Goal: Task Accomplishment & Management: Manage account settings

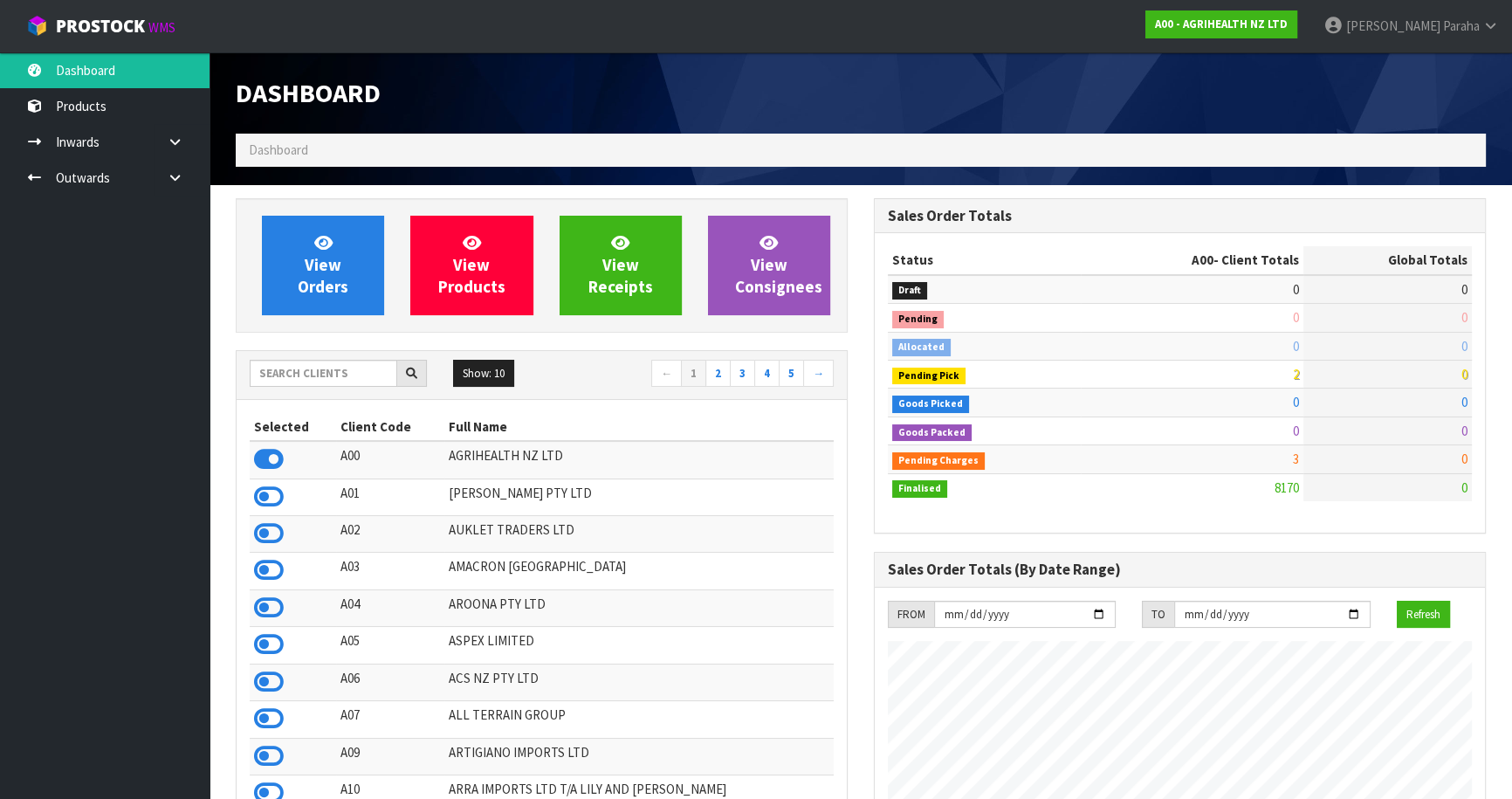
scroll to position [1321, 638]
click at [319, 369] on input "text" at bounding box center [324, 374] width 147 height 27
click at [282, 372] on input "text" at bounding box center [324, 374] width 147 height 27
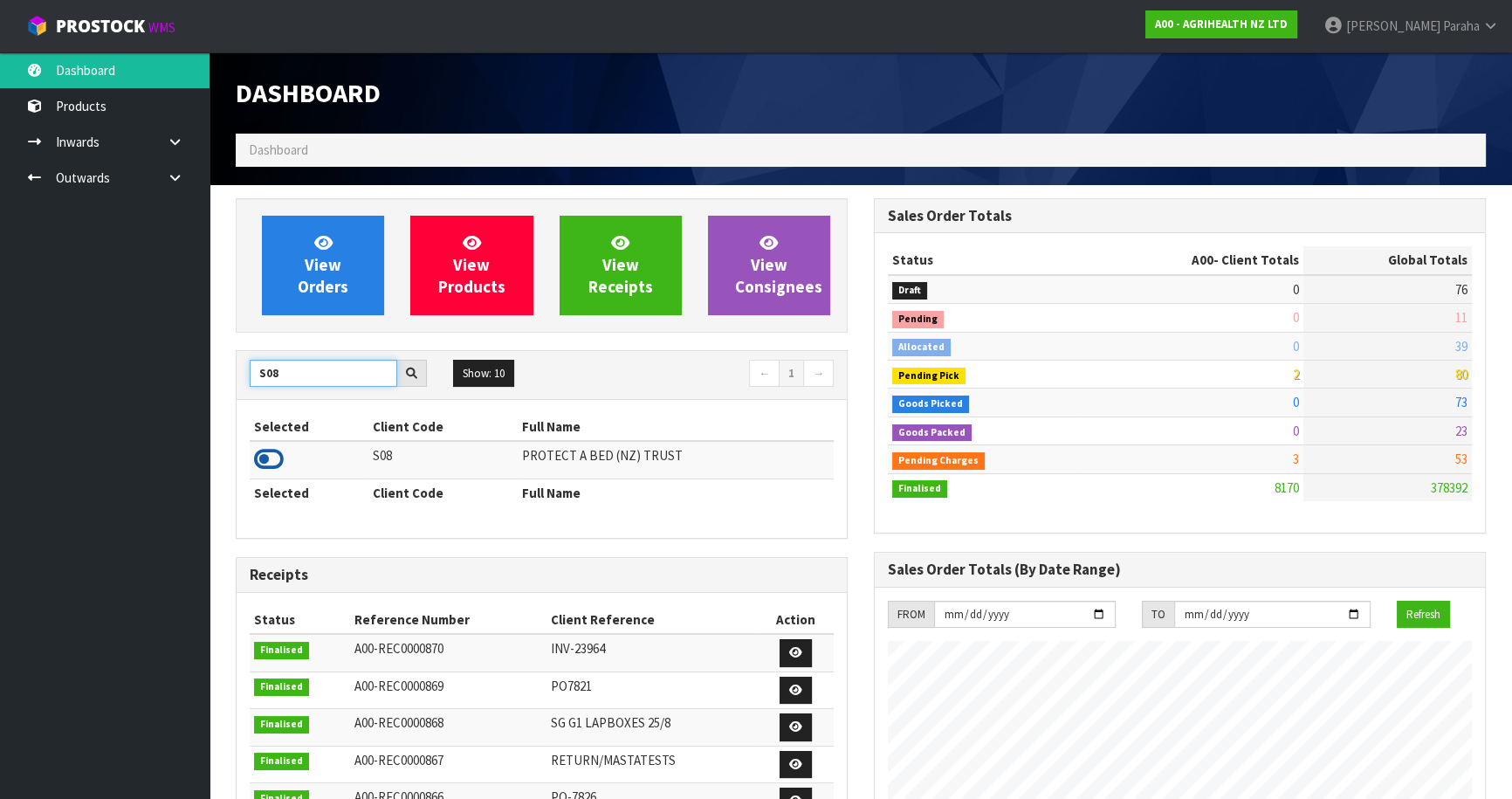
type input "S08"
click at [274, 461] on icon at bounding box center [269, 459] width 29 height 27
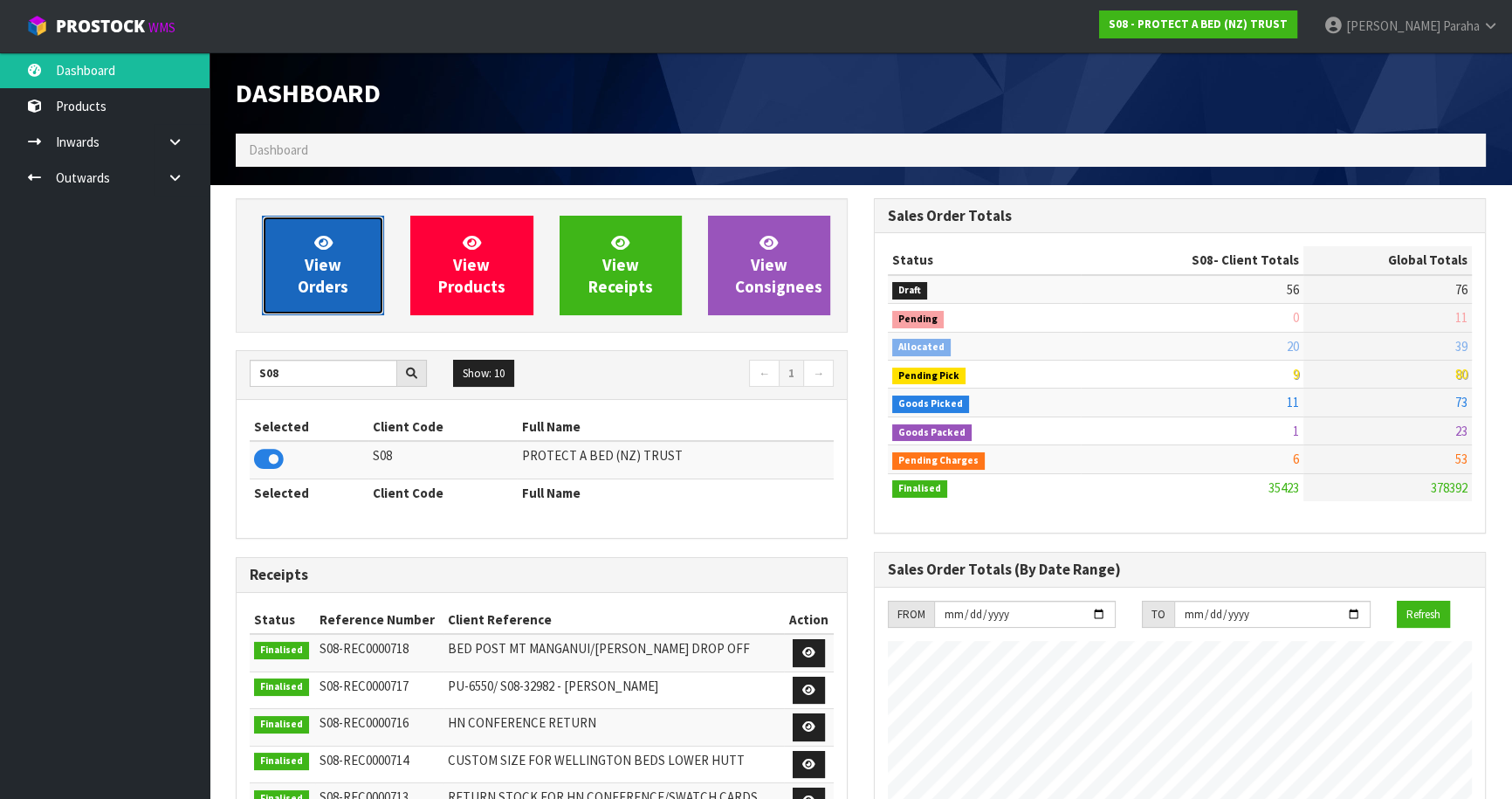
click at [314, 295] on span "View Orders" at bounding box center [323, 265] width 51 height 66
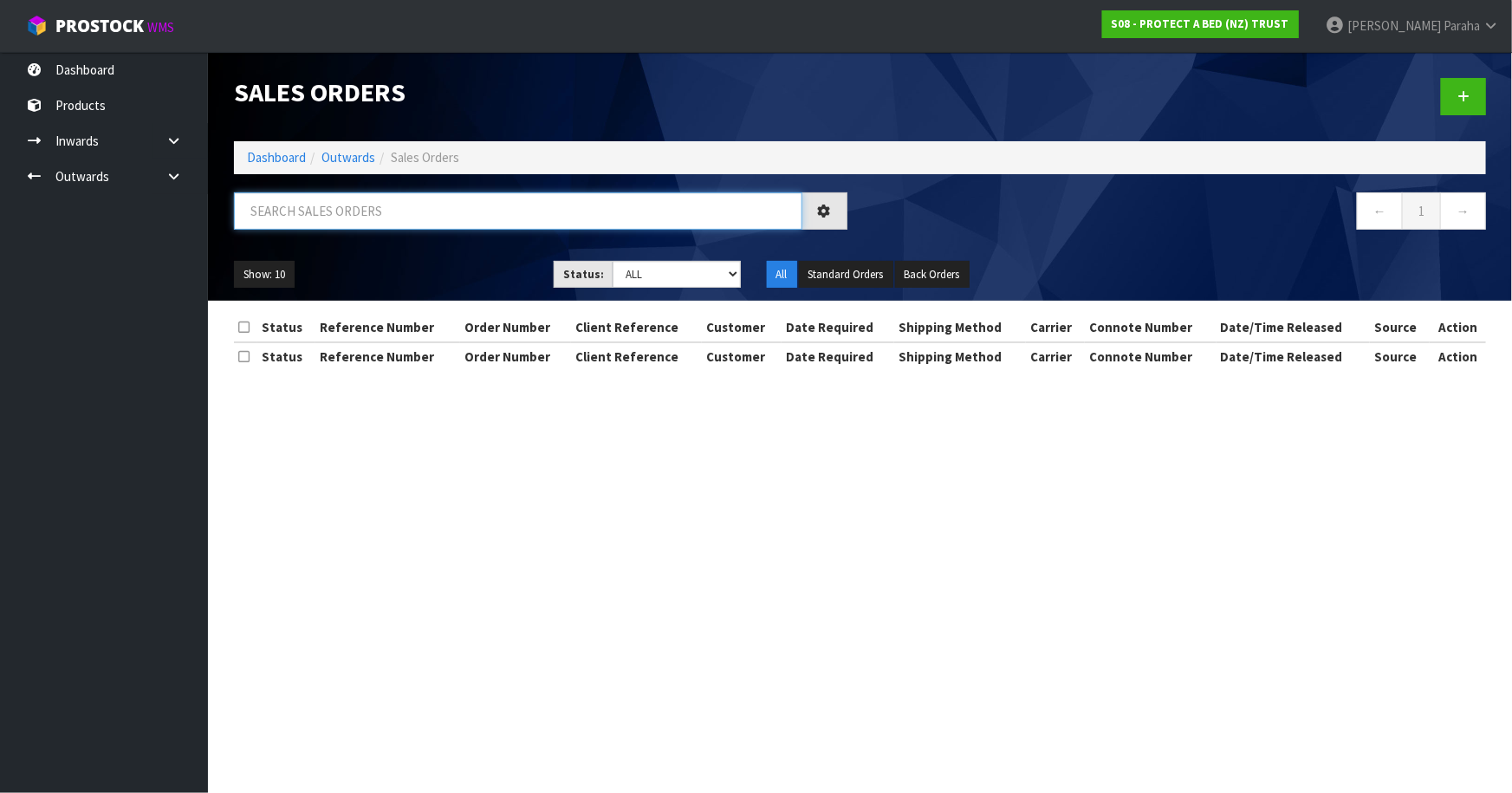
click at [307, 217] on input "text" at bounding box center [518, 211] width 569 height 37
type input "JOB-0409420"
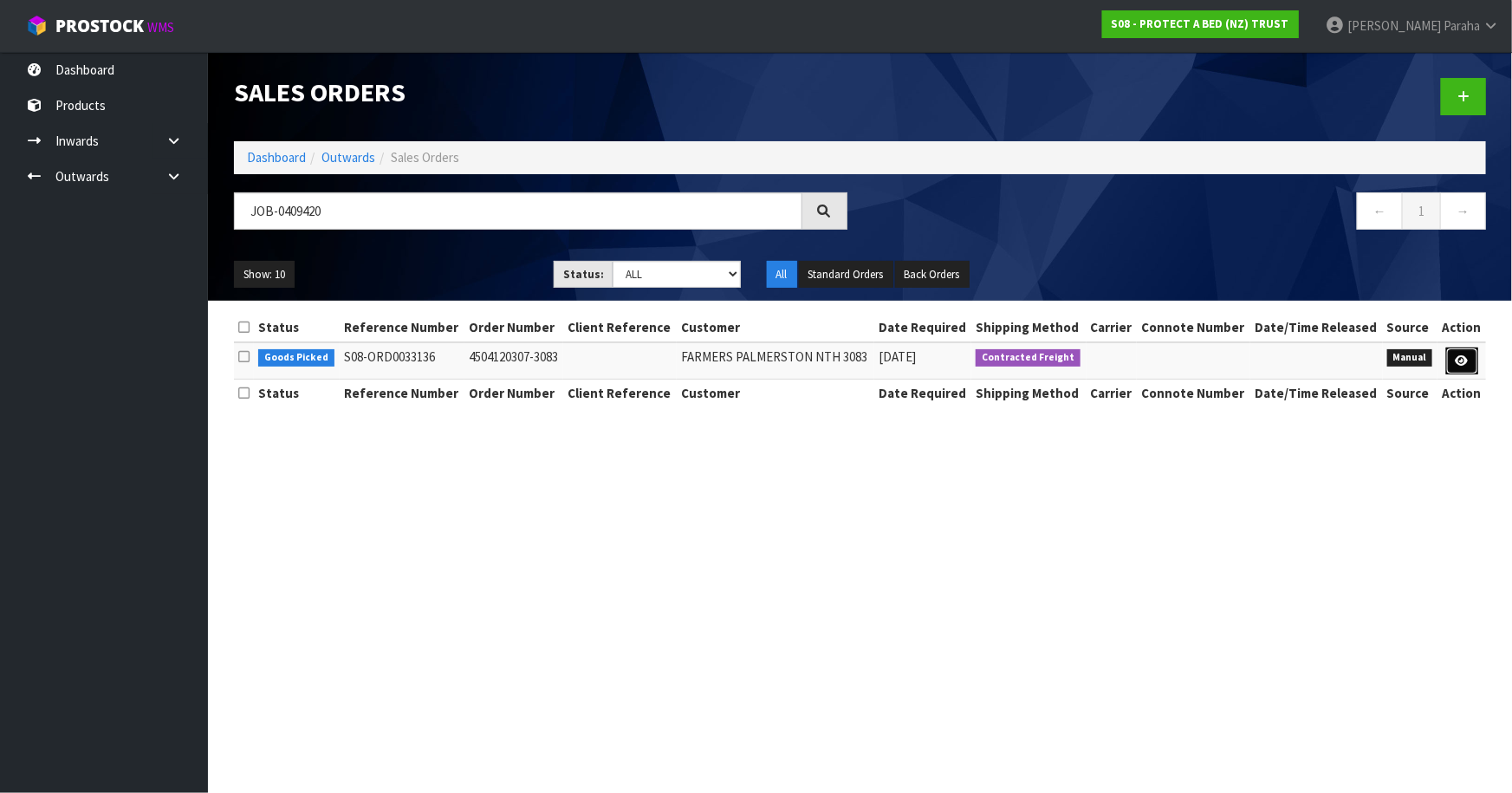
click at [1467, 365] on icon at bounding box center [1461, 361] width 13 height 12
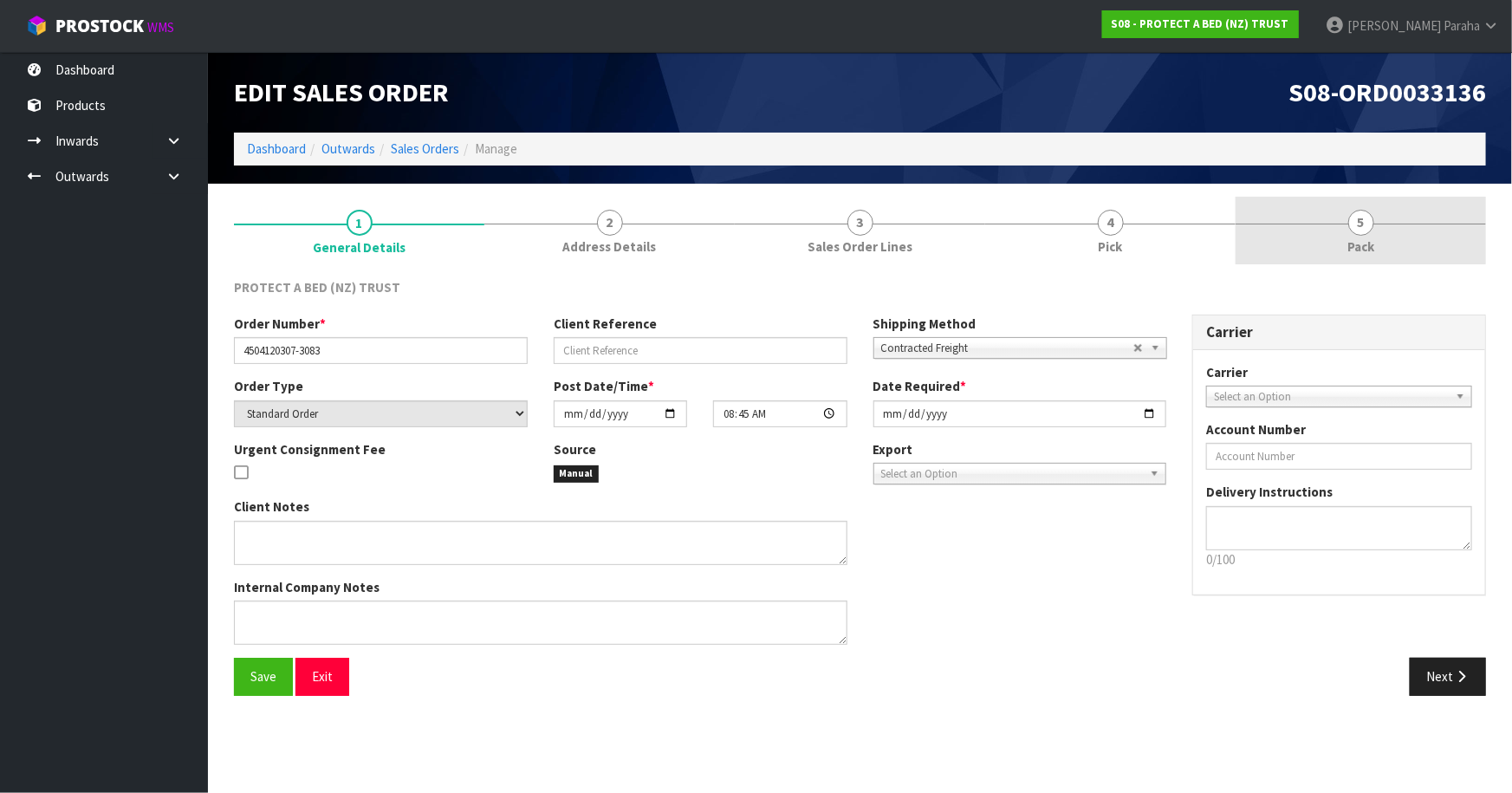
click at [1364, 234] on link "5 Pack" at bounding box center [1360, 231] width 250 height 68
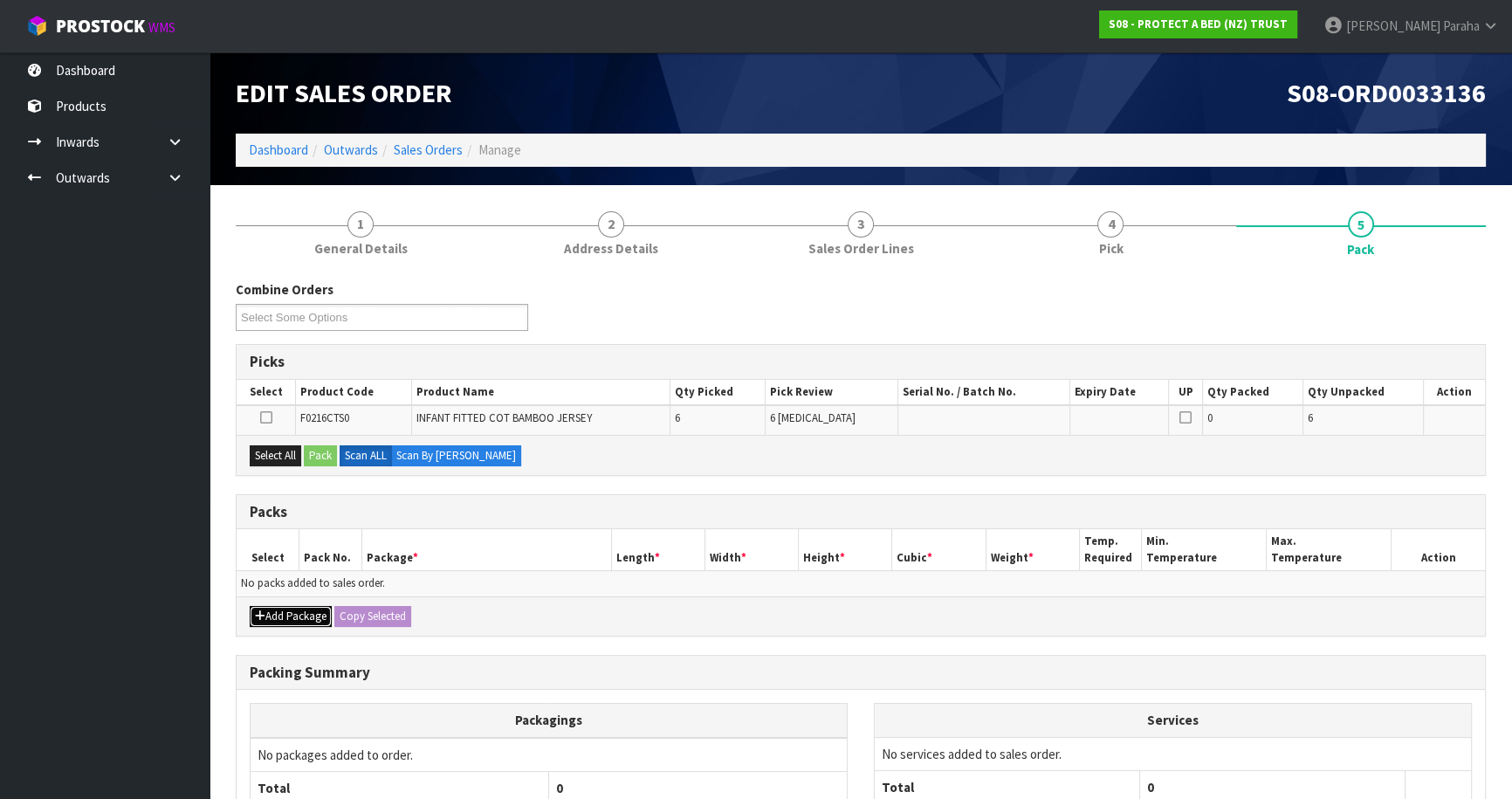
click at [270, 616] on button "Add Package" at bounding box center [291, 616] width 82 height 21
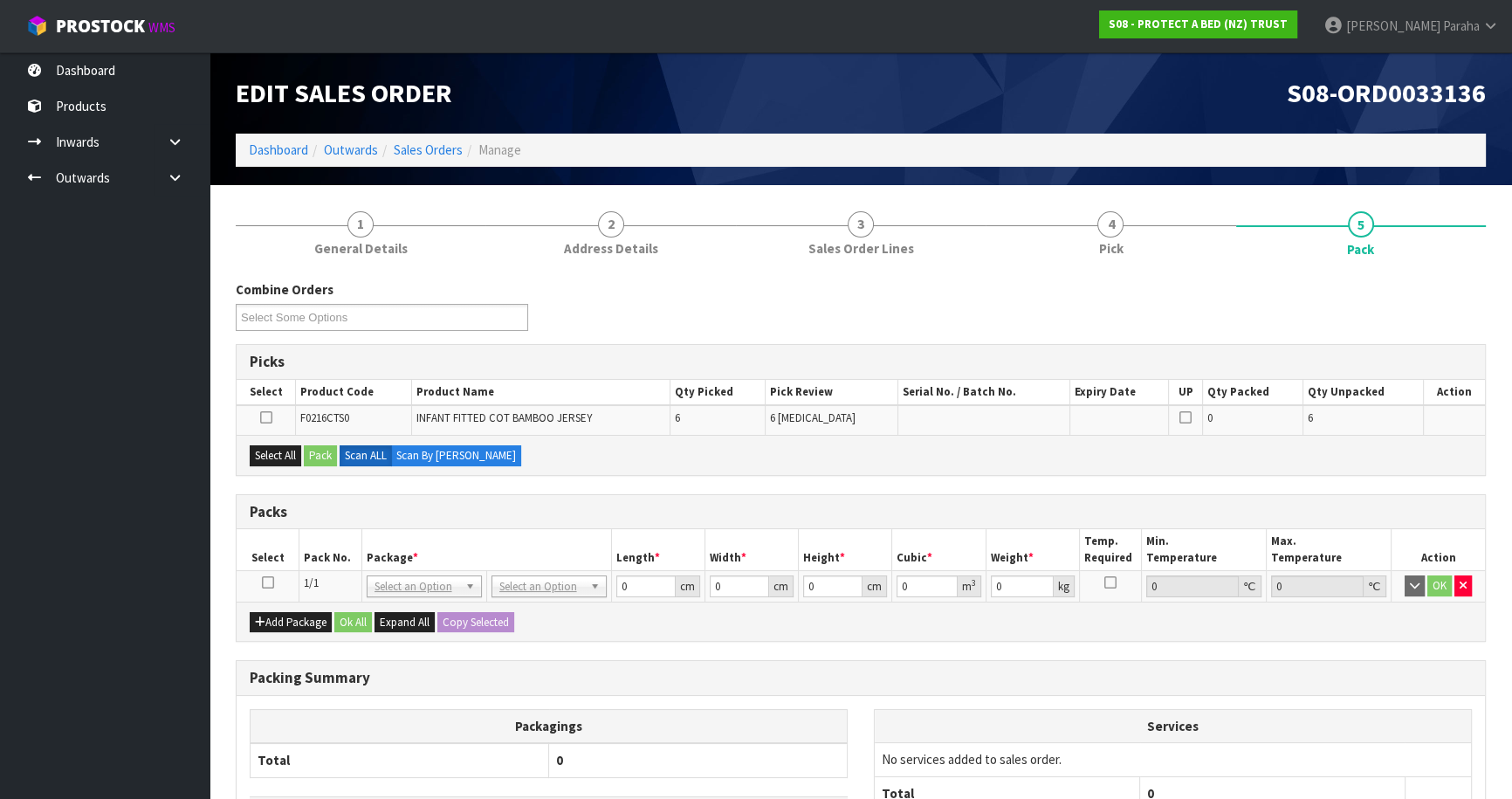
click at [273, 583] on icon at bounding box center [268, 583] width 12 height 1
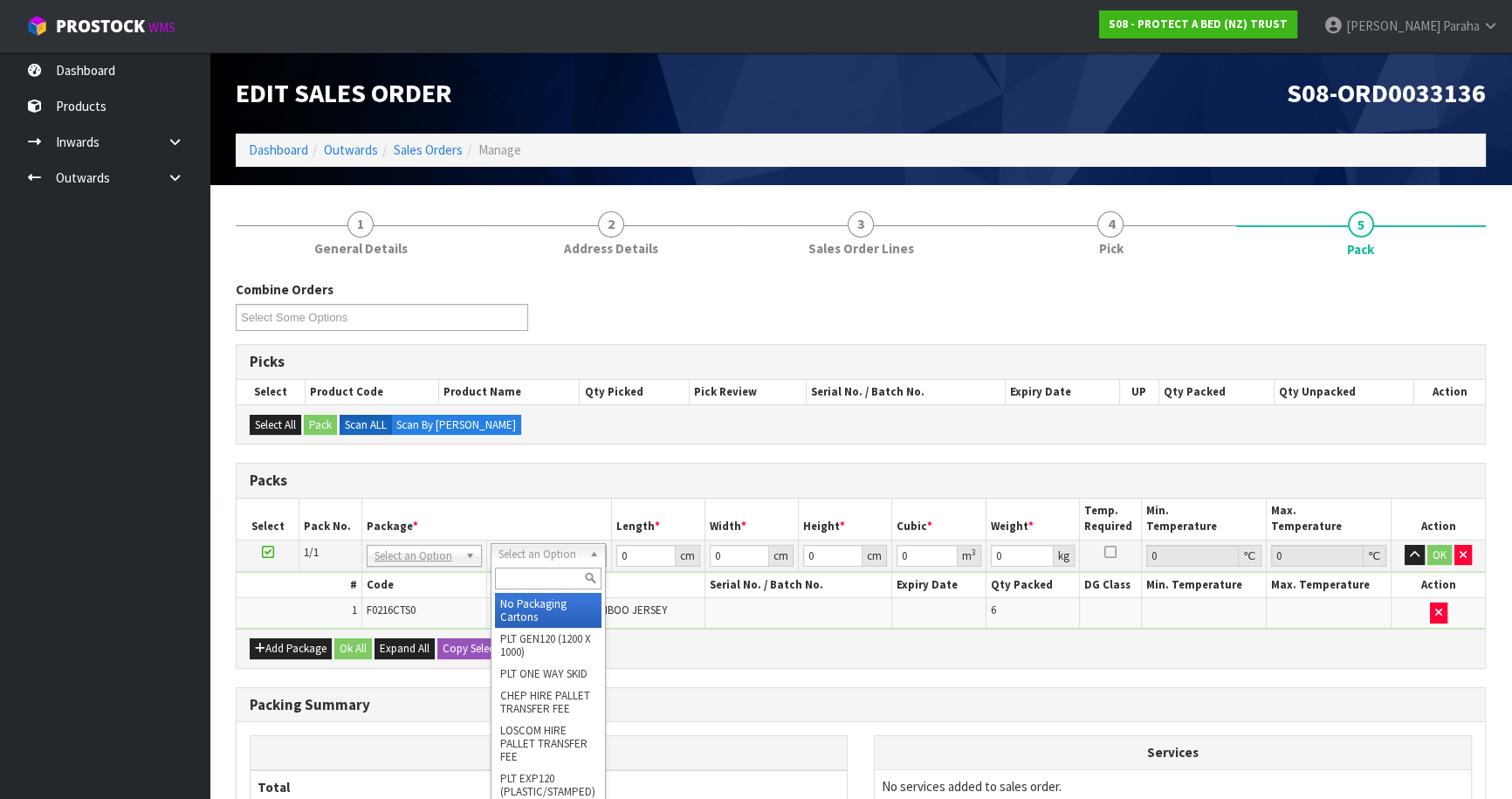
click at [564, 575] on input "text" at bounding box center [548, 578] width 107 height 22
type input "CTNA4"
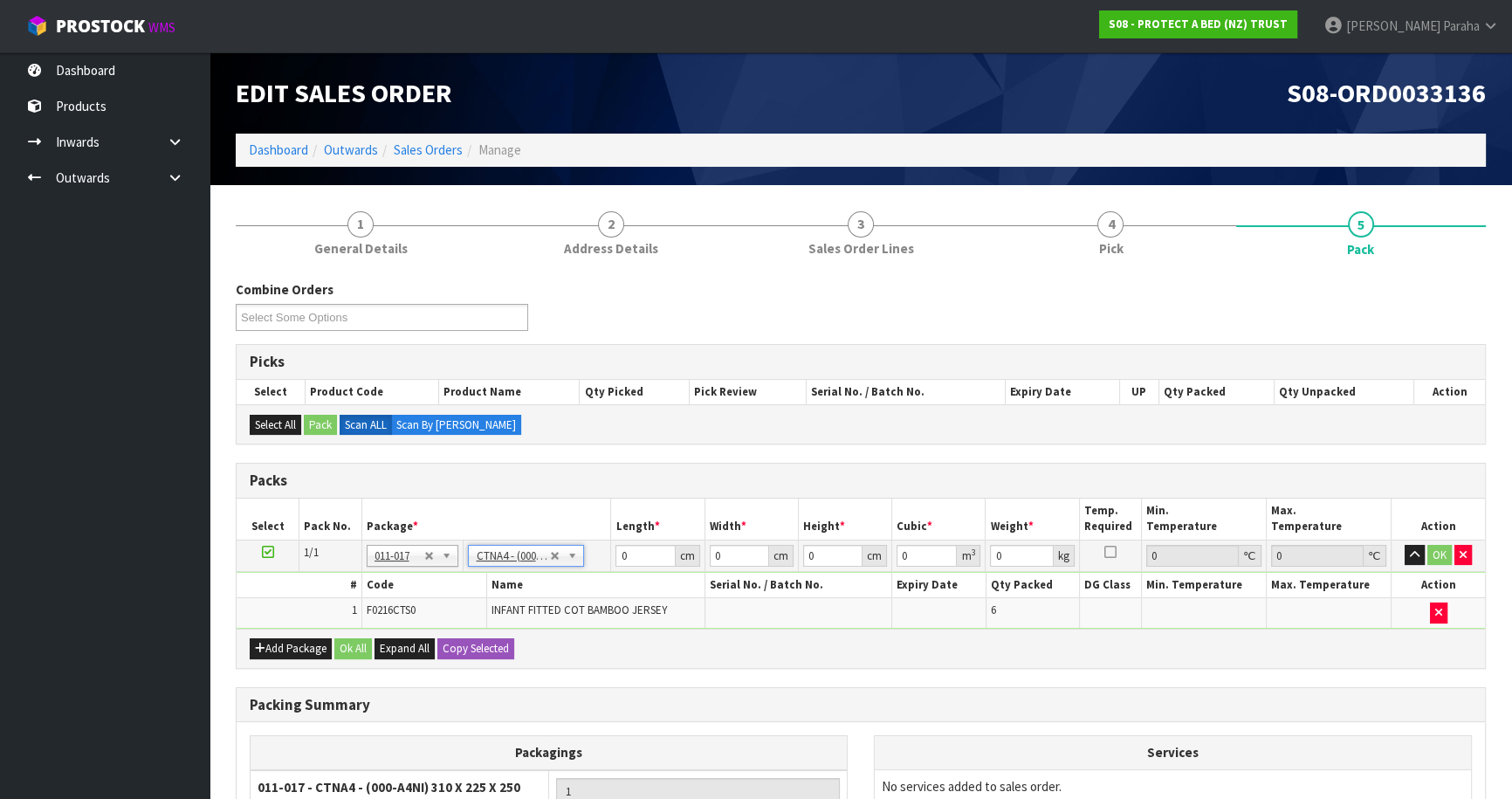
type input "31"
type input "22.5"
type input "25"
type input "0.017438"
type input "1.7"
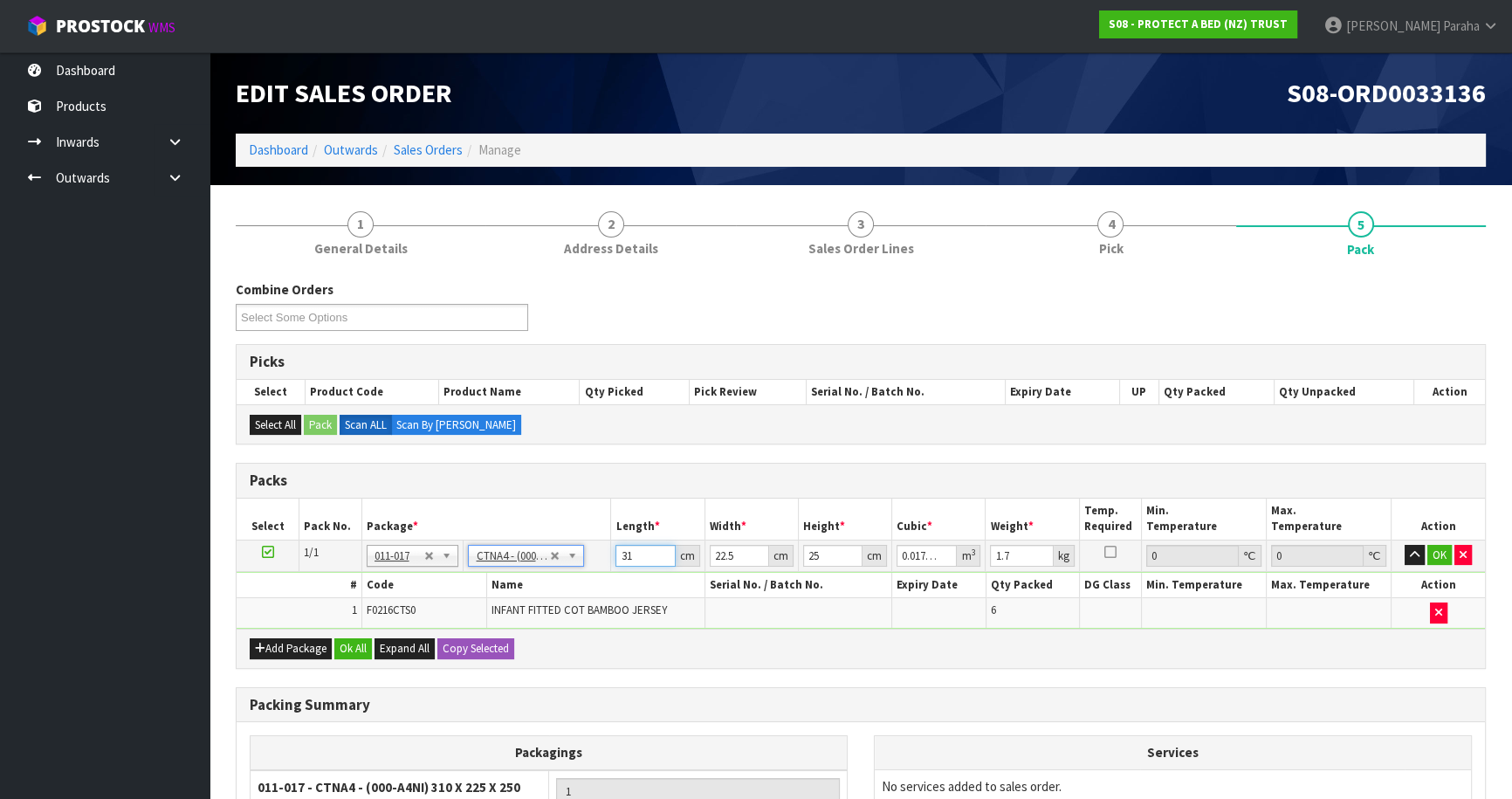
drag, startPoint x: 631, startPoint y: 552, endPoint x: 616, endPoint y: 552, distance: 15.0
click at [616, 552] on input "31" at bounding box center [645, 556] width 60 height 22
type input "3"
type input "0.001687"
type input "32"
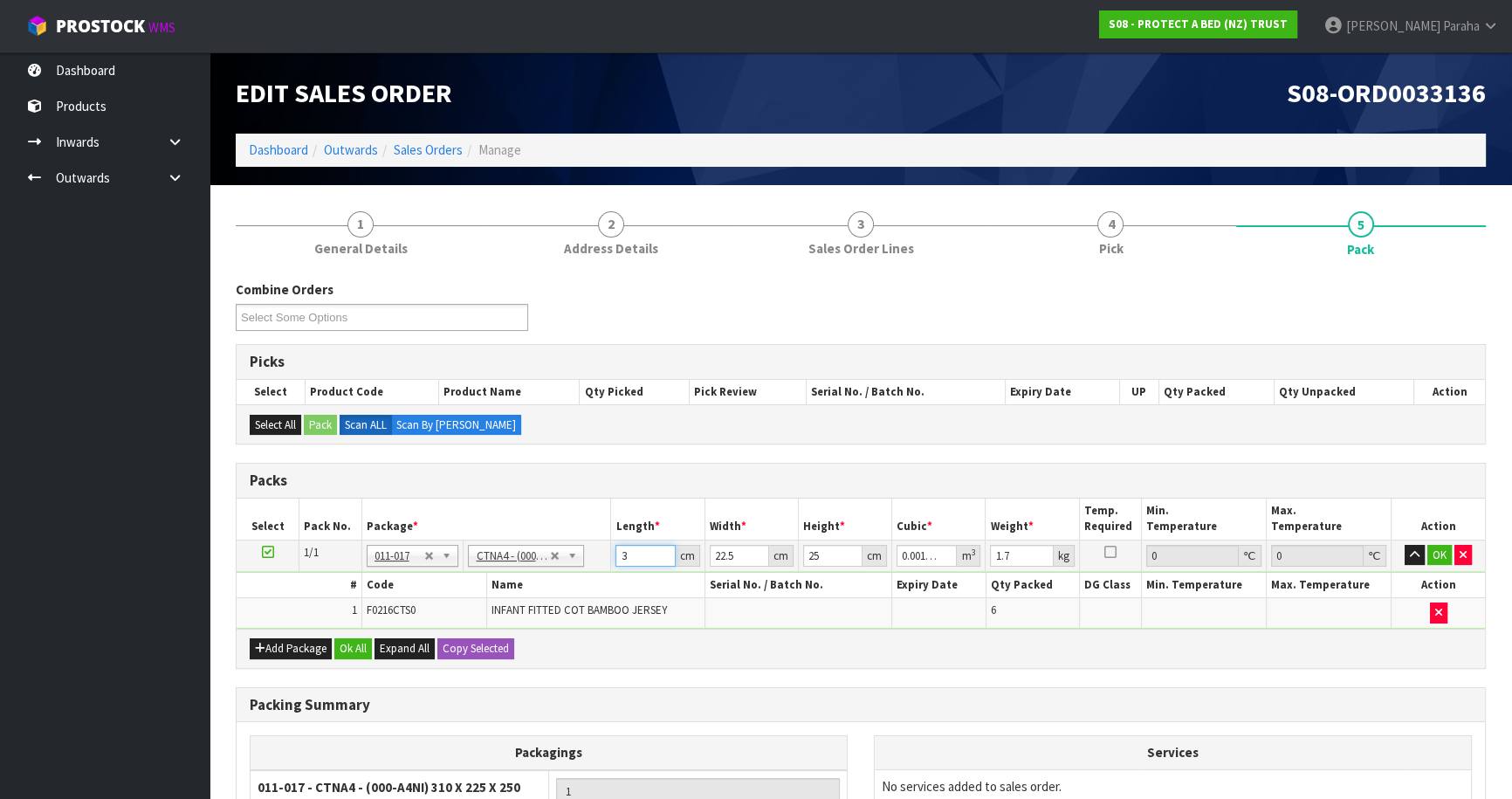
type input "0.018"
type input "32"
type input "2"
type input "0.0016"
type input "24"
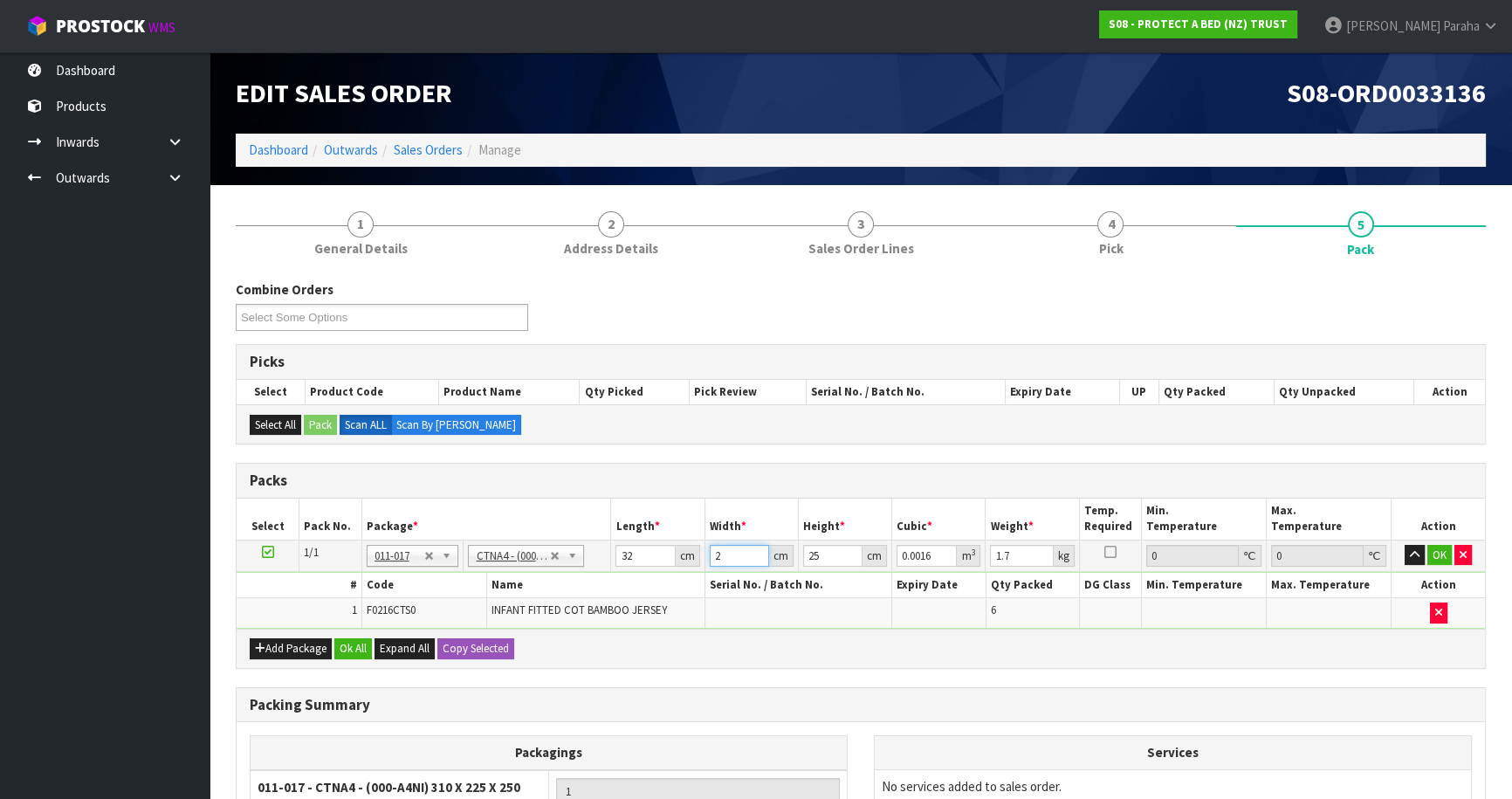
type input "0.0192"
type input "24"
type input "2"
type input "0.001536"
type input "27"
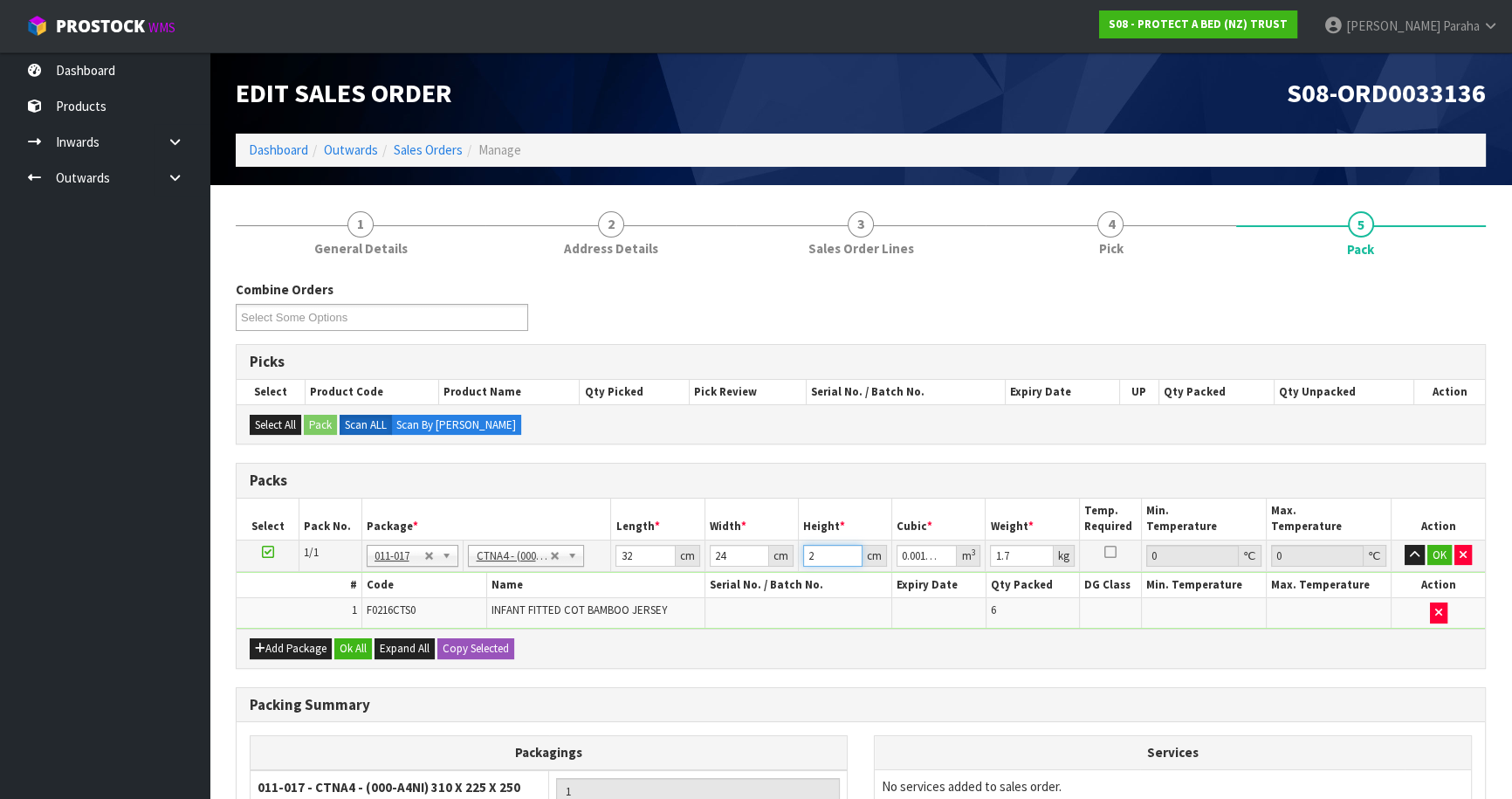
type input "0.020736"
type input "27"
type input "2"
click at [1405, 545] on button "button" at bounding box center [1415, 555] width 20 height 21
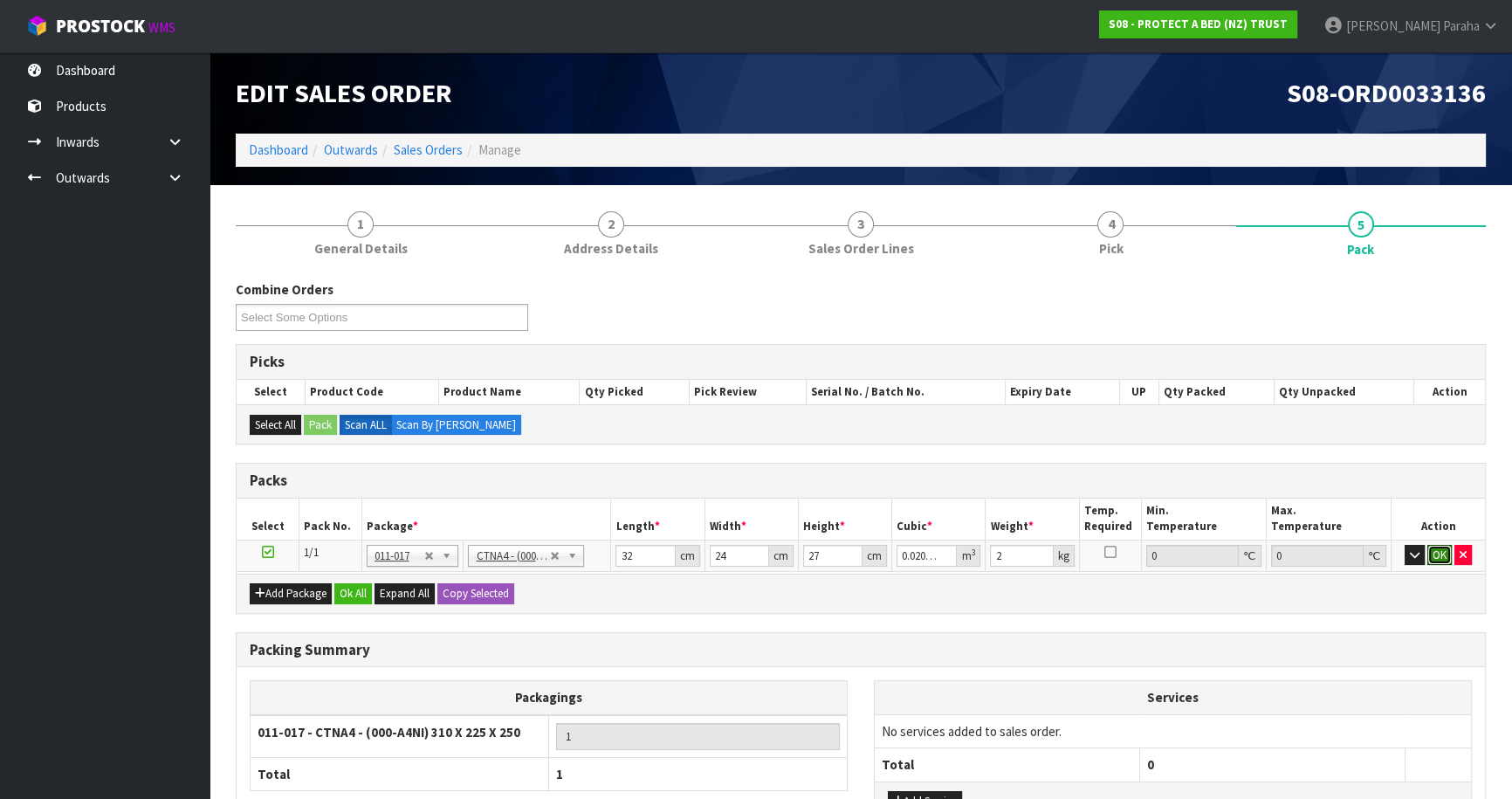
click button "OK" at bounding box center [1439, 555] width 25 height 21
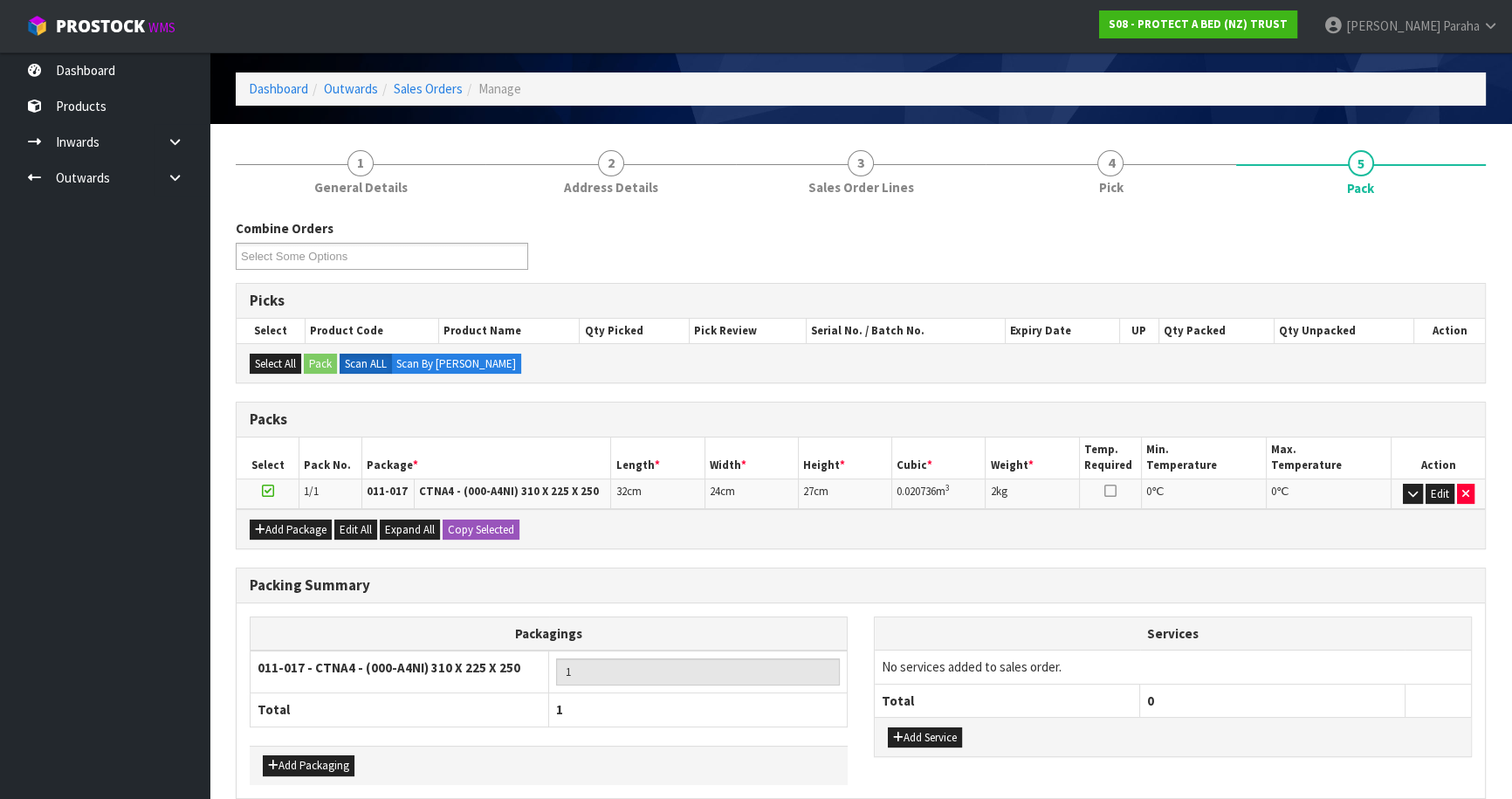
scroll to position [139, 0]
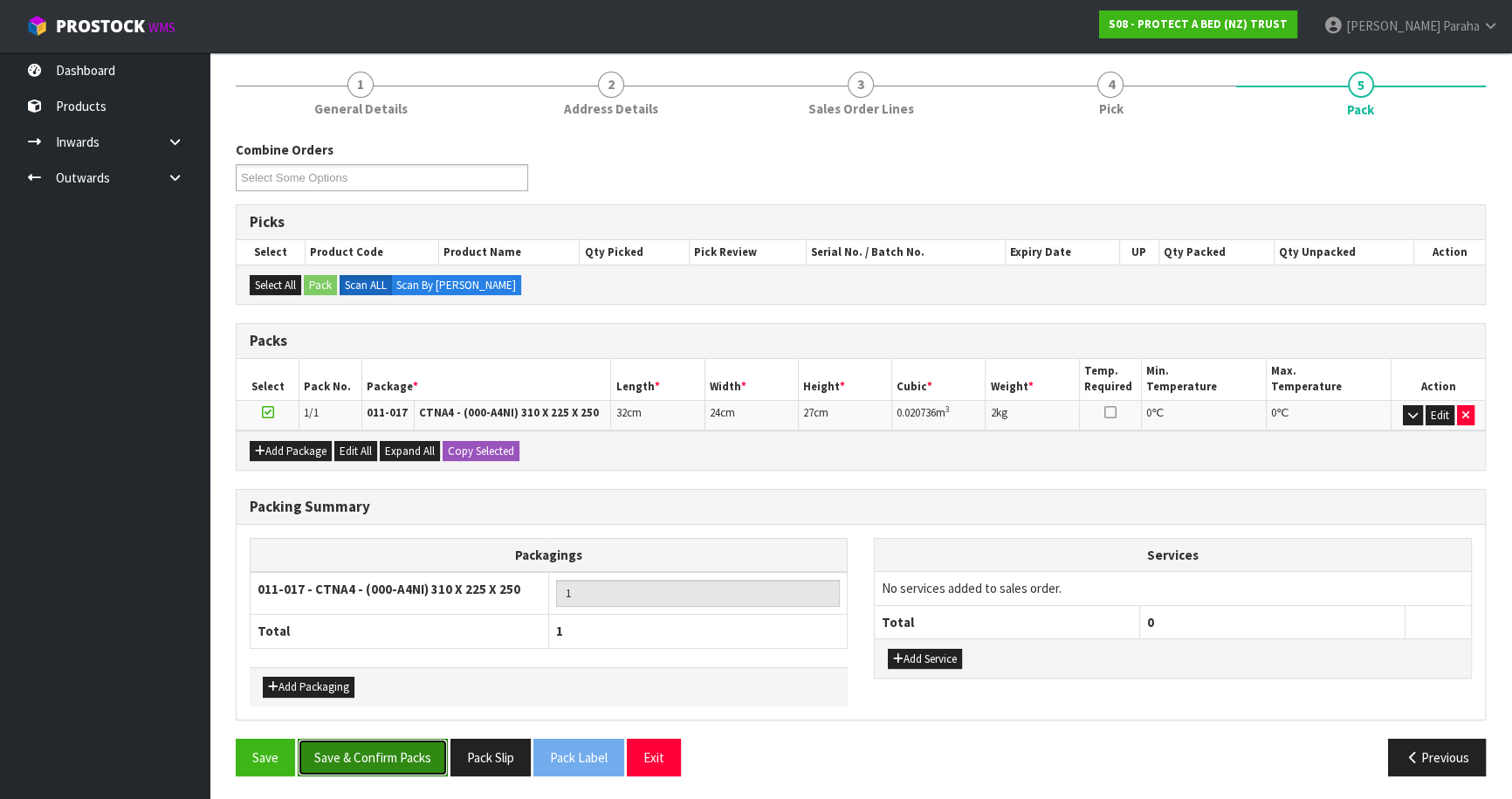
click at [376, 753] on button "Save & Confirm Packs" at bounding box center [372, 758] width 150 height 37
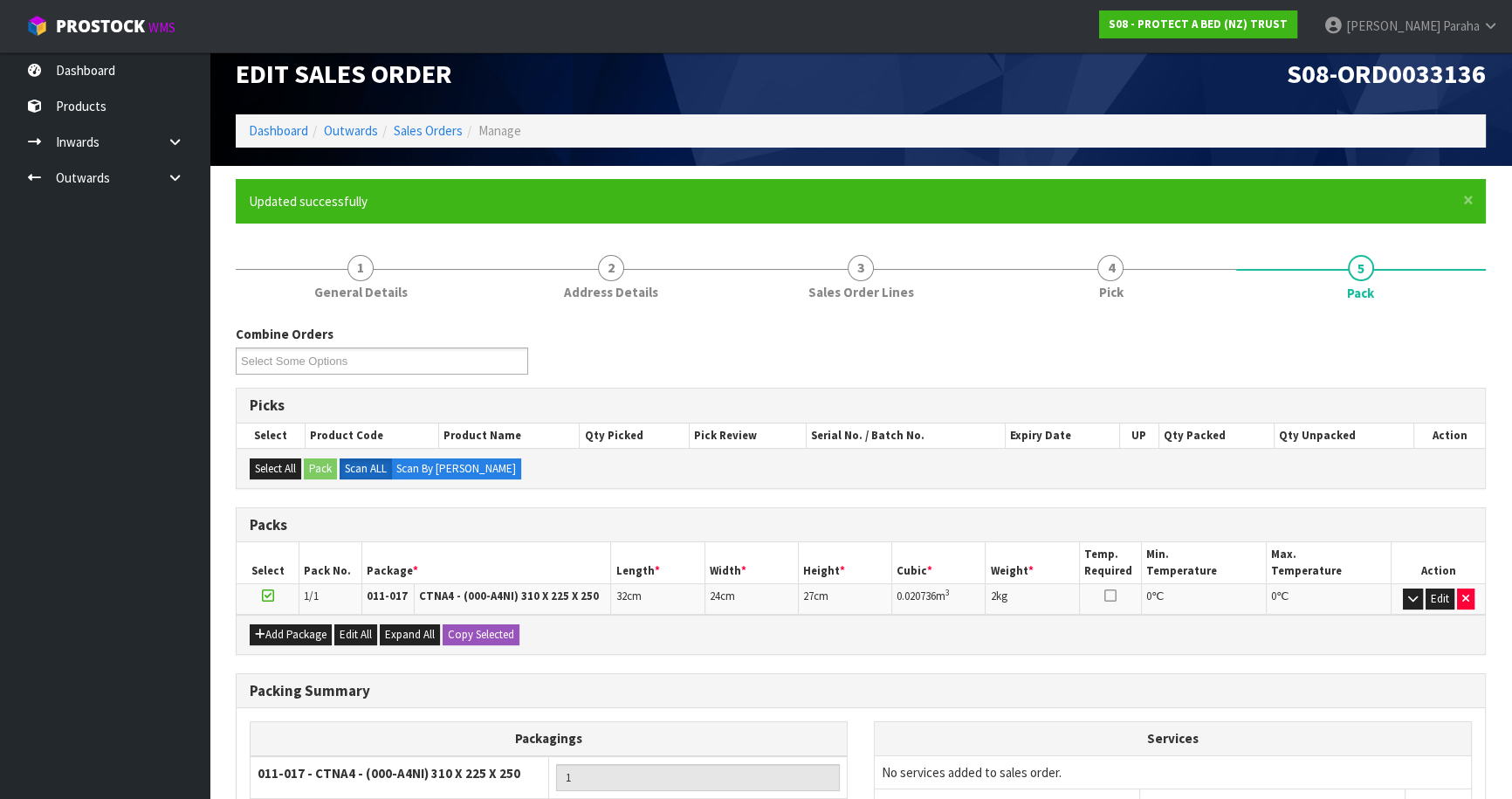
scroll to position [164, 0]
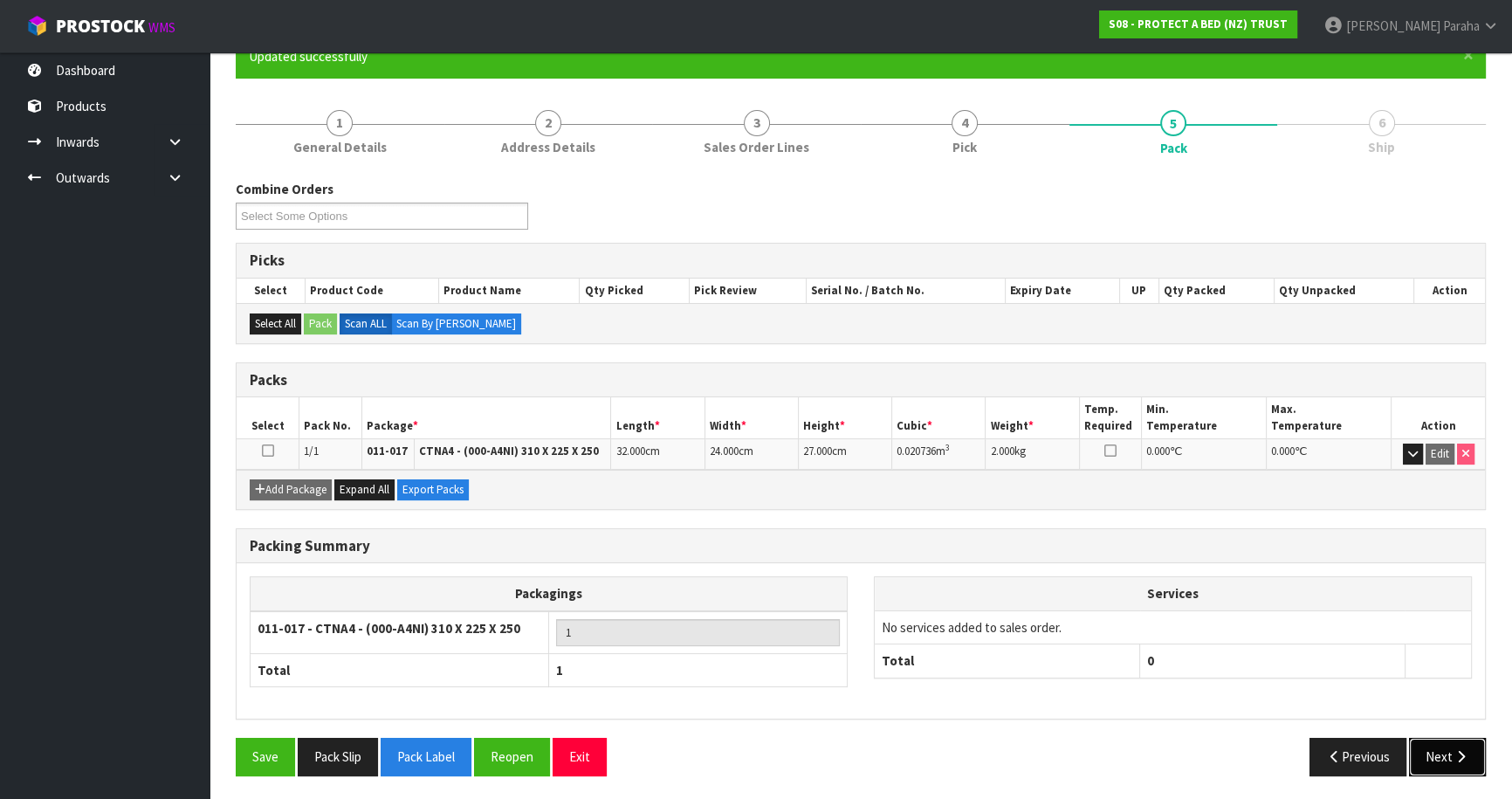
click at [1456, 750] on icon "button" at bounding box center [1461, 756] width 17 height 13
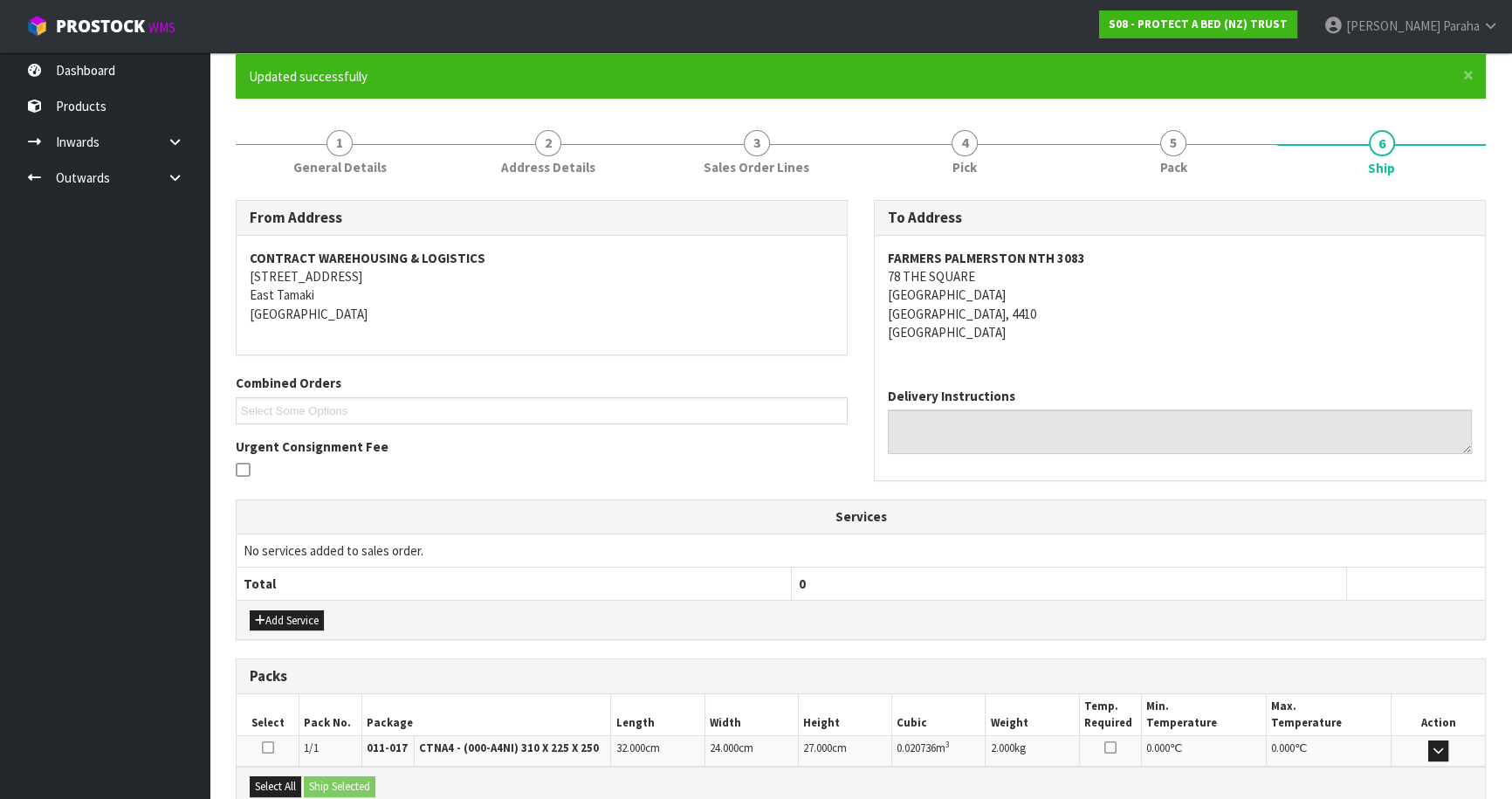
scroll to position [337, 0]
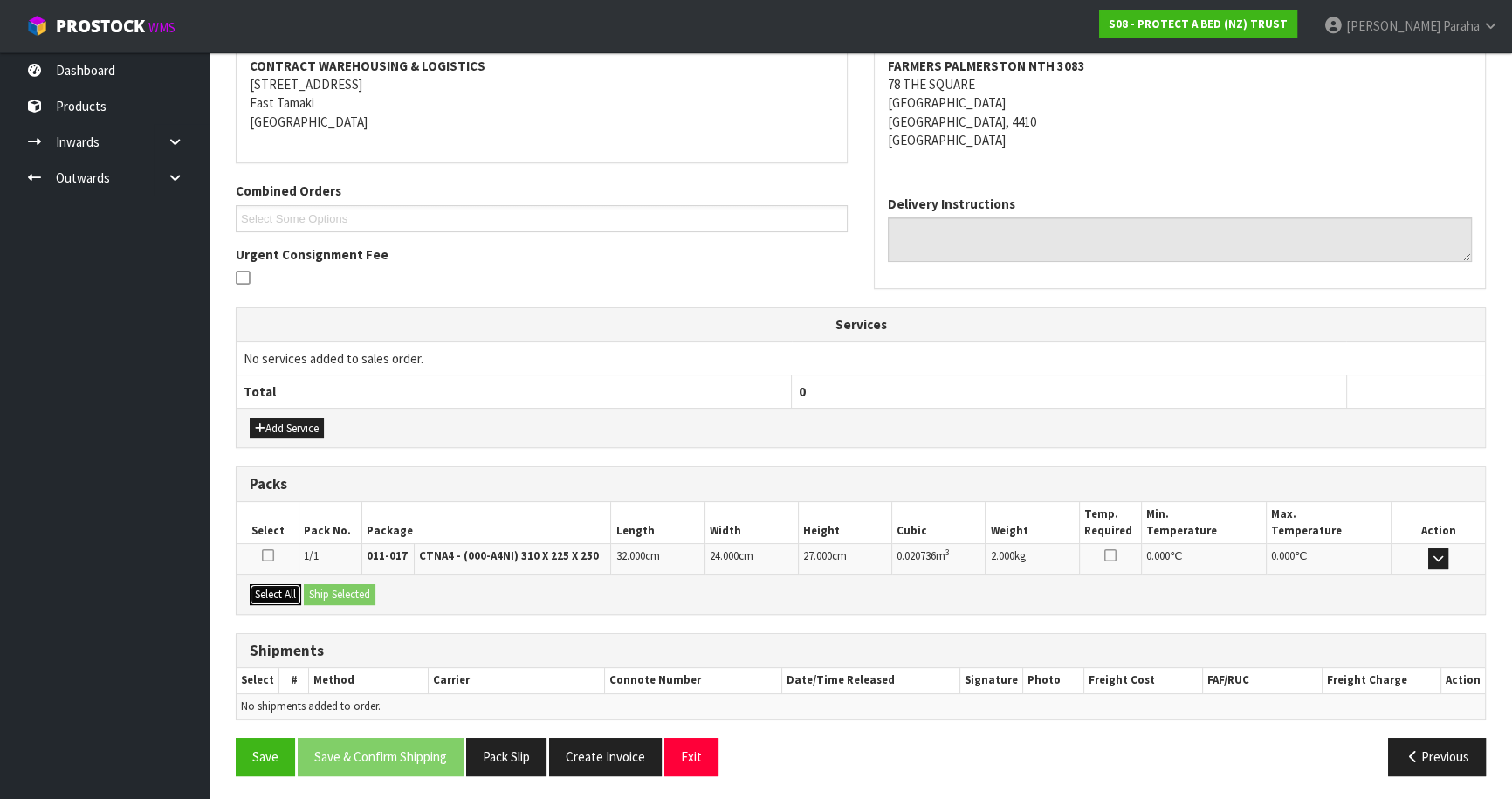
drag, startPoint x: 267, startPoint y: 591, endPoint x: 279, endPoint y: 590, distance: 12.0
click at [268, 591] on button "Select All" at bounding box center [276, 594] width 52 height 21
click at [295, 585] on button "Select All" at bounding box center [276, 594] width 52 height 21
click at [318, 586] on button "Ship Selected" at bounding box center [339, 594] width 72 height 21
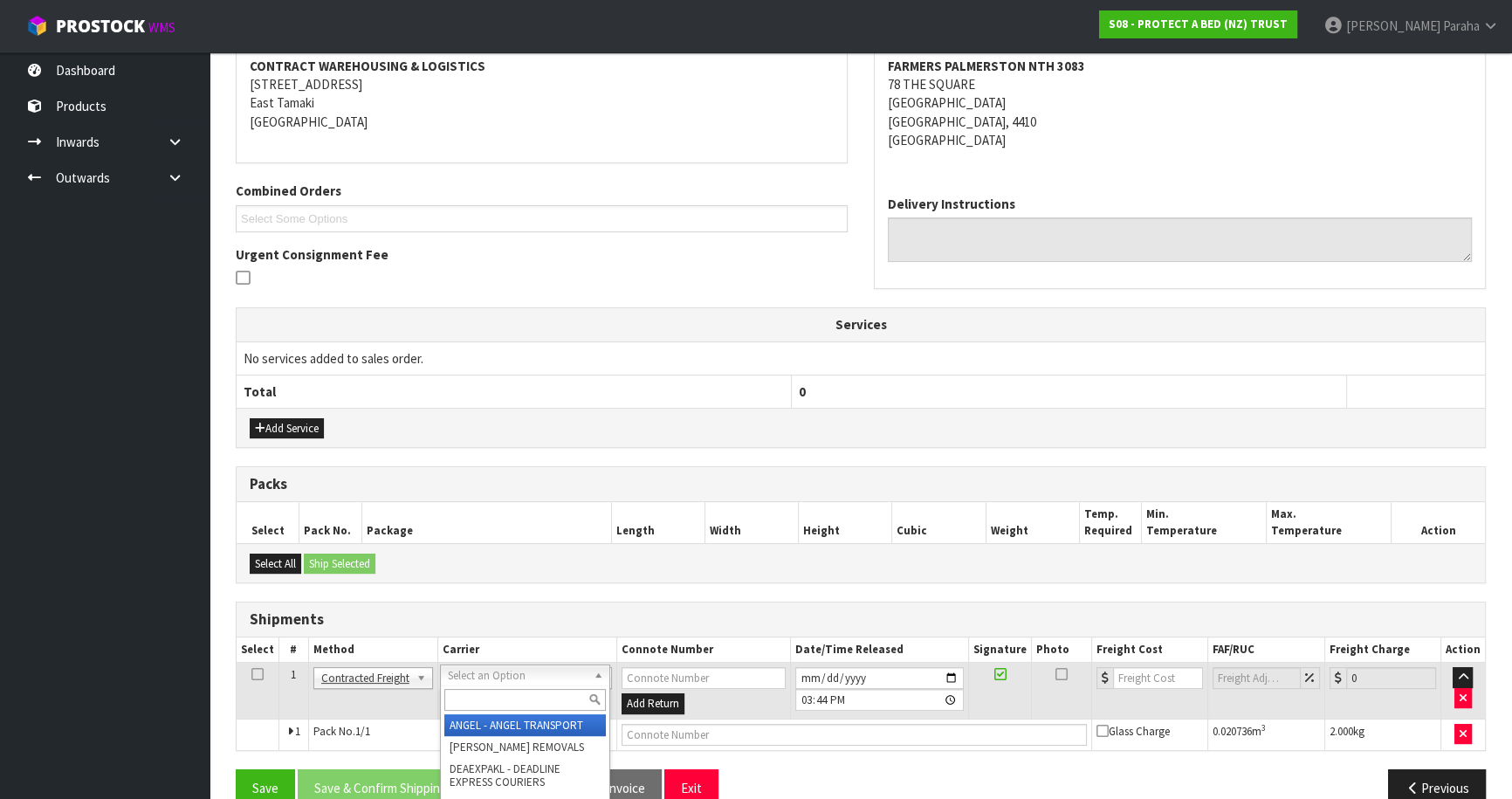
click at [493, 694] on input "text" at bounding box center [525, 700] width 162 height 22
type input "NZP"
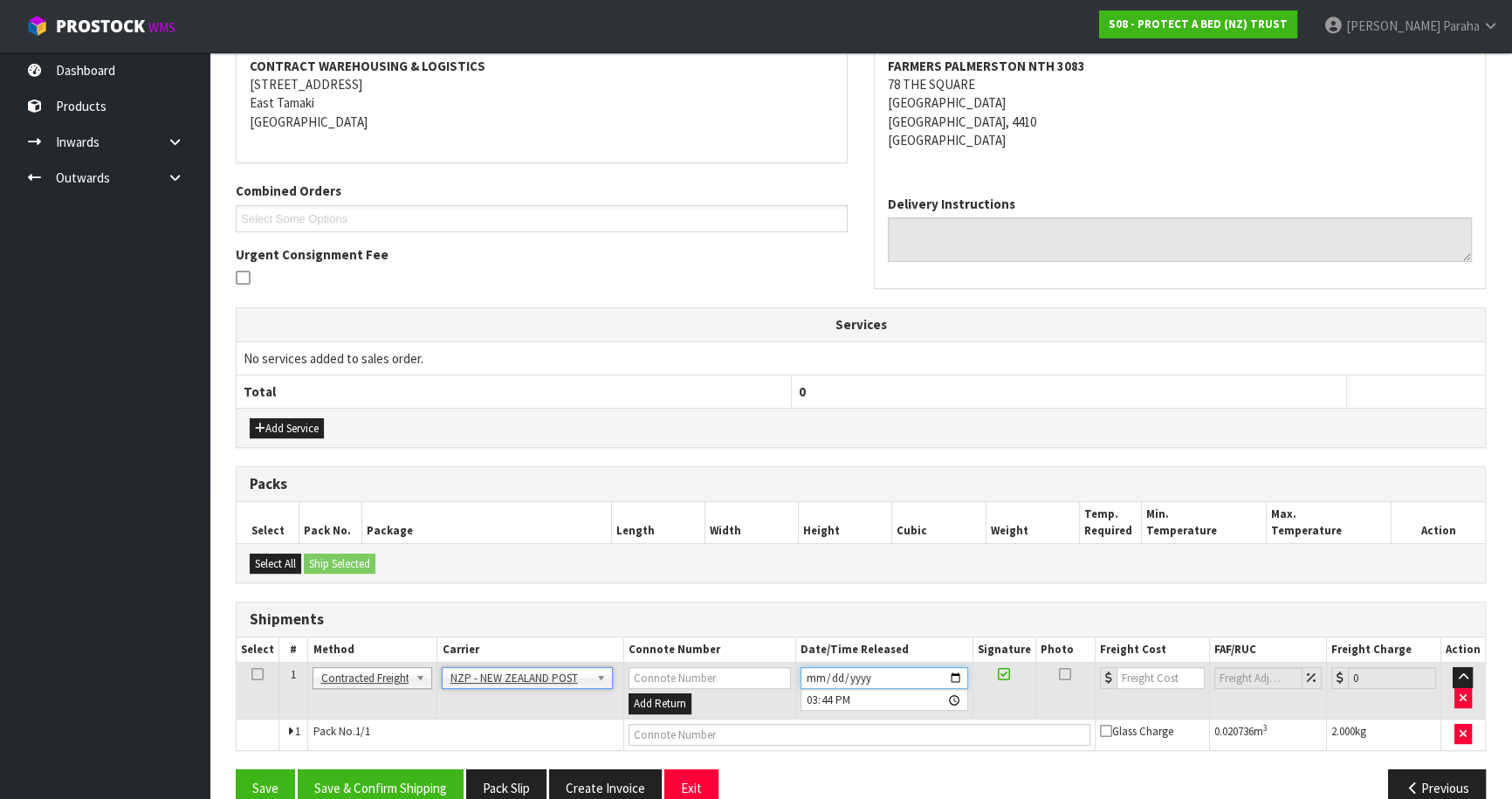
click at [961, 671] on input "[DATE]" at bounding box center [884, 678] width 168 height 22
type input "[DATE]"
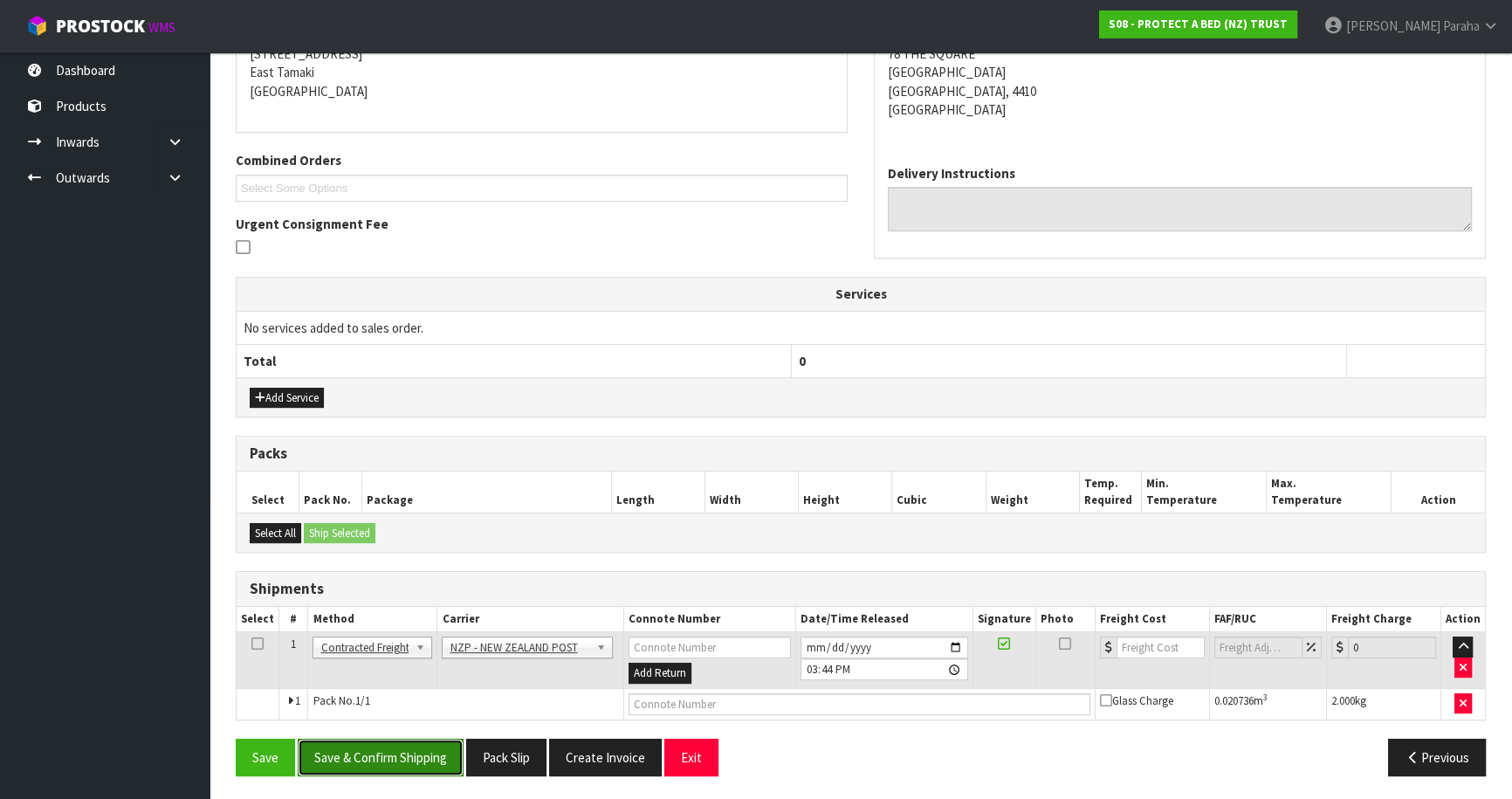
click at [365, 759] on button "Save & Confirm Shipping" at bounding box center [380, 758] width 166 height 37
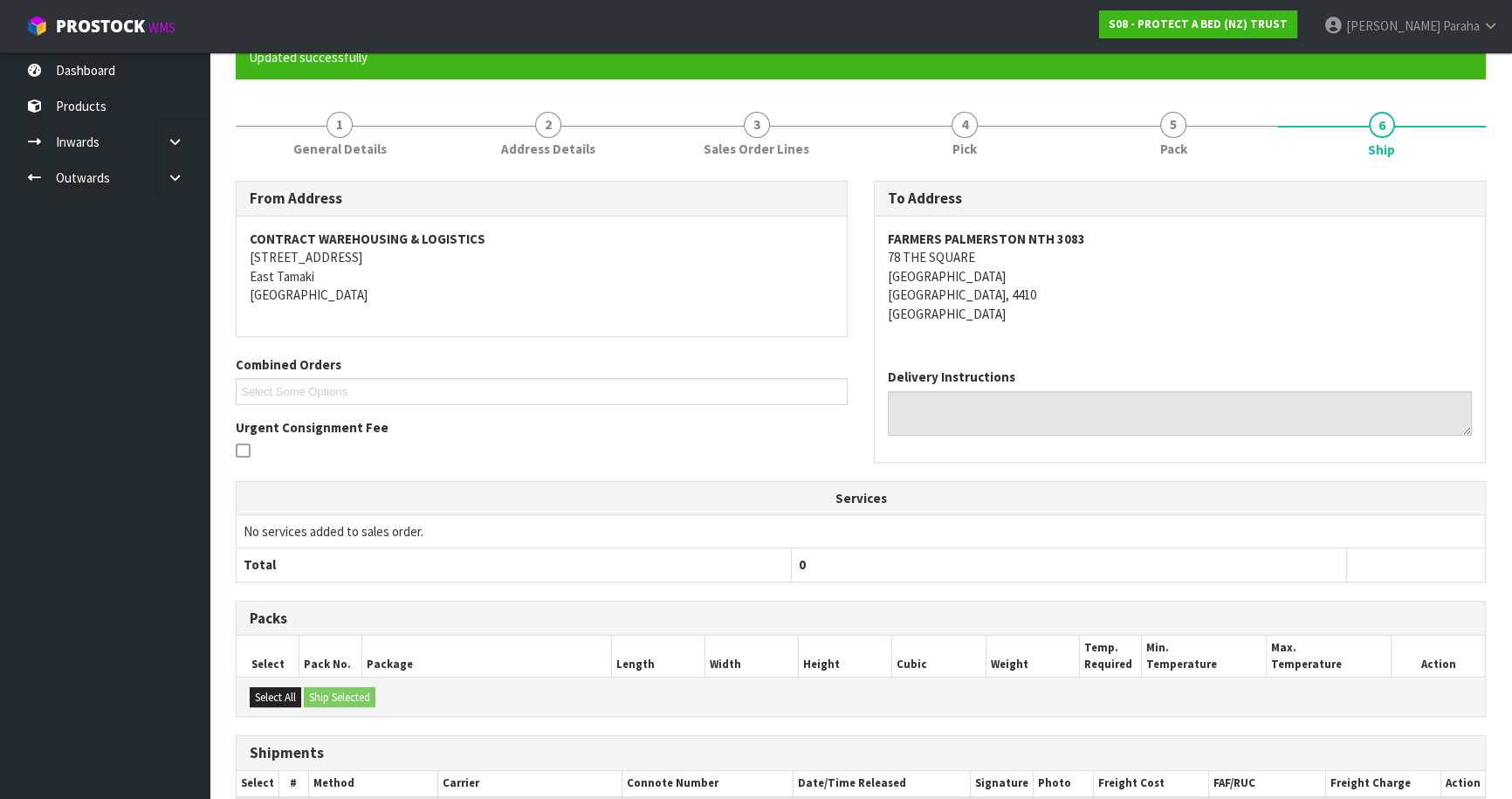
scroll to position [343, 0]
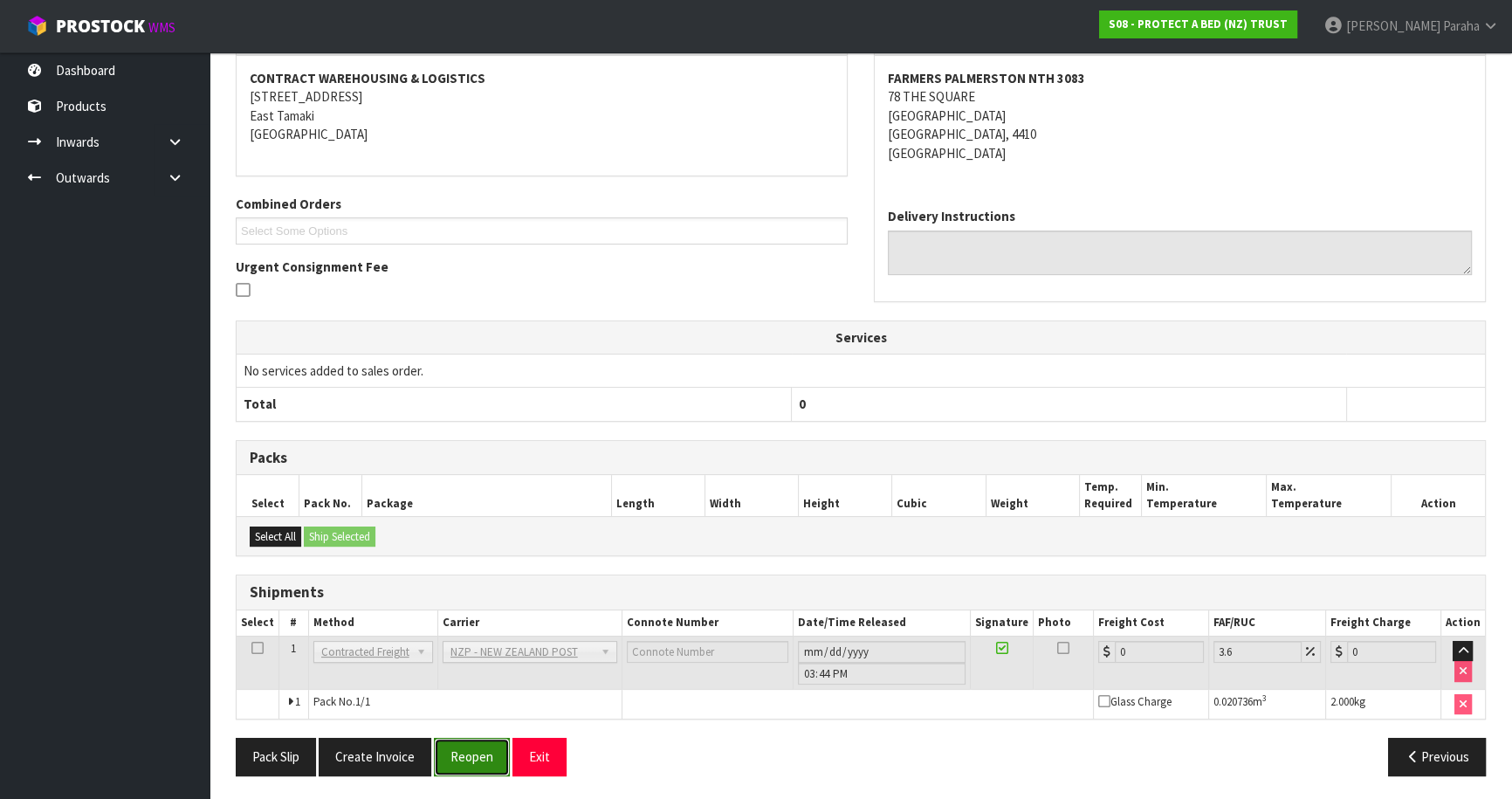
click at [489, 755] on button "Reopen" at bounding box center [471, 757] width 76 height 37
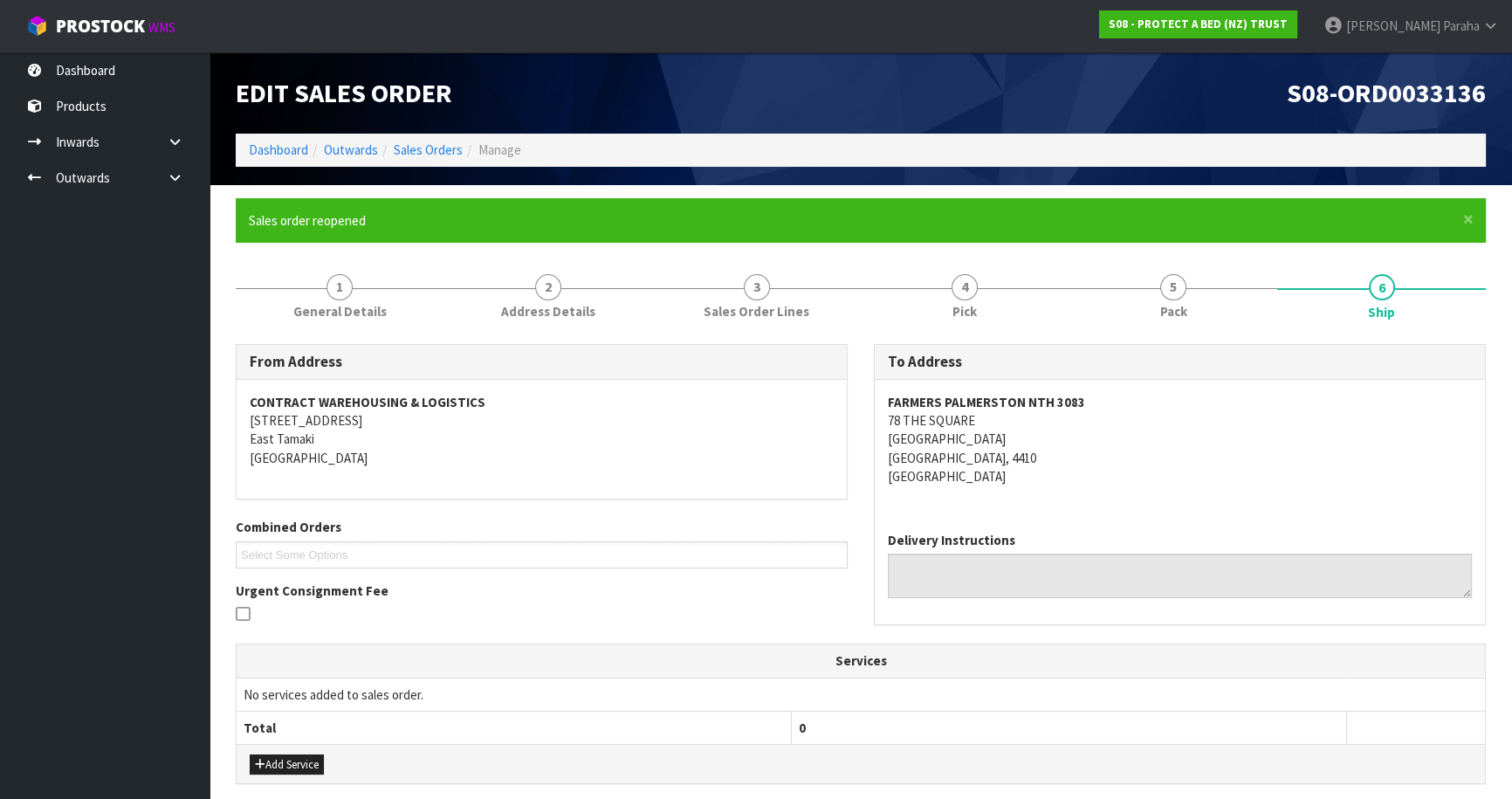
scroll to position [384, 0]
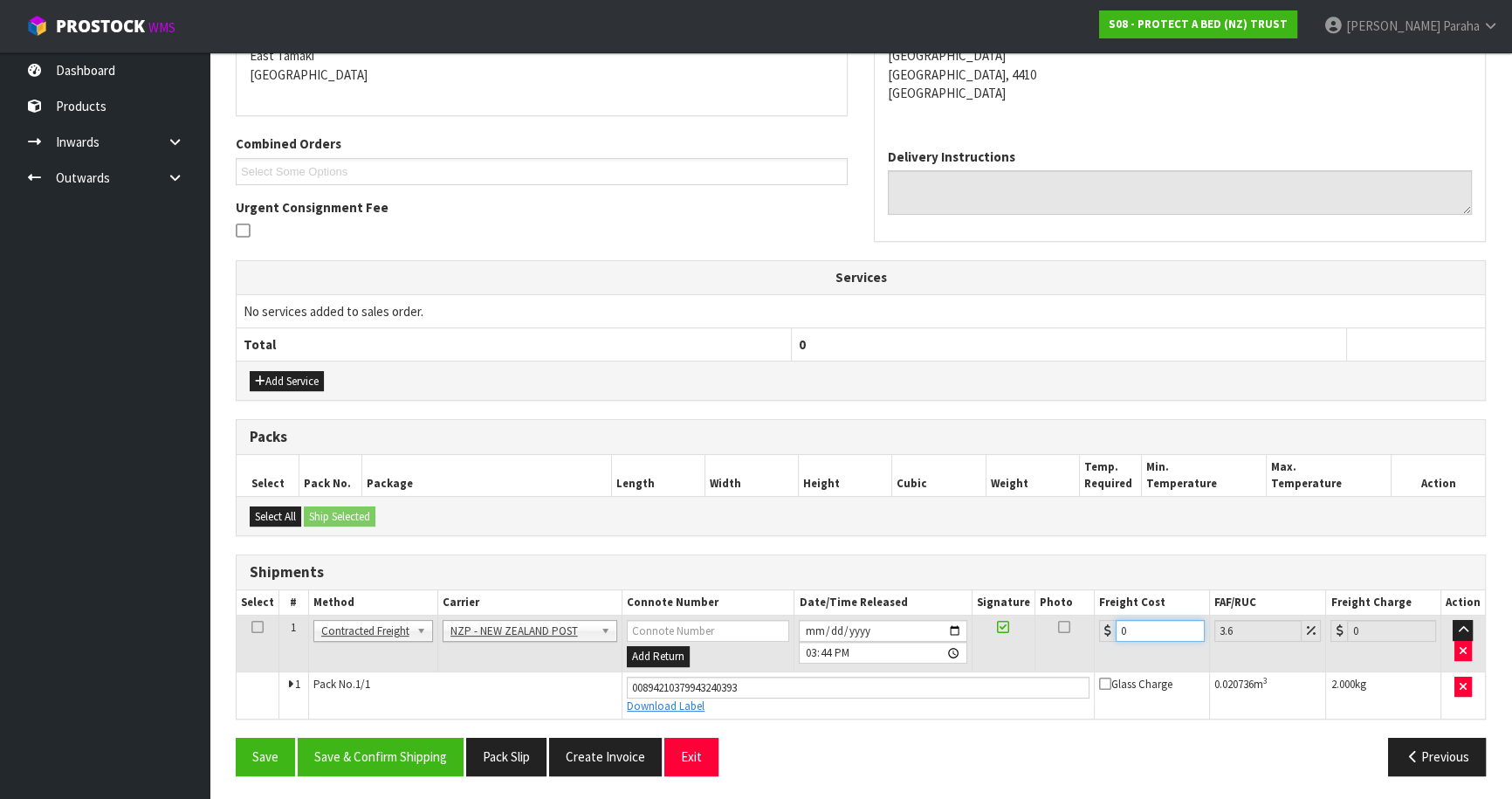
drag, startPoint x: 1146, startPoint y: 627, endPoint x: 1092, endPoint y: 649, distance: 58.3
click at [1092, 649] on tr "1 Client Local Pickup Customer Local Pickup Company Freight Contracted Freight …" at bounding box center [860, 644] width 1249 height 57
type input "8"
type input "8.29"
type input "8.4"
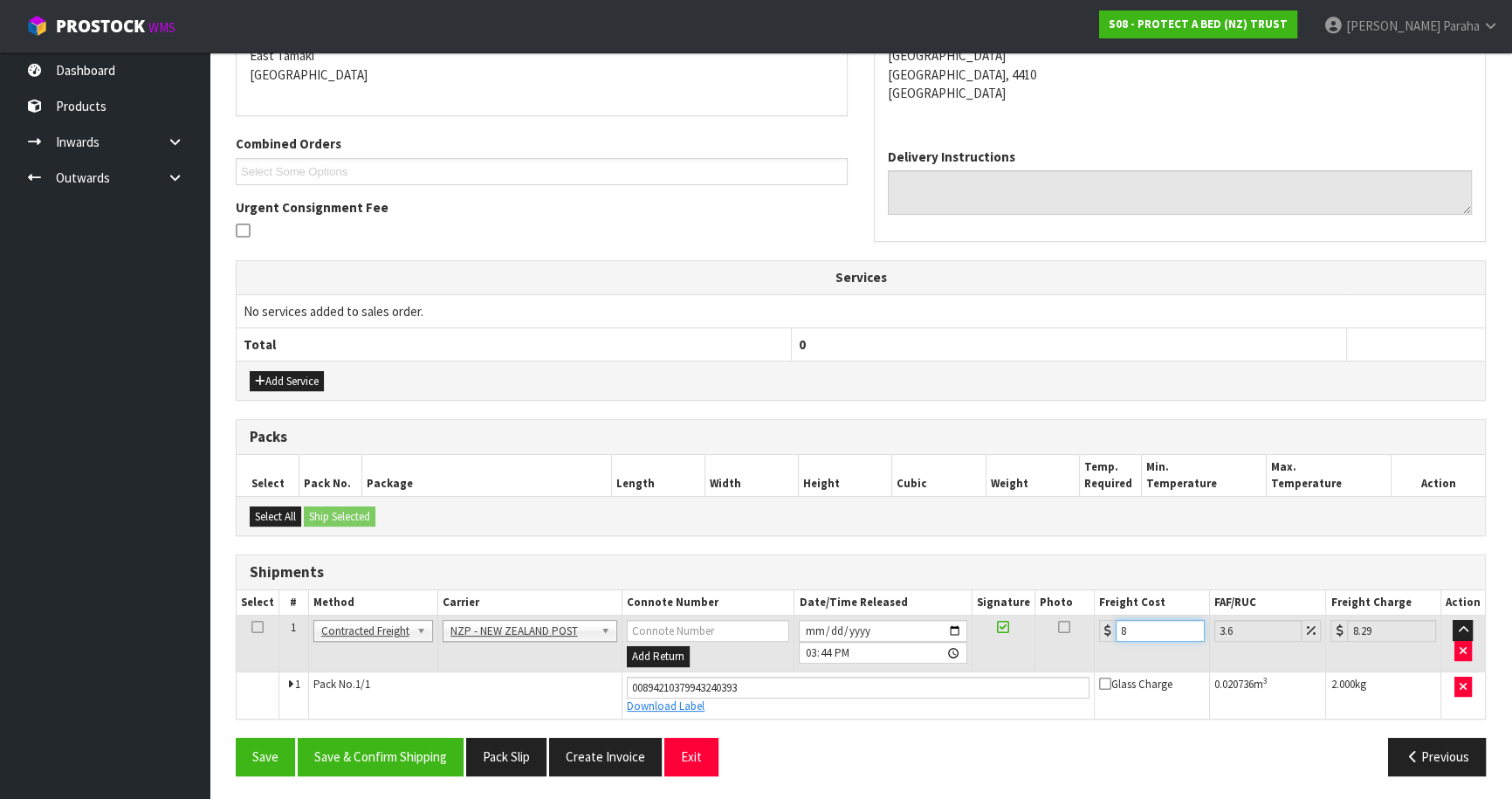
type input "8.7"
type input "8.45"
type input "8.75"
type input "8.45"
drag, startPoint x: 297, startPoint y: 378, endPoint x: 296, endPoint y: 366, distance: 12.0
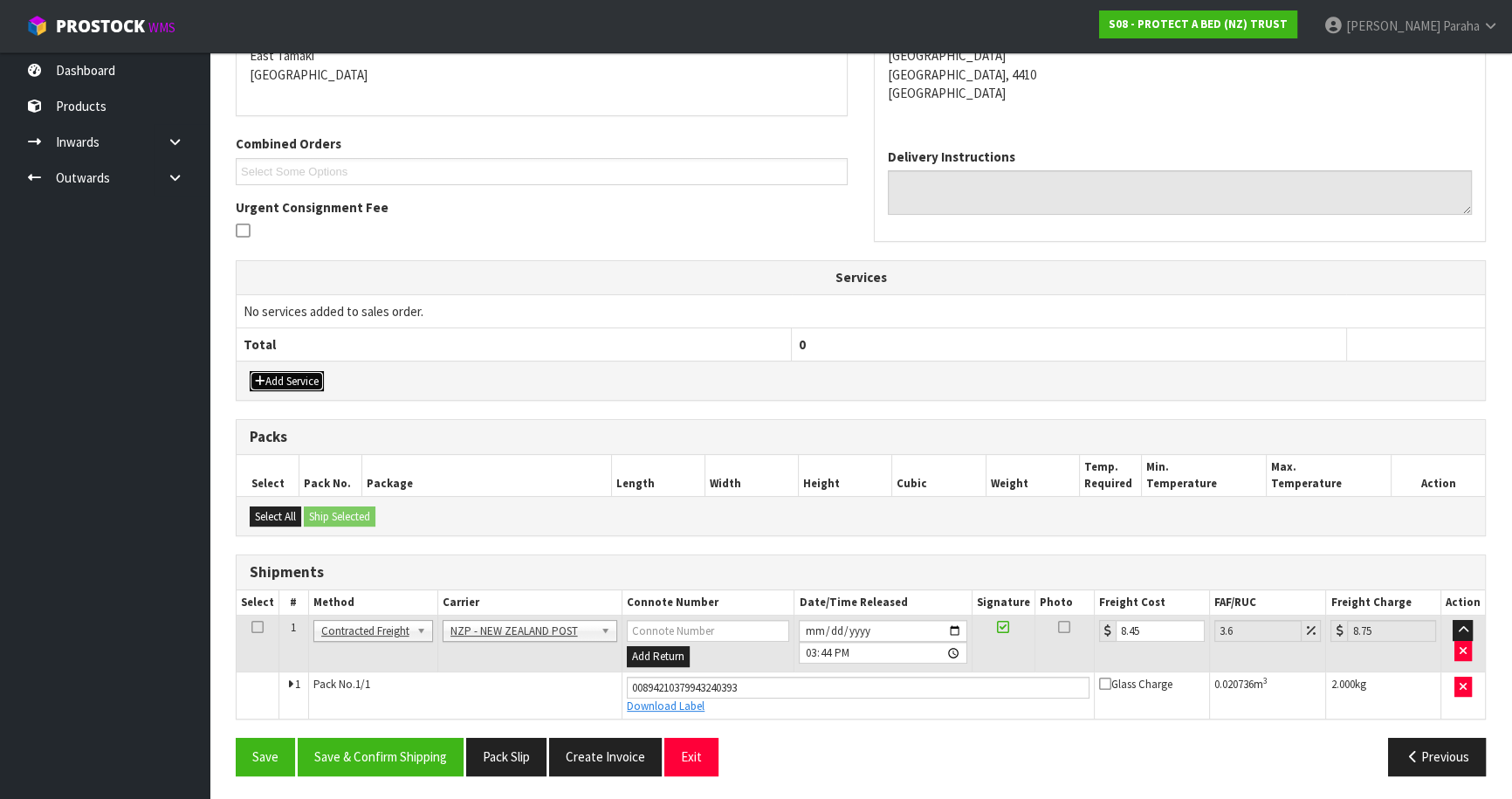
click at [296, 378] on button "Add Service" at bounding box center [287, 381] width 75 height 21
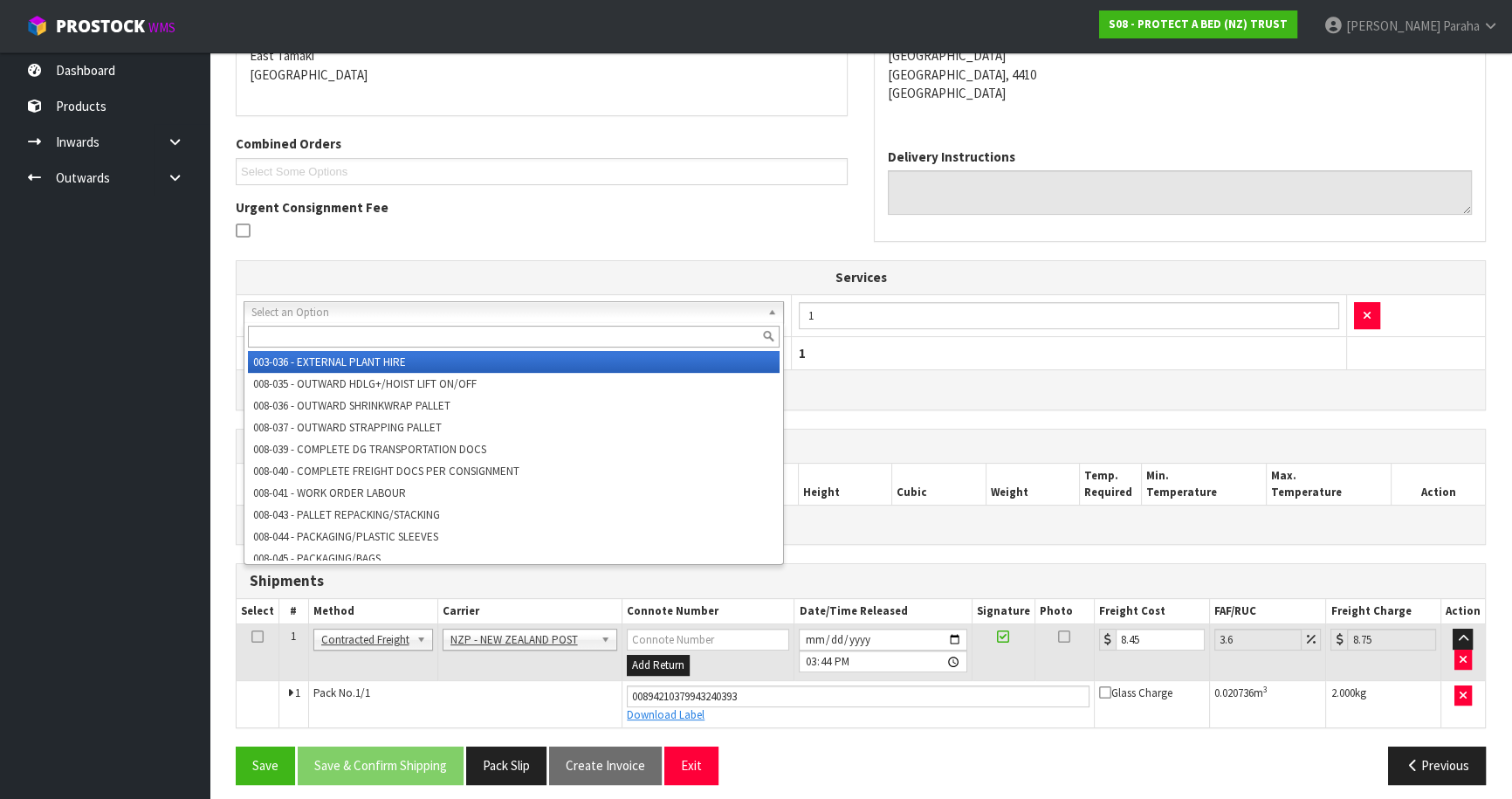
drag, startPoint x: 287, startPoint y: 313, endPoint x: 294, endPoint y: 323, distance: 12.2
click at [296, 329] on input "text" at bounding box center [514, 337] width 532 height 22
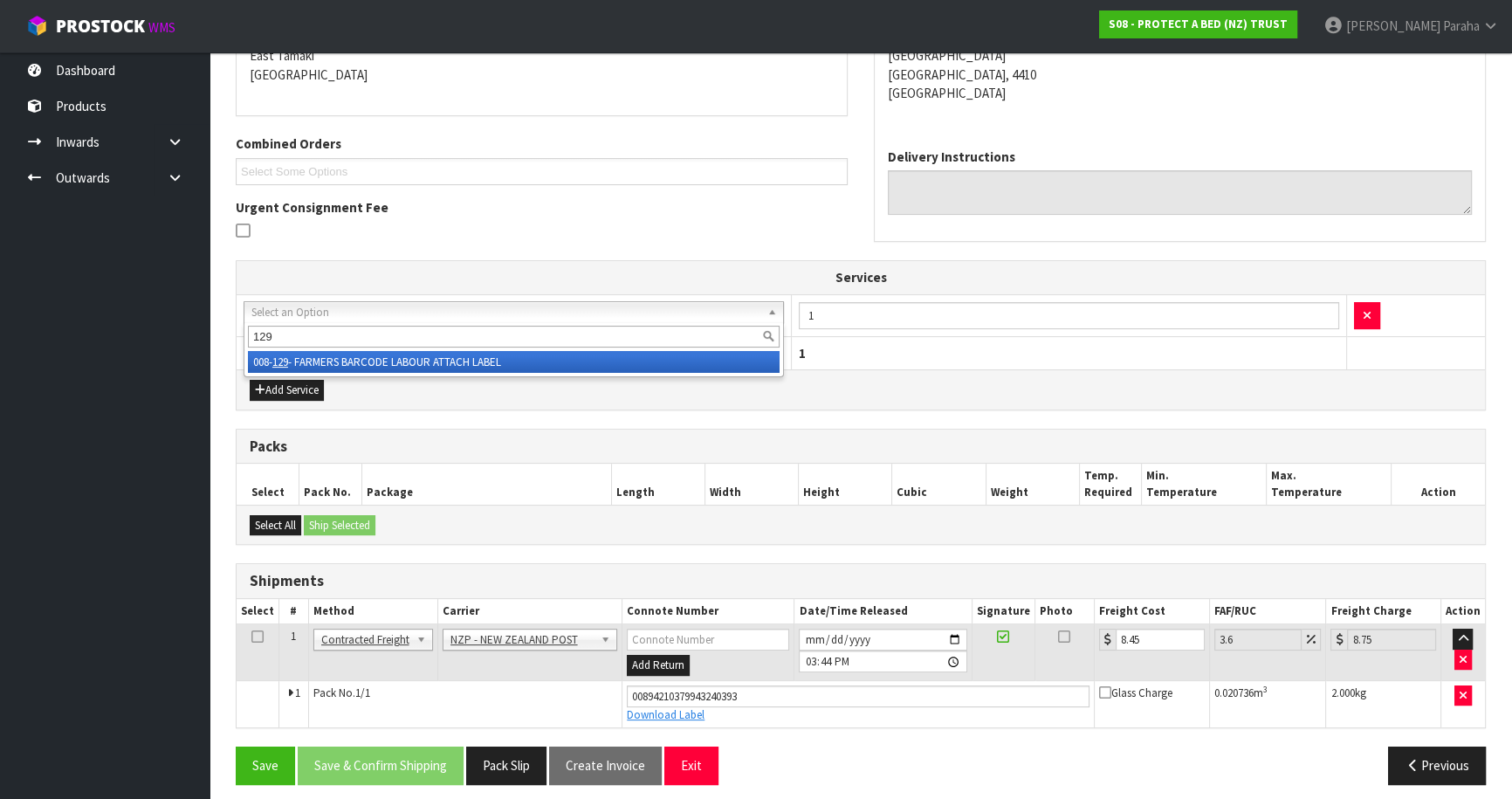
type input "129"
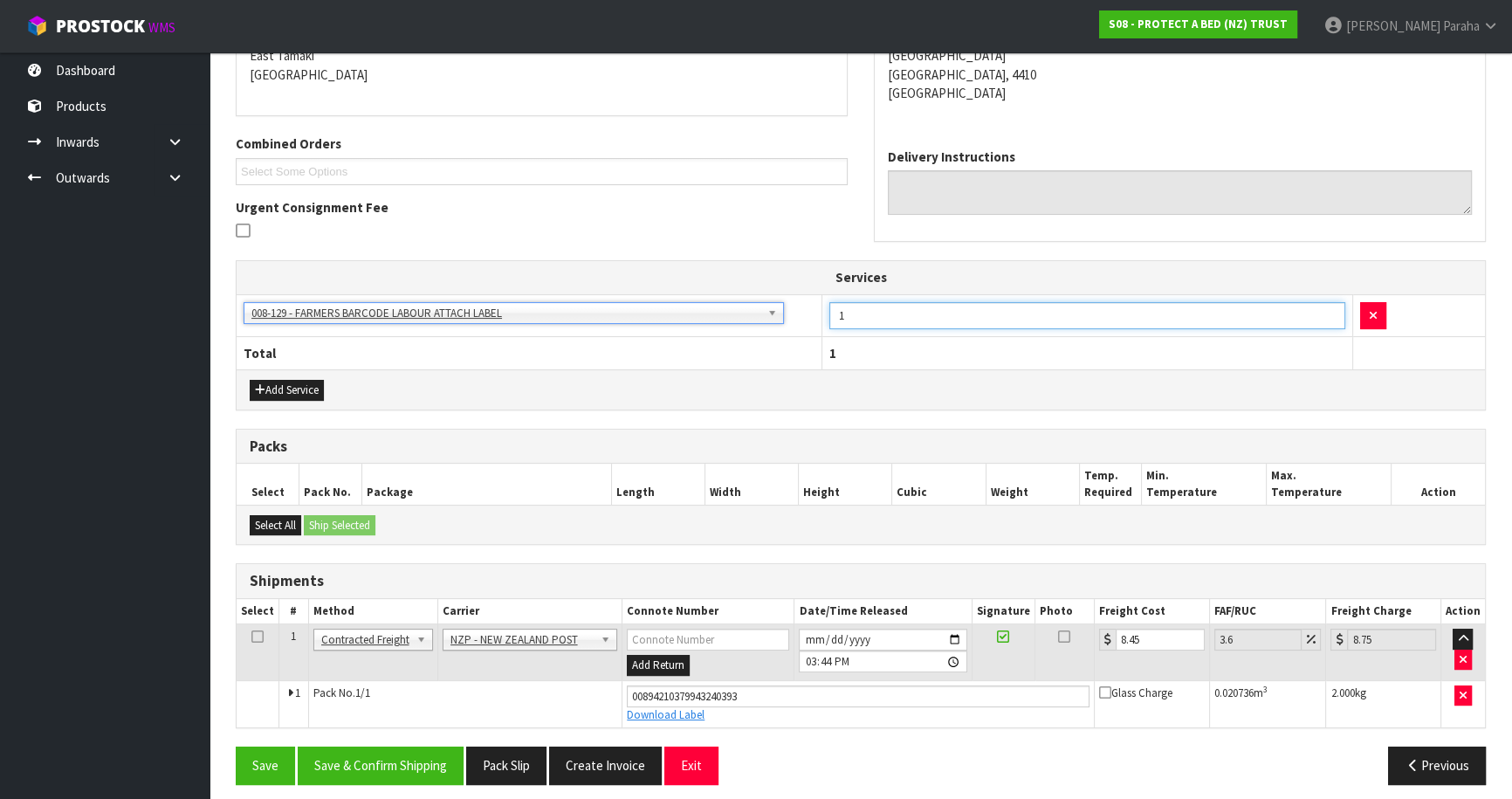
drag, startPoint x: 851, startPoint y: 315, endPoint x: 829, endPoint y: 321, distance: 22.8
click at [829, 321] on input "1" at bounding box center [1086, 316] width 515 height 27
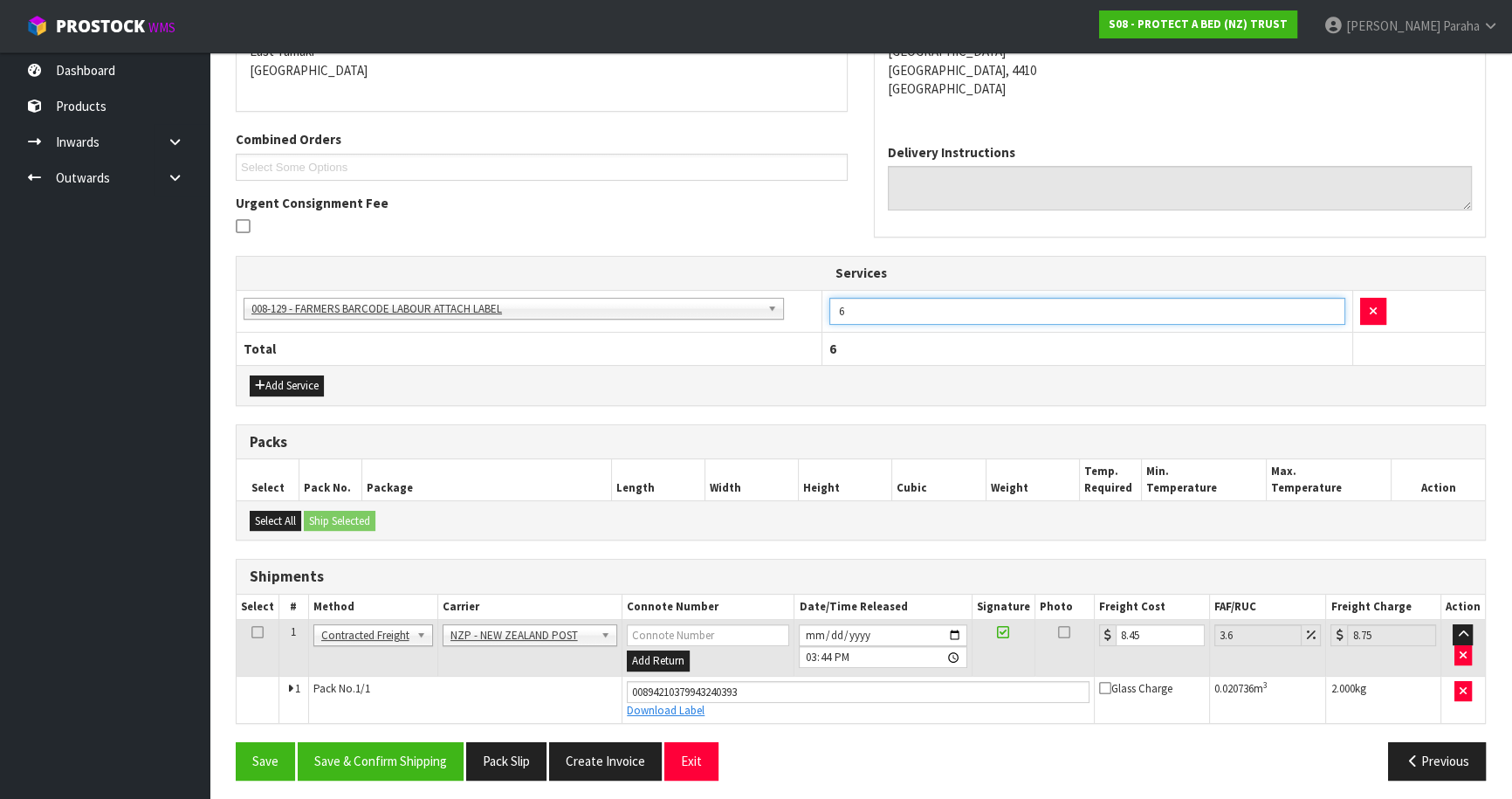
scroll to position [393, 0]
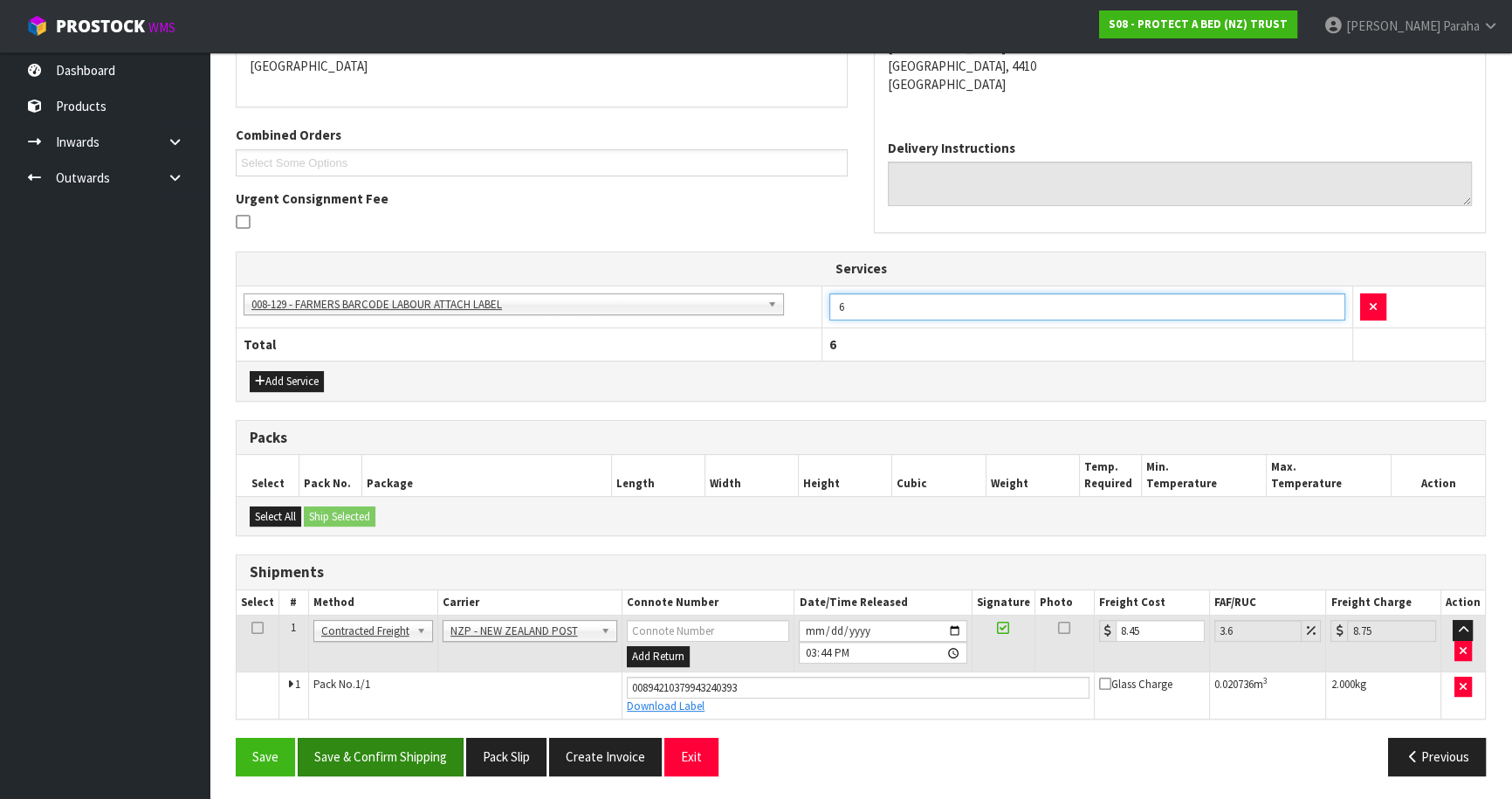
type input "6"
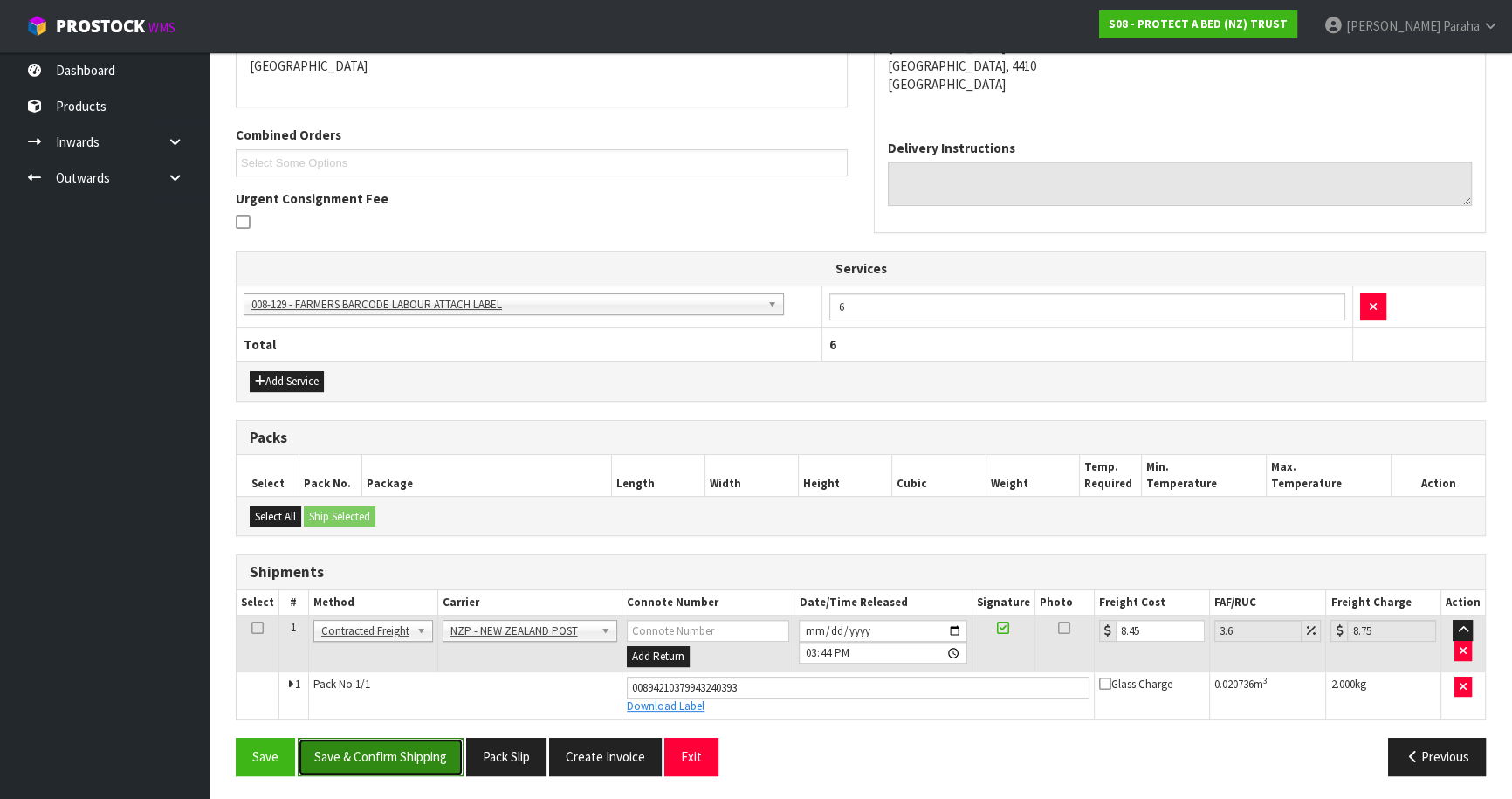
drag, startPoint x: 436, startPoint y: 761, endPoint x: 448, endPoint y: 757, distance: 12.6
click at [438, 760] on button "Save & Confirm Shipping" at bounding box center [380, 757] width 166 height 37
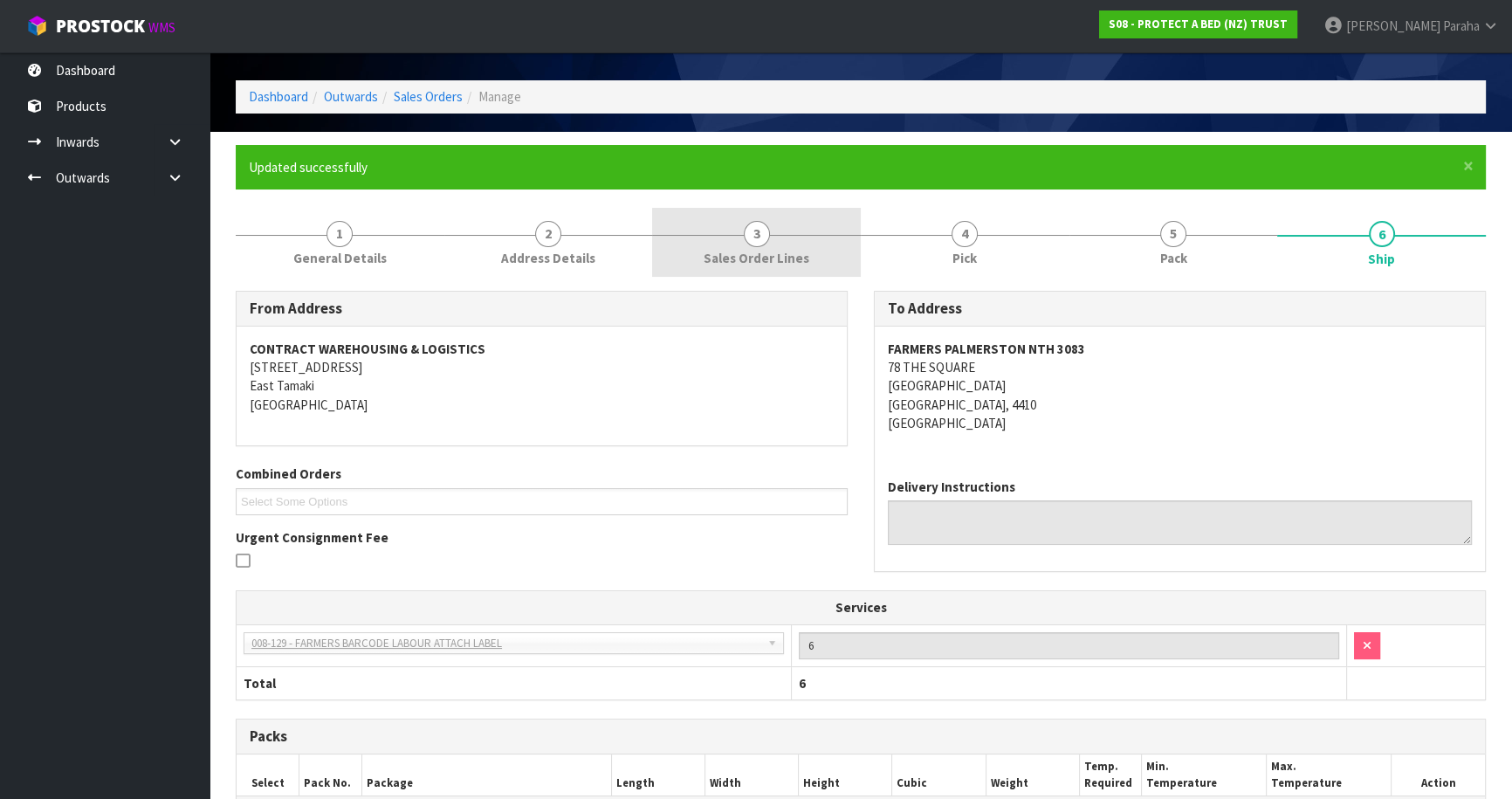
scroll to position [0, 0]
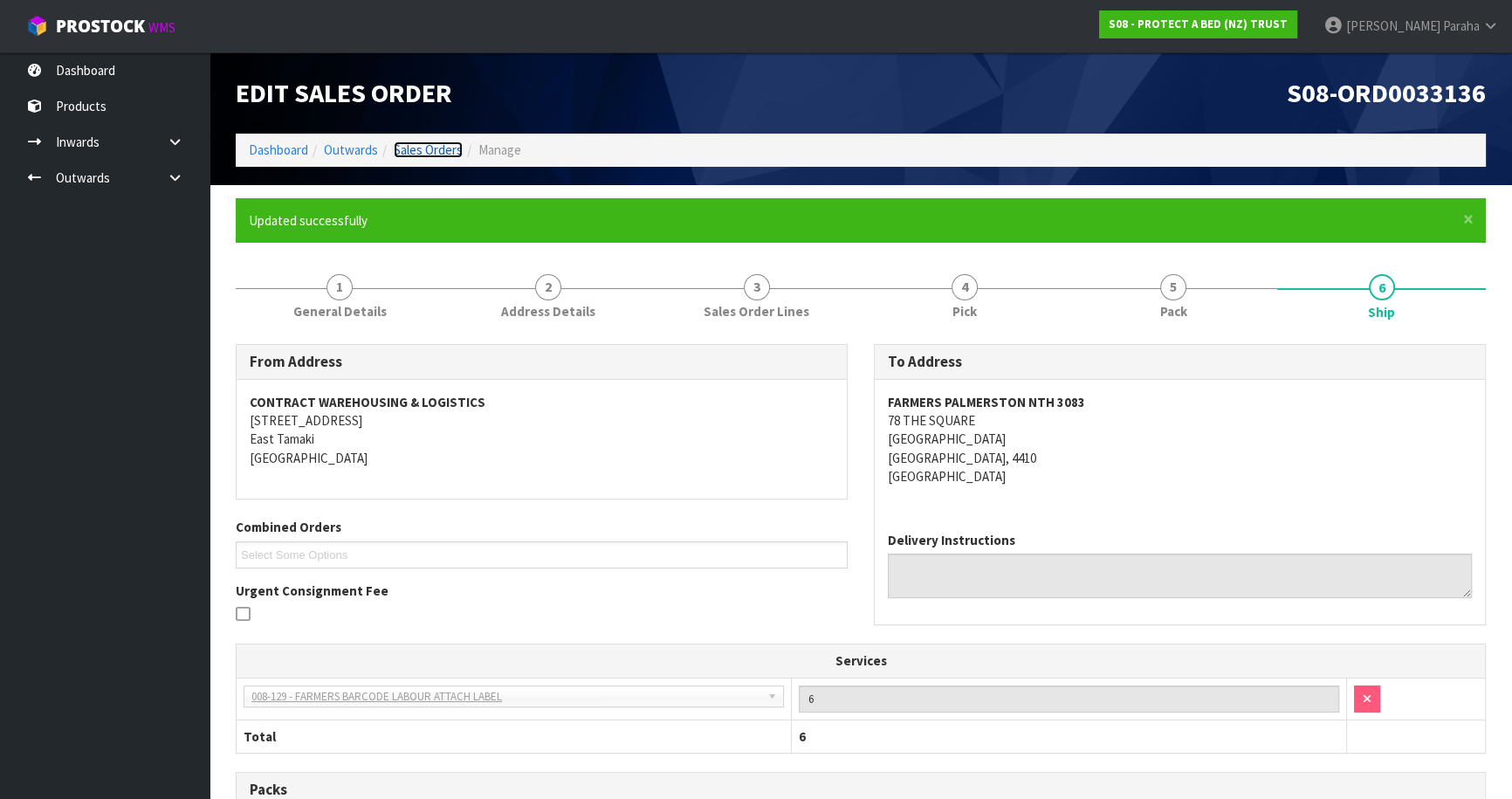
click at [423, 155] on link "Sales Orders" at bounding box center [428, 149] width 69 height 17
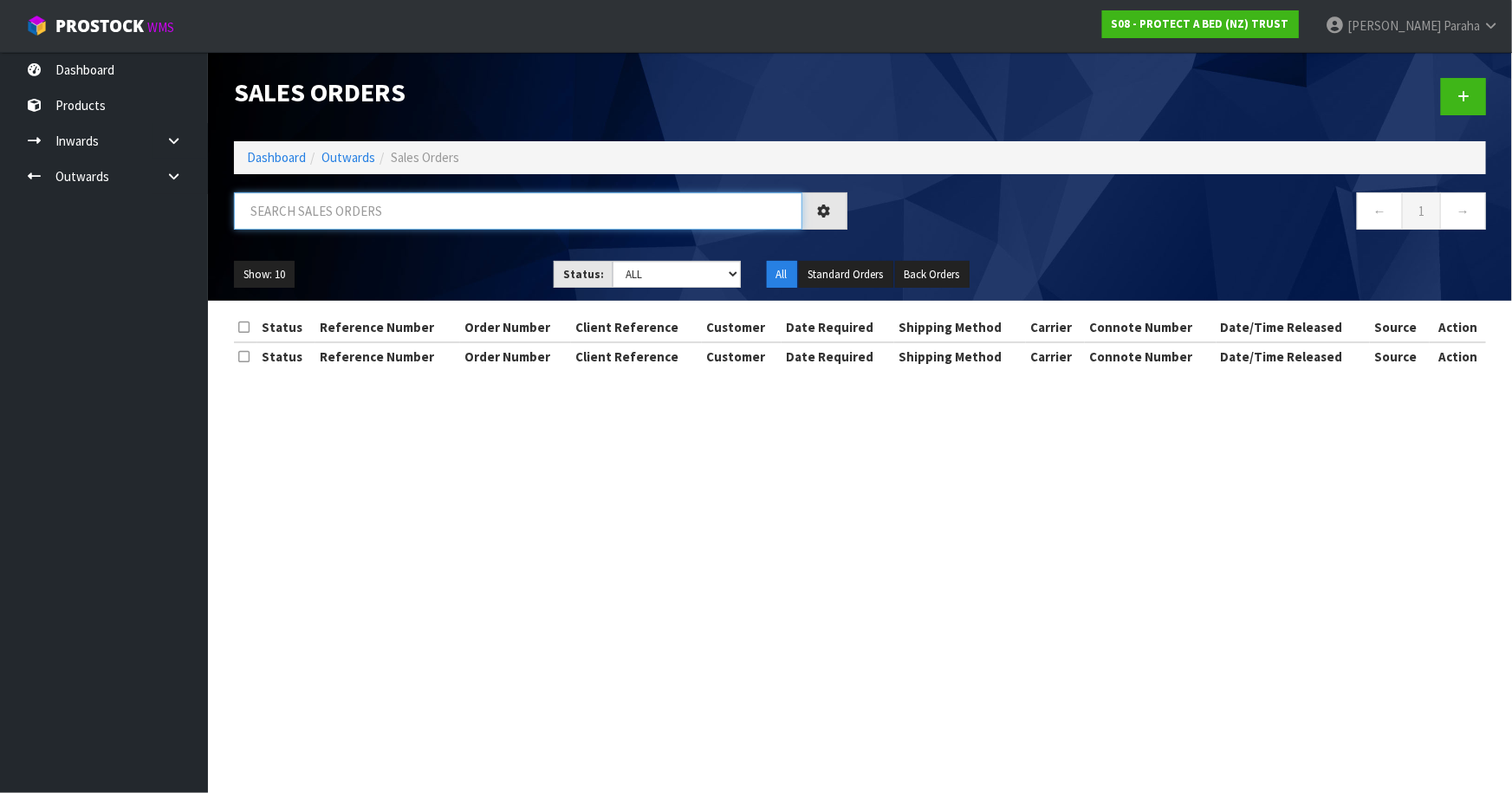
click at [408, 203] on input "text" at bounding box center [518, 211] width 569 height 37
type input "JOB-0409421"
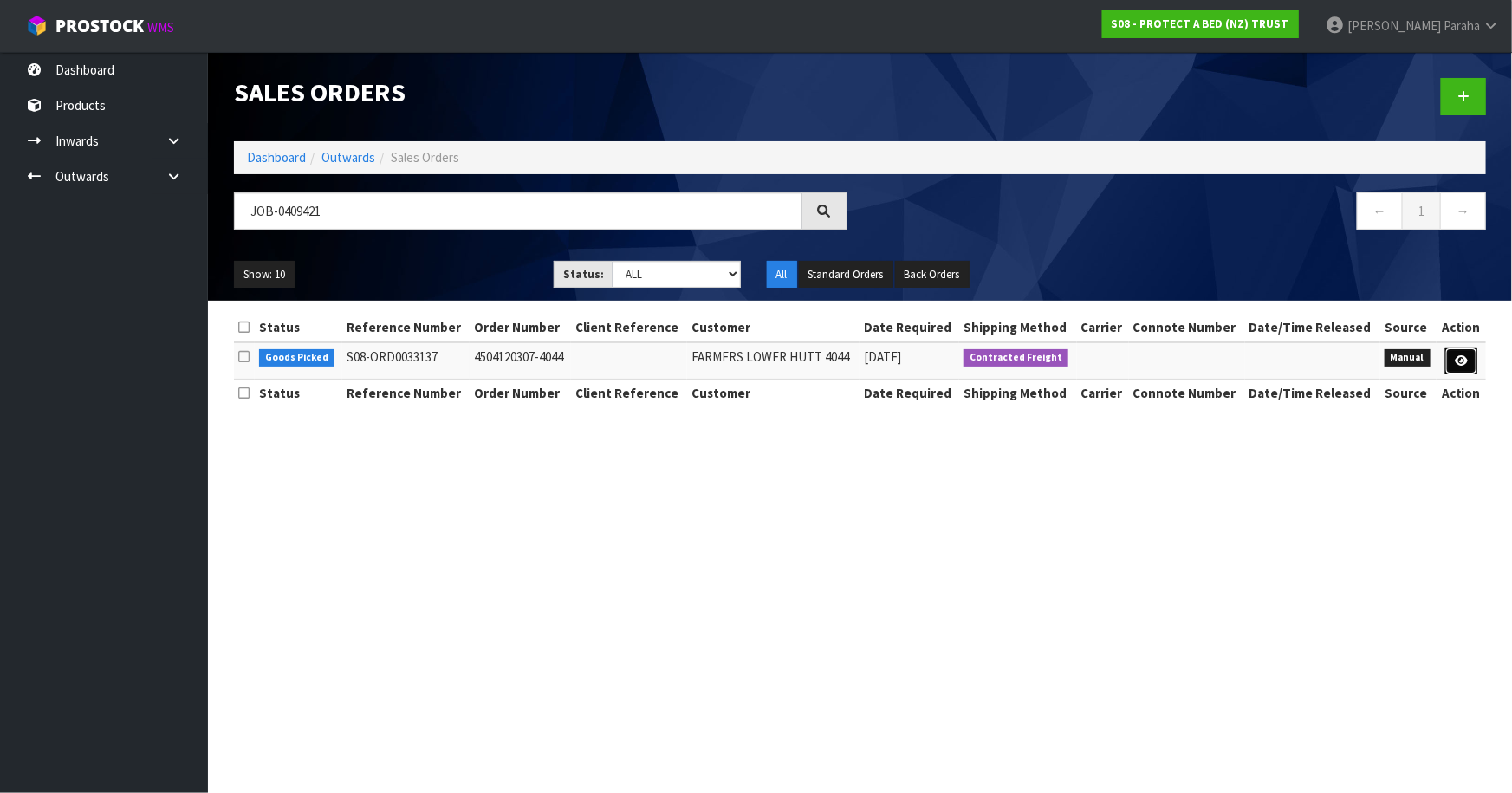
click at [1451, 356] on link at bounding box center [1460, 361] width 32 height 27
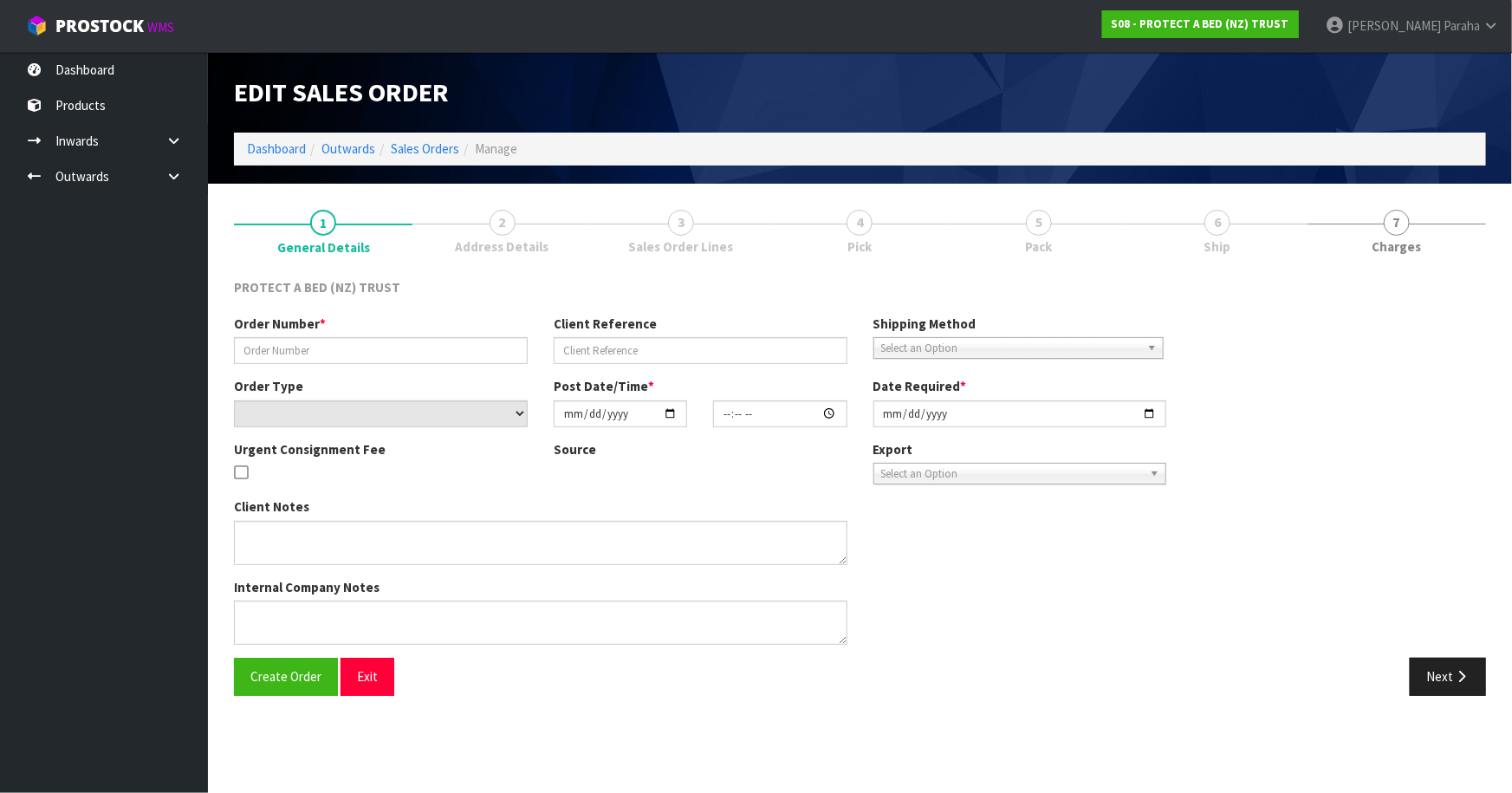
type input "4504120307-4044"
select select "number:0"
type input "[DATE]"
type input "08:45:00.000"
type input "[DATE]"
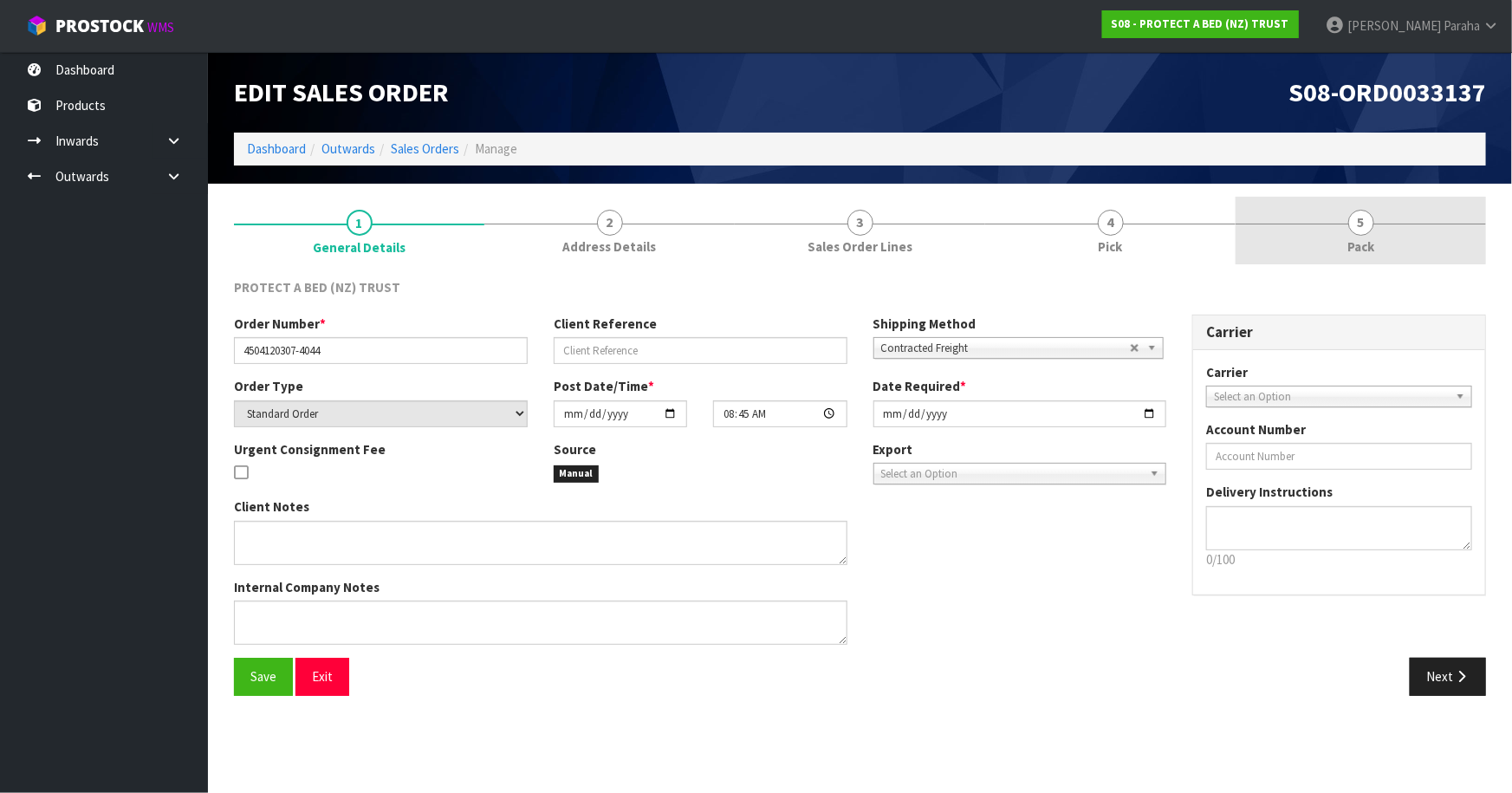
click at [1363, 230] on span "5" at bounding box center [1361, 222] width 26 height 26
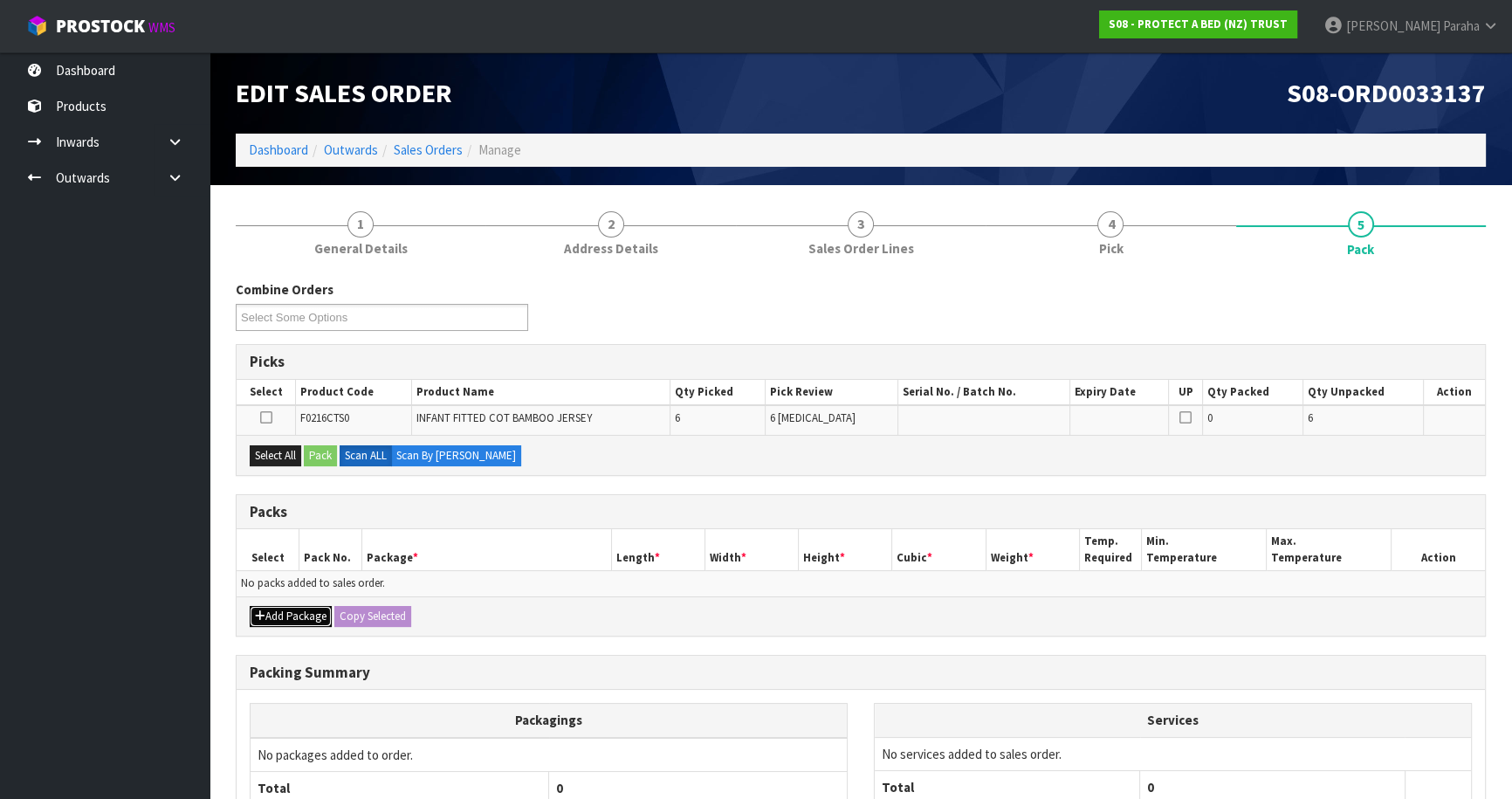
click at [272, 619] on button "Add Package" at bounding box center [291, 616] width 82 height 21
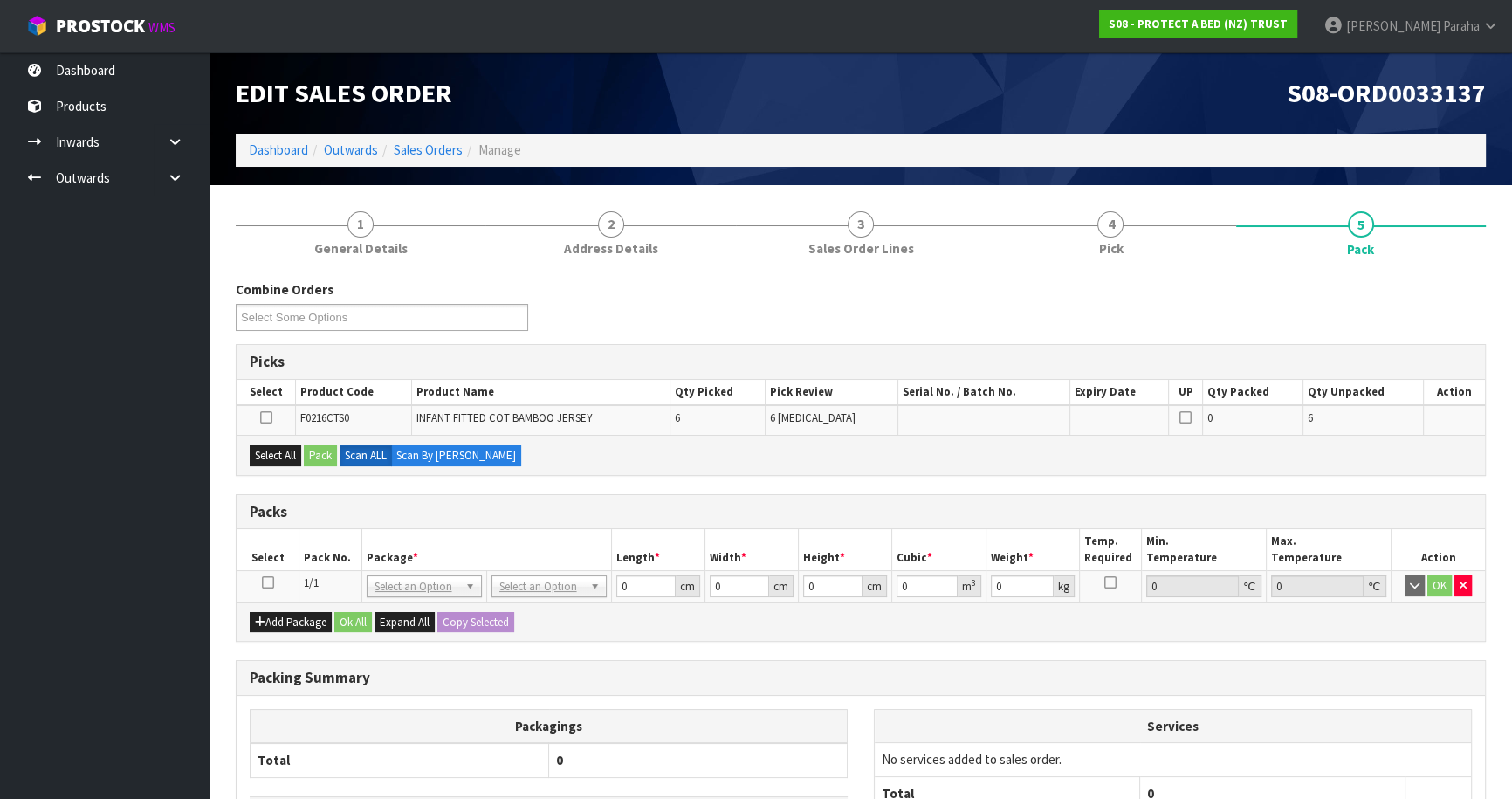
click at [264, 583] on icon at bounding box center [268, 583] width 12 height 1
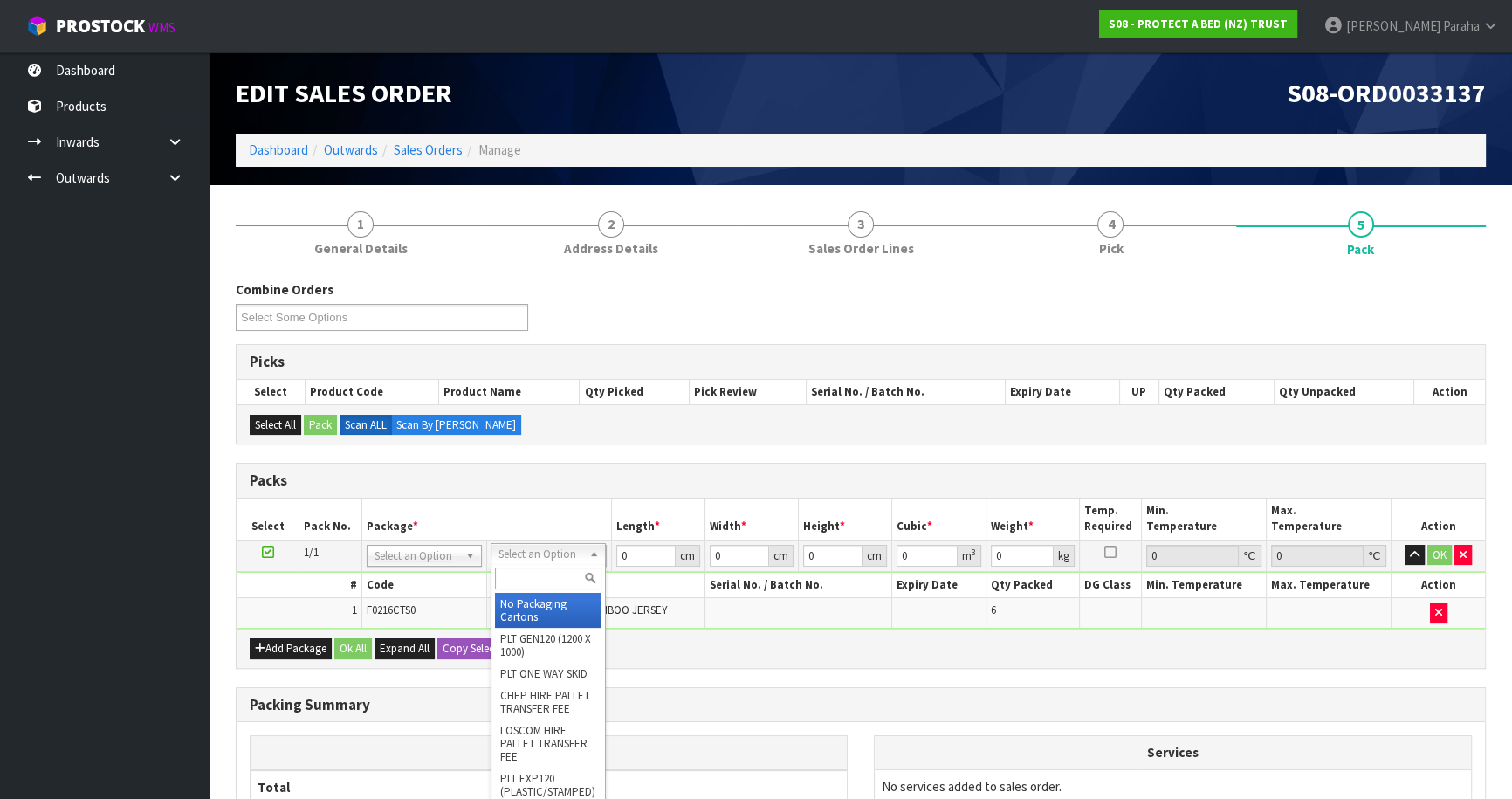
click at [567, 583] on input "text" at bounding box center [548, 578] width 107 height 22
type input "CTNA4"
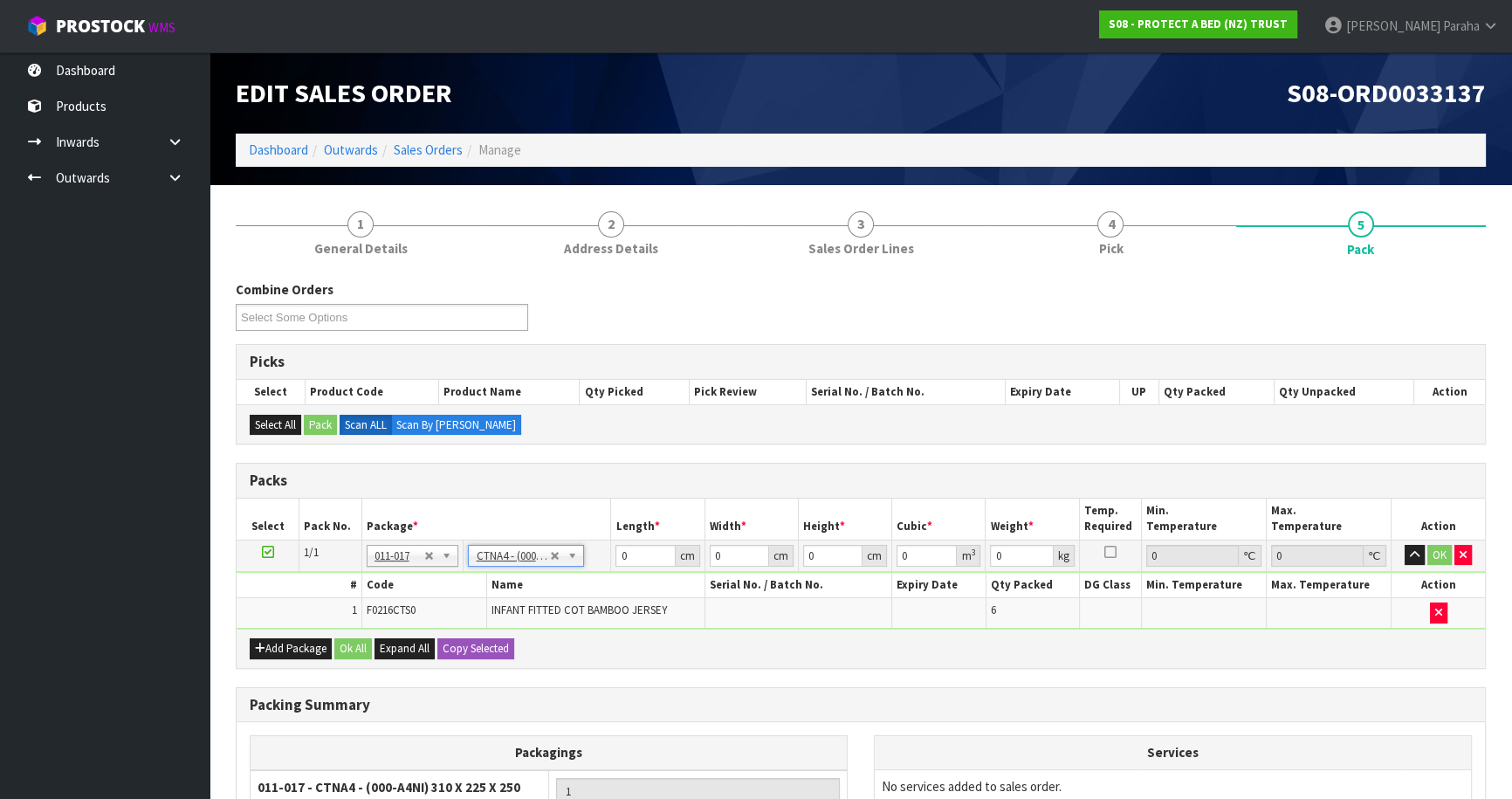
type input "31"
type input "22.5"
type input "25"
type input "0.017438"
type input "1.7"
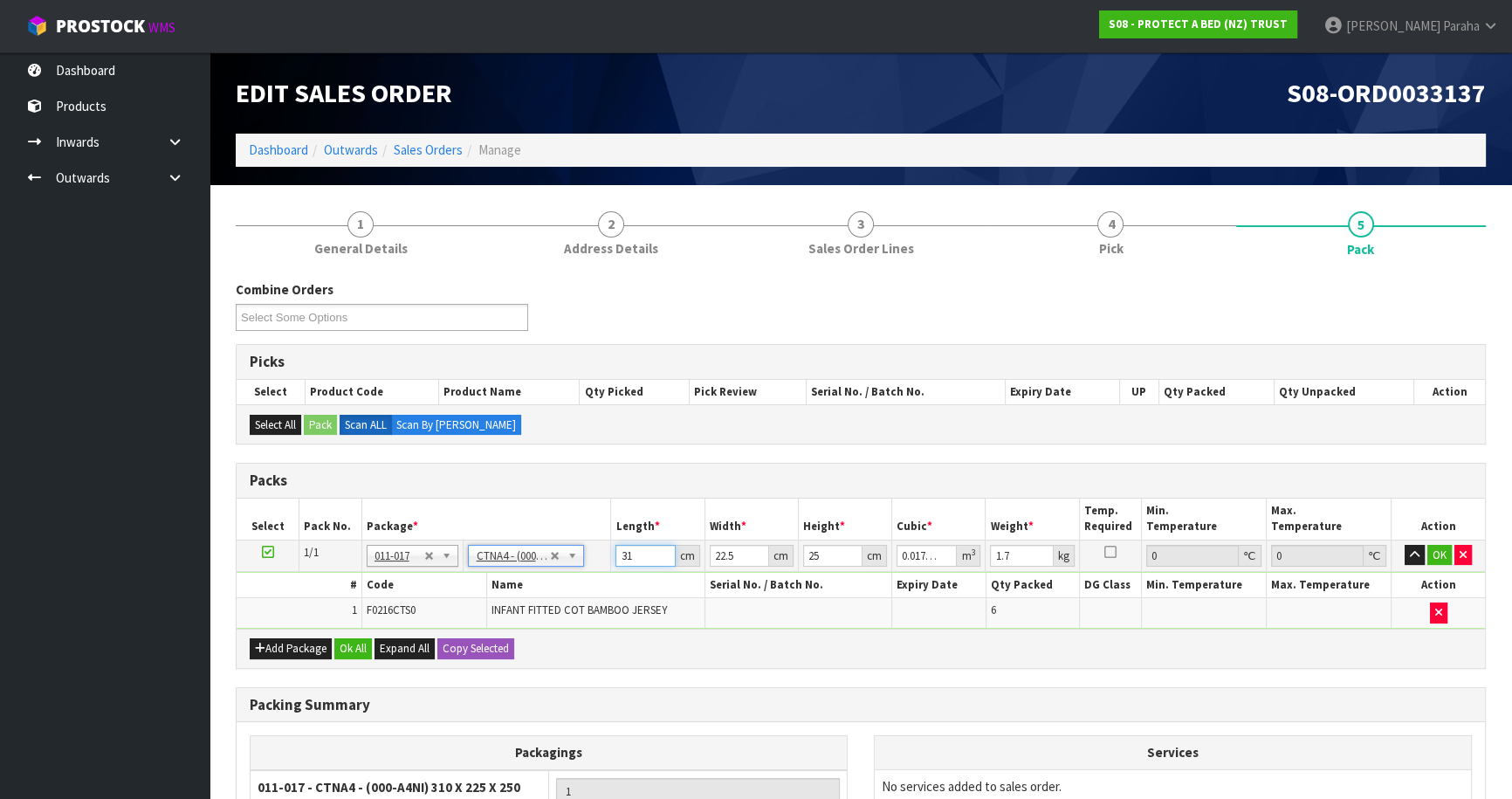
drag, startPoint x: 632, startPoint y: 551, endPoint x: 601, endPoint y: 554, distance: 31.1
click at [601, 554] on tr "1/1 NONE 007-001 007-002 007-004 007-009 007-013 007-014 007-015 007-017 007-01…" at bounding box center [860, 556] width 1249 height 31
type input "3"
type input "0.001687"
type input "32"
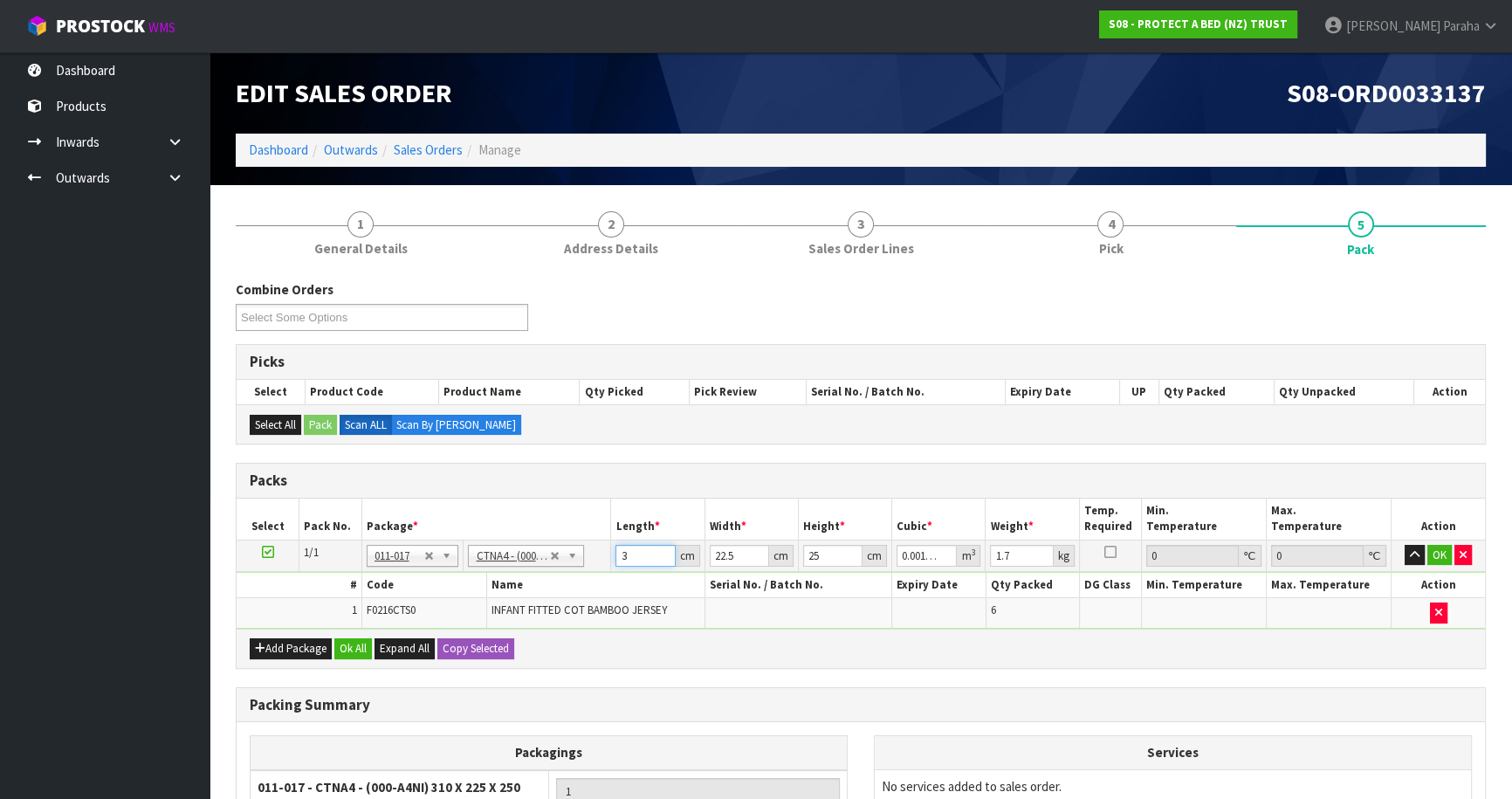
type input "0.018"
type input "32"
type input "2"
type input "0.0016"
type input "24"
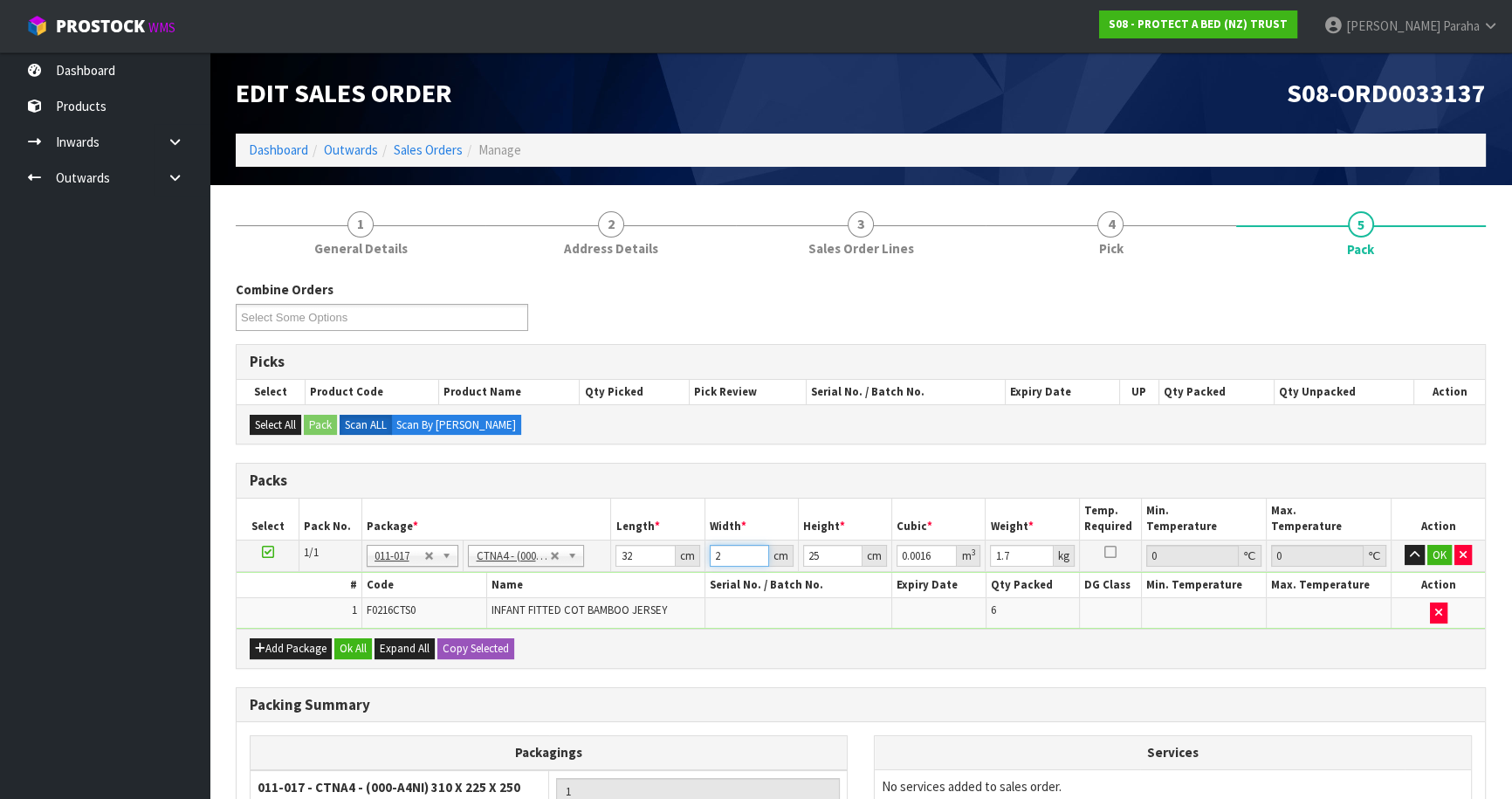
type input "0.0192"
type input "24"
type input "2"
type input "0.001536"
type input "27"
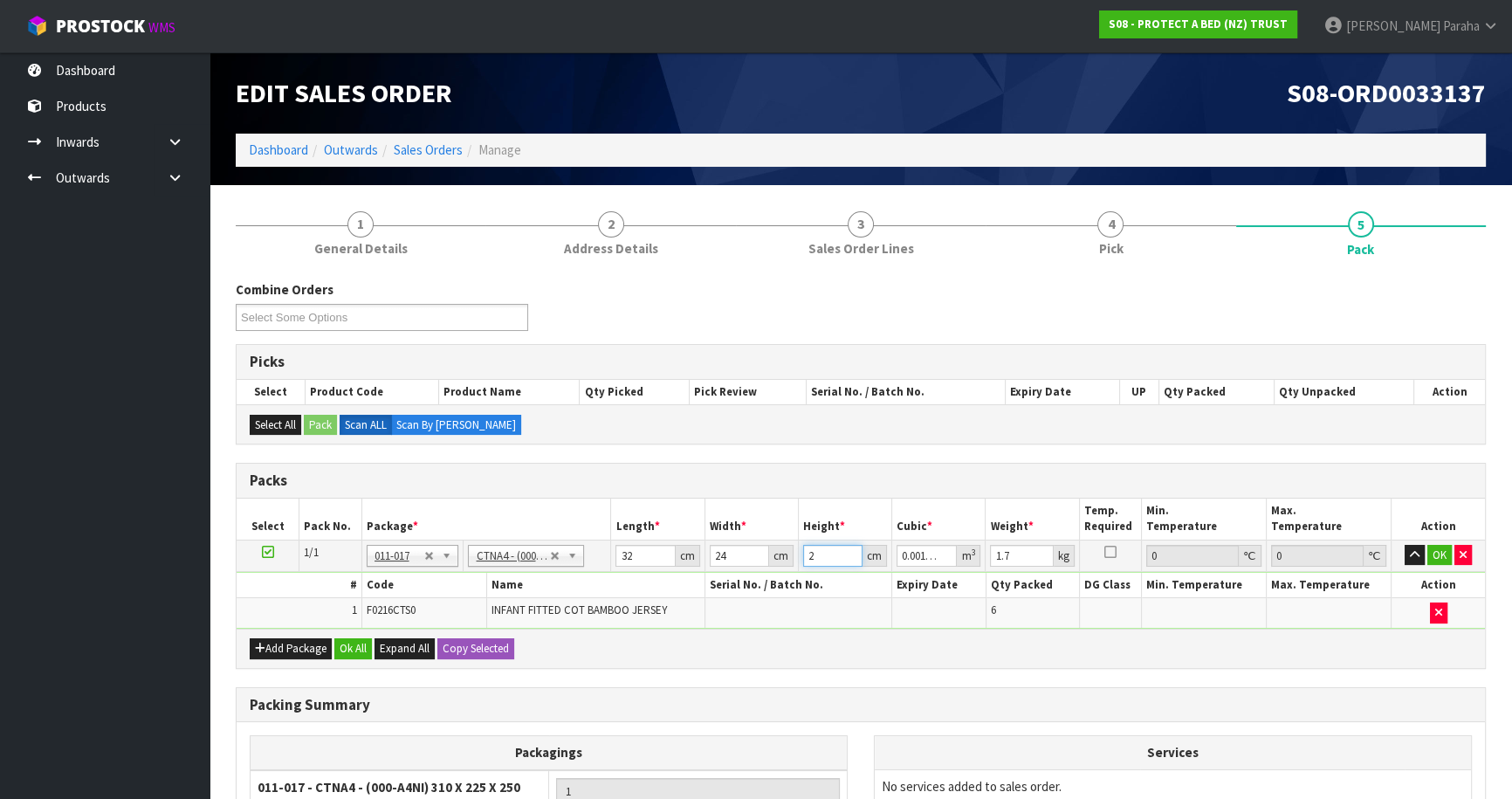
type input "0.020736"
type input "27"
type input "2"
click at [1405, 545] on button "button" at bounding box center [1415, 555] width 20 height 21
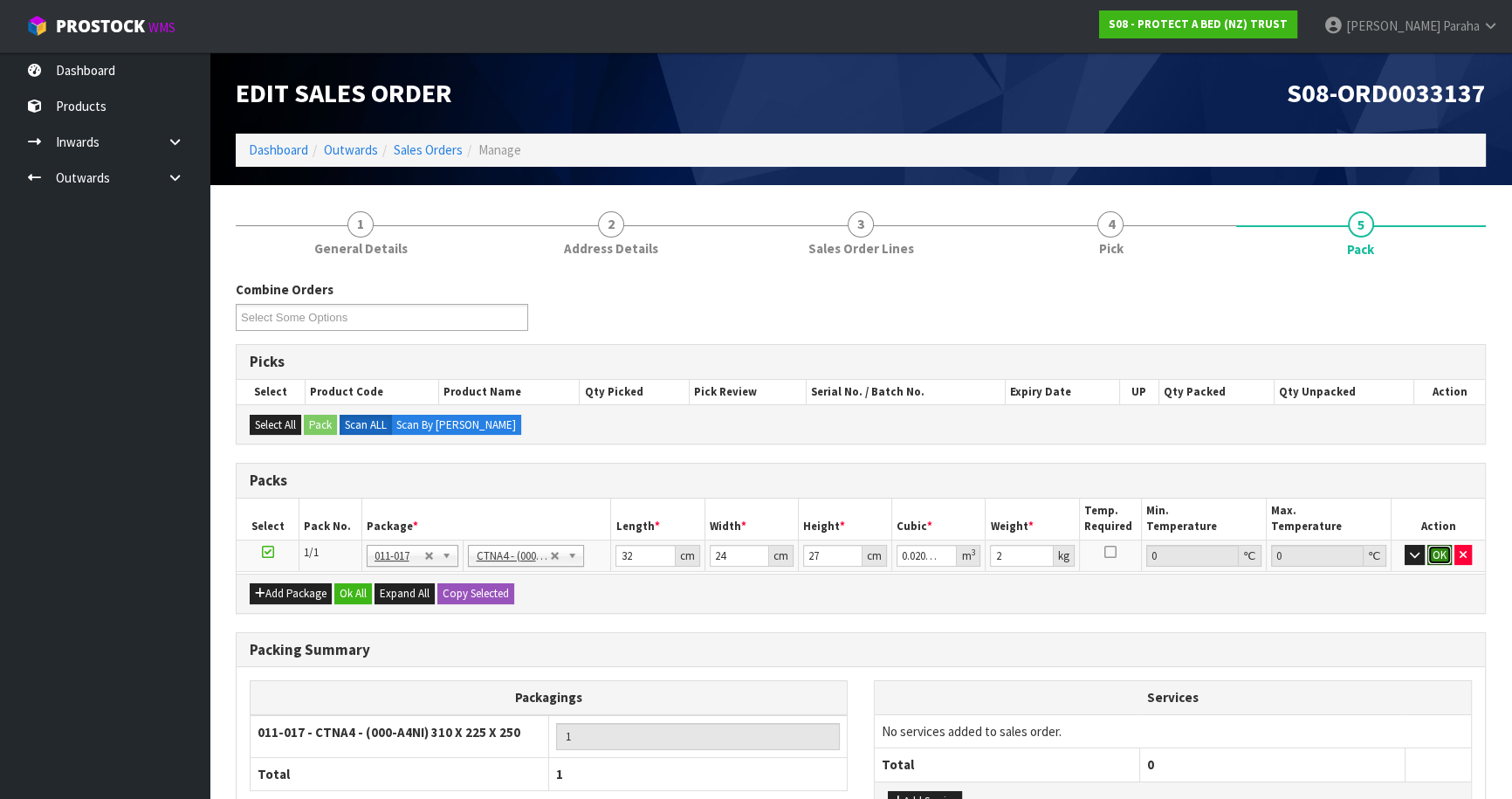
click button "OK" at bounding box center [1439, 555] width 25 height 21
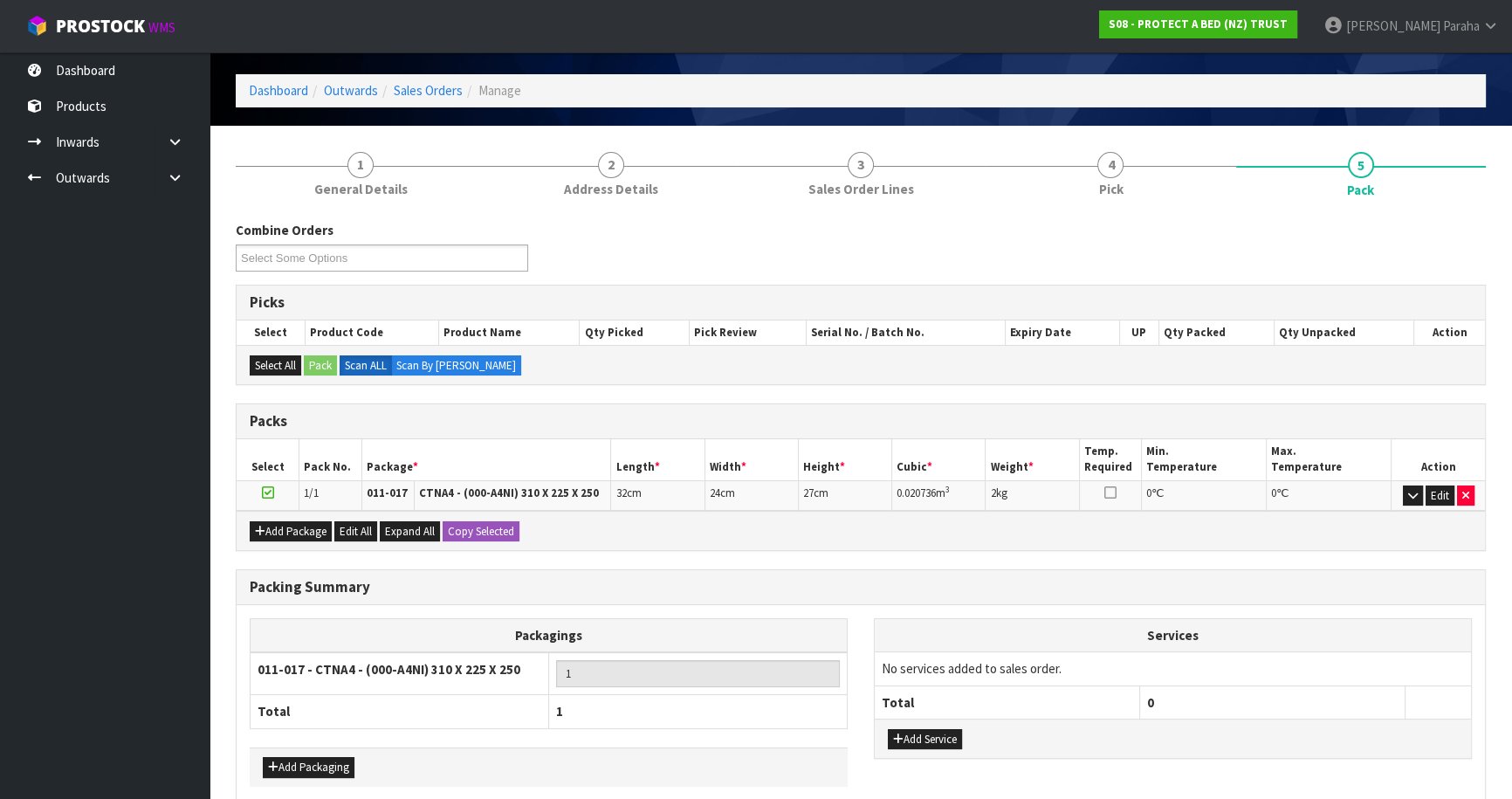
scroll to position [139, 0]
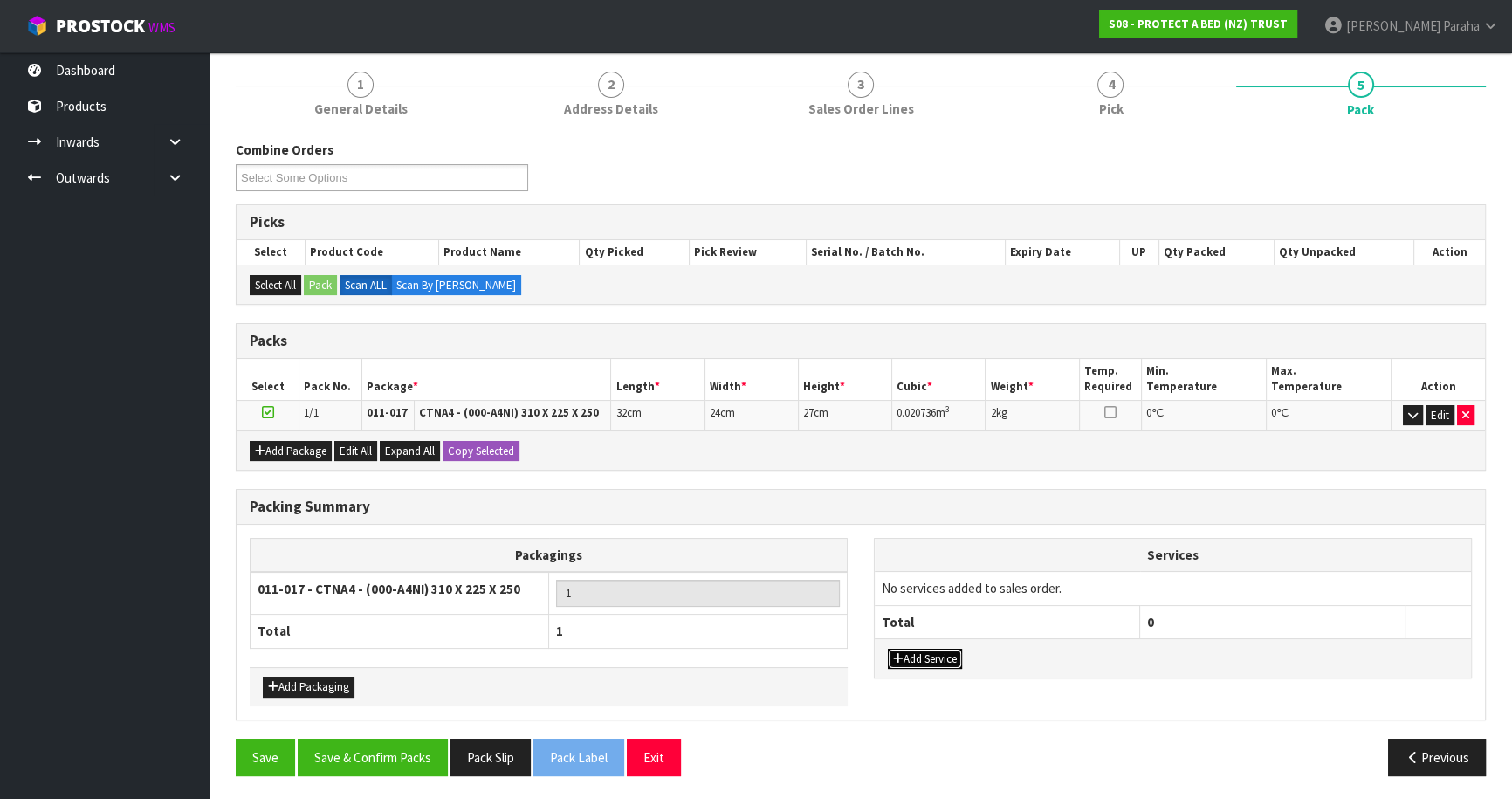
click at [916, 656] on button "Add Service" at bounding box center [925, 659] width 75 height 21
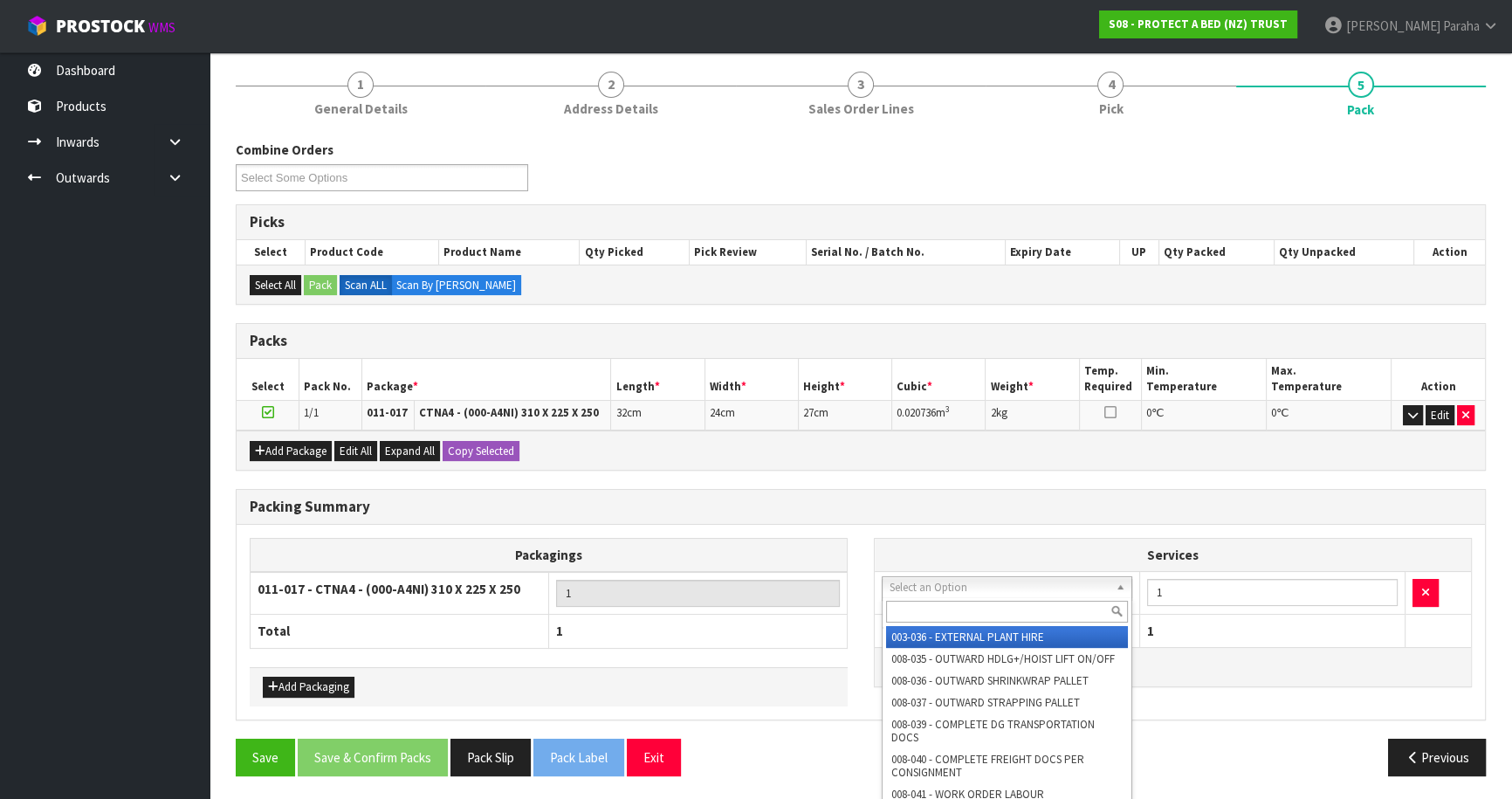
click at [948, 606] on input "text" at bounding box center [1007, 612] width 241 height 22
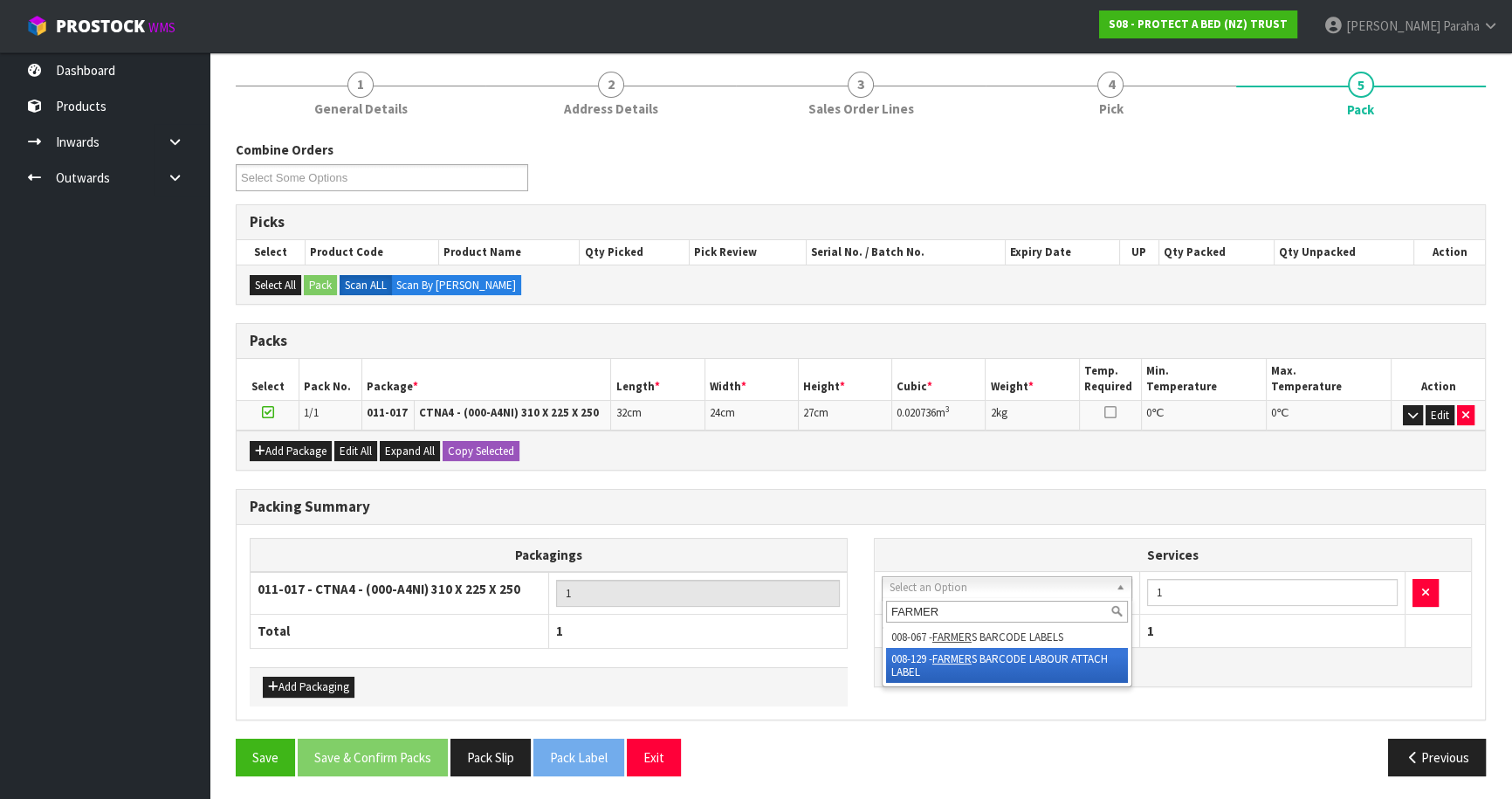
type input "FARMER"
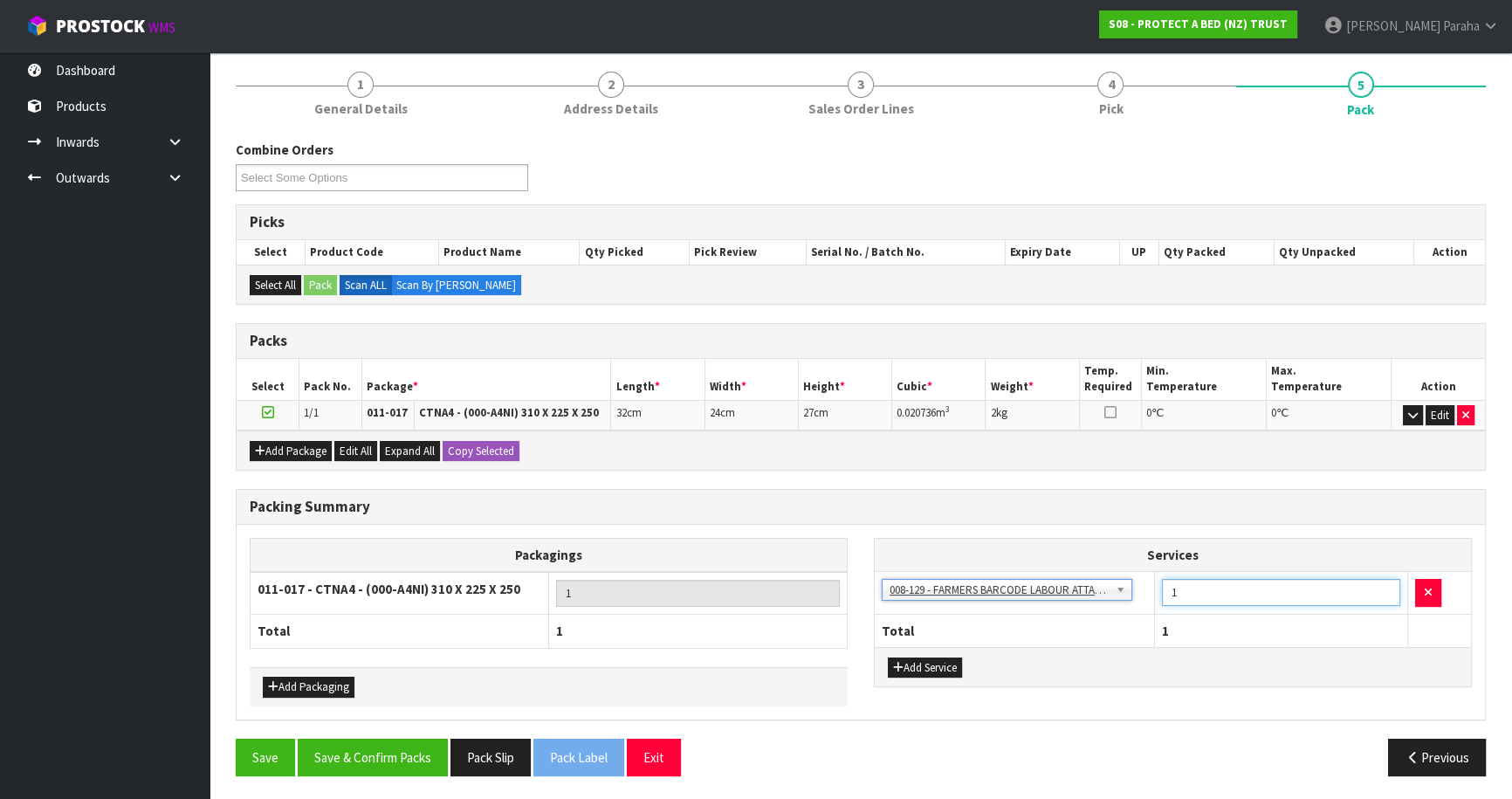
drag, startPoint x: 1281, startPoint y: 595, endPoint x: 1183, endPoint y: 603, distance: 98.3
click at [1187, 603] on input "1" at bounding box center [1280, 593] width 238 height 27
click at [1144, 593] on tr "003-036 - EXTERNAL PLANT HIRE 008-035 - OUTWARD HDLG+/HOIST LIFT ON/OFF 008-036…" at bounding box center [1173, 594] width 597 height 43
type input "6"
click at [393, 752] on button "Save & Confirm Packs" at bounding box center [372, 758] width 150 height 37
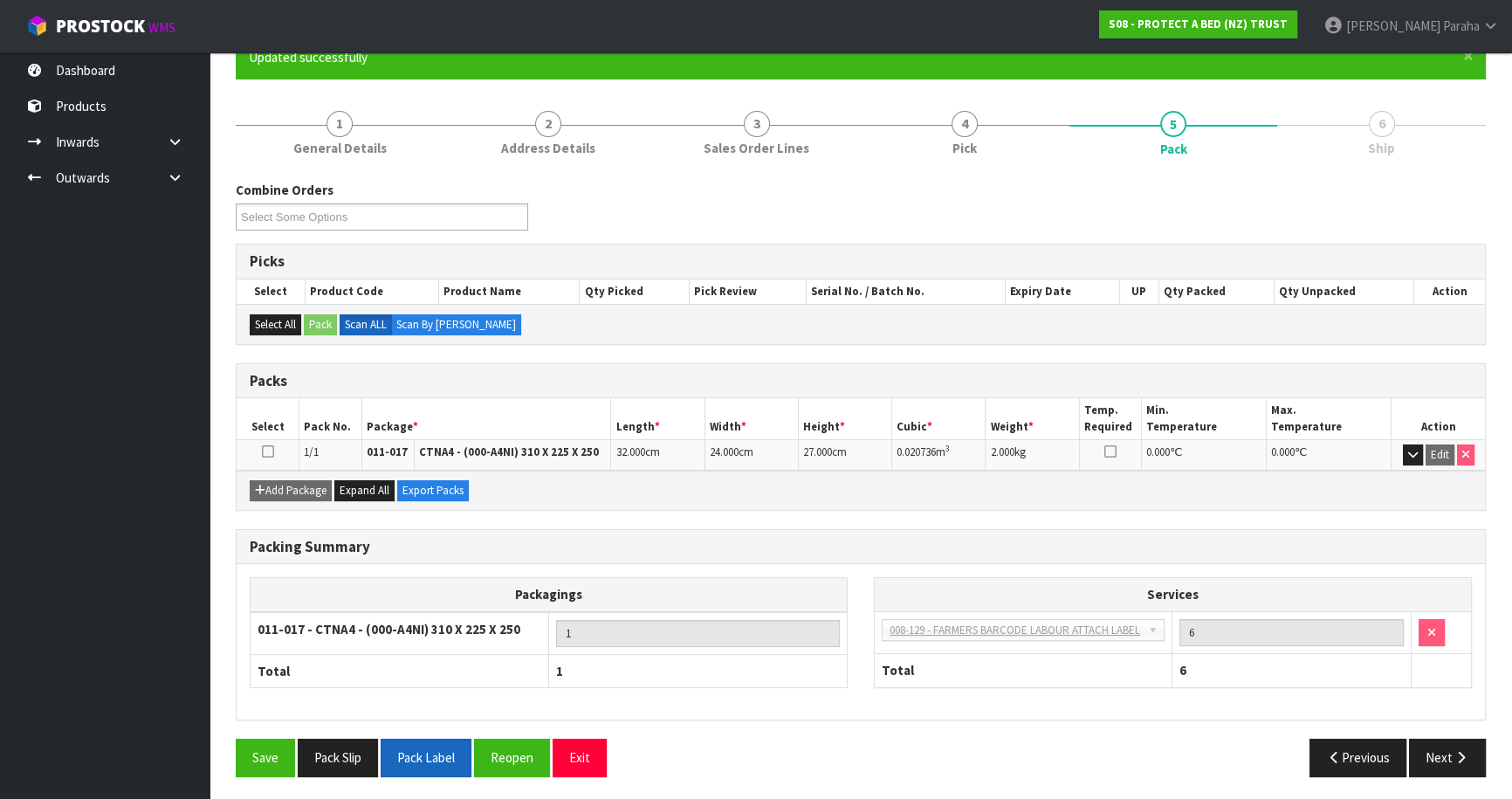
scroll to position [164, 0]
click at [1464, 761] on button "Next" at bounding box center [1447, 757] width 77 height 37
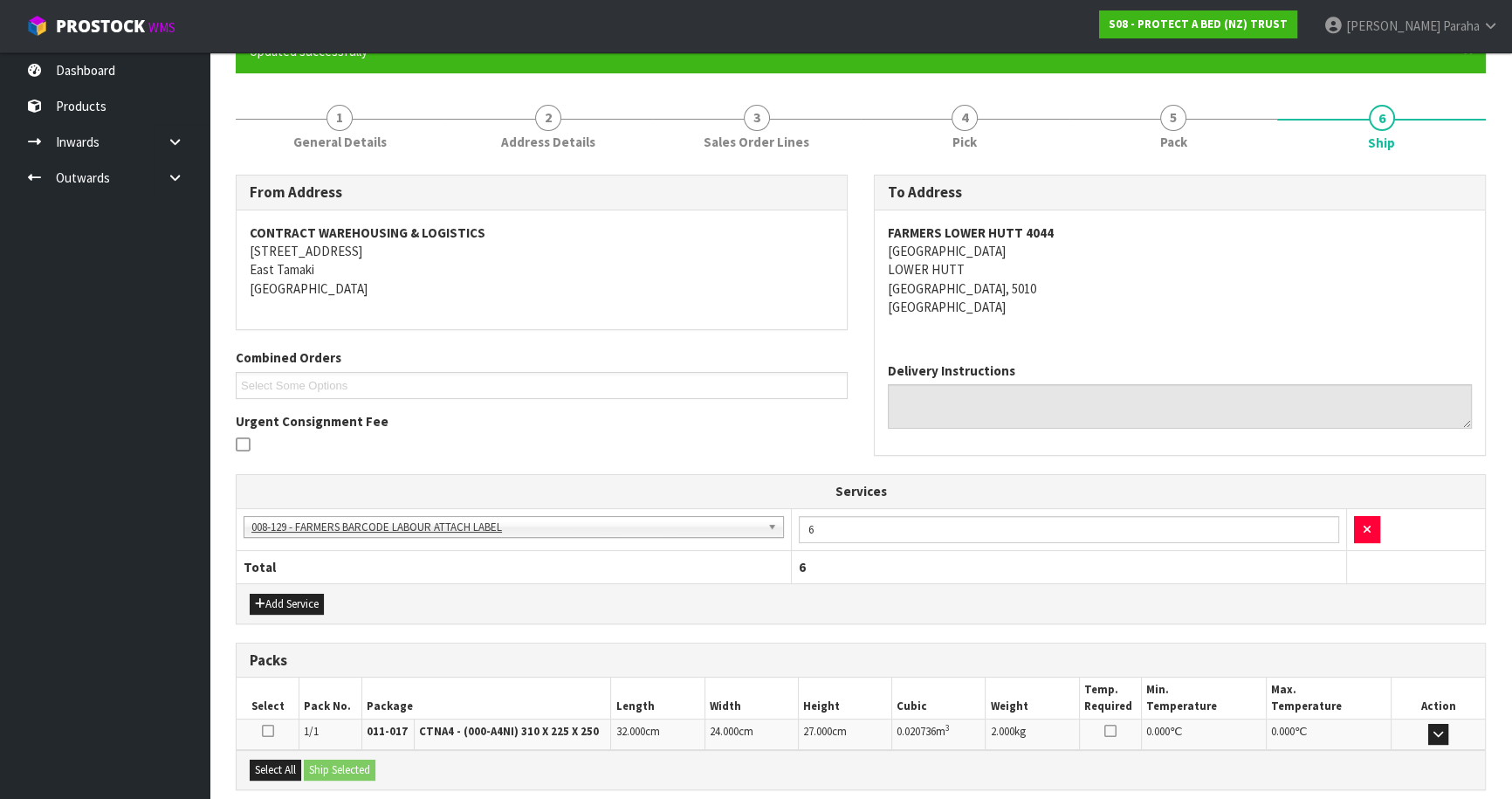
scroll to position [346, 0]
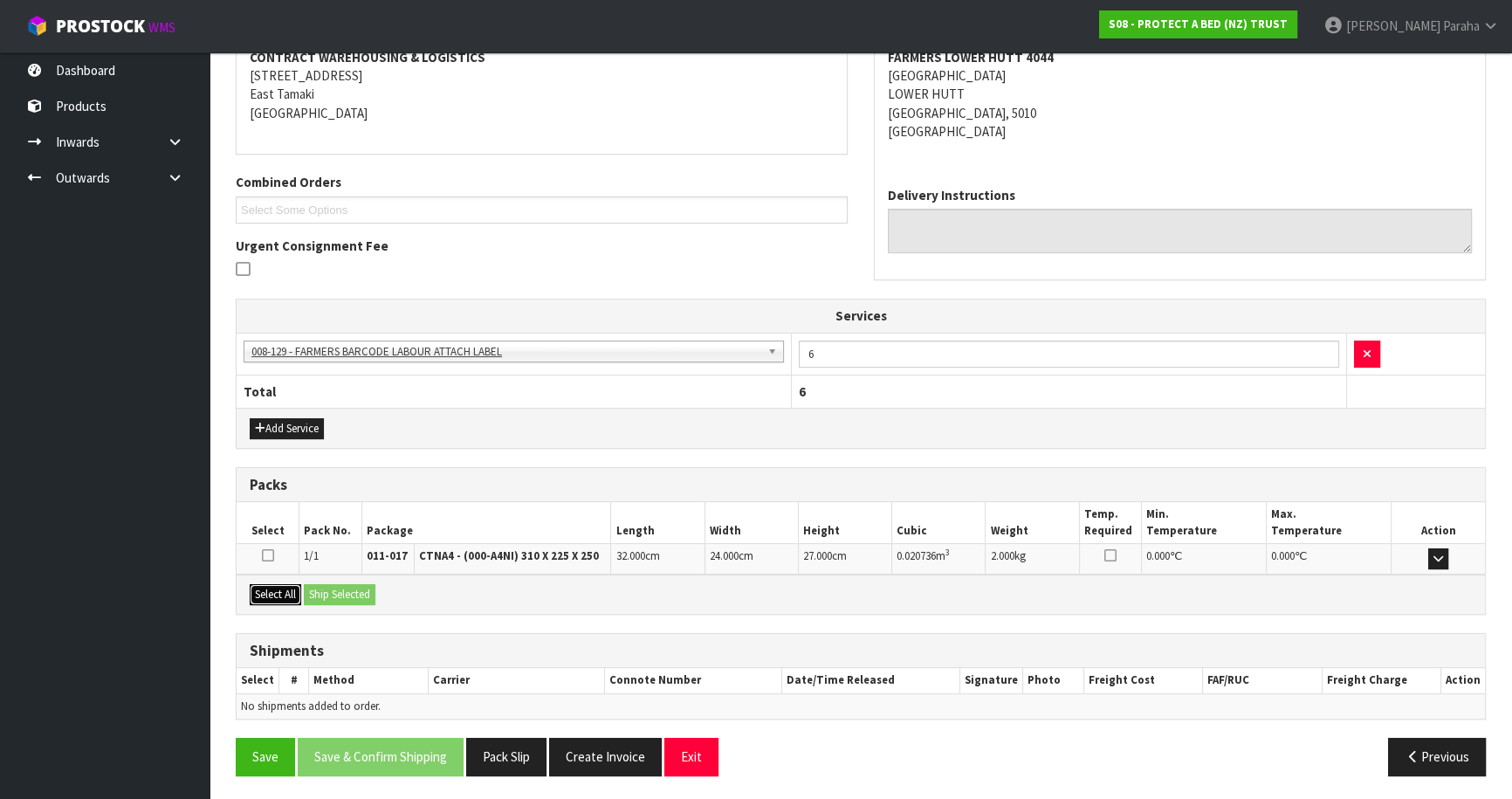
click at [274, 592] on button "Select All" at bounding box center [276, 594] width 52 height 21
click at [322, 584] on button "Ship Selected" at bounding box center [339, 594] width 72 height 21
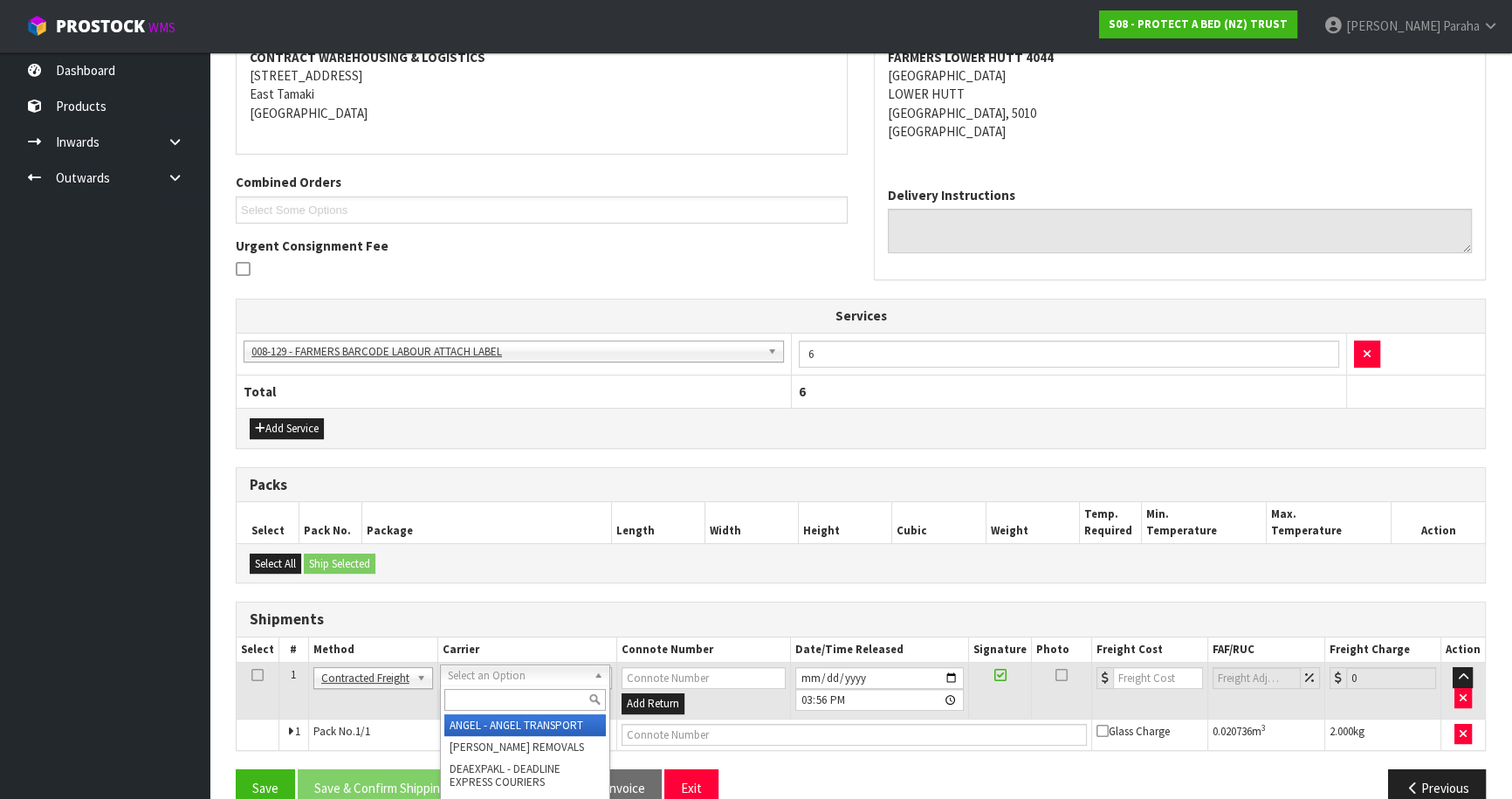
click at [511, 694] on input "text" at bounding box center [525, 700] width 162 height 22
type input "NZP"
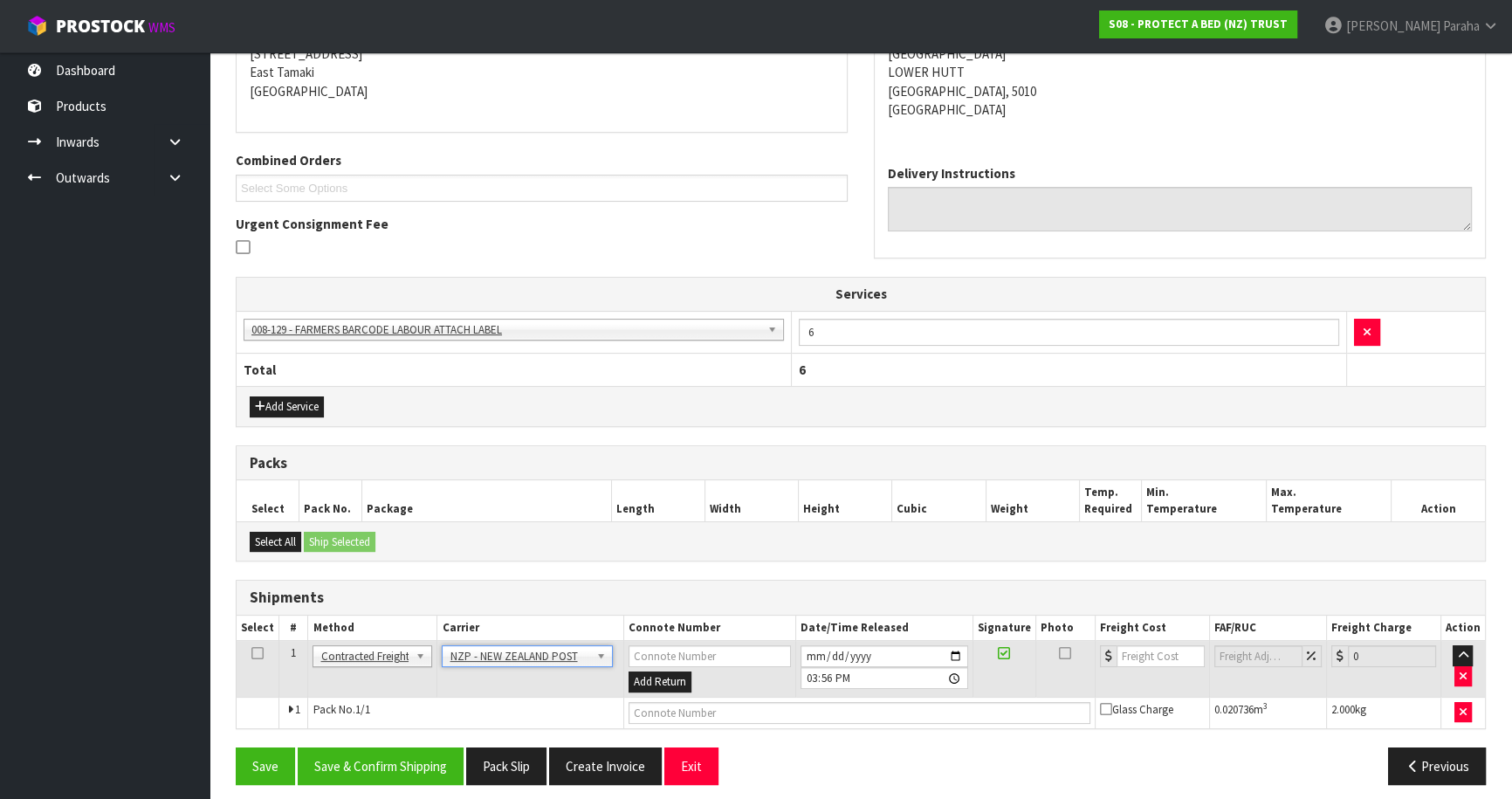
scroll to position [376, 0]
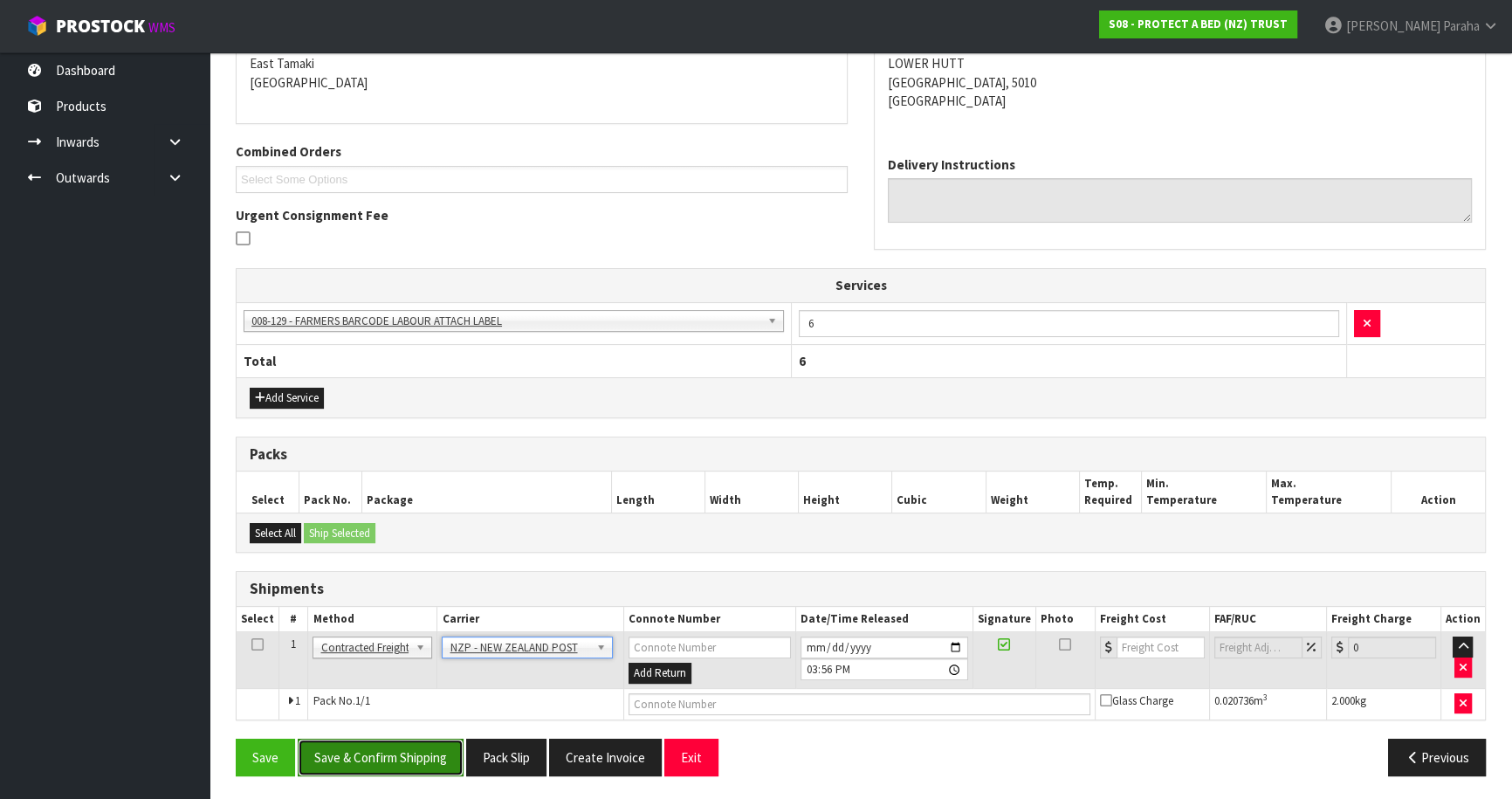
click at [378, 745] on button "Save & Confirm Shipping" at bounding box center [380, 758] width 166 height 37
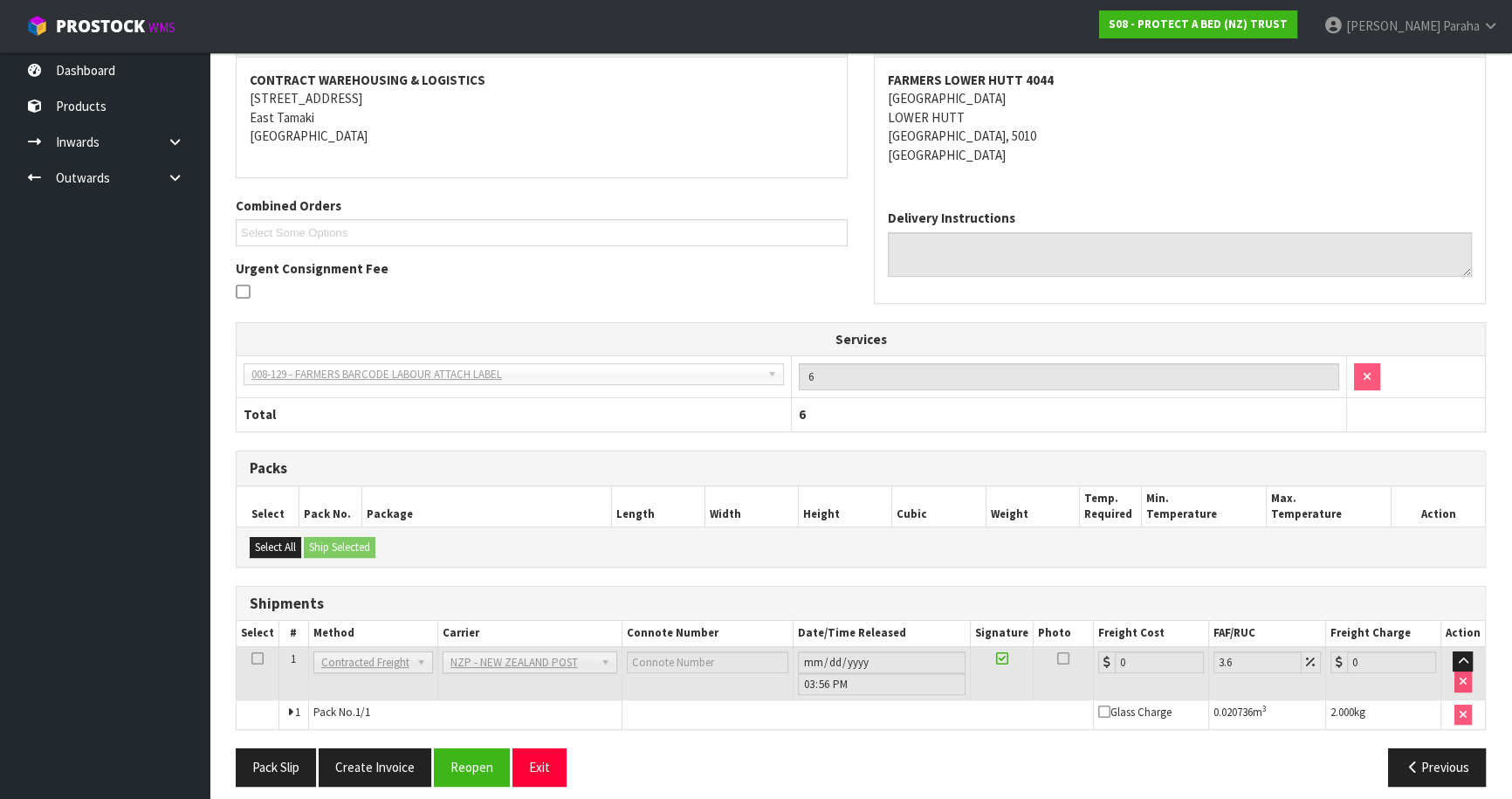
scroll to position [351, 0]
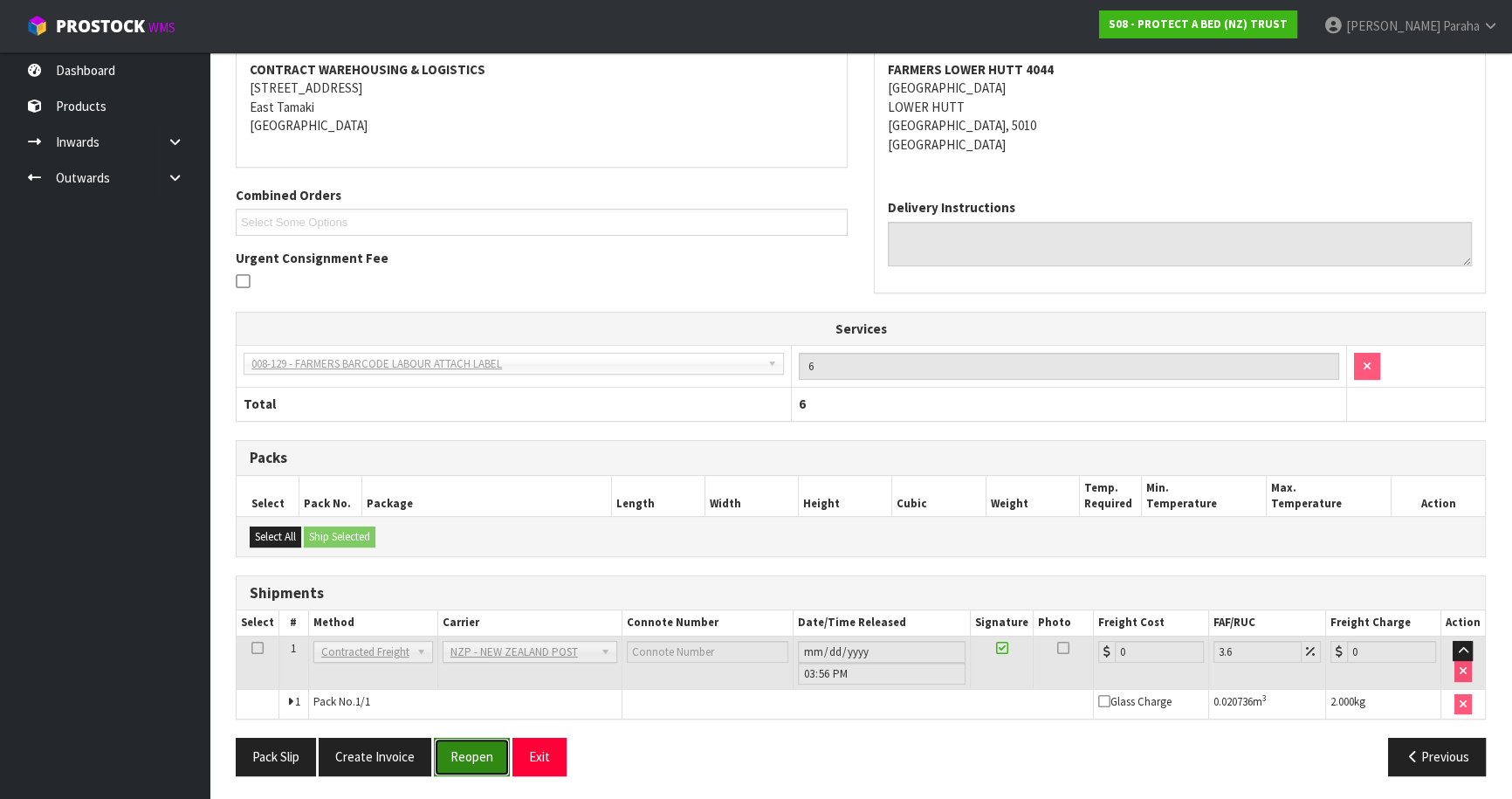
click at [468, 760] on button "Reopen" at bounding box center [471, 757] width 76 height 37
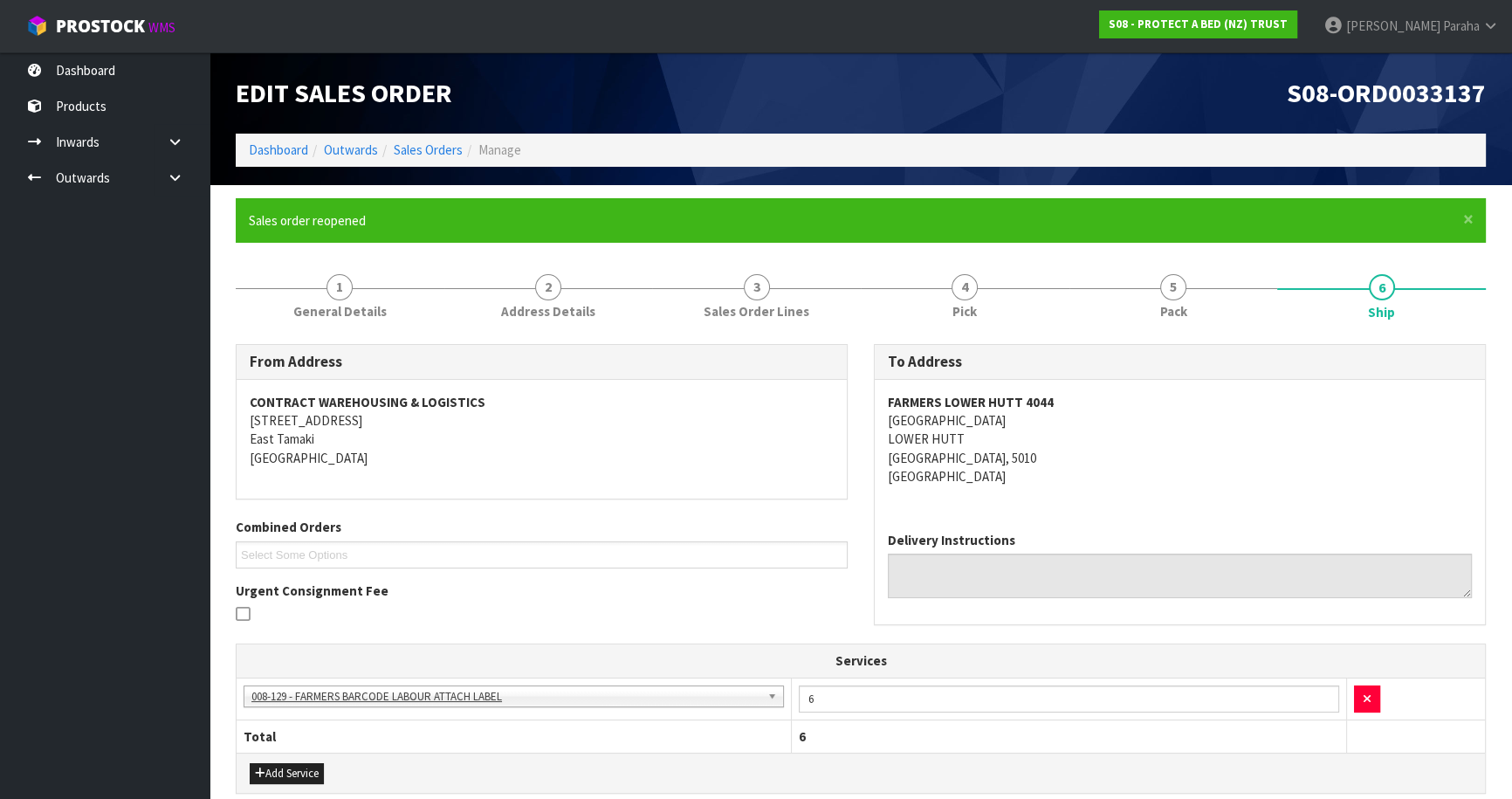
scroll to position [393, 0]
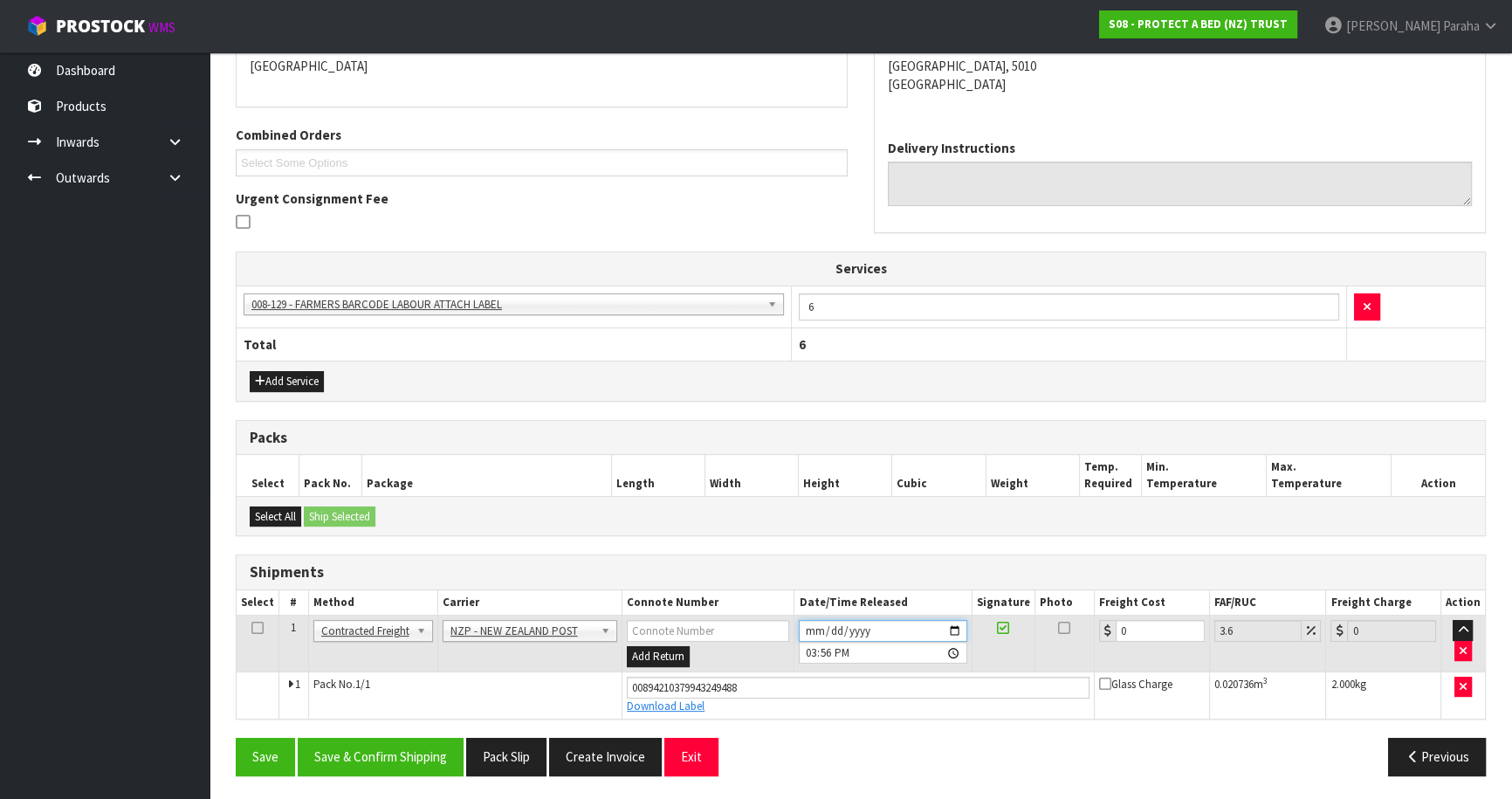
click at [953, 628] on input "[DATE]" at bounding box center [882, 631] width 168 height 22
type input "[DATE]"
drag, startPoint x: 1135, startPoint y: 627, endPoint x: 1066, endPoint y: 630, distance: 69.1
click at [1068, 631] on tr "1 Client Local Pickup Customer Local Pickup Company Freight Contracted Freight …" at bounding box center [860, 644] width 1249 height 57
type input "8"
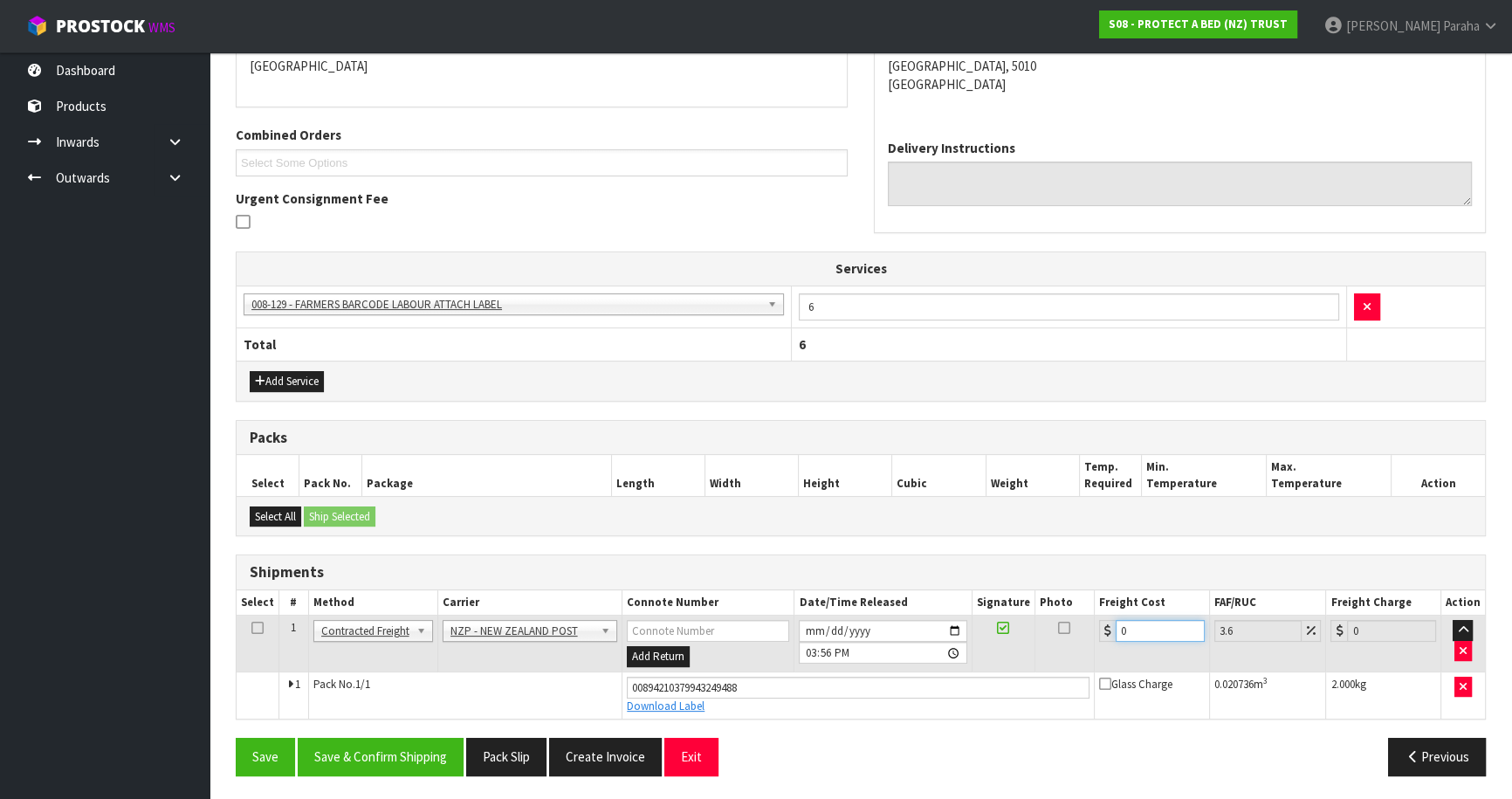
type input "8.29"
type input "8.4"
type input "8.7"
type input "8.45"
type input "8.75"
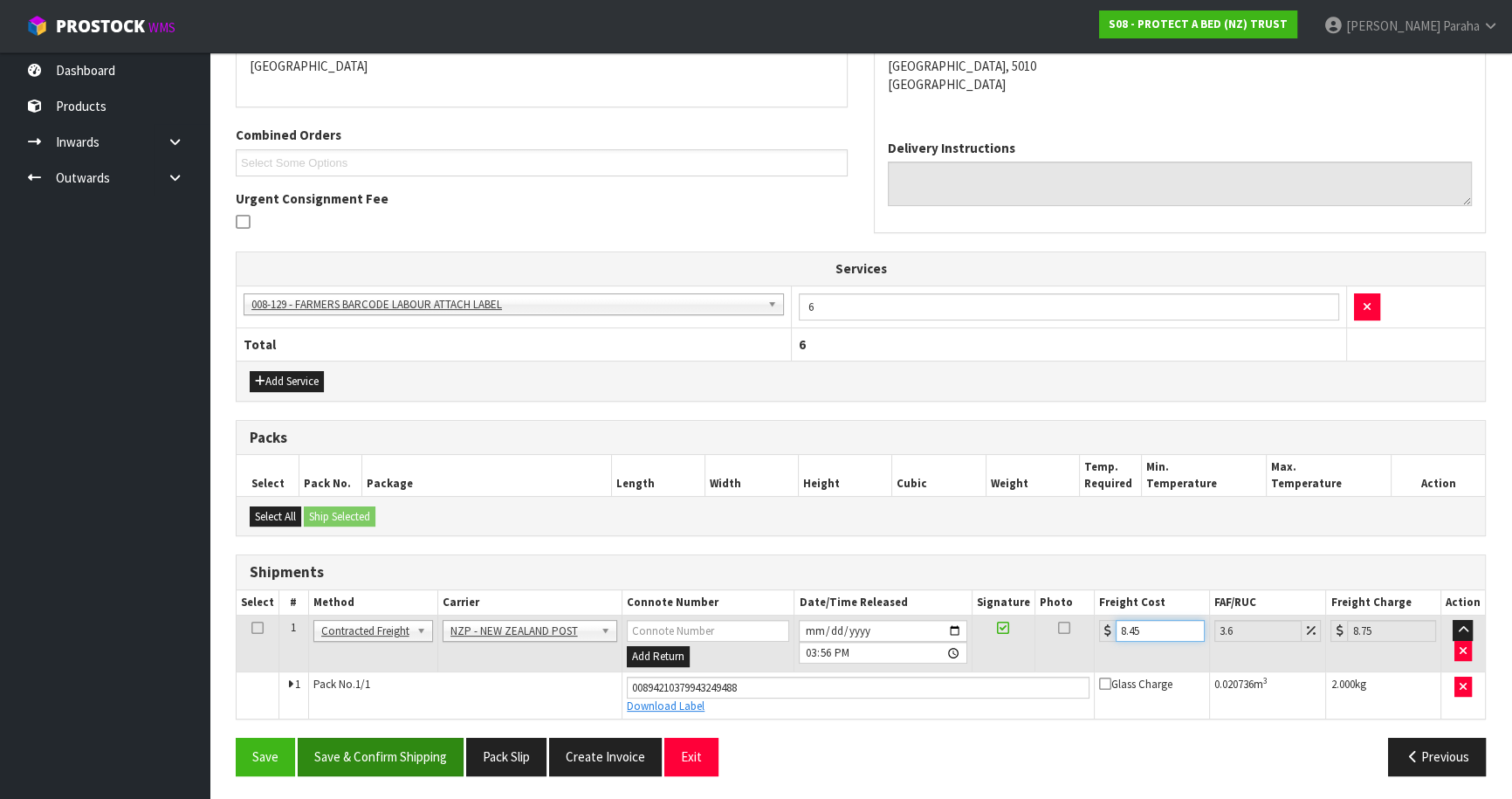
type input "8.45"
click at [400, 763] on button "Save & Confirm Shipping" at bounding box center [380, 757] width 166 height 37
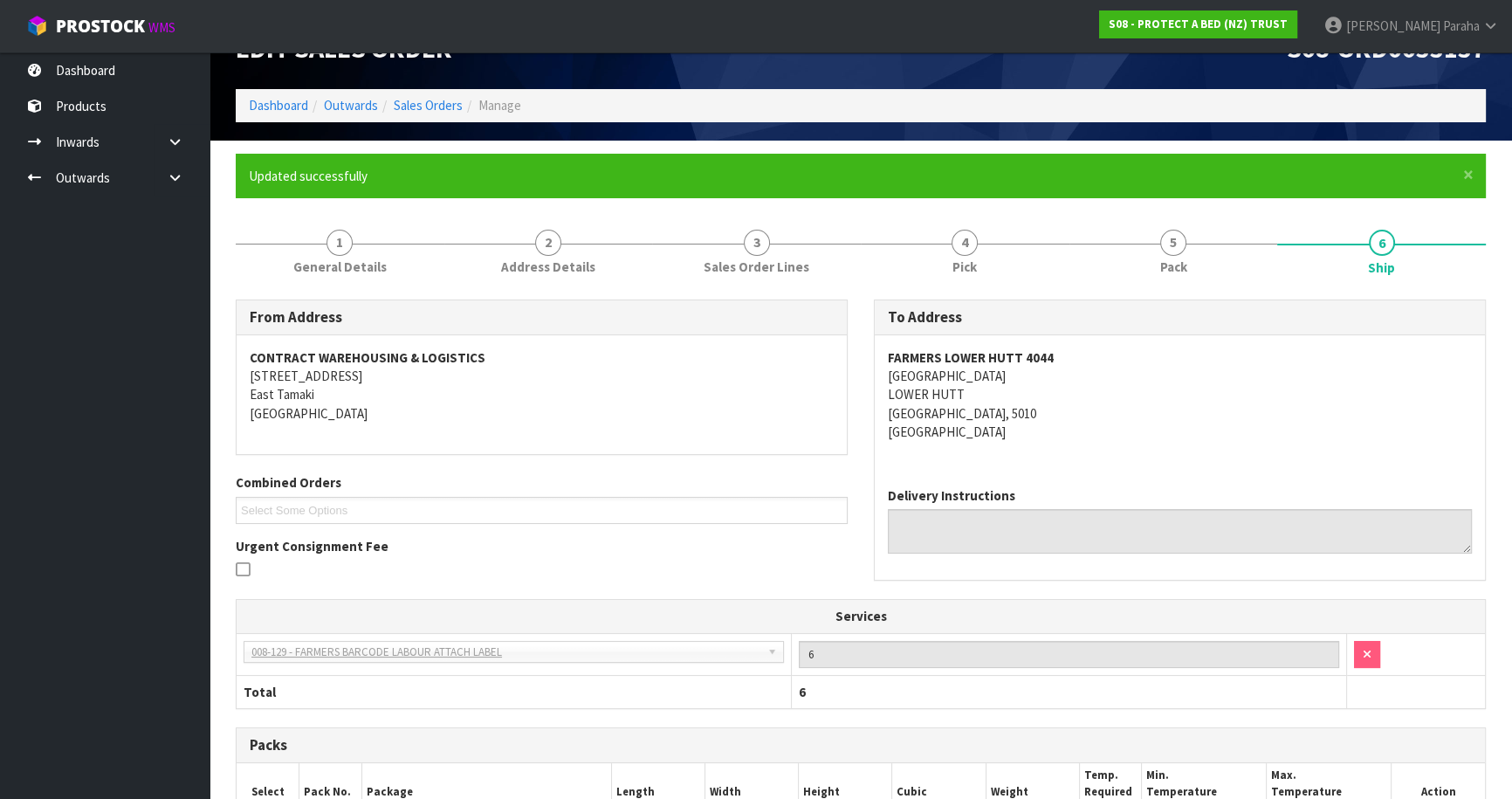
scroll to position [0, 0]
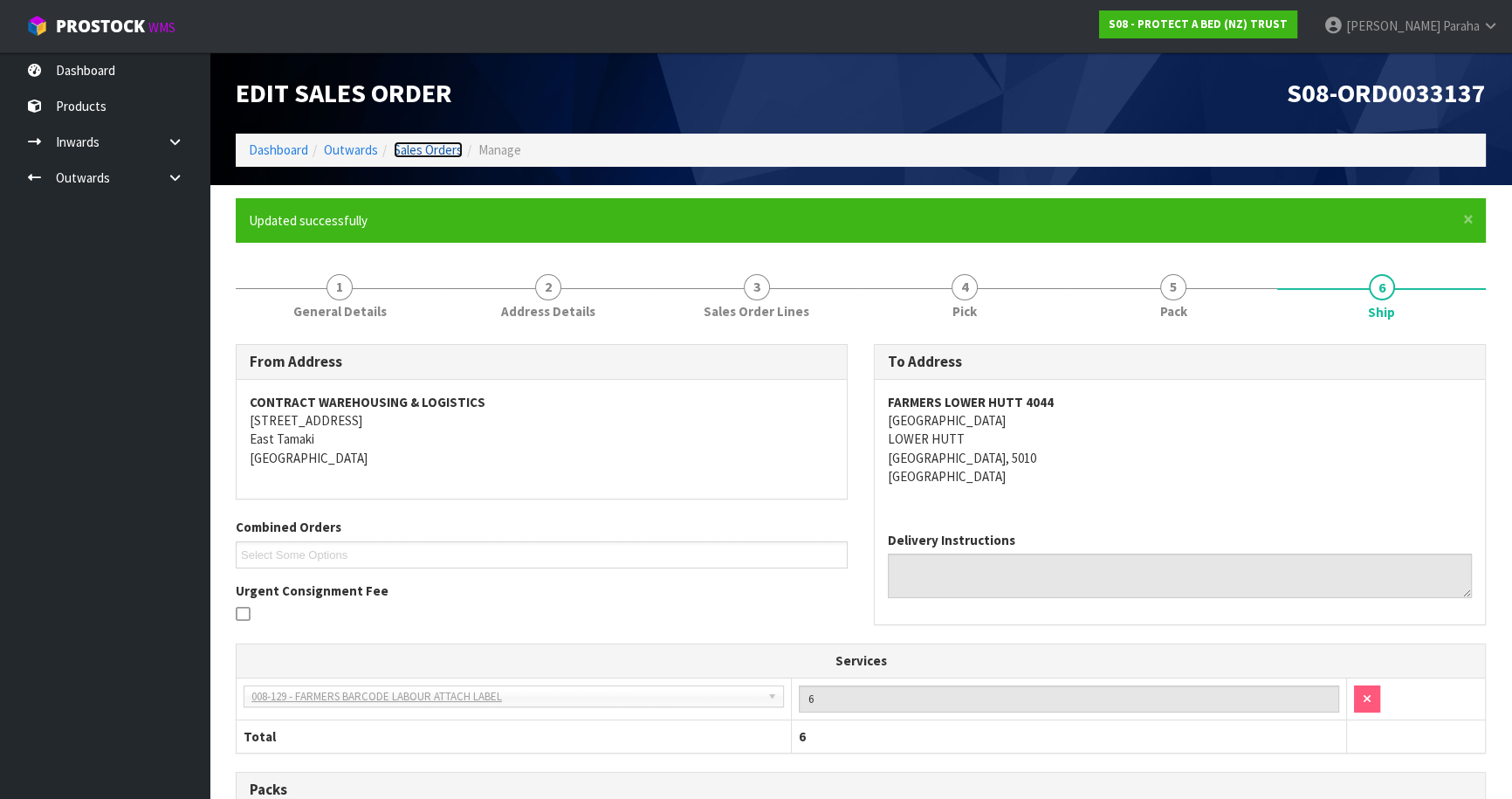
click at [411, 148] on link "Sales Orders" at bounding box center [428, 149] width 69 height 17
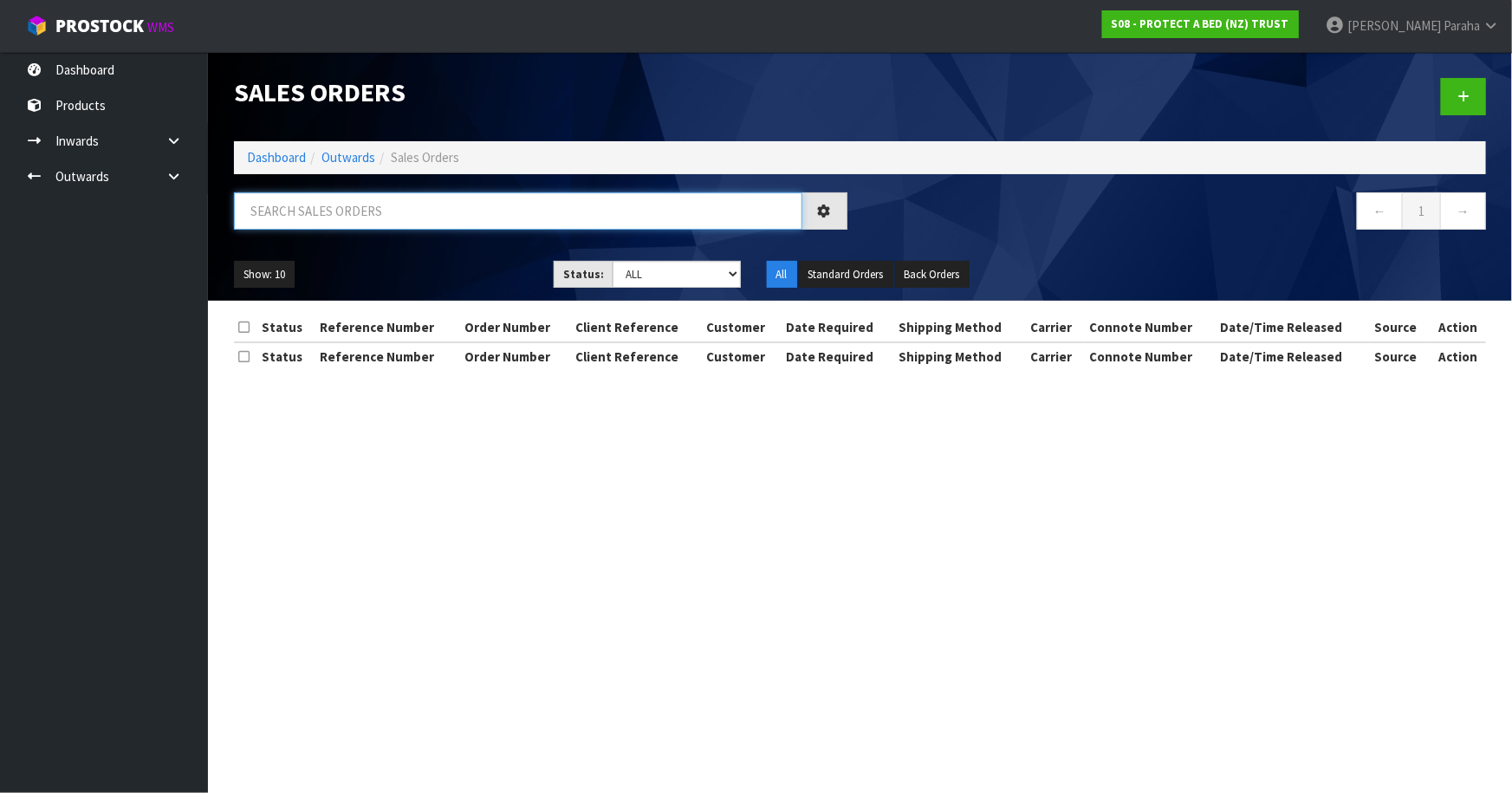
click at [387, 201] on input "text" at bounding box center [518, 211] width 569 height 37
type input "JOB-0409417"
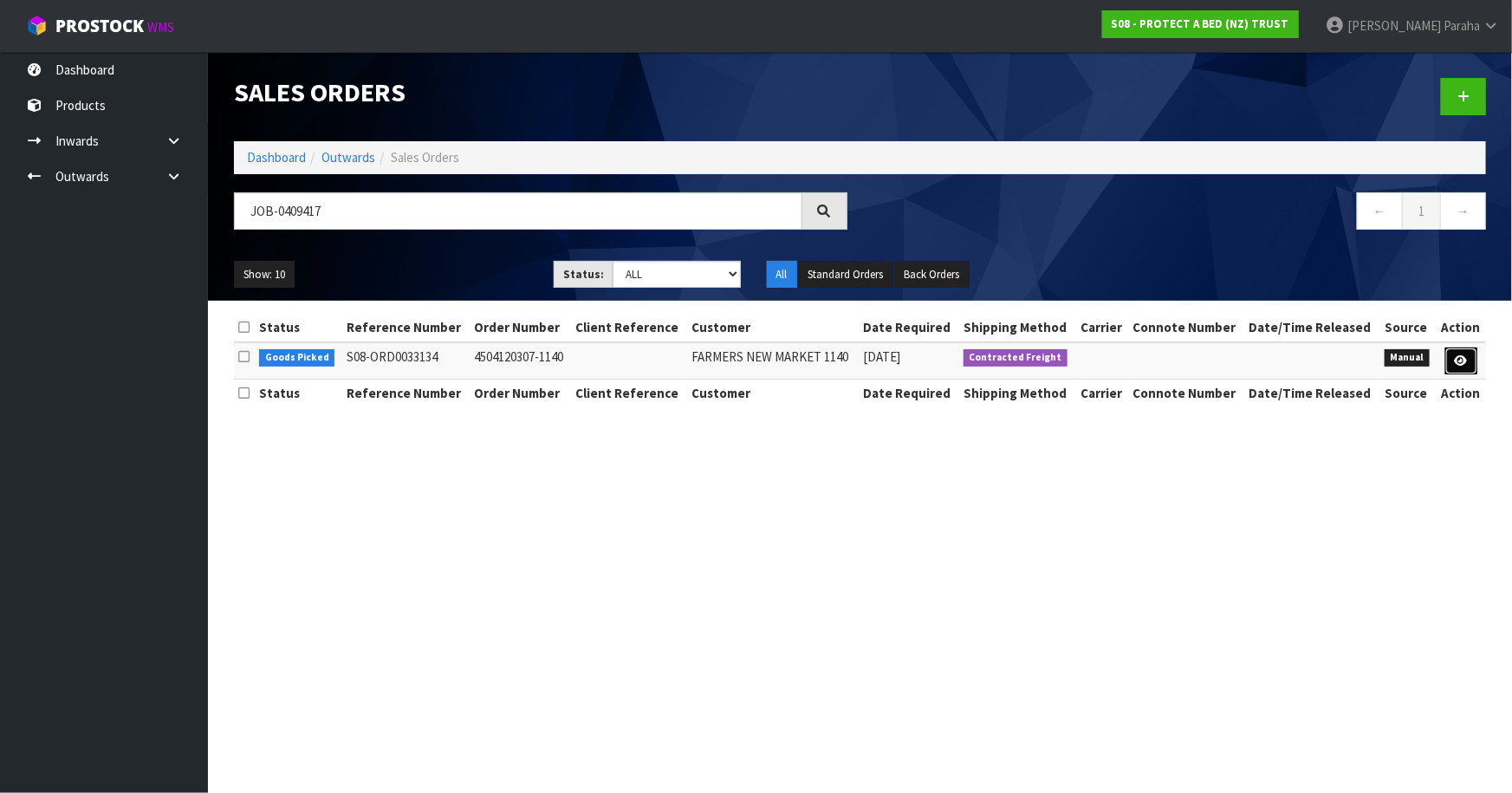
click at [1460, 362] on icon at bounding box center [1460, 361] width 13 height 12
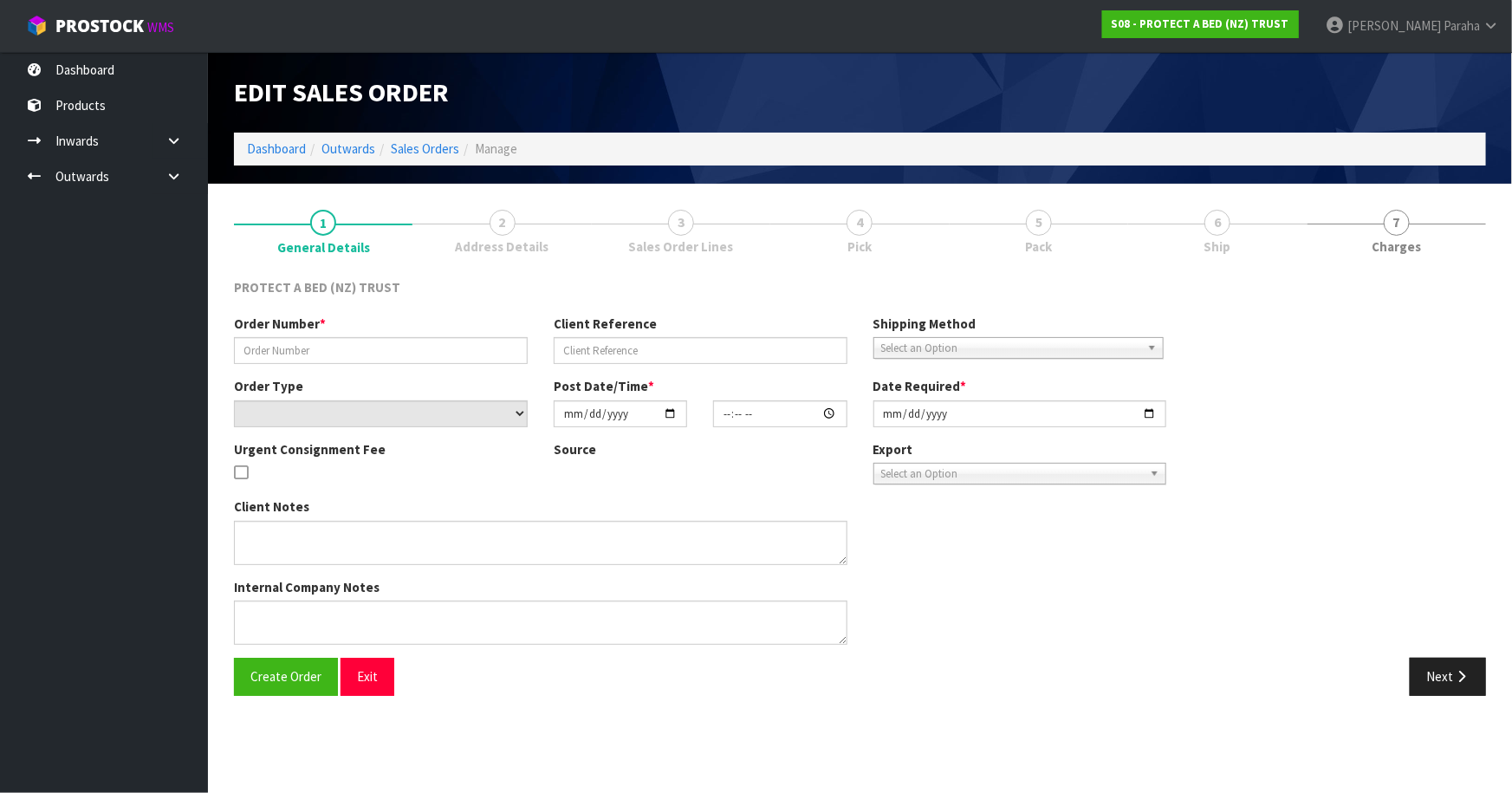
type input "4504120307-1140"
select select "number:0"
type input "[DATE]"
type input "08:44:00.000"
type input "[DATE]"
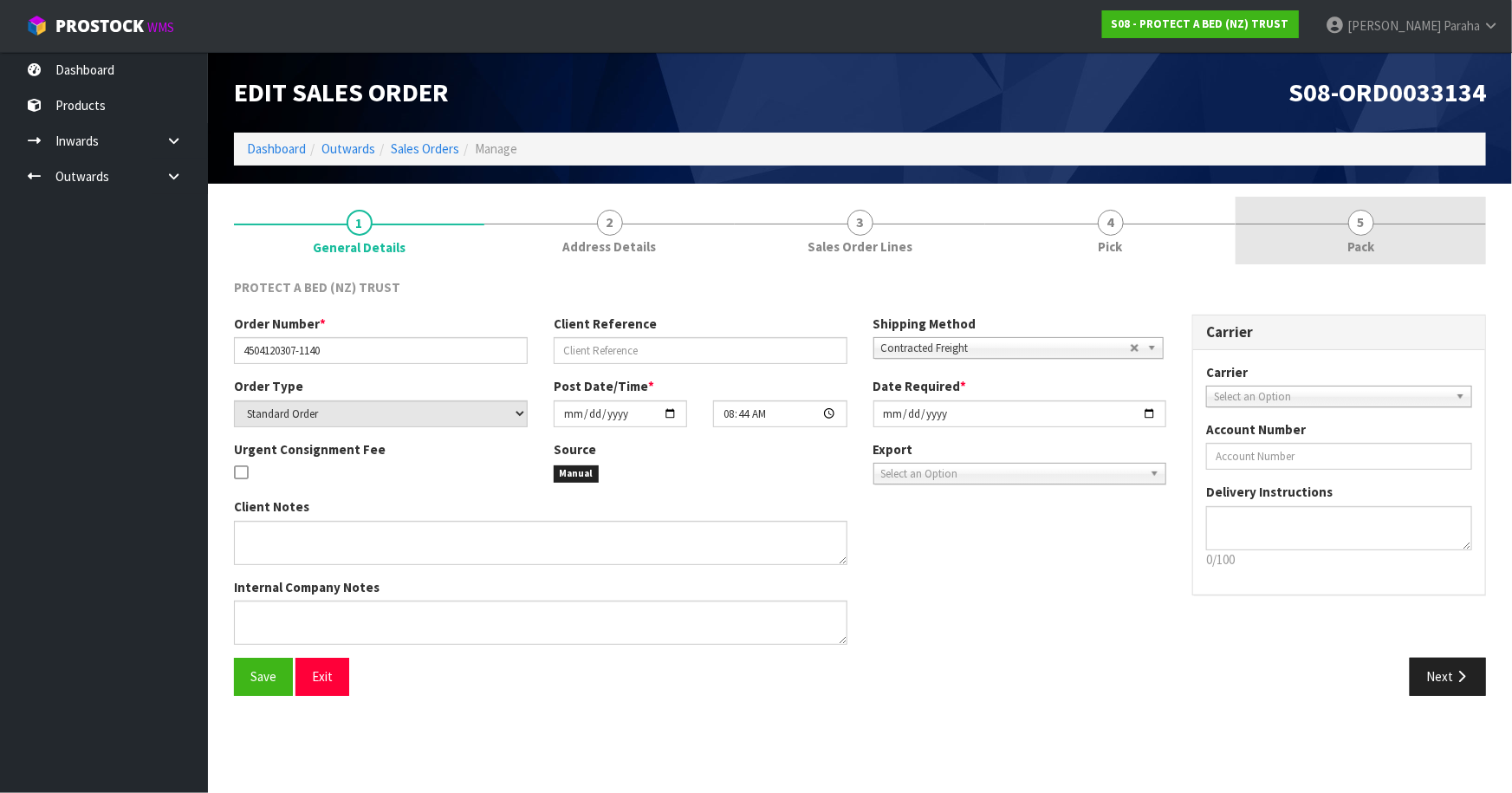
click at [1373, 224] on span "5" at bounding box center [1361, 222] width 26 height 26
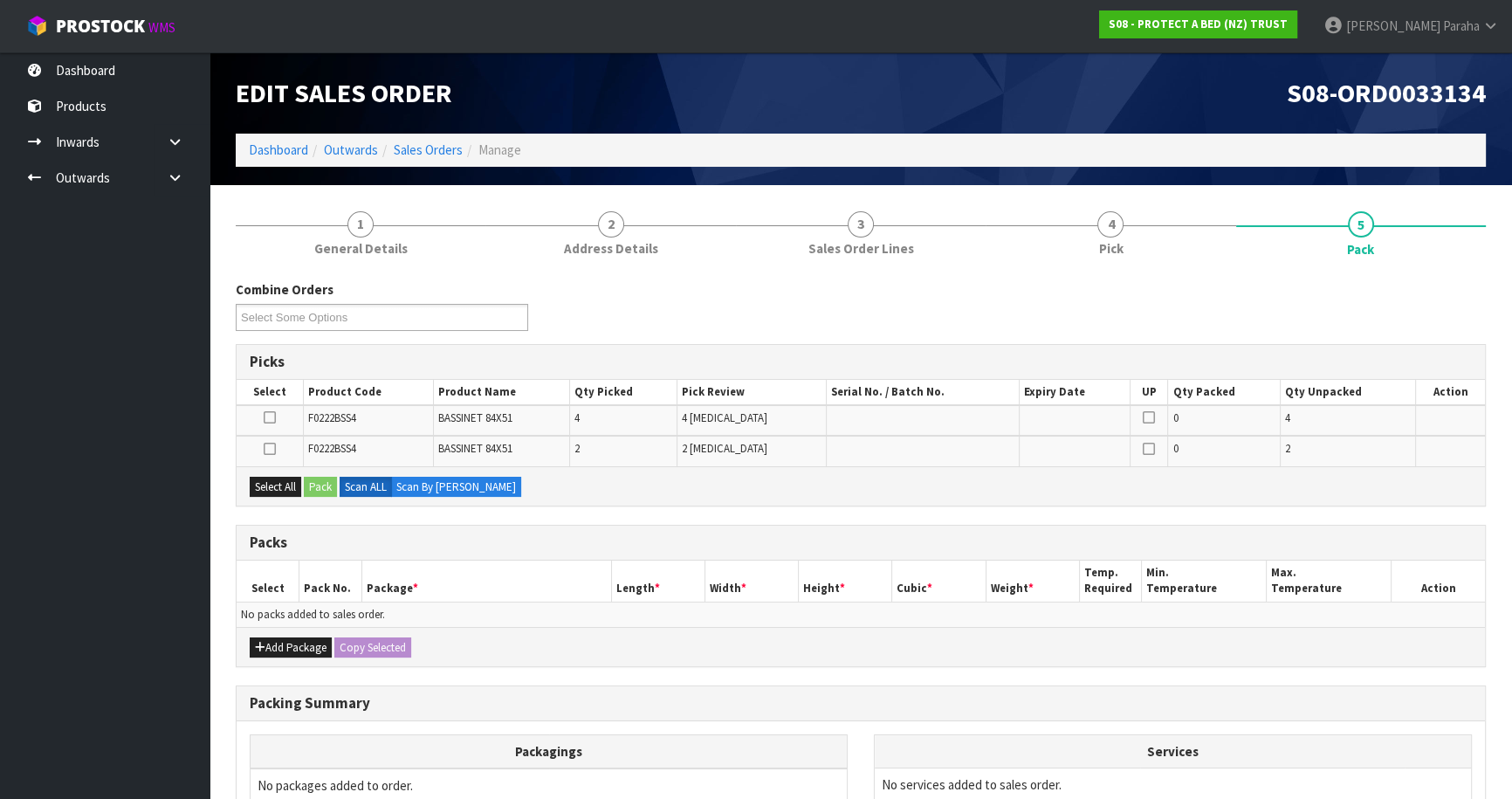
click at [267, 655] on div "Add Package Copy Selected" at bounding box center [860, 647] width 1249 height 39
click at [268, 647] on button "Add Package" at bounding box center [291, 648] width 82 height 21
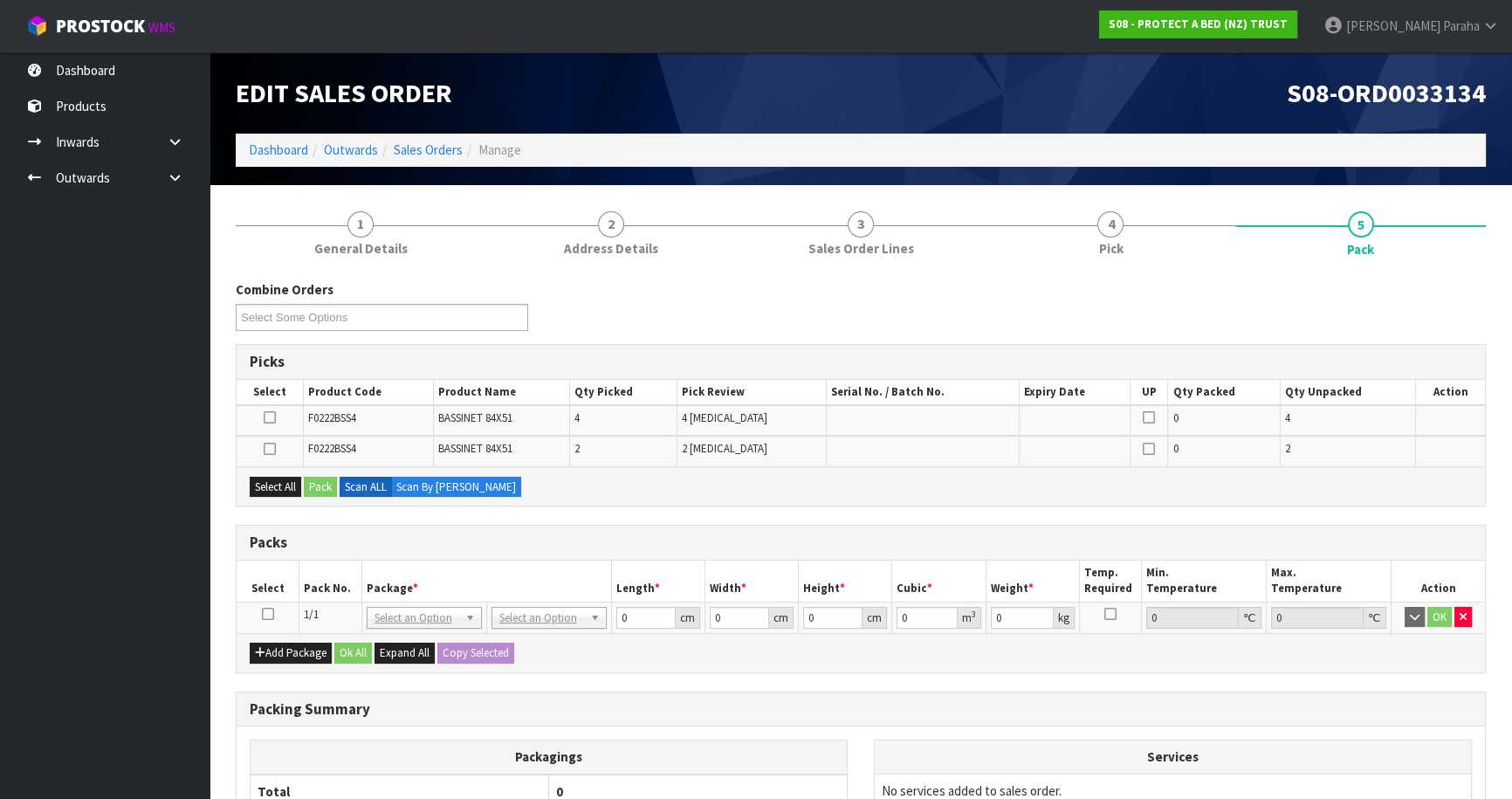
click at [265, 614] on icon at bounding box center [268, 614] width 12 height 1
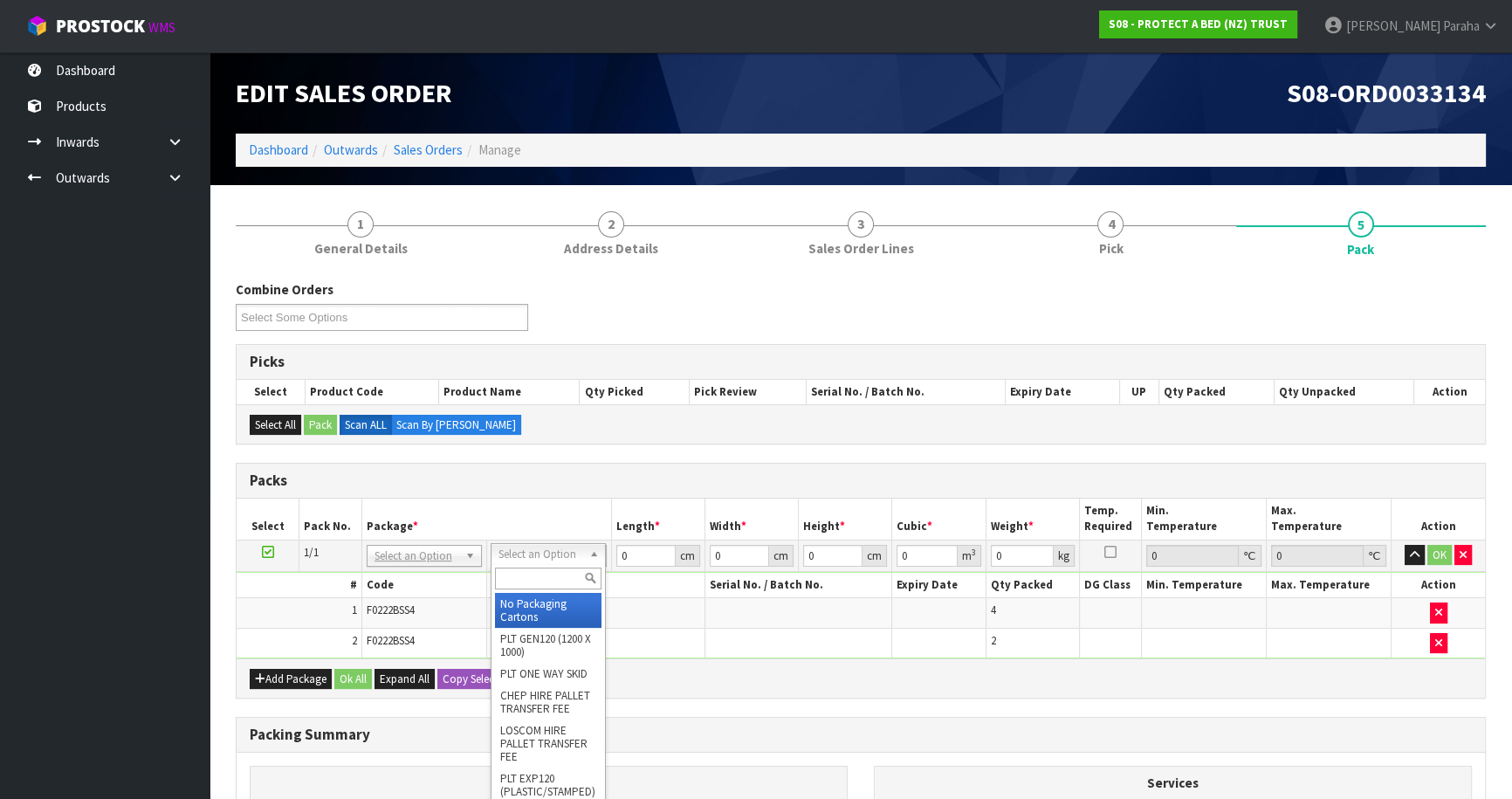
click at [535, 582] on input "text" at bounding box center [548, 578] width 107 height 22
type input "CTNA4"
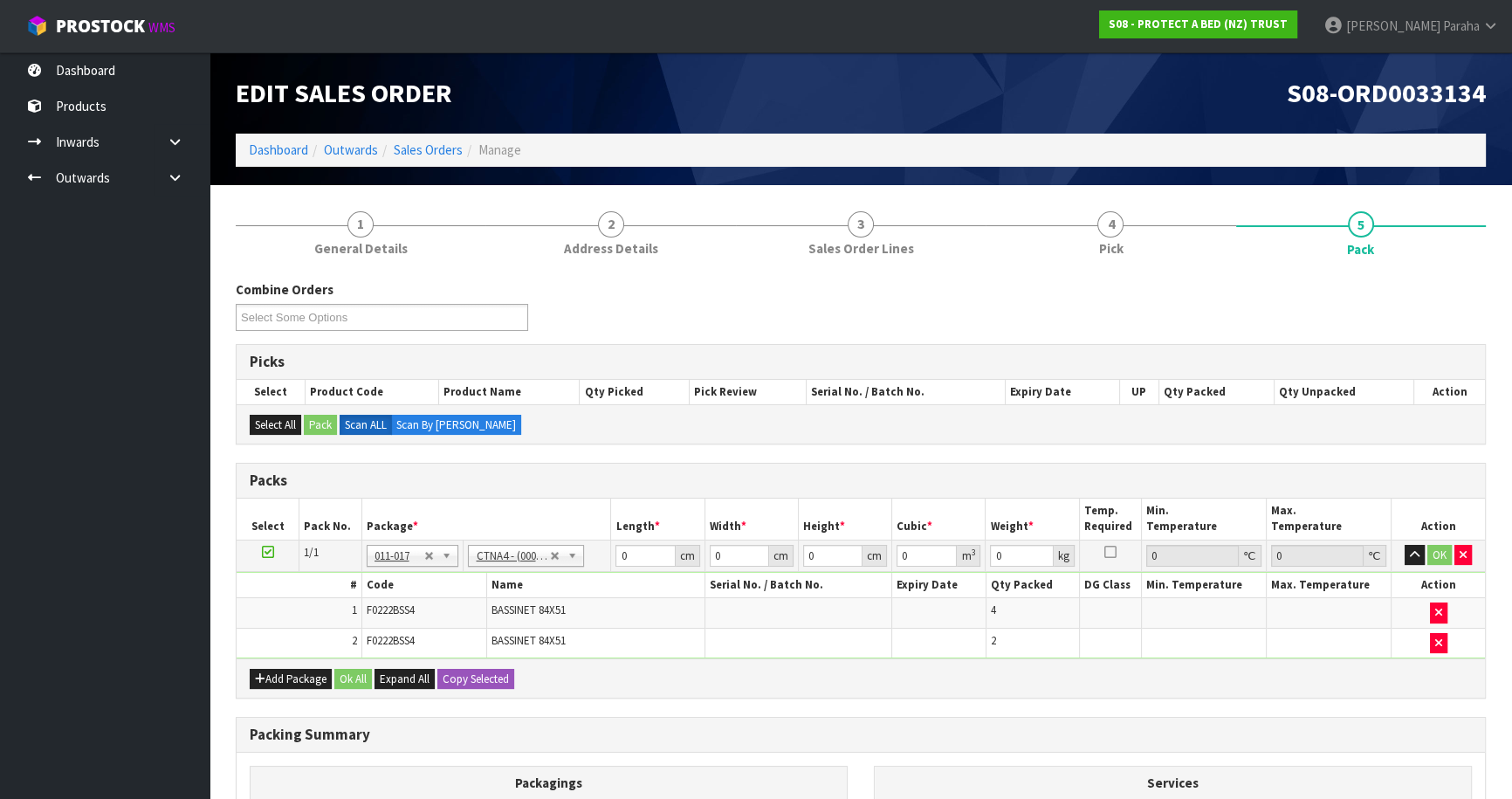
type input "31"
type input "22.5"
type input "25"
type input "0.017438"
type input "1.7"
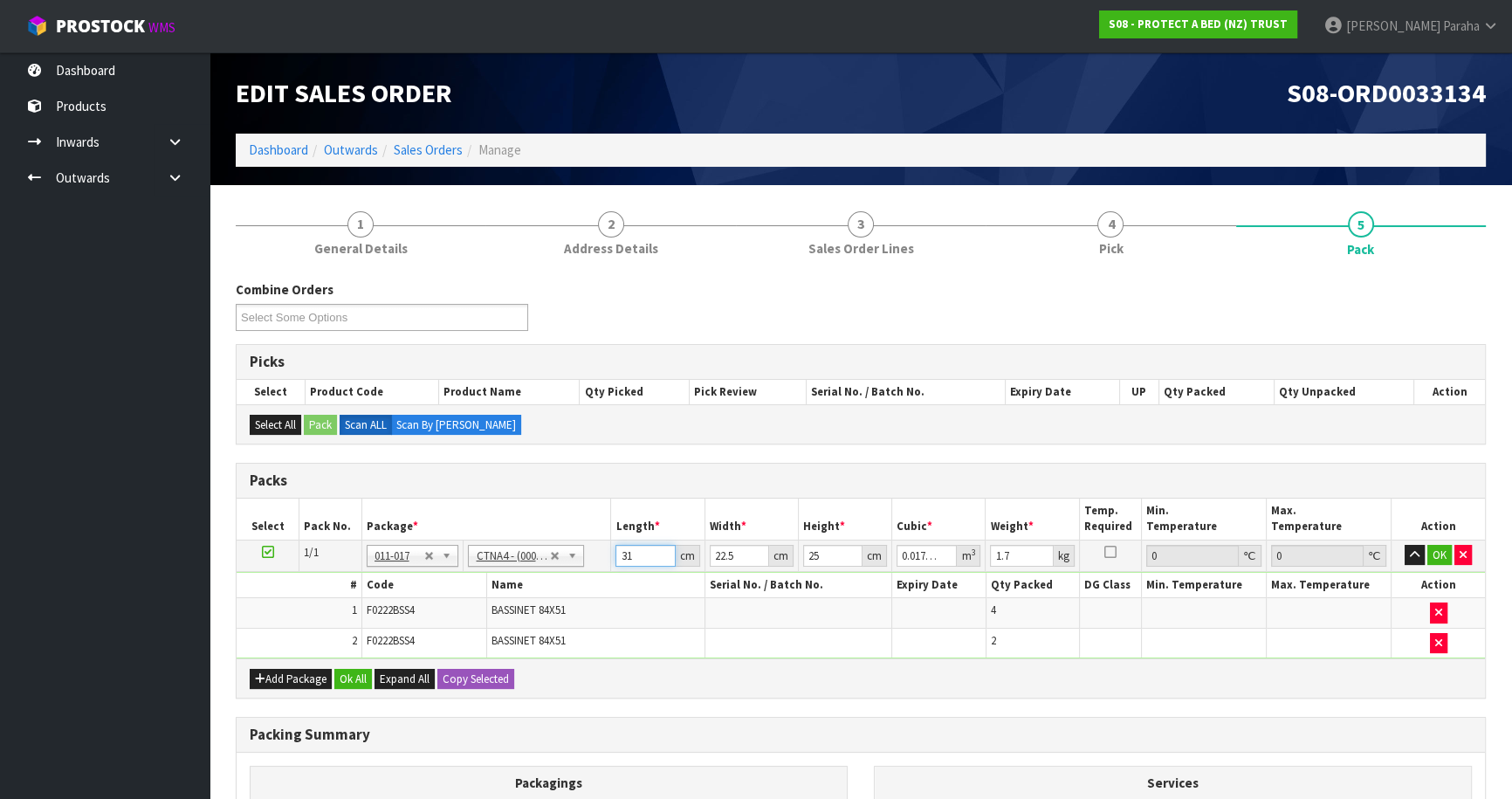
drag, startPoint x: 638, startPoint y: 552, endPoint x: 594, endPoint y: 558, distance: 44.4
click at [594, 558] on tr "1/1 NONE 007-001 007-002 007-004 007-009 007-013 007-014 007-015 007-017 007-01…" at bounding box center [860, 556] width 1249 height 31
type input "3"
type input "0.001687"
type input "32"
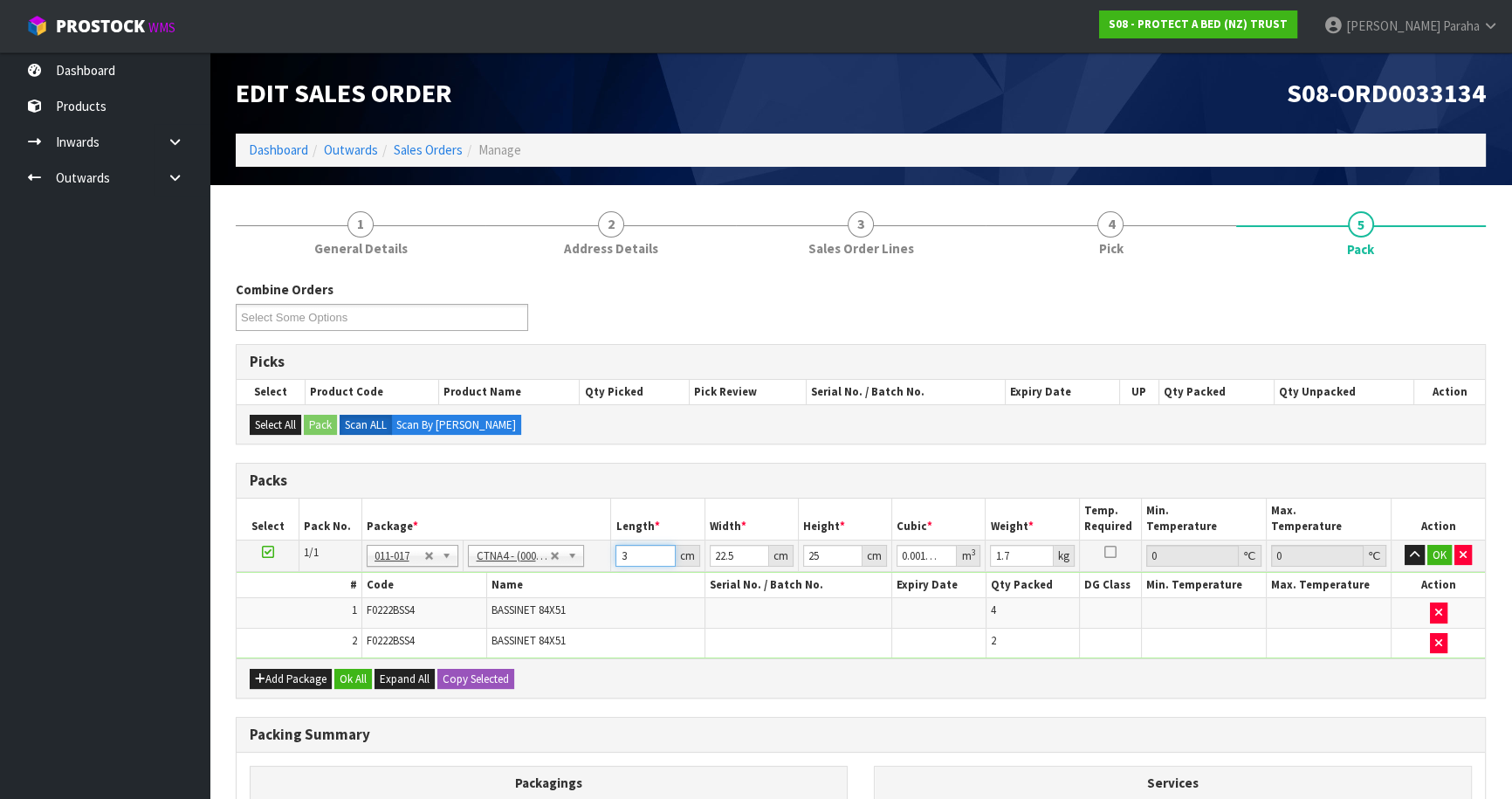
type input "0.018"
type input "32"
type input "2"
type input "0.0016"
type input "25"
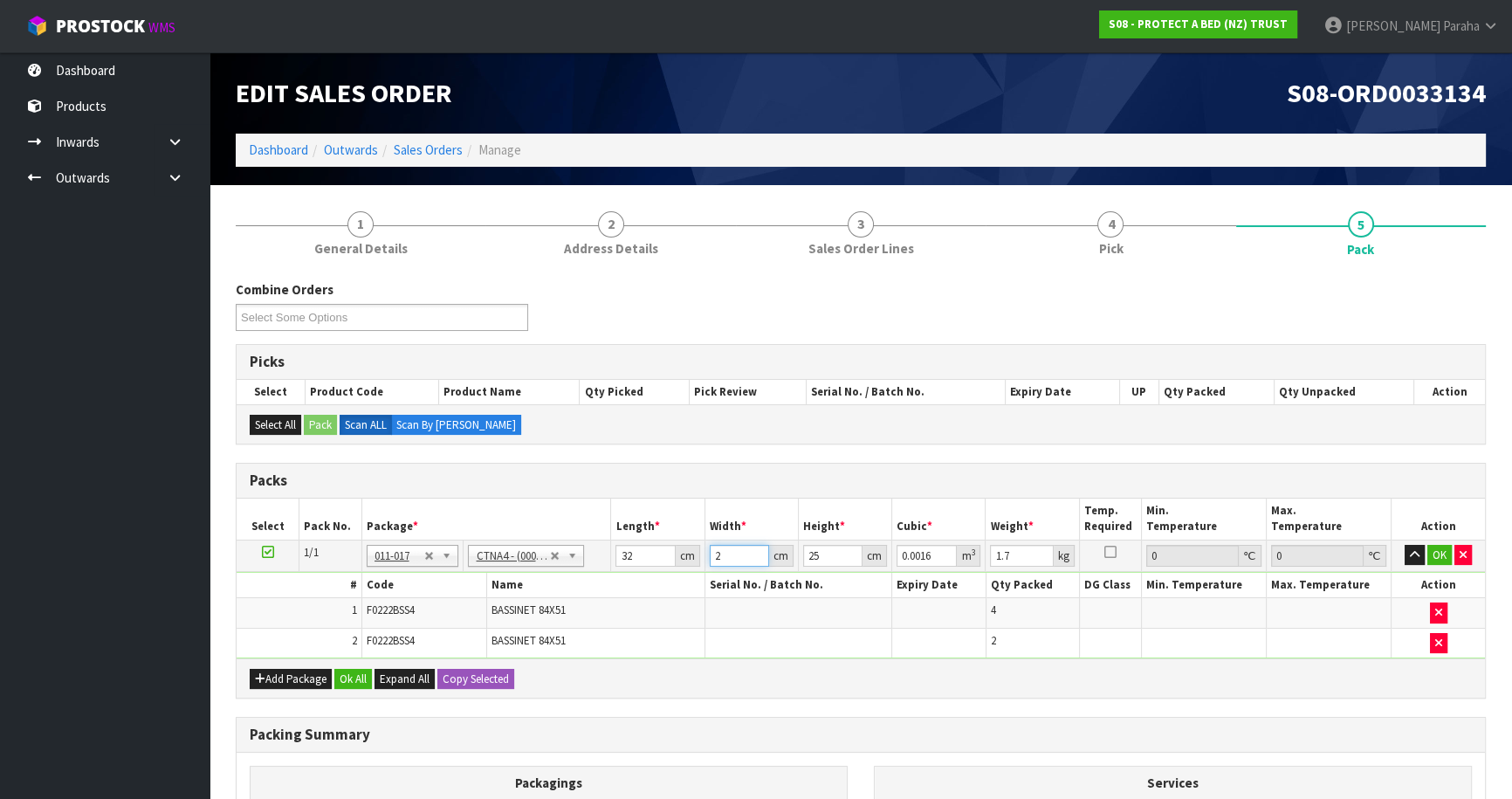
type input "0.02"
type input "25"
type input "2"
type input "0.0016"
type input "27"
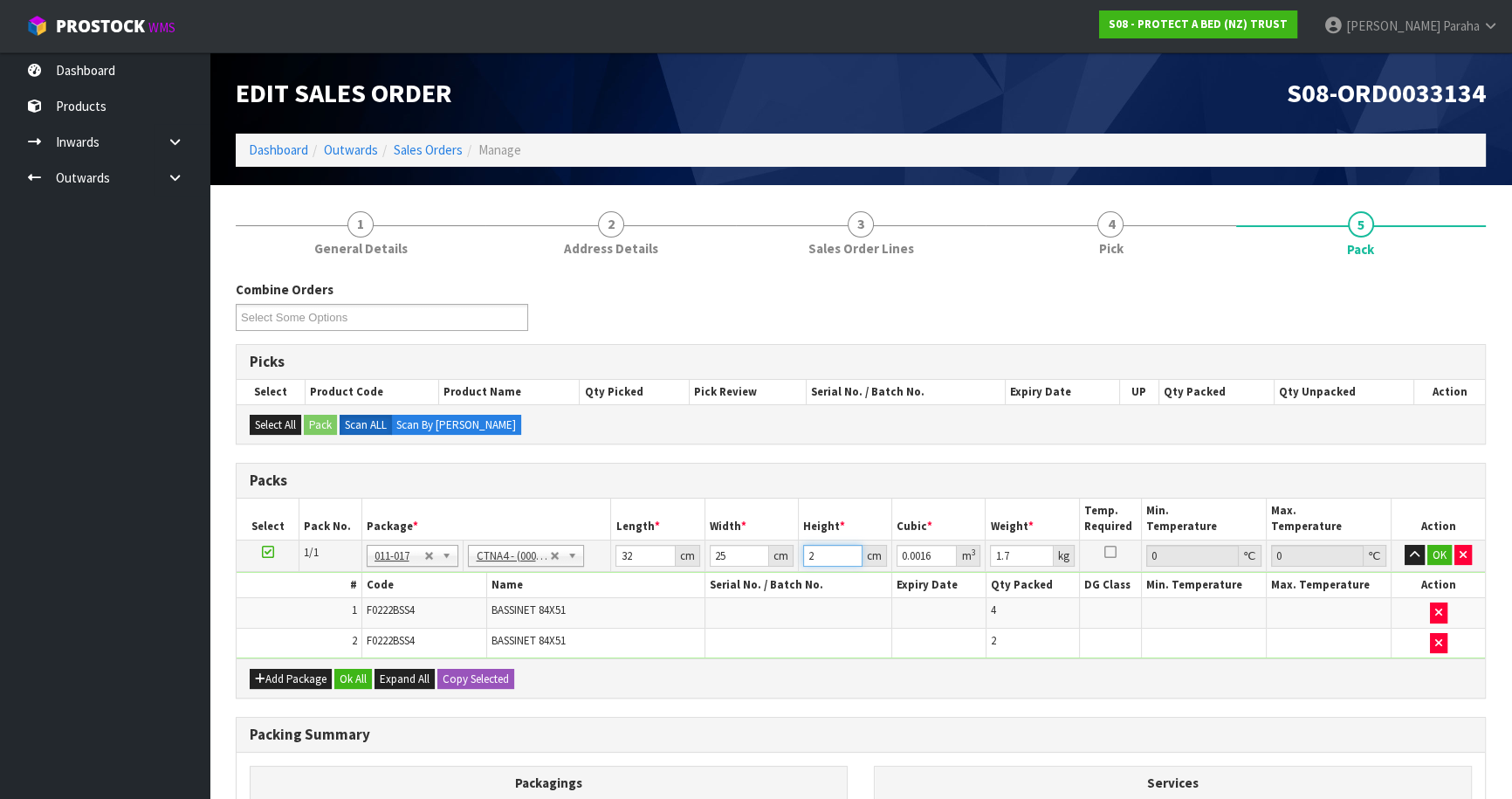
type input "0.0216"
type input "27"
type input "2"
click at [1405, 545] on button "button" at bounding box center [1415, 555] width 20 height 21
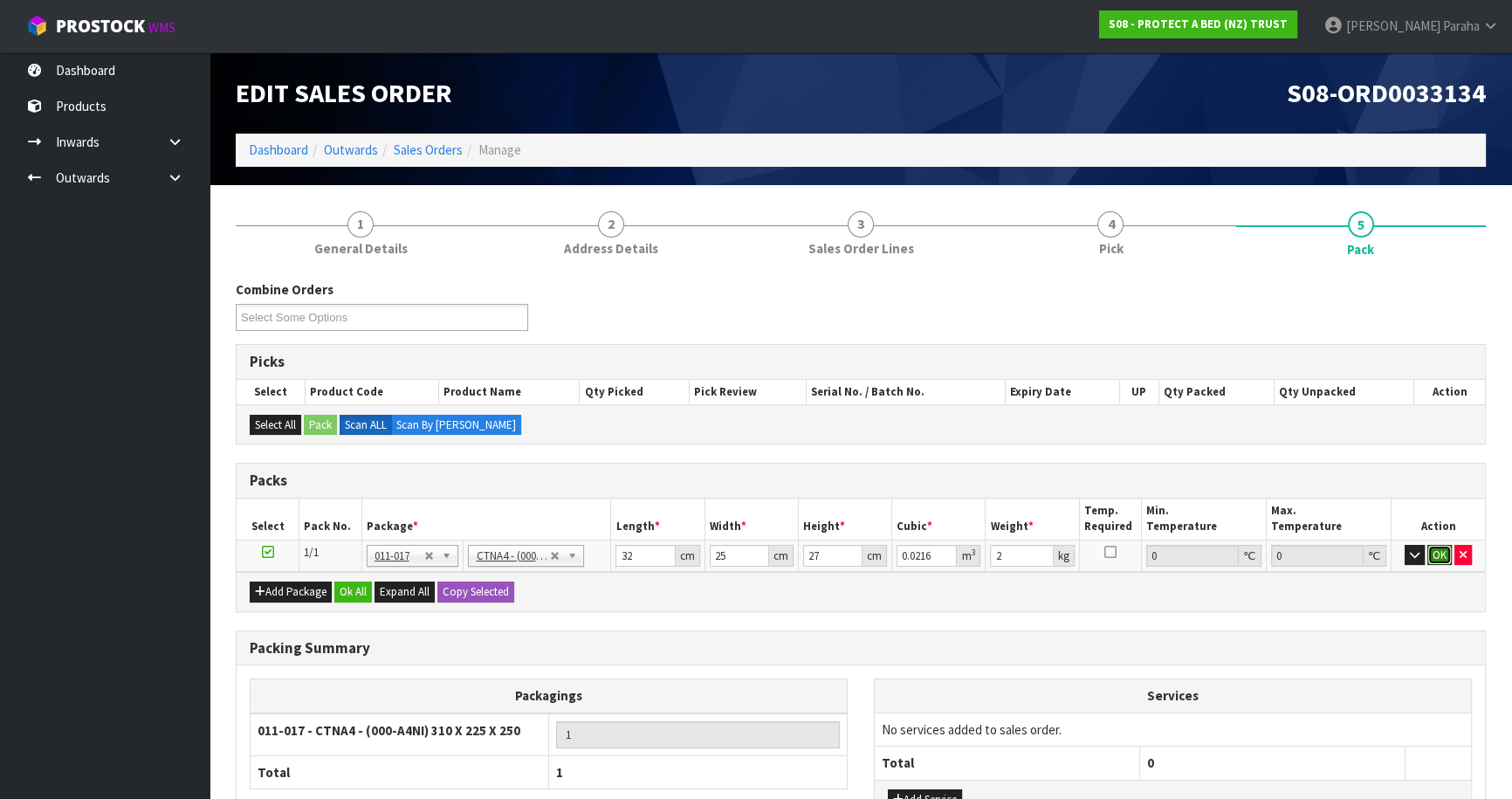
click button "OK" at bounding box center [1439, 555] width 25 height 21
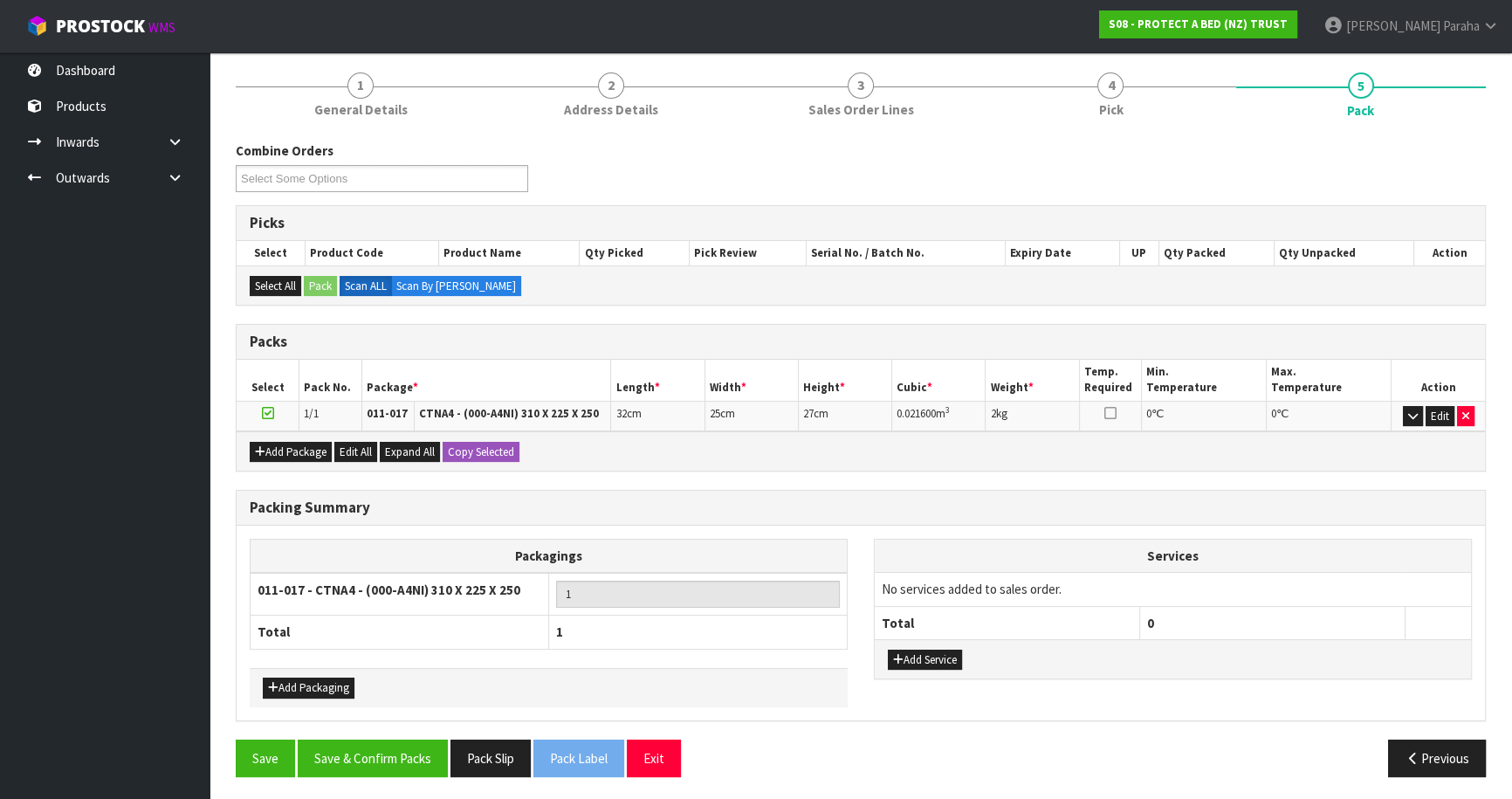
scroll to position [139, 0]
click at [917, 649] on button "Add Service" at bounding box center [925, 659] width 75 height 21
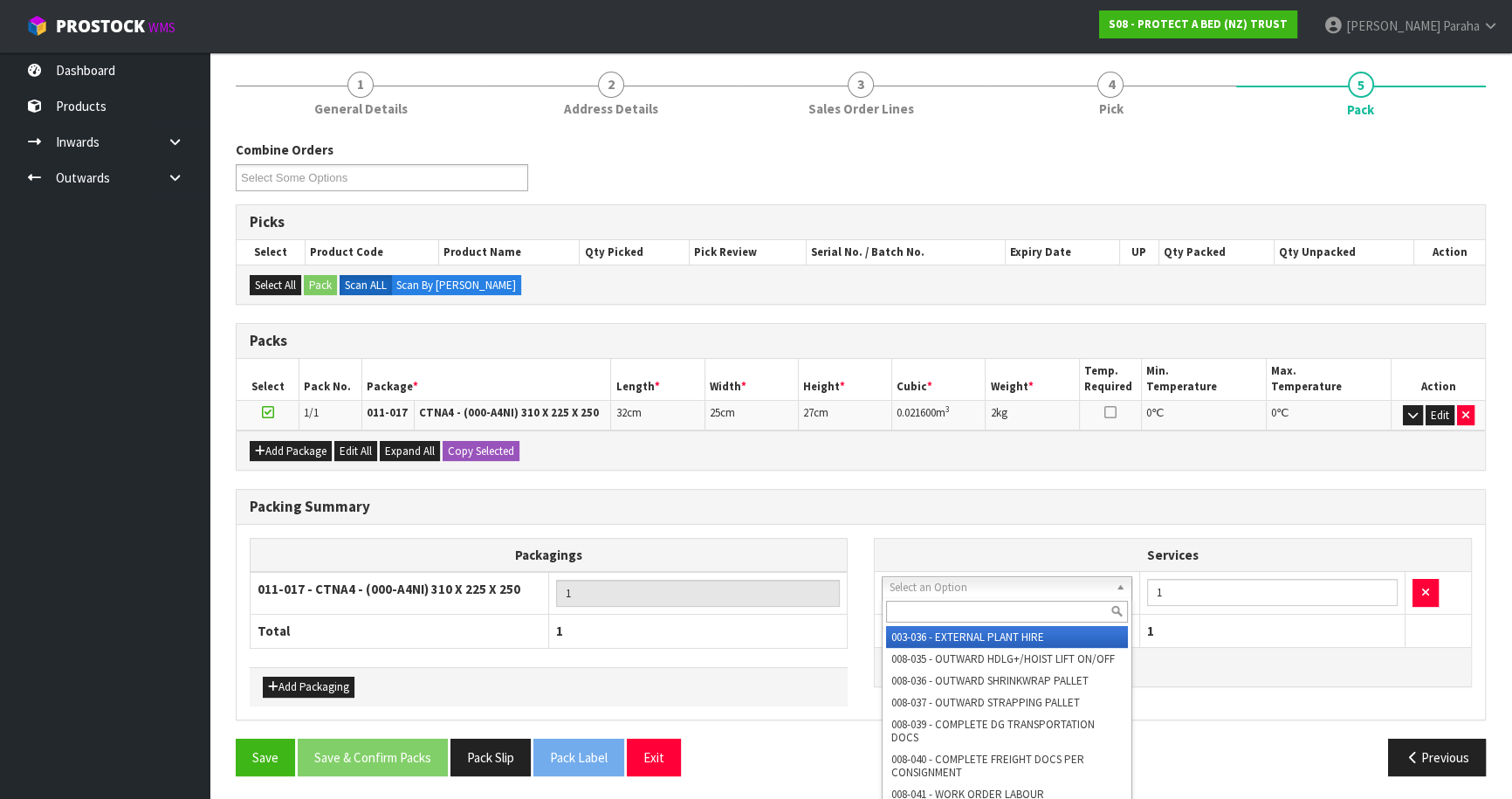
click at [925, 610] on input "text" at bounding box center [1007, 612] width 241 height 22
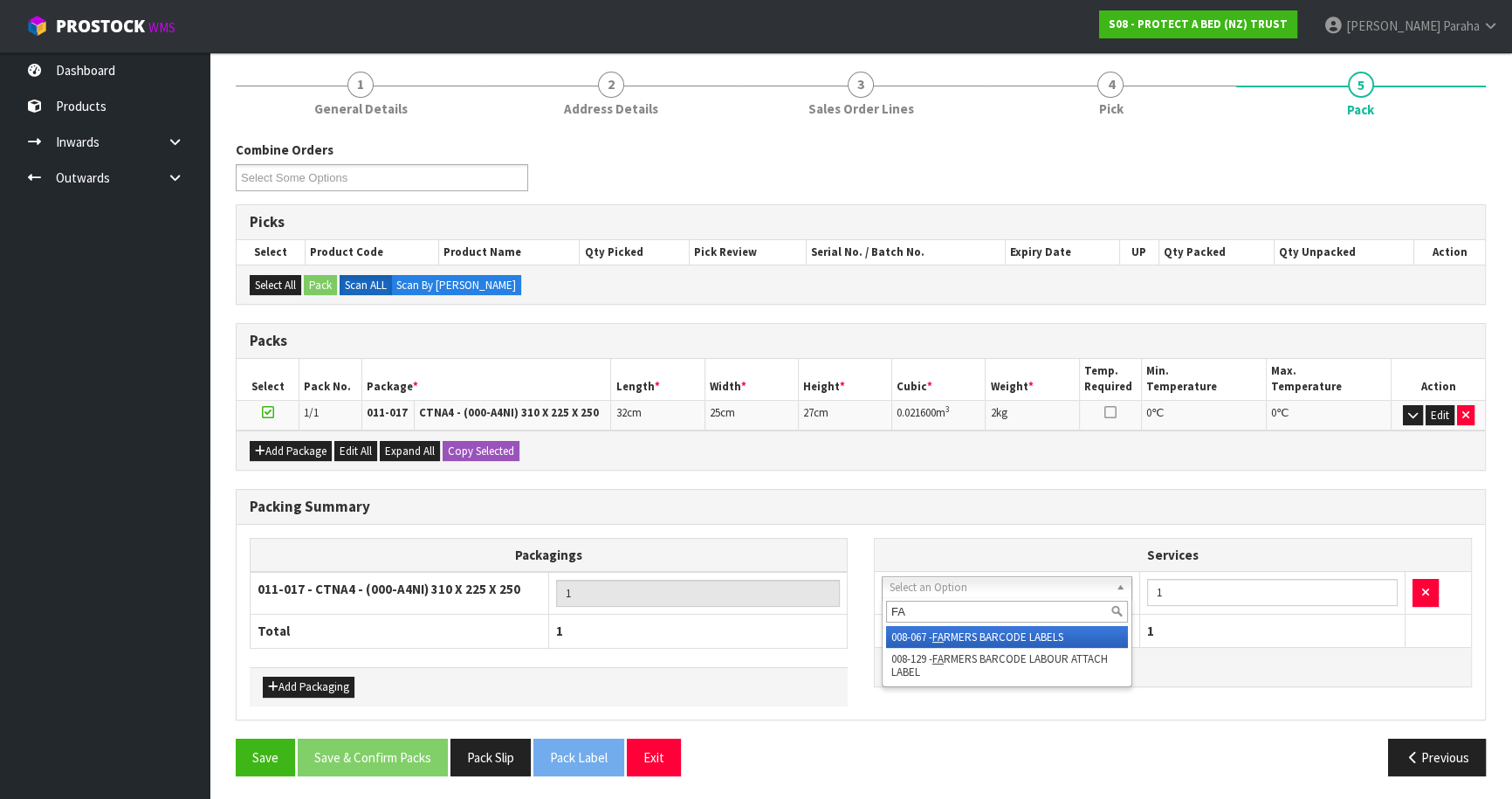
type input "FAR"
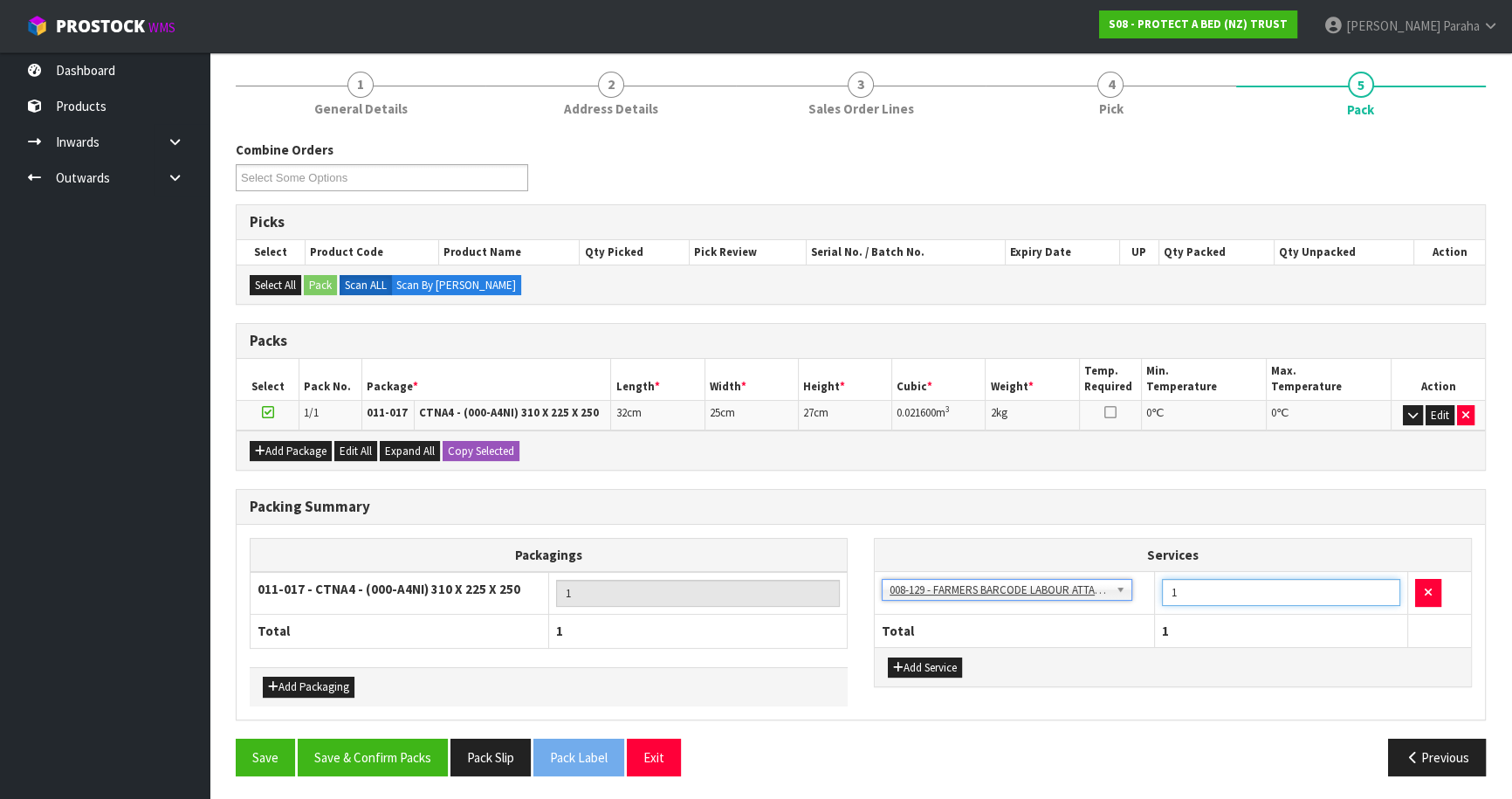
drag, startPoint x: 1162, startPoint y: 585, endPoint x: 1153, endPoint y: 587, distance: 9.2
click at [1153, 587] on tr "003-036 - EXTERNAL PLANT HIRE 008-035 - OUTWARD HDLG+/HOIST LIFT ON/OFF 008-036…" at bounding box center [1173, 594] width 597 height 43
type input "6"
click at [387, 748] on button "Save & Confirm Packs" at bounding box center [372, 758] width 150 height 37
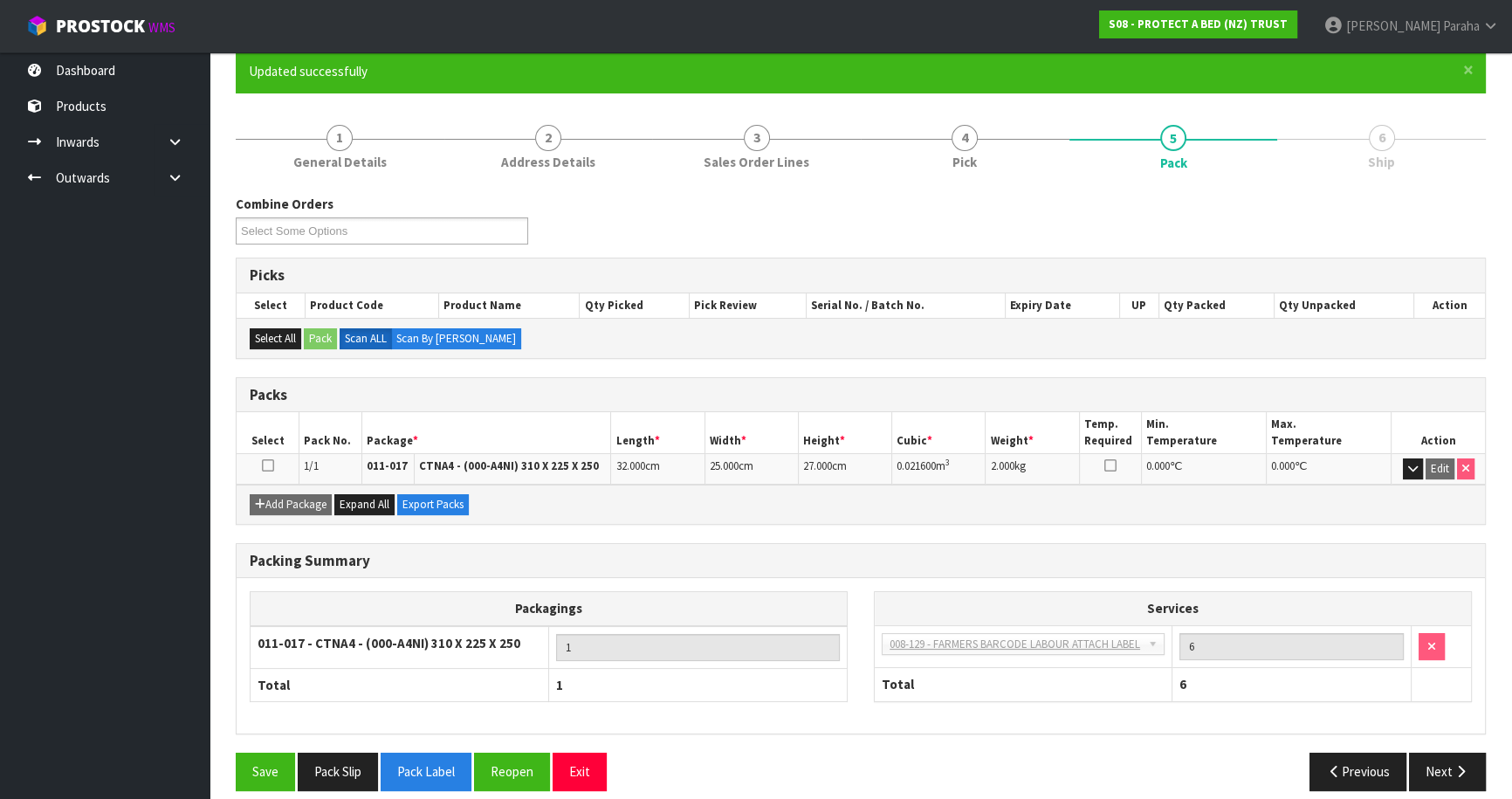
scroll to position [164, 0]
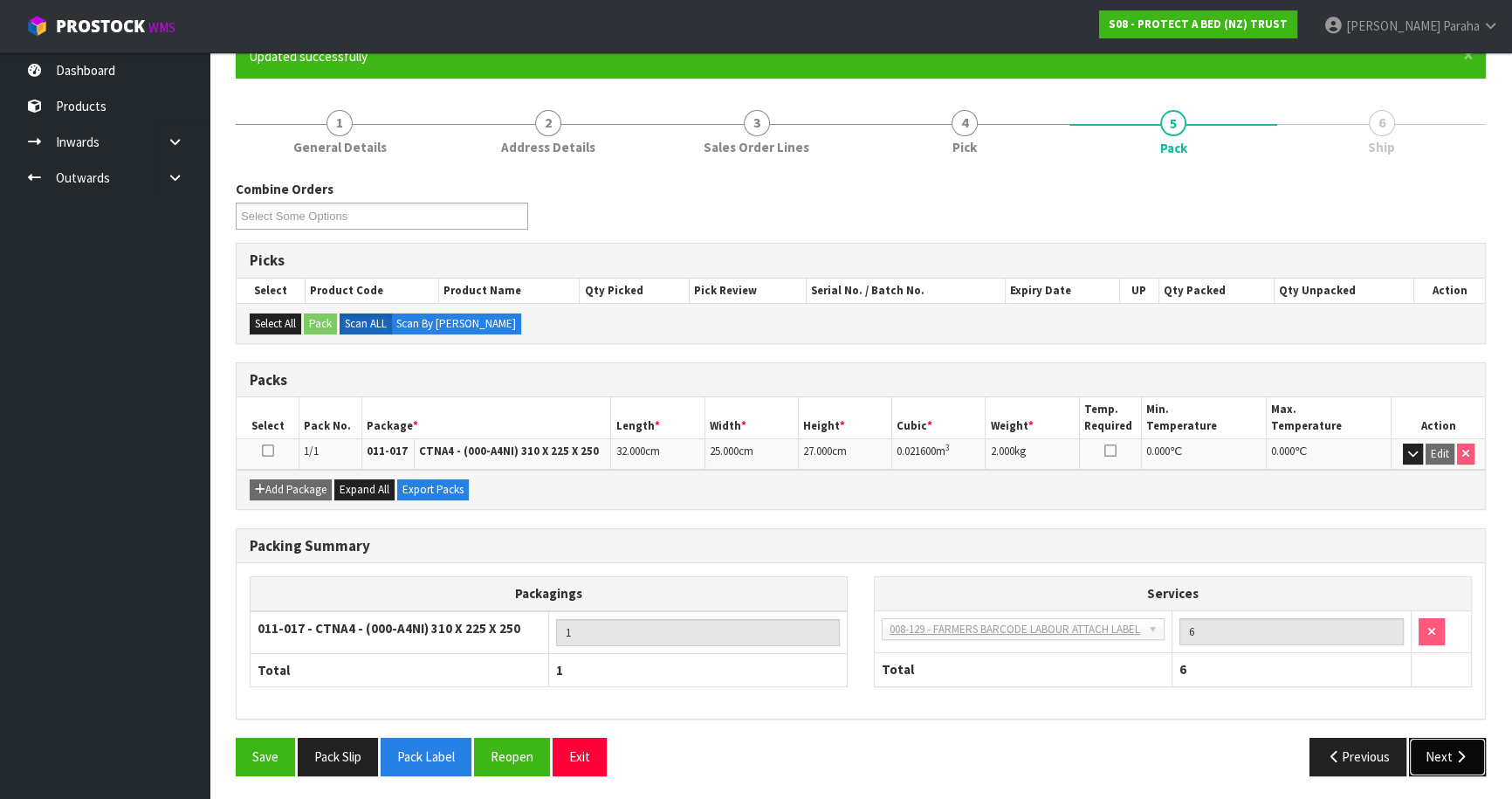
click at [1466, 750] on icon "button" at bounding box center [1461, 756] width 17 height 13
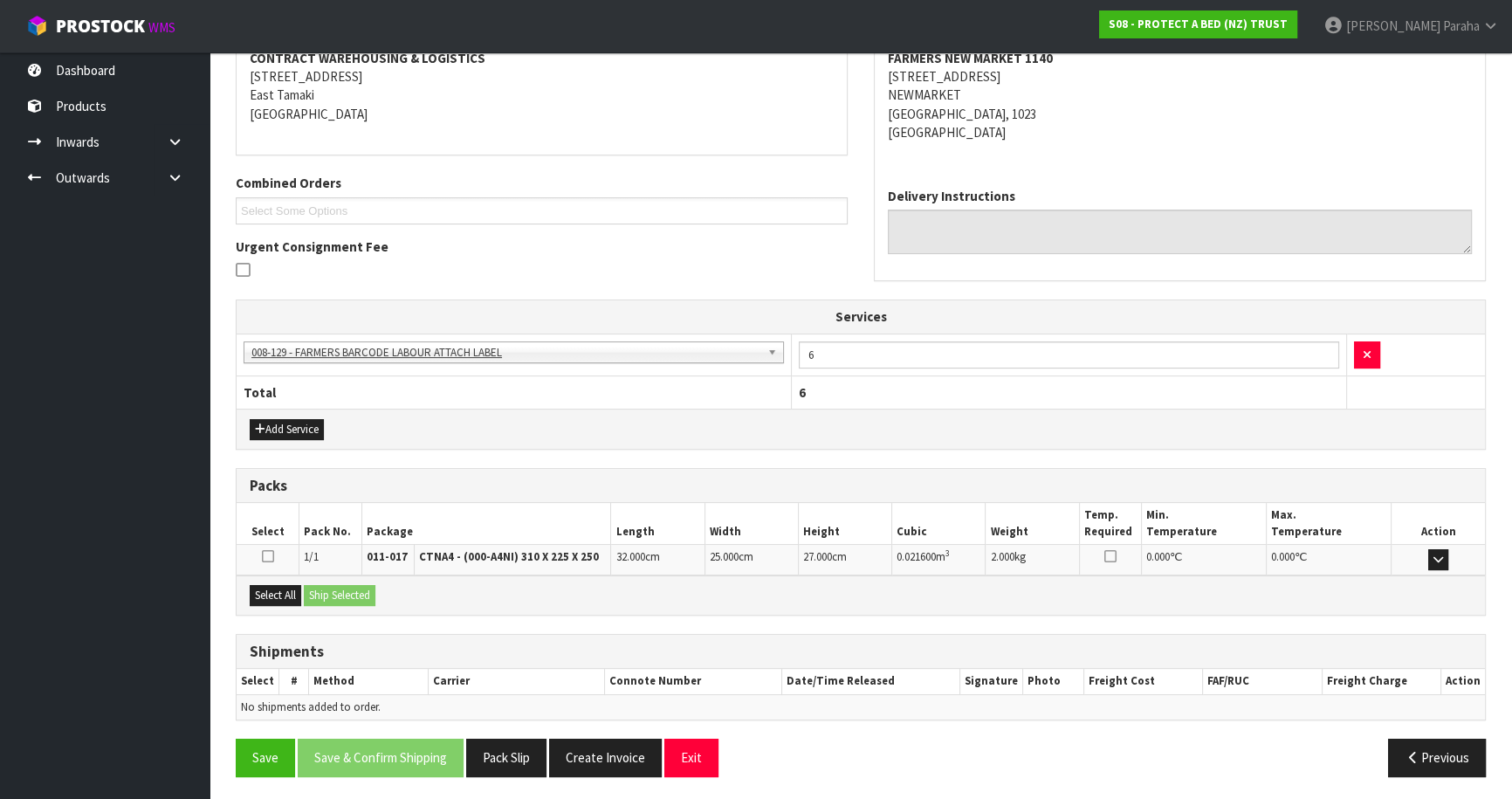
scroll to position [346, 0]
click at [274, 594] on button "Select All" at bounding box center [276, 594] width 52 height 21
click at [332, 587] on button "Ship Selected" at bounding box center [339, 594] width 72 height 21
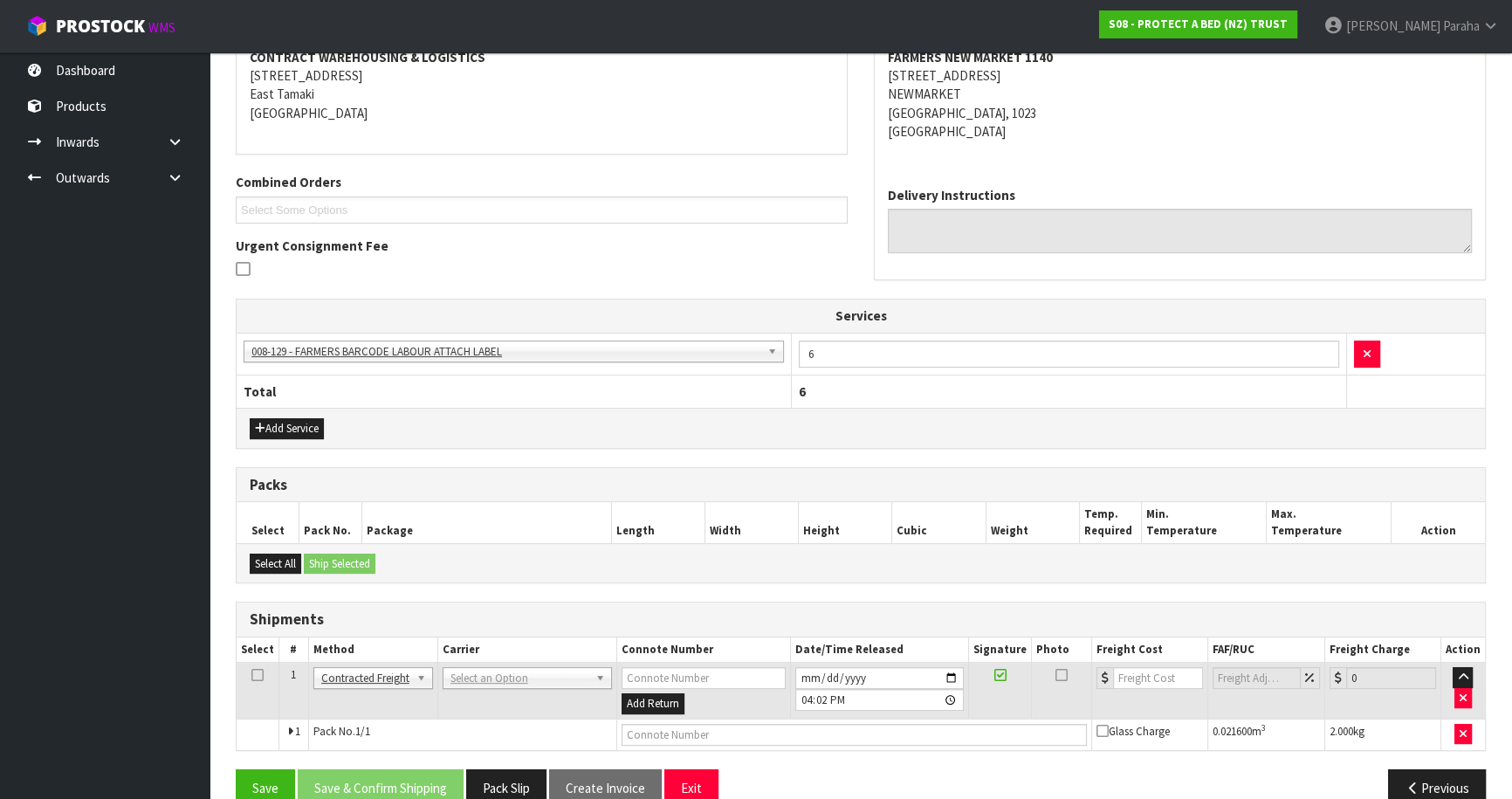
scroll to position [376, 0]
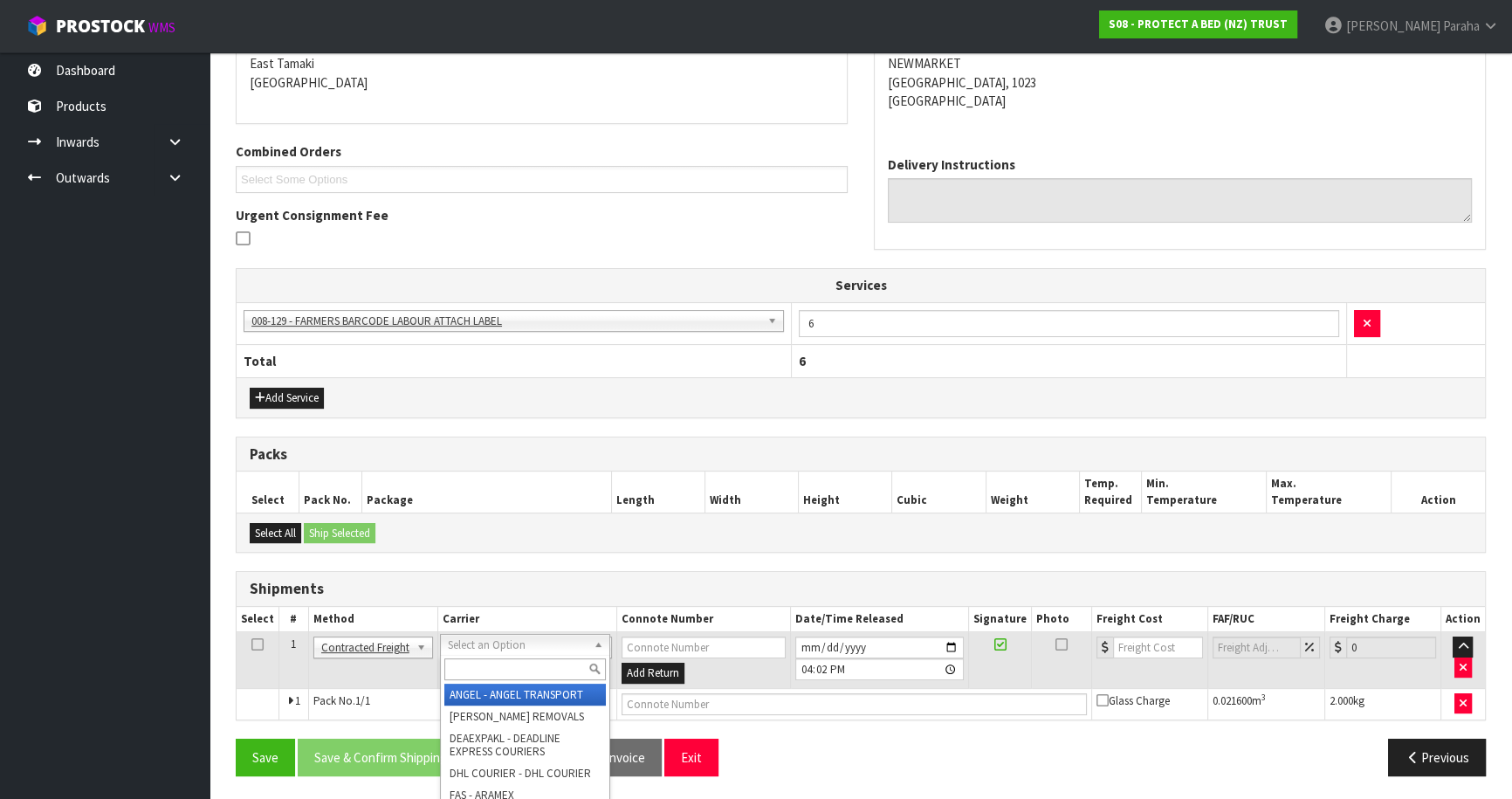
click at [528, 668] on input "text" at bounding box center [525, 669] width 162 height 22
type input "NZP"
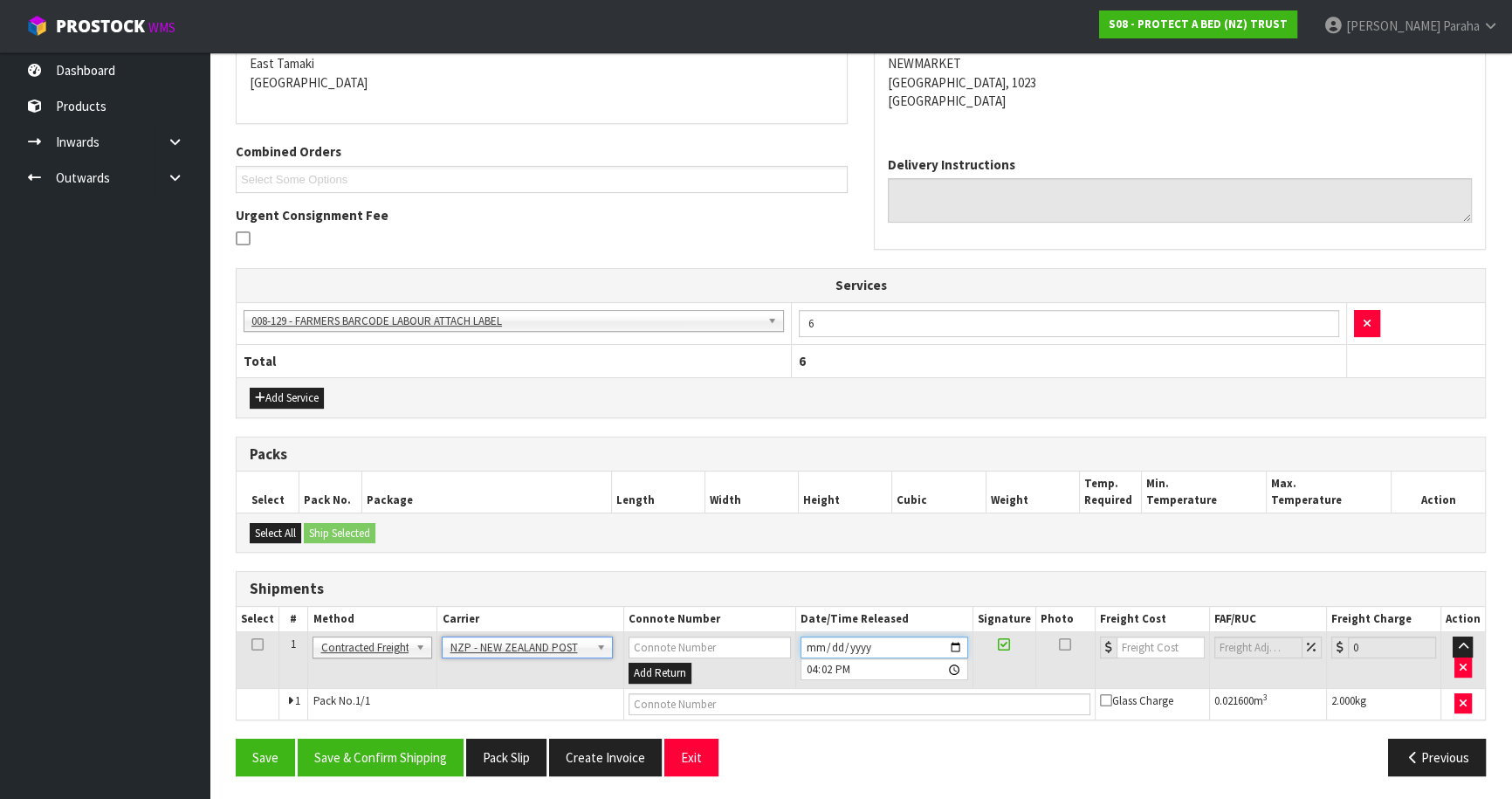
click at [961, 639] on input "[DATE]" at bounding box center [884, 648] width 168 height 22
type input "[DATE]"
click at [401, 760] on button "Save & Confirm Shipping" at bounding box center [380, 758] width 166 height 37
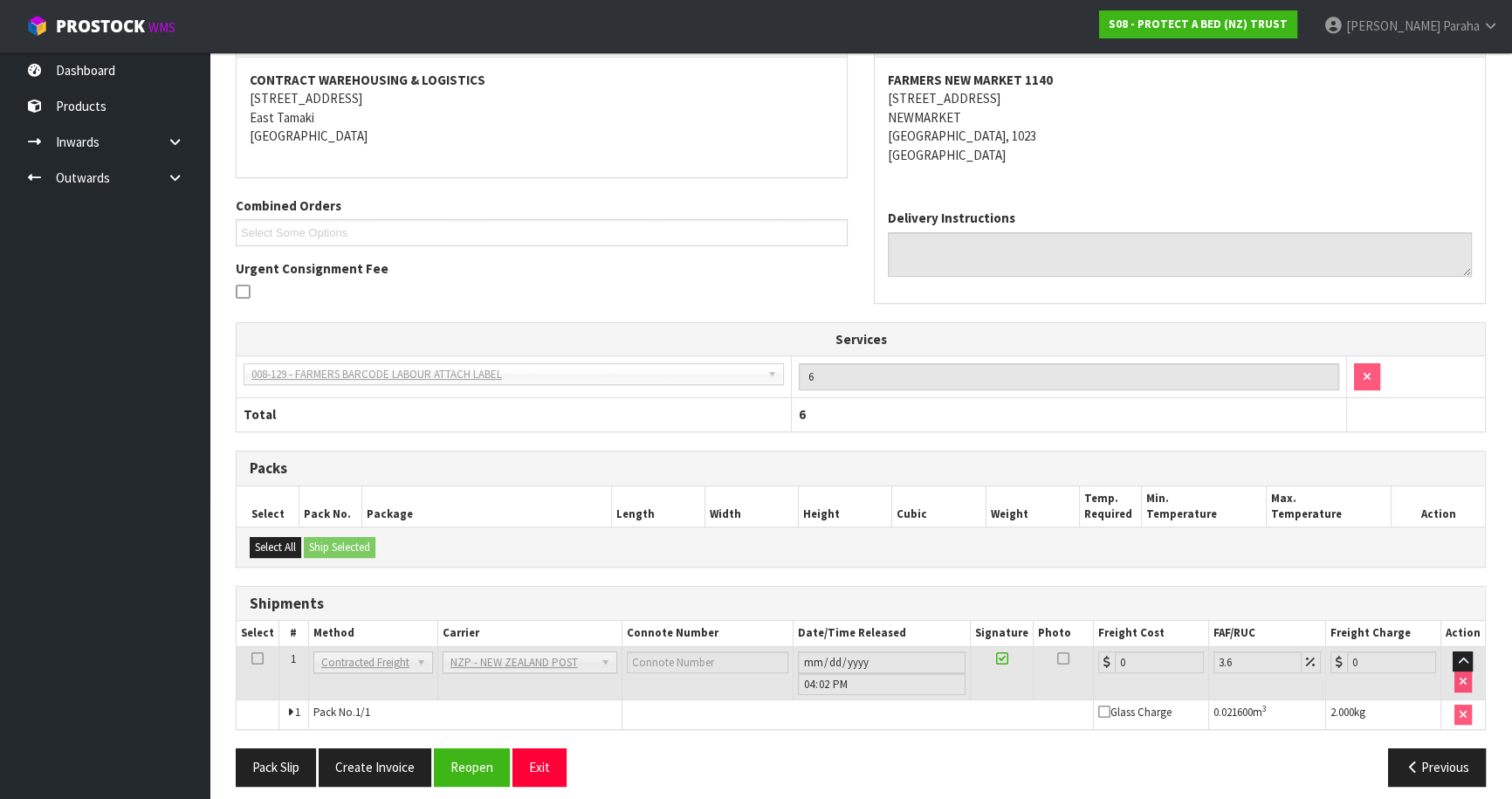
scroll to position [351, 0]
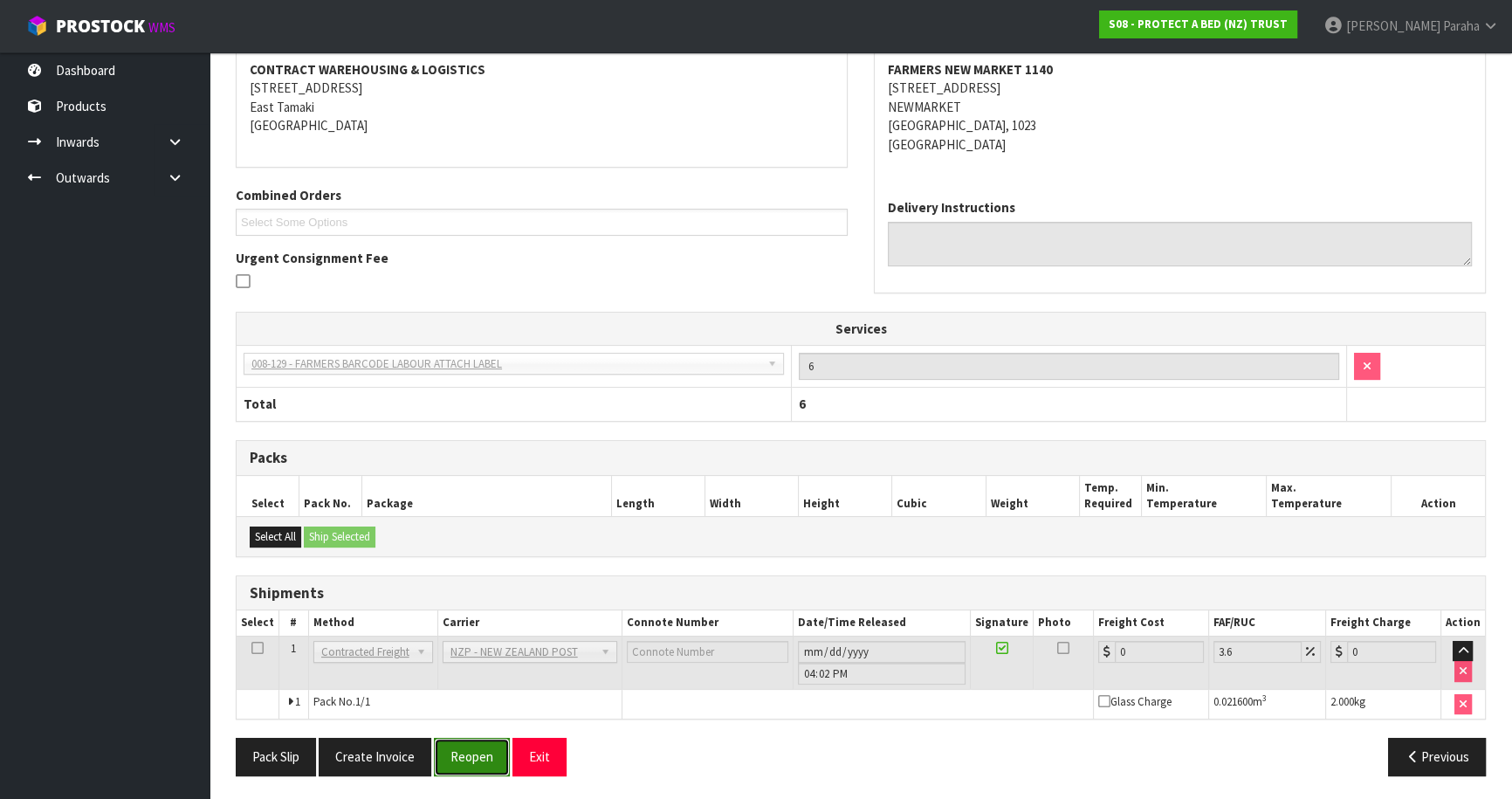
click at [482, 763] on button "Reopen" at bounding box center [471, 757] width 76 height 37
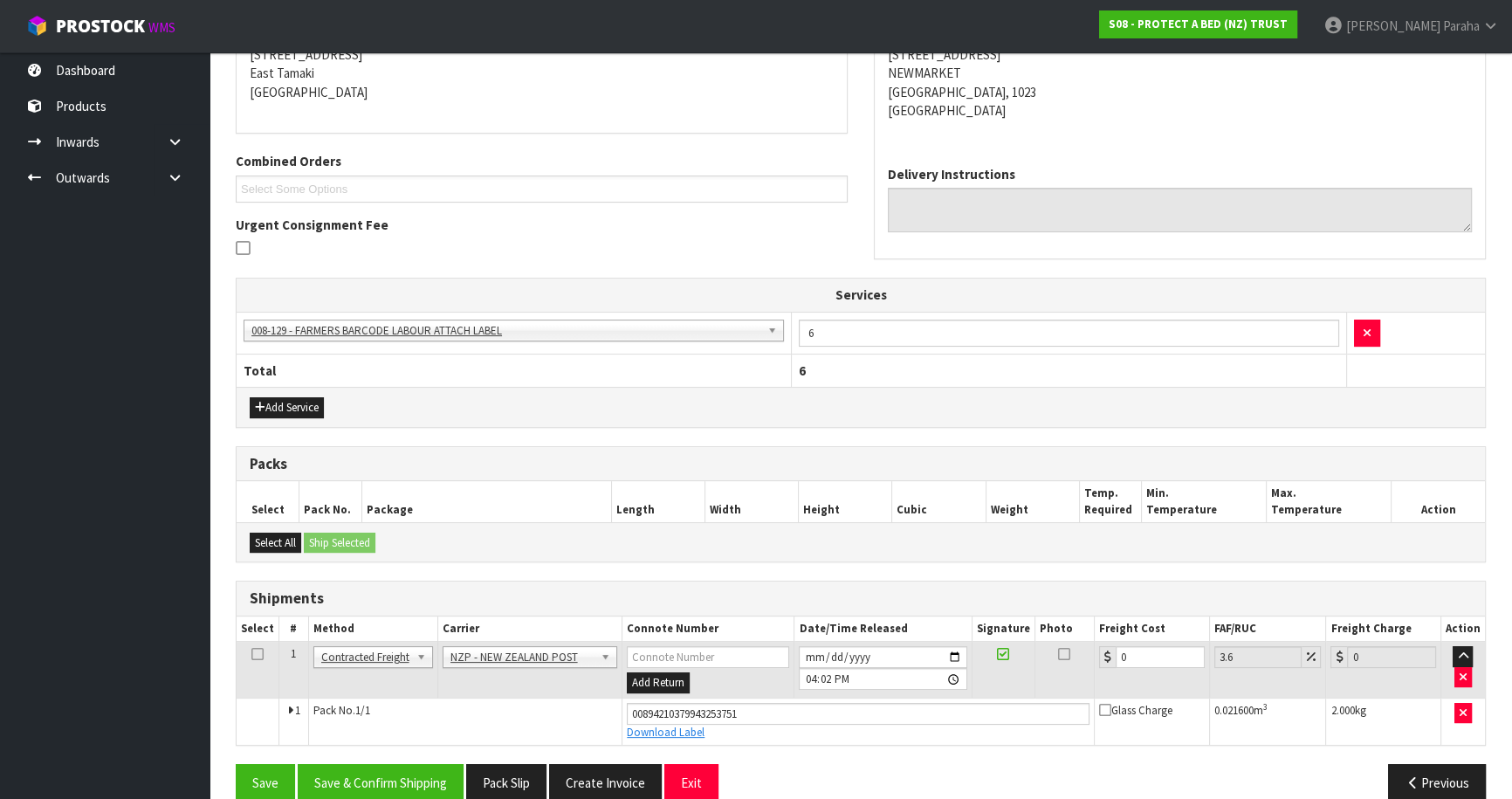
scroll to position [393, 0]
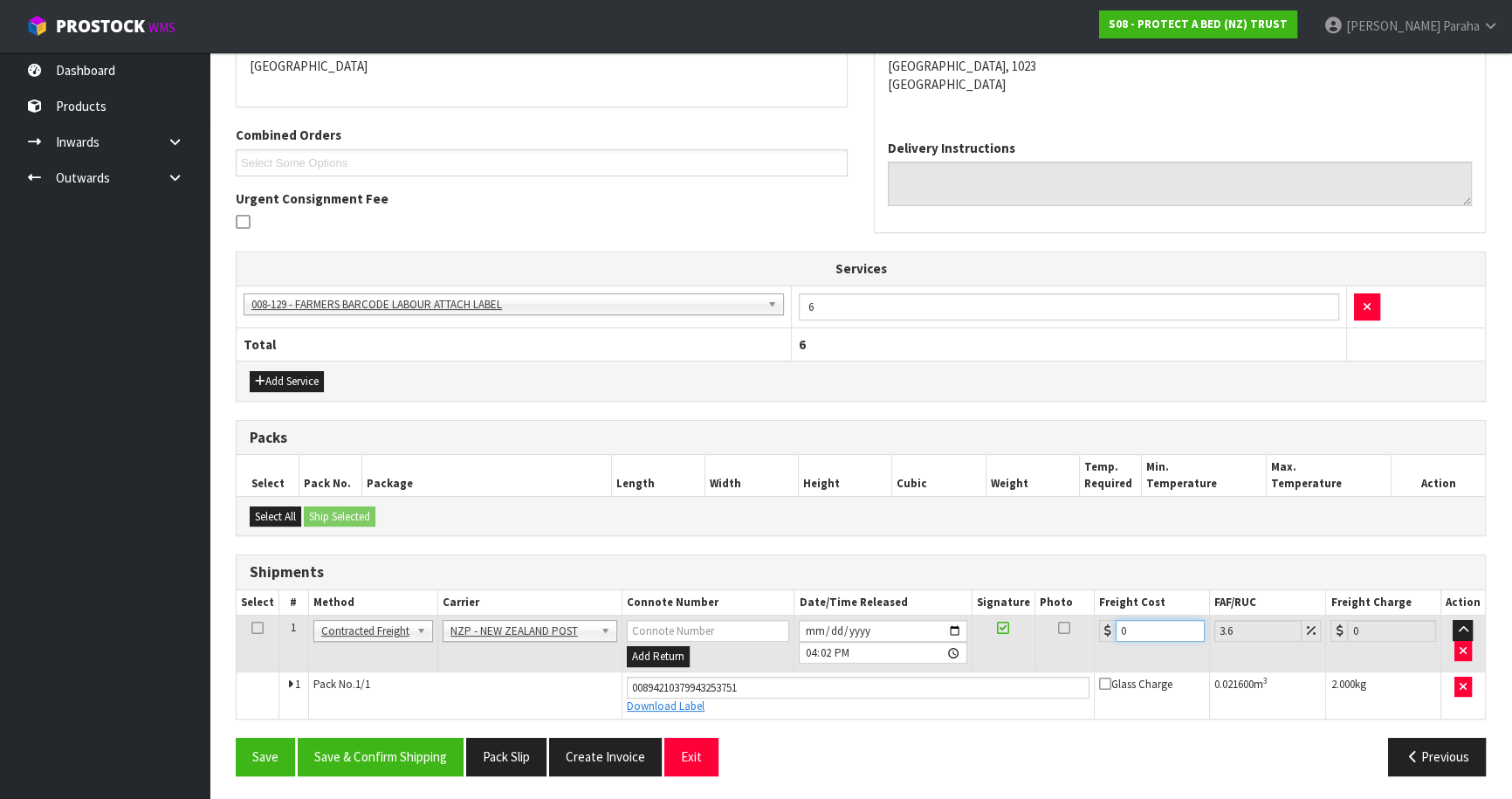
drag, startPoint x: 1131, startPoint y: 629, endPoint x: 1070, endPoint y: 629, distance: 61.0
click at [1088, 626] on tr "1 Client Local Pickup Customer Local Pickup Company Freight Contracted Freight …" at bounding box center [860, 644] width 1249 height 57
type input "4"
type input "4.14"
type input "4.3"
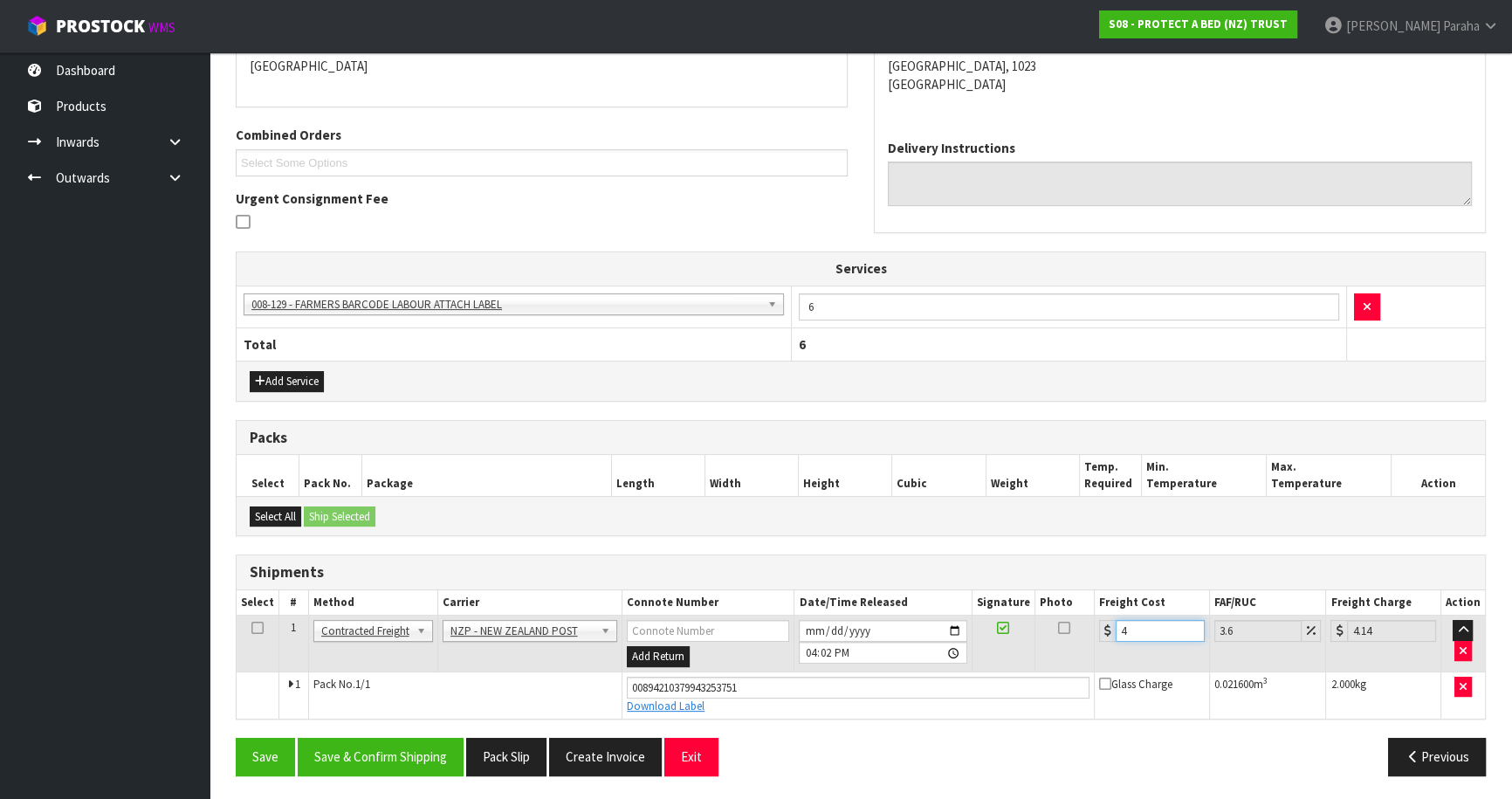
type input "4.45"
type input "4.33"
type input "4.49"
type input "4.33"
click at [427, 752] on button "Save & Confirm Shipping" at bounding box center [380, 757] width 166 height 37
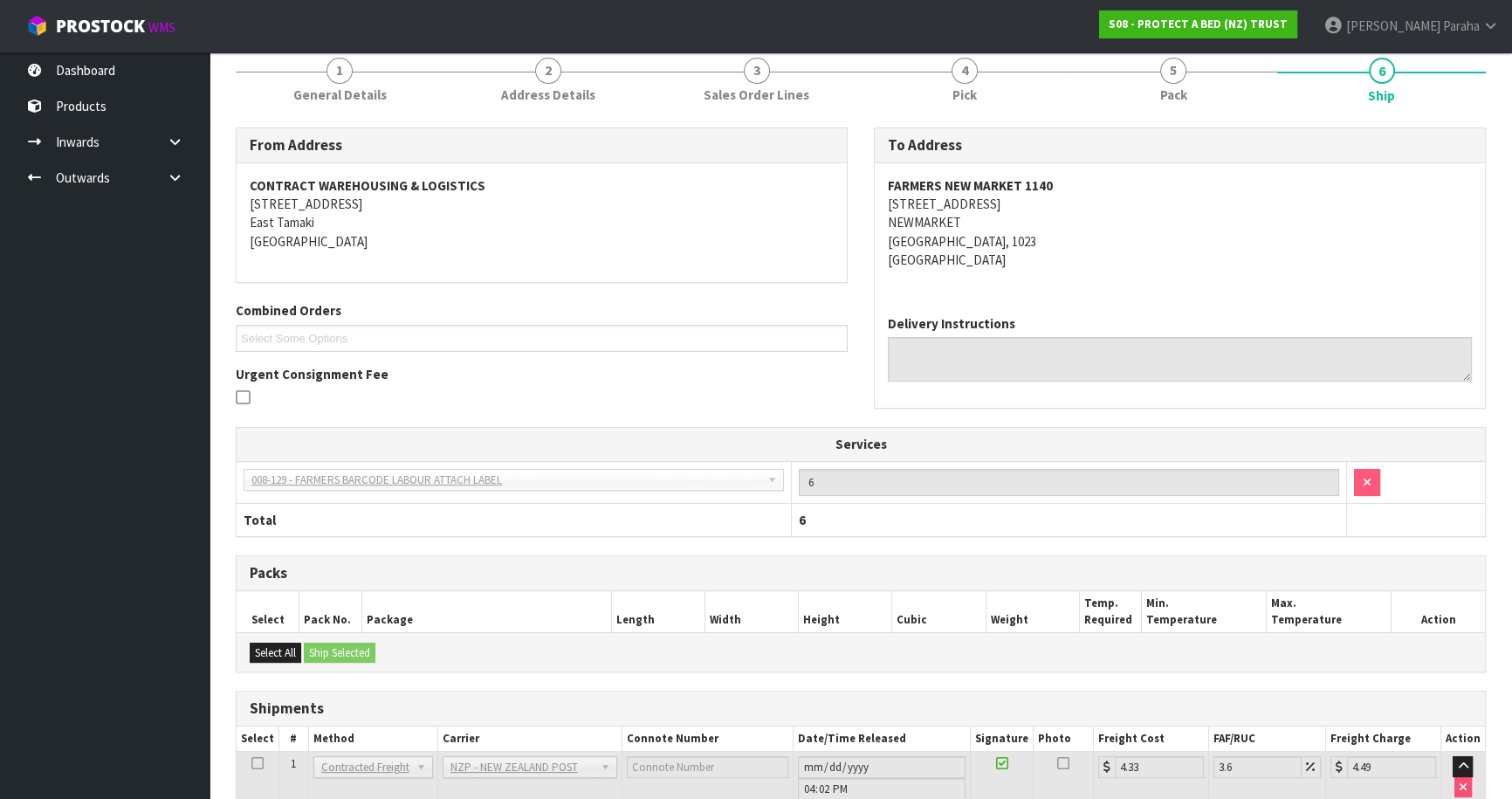
scroll to position [0, 0]
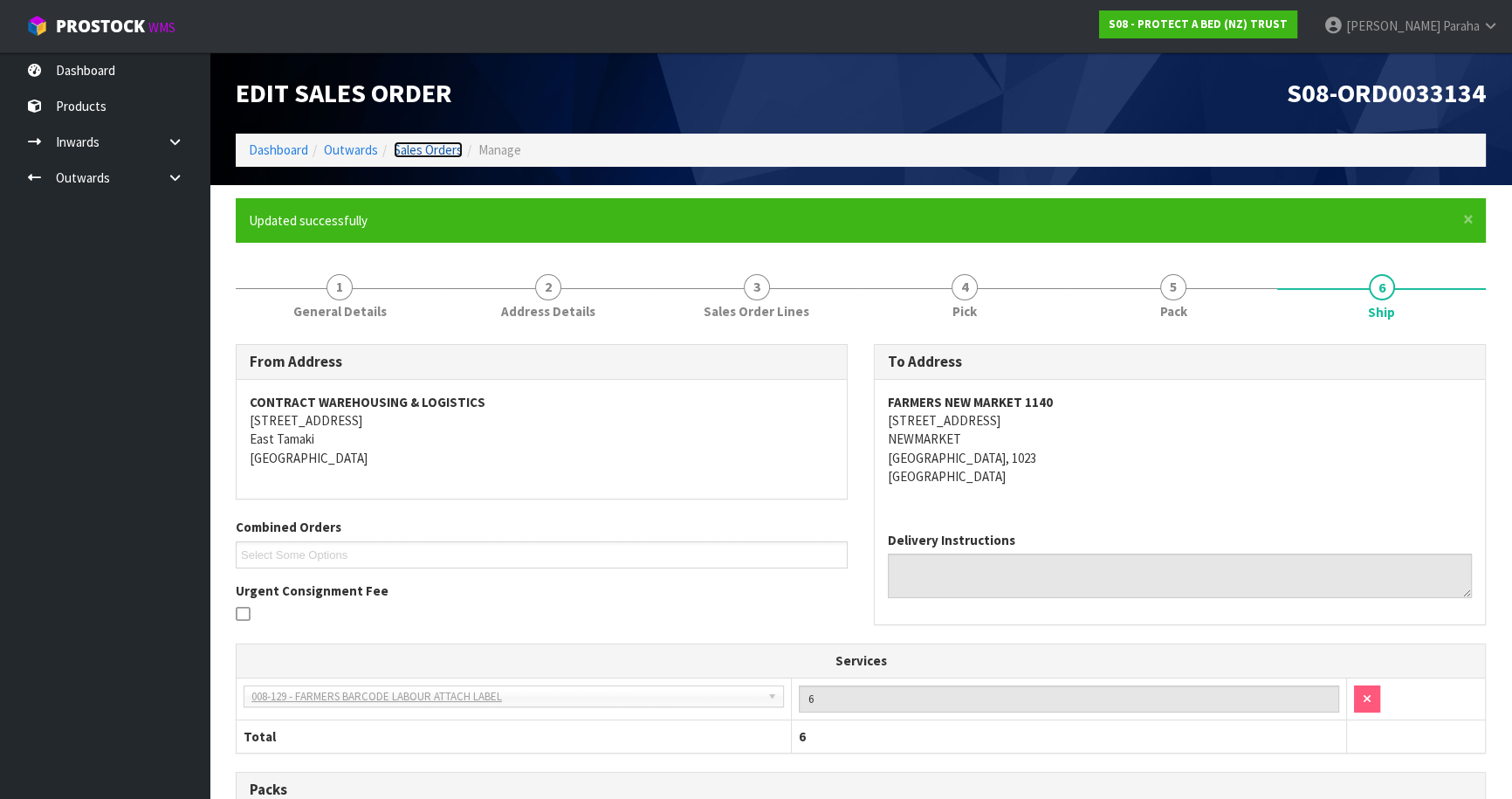
click at [427, 150] on link "Sales Orders" at bounding box center [428, 149] width 69 height 17
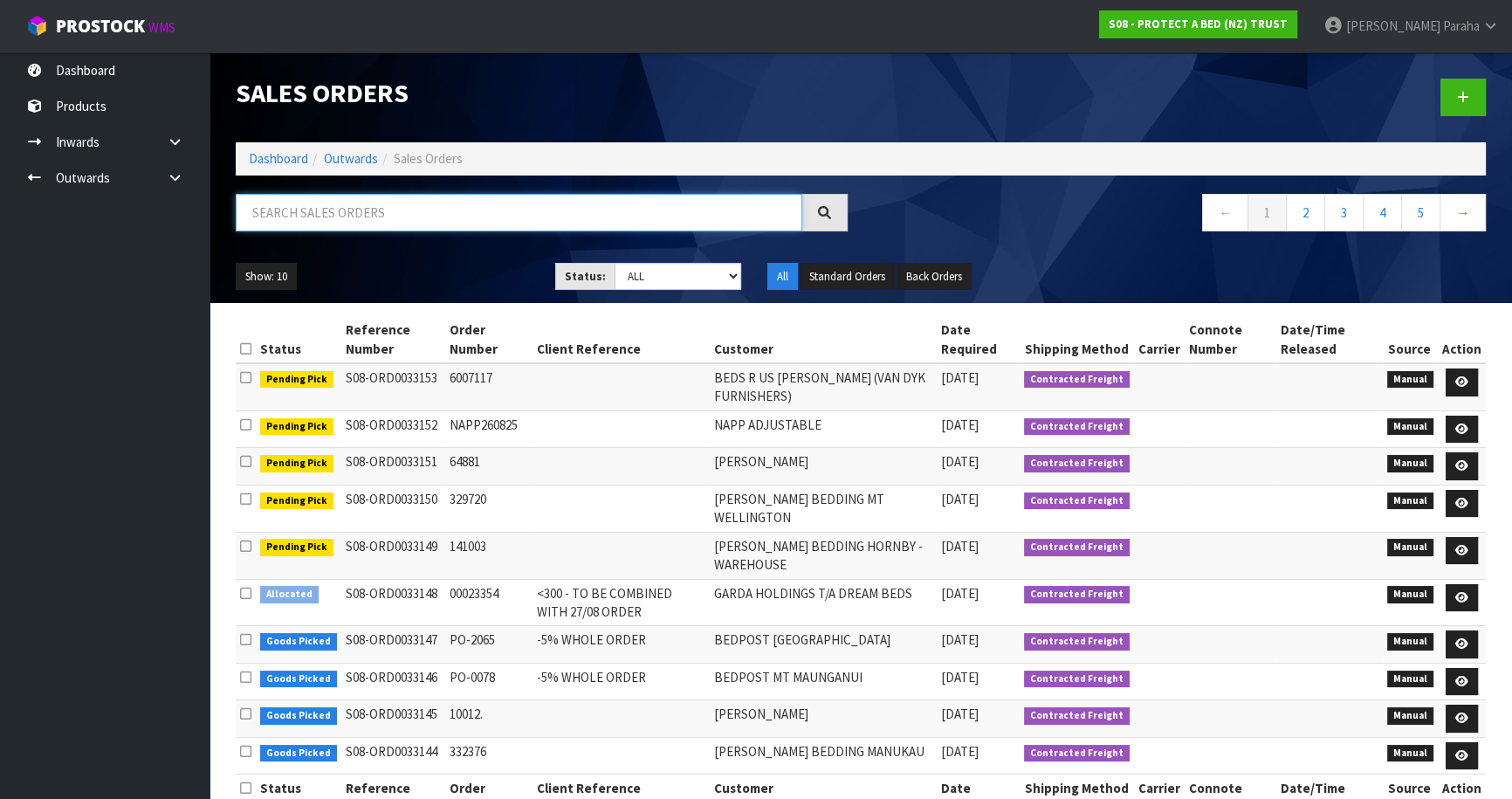
click at [297, 210] on input "text" at bounding box center [519, 213] width 567 height 37
click at [353, 215] on input "text" at bounding box center [519, 213] width 567 height 37
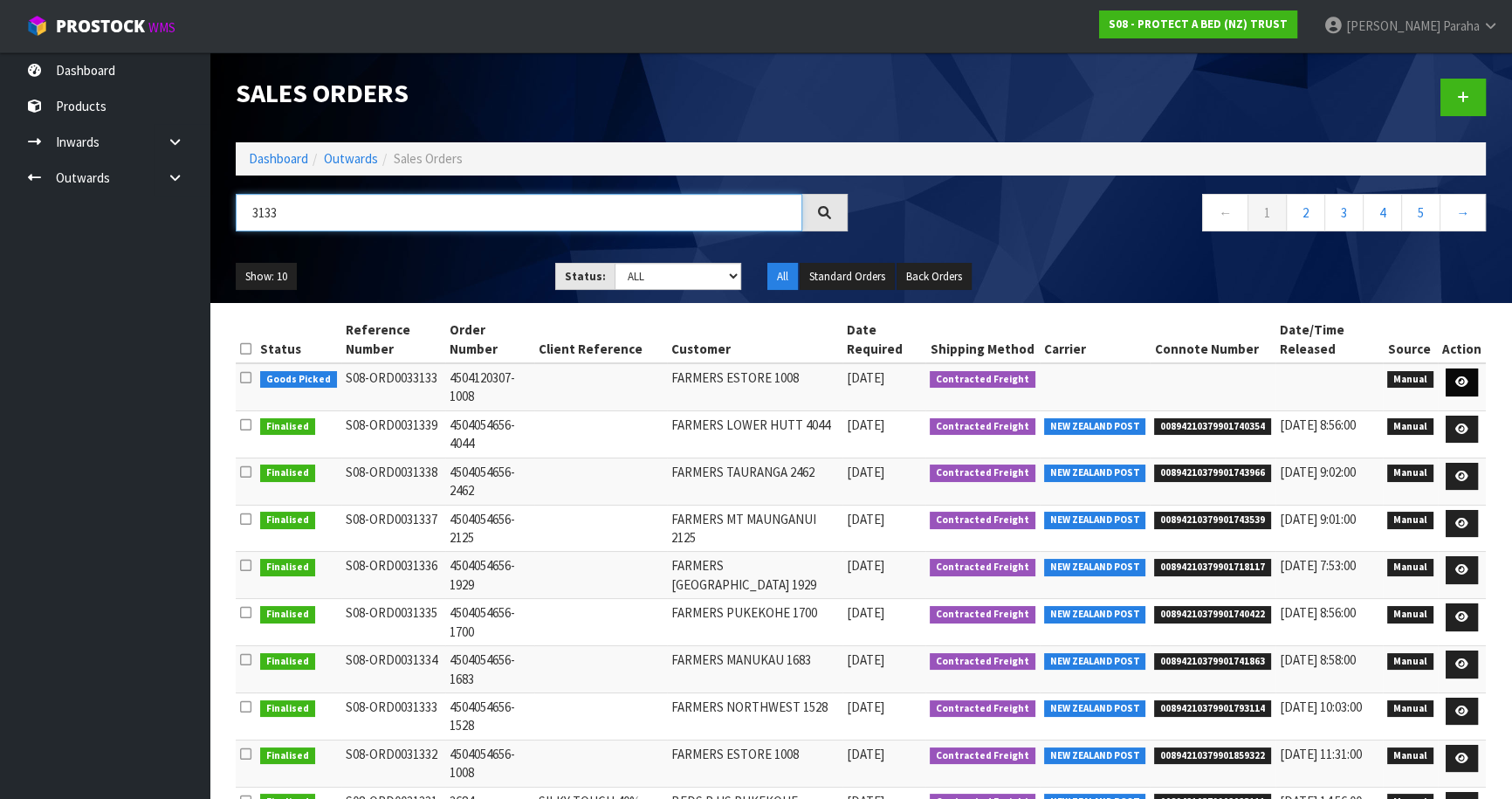
type input "3133"
click at [1475, 384] on link at bounding box center [1462, 383] width 32 height 27
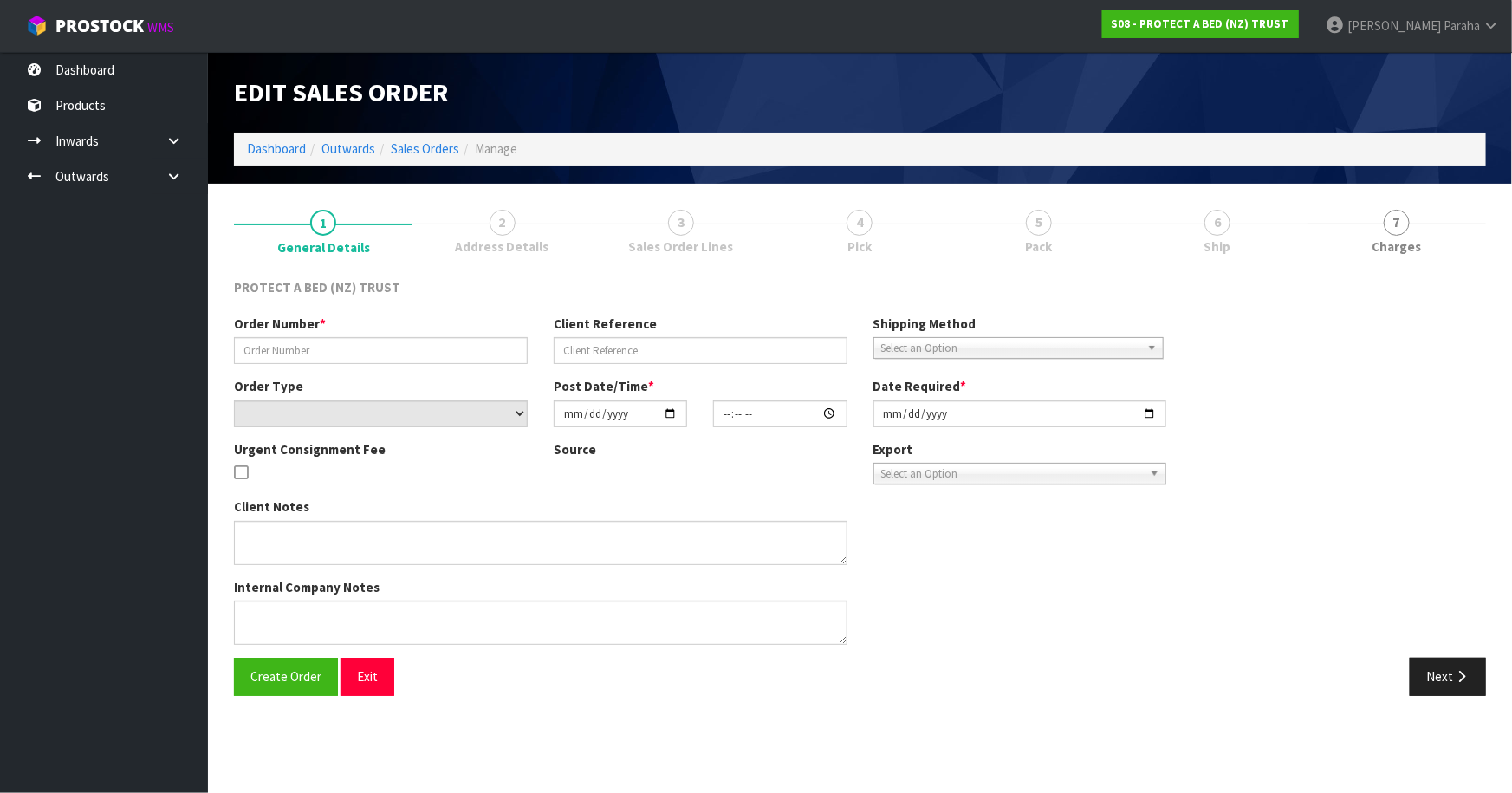
type input "4504120307-1008"
select select "number:0"
type input "[DATE]"
type input "08:43:00.000"
type input "[DATE]"
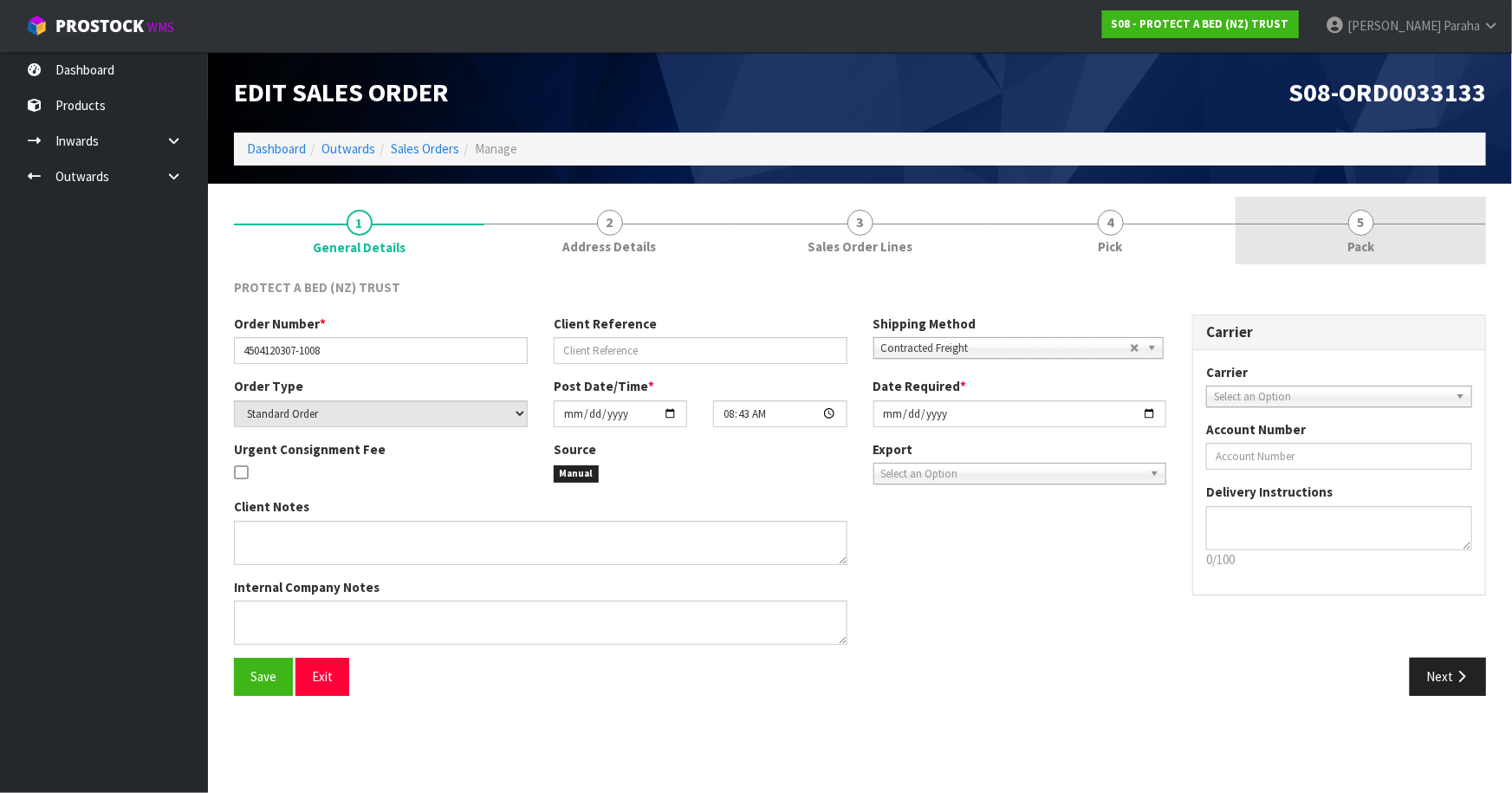
click at [1370, 231] on span "5" at bounding box center [1361, 222] width 26 height 26
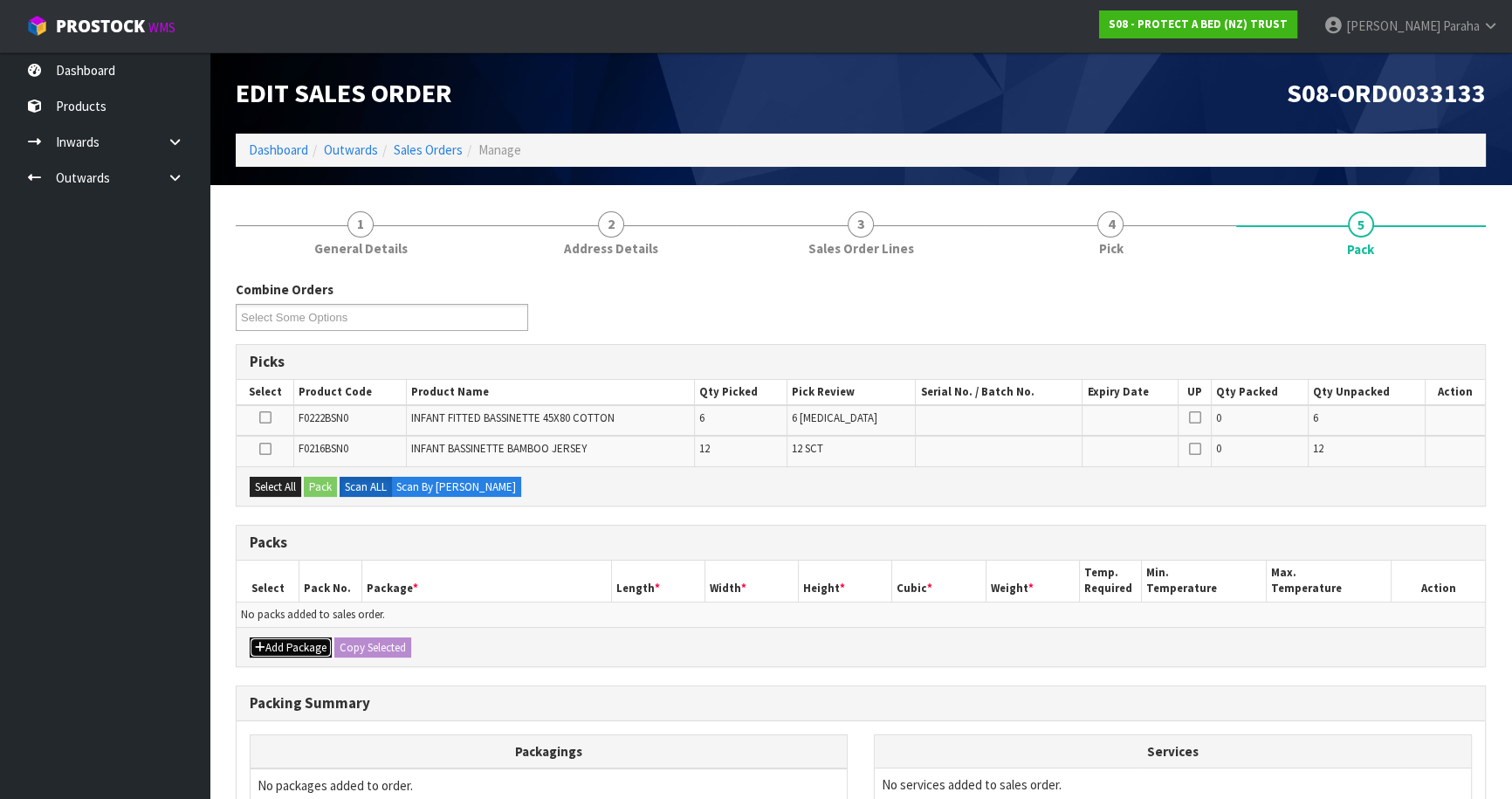
click at [259, 642] on icon "button" at bounding box center [260, 648] width 11 height 12
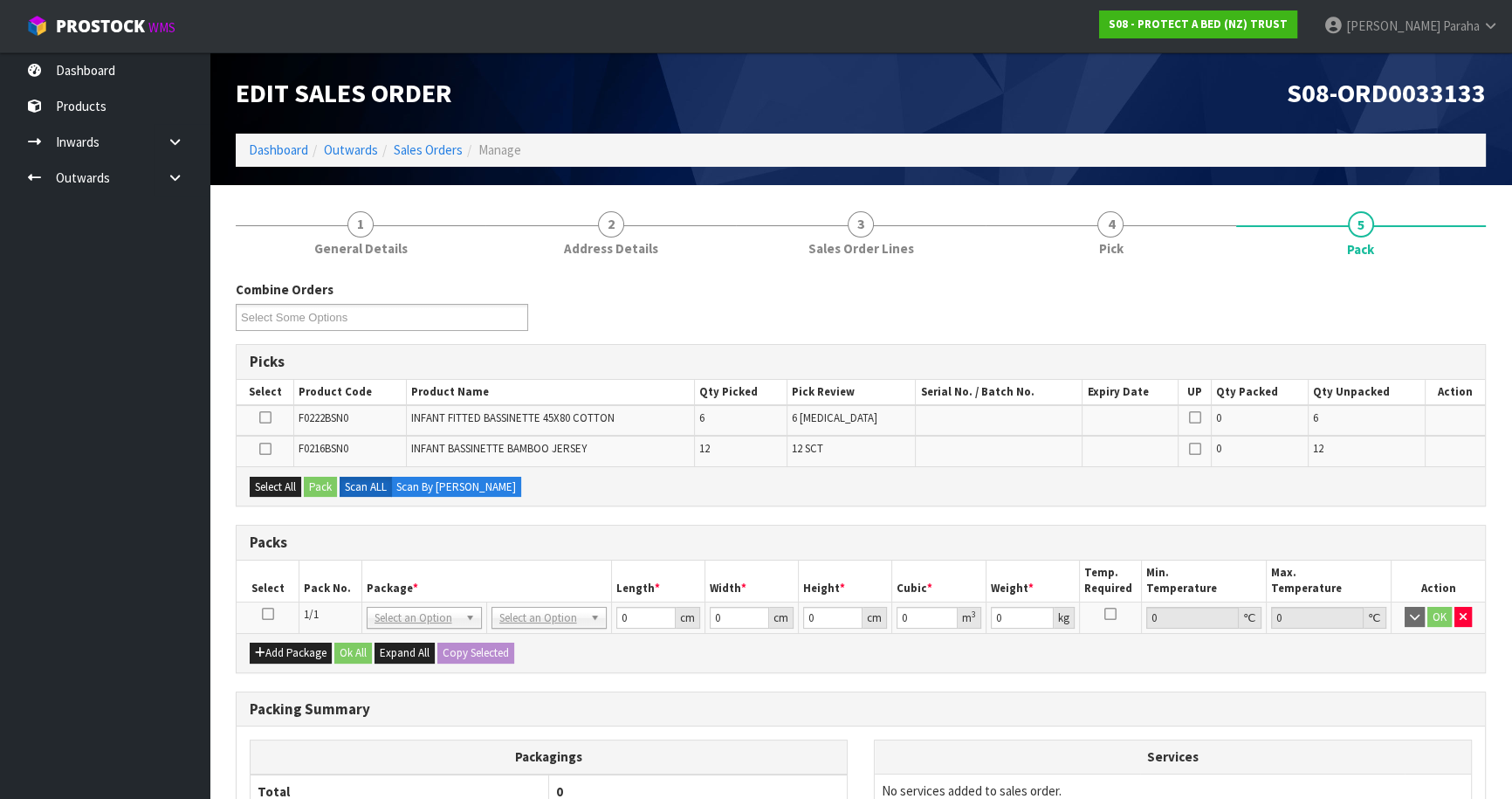
click at [266, 614] on icon at bounding box center [268, 614] width 12 height 1
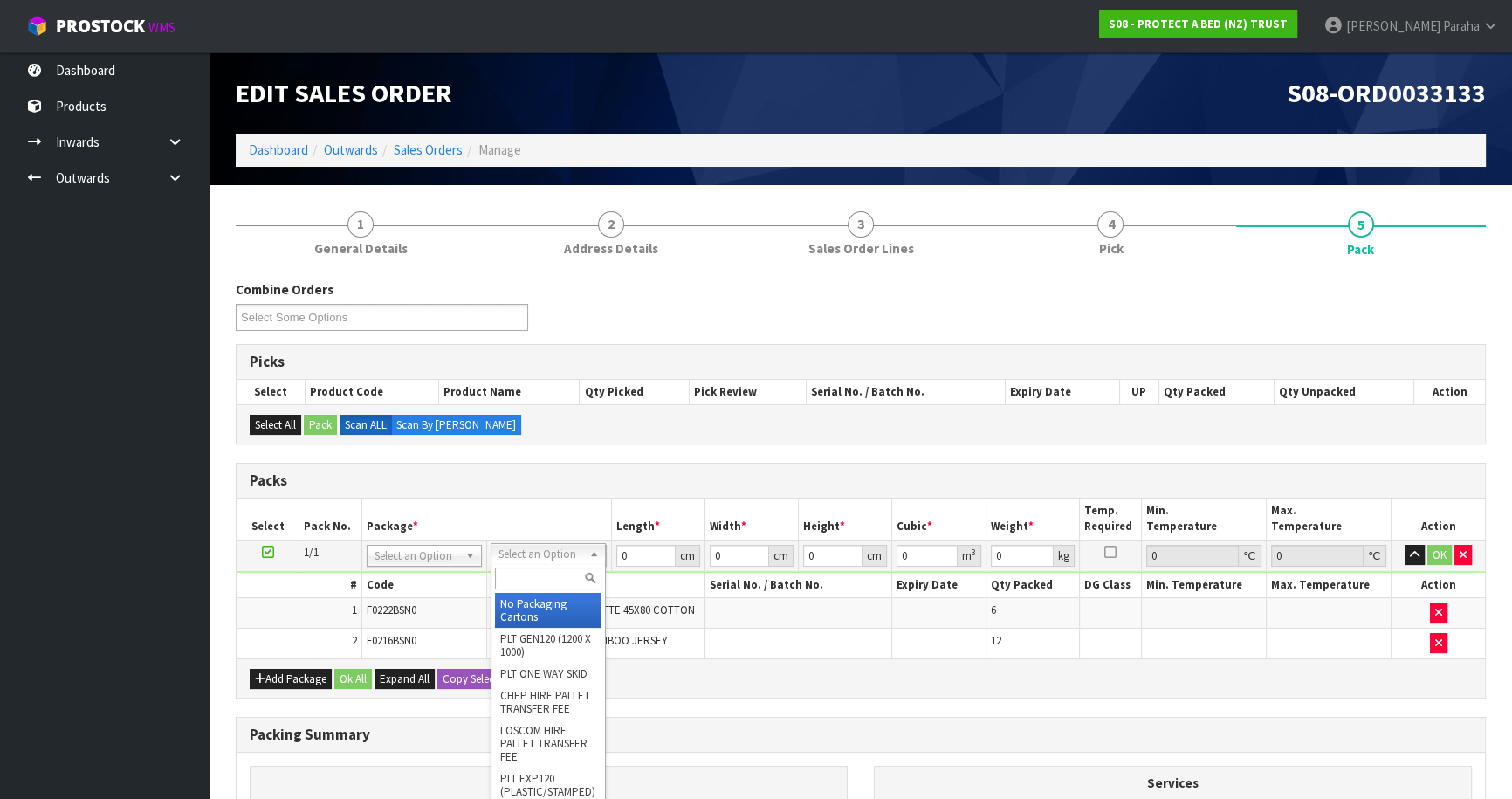
click at [565, 575] on input "text" at bounding box center [548, 578] width 107 height 22
type input "CTN5"
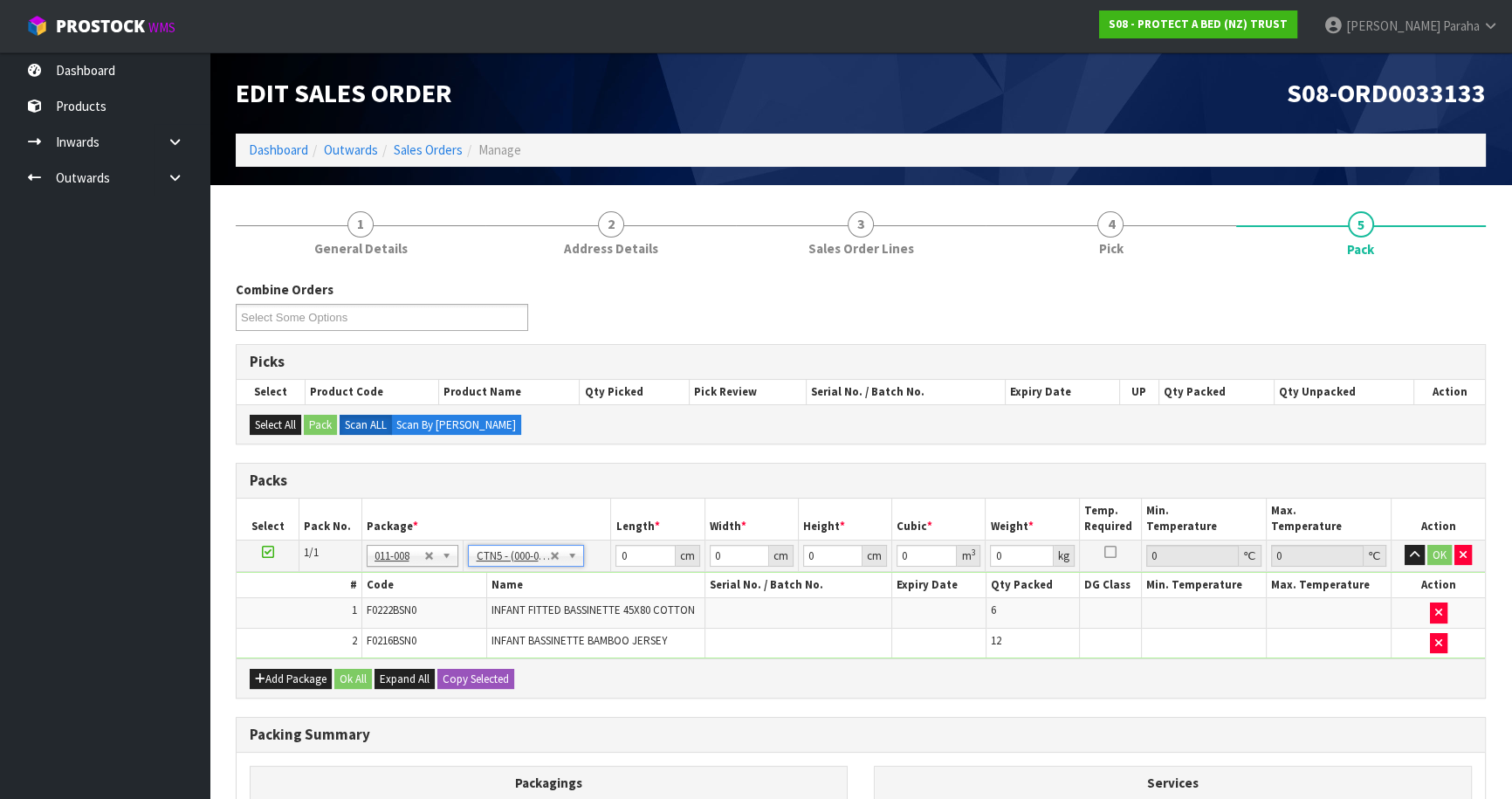
type input "43"
type input "33"
type input "25.5"
type input "0.036185"
type input "3.56"
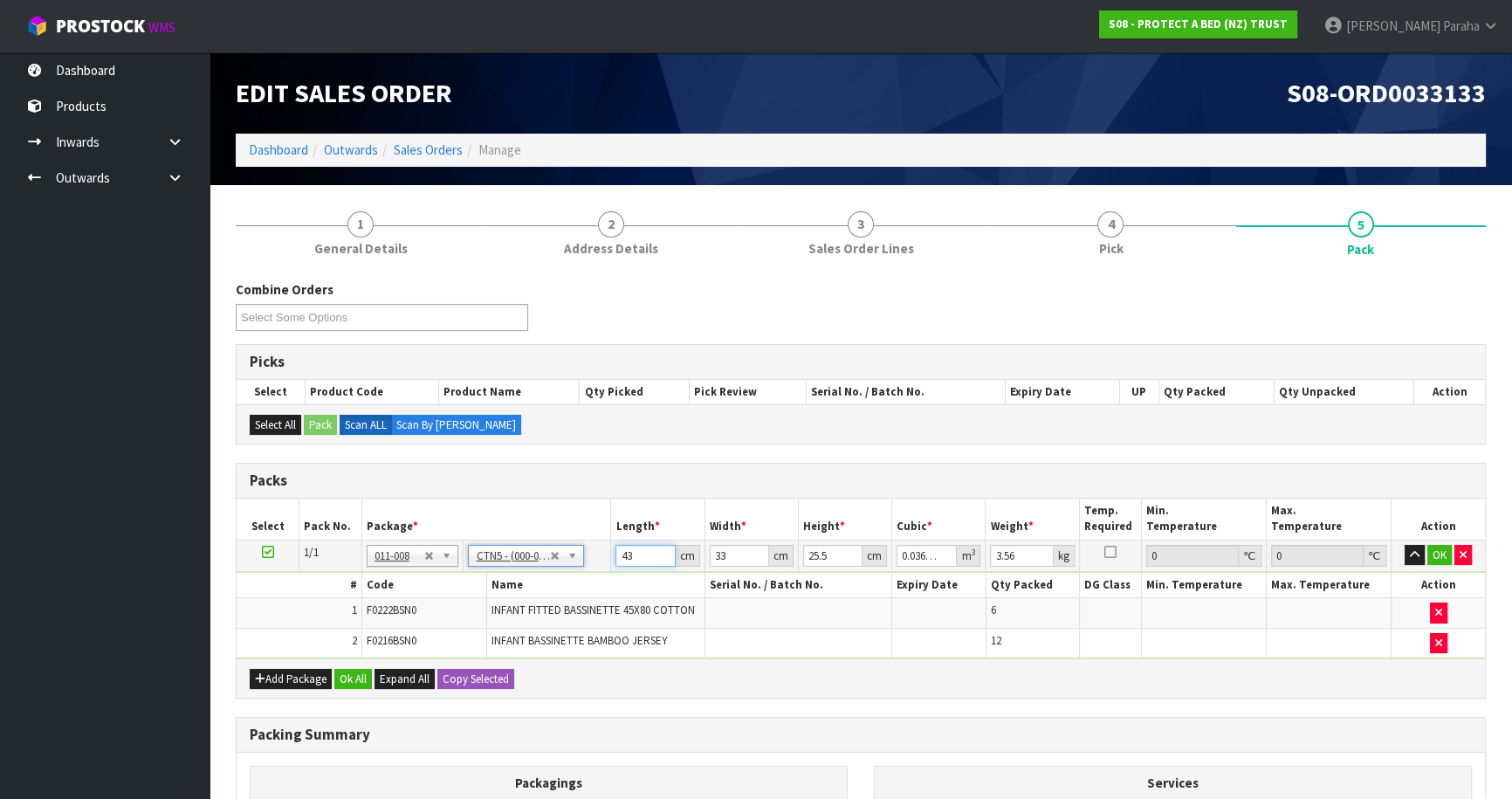
click at [612, 551] on td "43 cm" at bounding box center [657, 556] width 93 height 31
type input "4"
type input "0.003366"
type input "43"
type input "0.036185"
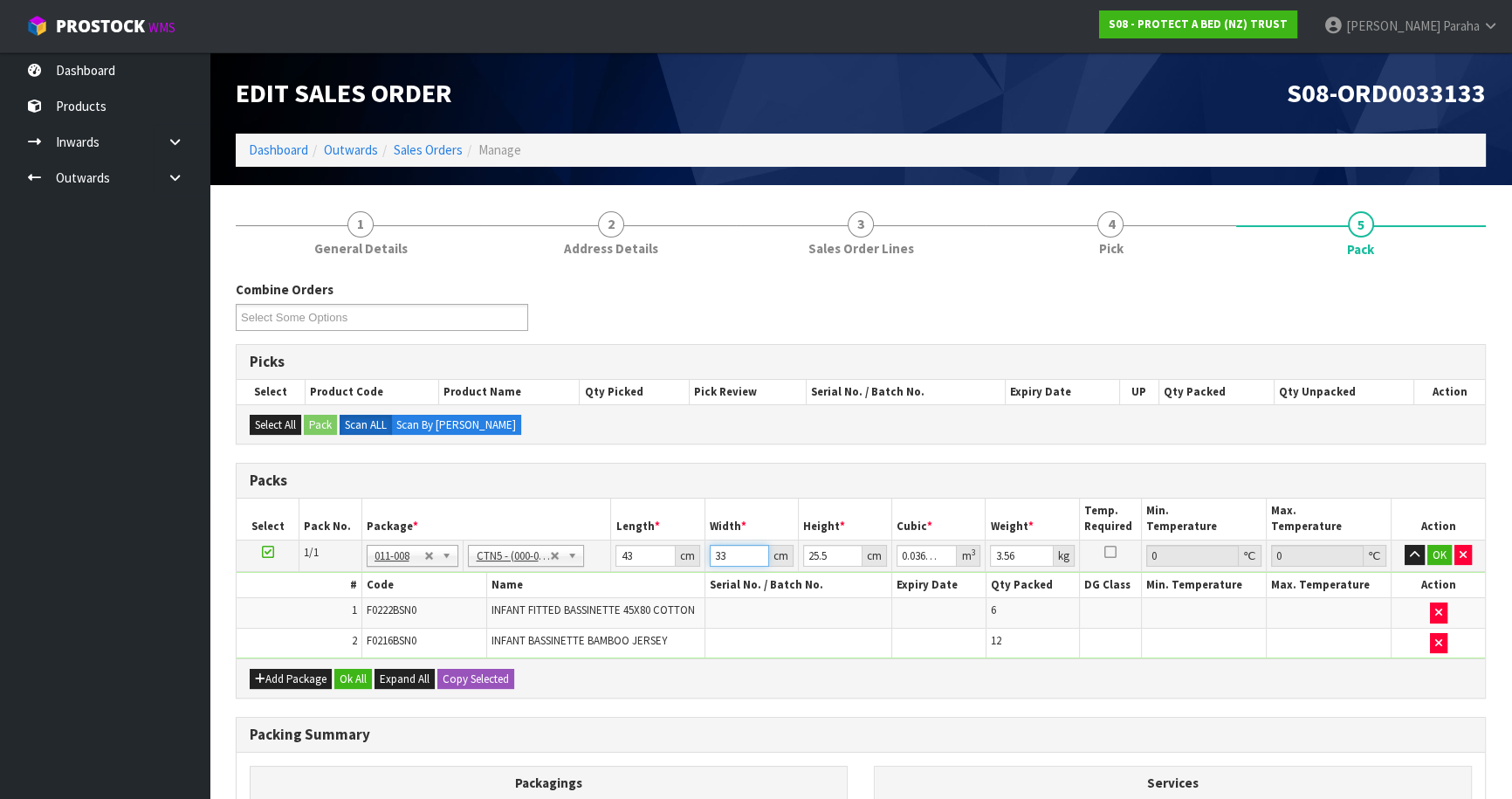
type input "3"
type input "0.003289"
type input "34"
type input "0.037281"
type input "34"
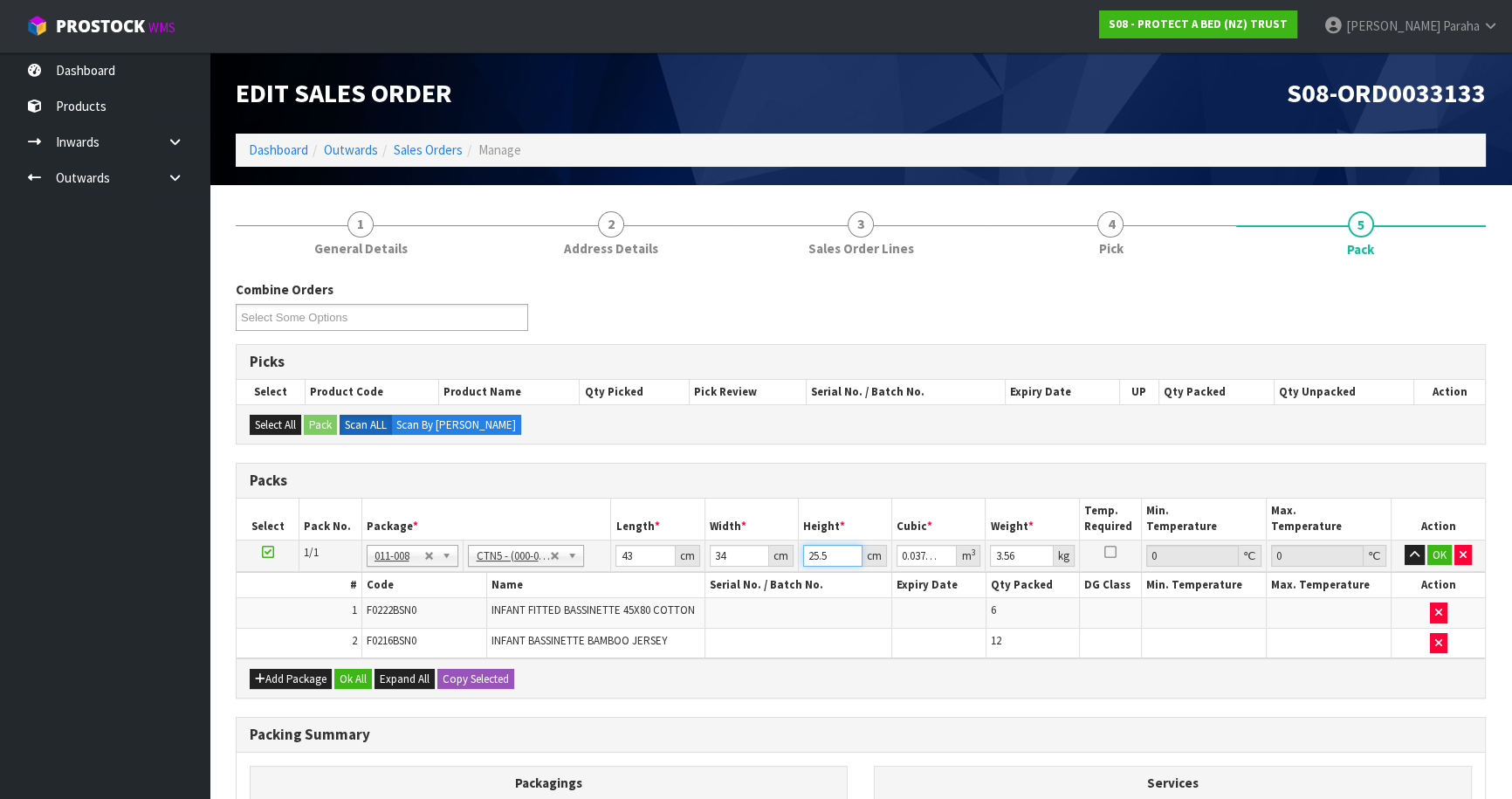
type input "2"
type input "0.002924"
type input "27"
type input "0.039474"
type input "27"
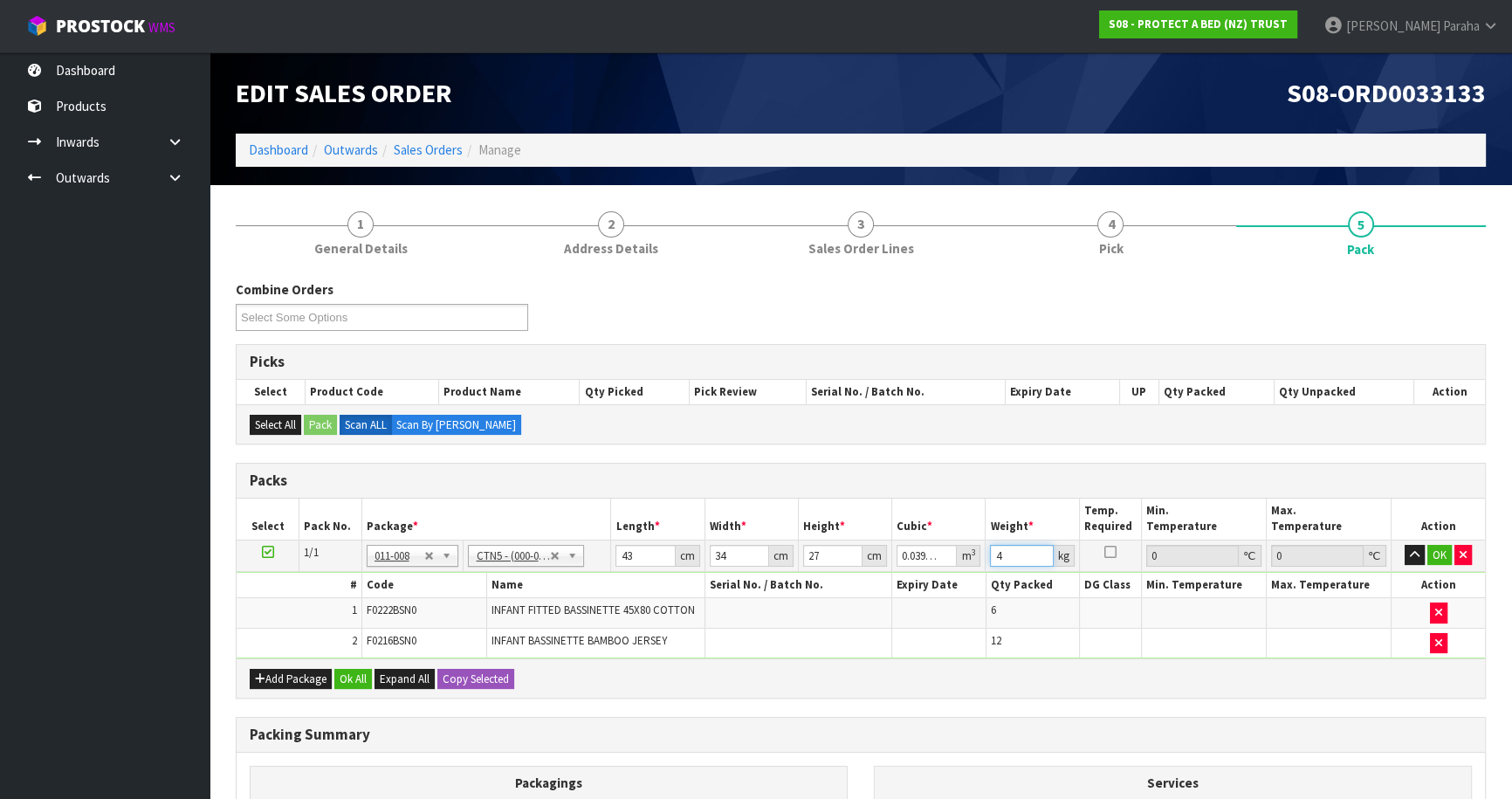
type input "4"
click at [1405, 545] on button "button" at bounding box center [1415, 555] width 20 height 21
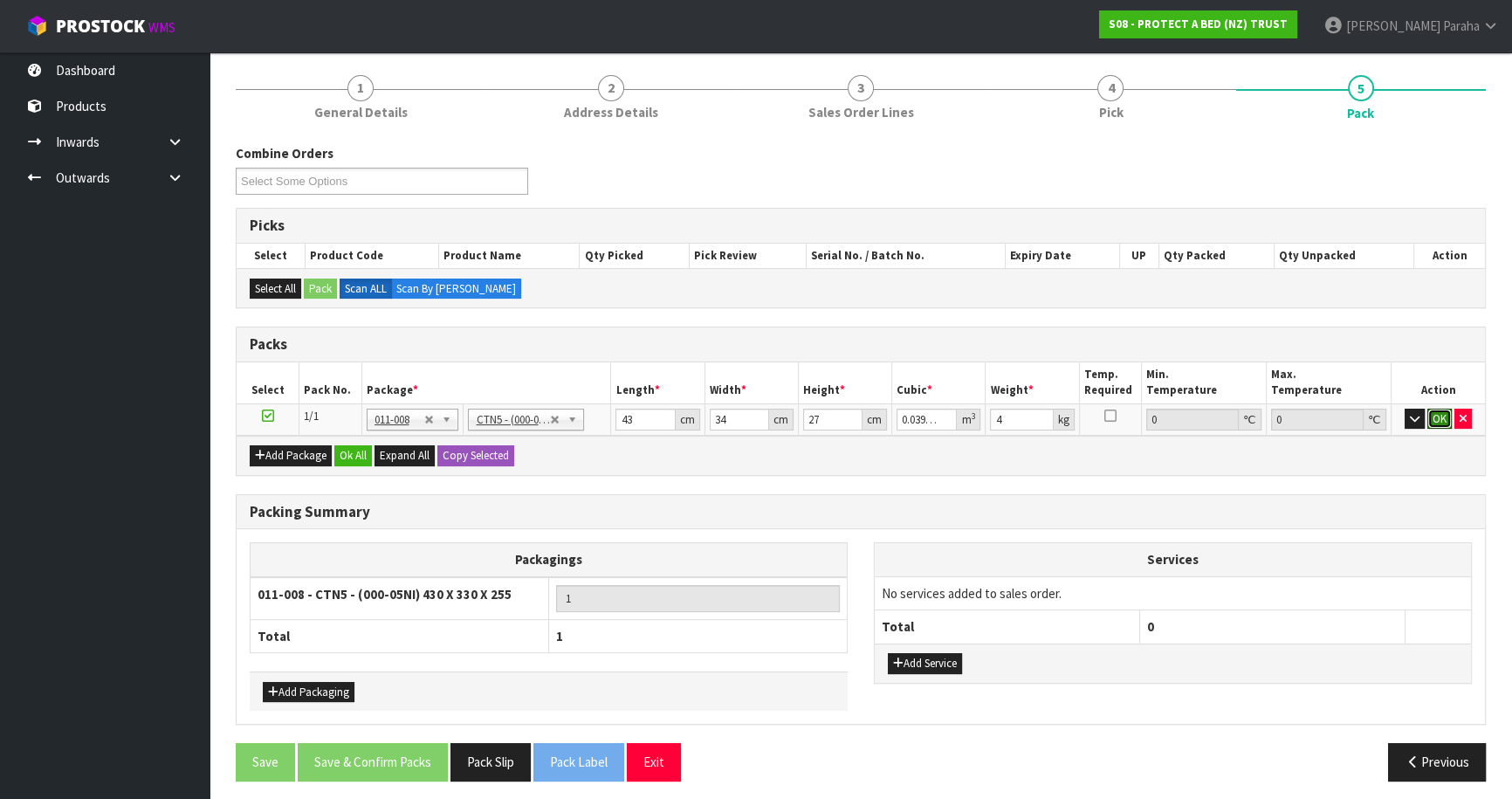
scroll to position [140, 0]
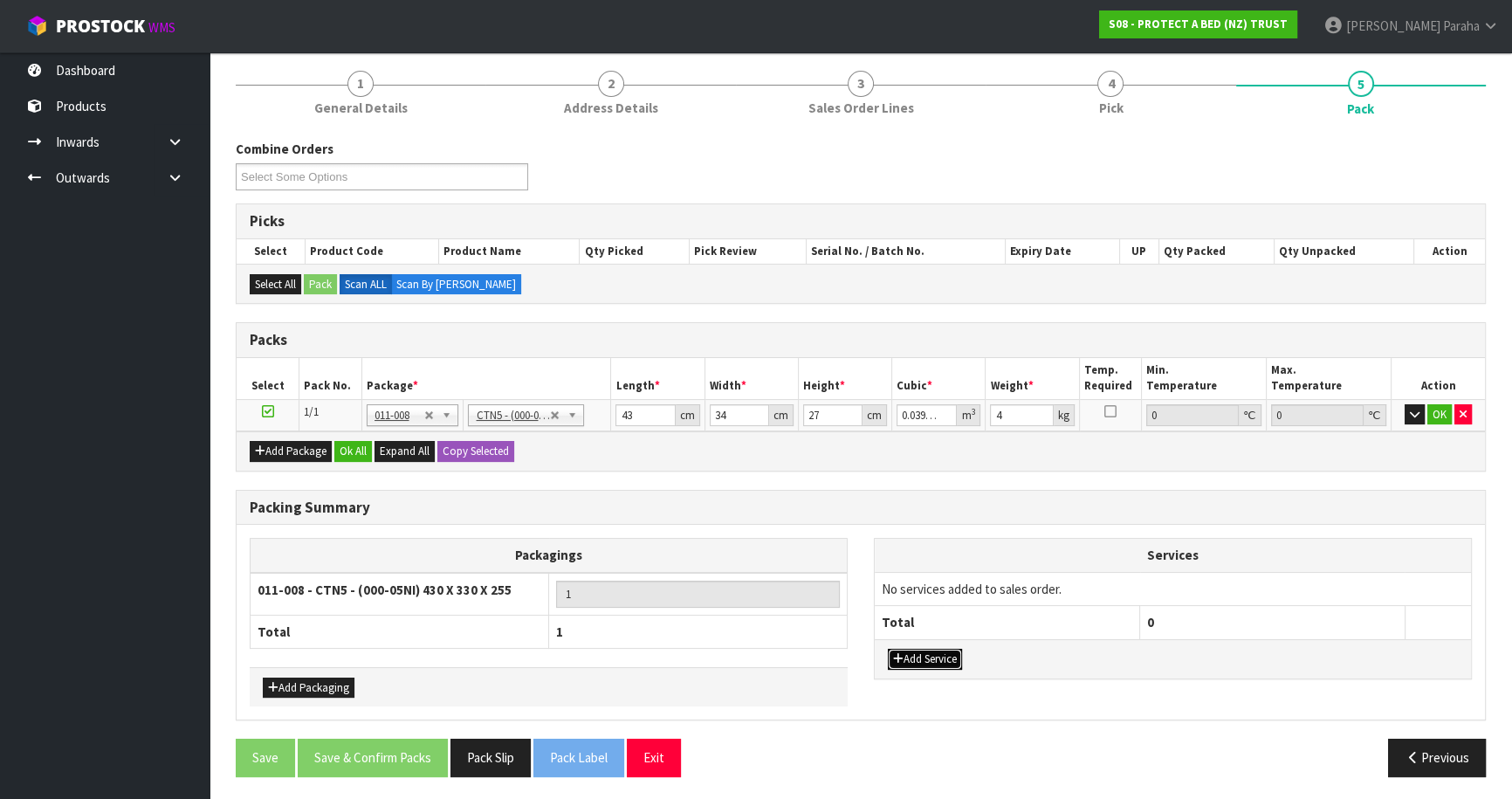
click at [938, 655] on button "Add Service" at bounding box center [925, 659] width 75 height 21
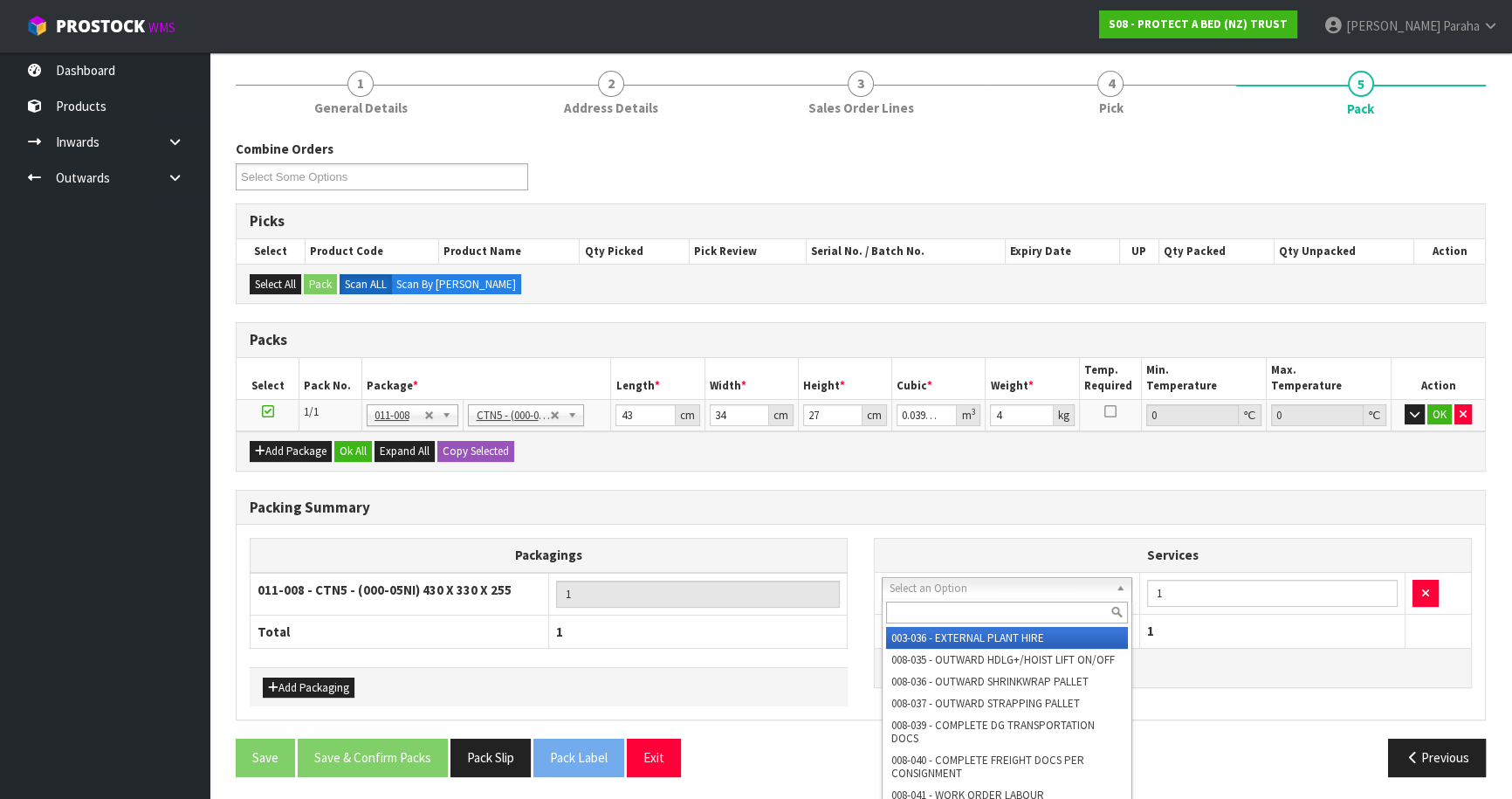
click at [920, 611] on input "text" at bounding box center [1007, 613] width 241 height 22
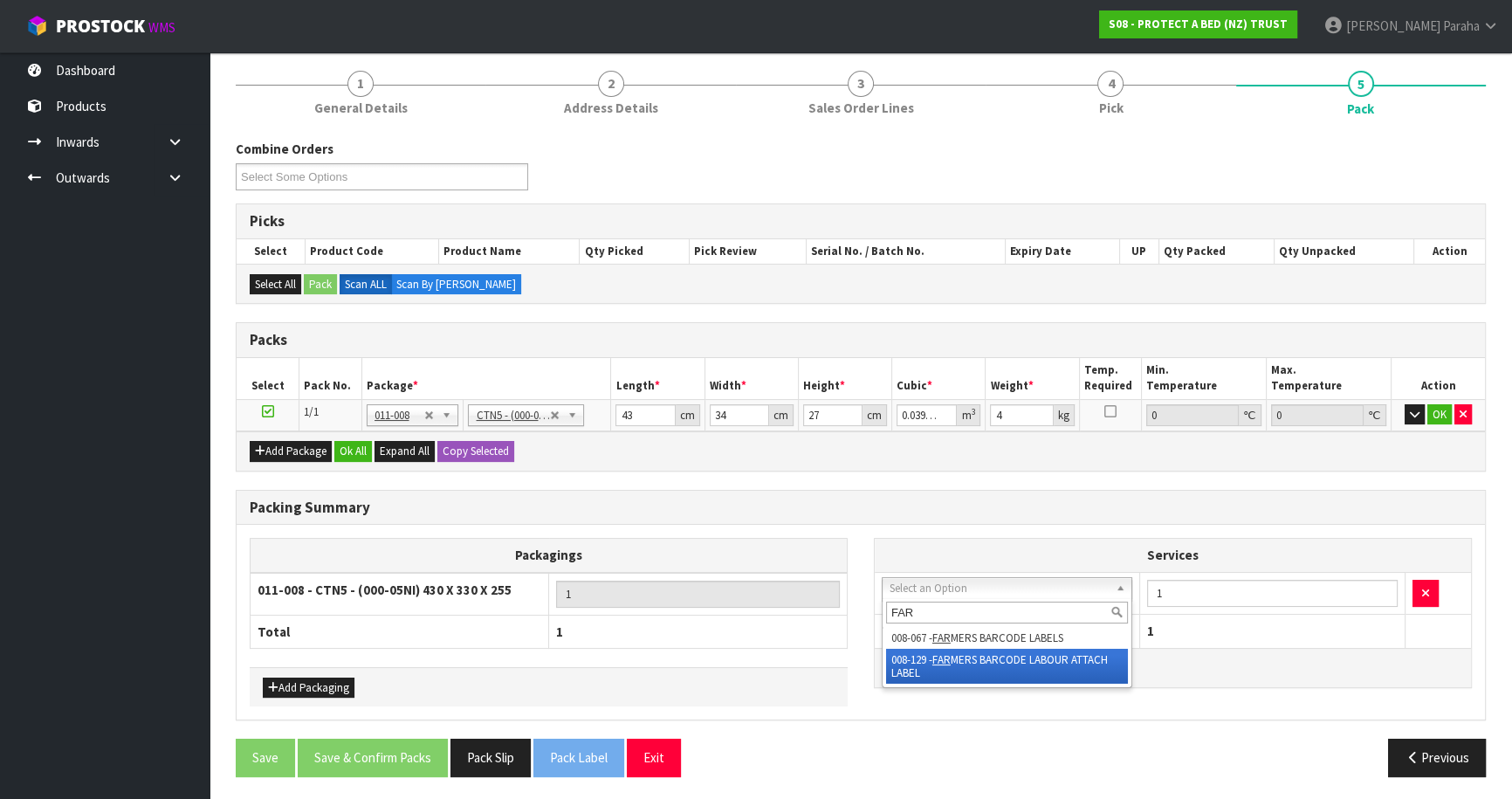
type input "FAR"
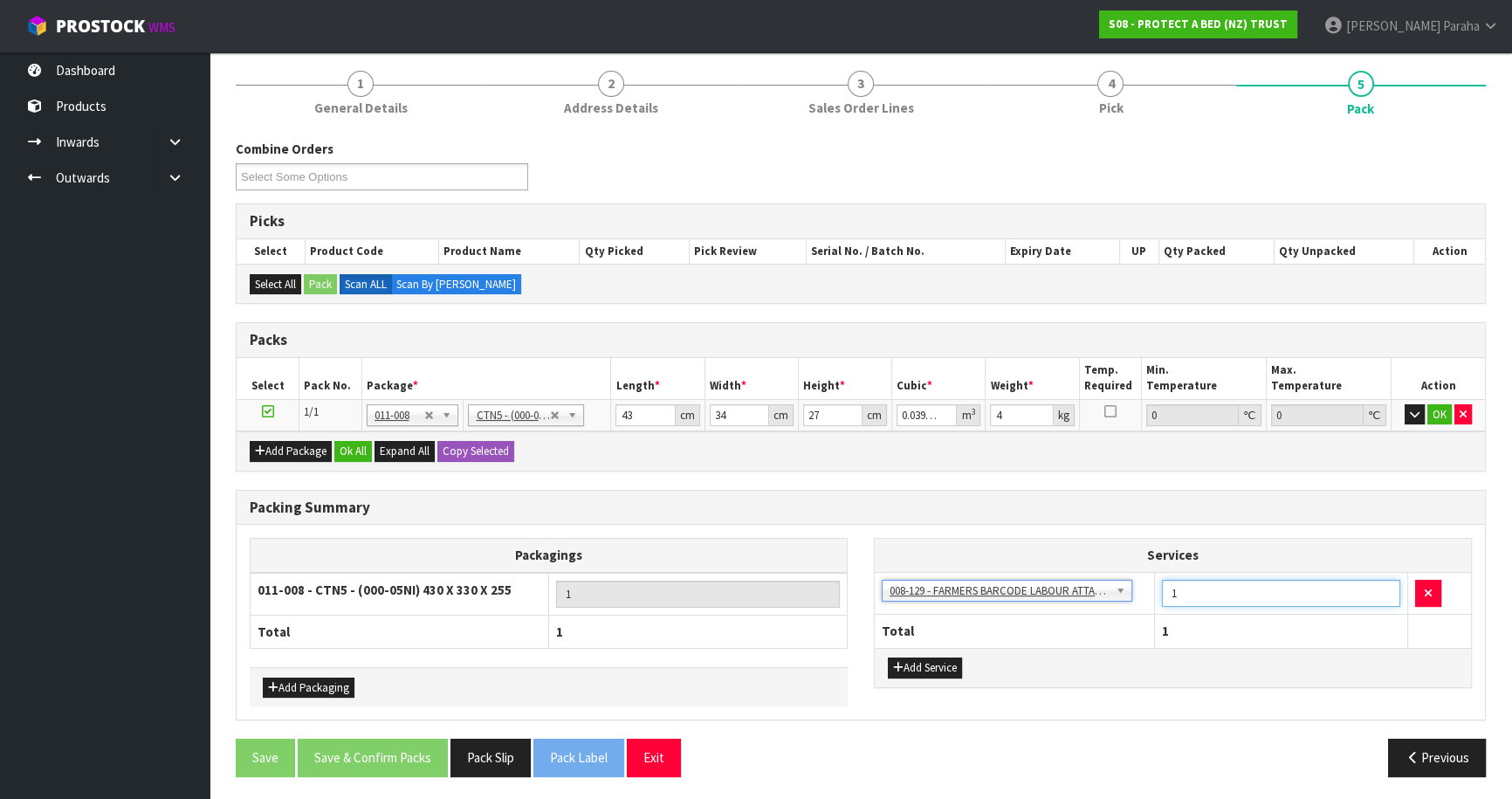
drag, startPoint x: 1173, startPoint y: 585, endPoint x: 1148, endPoint y: 585, distance: 25.0
click at [1152, 585] on tr "003-036 - EXTERNAL PLANT HIRE 008-035 - OUTWARD HDLG+/HOIST LIFT ON/OFF 008-036…" at bounding box center [1173, 594] width 597 height 43
type input "18"
click at [1442, 412] on button "OK" at bounding box center [1439, 414] width 25 height 21
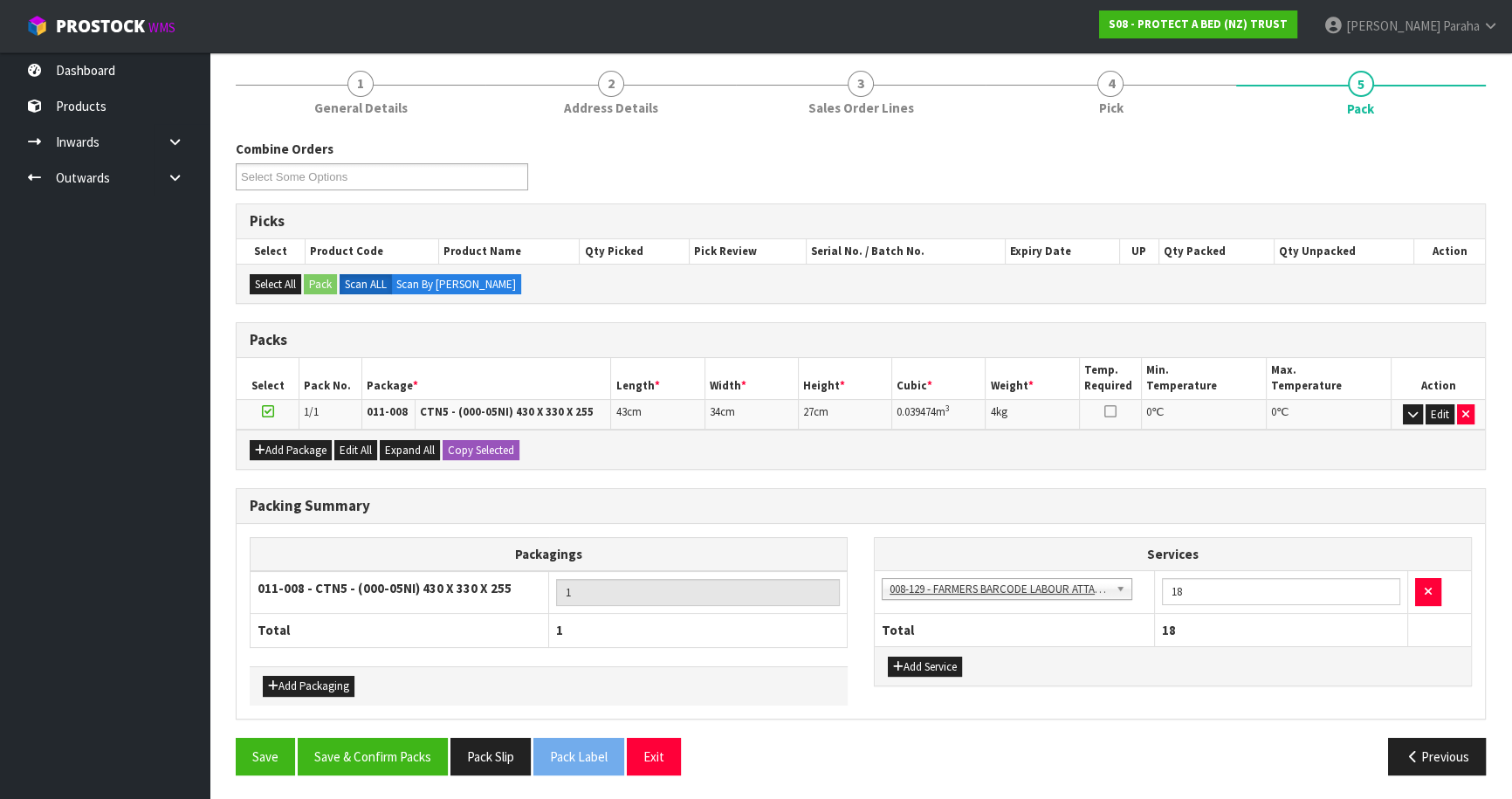
scroll to position [139, 0]
click at [353, 743] on button "Save & Confirm Packs" at bounding box center [372, 758] width 150 height 37
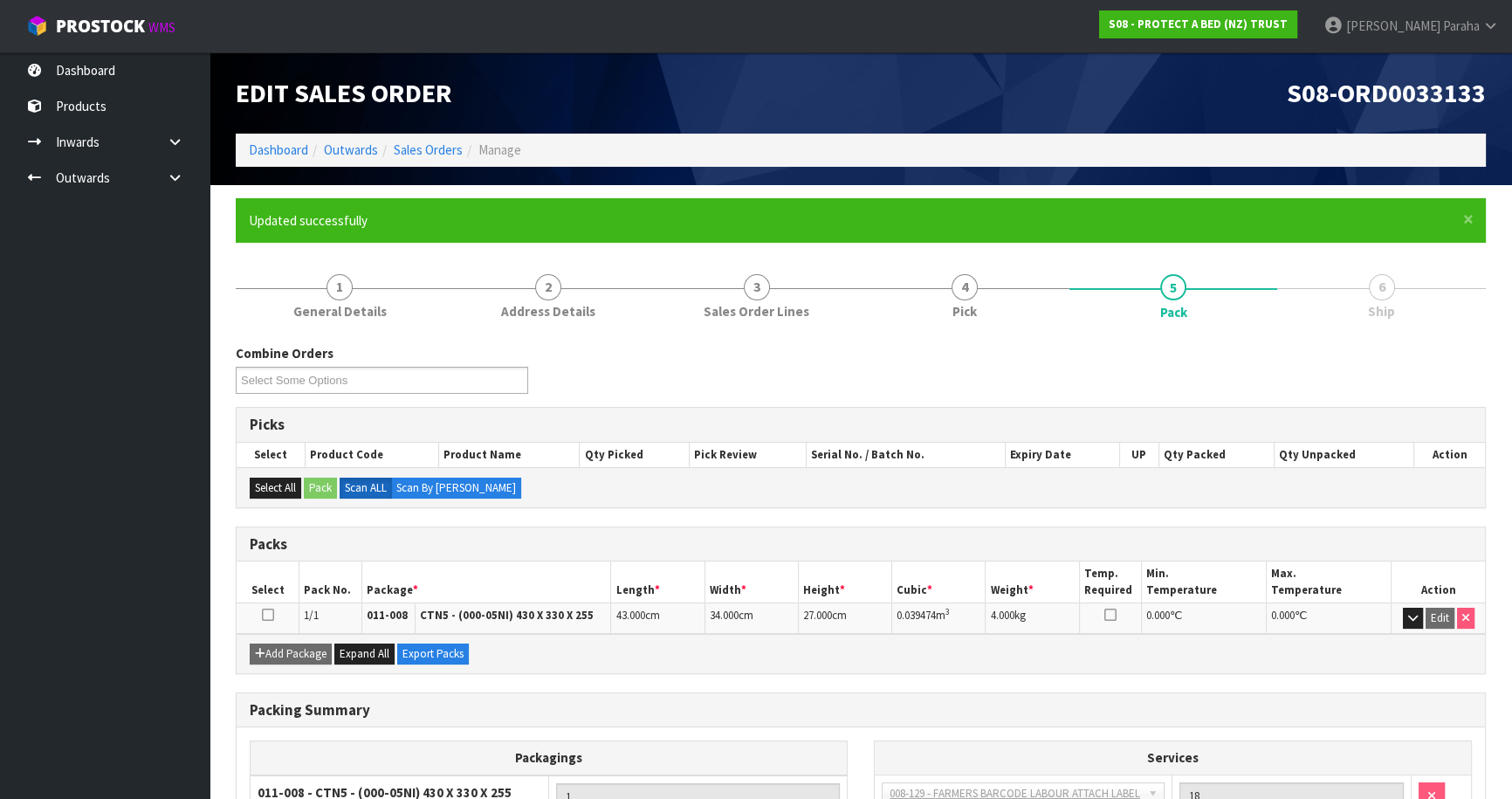
scroll to position [164, 0]
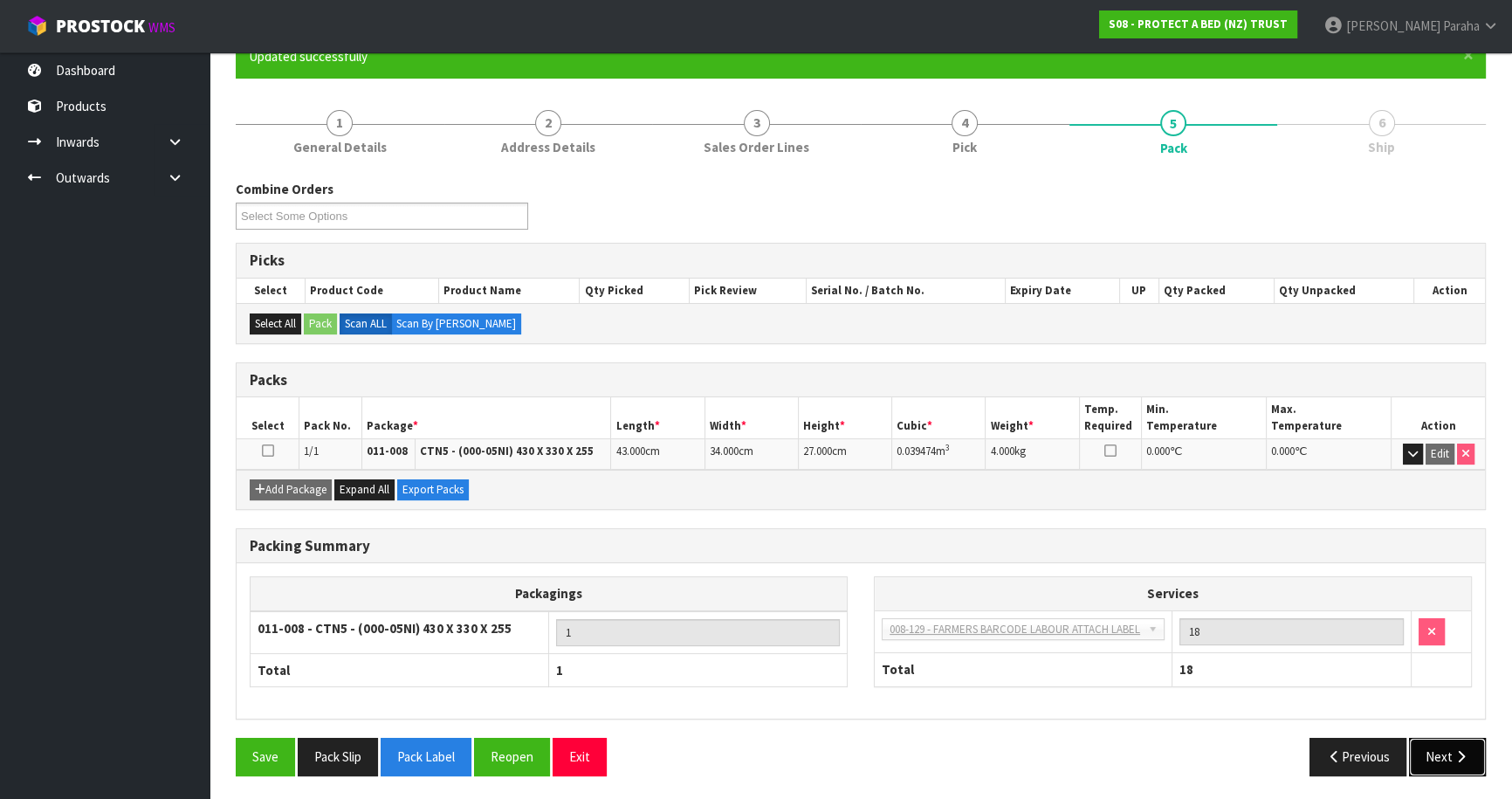
click at [1455, 759] on icon "button" at bounding box center [1461, 756] width 17 height 13
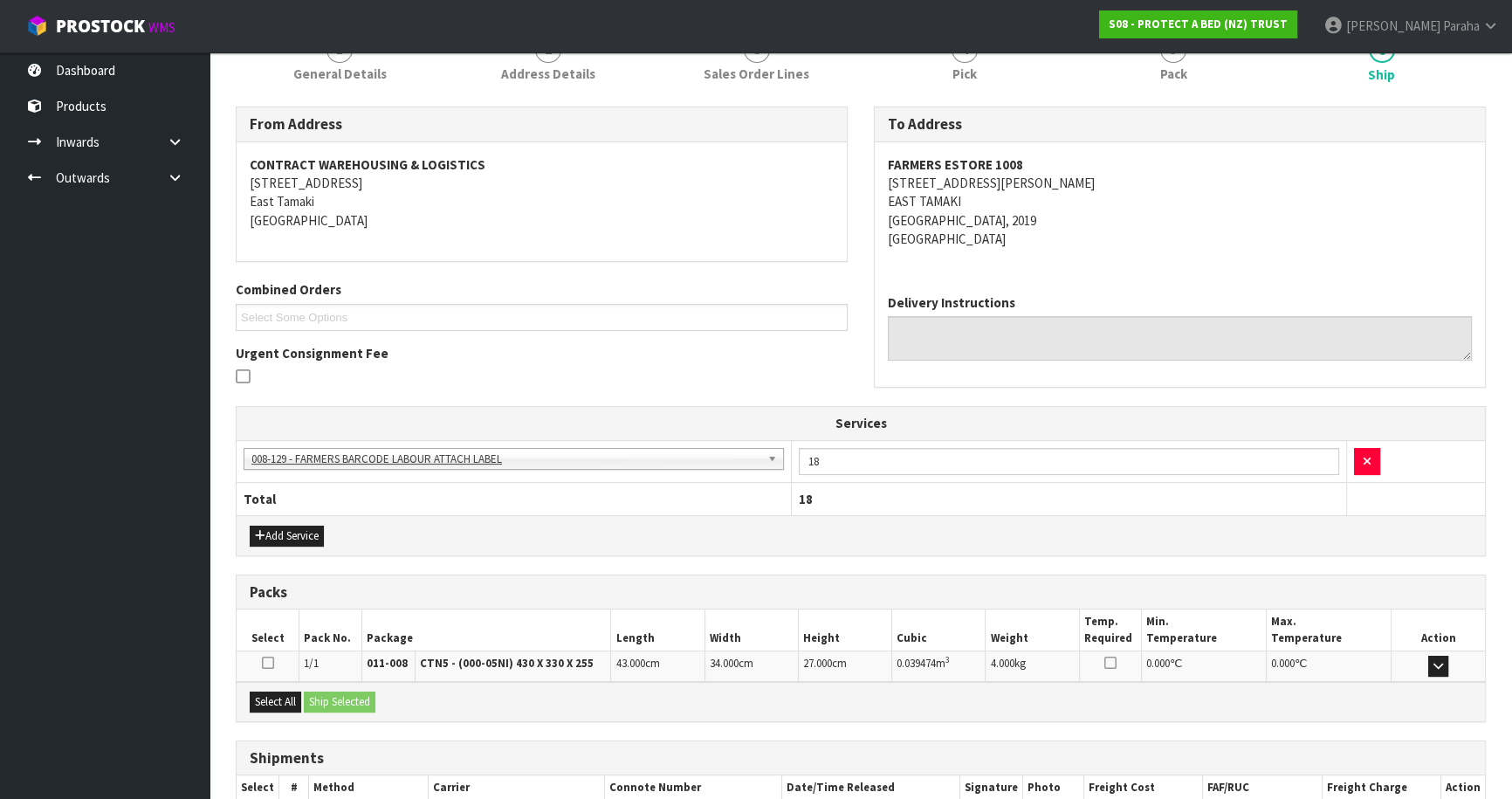
scroll to position [346, 0]
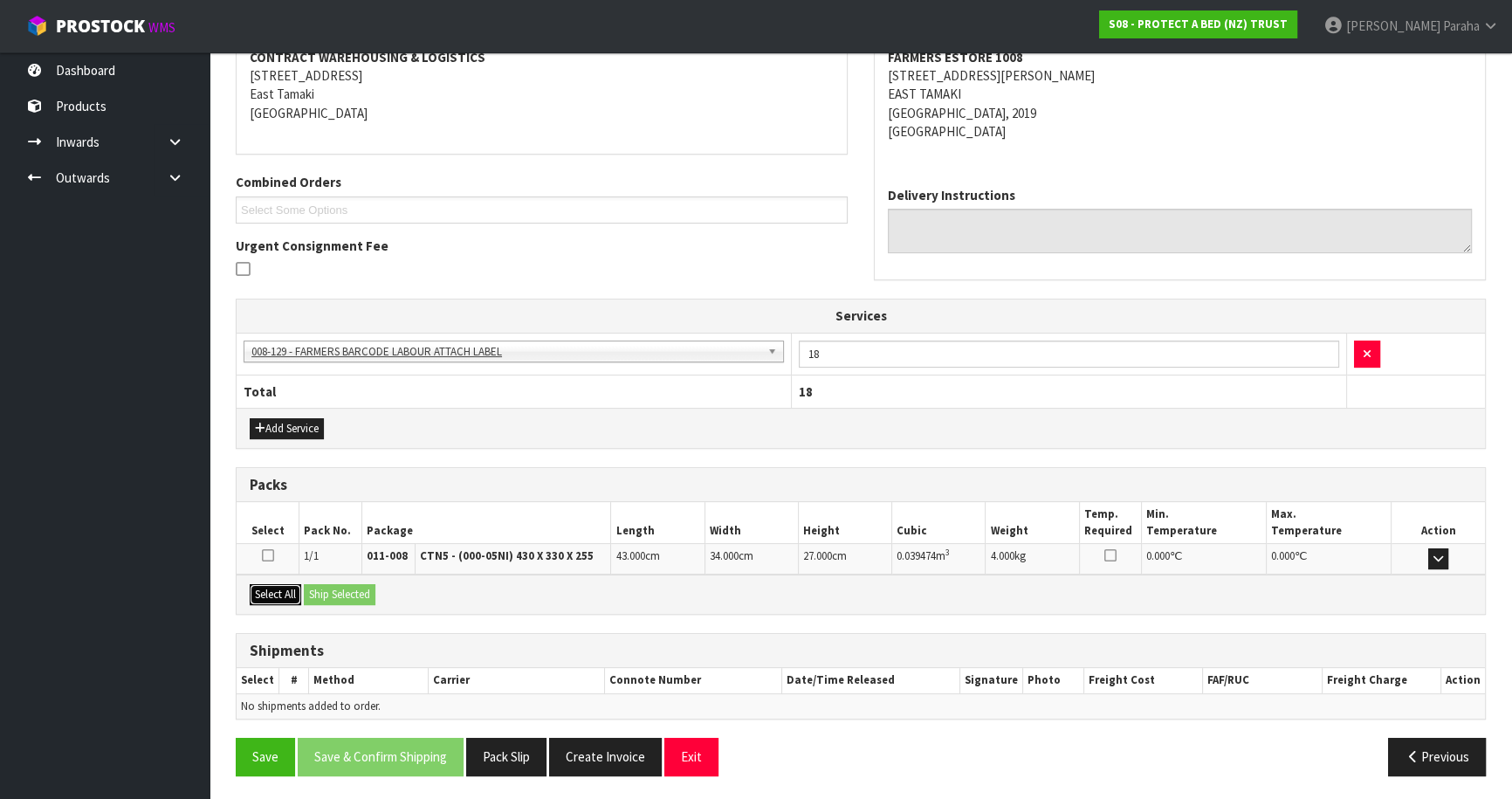
click at [281, 588] on button "Select All" at bounding box center [276, 594] width 52 height 21
click at [341, 589] on button "Ship Selected" at bounding box center [339, 594] width 72 height 21
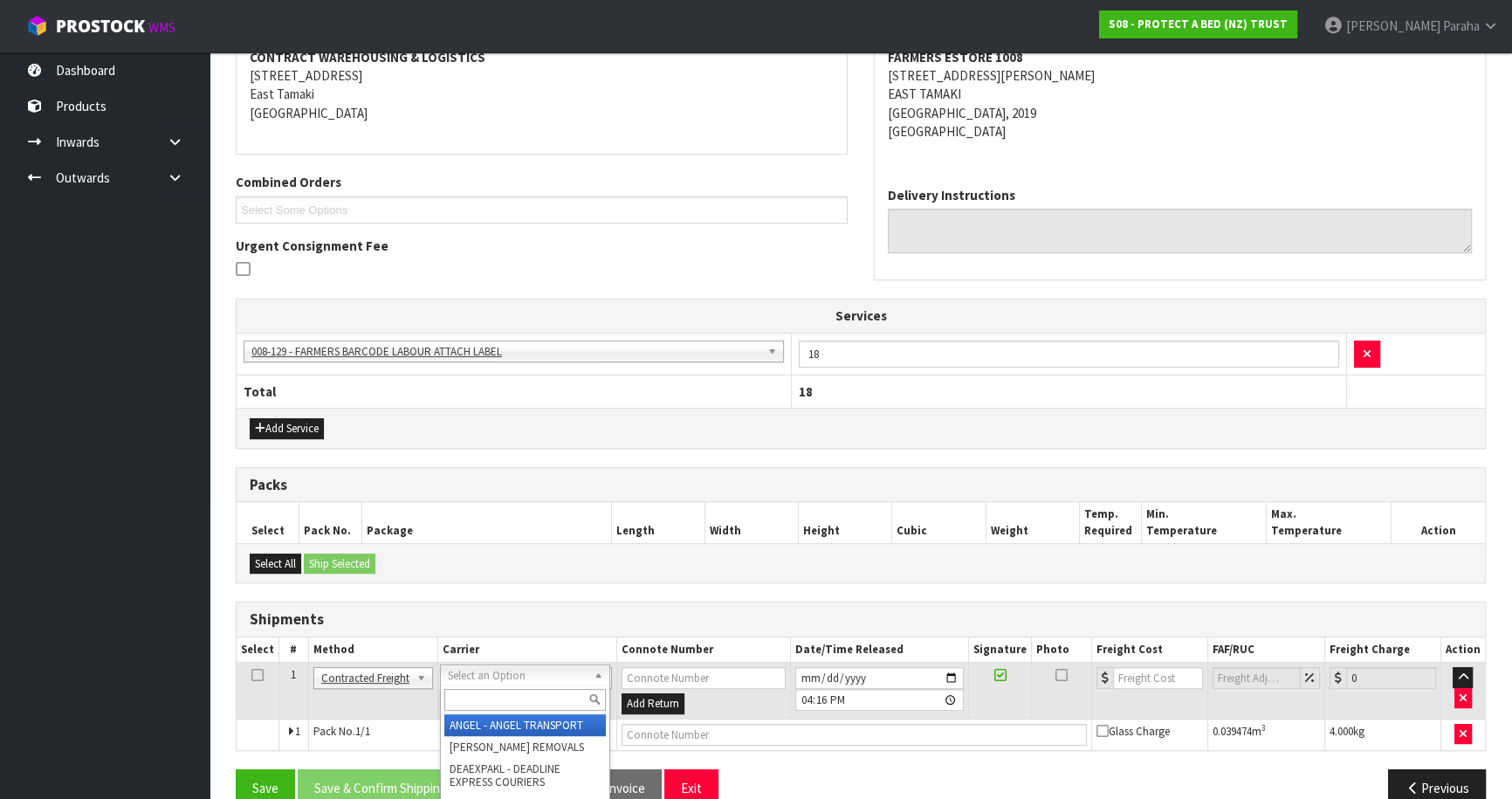
click at [503, 694] on input "text" at bounding box center [525, 700] width 162 height 22
type input "NZP"
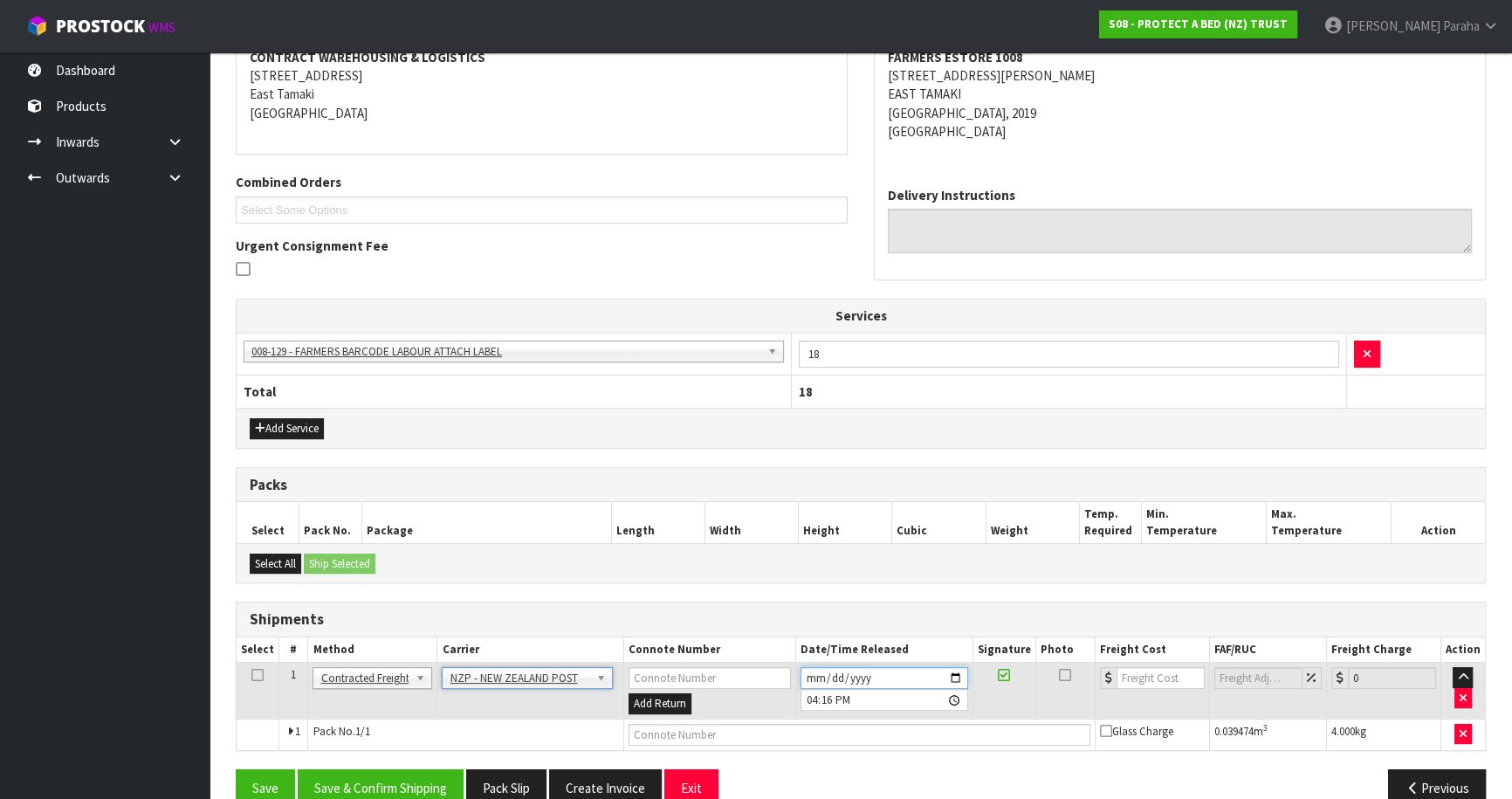
click at [955, 675] on input "[DATE]" at bounding box center [884, 678] width 168 height 22
type input "[DATE]"
click at [422, 780] on button "Save & Confirm Shipping" at bounding box center [380, 788] width 166 height 37
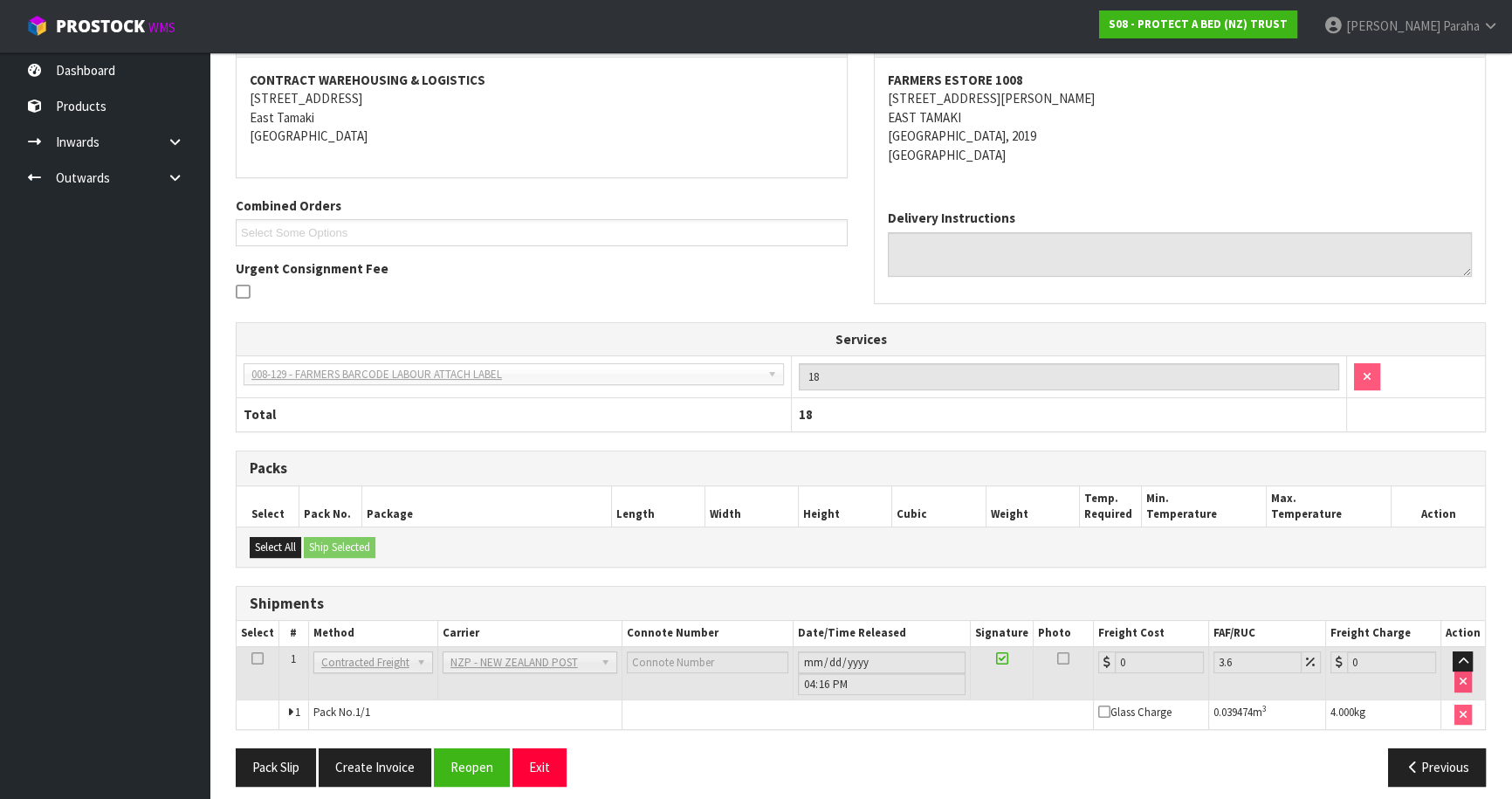
scroll to position [351, 0]
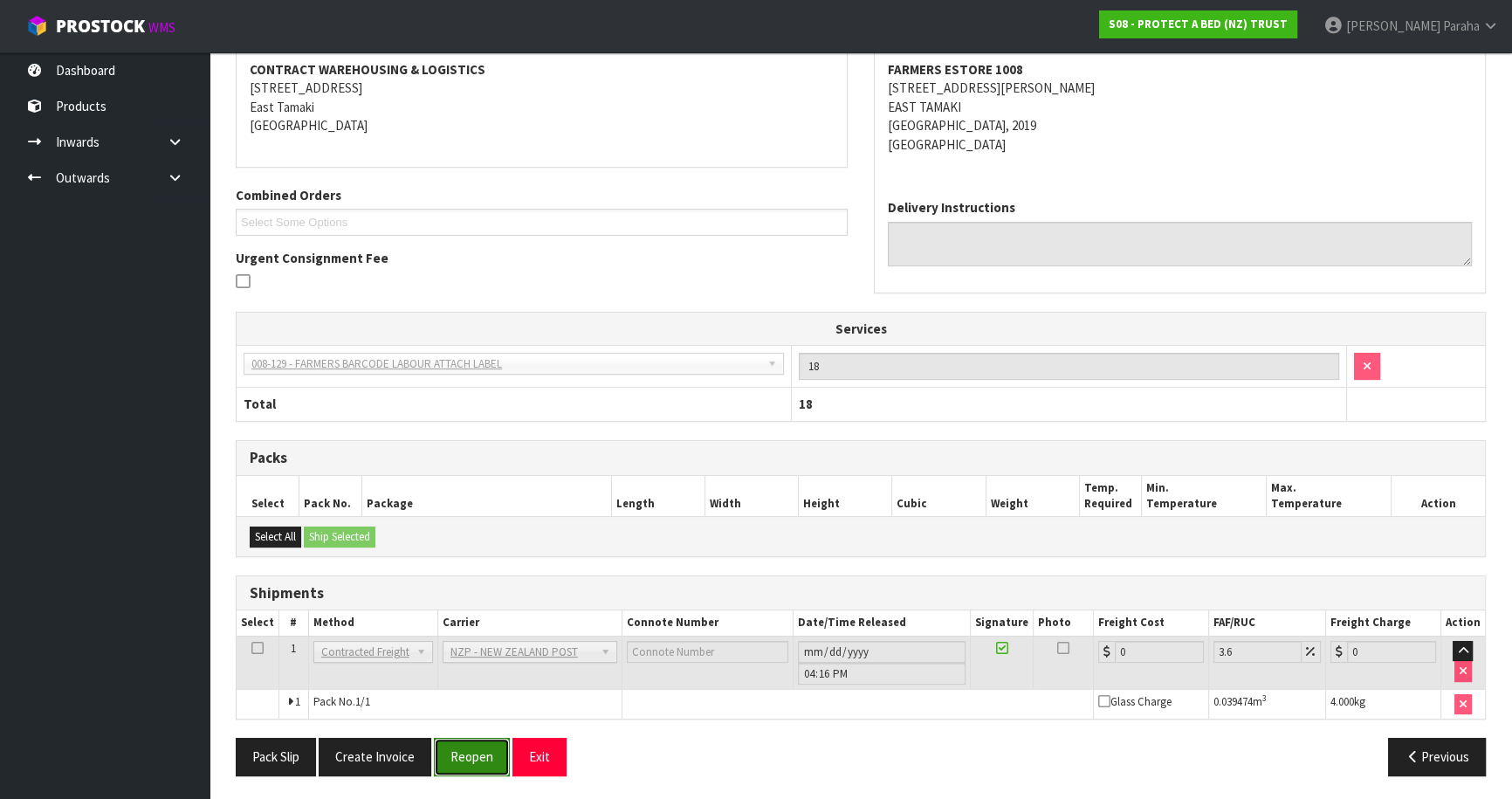
click at [488, 768] on button "Reopen" at bounding box center [471, 757] width 76 height 37
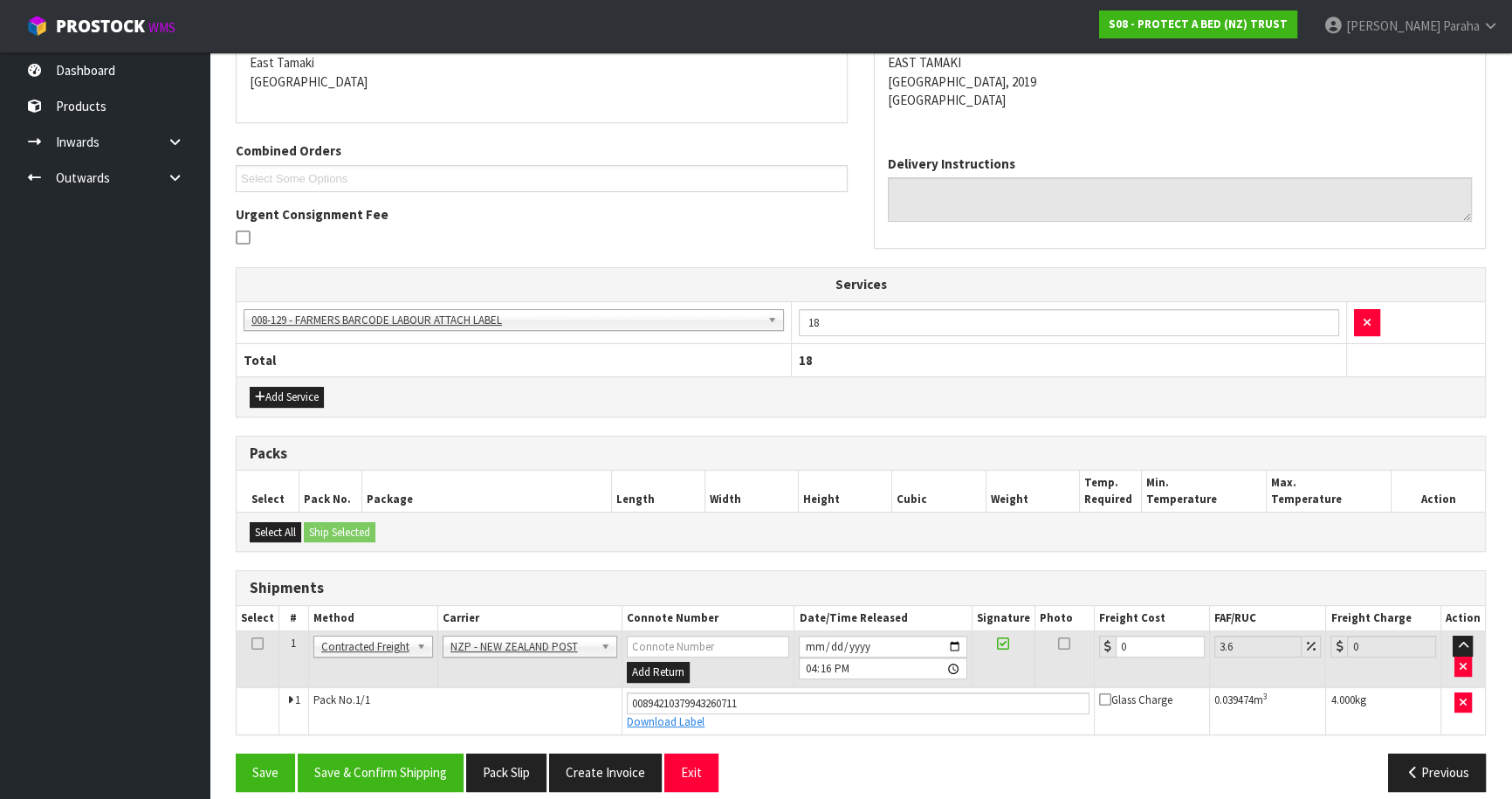
scroll to position [393, 0]
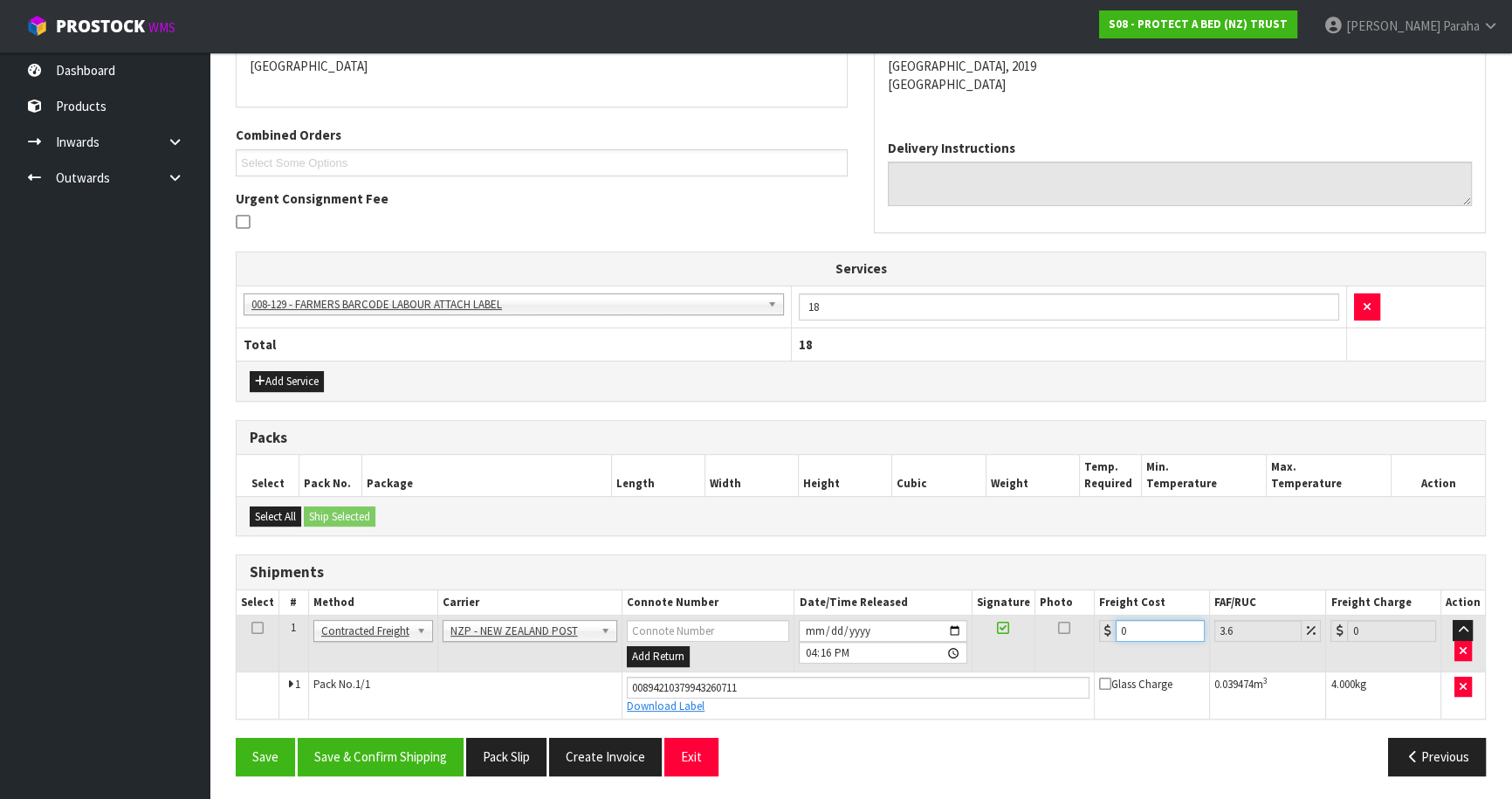
drag, startPoint x: 1142, startPoint y: 622, endPoint x: 1082, endPoint y: 639, distance: 62.4
click at [1082, 639] on tr "1 Client Local Pickup Customer Local Pickup Company Freight Contracted Freight …" at bounding box center [860, 644] width 1249 height 57
type input "4"
type input "4.14"
type input "4.3"
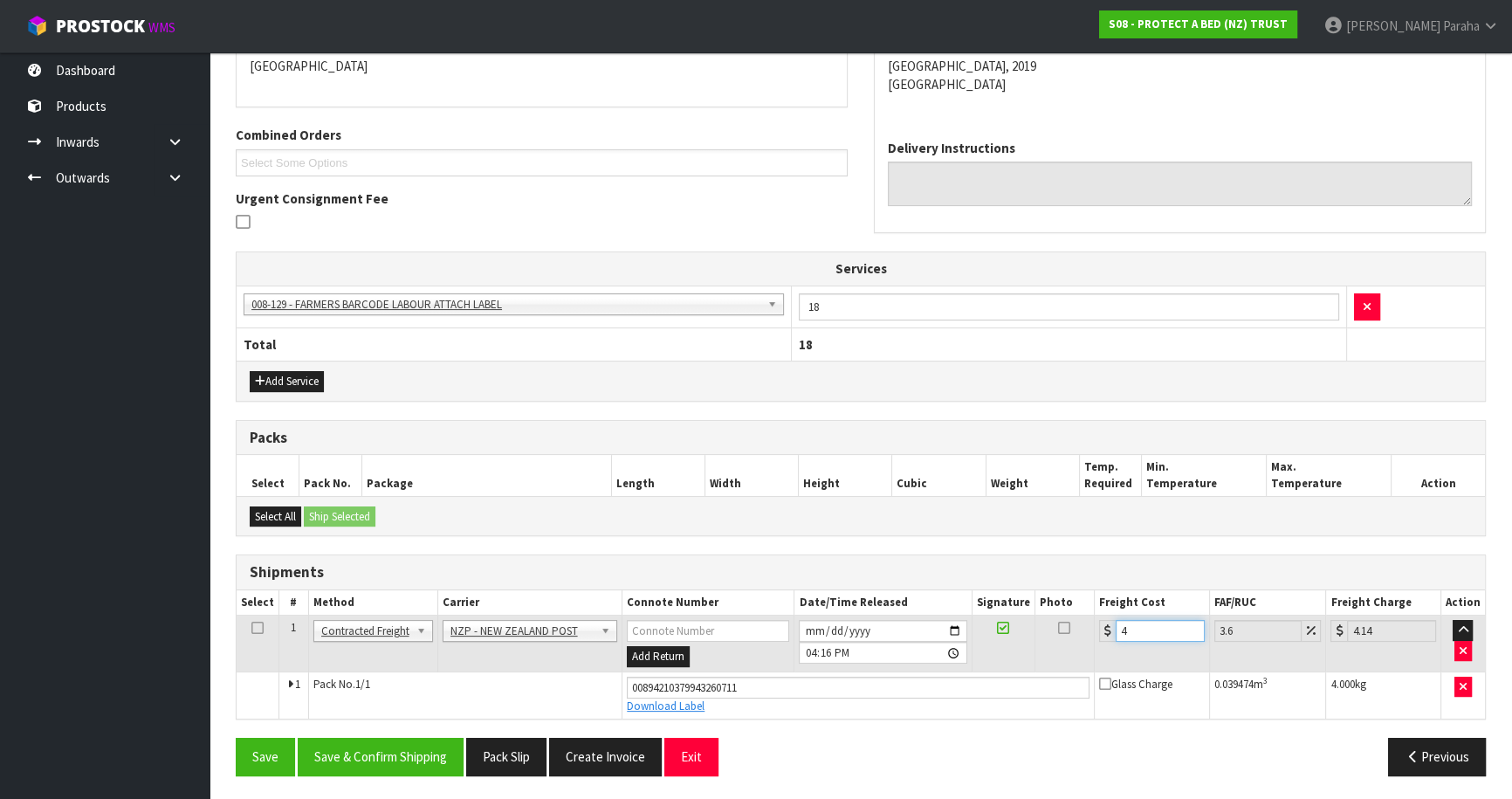
type input "4.45"
type input "4.33"
type input "4.49"
type input "4.33"
click at [387, 755] on button "Save & Confirm Shipping" at bounding box center [380, 757] width 166 height 37
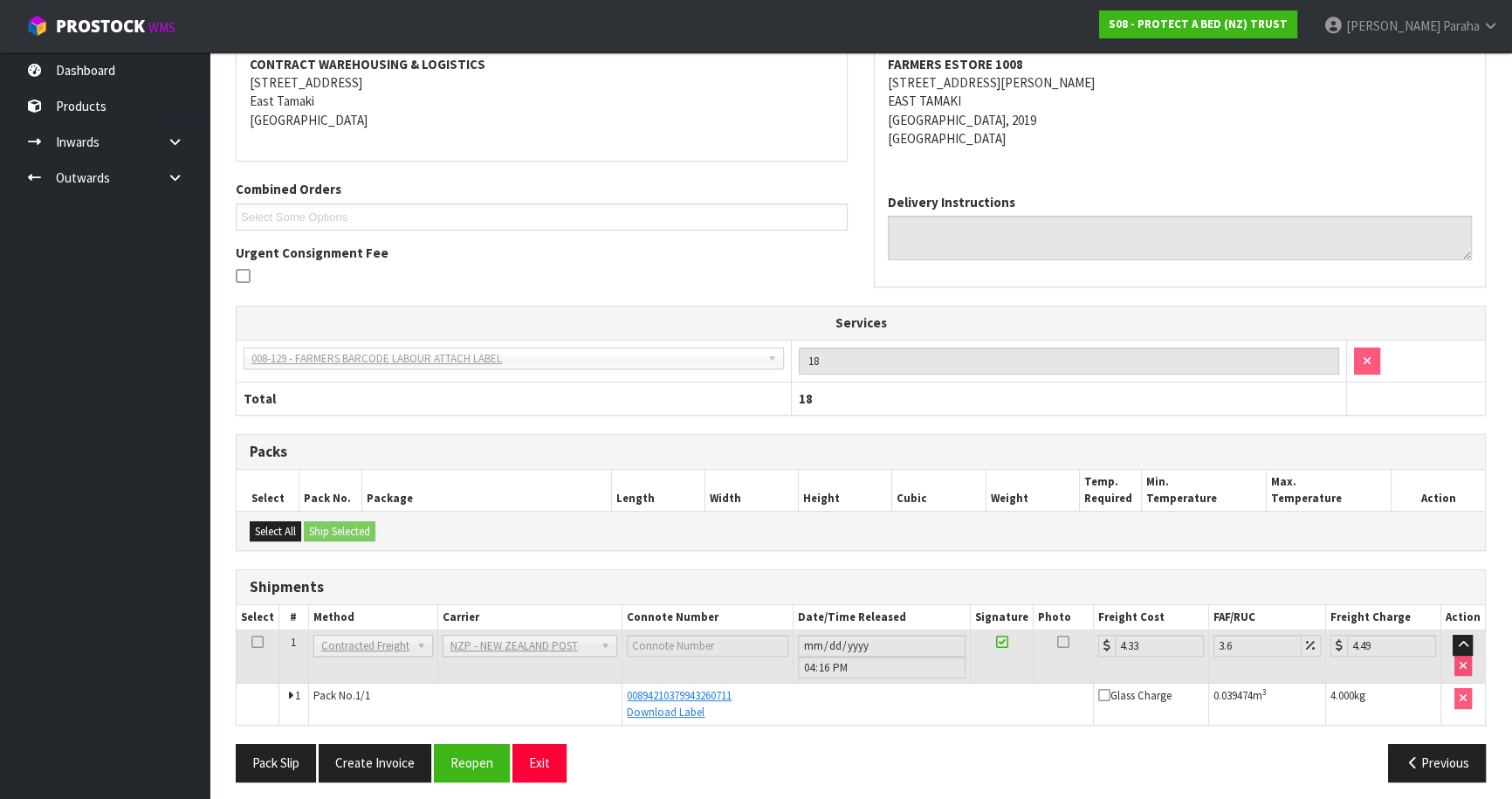
scroll to position [345, 0]
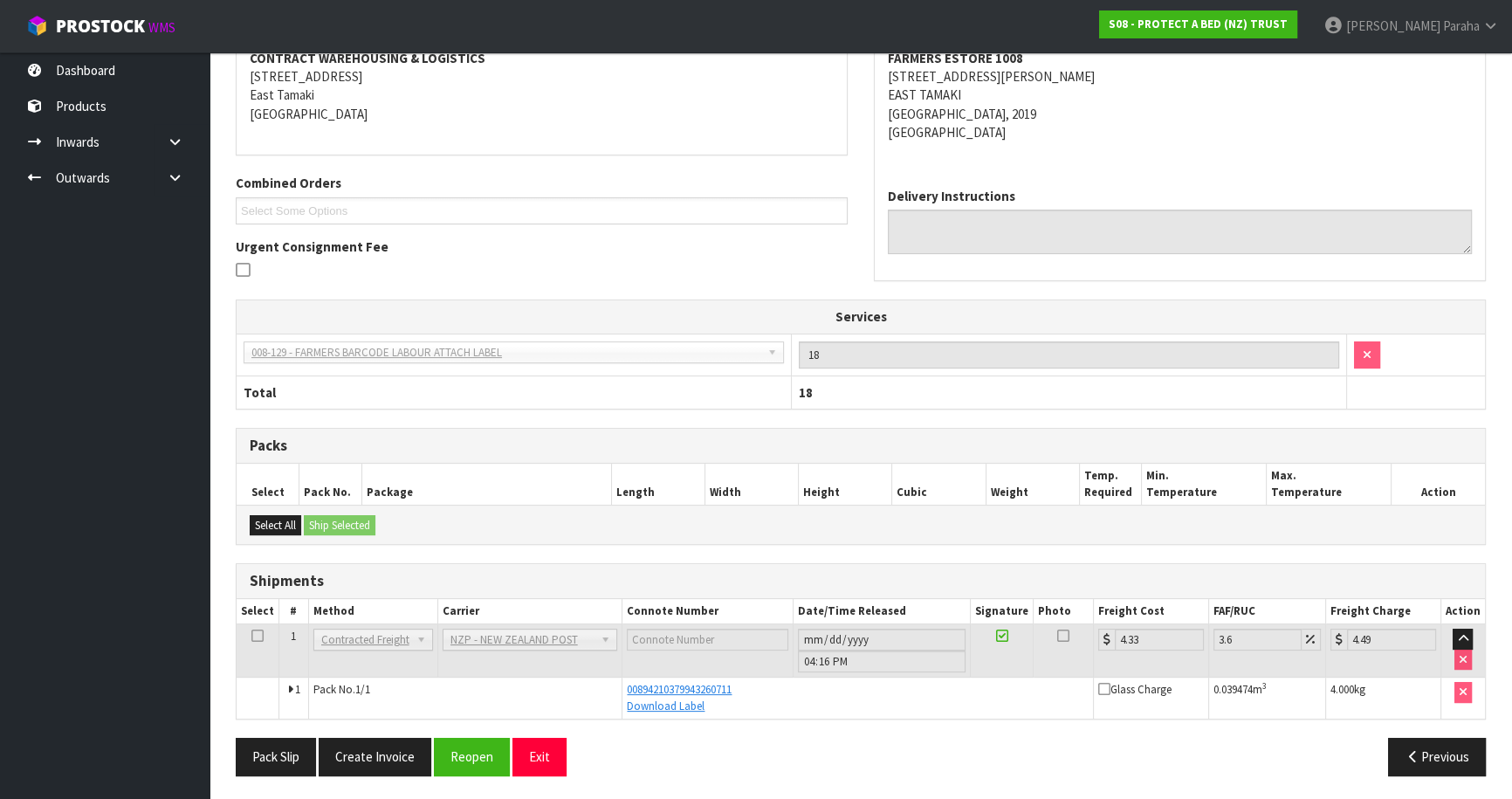
click at [736, 329] on th "Services" at bounding box center [860, 317] width 1249 height 33
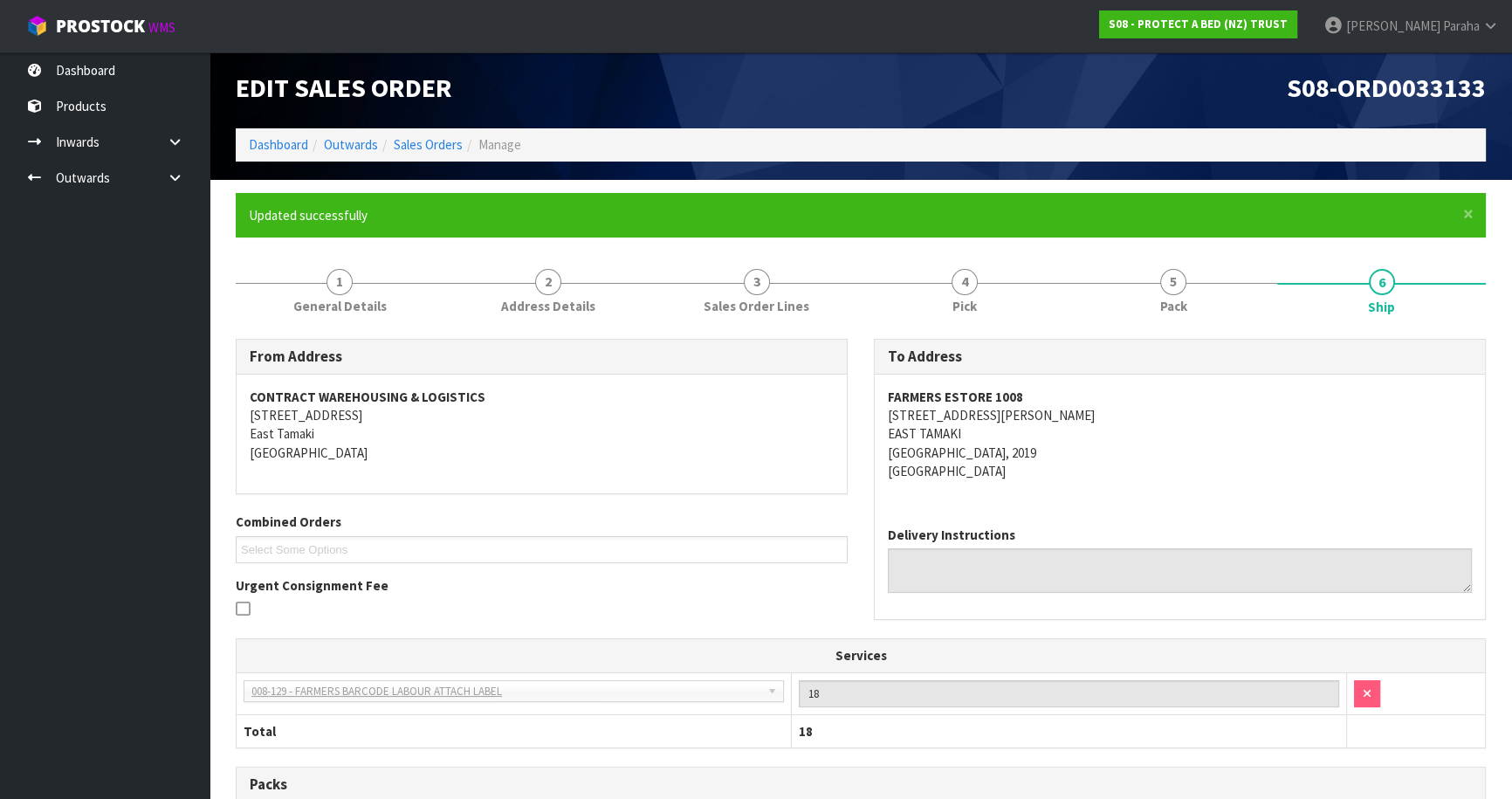
scroll to position [0, 0]
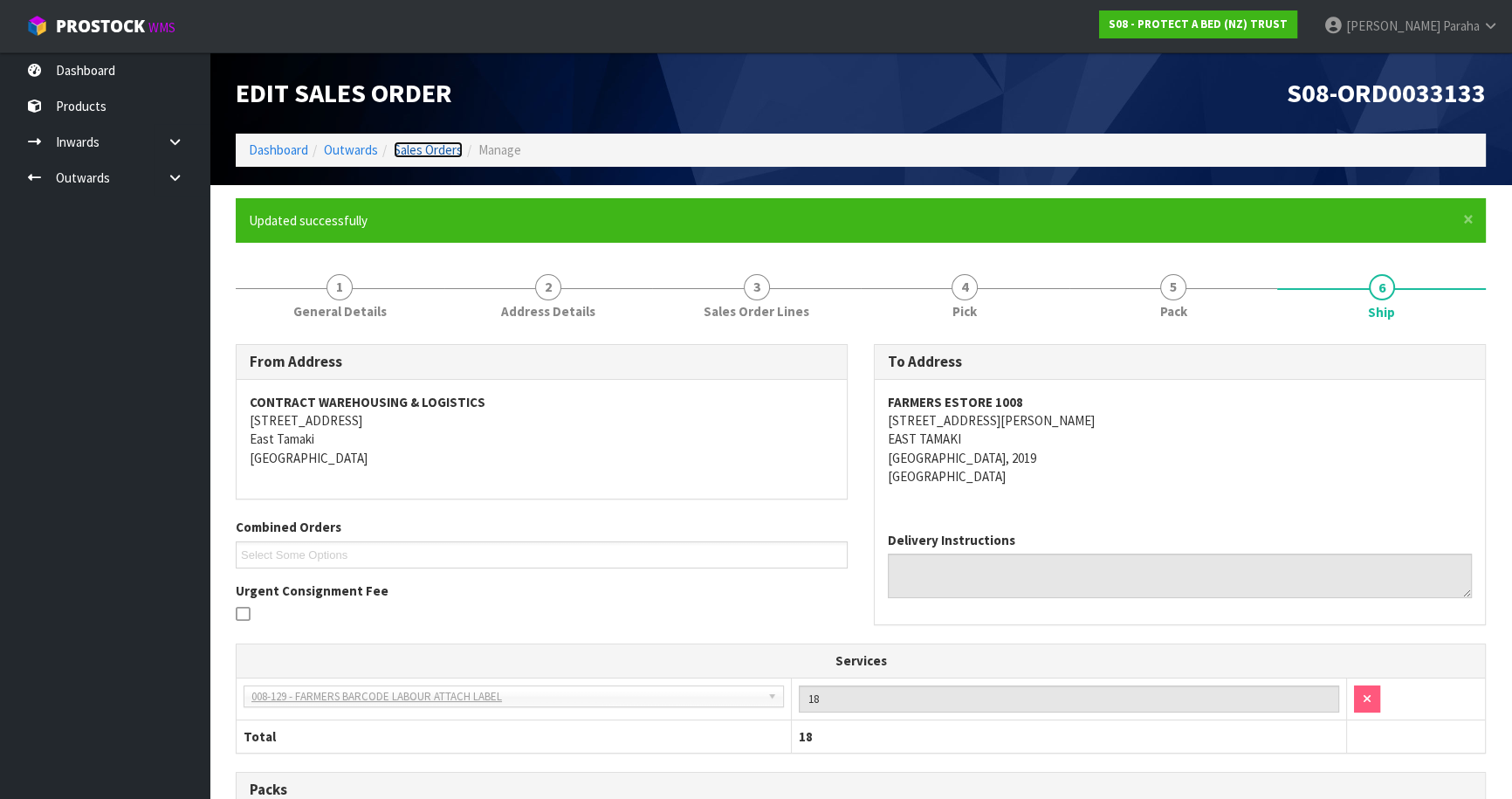
click at [418, 145] on link "Sales Orders" at bounding box center [428, 149] width 69 height 17
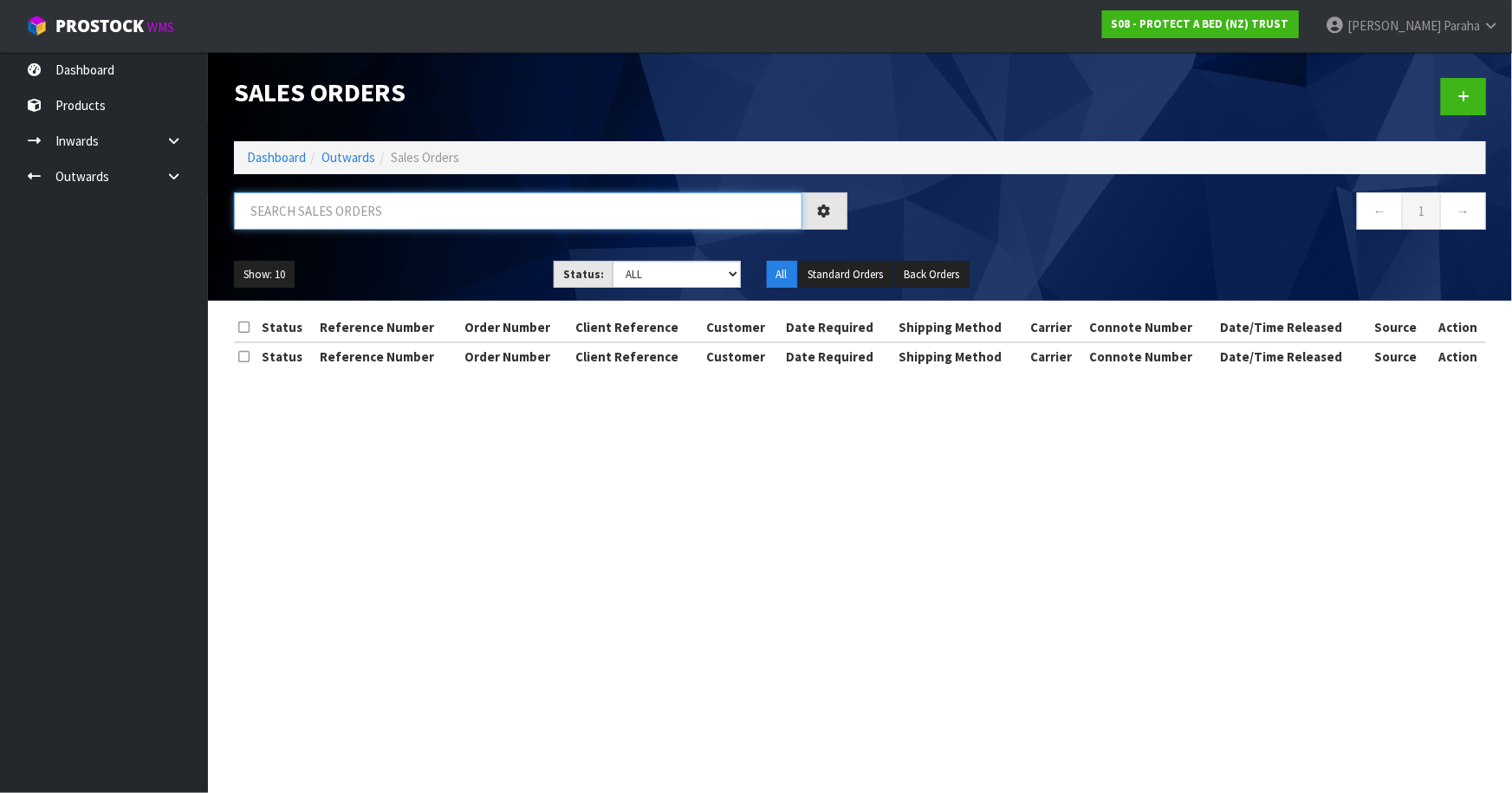
click at [582, 204] on input "text" at bounding box center [518, 211] width 569 height 37
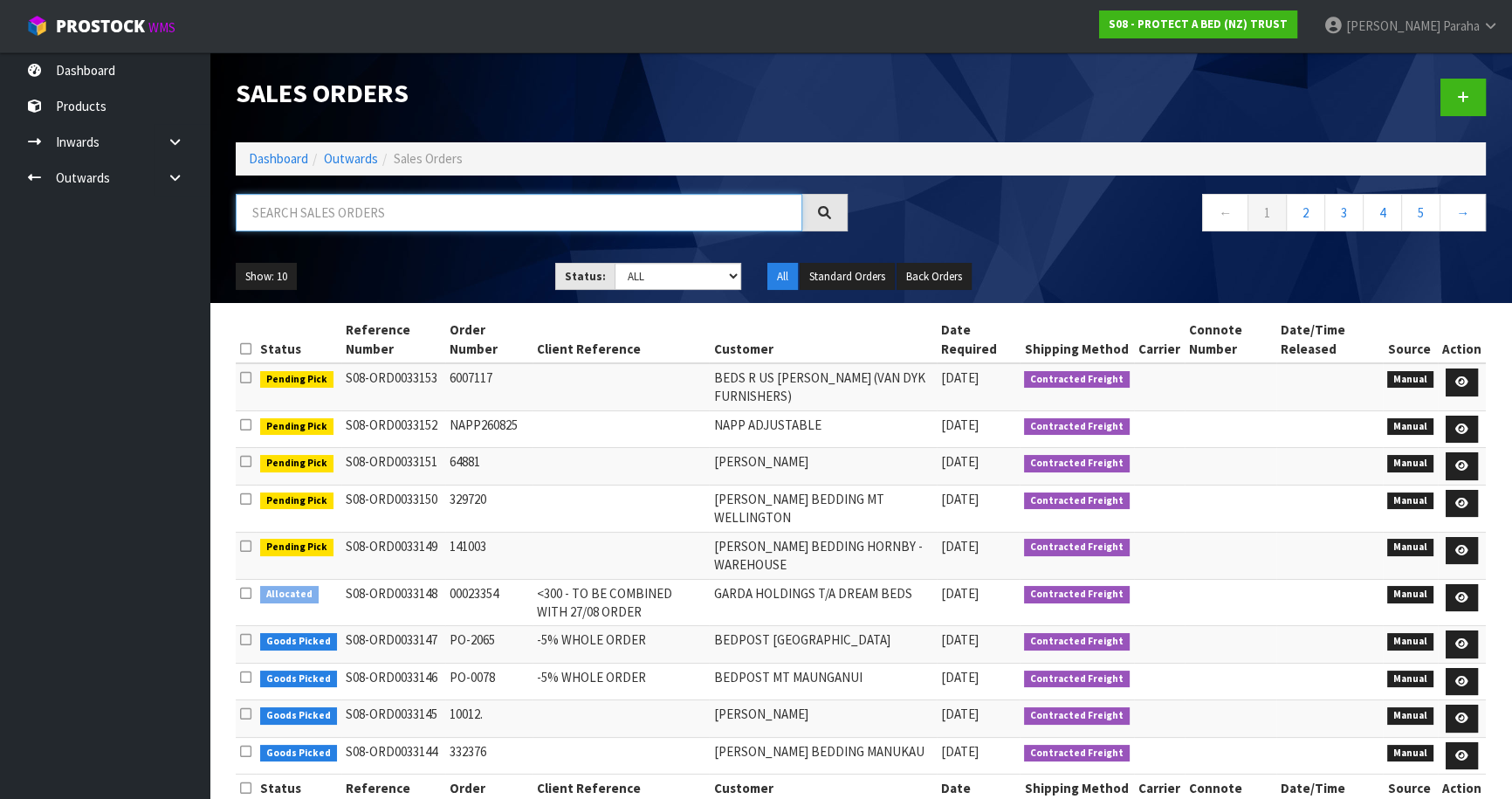
click at [654, 203] on input "text" at bounding box center [519, 213] width 567 height 37
click at [652, 211] on input "text" at bounding box center [519, 213] width 567 height 37
click at [677, 216] on input "text" at bounding box center [519, 213] width 567 height 37
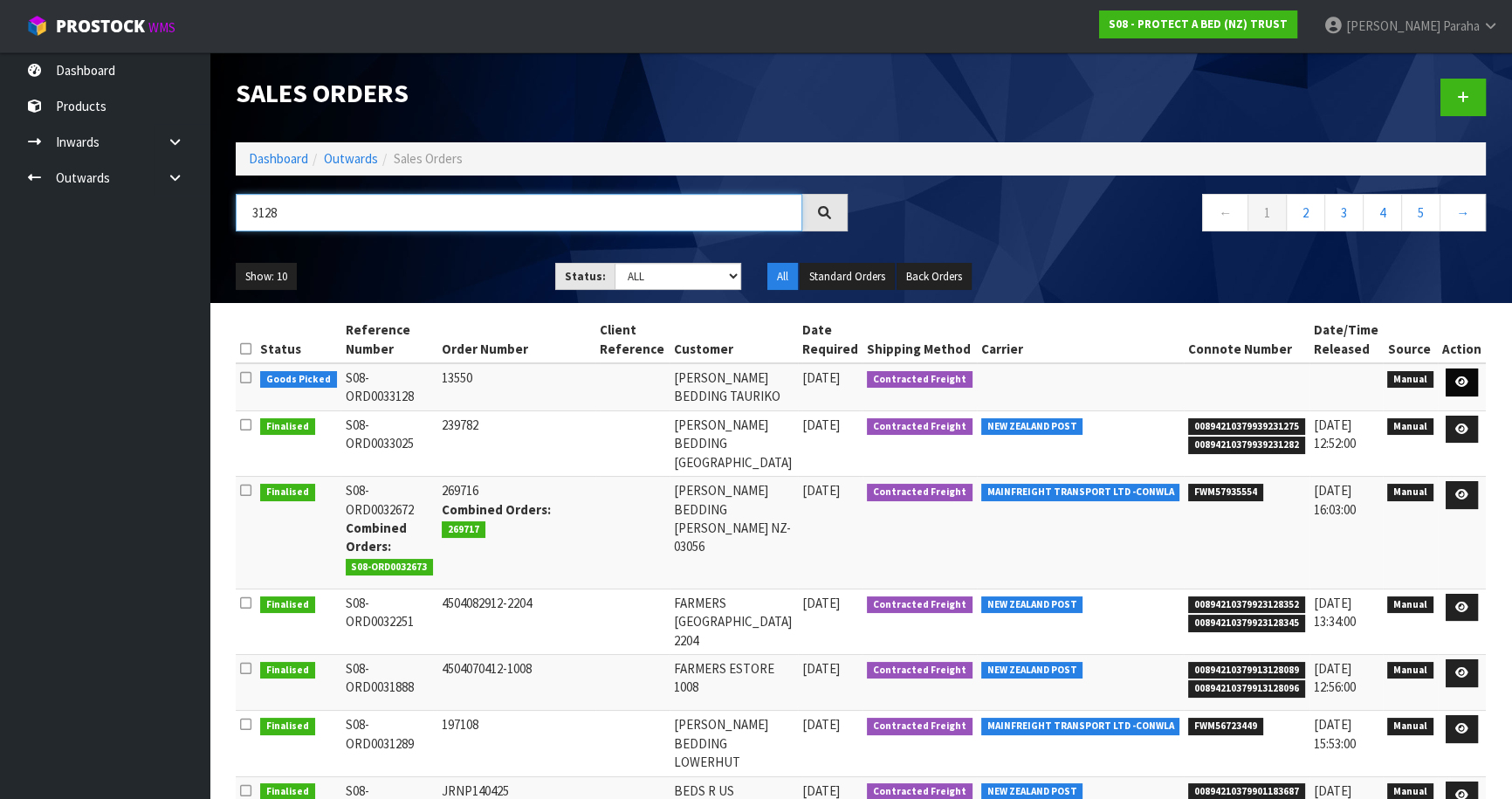
type input "3128"
click at [1464, 377] on icon at bounding box center [1461, 383] width 13 height 12
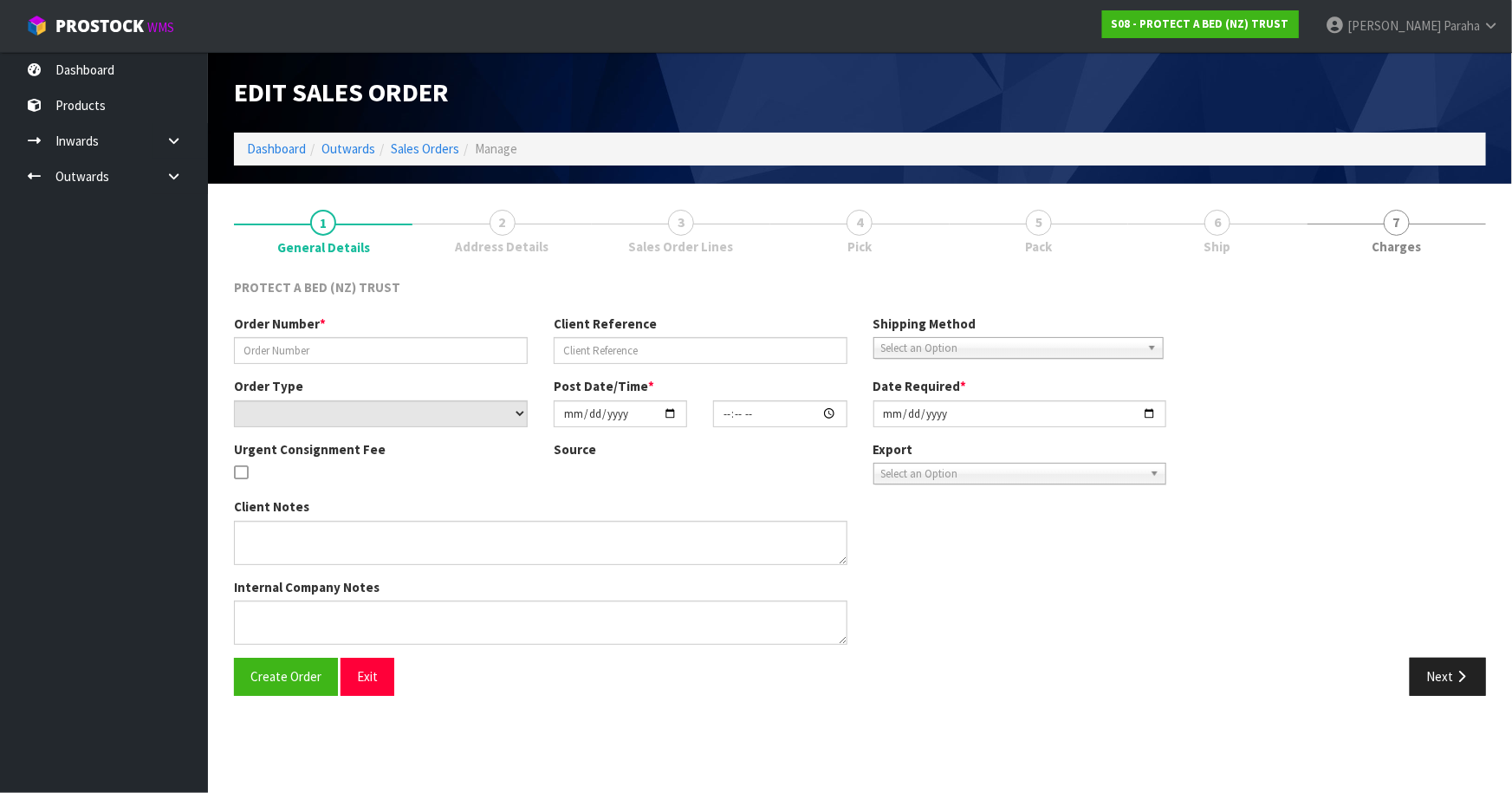
type input "13550"
select select "number:0"
type input "[DATE]"
type input "09:24:00.000"
type input "[DATE]"
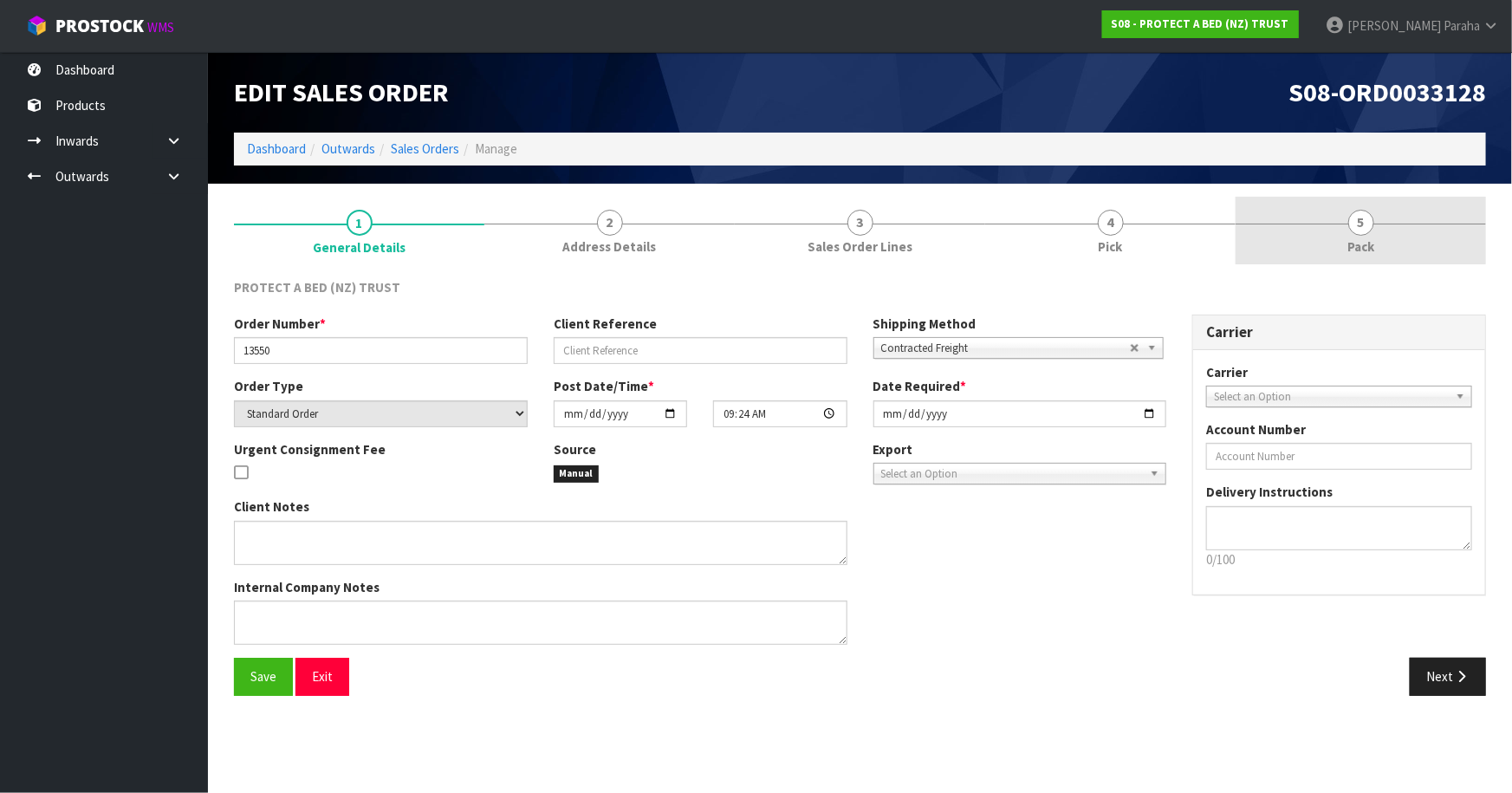
click at [1378, 225] on link "5 Pack" at bounding box center [1360, 231] width 250 height 68
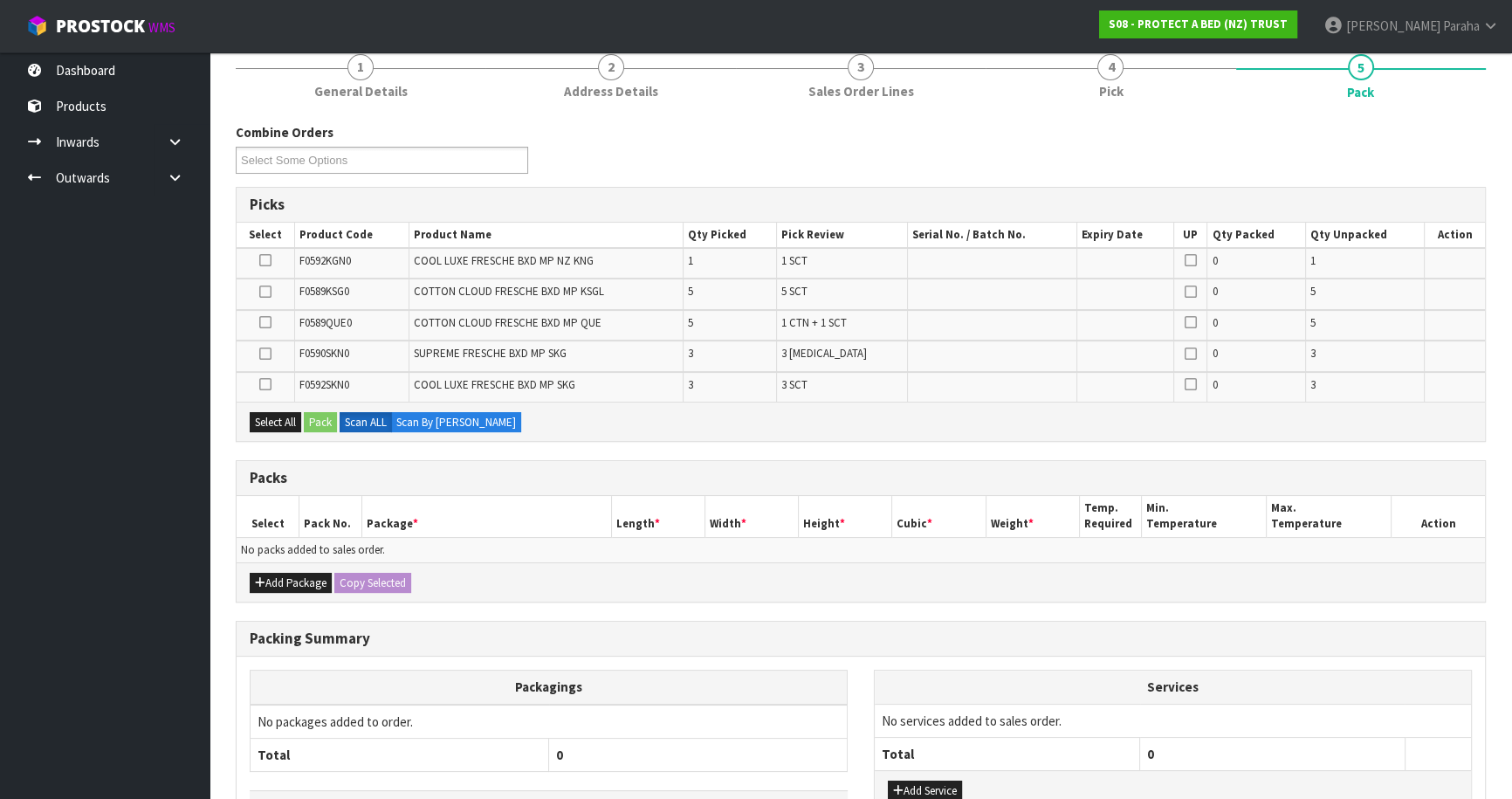
scroll to position [158, 0]
drag, startPoint x: 289, startPoint y: 582, endPoint x: 288, endPoint y: 566, distance: 16.0
click at [289, 581] on button "Add Package" at bounding box center [291, 582] width 82 height 21
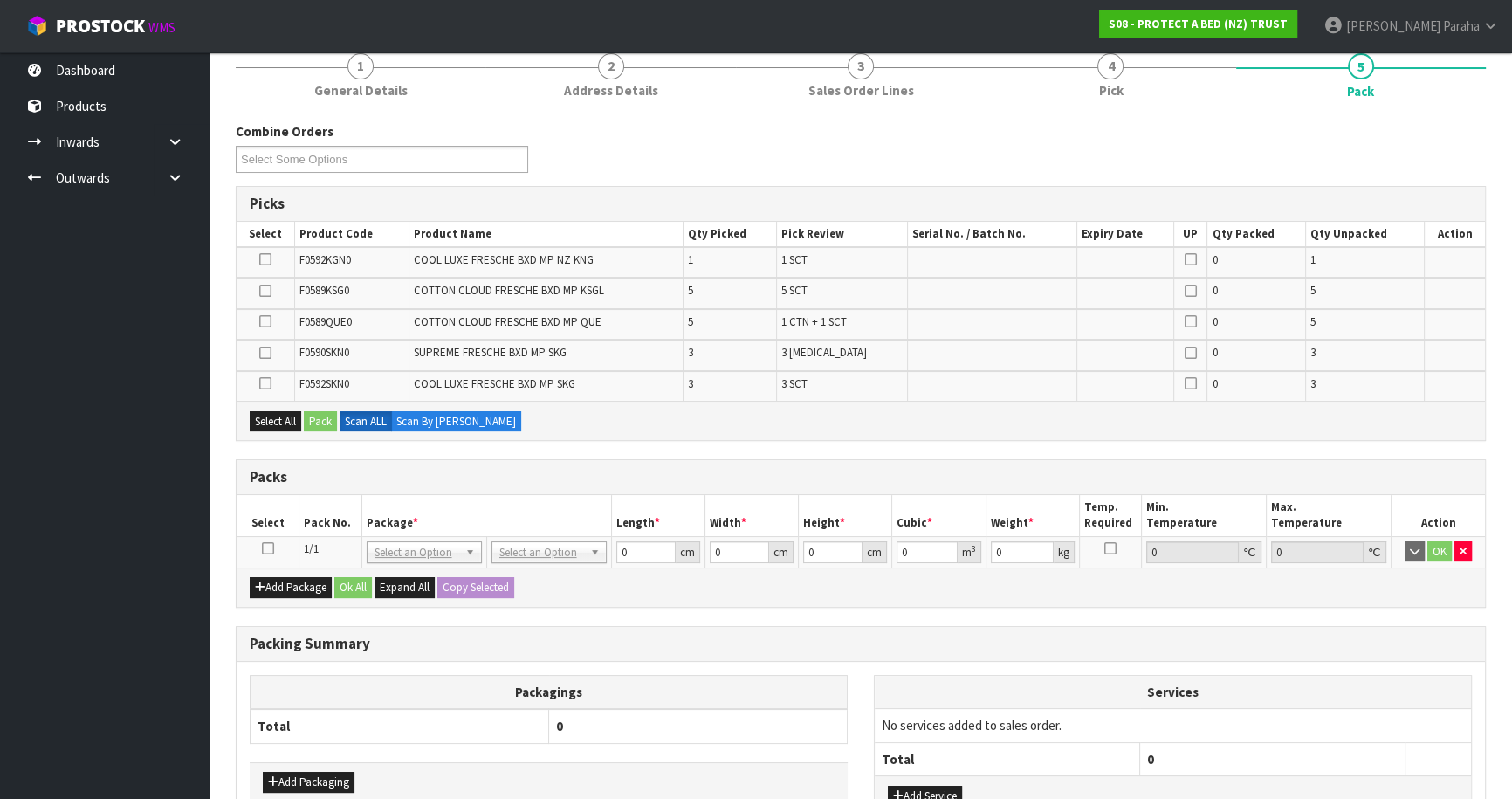
click at [271, 549] on icon at bounding box center [268, 549] width 12 height 1
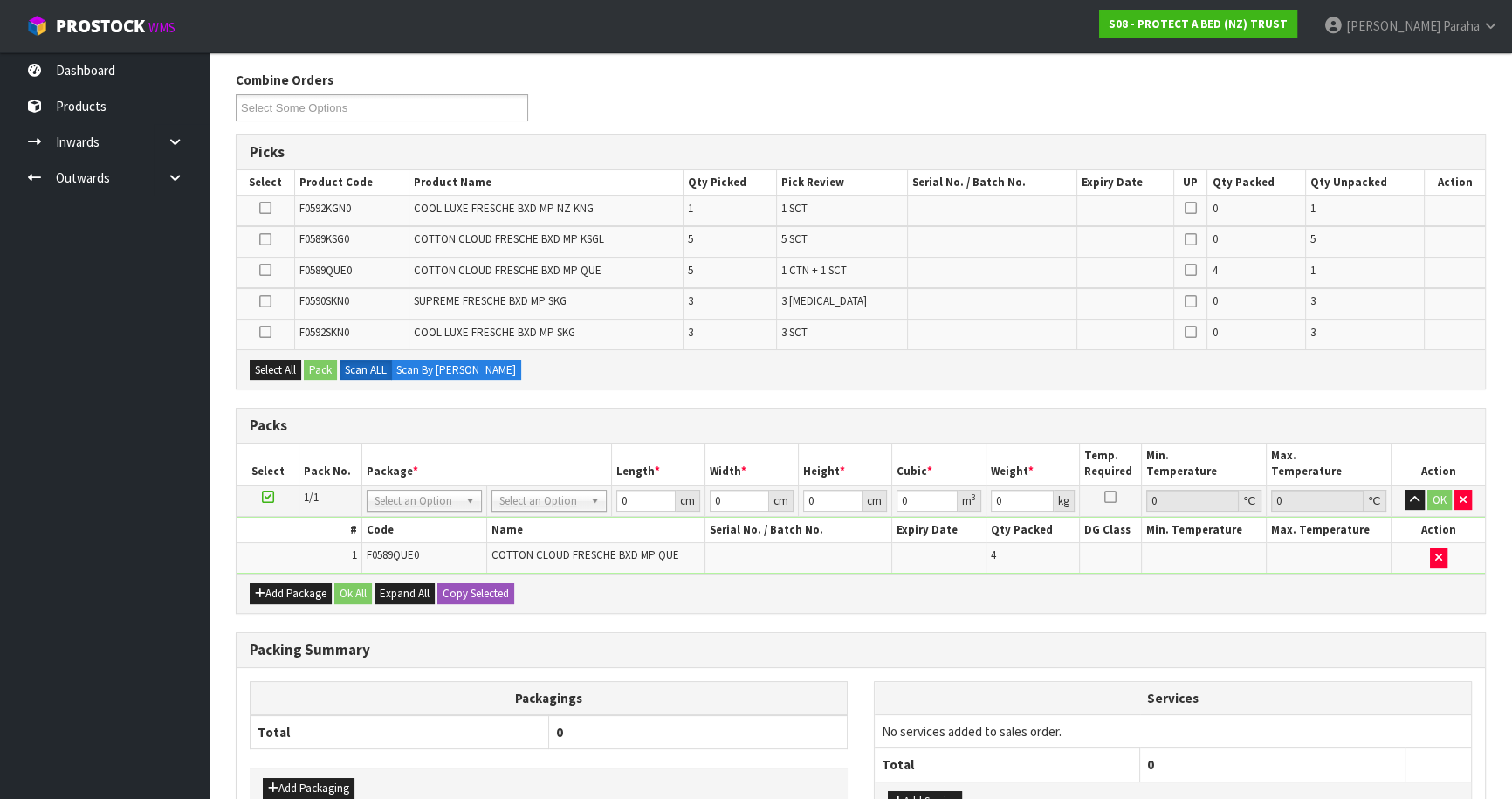
scroll to position [238, 0]
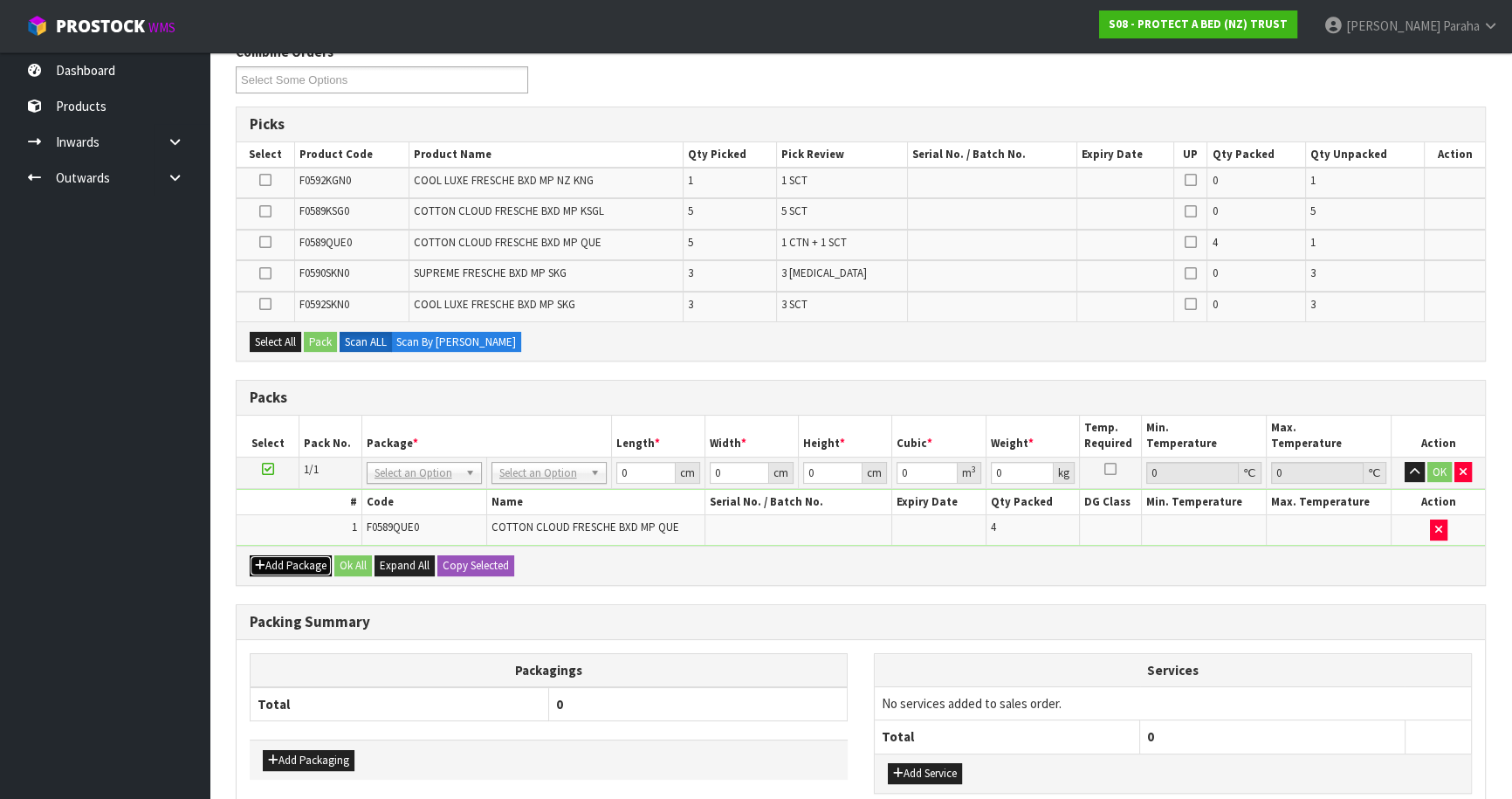
click at [285, 559] on button "Add Package" at bounding box center [291, 565] width 82 height 21
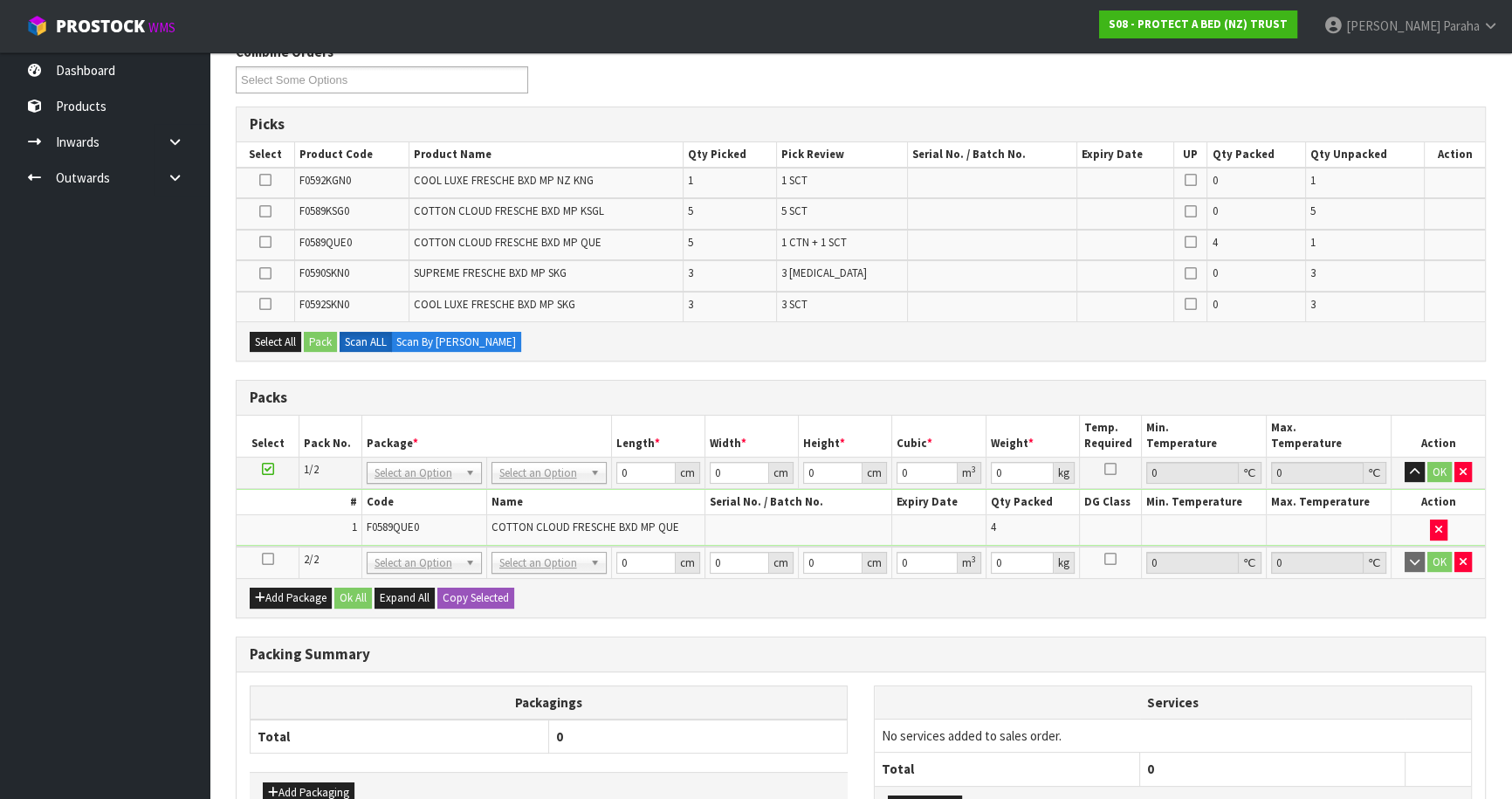
click at [273, 559] on icon at bounding box center [268, 559] width 12 height 1
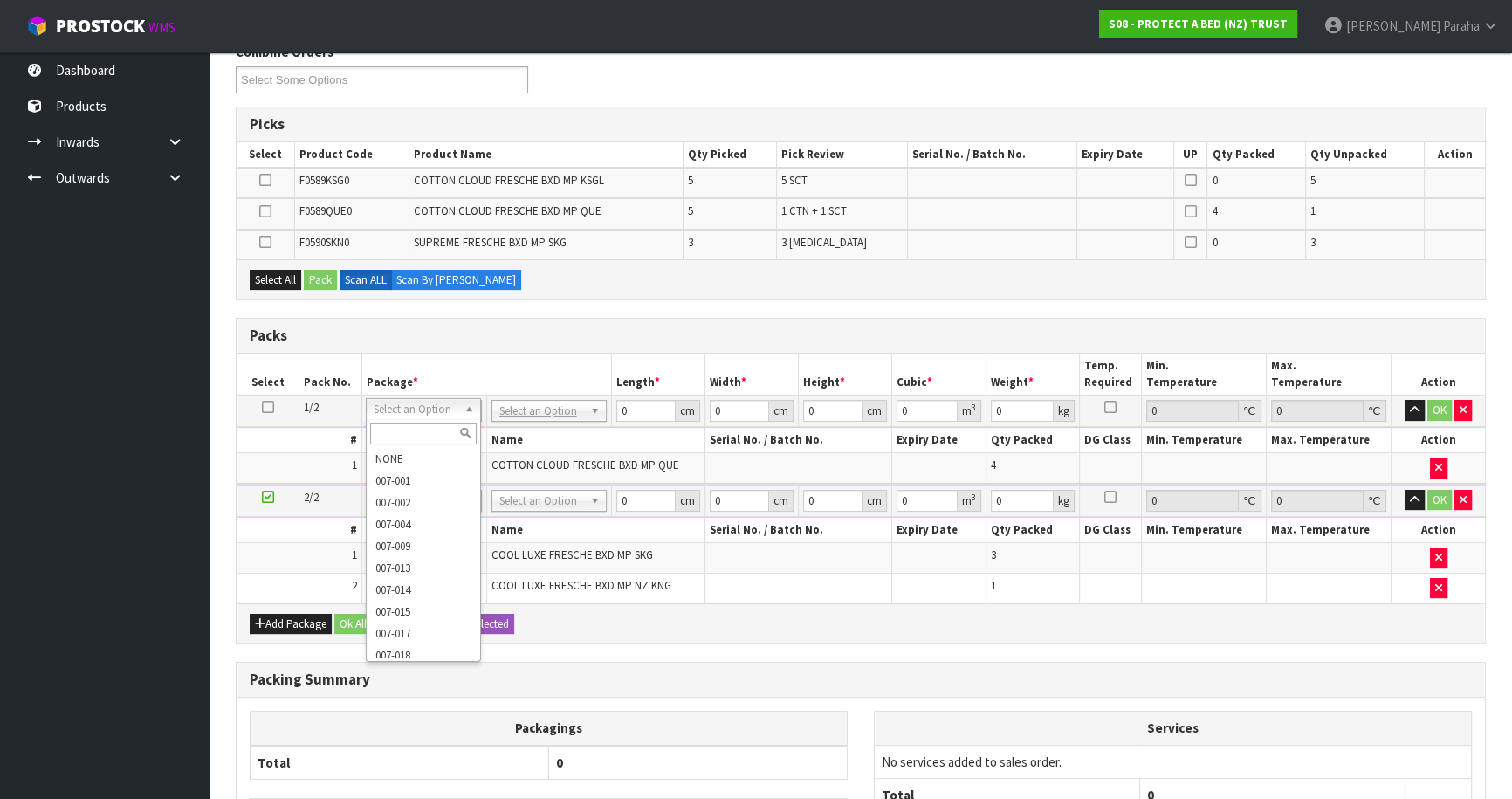
scroll to position [9, 0]
click at [1014, 605] on div "Add Package Ok All Expand All Copy Selected" at bounding box center [860, 623] width 1249 height 39
click at [271, 622] on button "Add Package" at bounding box center [291, 624] width 82 height 21
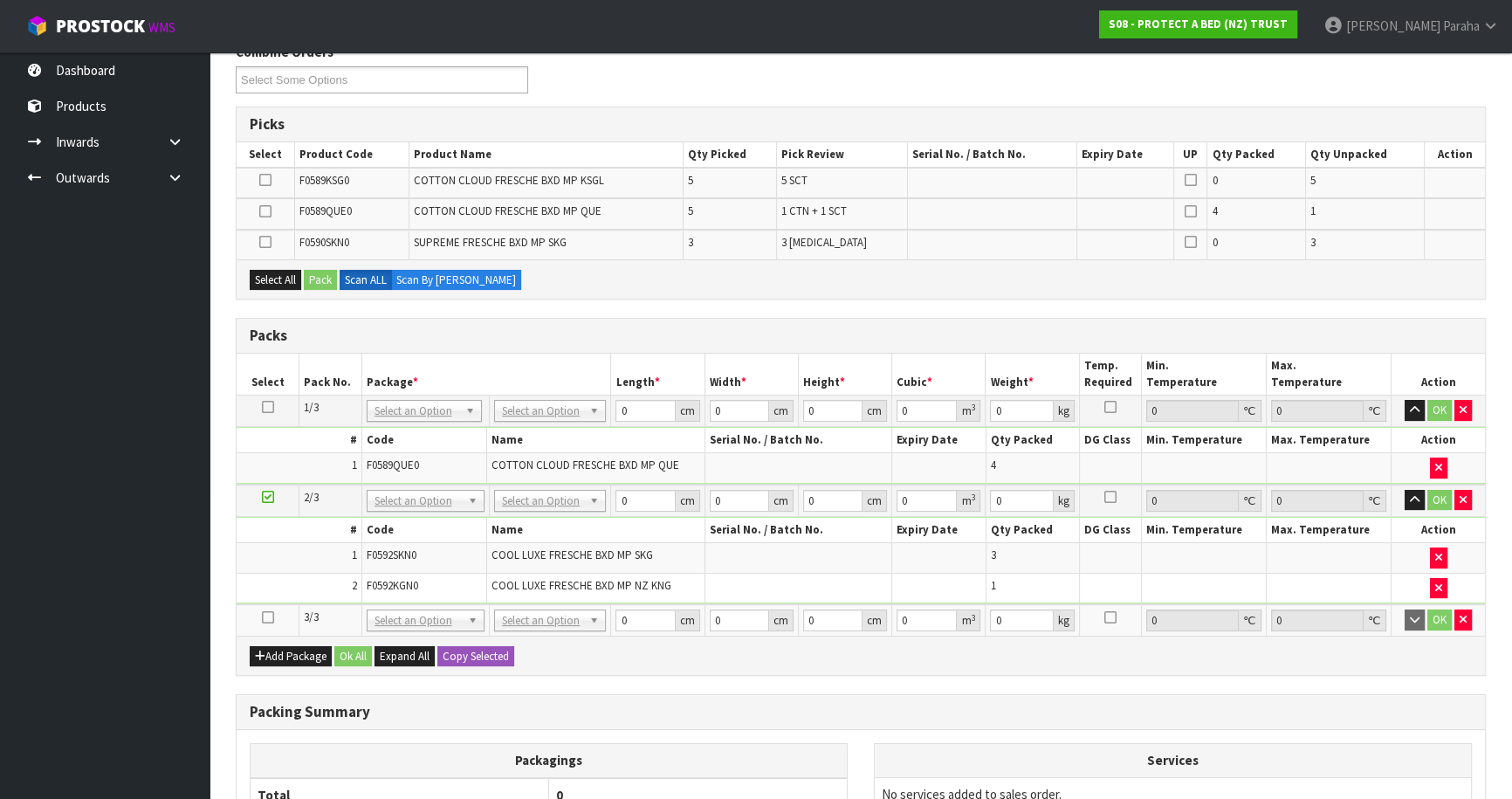
click at [273, 617] on icon at bounding box center [268, 617] width 12 height 1
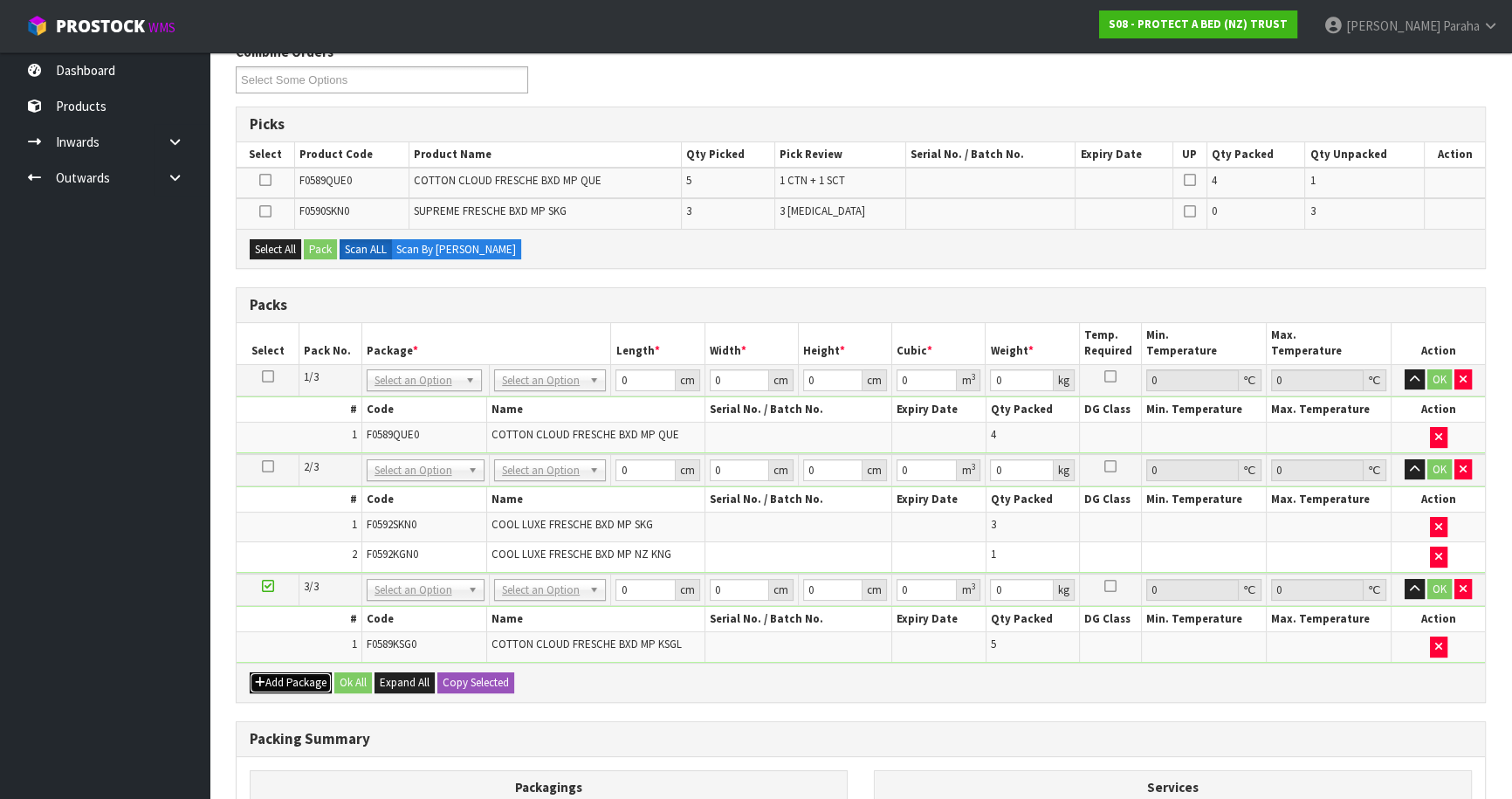
click at [289, 681] on button "Add Package" at bounding box center [291, 682] width 82 height 21
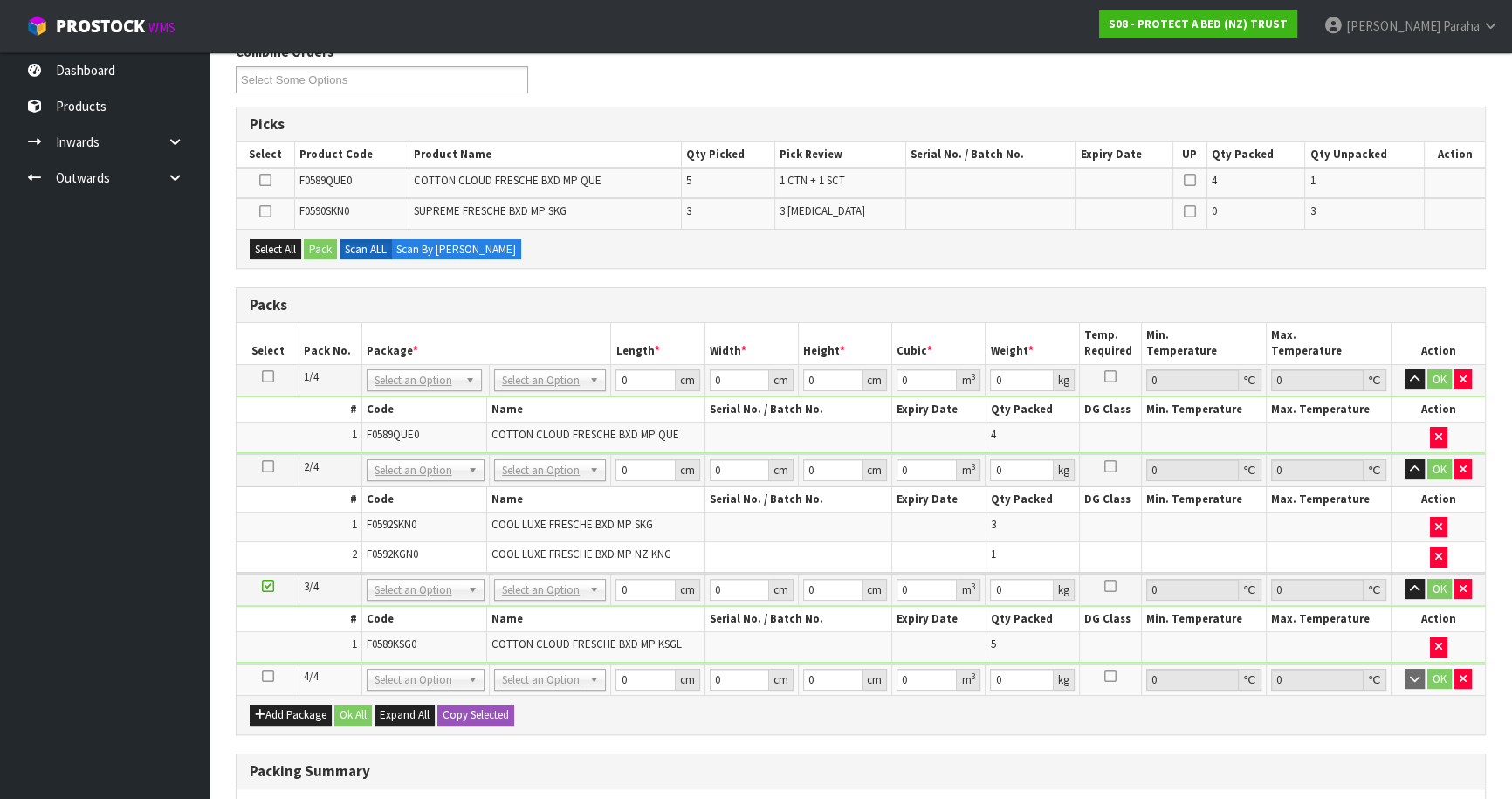
click at [270, 676] on icon at bounding box center [268, 676] width 12 height 1
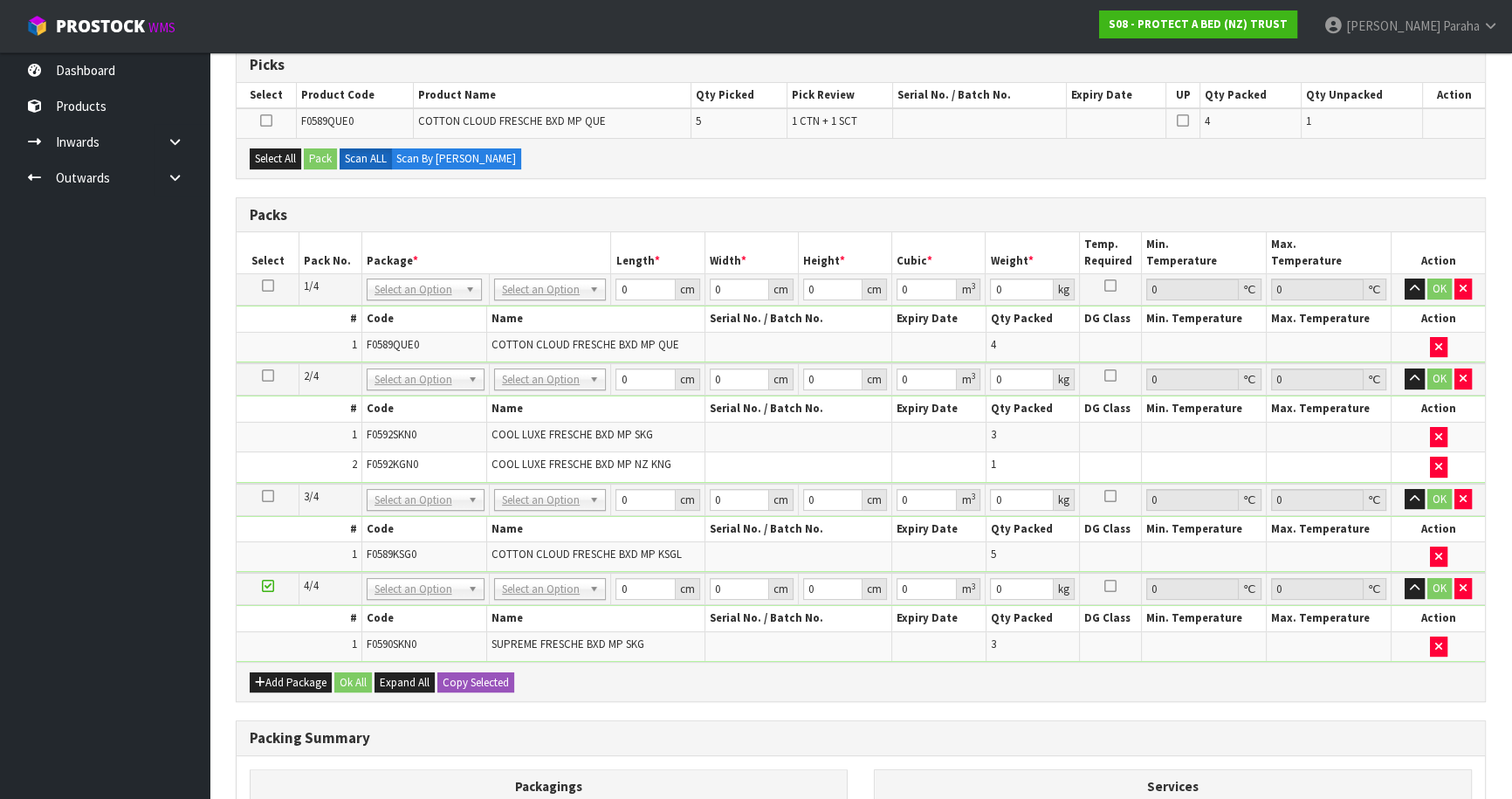
scroll to position [317, 0]
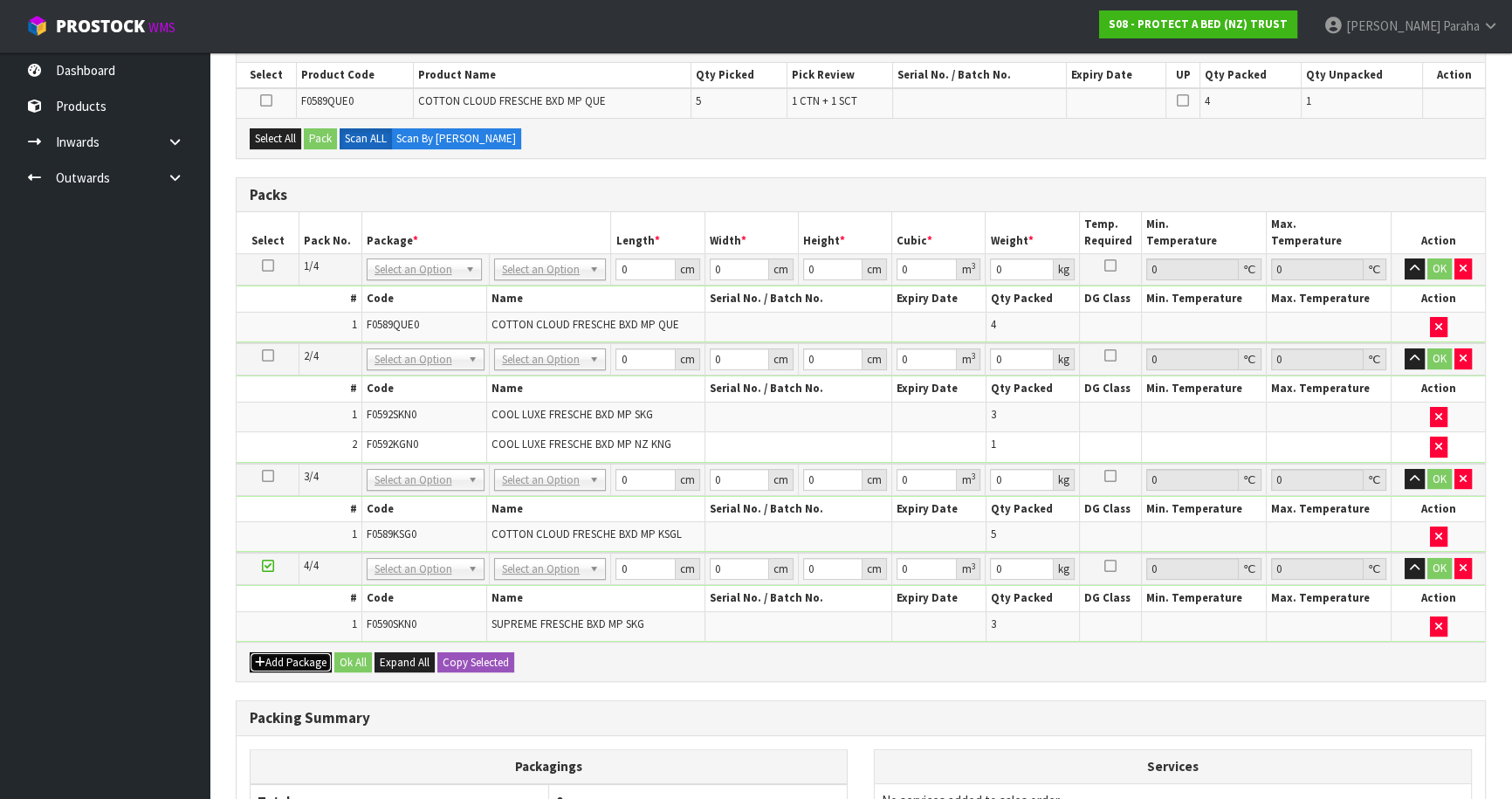
click at [292, 653] on button "Add Package" at bounding box center [291, 663] width 82 height 21
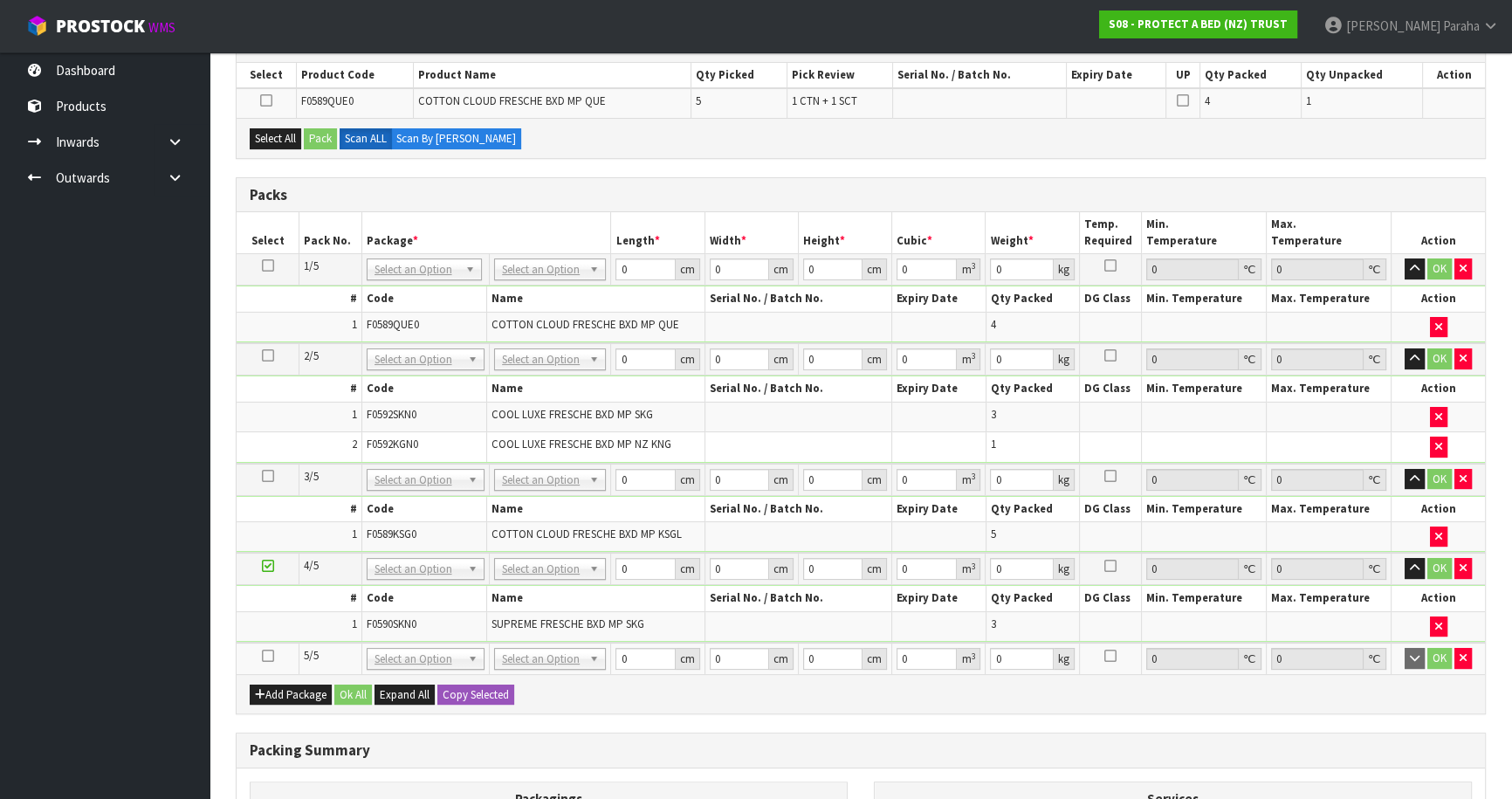
click at [268, 656] on icon at bounding box center [268, 656] width 12 height 1
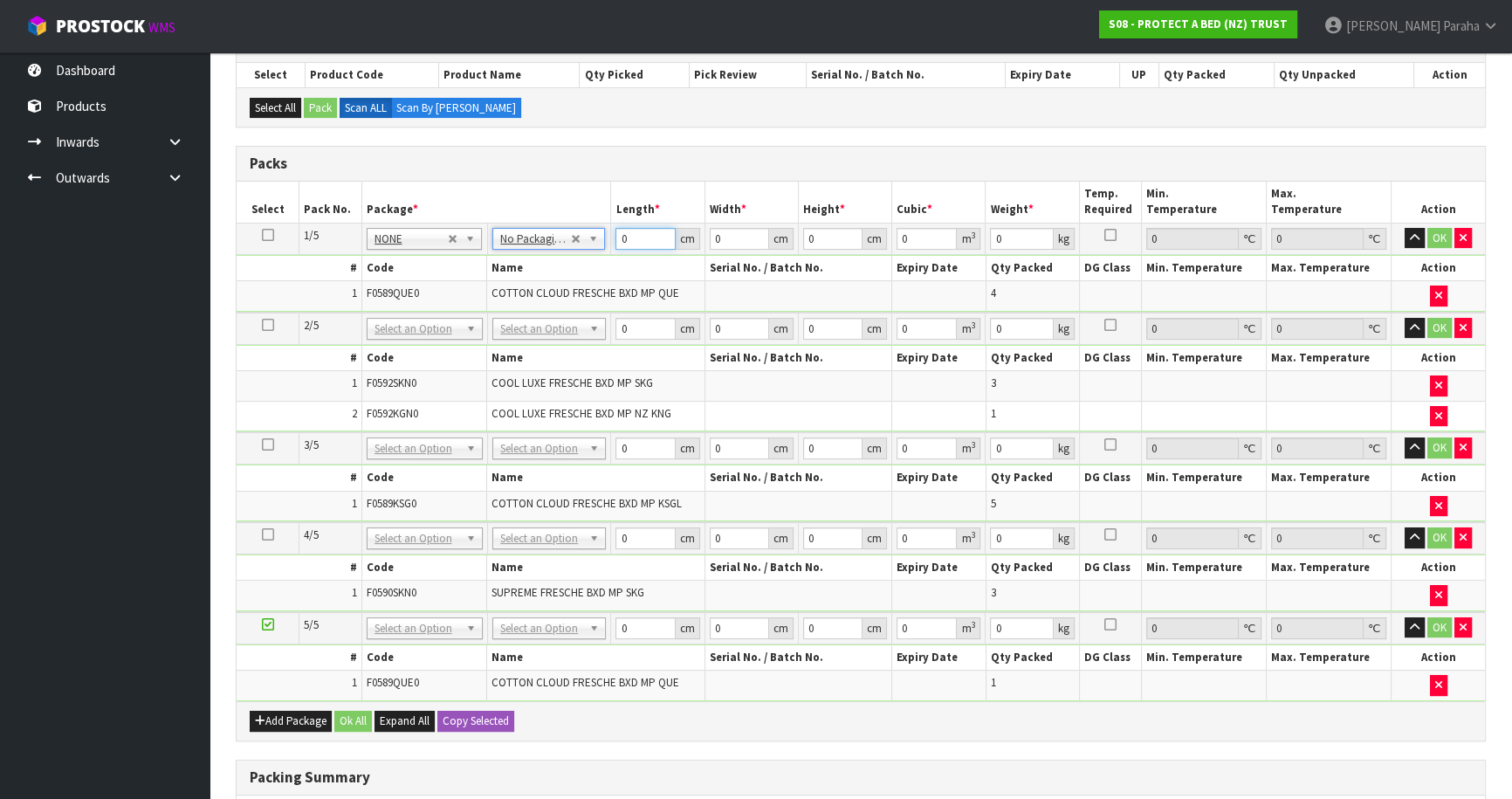
drag, startPoint x: 632, startPoint y: 242, endPoint x: 602, endPoint y: 244, distance: 30.1
click at [602, 244] on tr "1/5 NONE 007-001 007-002 007-004 007-009 007-013 007-014 007-015 007-017 007-01…" at bounding box center [860, 239] width 1249 height 31
type input "58"
type input "34"
type input "3"
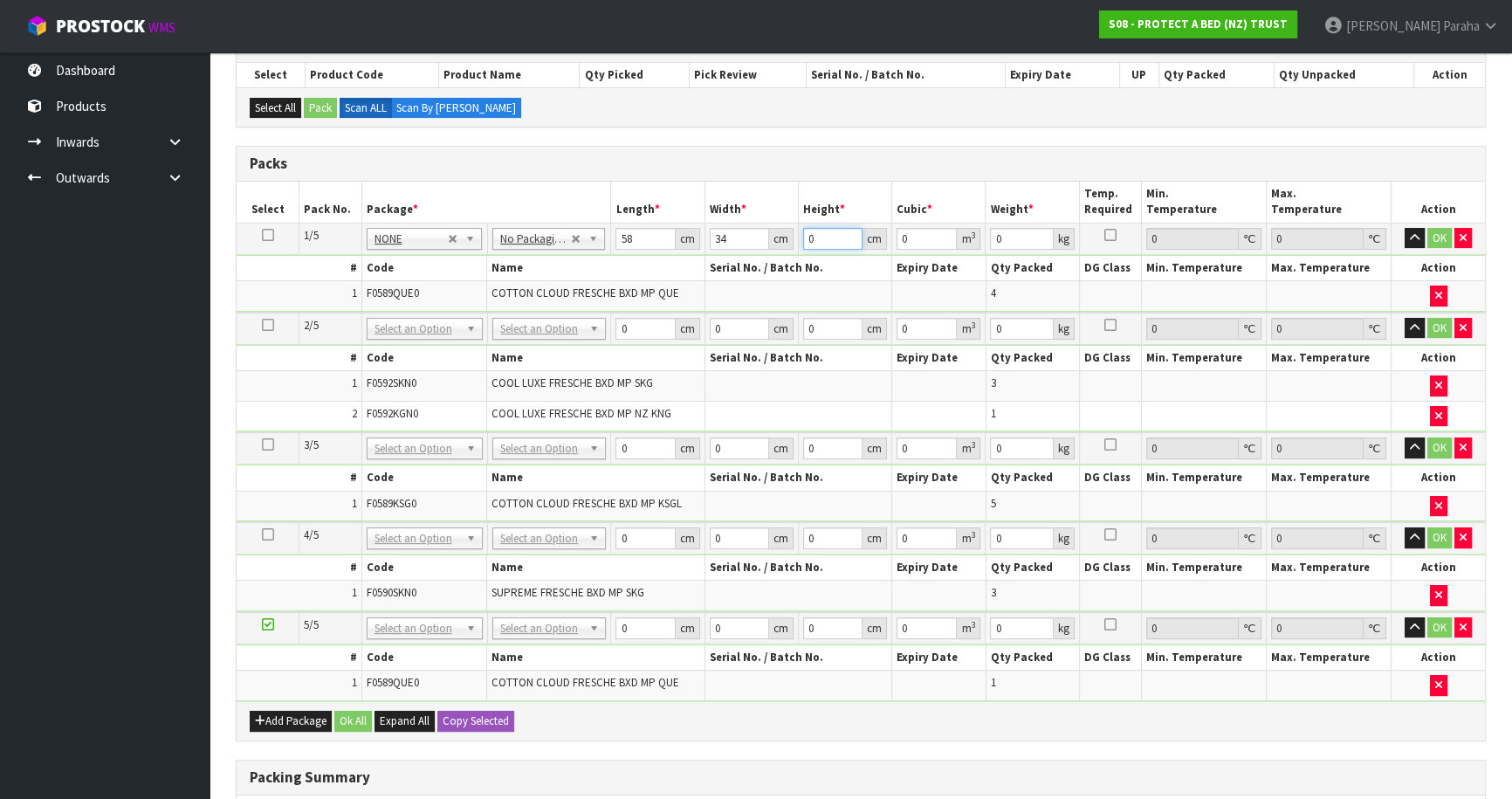
type input "0.005916"
type input "32"
type input "0.063104"
type input "32"
type input "7"
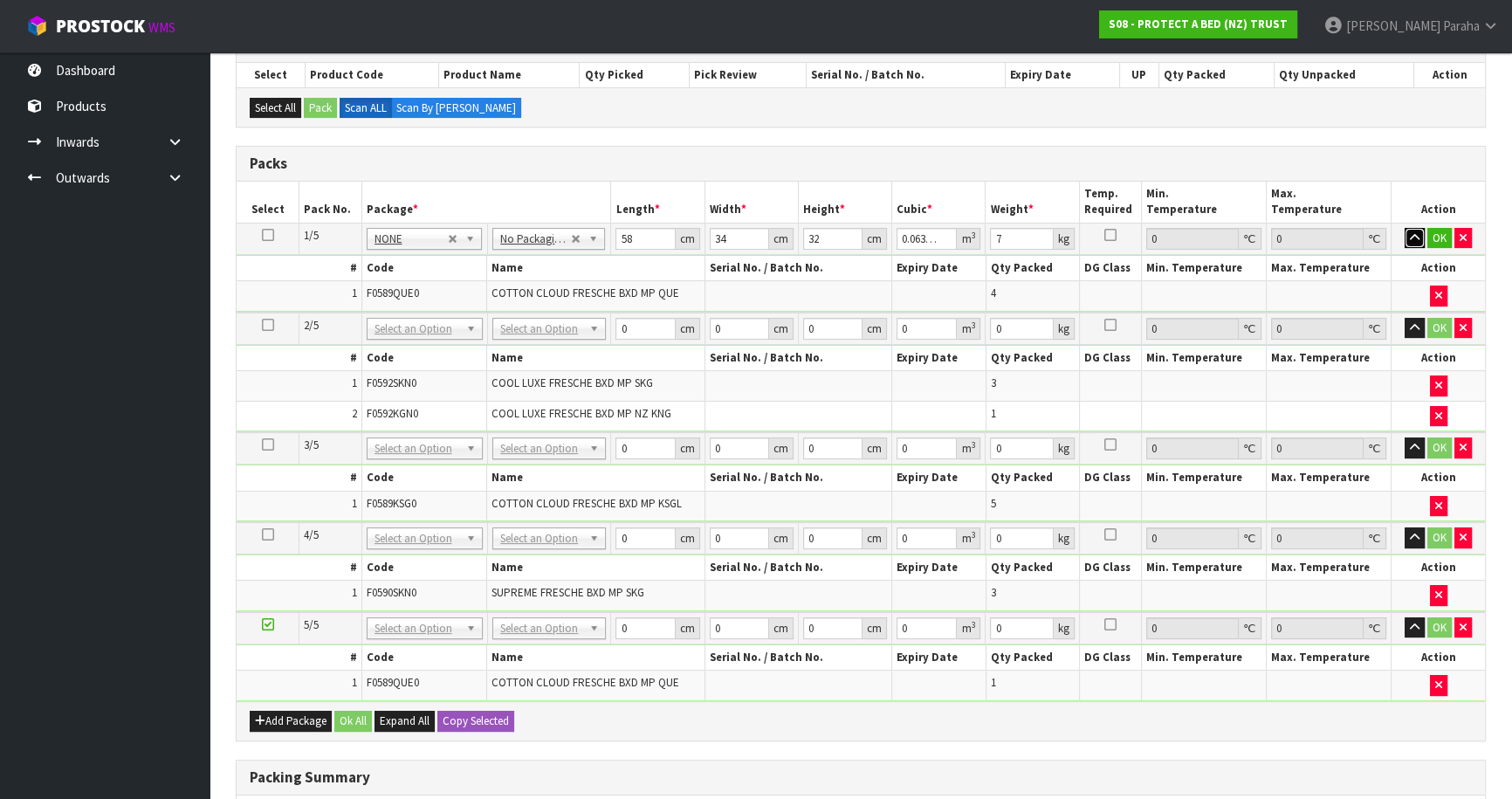
click at [1405, 228] on button "button" at bounding box center [1415, 238] width 20 height 21
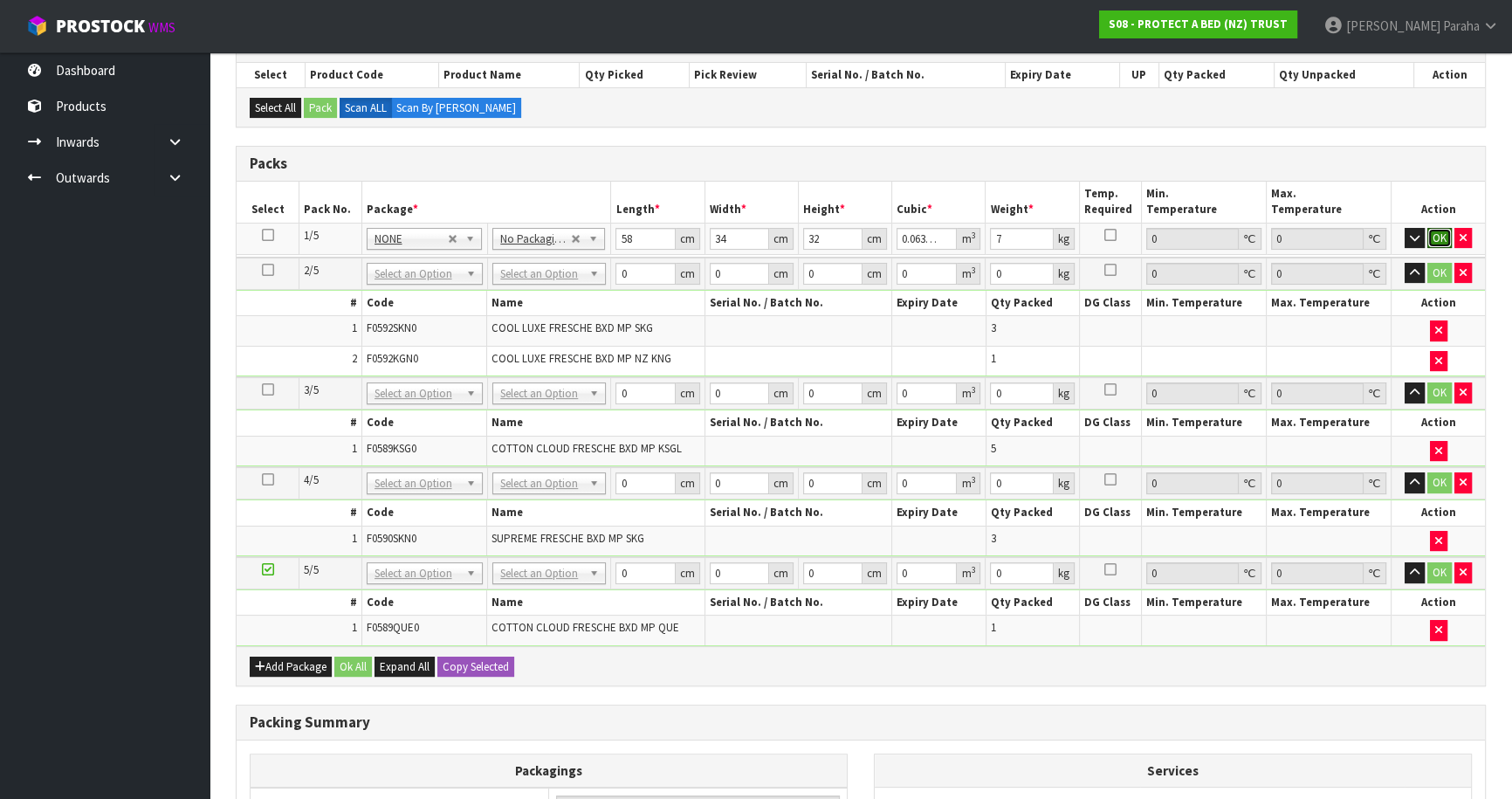
click button "OK" at bounding box center [1439, 238] width 25 height 21
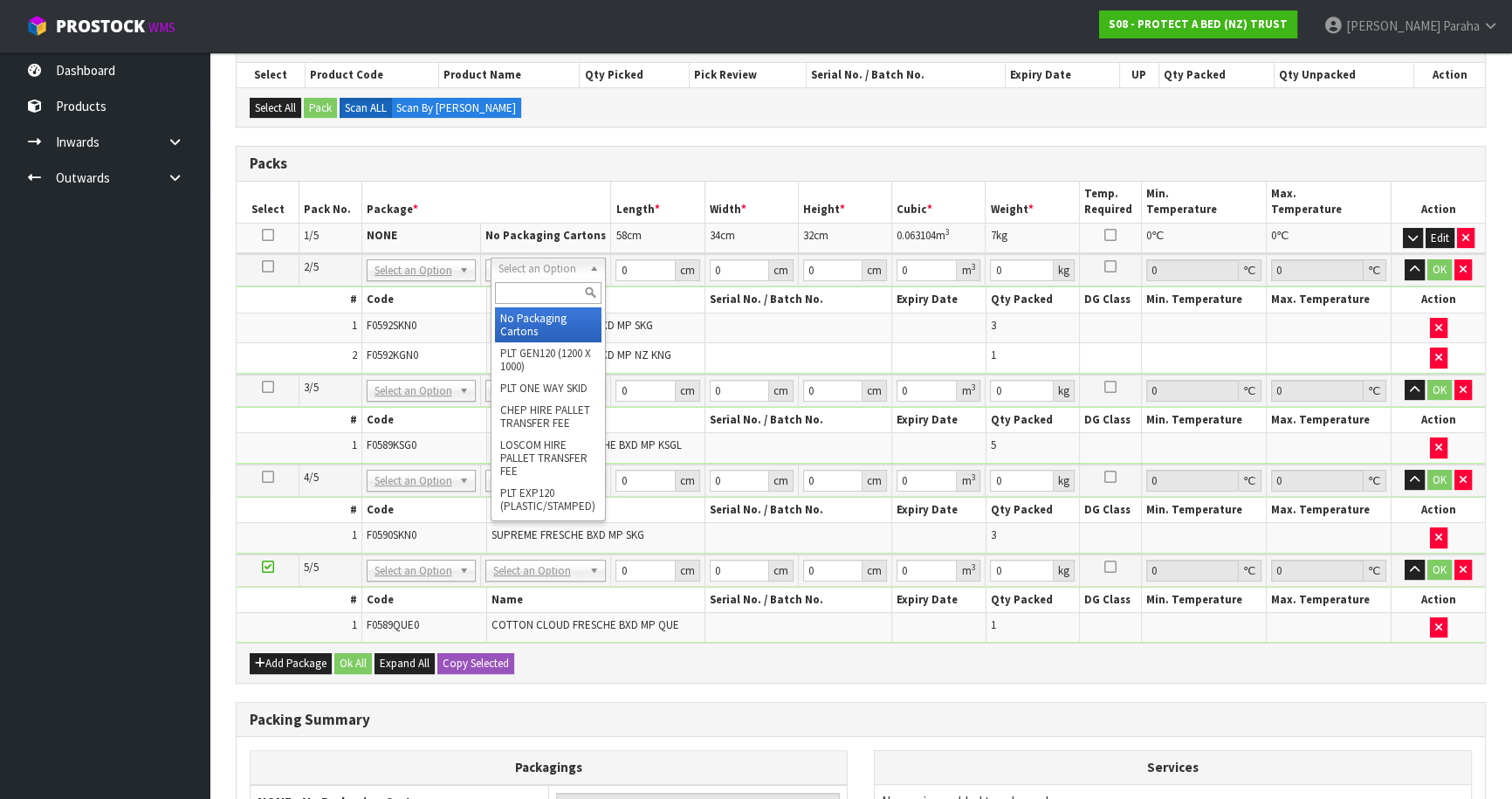
click at [551, 286] on input "text" at bounding box center [548, 293] width 107 height 22
type input "OC"
type input "7.2"
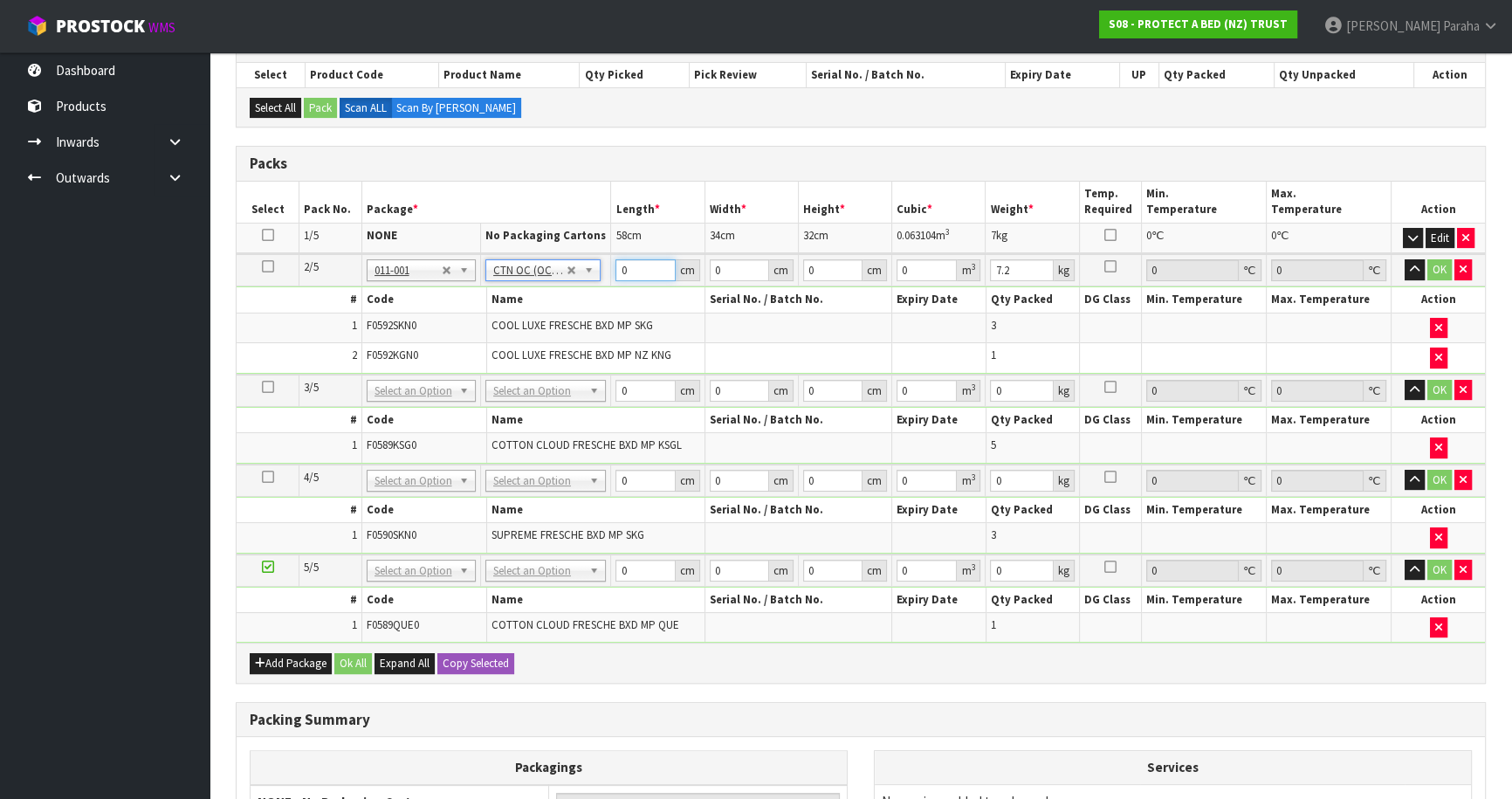
click at [579, 278] on tr "2/5 NONE 007-001 007-002 007-004 007-009 007-013 007-014 007-015 007-017 007-01…" at bounding box center [860, 270] width 1249 height 32
type input "60"
type input "41"
type input "3"
type input "0.00738"
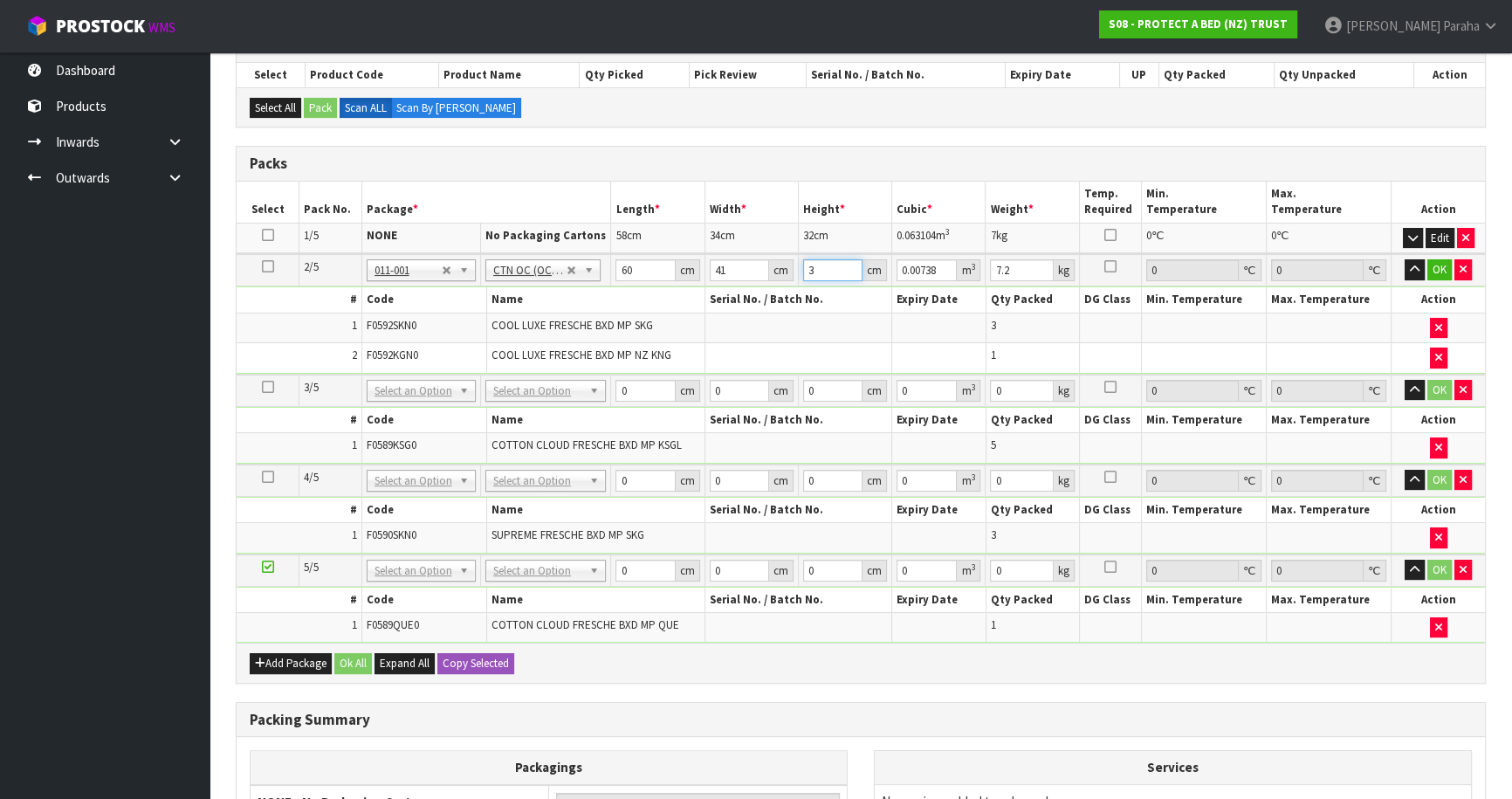
type input "34"
type input "0.08364"
type input "34"
type input "9"
click at [1405, 259] on button "button" at bounding box center [1415, 269] width 20 height 21
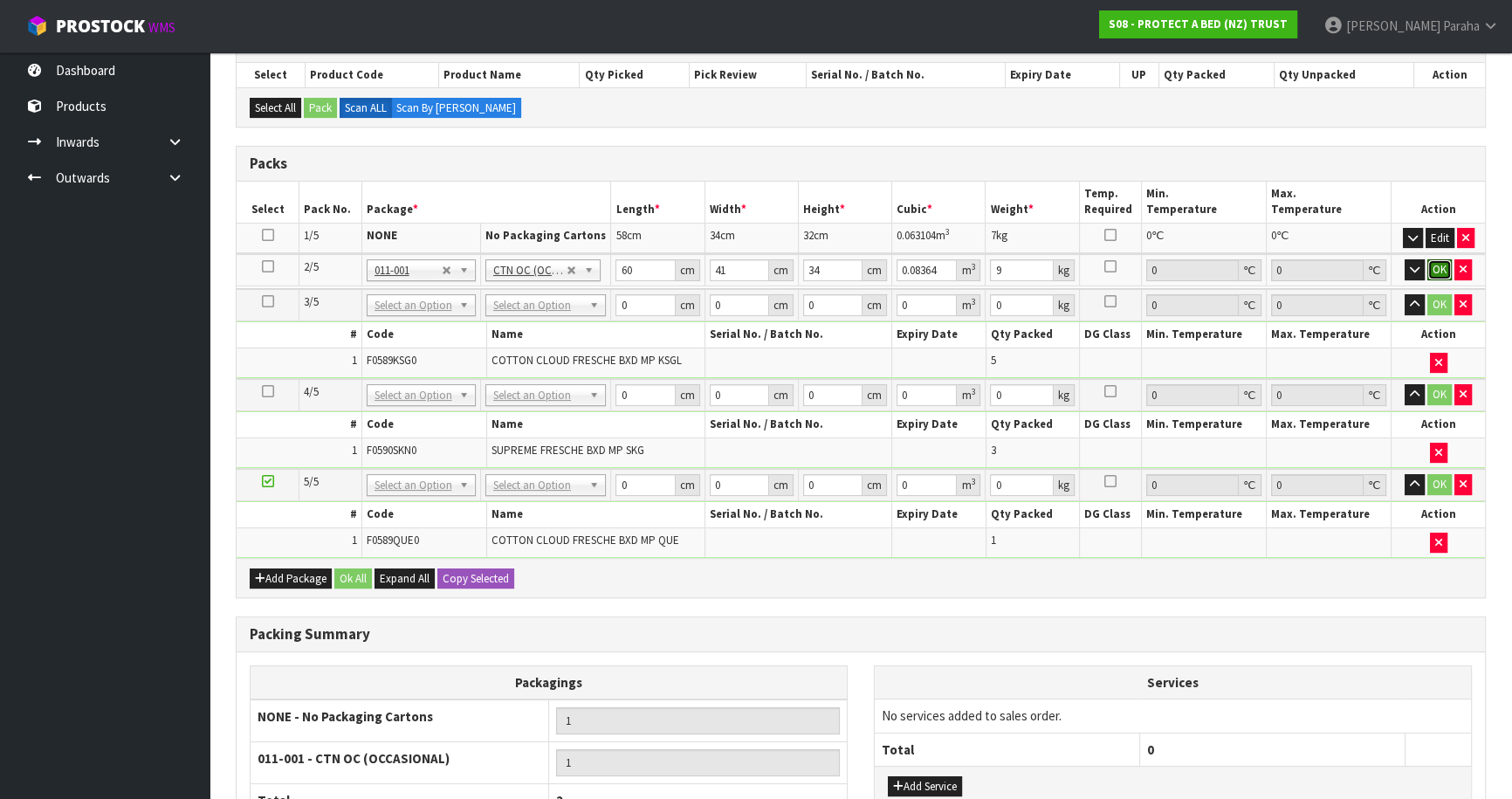
click button "OK" at bounding box center [1439, 269] width 25 height 21
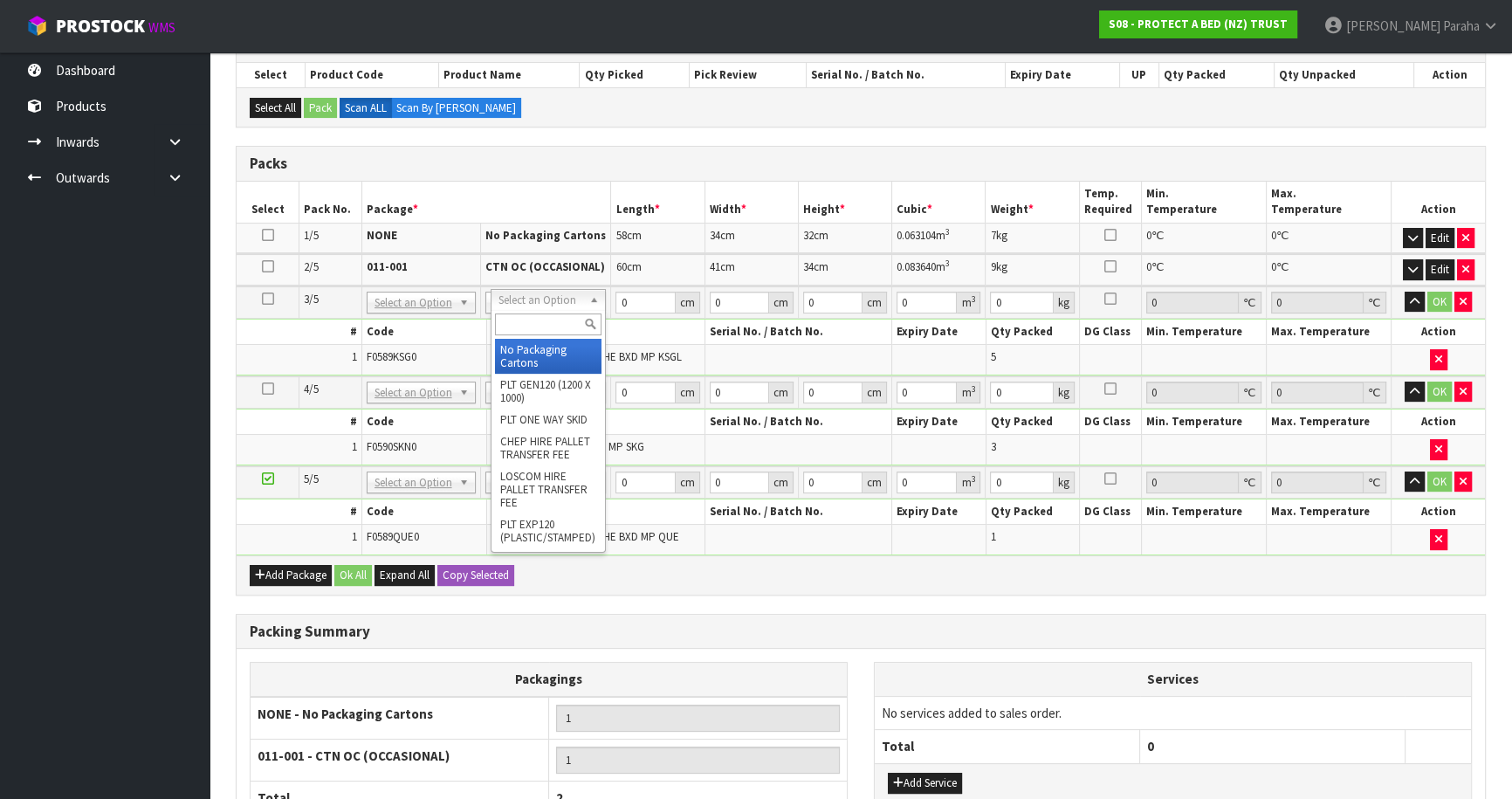
click at [560, 324] on input "text" at bounding box center [548, 324] width 107 height 22
type input "CTN6"
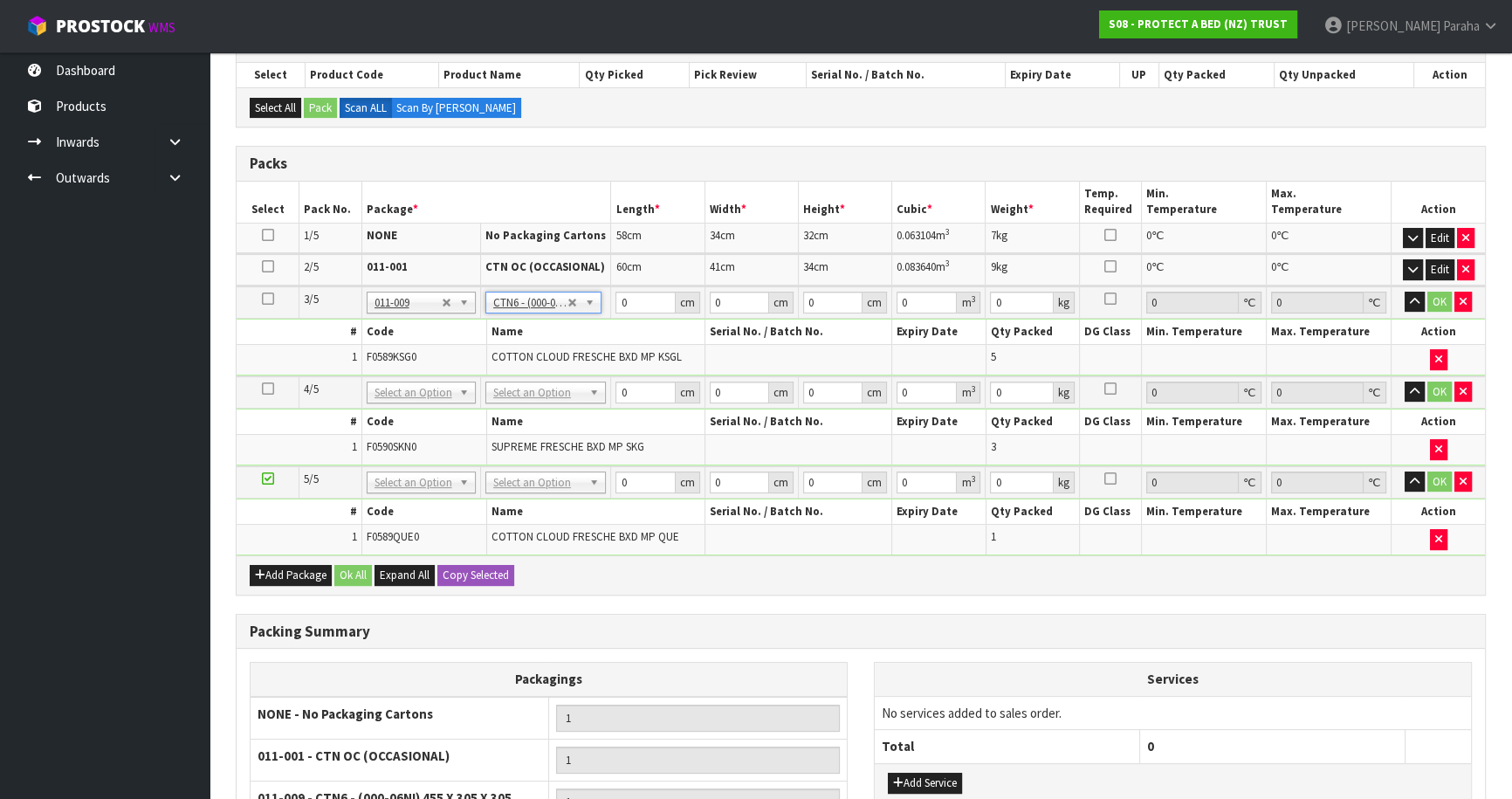
type input "45.5"
type input "30.5"
type input "0.042326"
type input "5.7"
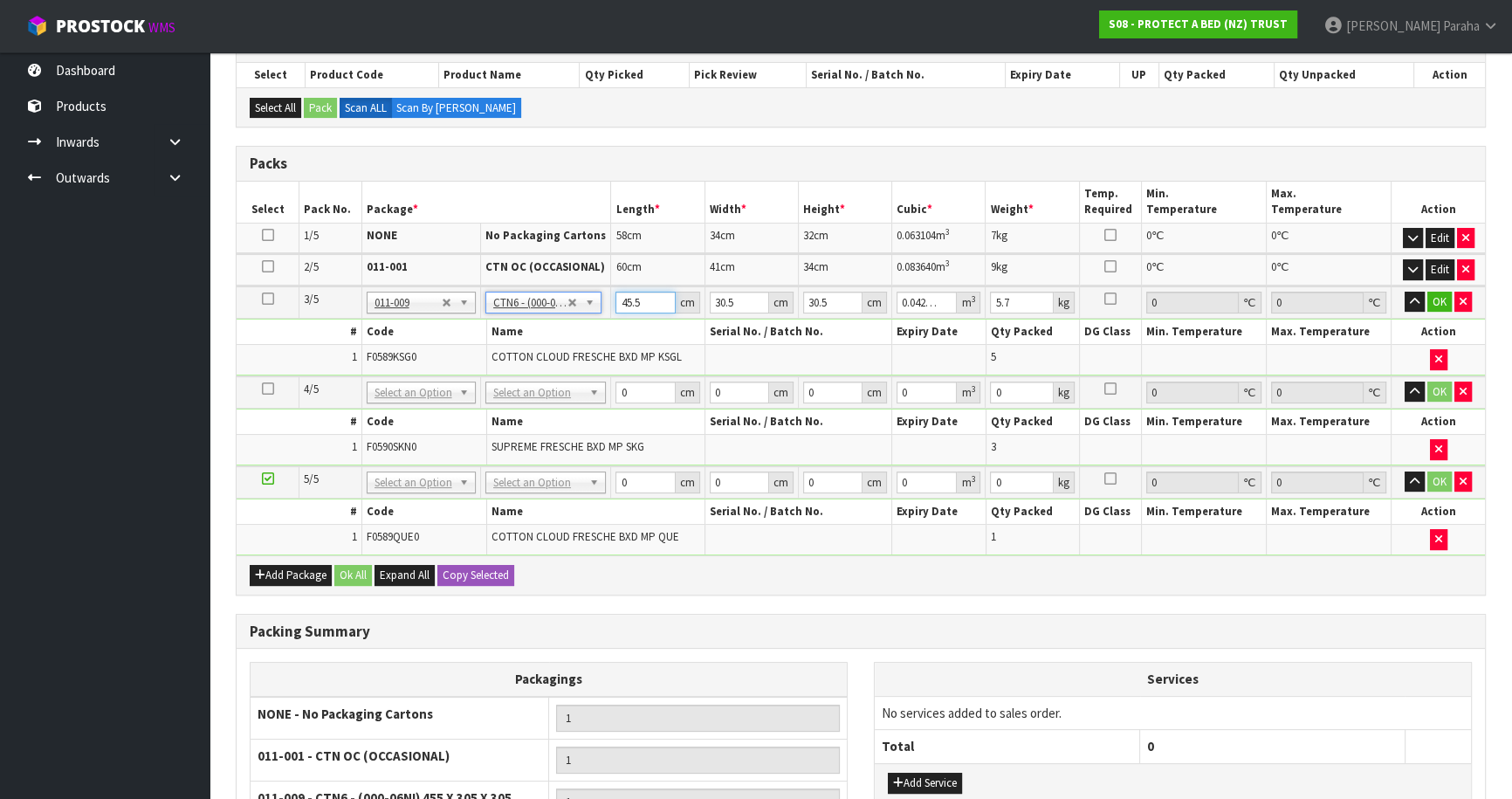
click at [599, 313] on tr "3/5 NONE 007-001 007-002 007-004 007-009 007-013 007-014 007-015 007-017 007-01…" at bounding box center [860, 302] width 1249 height 32
type input "4"
type input "0.003721"
type input "47"
type input "0.043722"
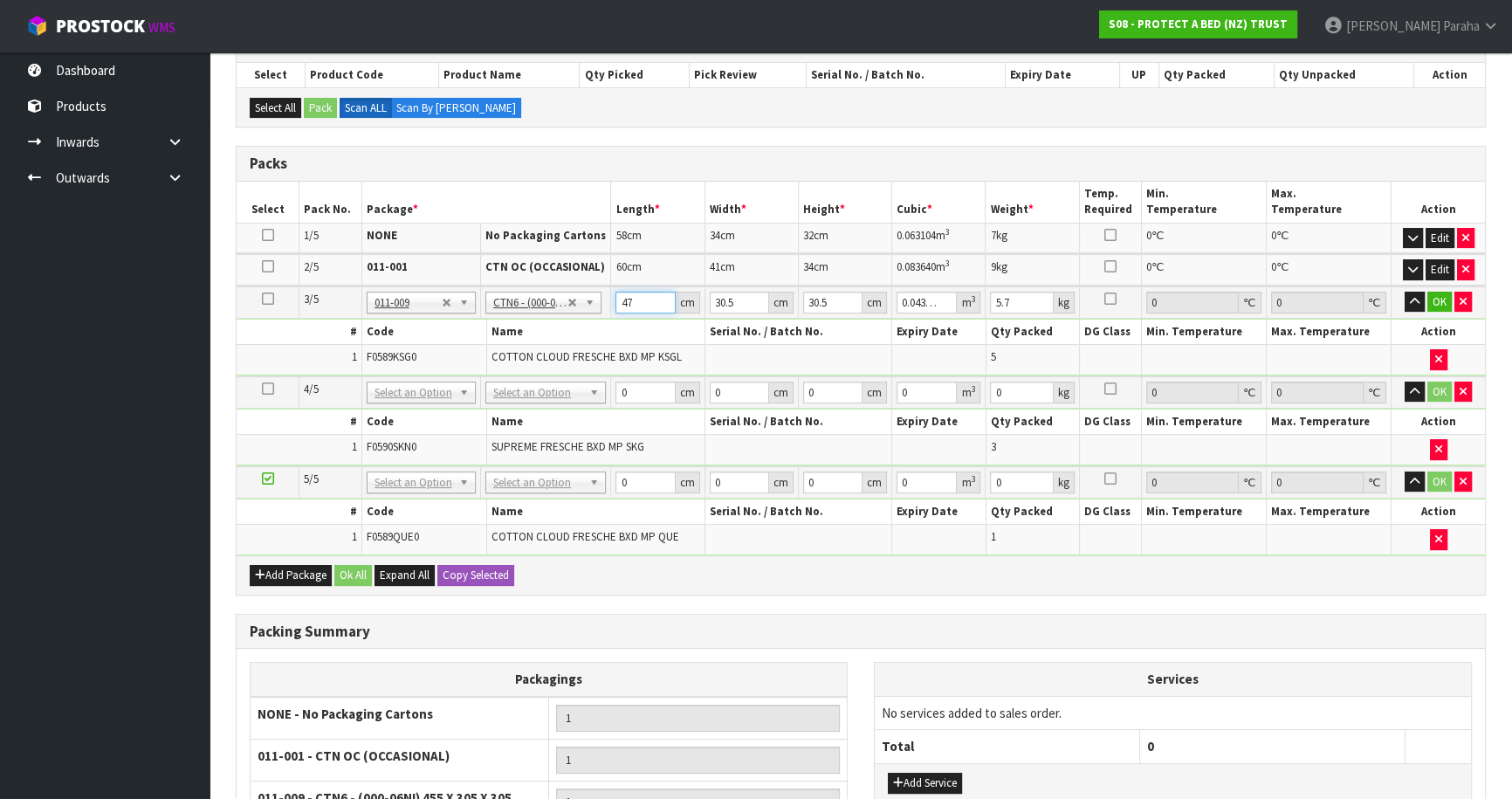
type input "47"
type input "3"
type input "0.0043"
click at [1405, 292] on button "button" at bounding box center [1415, 301] width 20 height 21
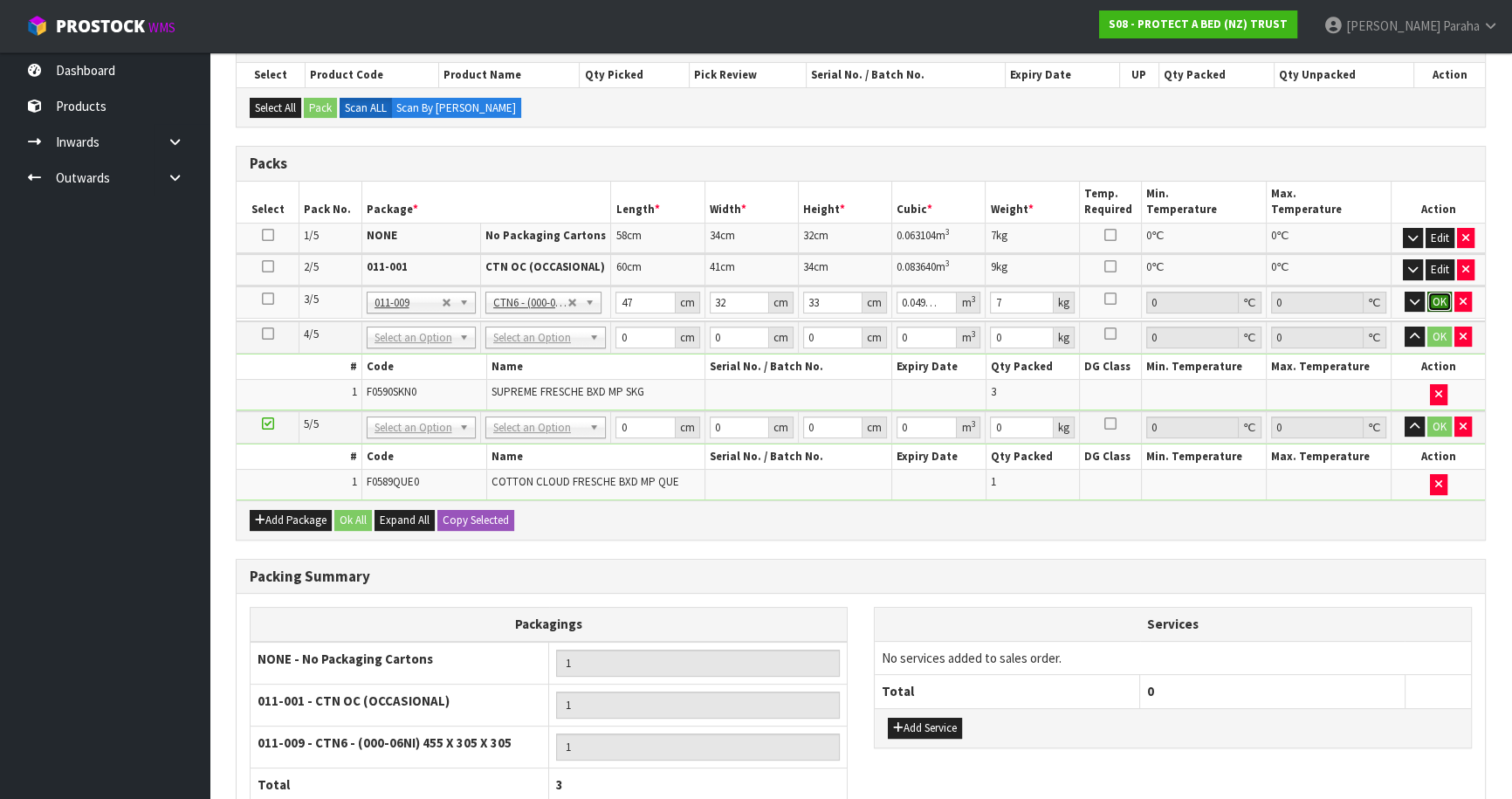
click button "OK" at bounding box center [1439, 301] width 25 height 21
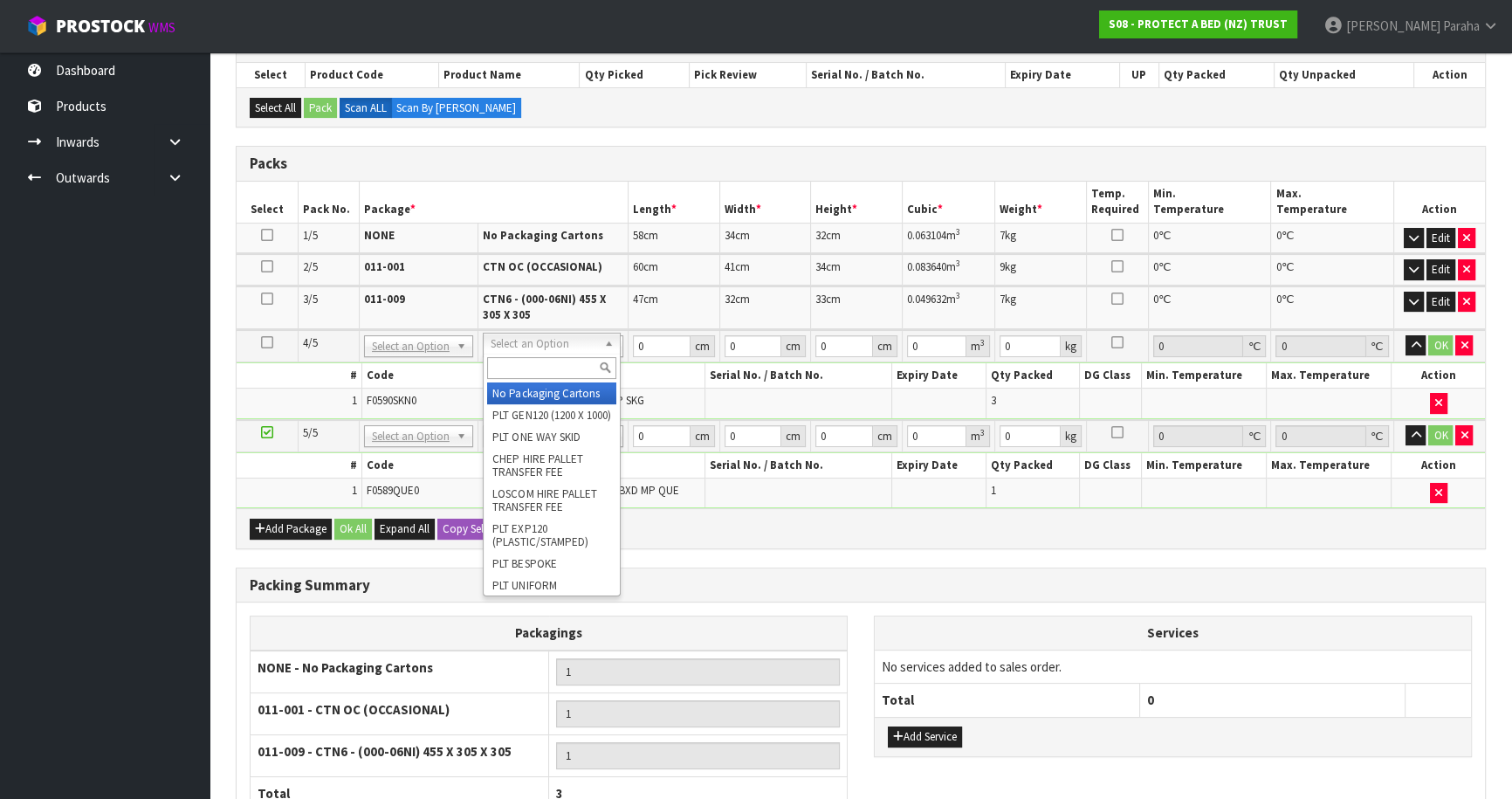
click at [557, 367] on input "text" at bounding box center [552, 368] width 130 height 22
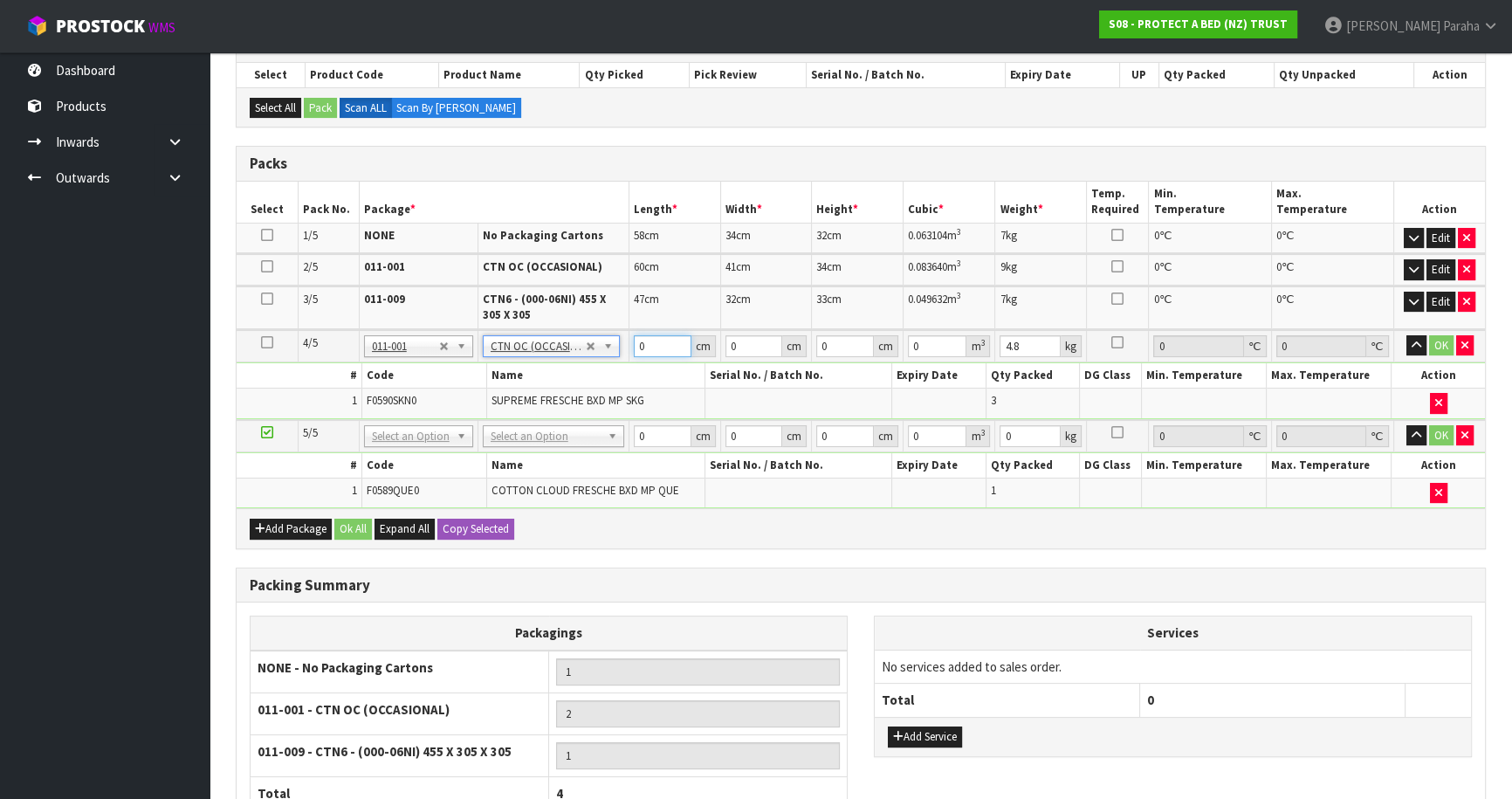
drag, startPoint x: 652, startPoint y: 348, endPoint x: 619, endPoint y: 352, distance: 33.2
click at [619, 352] on tr "4/5 NONE 007-001 007-002 007-004 007-009 007-013 007-014 007-015 007-017 007-01…" at bounding box center [860, 346] width 1249 height 32
click at [1407, 336] on button "button" at bounding box center [1417, 346] width 20 height 21
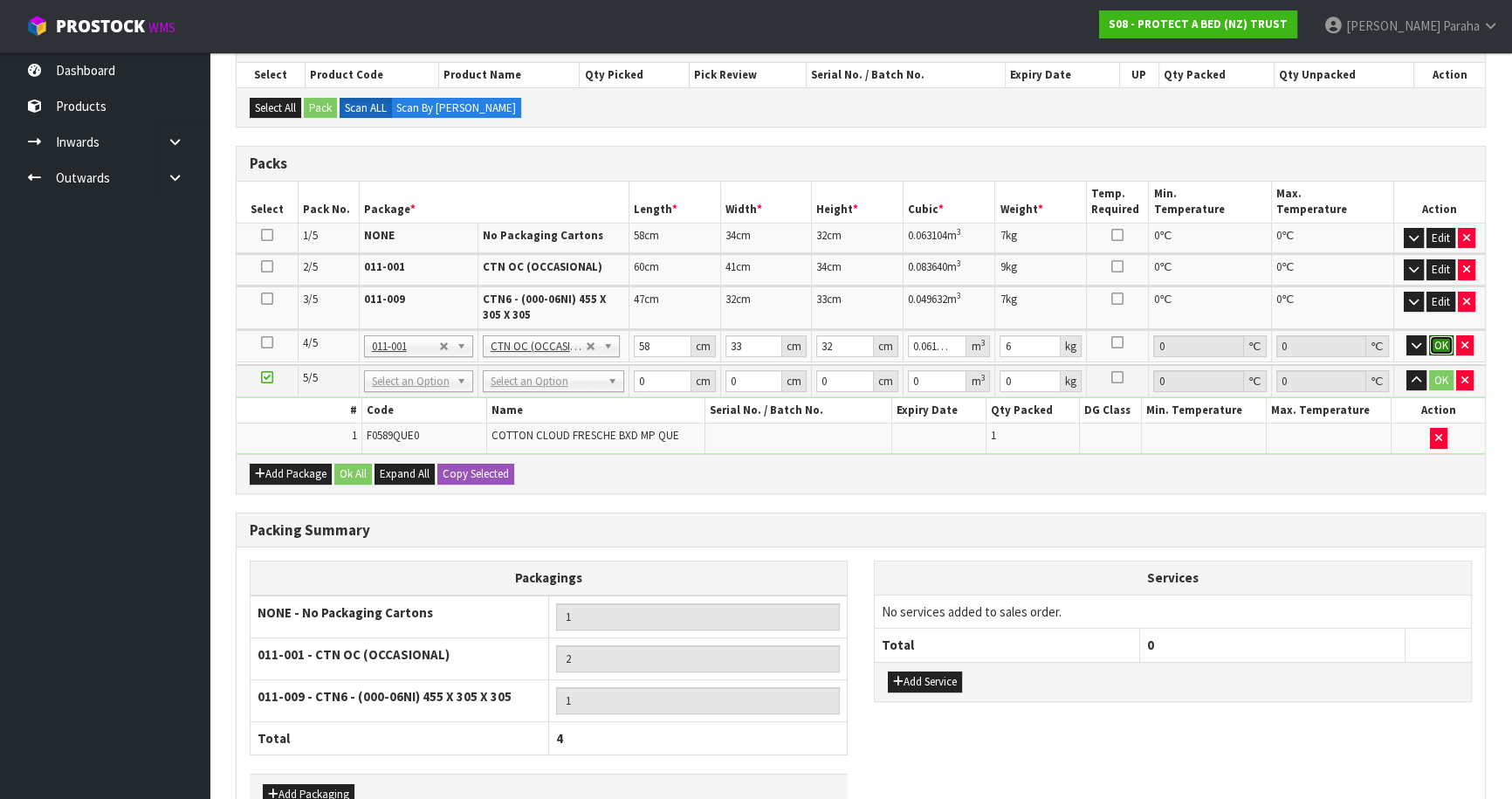
click button "OK" at bounding box center [1441, 346] width 25 height 21
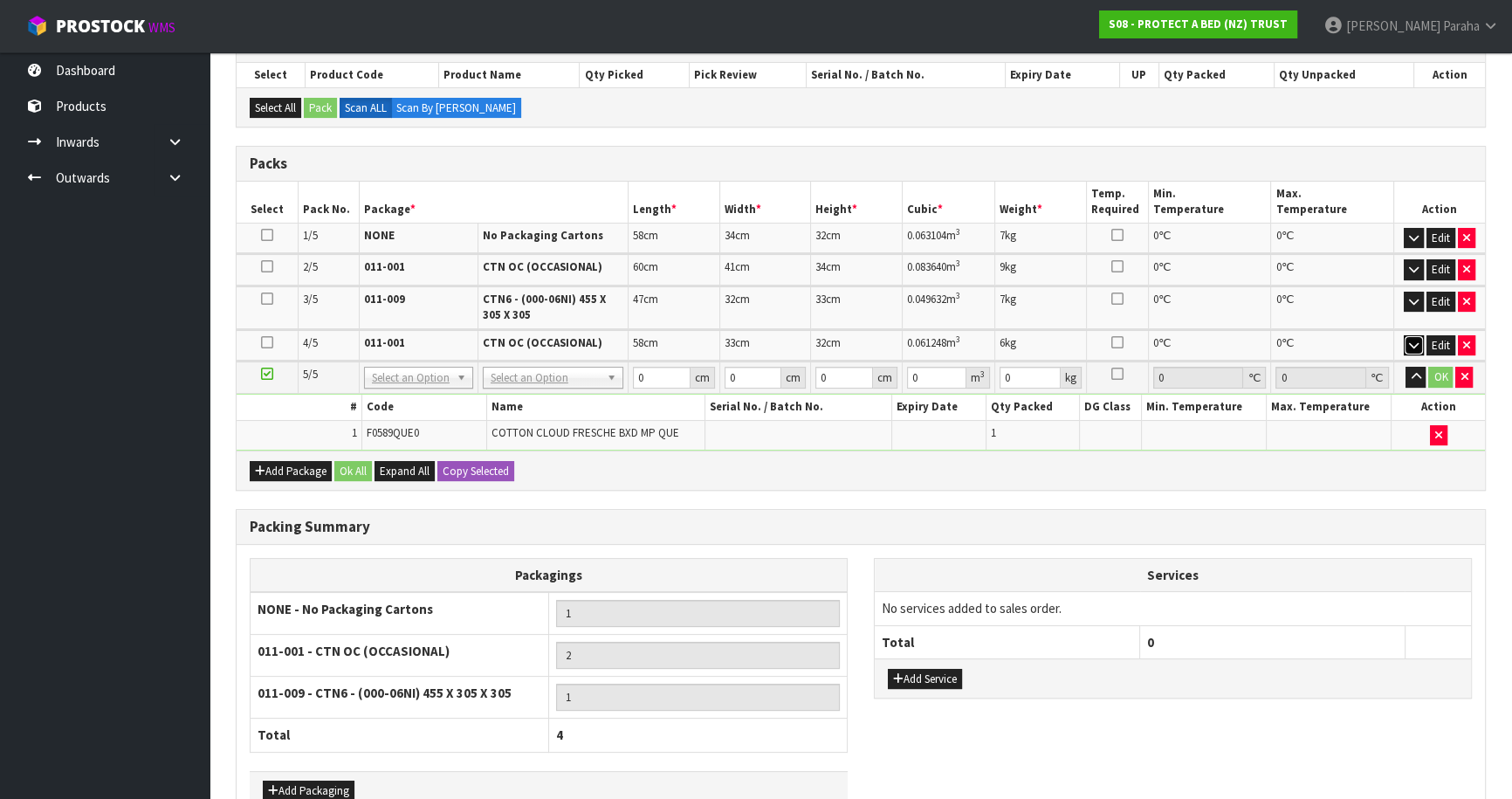
click at [1410, 346] on icon "button" at bounding box center [1414, 346] width 10 height 12
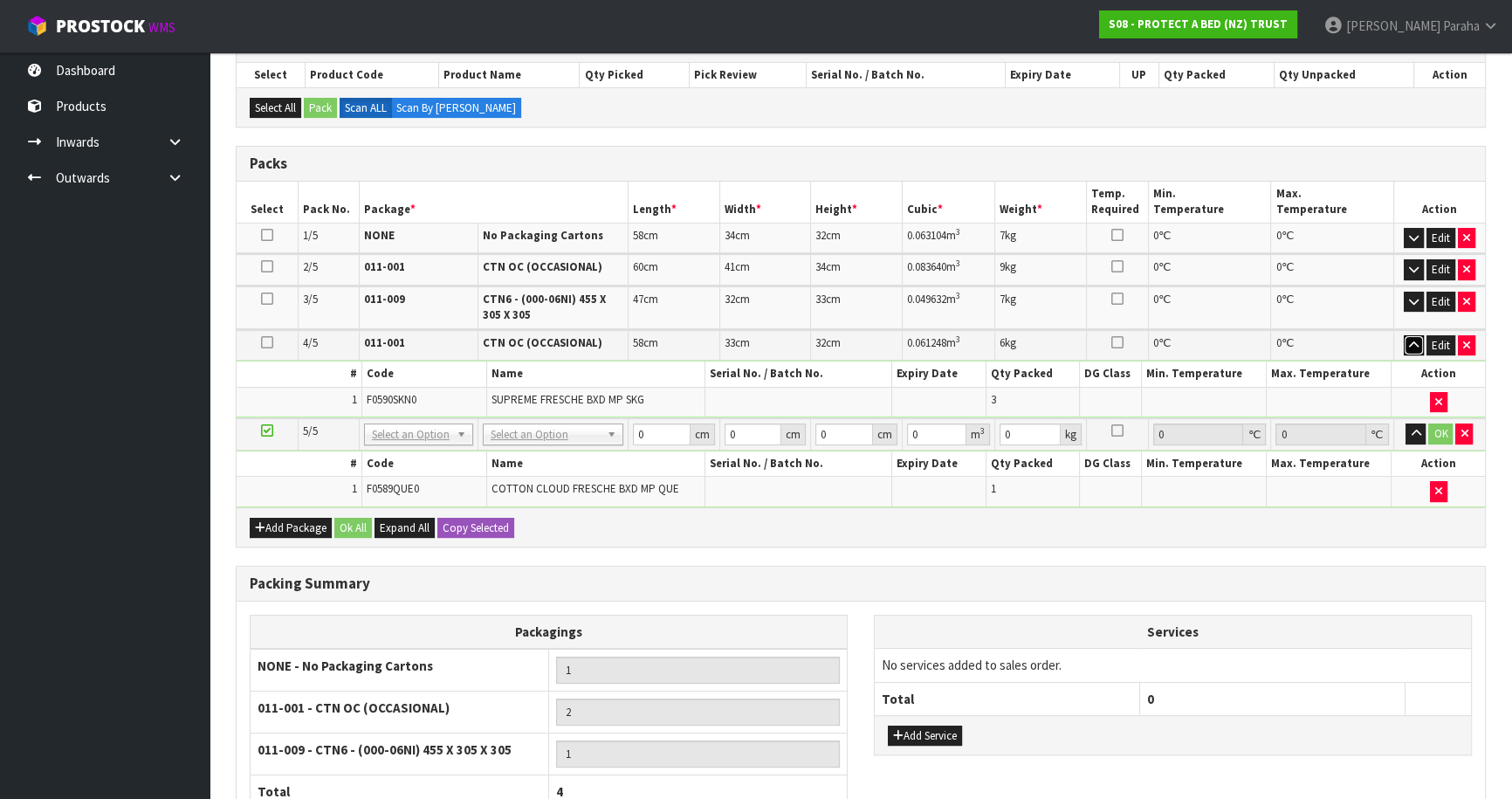
click at [1409, 345] on icon "button" at bounding box center [1414, 346] width 10 height 12
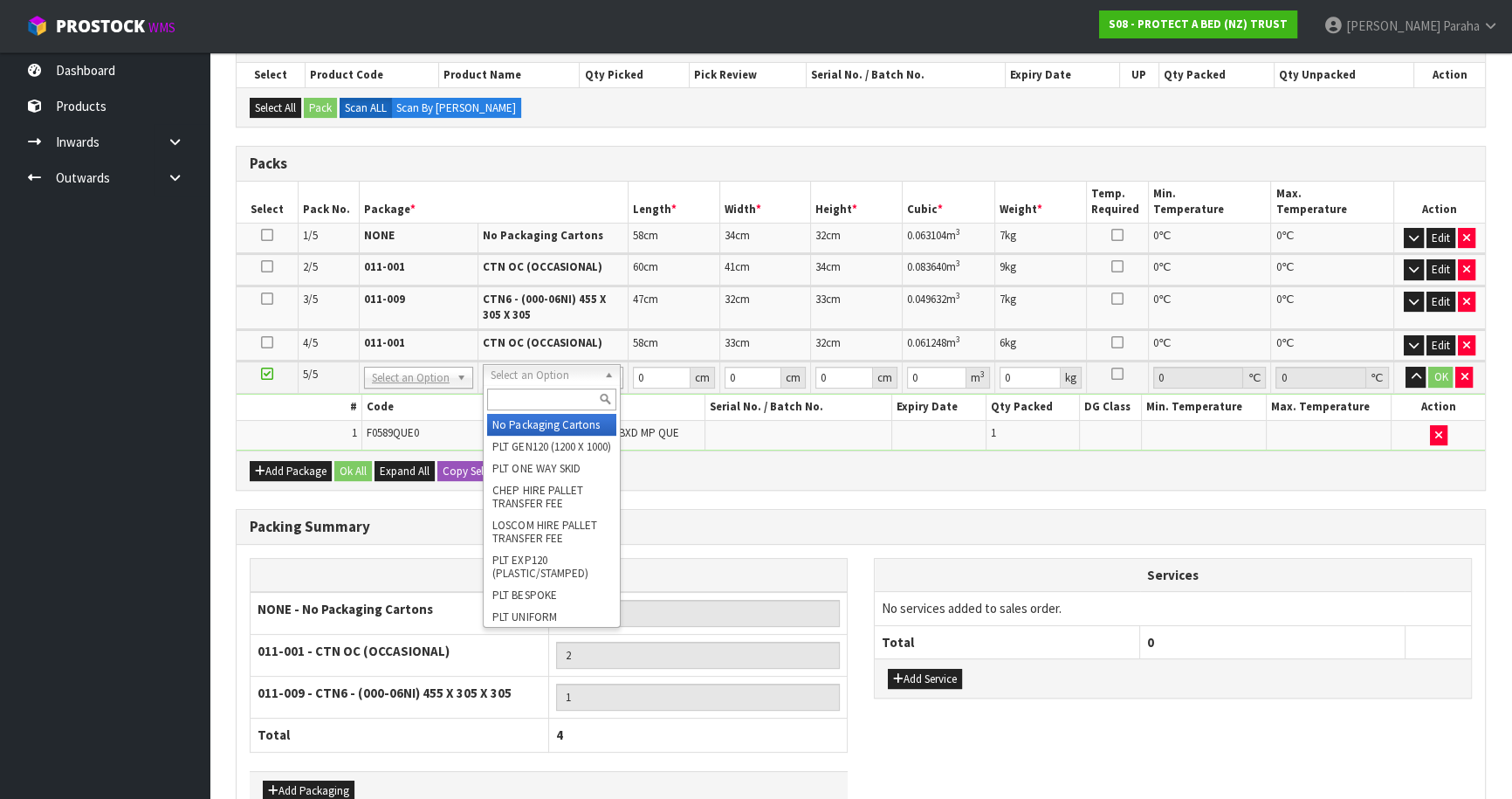
click at [594, 393] on input "text" at bounding box center [552, 400] width 130 height 22
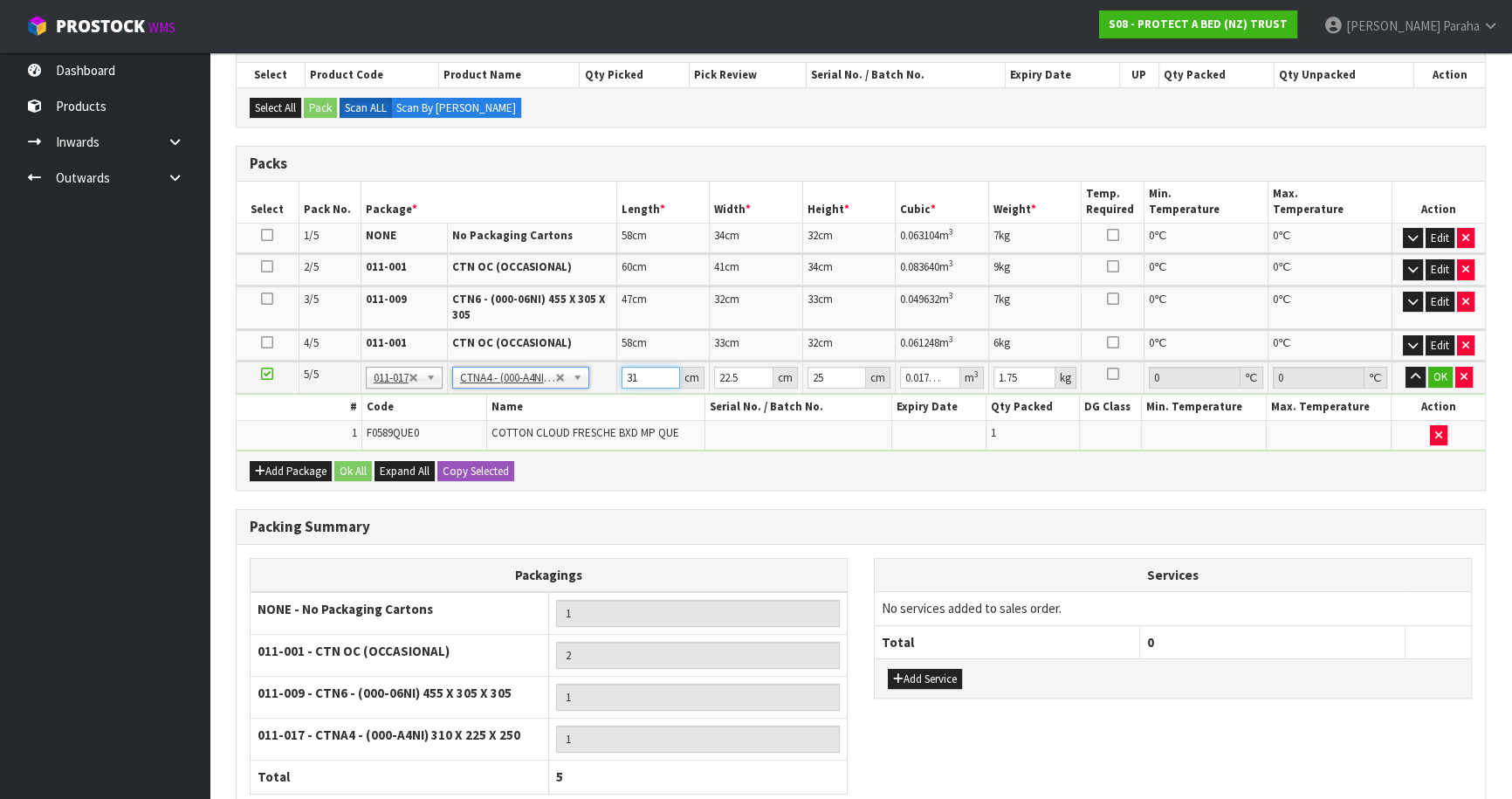
drag, startPoint x: 617, startPoint y: 375, endPoint x: 599, endPoint y: 375, distance: 18.0
click at [599, 375] on tr "5/5 NONE 007-001 007-002 007-004 007-009 007-013 007-014 007-015 007-017 007-01…" at bounding box center [860, 377] width 1249 height 32
click at [1406, 367] on button "button" at bounding box center [1416, 377] width 20 height 21
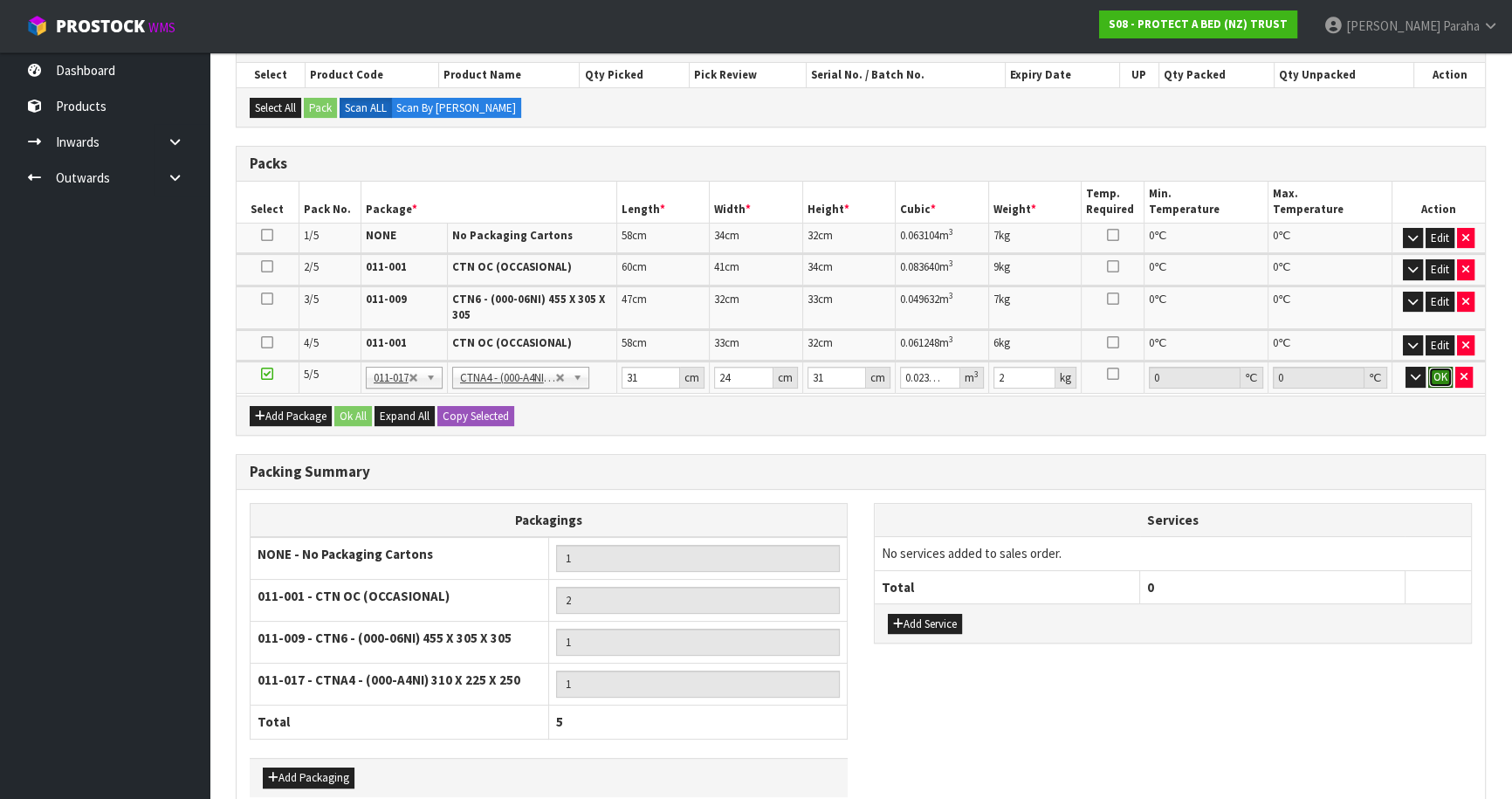
click button "OK" at bounding box center [1440, 377] width 25 height 21
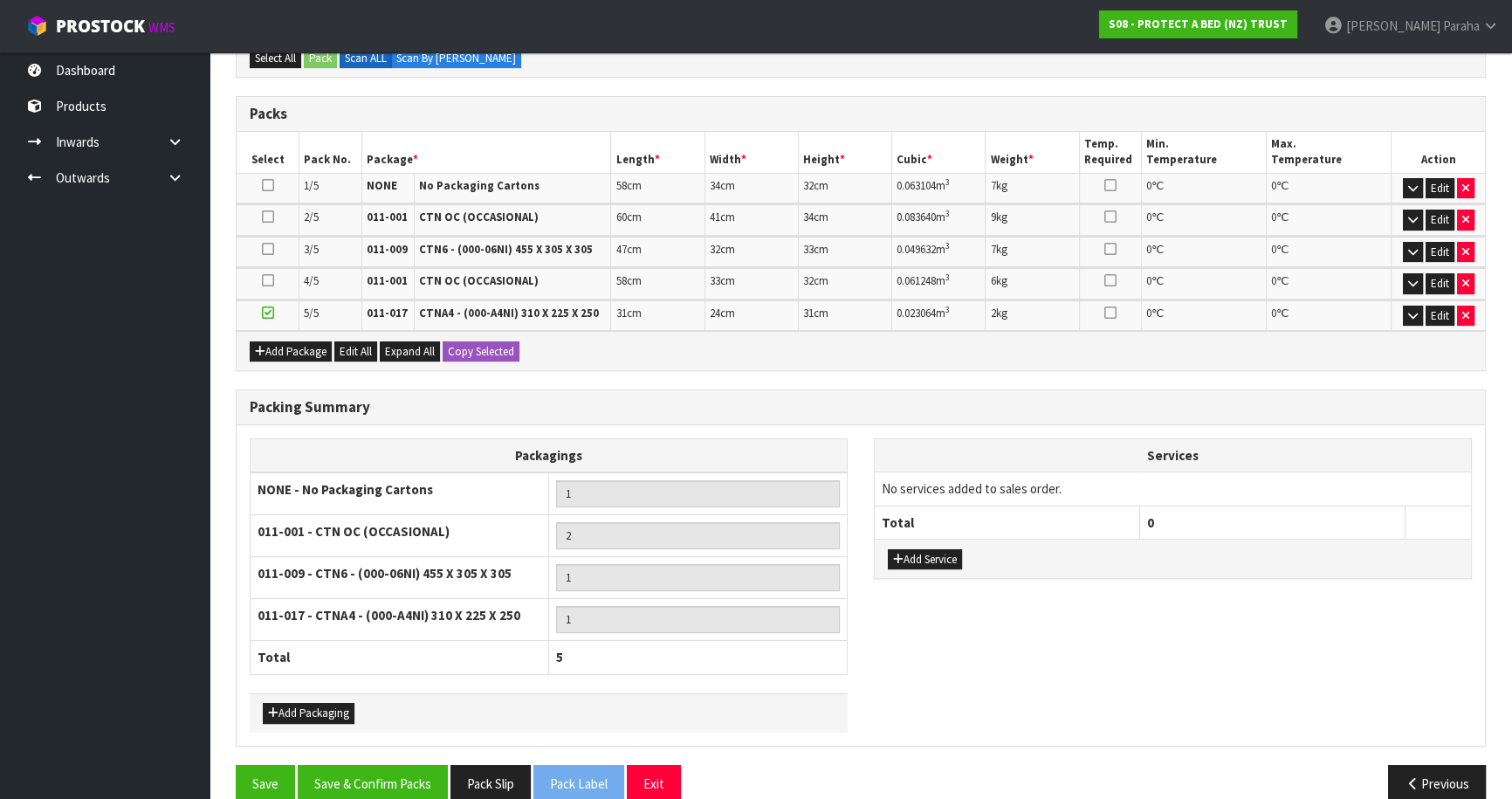
scroll to position [393, 0]
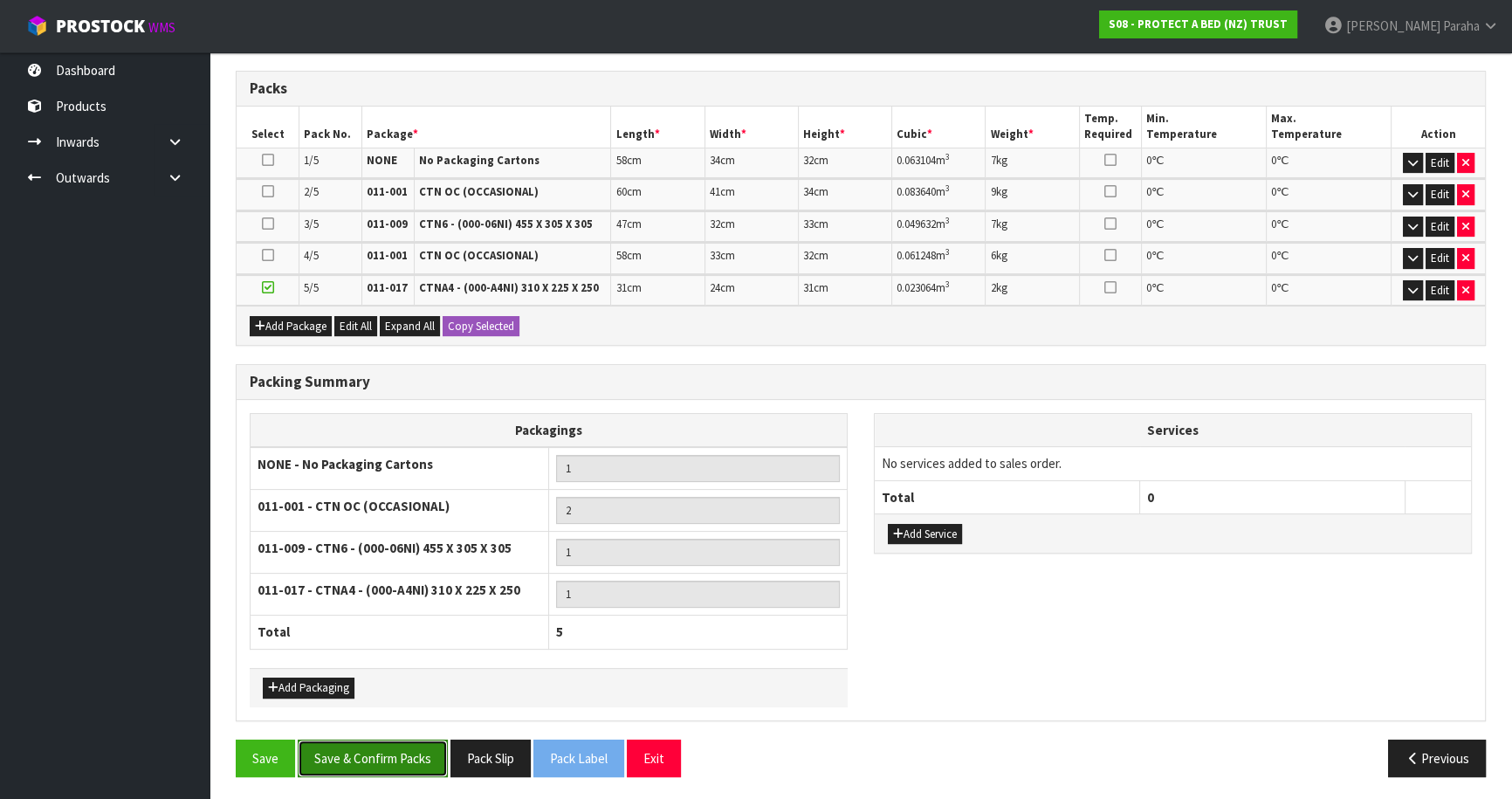
click at [369, 750] on button "Save & Confirm Packs" at bounding box center [372, 759] width 150 height 37
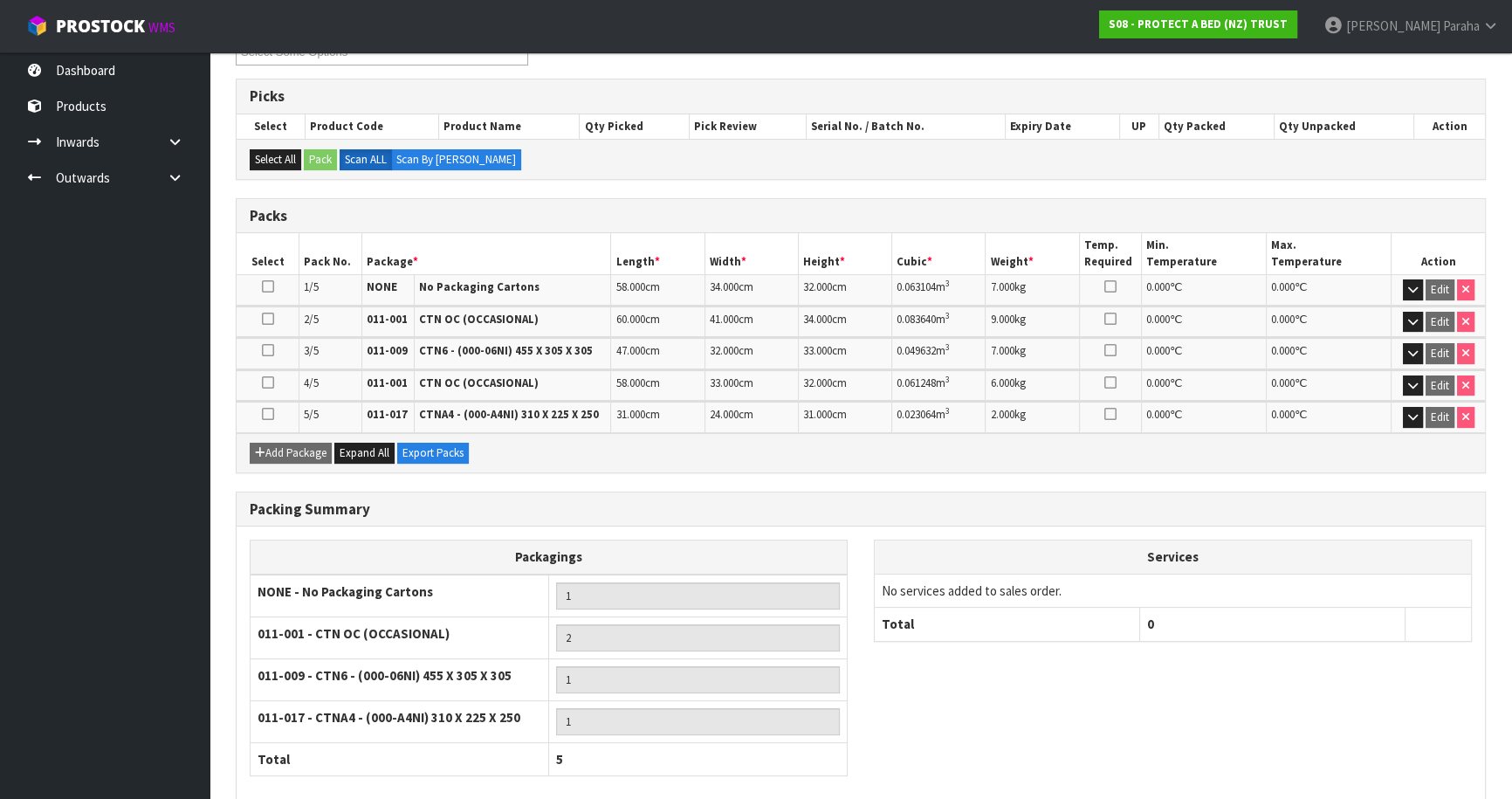
scroll to position [416, 0]
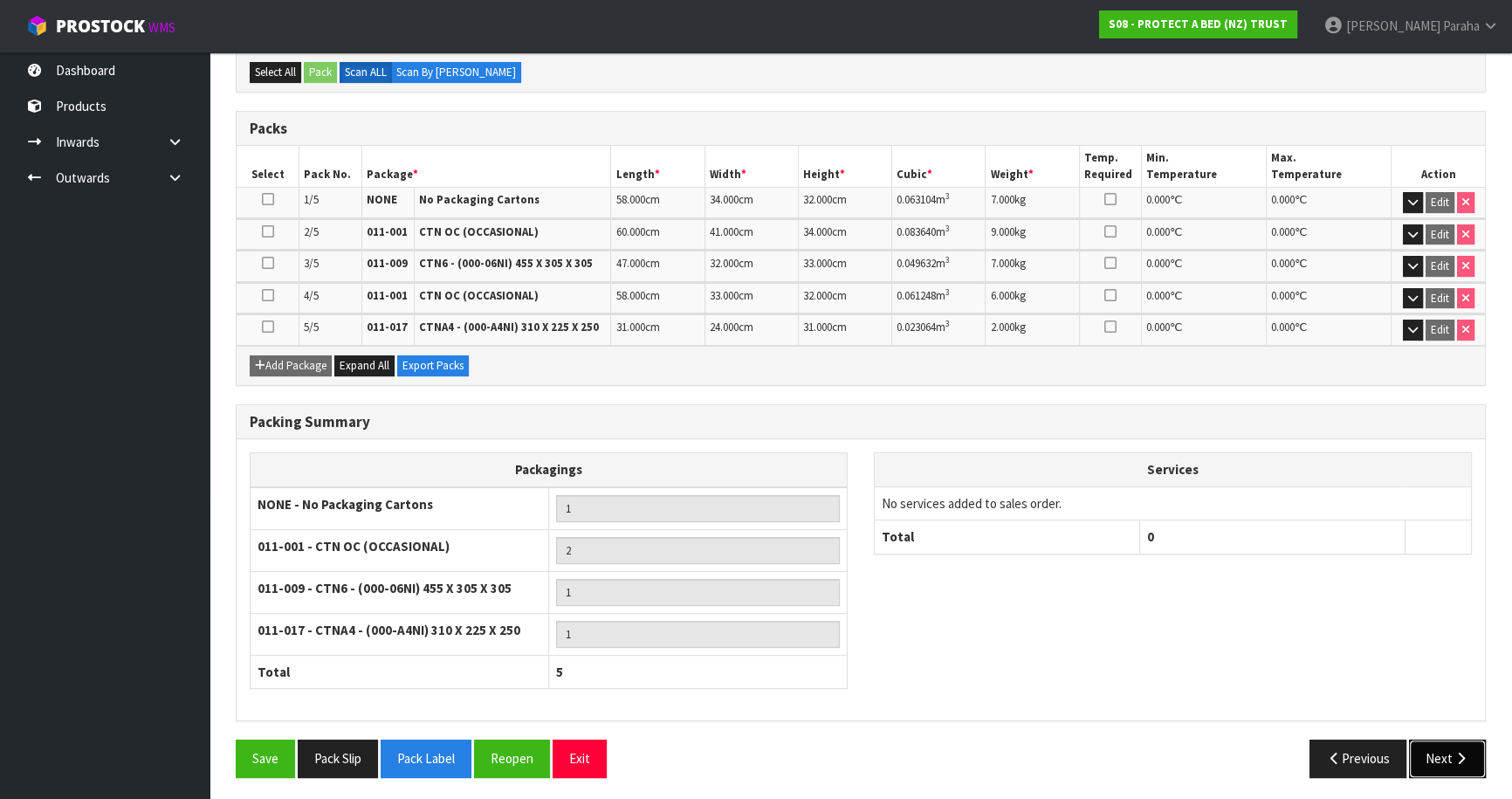
click at [1434, 751] on button "Next" at bounding box center [1447, 759] width 77 height 37
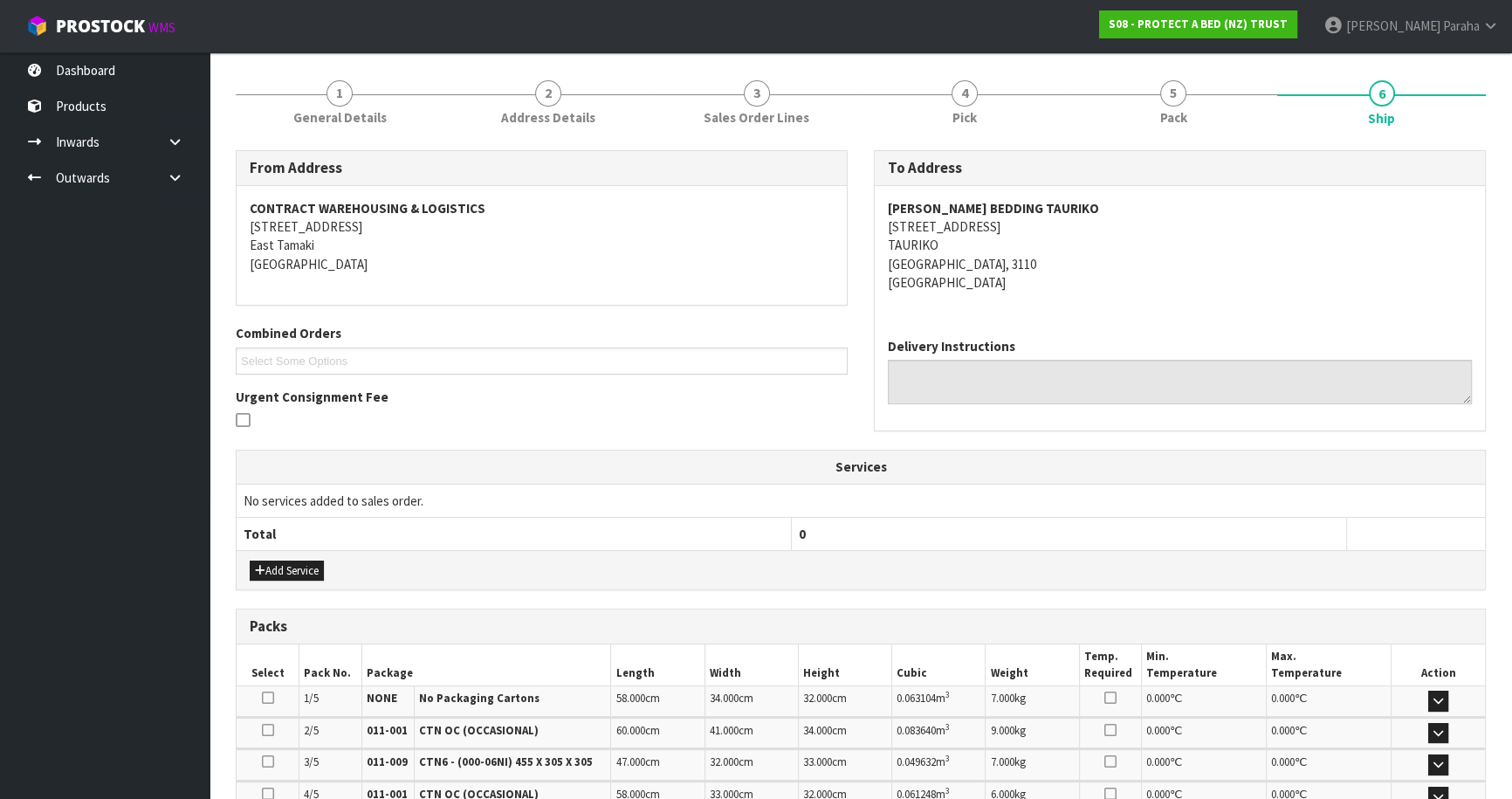
scroll to position [463, 0]
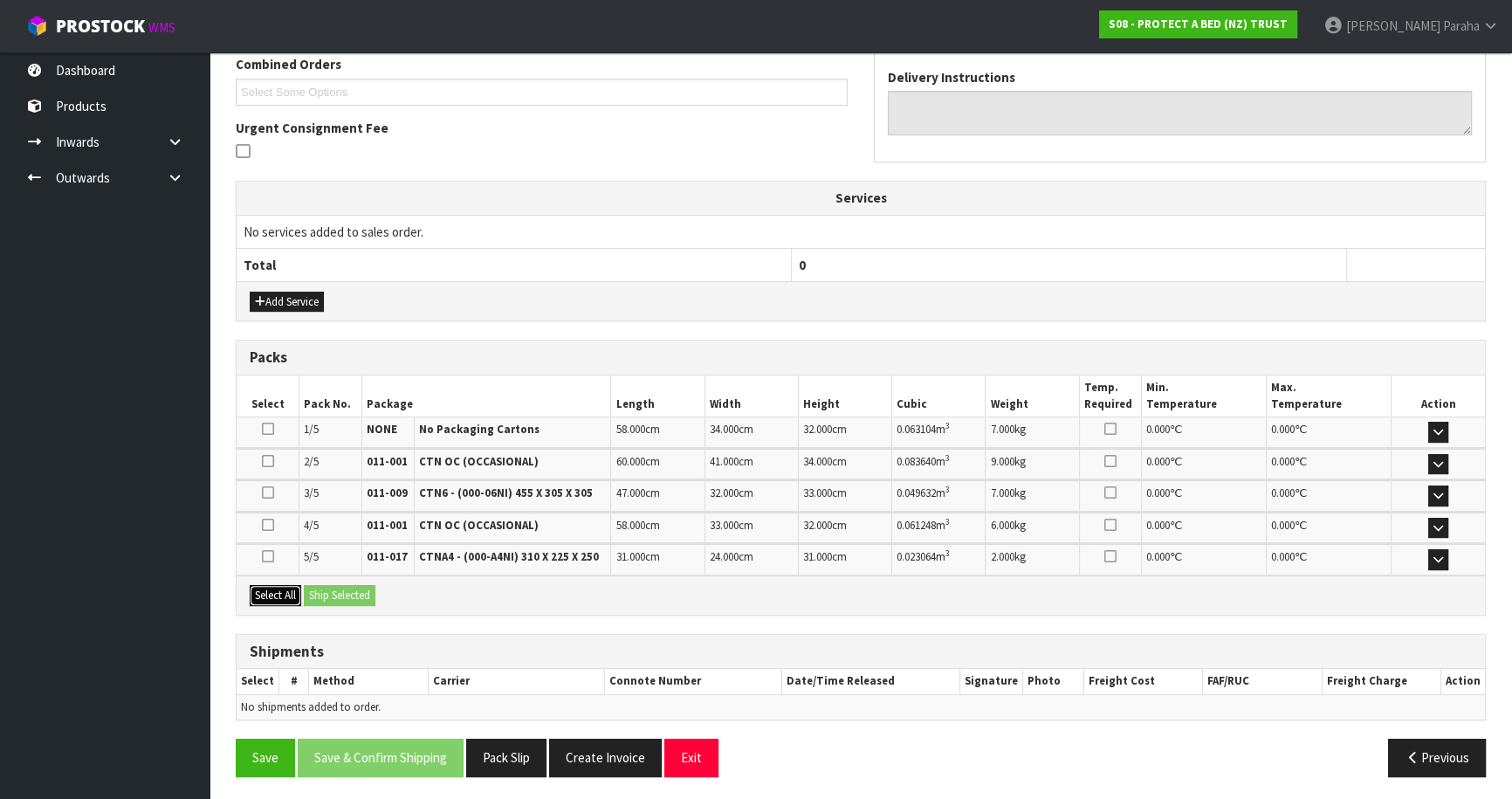
drag, startPoint x: 287, startPoint y: 598, endPoint x: 332, endPoint y: 584, distance: 47.1
click at [292, 596] on button "Select All" at bounding box center [276, 595] width 52 height 21
click at [334, 585] on button "Ship Selected" at bounding box center [339, 595] width 72 height 21
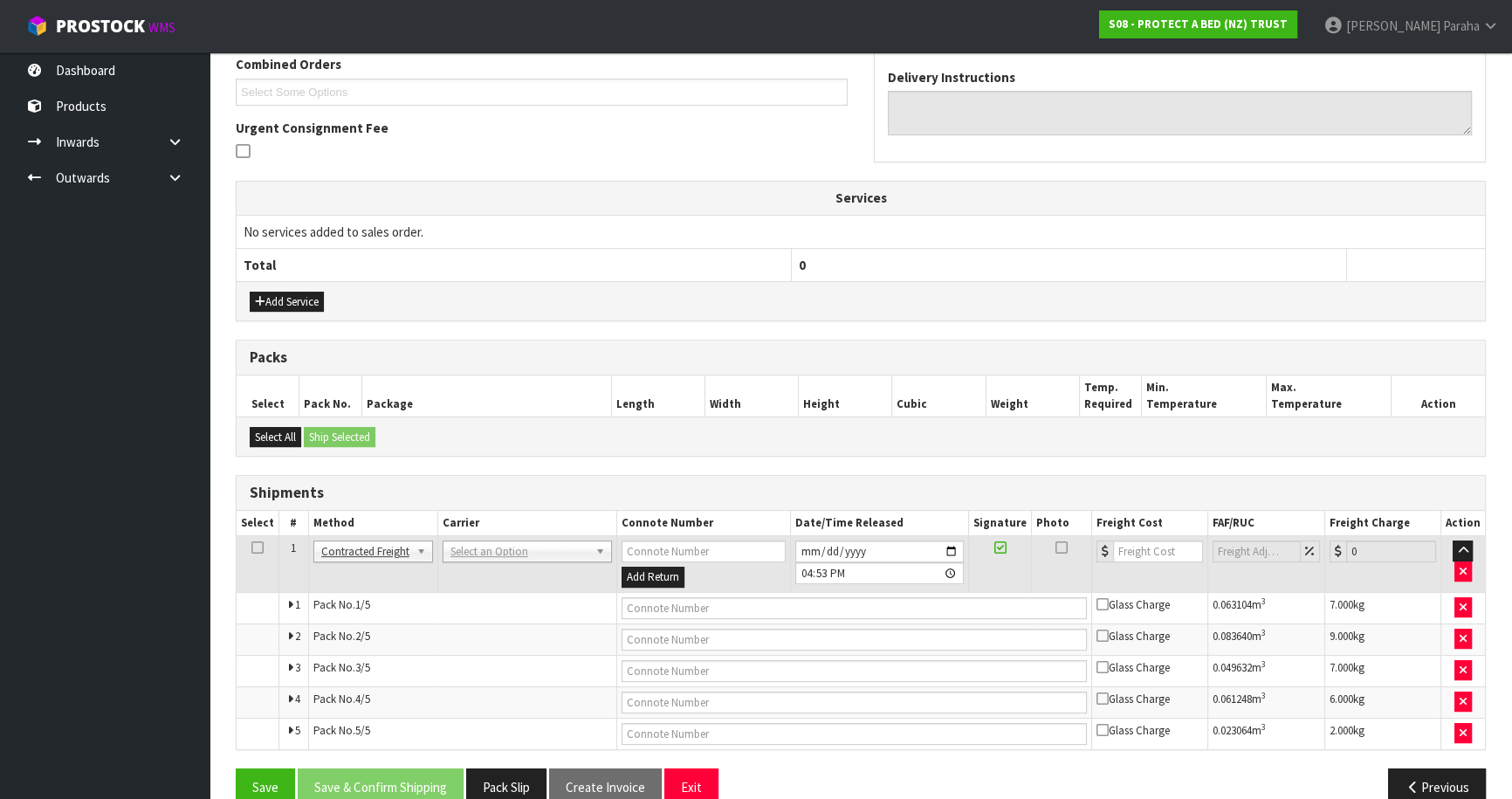
scroll to position [493, 0]
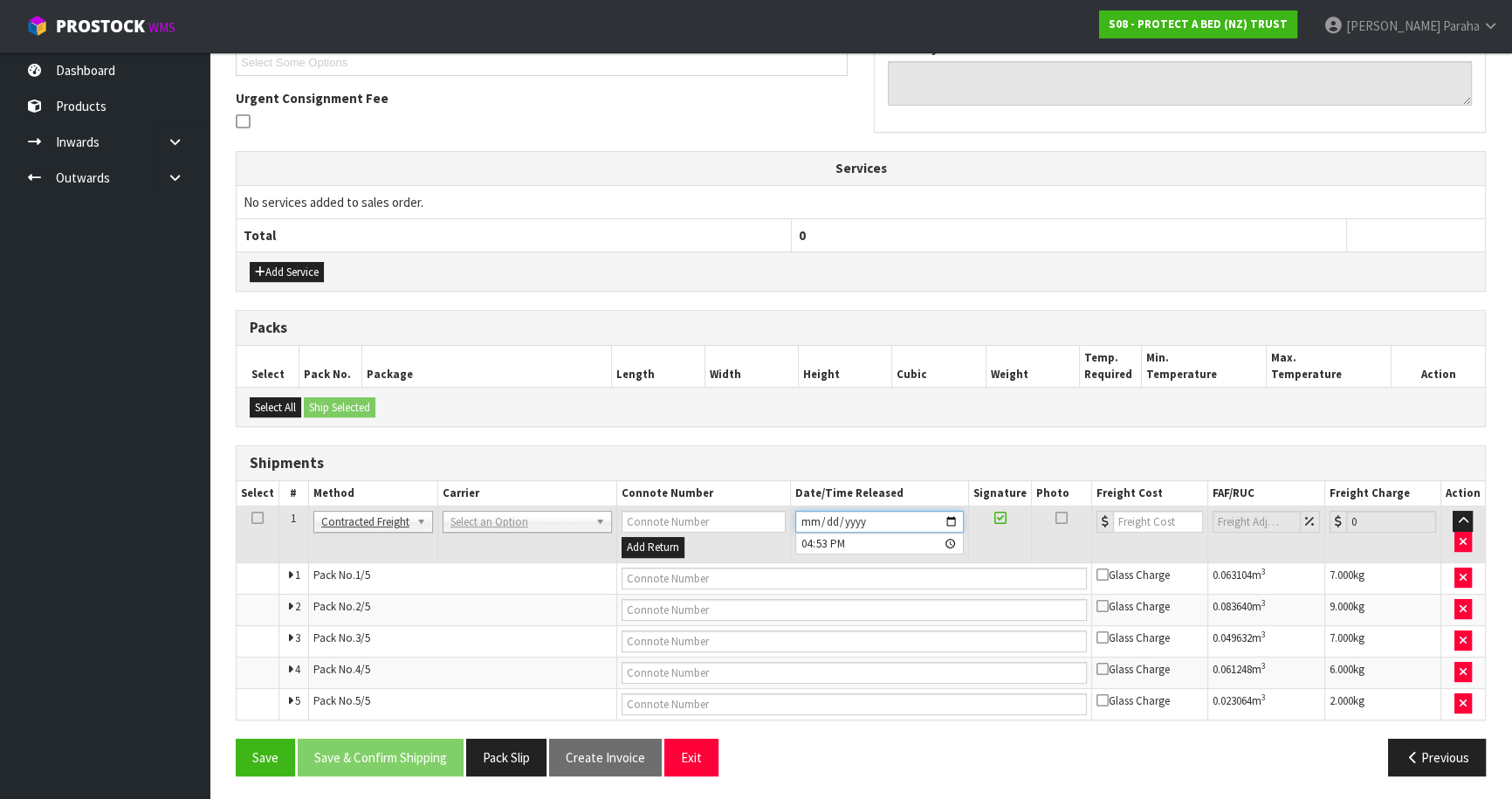
click at [953, 517] on input "[DATE]" at bounding box center [880, 522] width 169 height 22
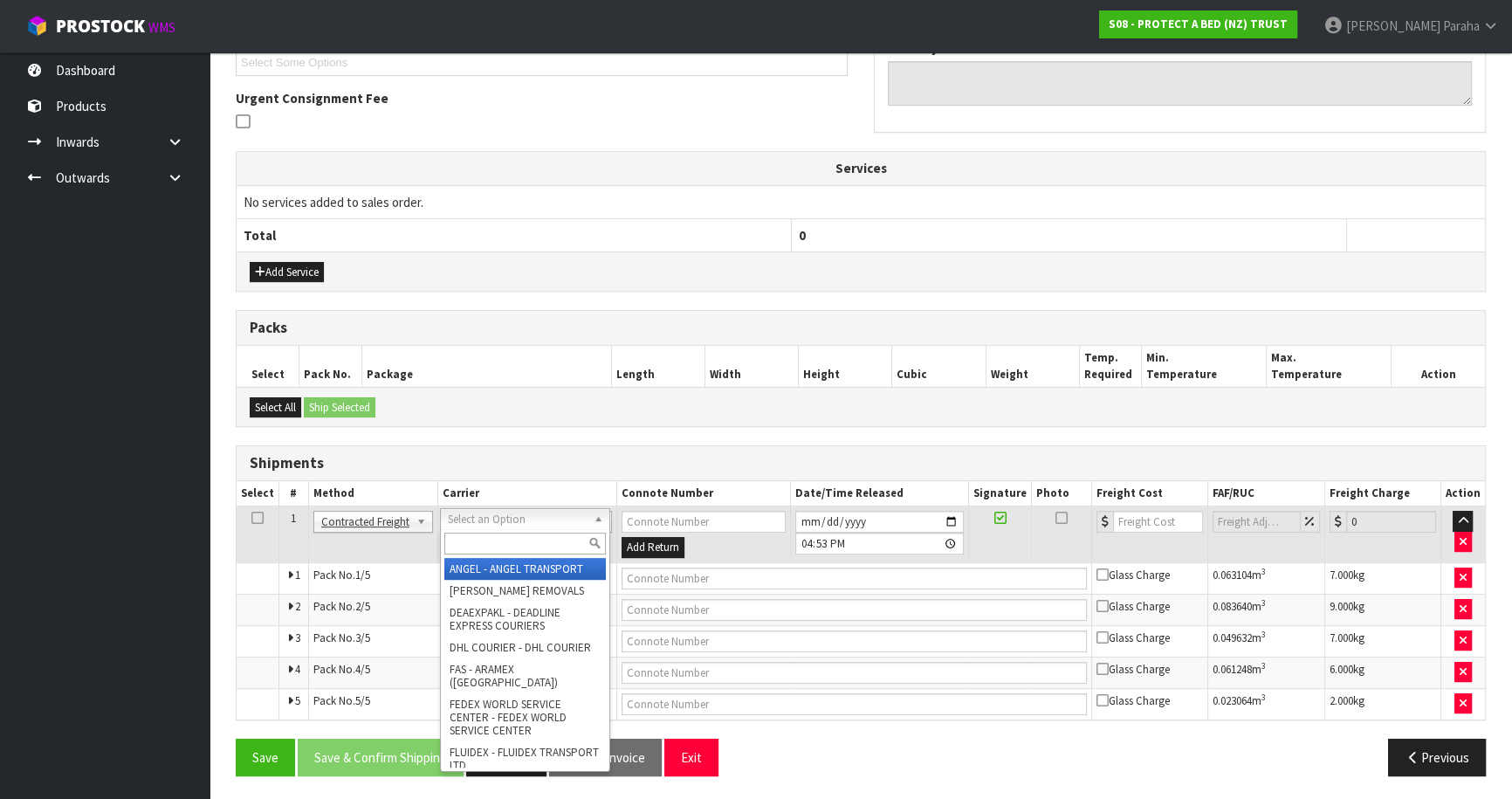
click at [469, 543] on input "text" at bounding box center [525, 544] width 162 height 22
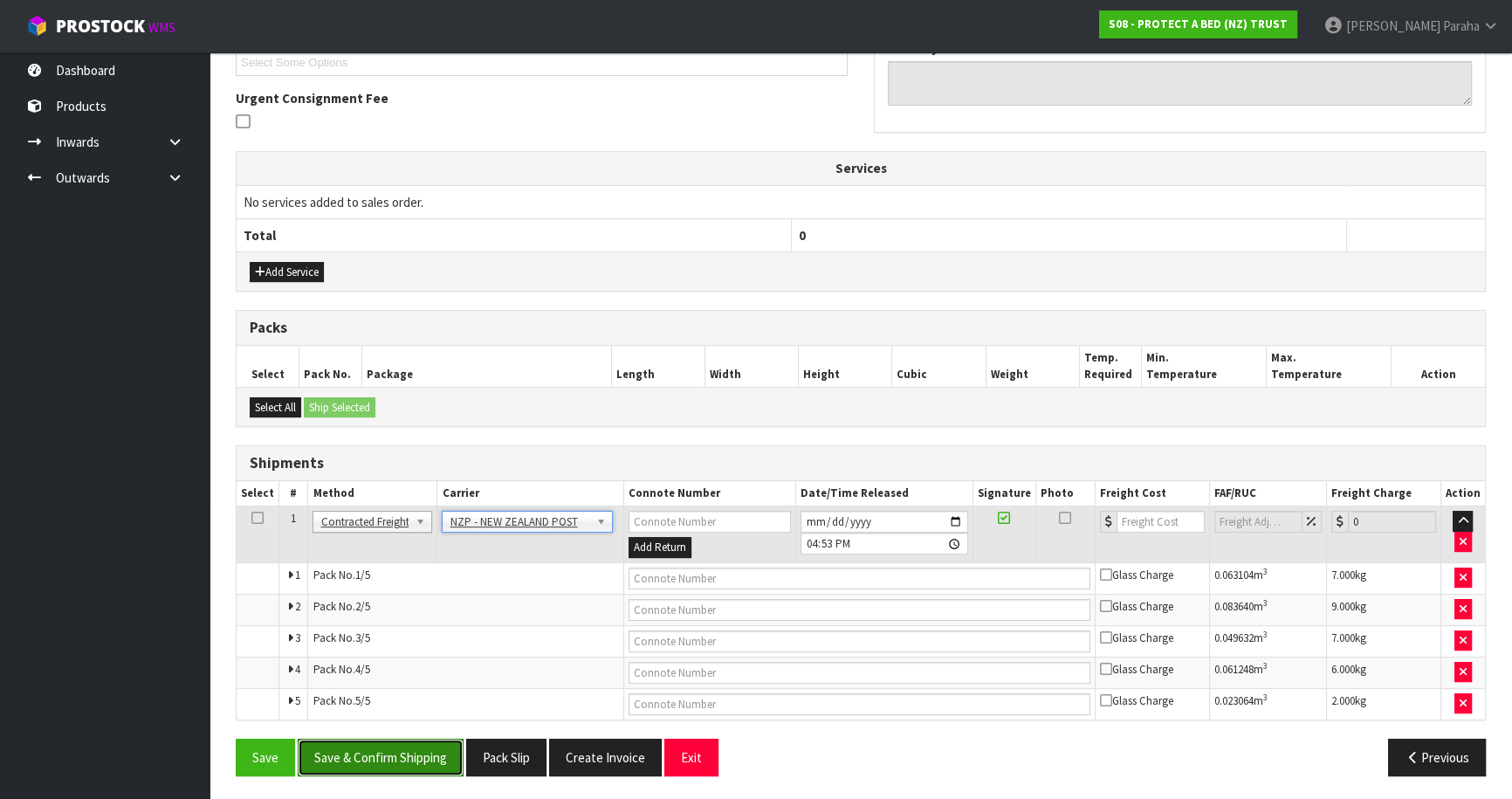
click at [411, 759] on button "Save & Confirm Shipping" at bounding box center [380, 758] width 166 height 37
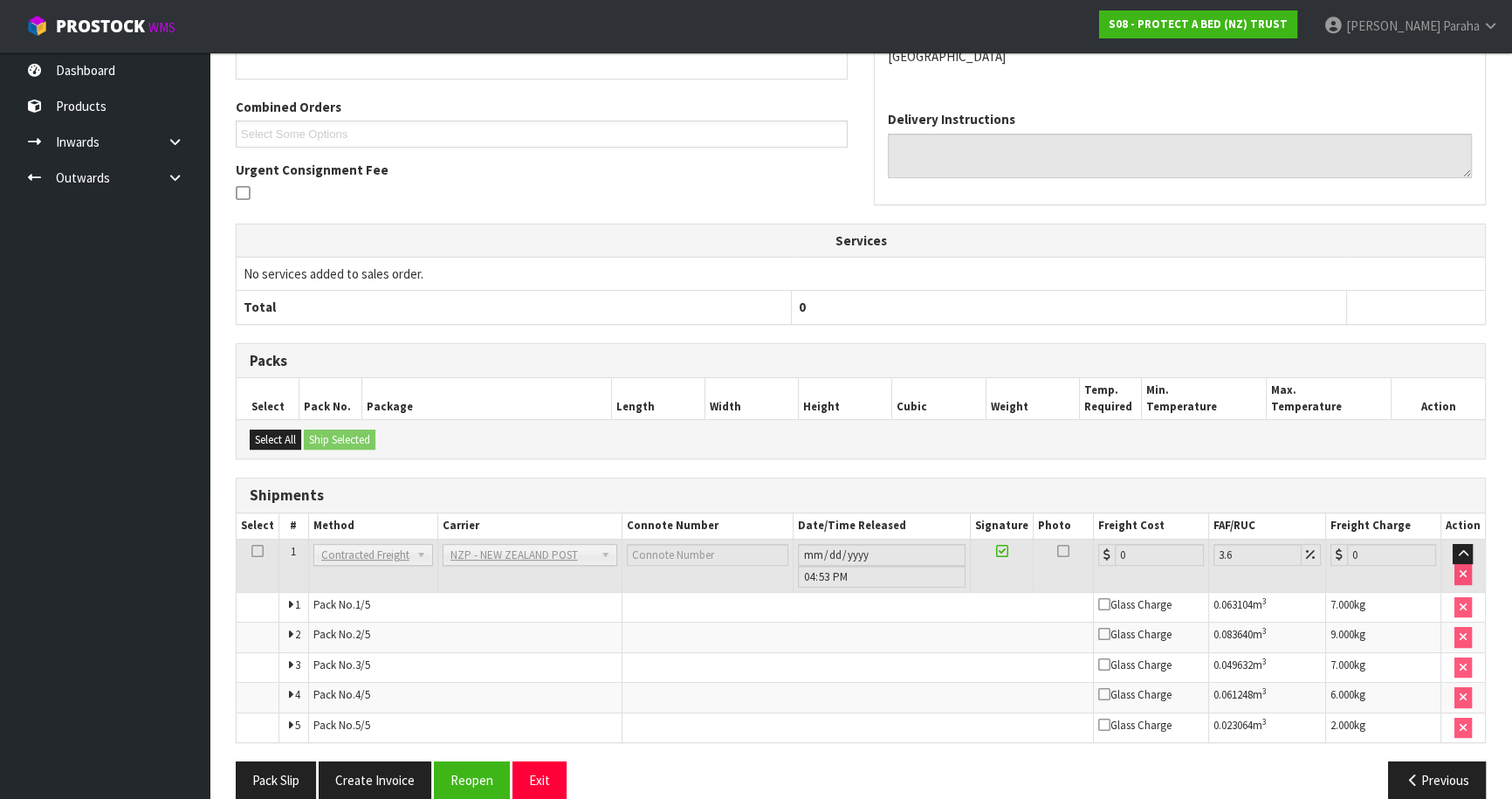
scroll to position [463, 0]
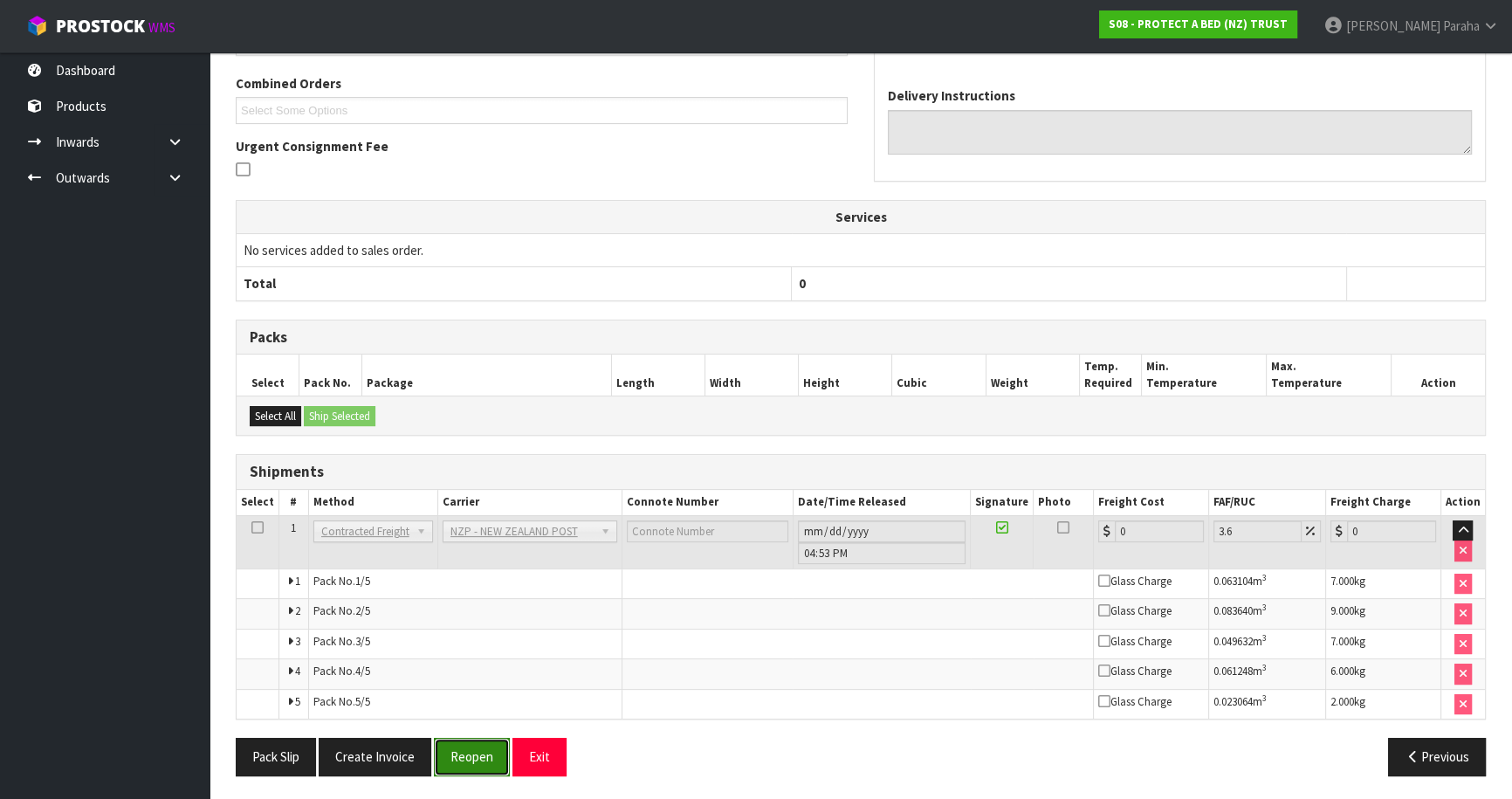
click at [468, 743] on button "Reopen" at bounding box center [471, 757] width 76 height 37
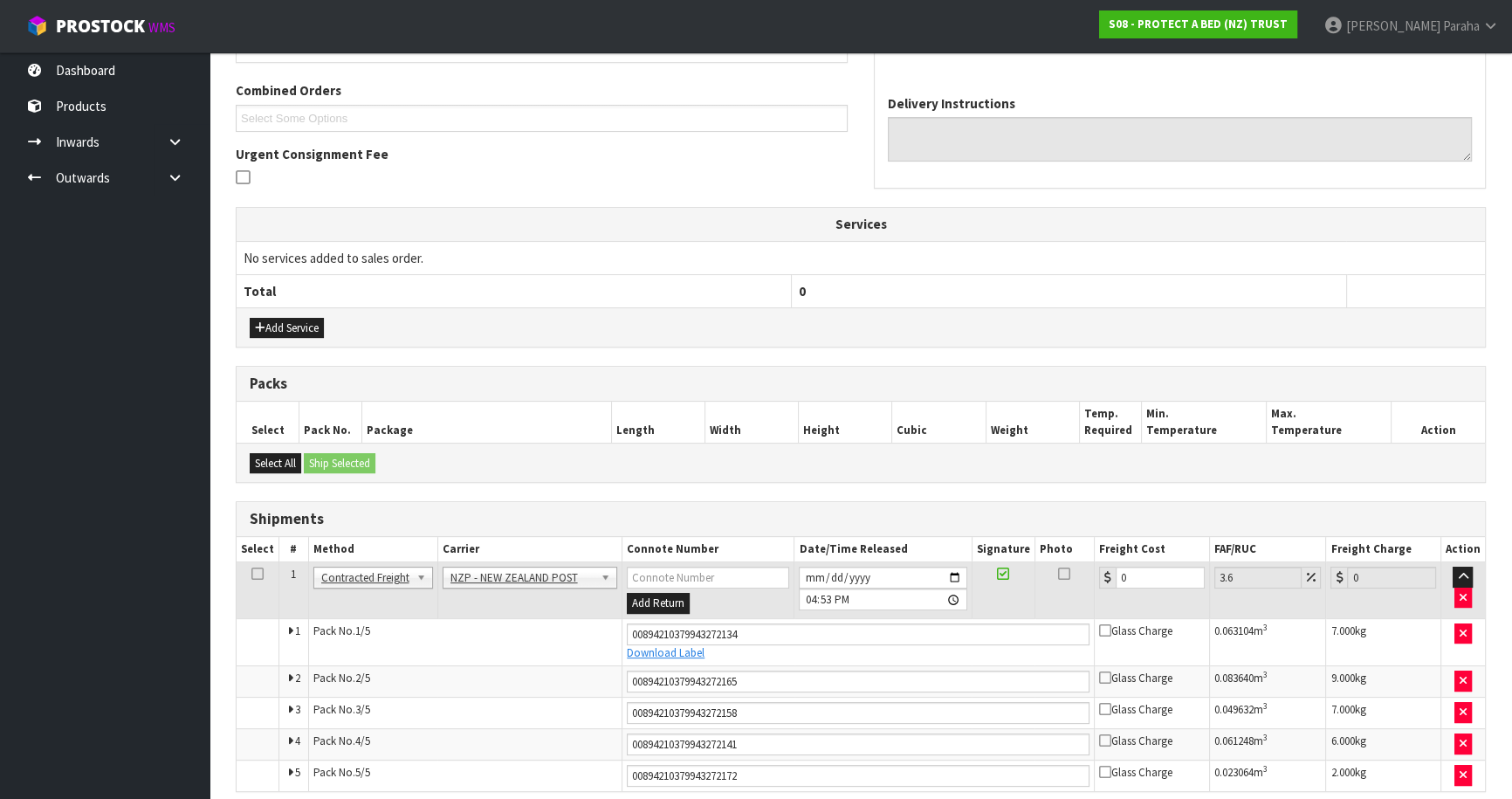
scroll to position [508, 0]
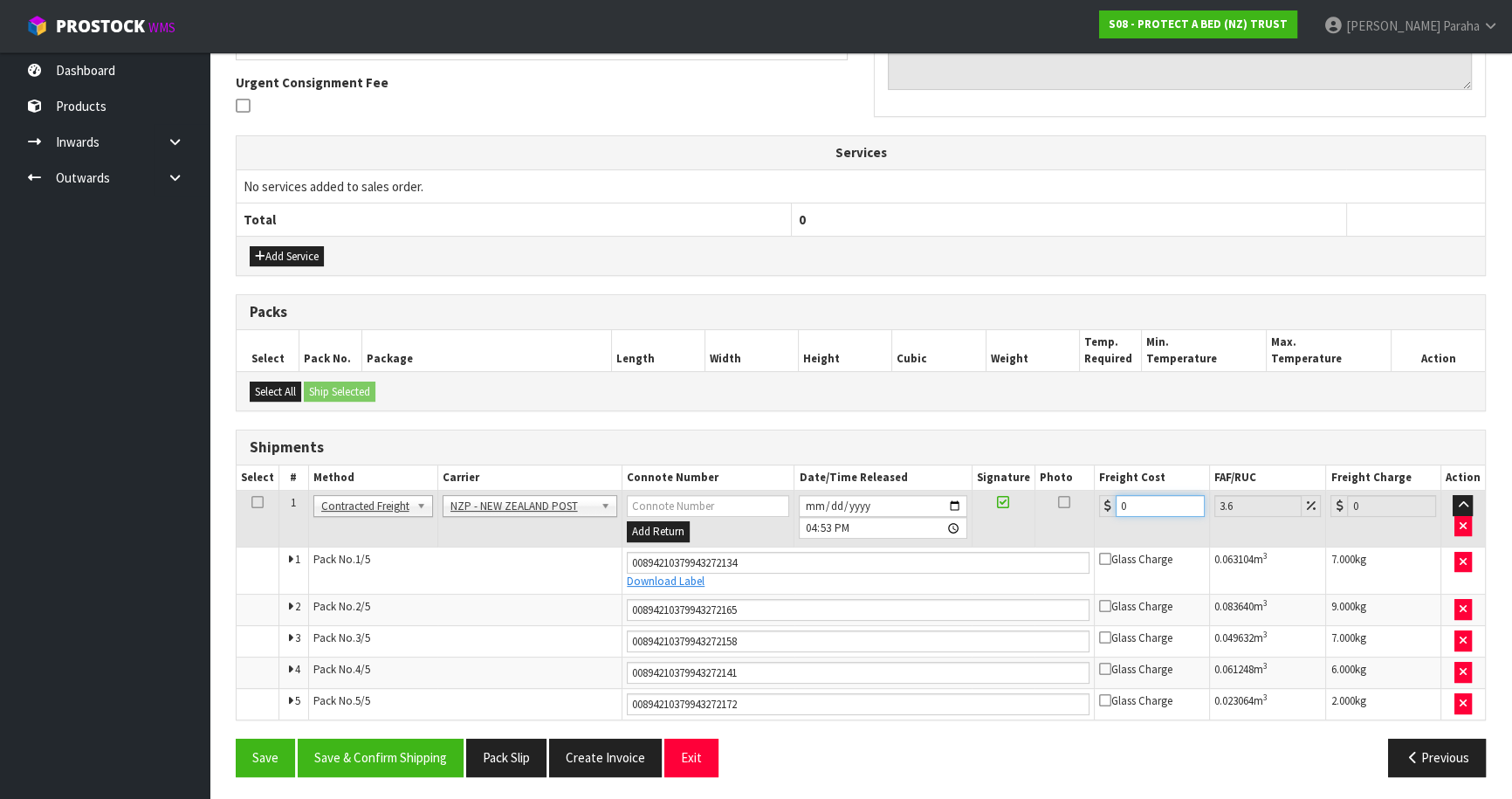
click at [1112, 498] on div "0" at bounding box center [1152, 506] width 106 height 22
click at [419, 766] on button "Save & Confirm Shipping" at bounding box center [380, 758] width 166 height 37
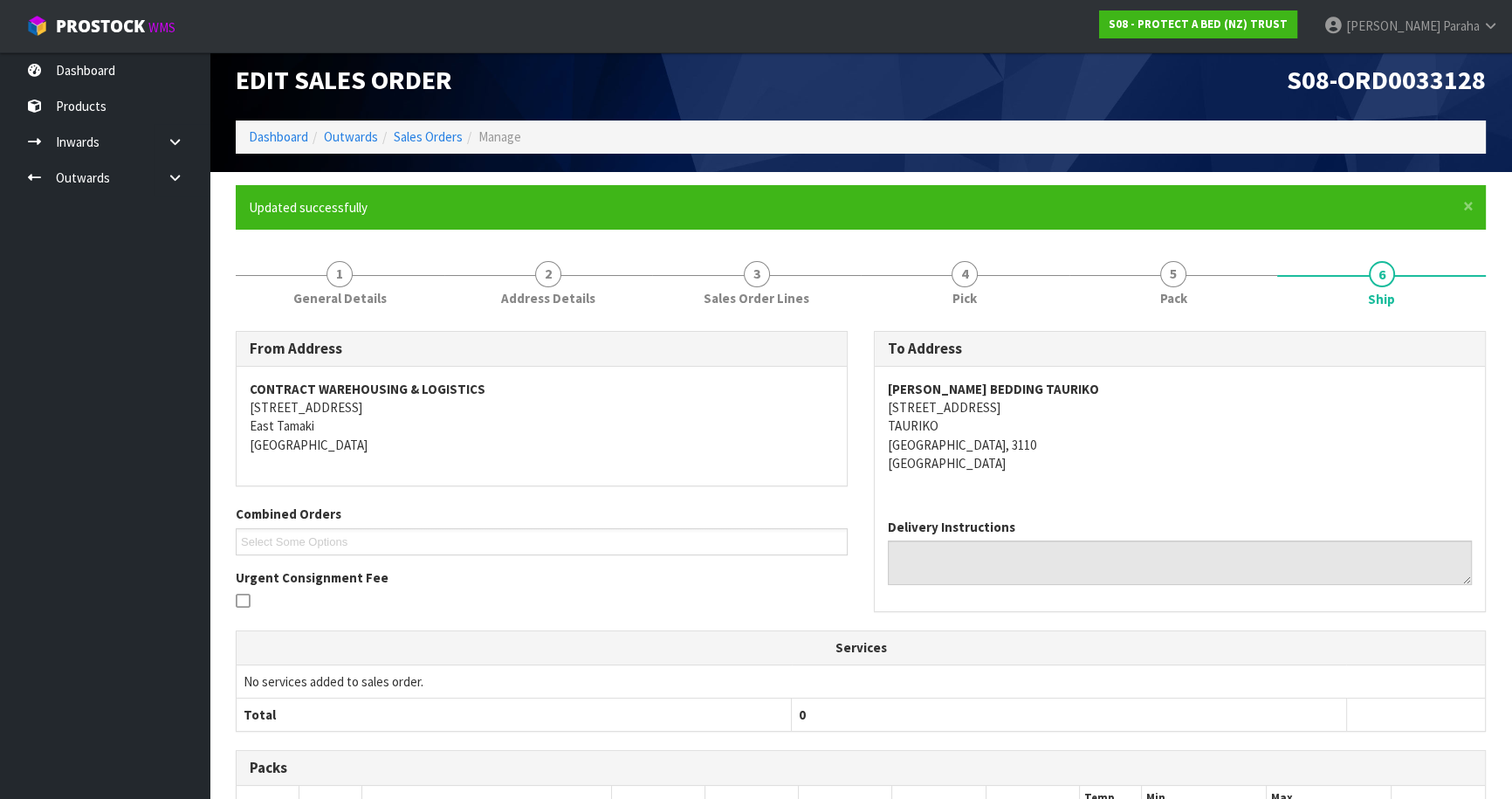
scroll to position [0, 0]
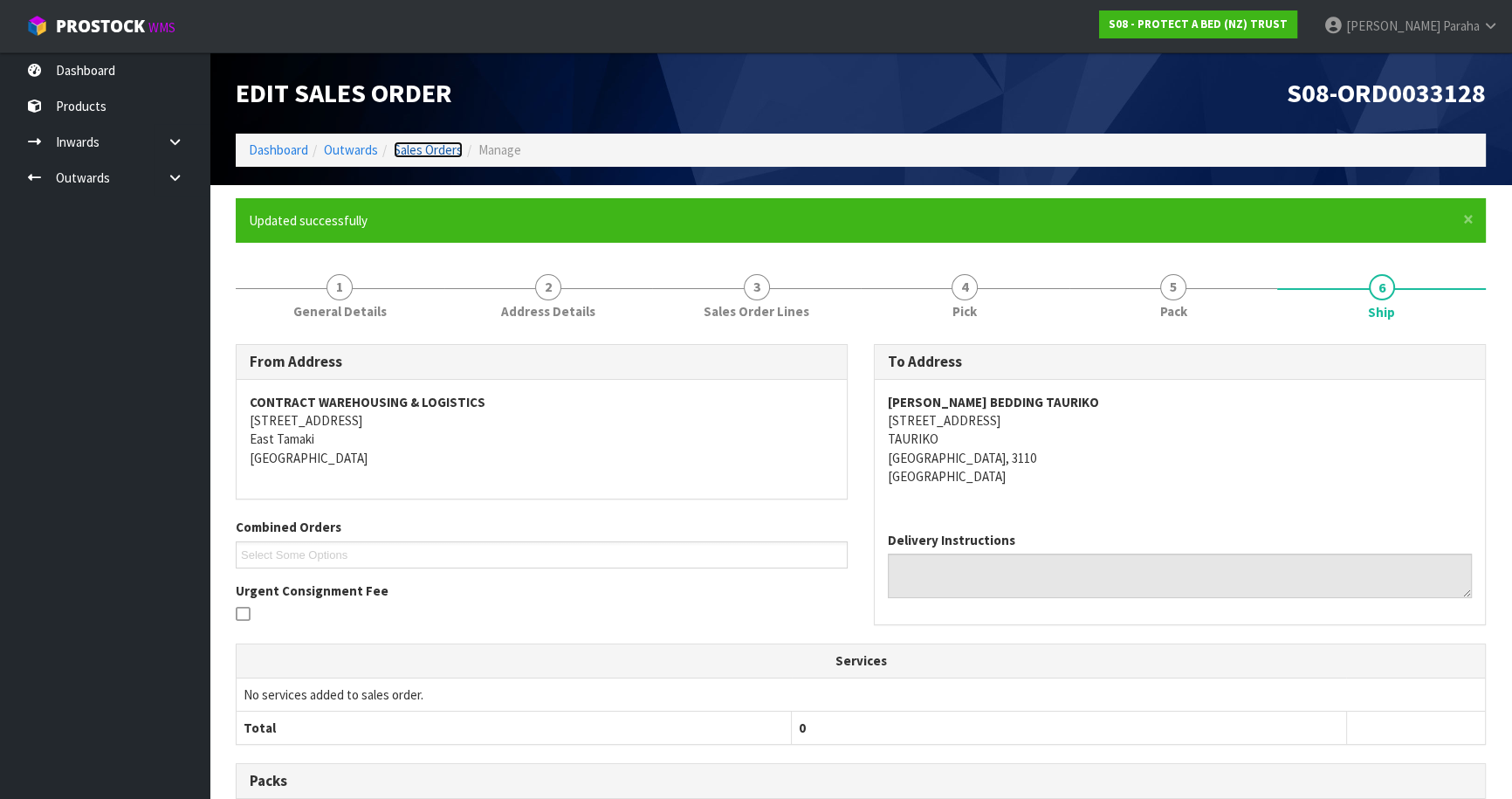
click at [406, 147] on link "Sales Orders" at bounding box center [428, 149] width 69 height 17
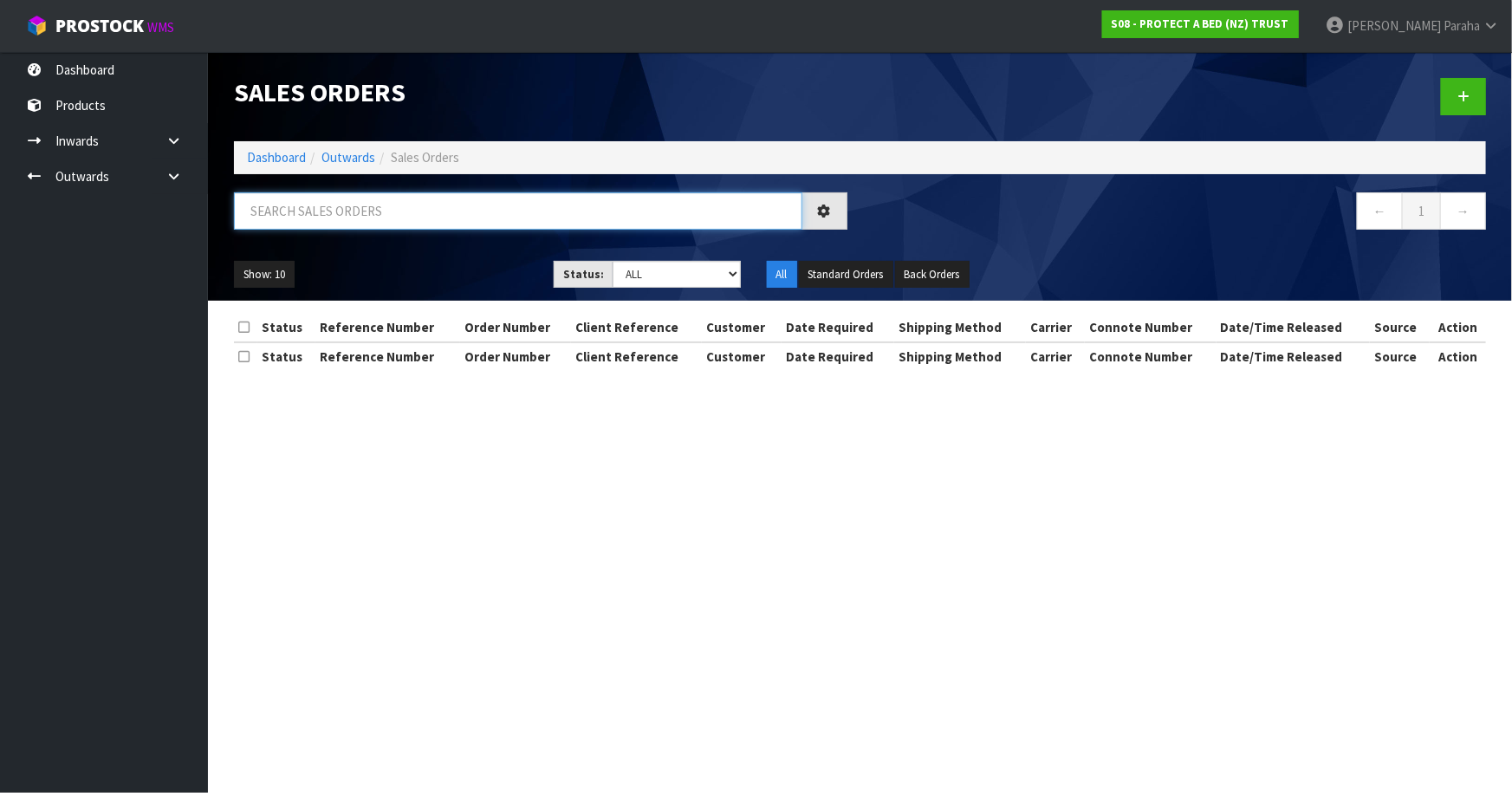
click at [431, 204] on input "text" at bounding box center [518, 211] width 569 height 37
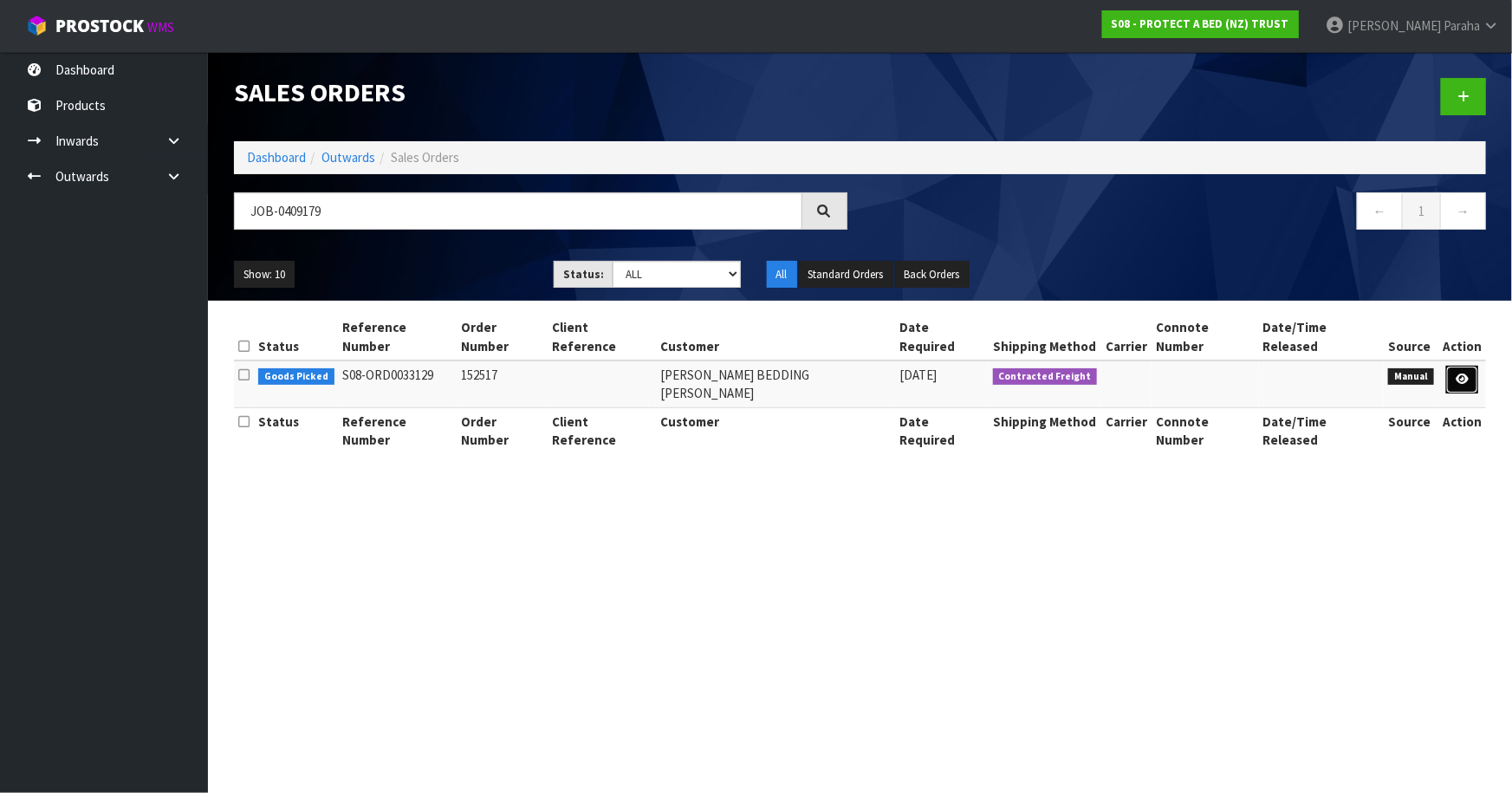
click at [1462, 374] on icon at bounding box center [1461, 380] width 13 height 12
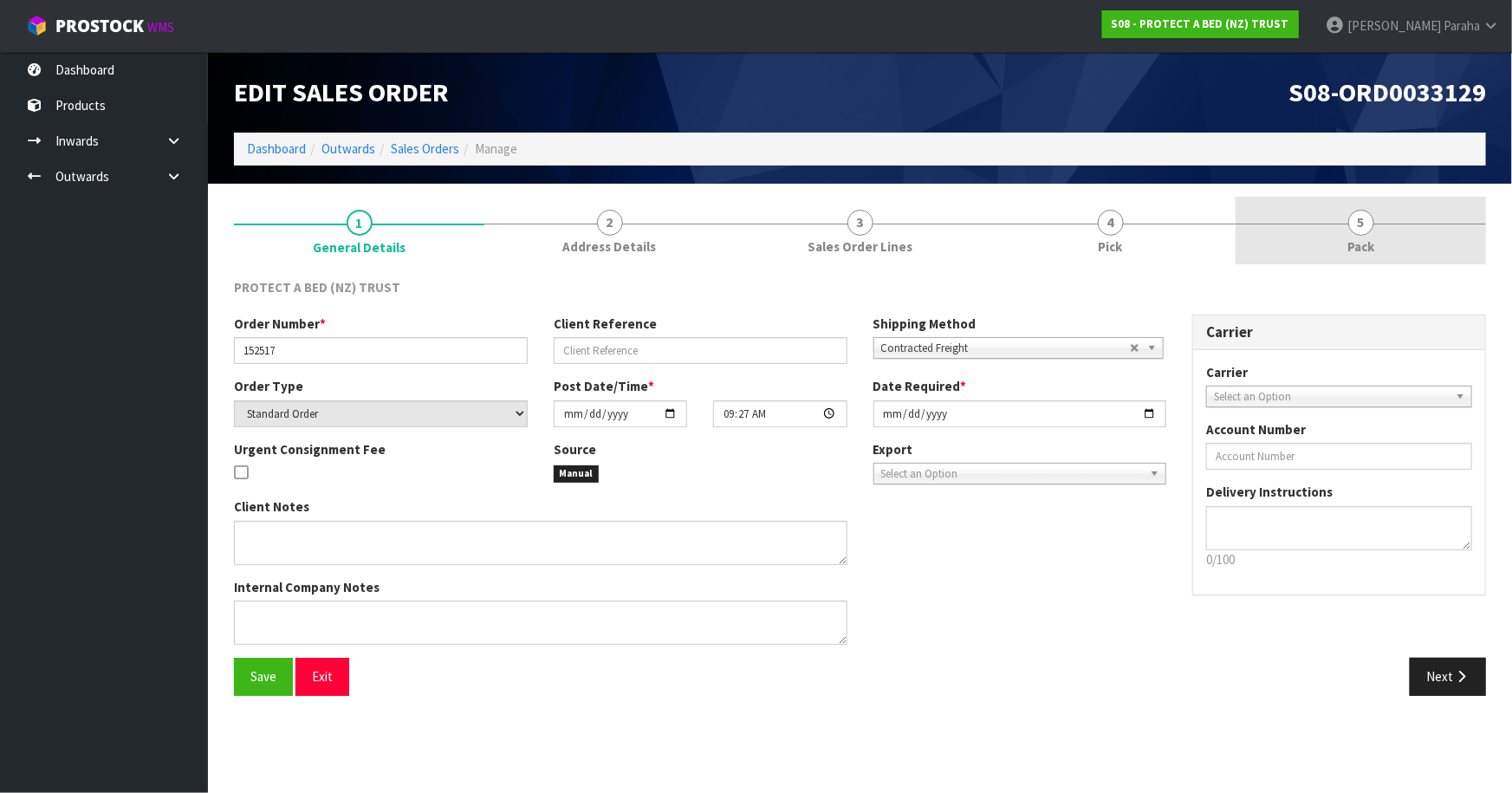
click at [1371, 225] on span "5" at bounding box center [1361, 222] width 26 height 26
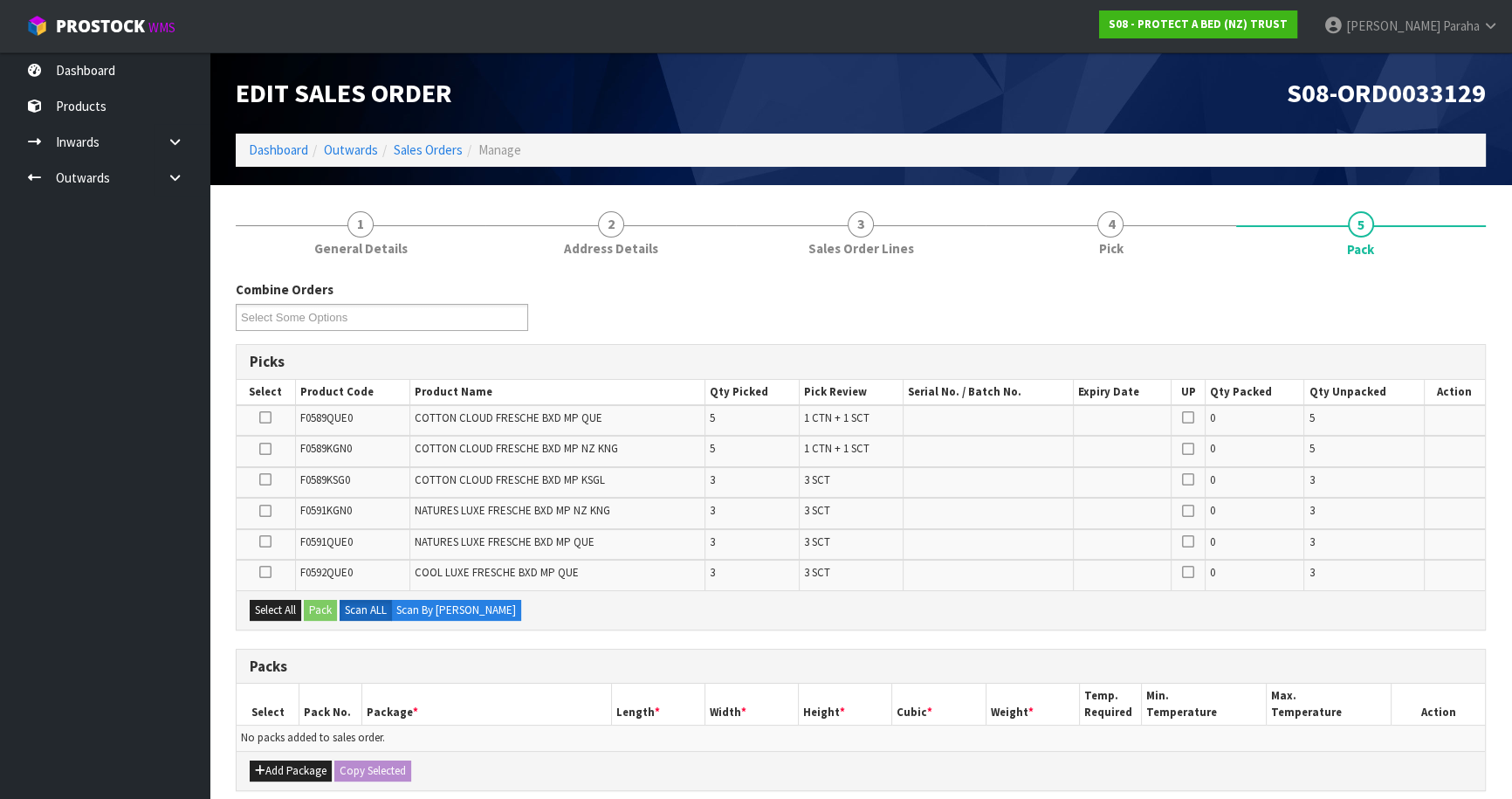
scroll to position [158, 0]
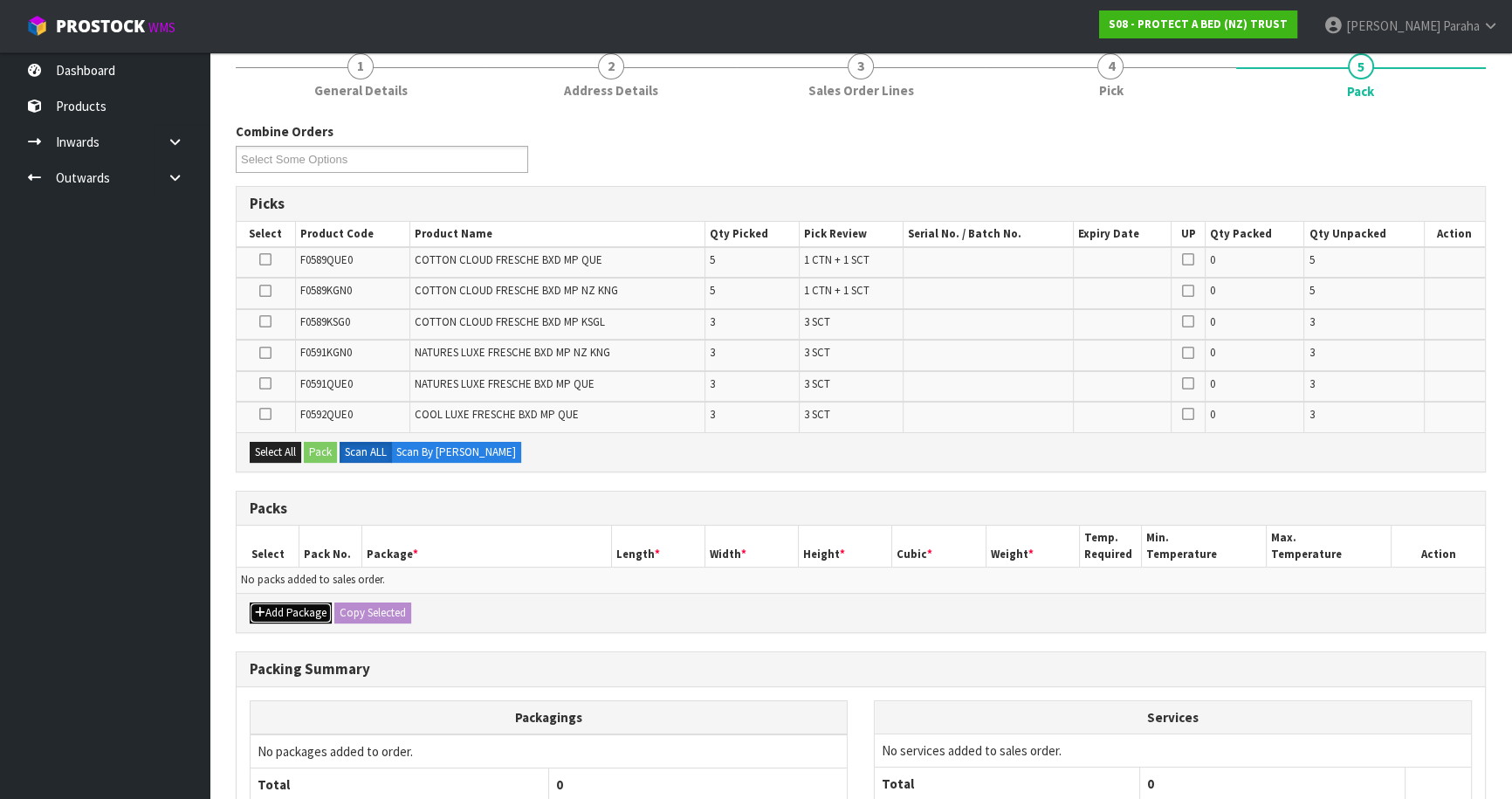
drag, startPoint x: 288, startPoint y: 601, endPoint x: 282, endPoint y: 614, distance: 14.3
click at [288, 603] on button "Add Package" at bounding box center [291, 613] width 82 height 21
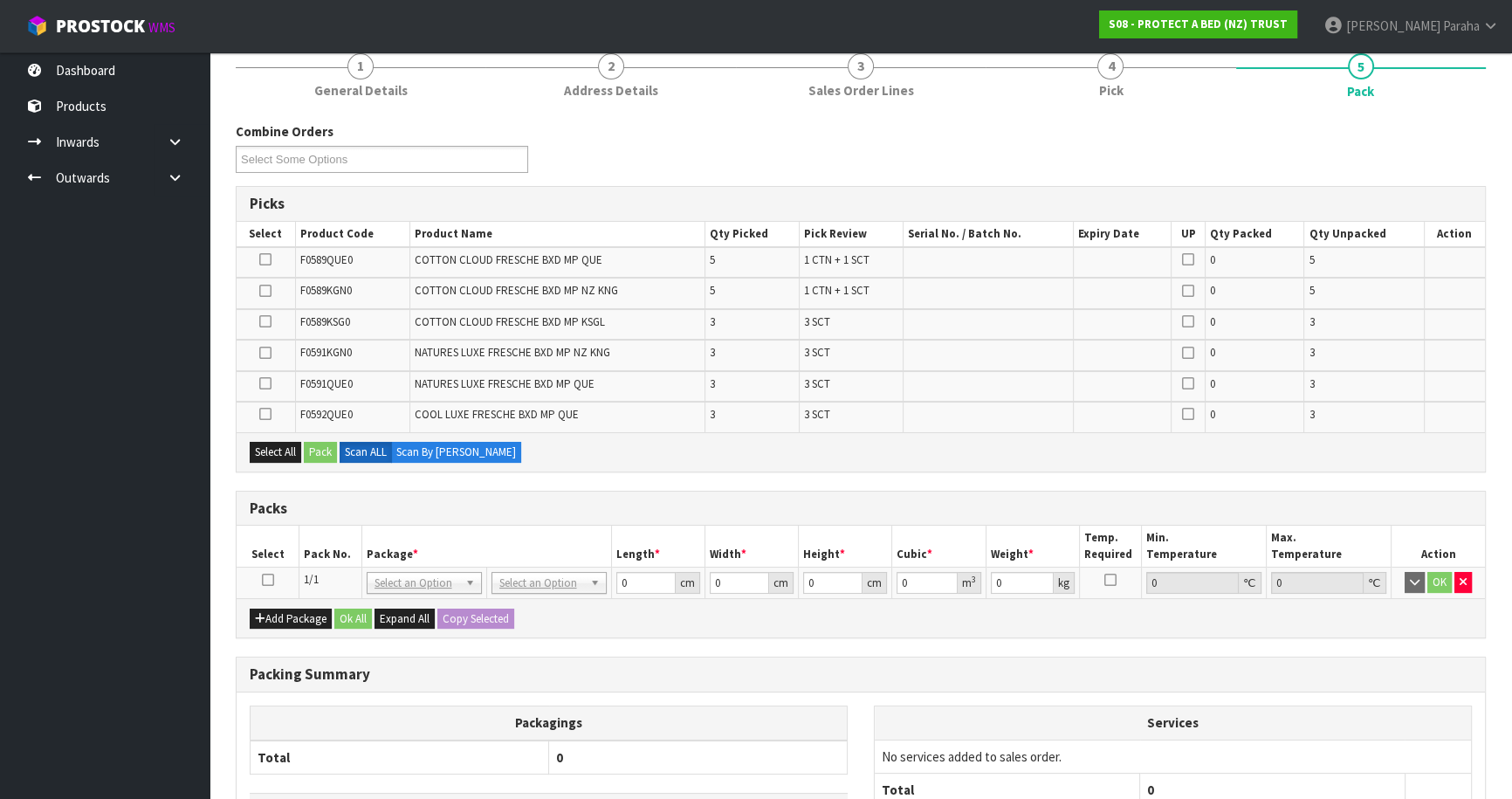
click at [264, 580] on icon at bounding box center [268, 580] width 12 height 1
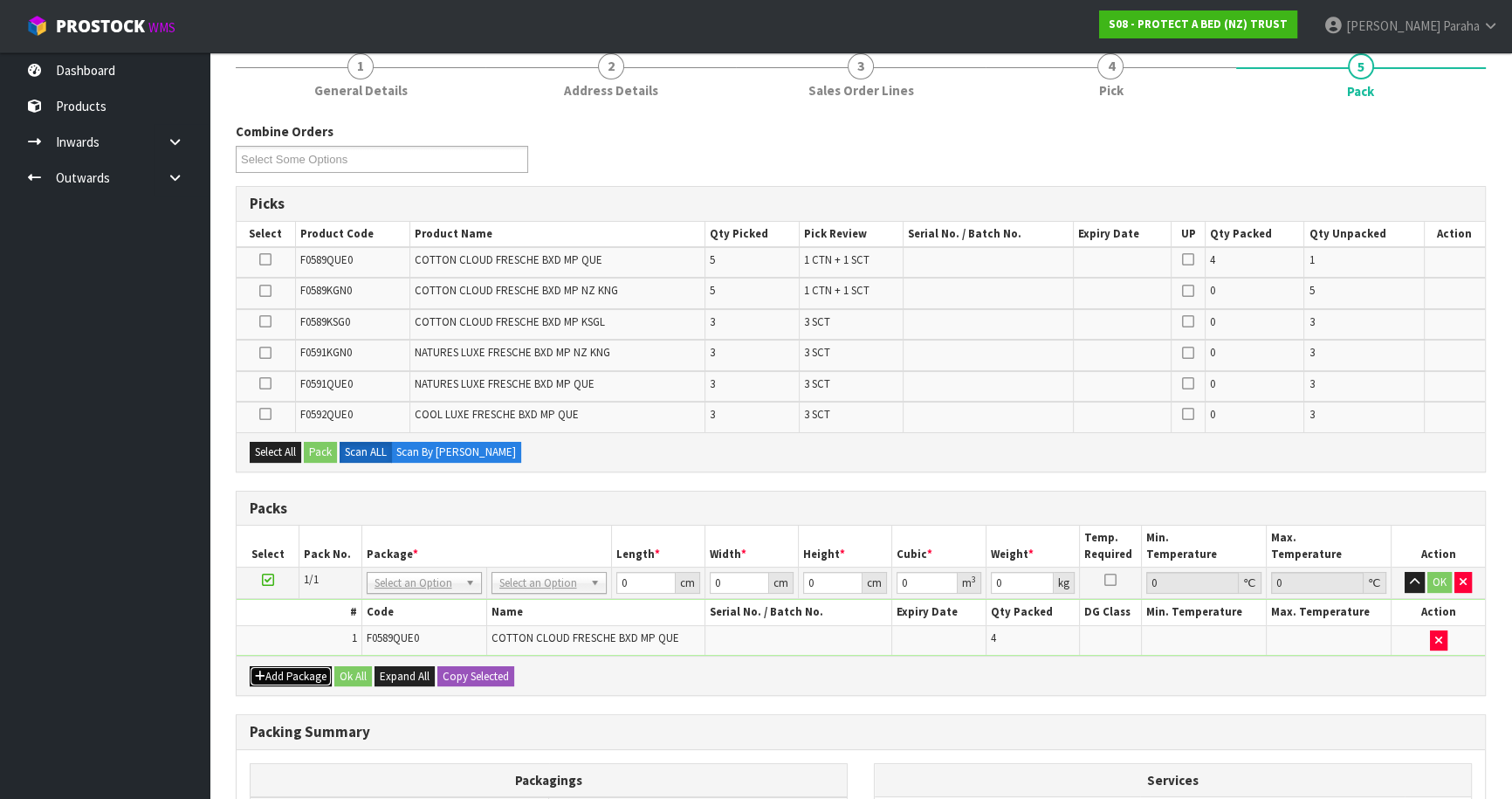
click at [281, 667] on button "Add Package" at bounding box center [291, 676] width 82 height 21
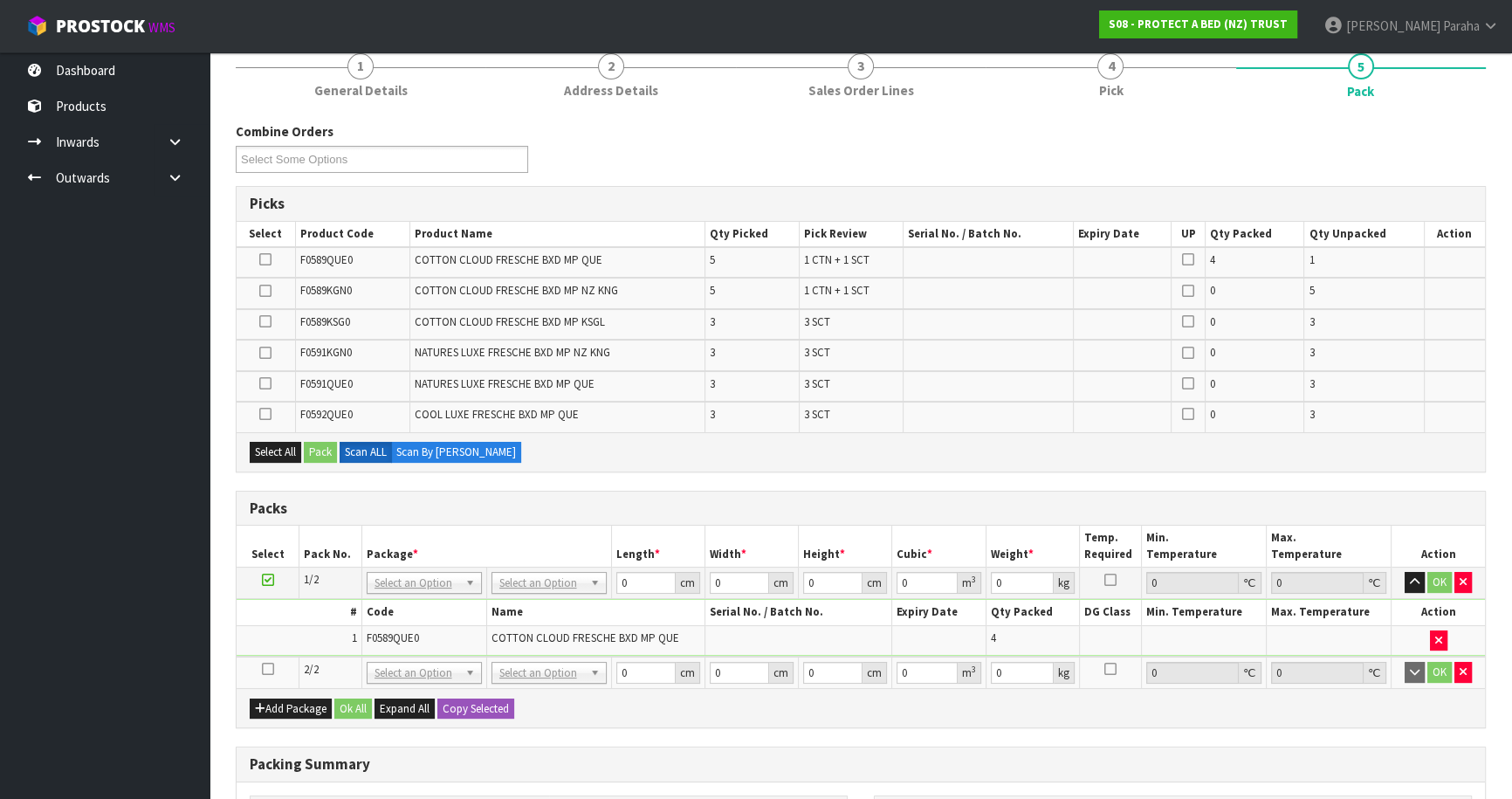
click at [267, 669] on icon at bounding box center [268, 669] width 12 height 1
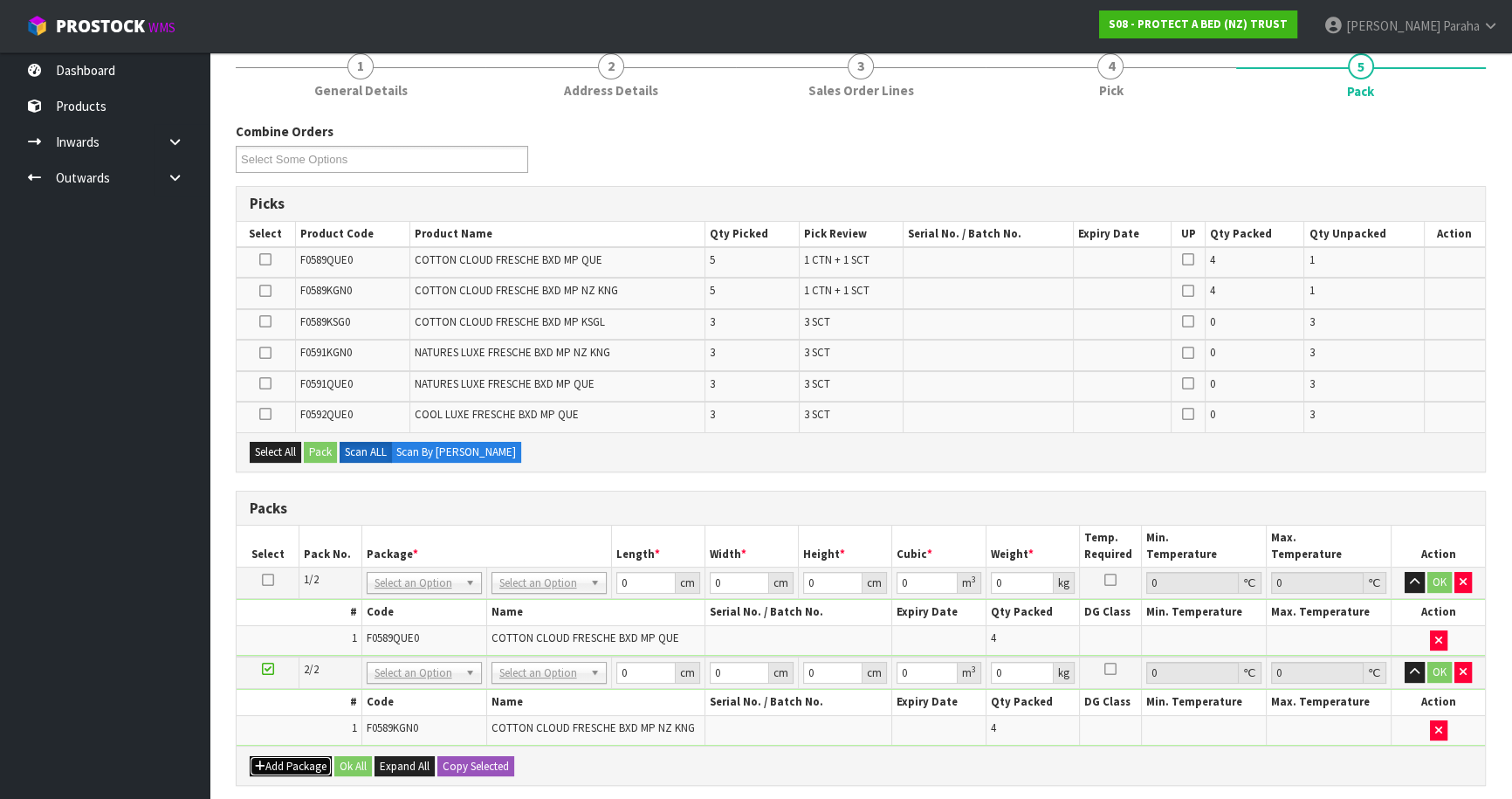
click at [287, 757] on button "Add Package" at bounding box center [291, 767] width 82 height 21
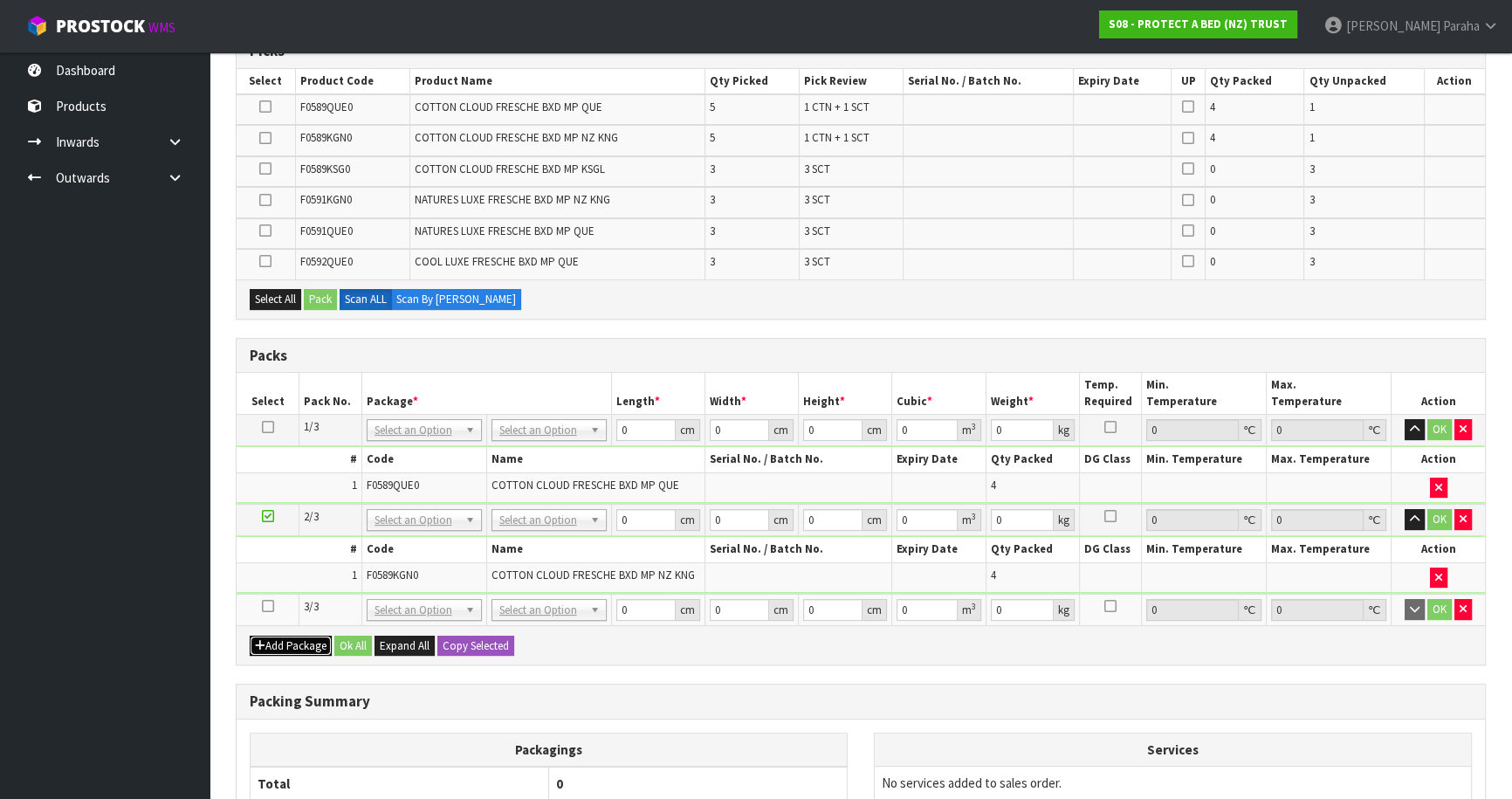
scroll to position [317, 0]
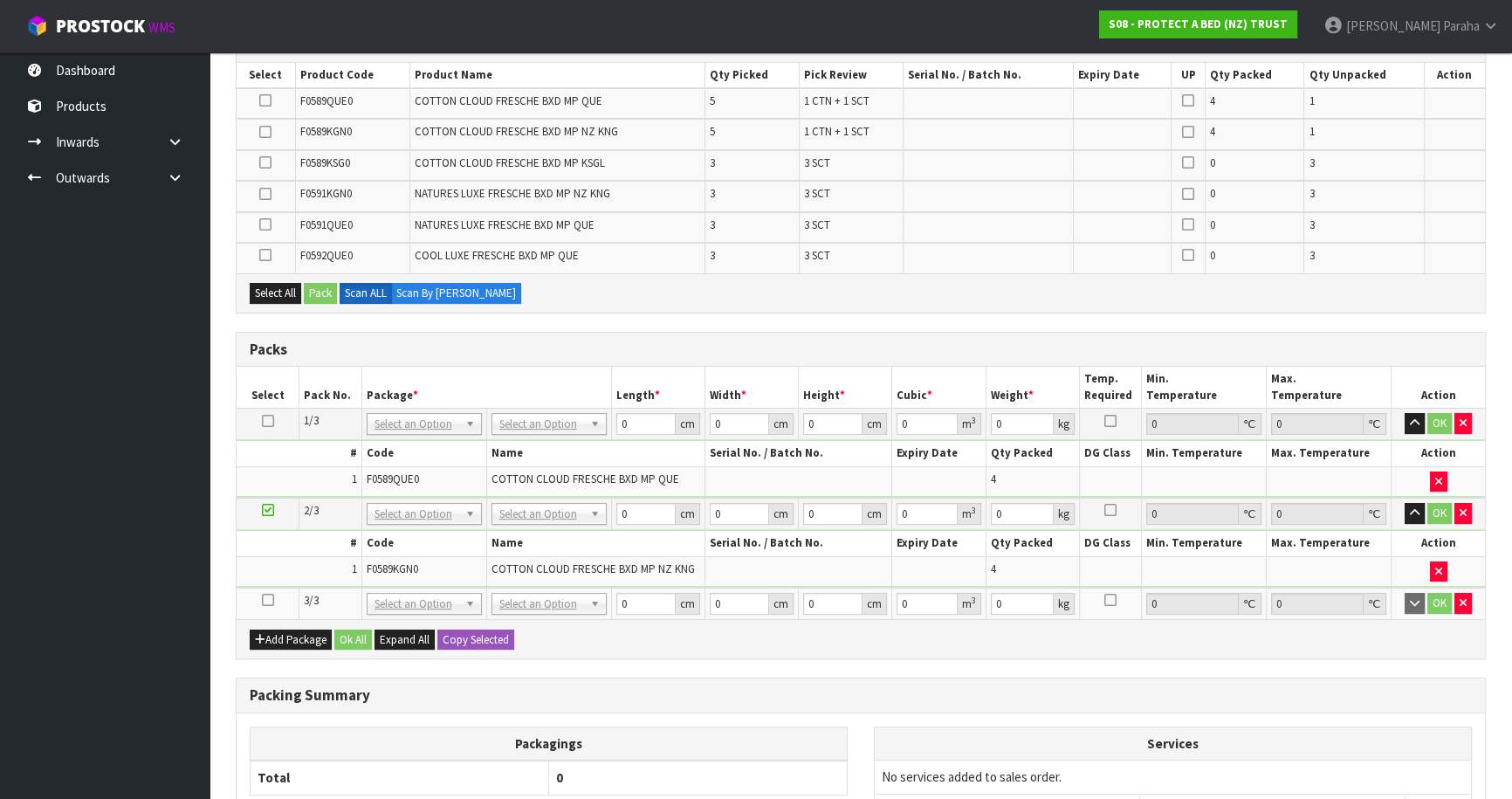
click at [262, 600] on icon at bounding box center [268, 600] width 12 height 1
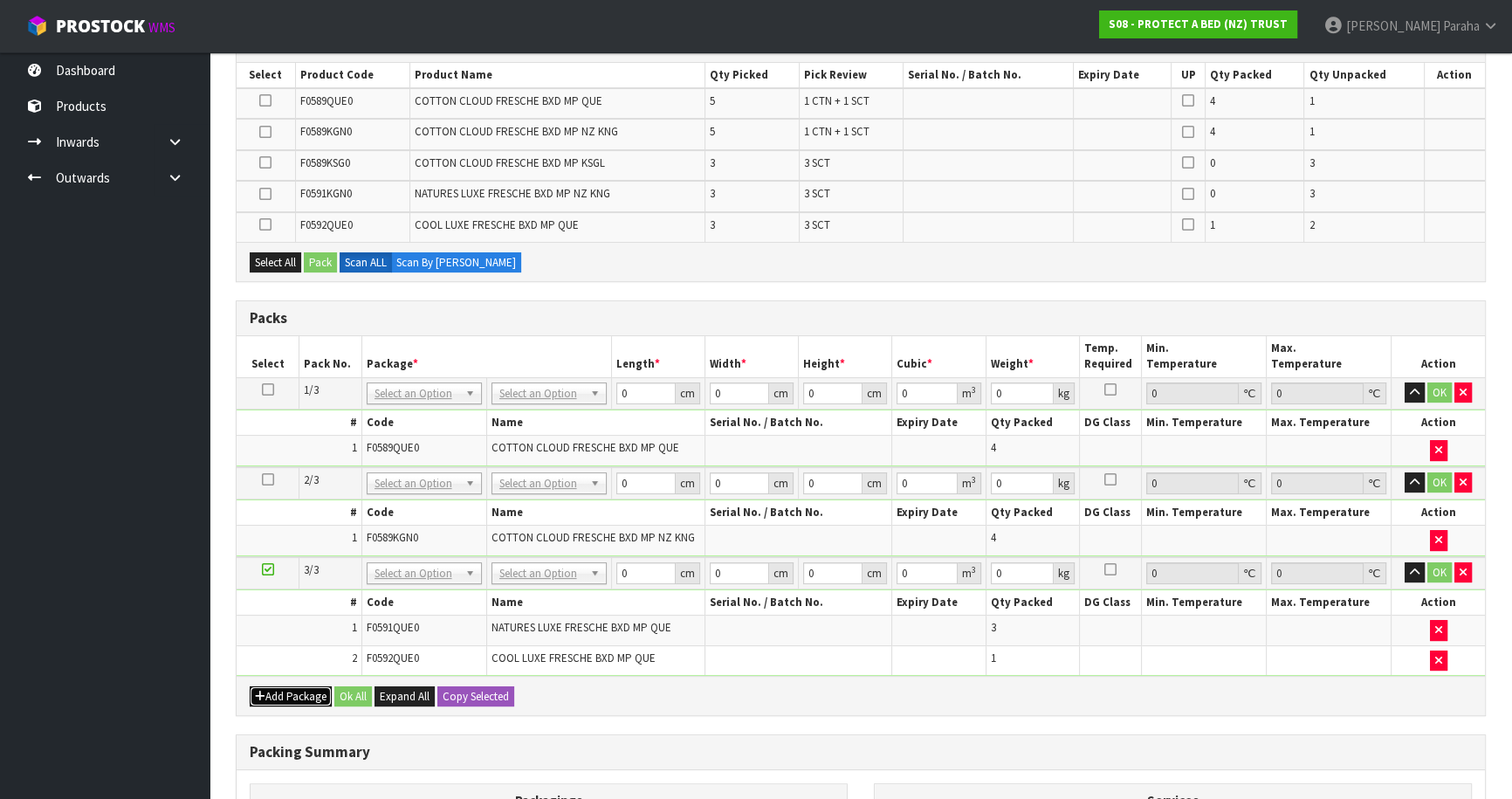
click at [292, 691] on button "Add Package" at bounding box center [291, 696] width 82 height 21
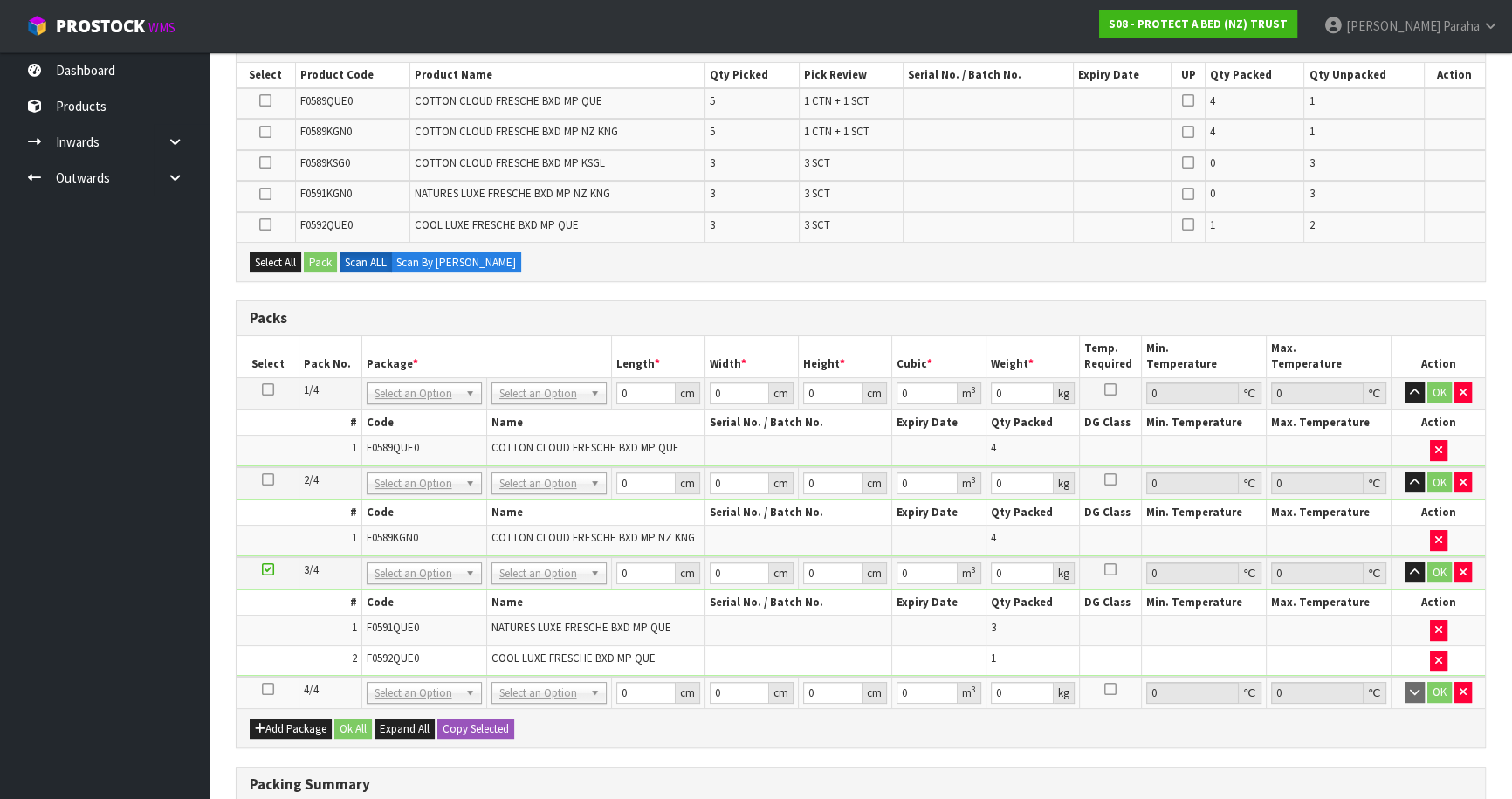
click at [266, 689] on icon at bounding box center [268, 689] width 12 height 1
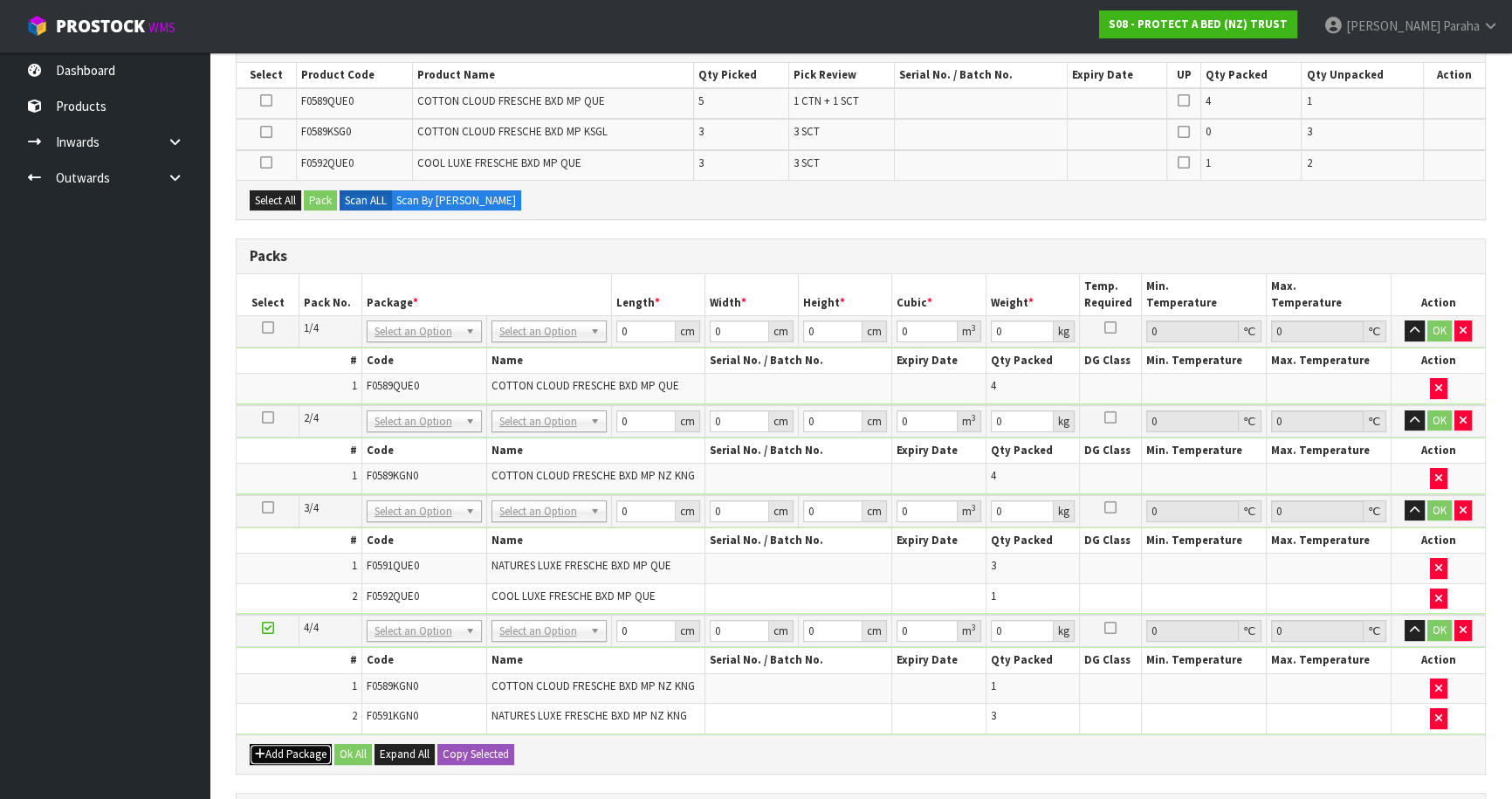
click at [302, 750] on button "Add Package" at bounding box center [291, 754] width 82 height 21
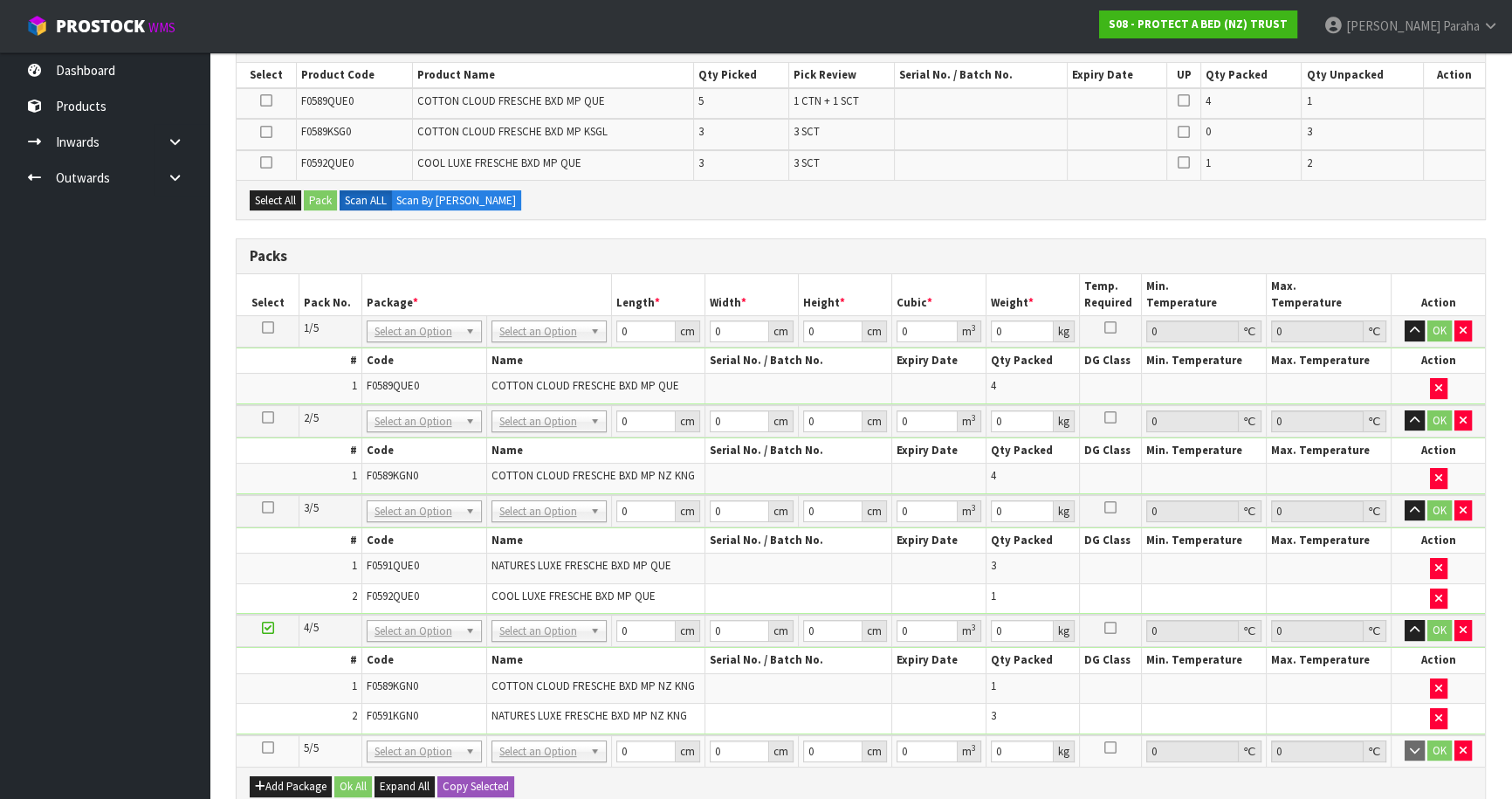
click at [272, 748] on icon at bounding box center [268, 748] width 12 height 1
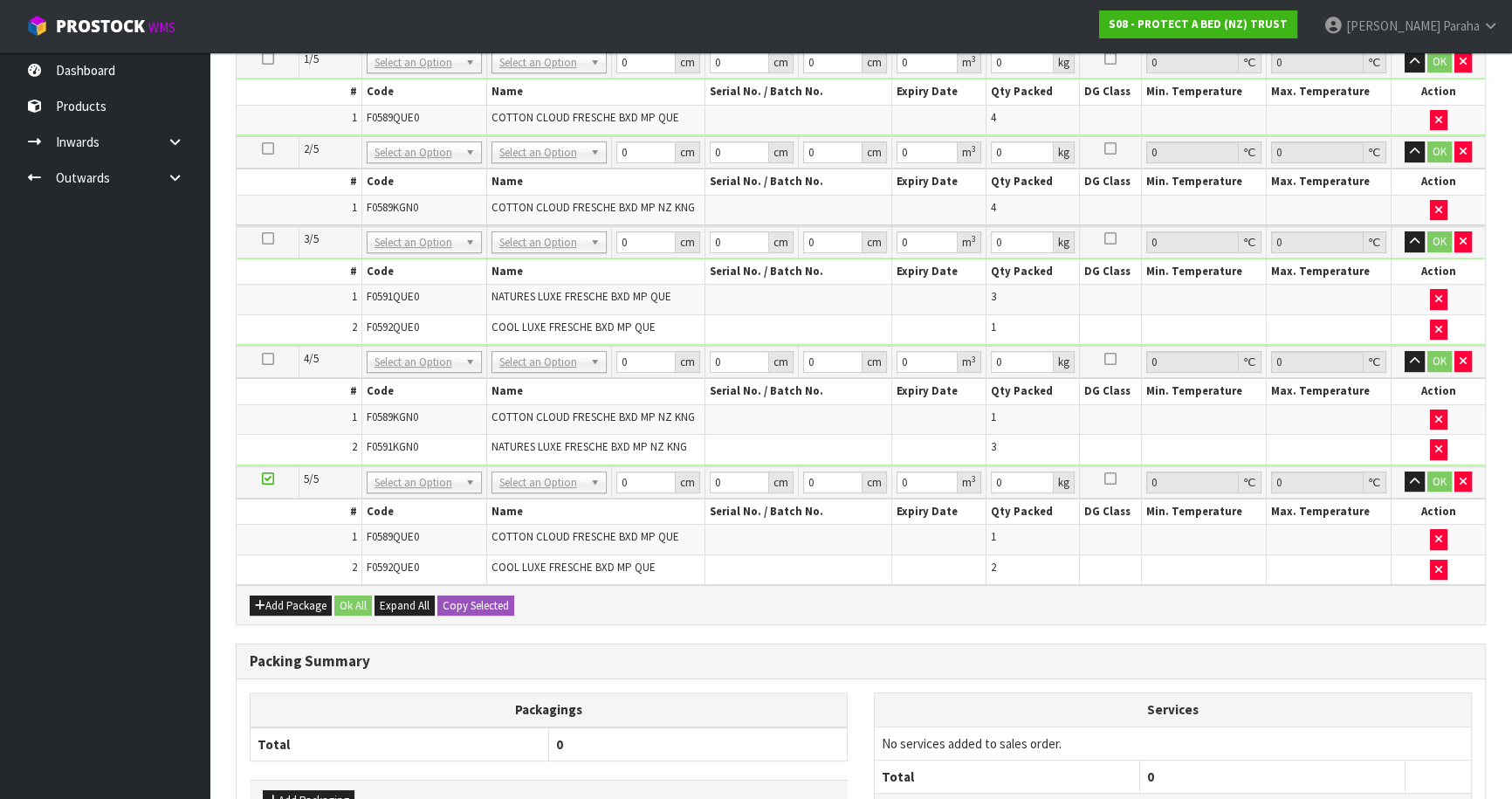
scroll to position [494, 0]
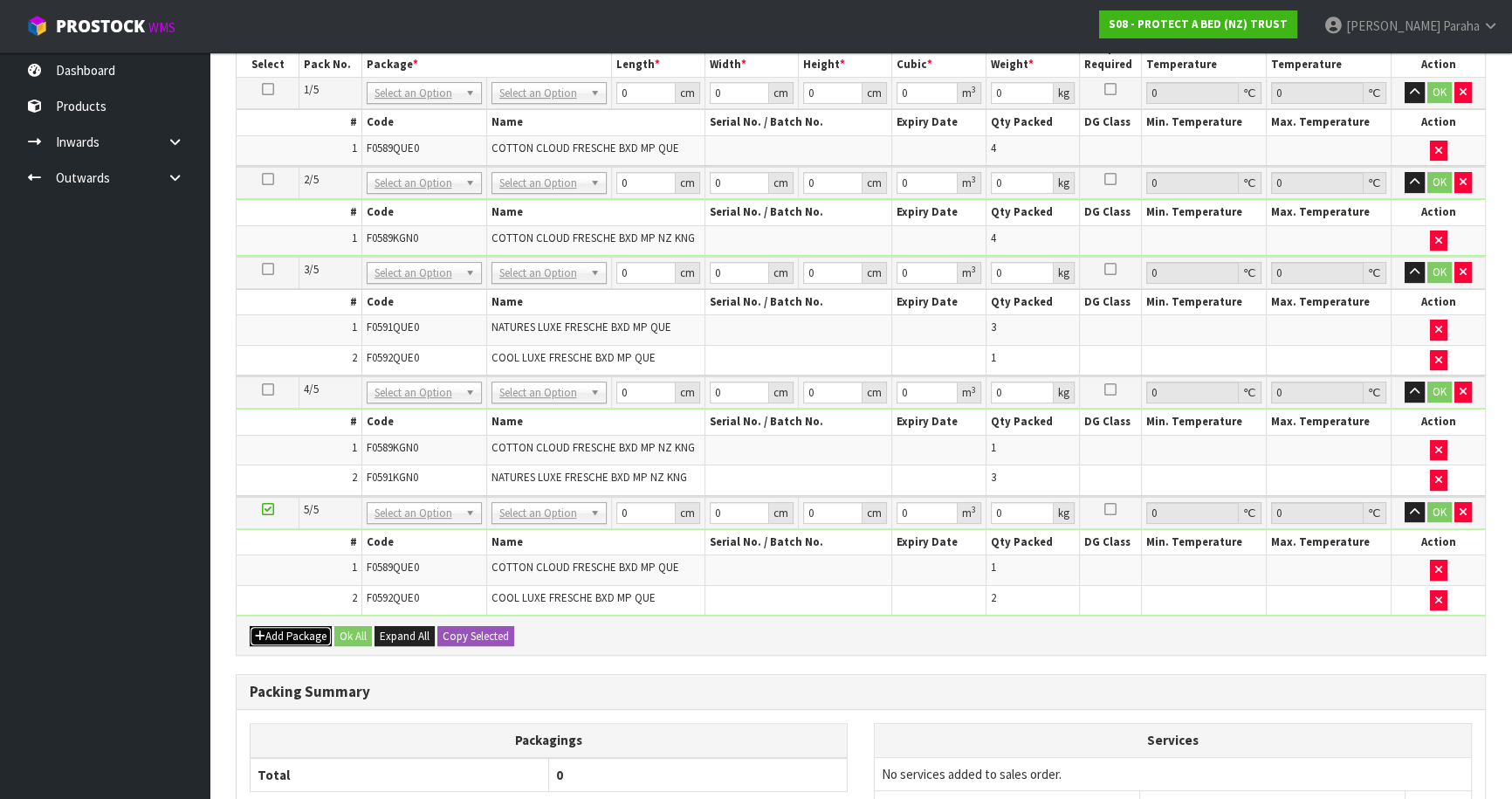
click at [285, 629] on button "Add Package" at bounding box center [291, 636] width 82 height 21
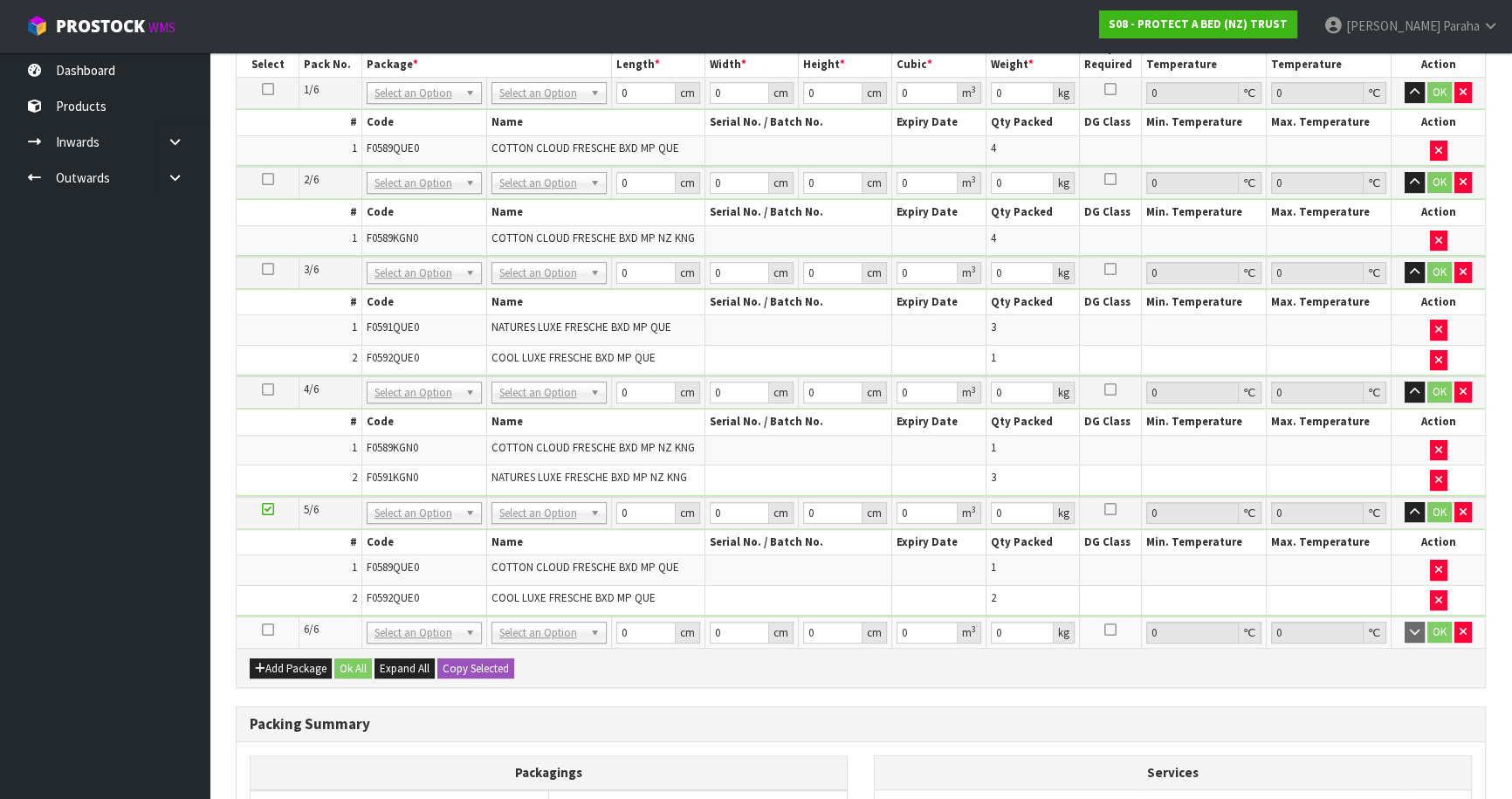
click at [269, 630] on icon at bounding box center [268, 630] width 12 height 1
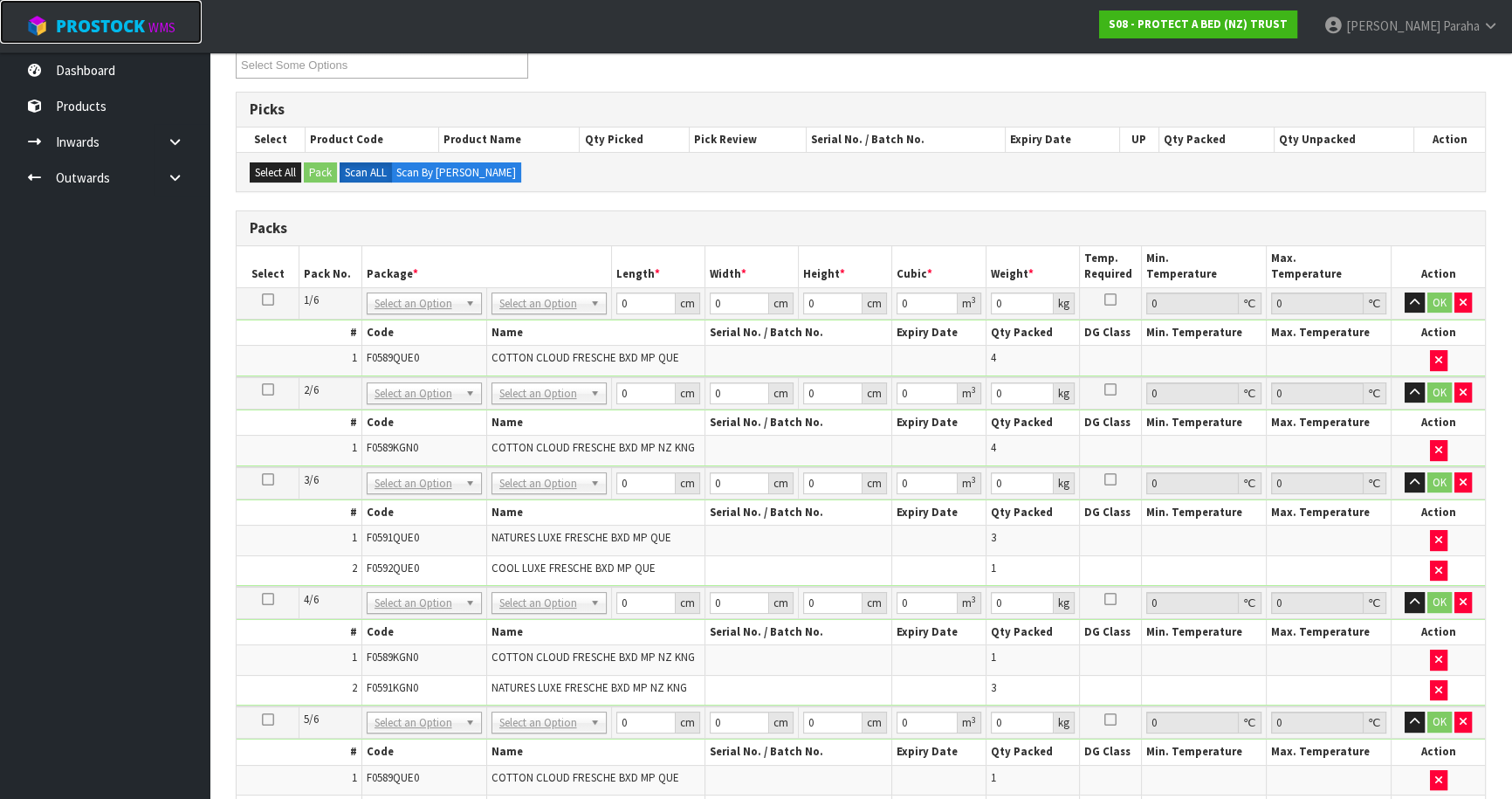
scroll to position [146, 0]
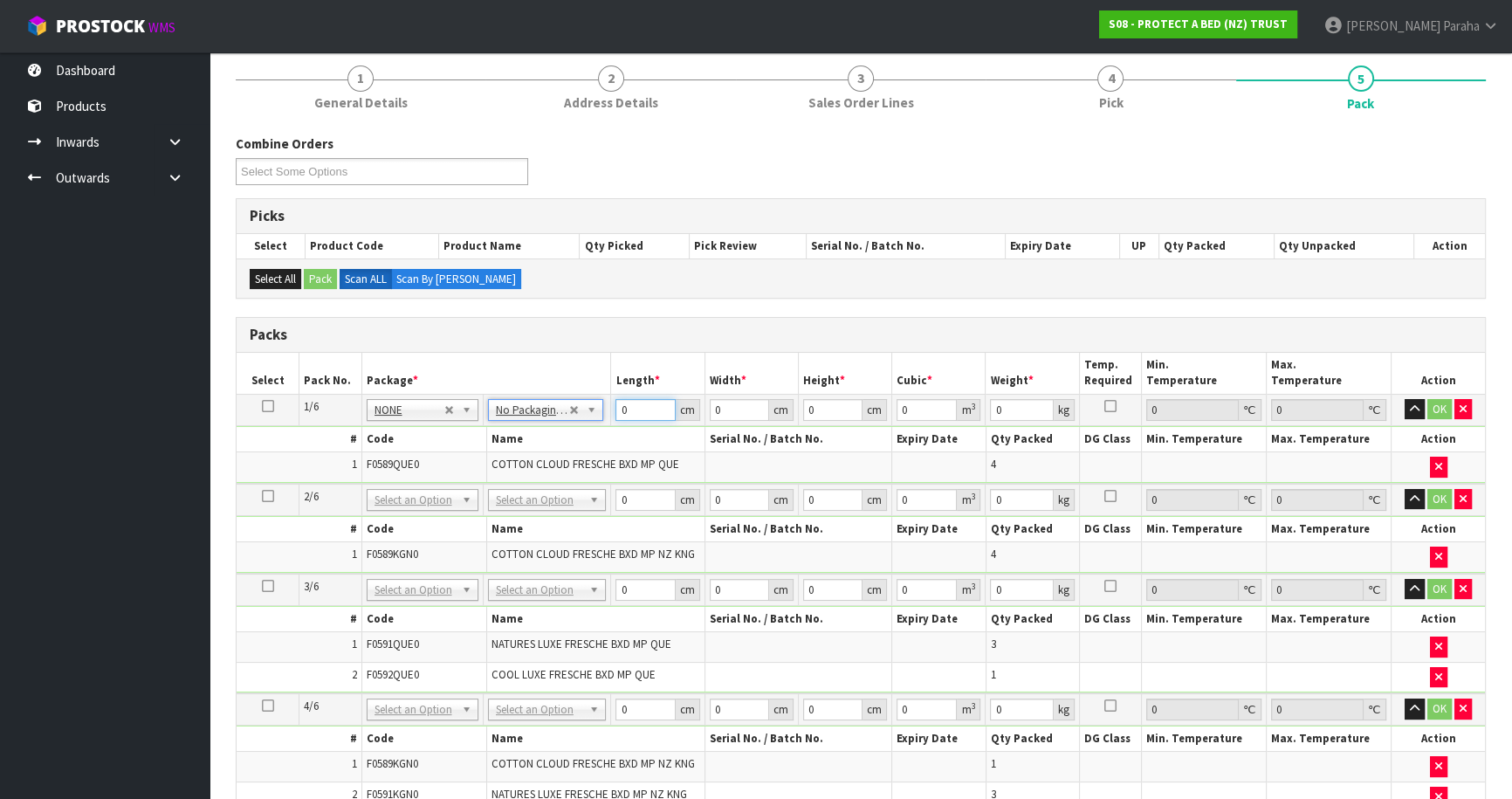
click at [617, 405] on input "0" at bounding box center [645, 410] width 60 height 22
click at [1405, 400] on button "button" at bounding box center [1415, 409] width 20 height 21
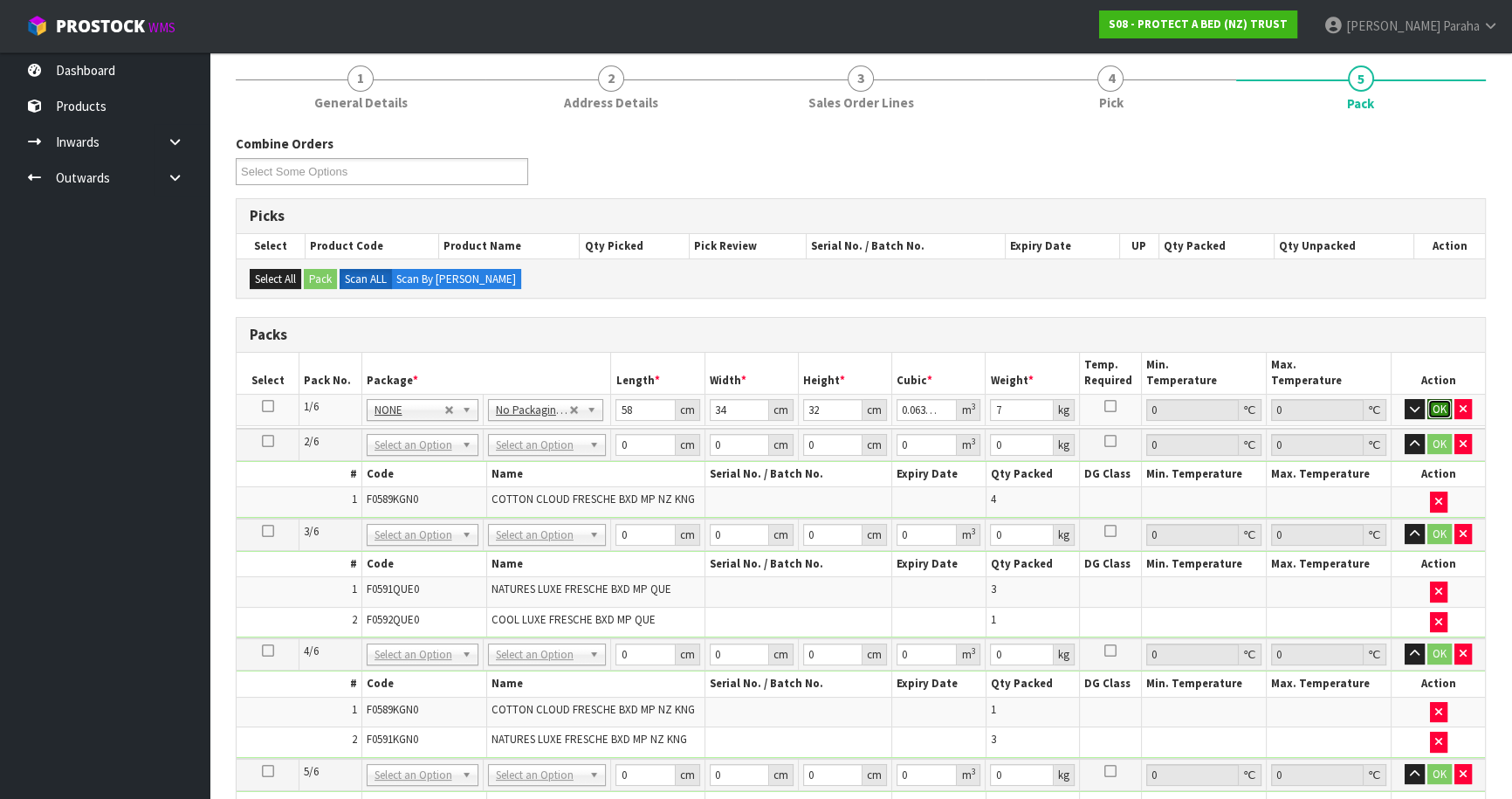
click button "OK" at bounding box center [1439, 409] width 25 height 21
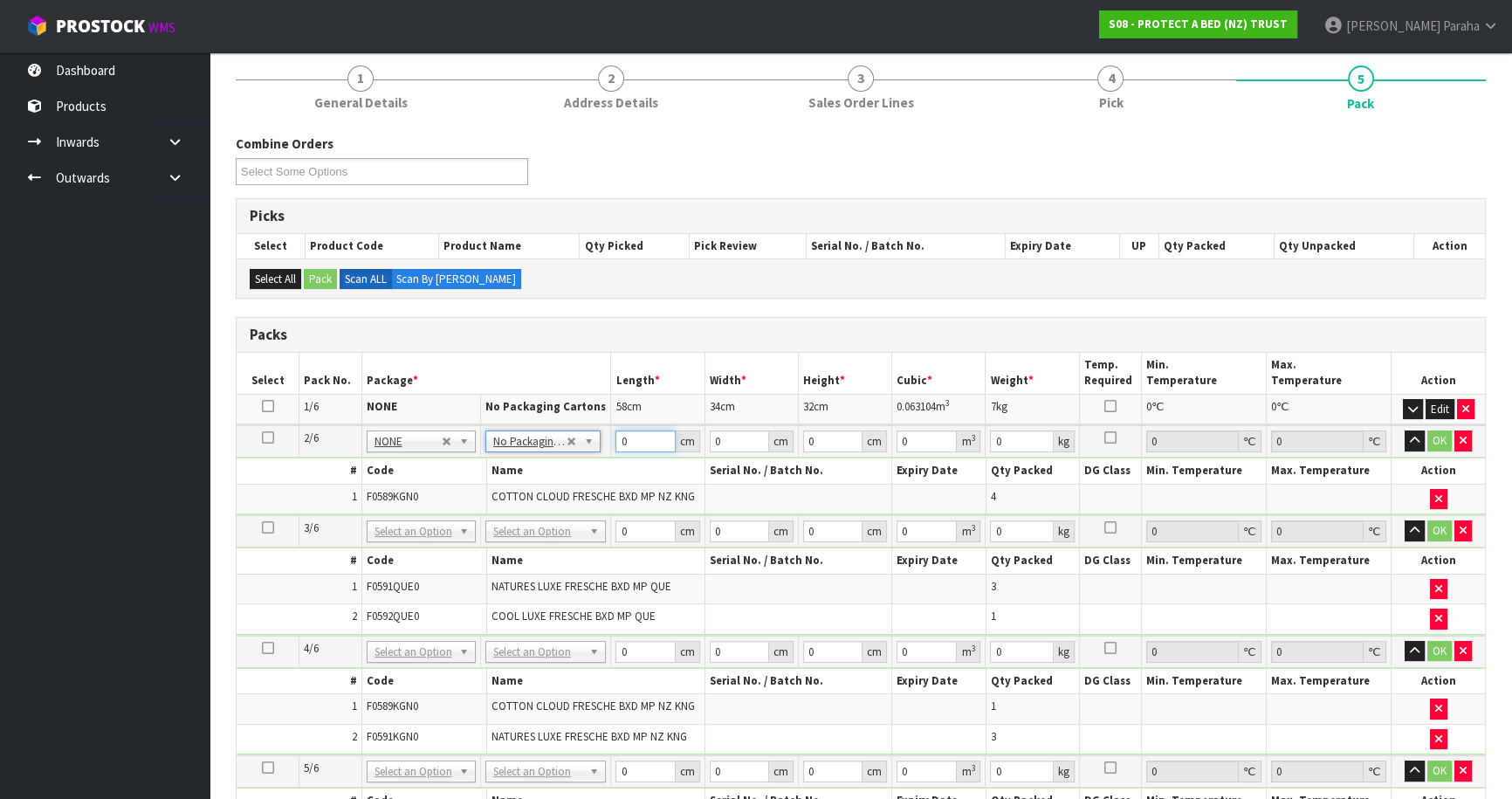
drag, startPoint x: 622, startPoint y: 439, endPoint x: 600, endPoint y: 435, distance: 22.4
click at [600, 435] on tr "2/6 NONE 007-001 007-002 007-004 007-009 007-013 007-014 007-015 007-017 007-01…" at bounding box center [860, 441] width 1249 height 32
click at [1405, 431] on button "button" at bounding box center [1415, 441] width 20 height 21
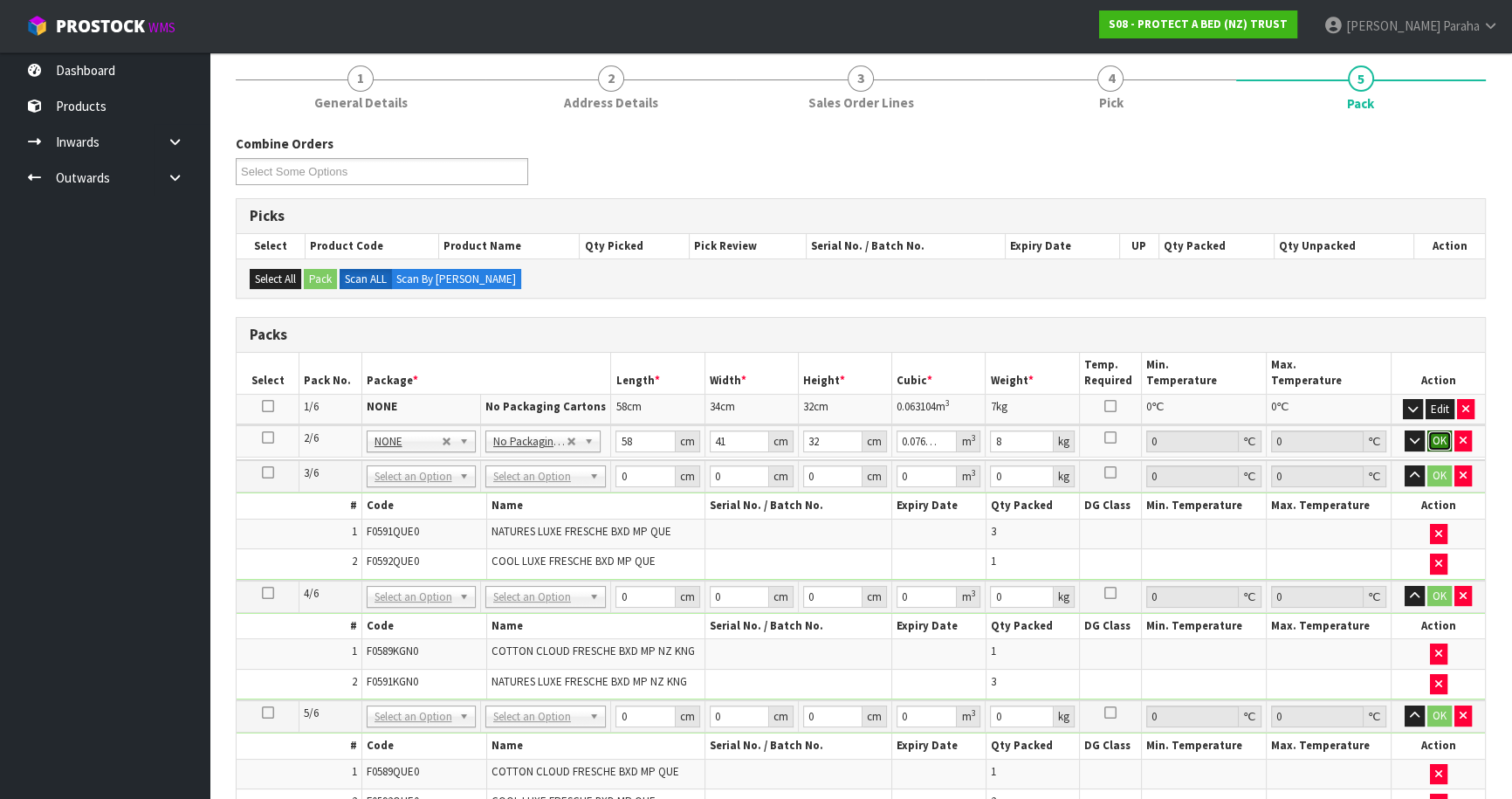
click button "OK" at bounding box center [1439, 441] width 25 height 21
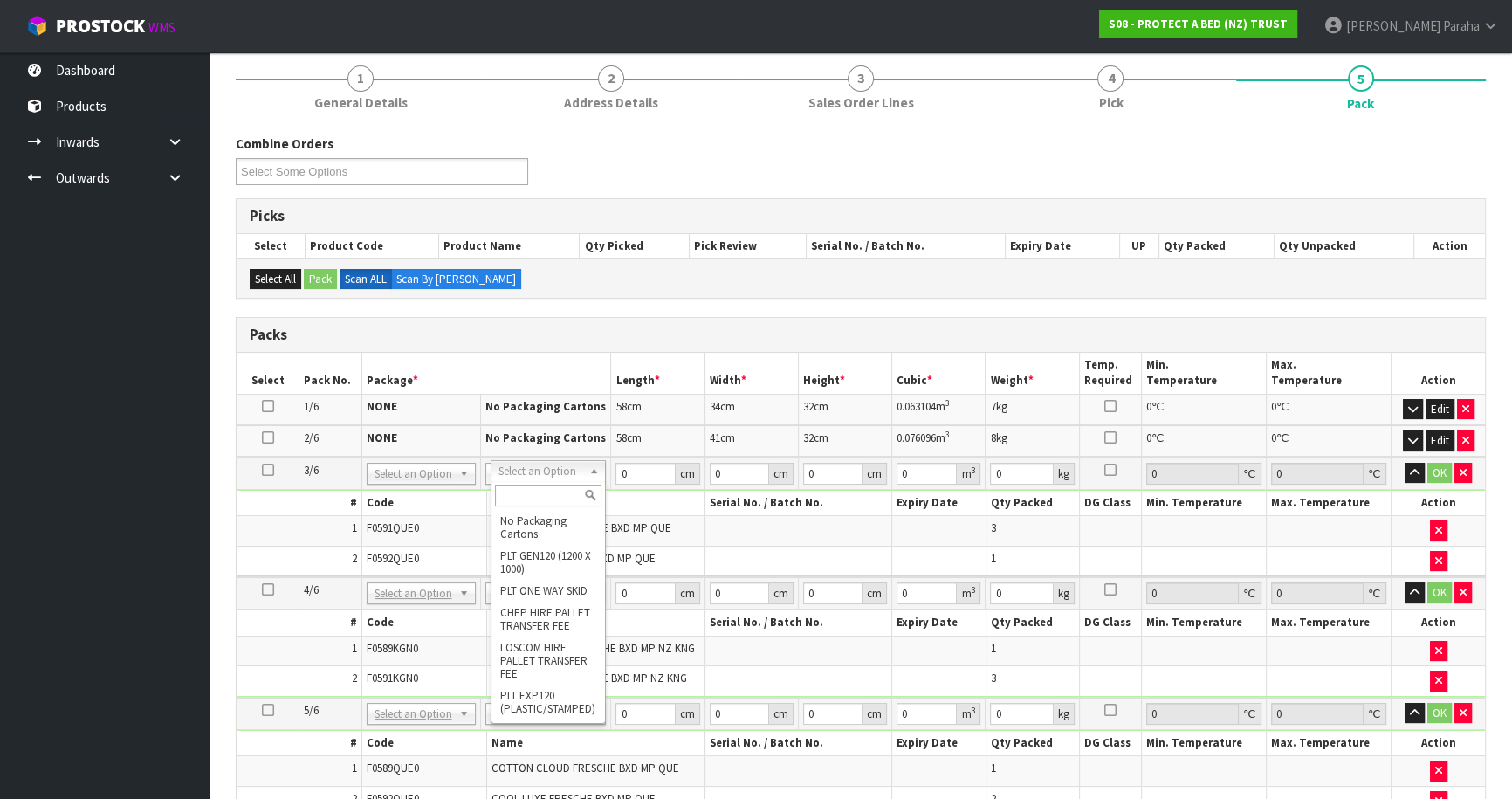
click at [542, 494] on input "text" at bounding box center [548, 496] width 107 height 22
drag, startPoint x: 630, startPoint y: 470, endPoint x: 618, endPoint y: 470, distance: 12.0
click at [618, 470] on input "0" at bounding box center [645, 474] width 60 height 22
click at [1405, 463] on button "button" at bounding box center [1415, 473] width 20 height 21
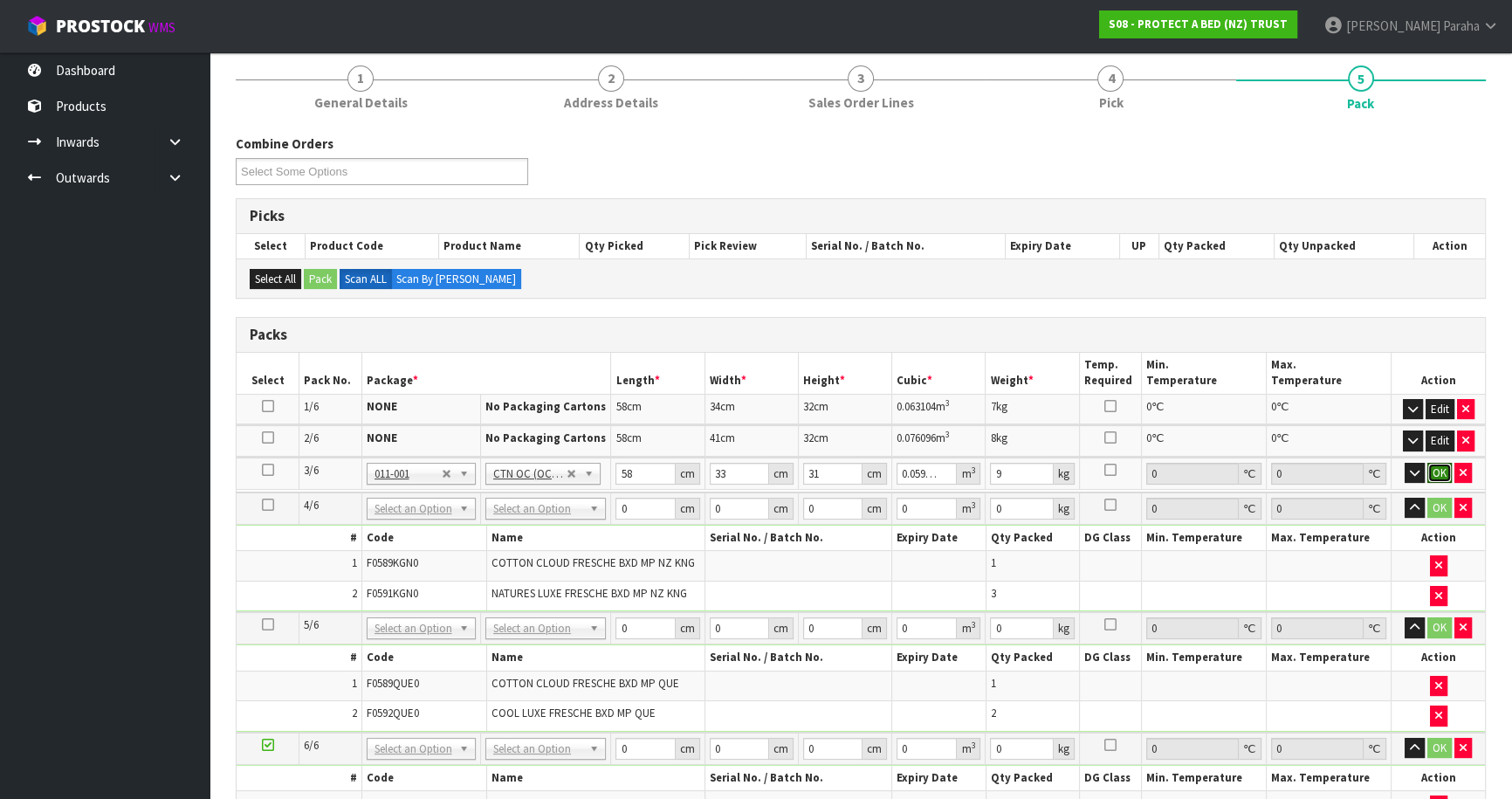
click button "OK" at bounding box center [1439, 473] width 25 height 21
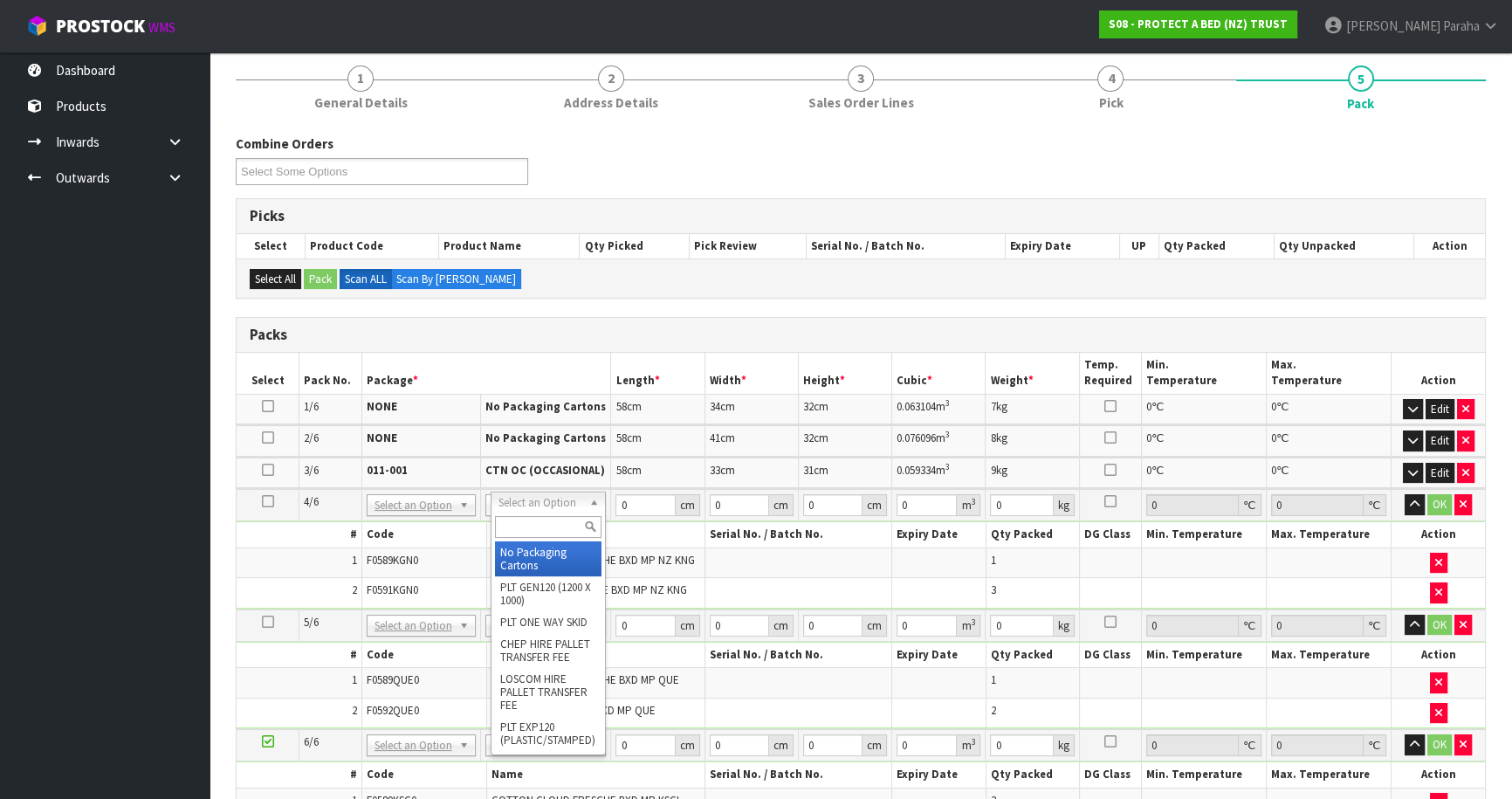
drag, startPoint x: 537, startPoint y: 519, endPoint x: 529, endPoint y: 508, distance: 13.6
click at [530, 508] on div "Select an Option No Packaging Cartons PLT GEN120 (1200 X 1000) PLT ONE WAY SKID…" at bounding box center [548, 503] width 116 height 22
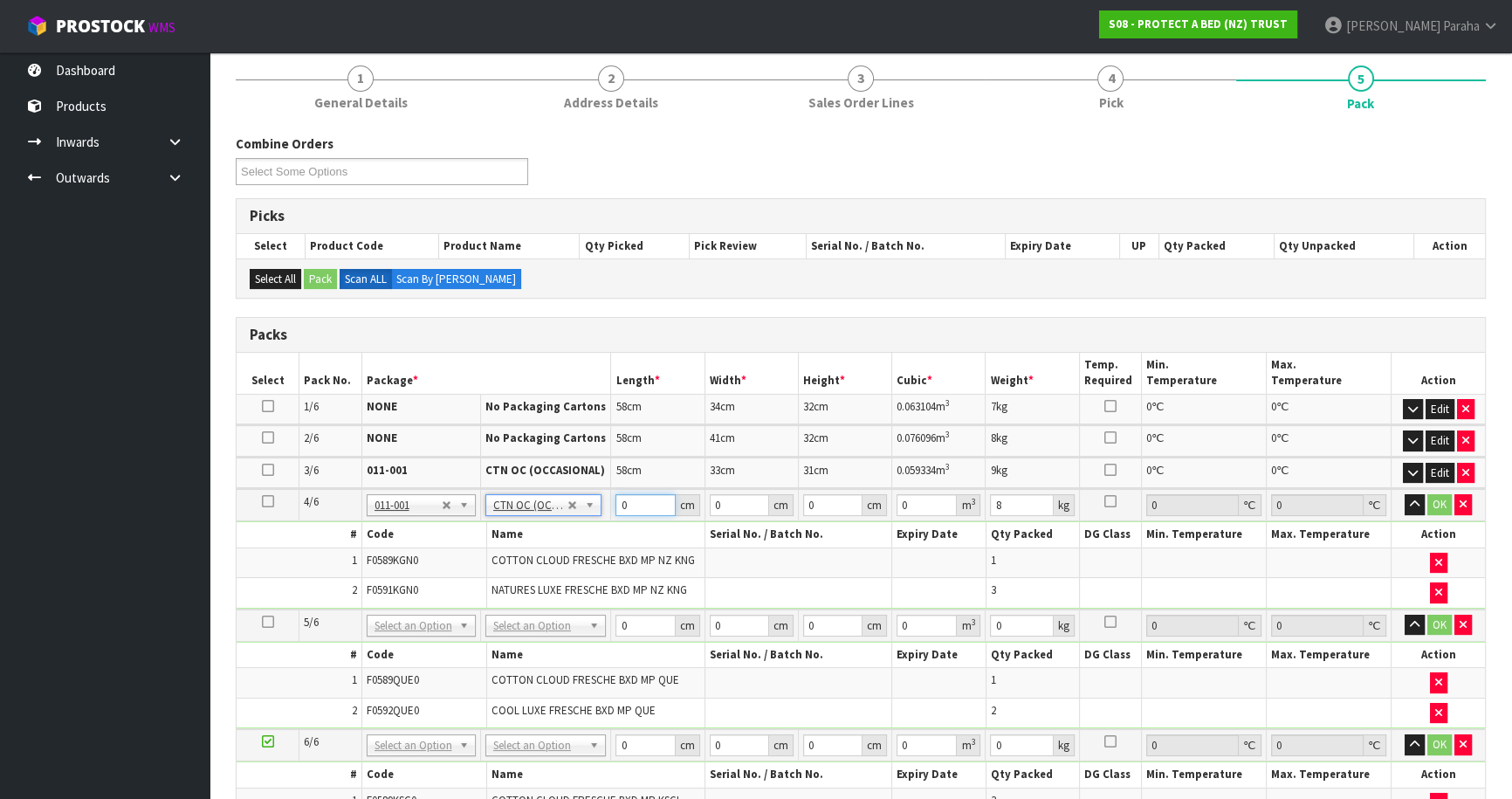
drag, startPoint x: 607, startPoint y: 504, endPoint x: 583, endPoint y: 504, distance: 24.0
click at [583, 504] on tr "4/6 NONE 007-001 007-002 007-004 007-009 007-013 007-014 007-015 007-017 007-01…" at bounding box center [860, 505] width 1249 height 32
click at [1405, 495] on button "button" at bounding box center [1415, 505] width 20 height 21
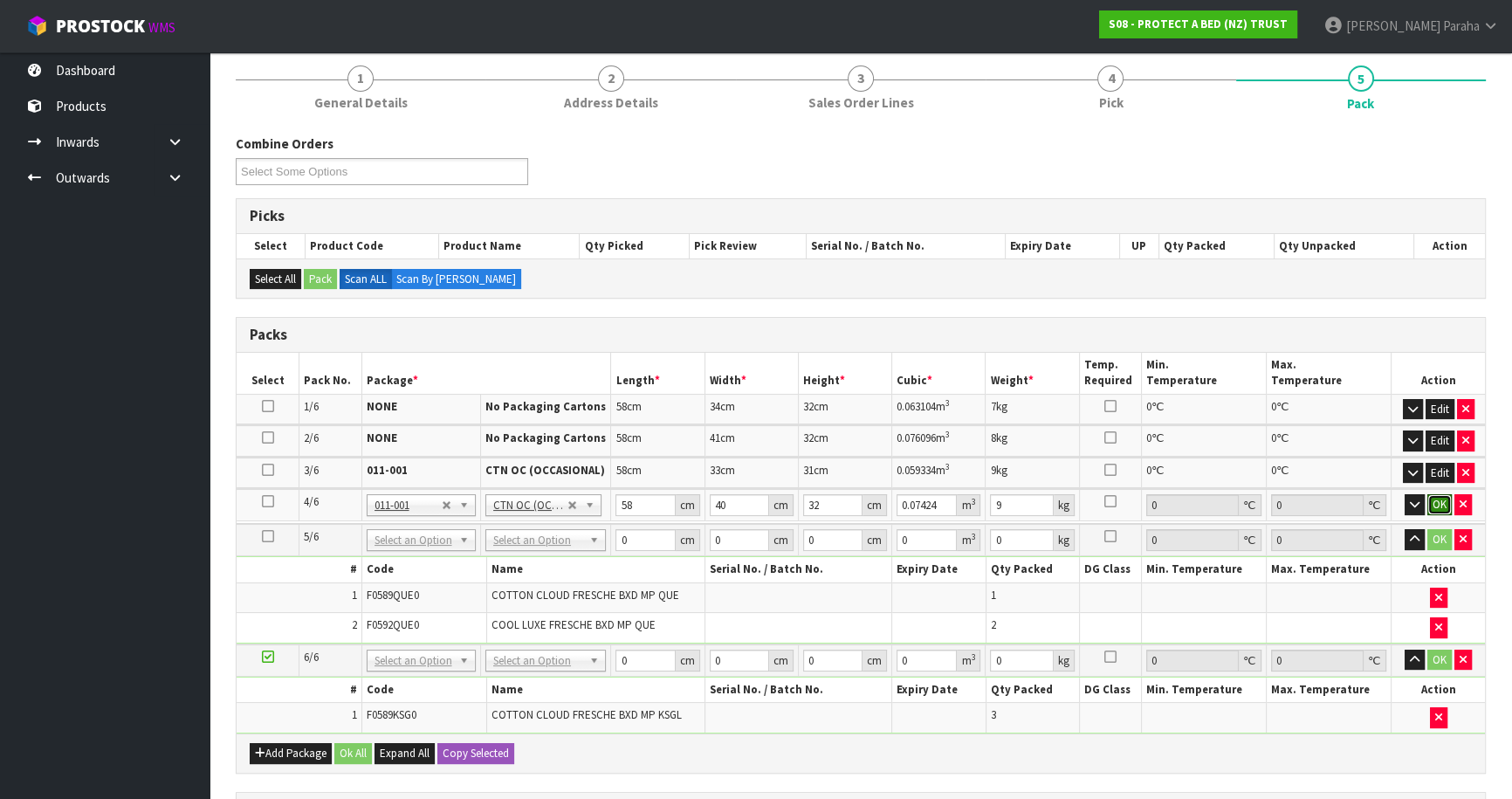
click button "OK" at bounding box center [1439, 505] width 25 height 21
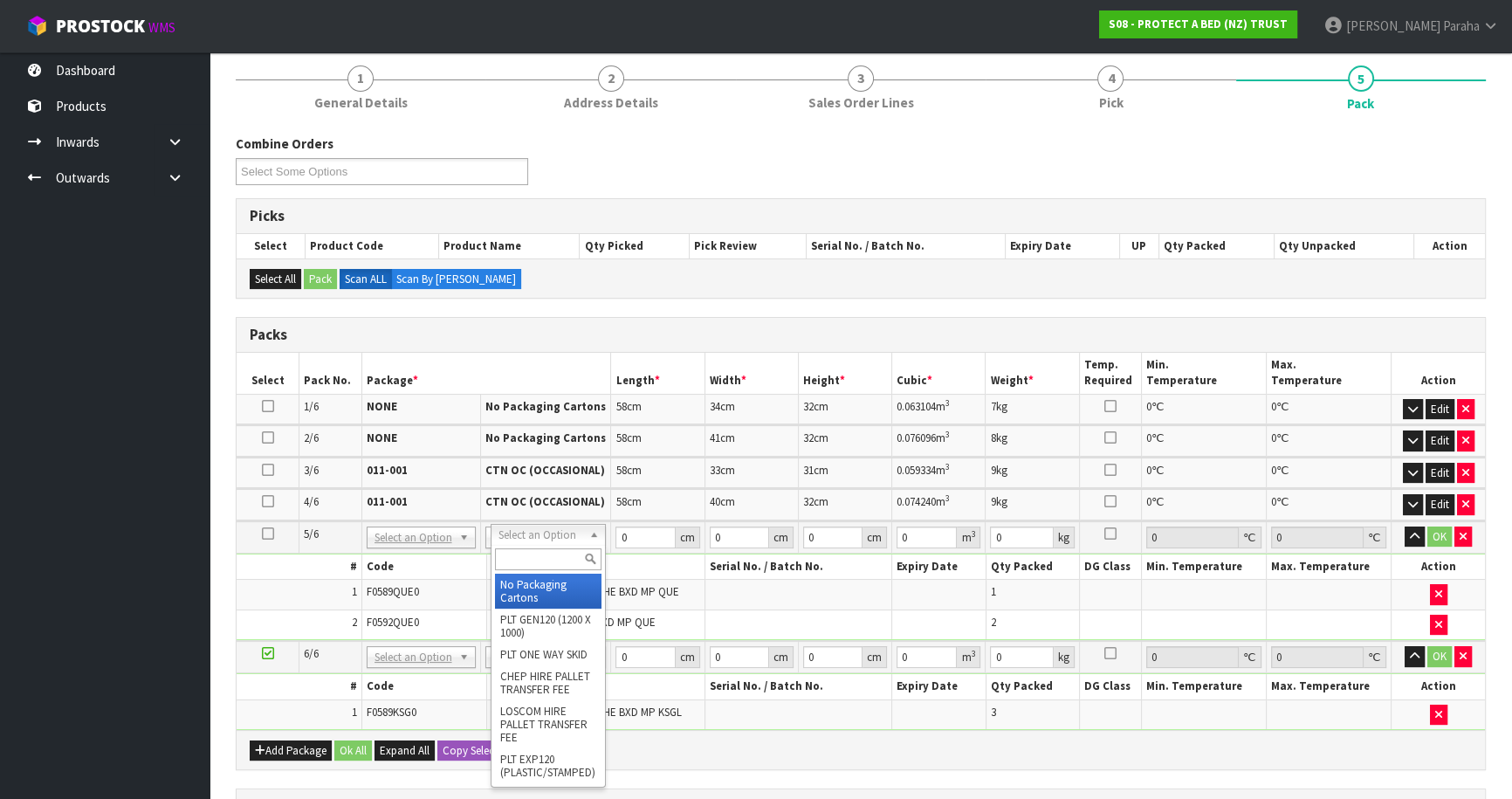
click at [565, 556] on input "text" at bounding box center [548, 559] width 107 height 22
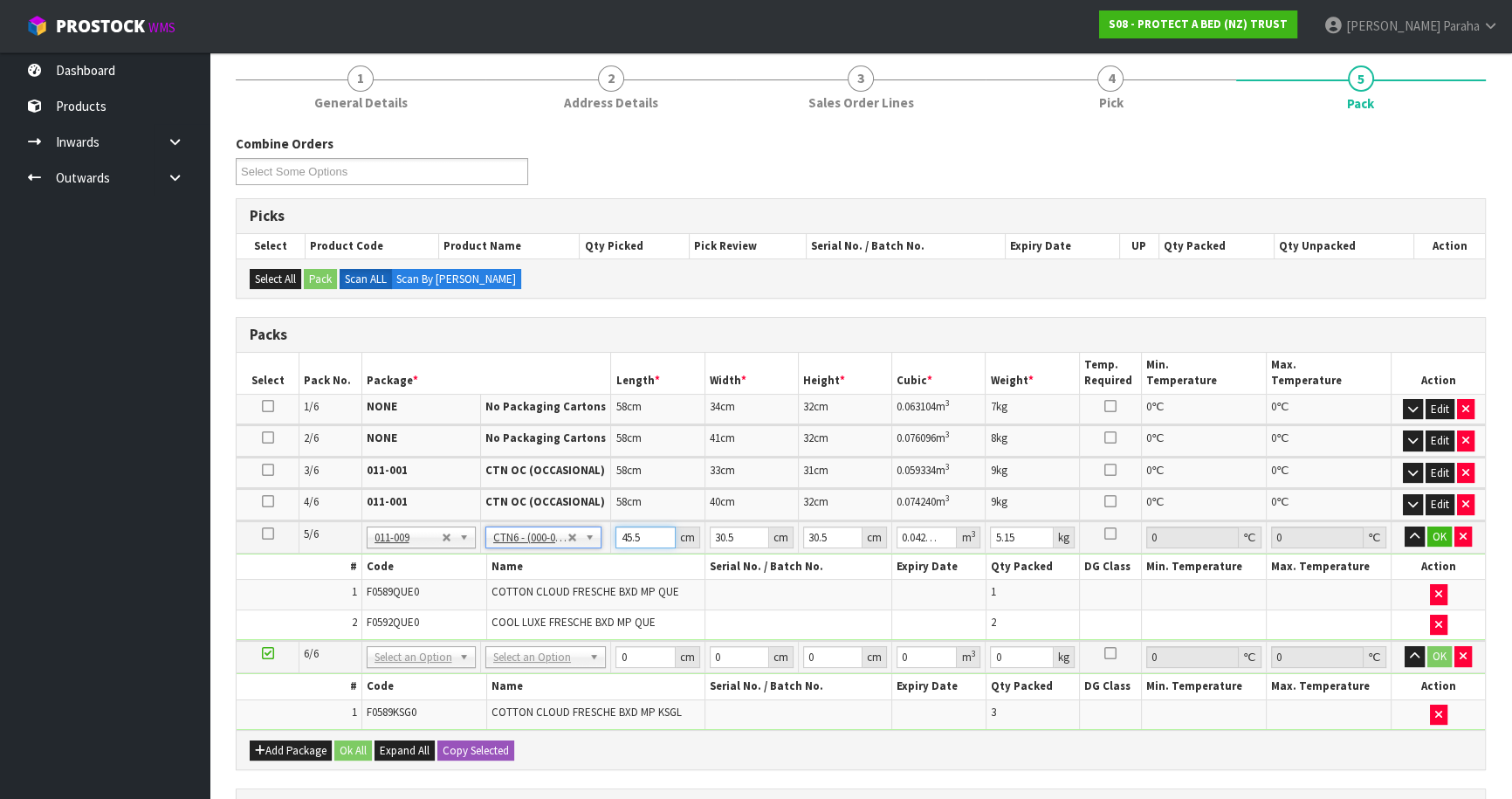
drag, startPoint x: 622, startPoint y: 536, endPoint x: 575, endPoint y: 534, distance: 47.0
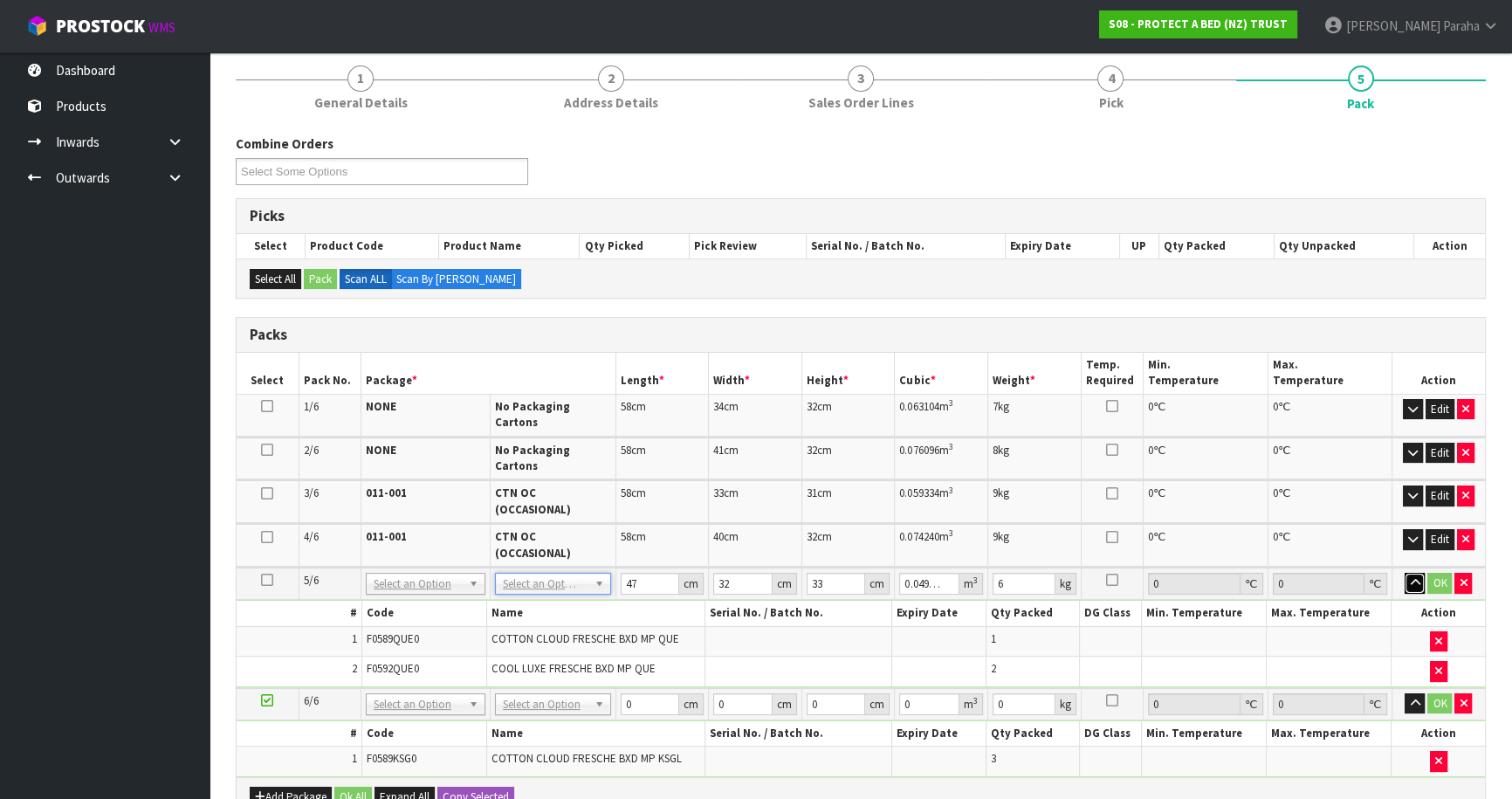
click at [1405, 573] on button "button" at bounding box center [1415, 583] width 20 height 21
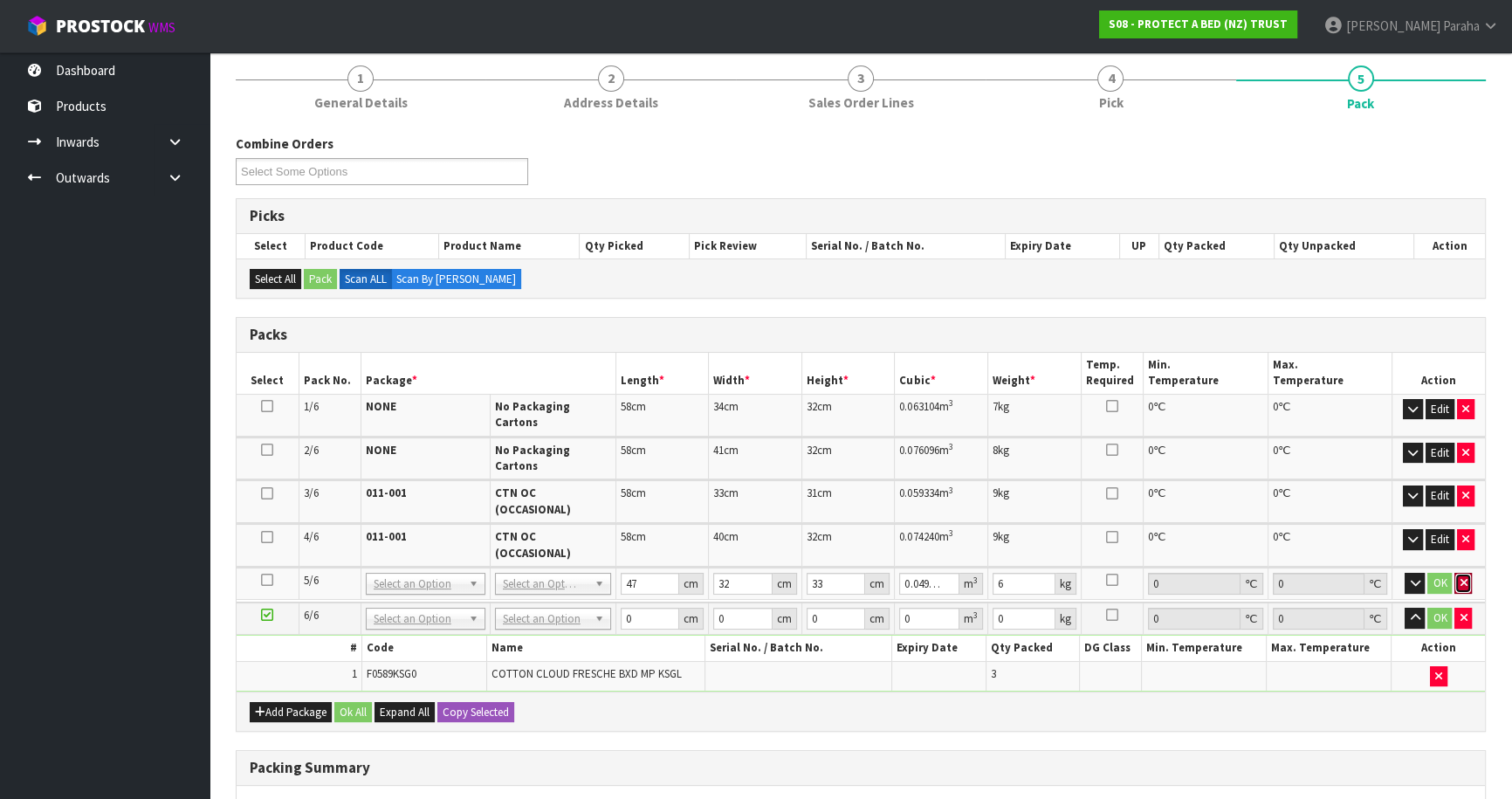
click button "button" at bounding box center [1464, 583] width 18 height 21
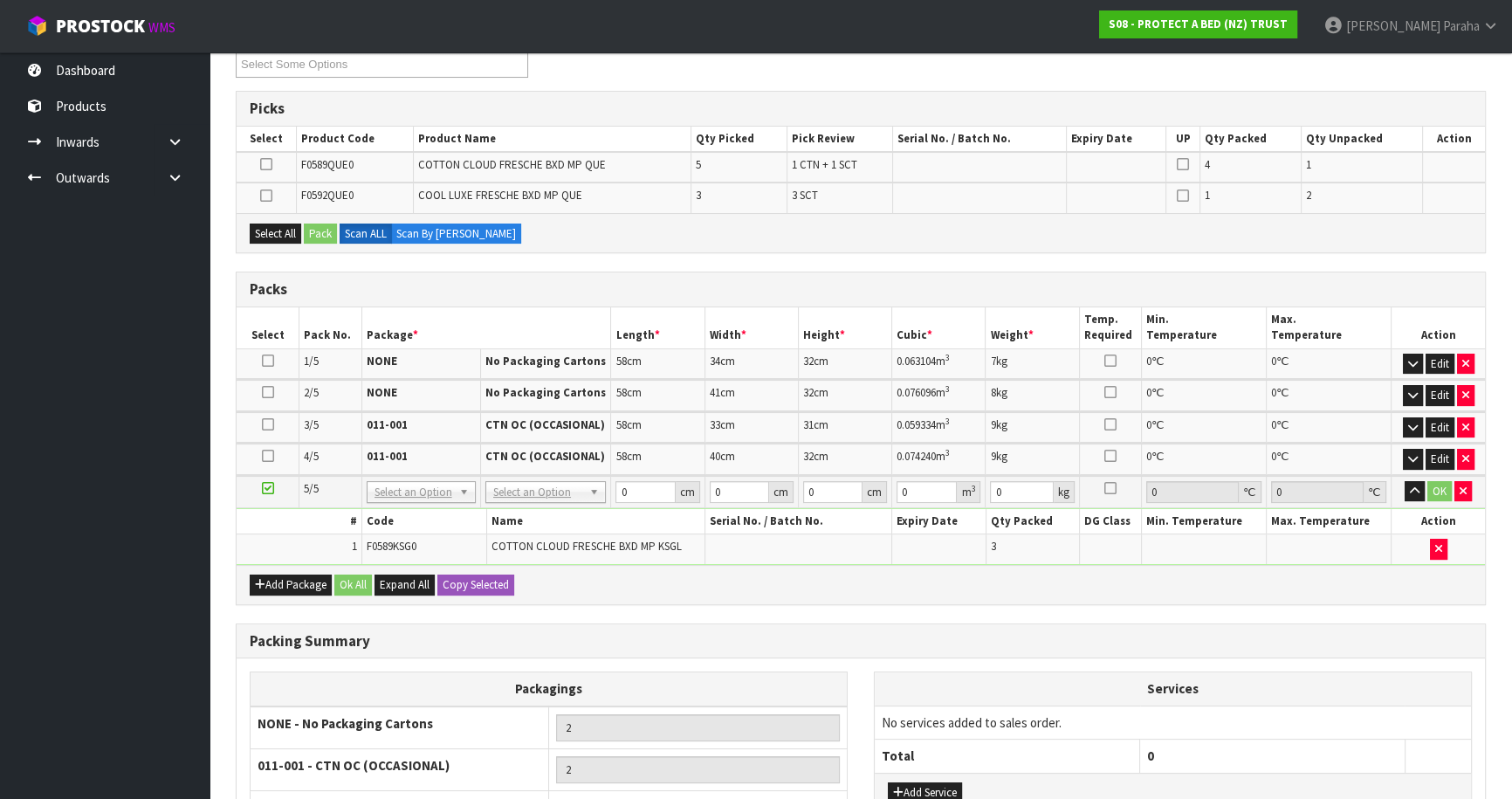
scroll to position [226, 0]
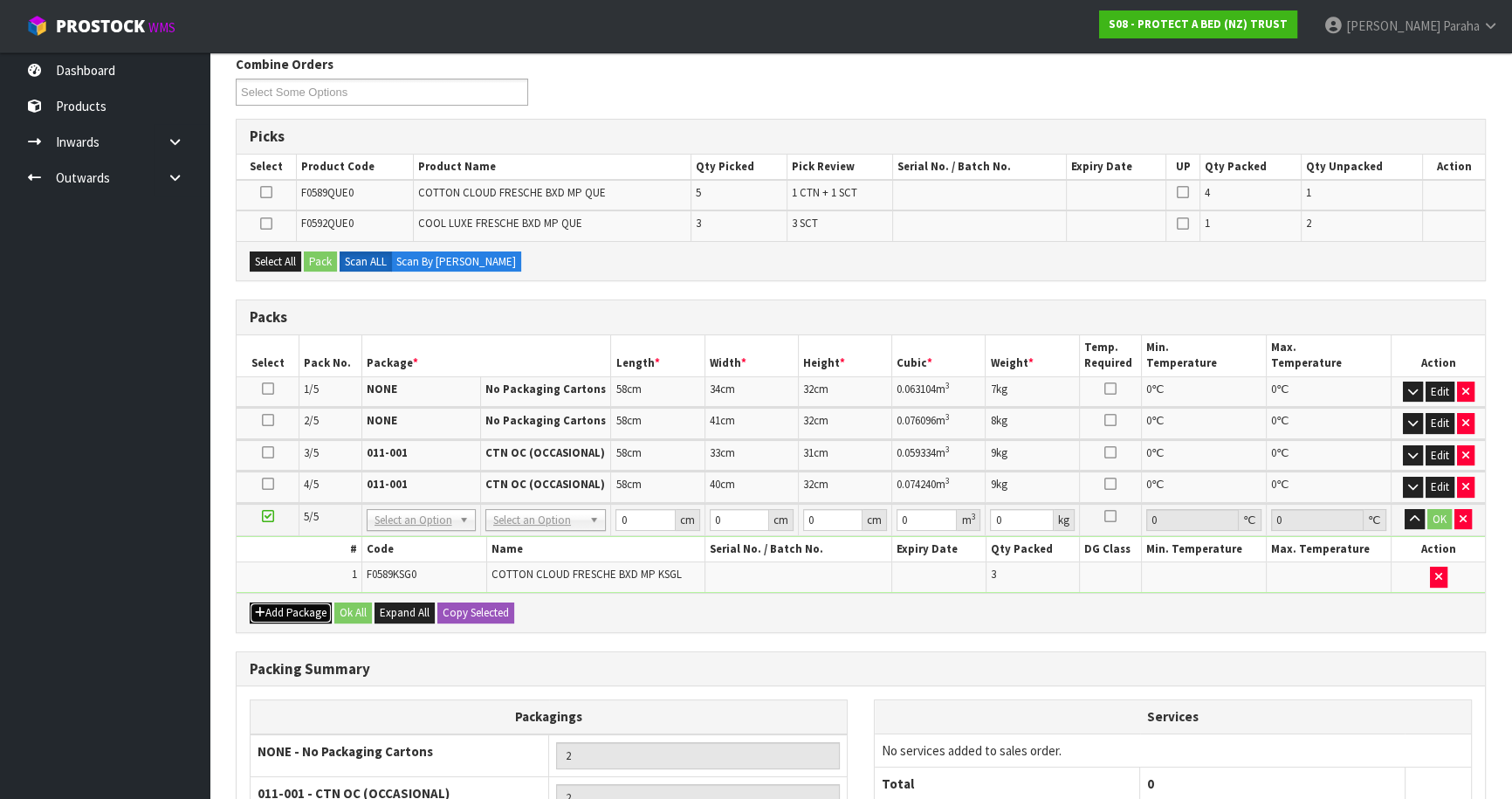
click at [282, 613] on button "Add Package" at bounding box center [291, 613] width 82 height 21
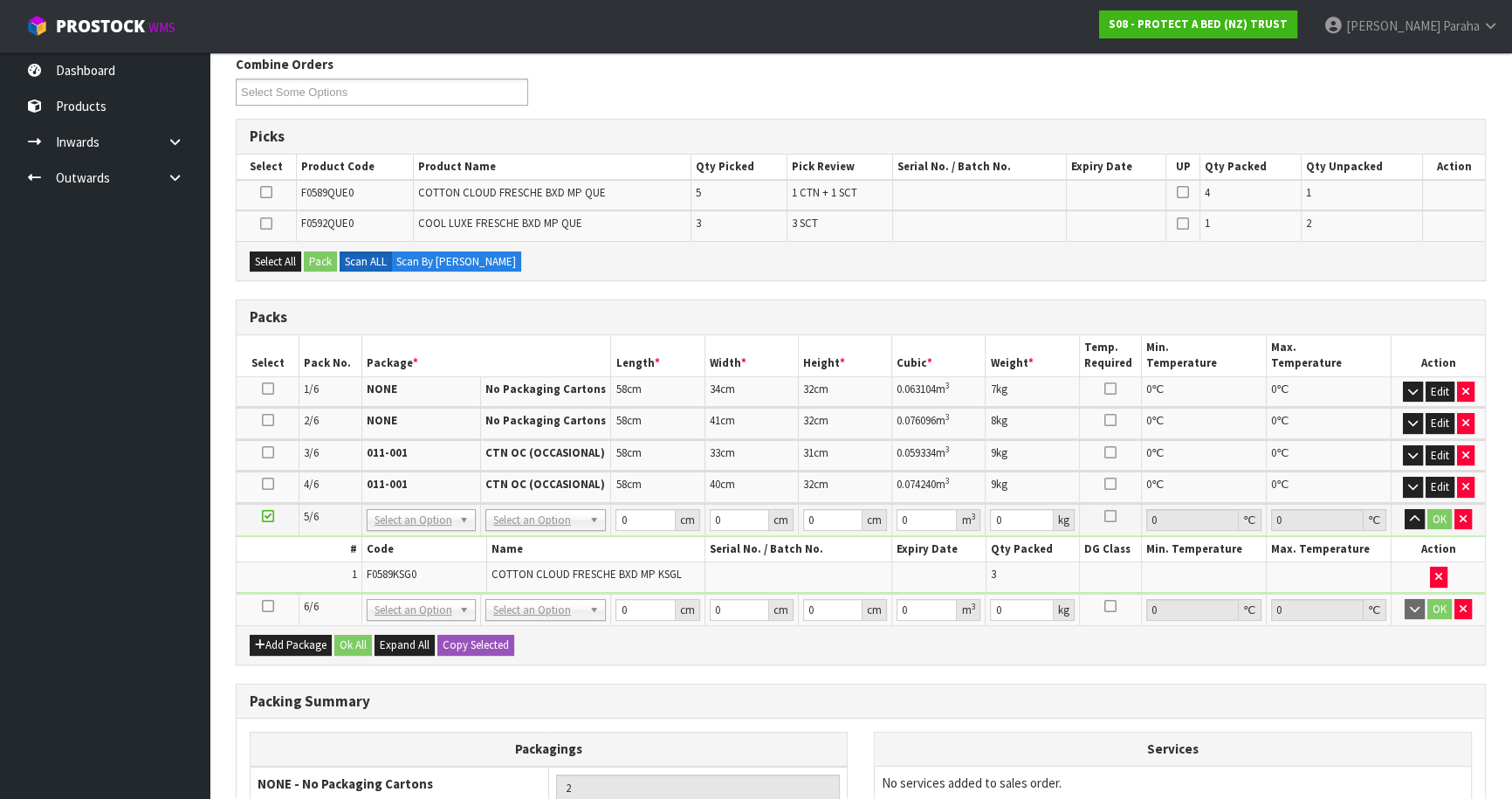
click at [264, 607] on icon at bounding box center [268, 607] width 12 height 1
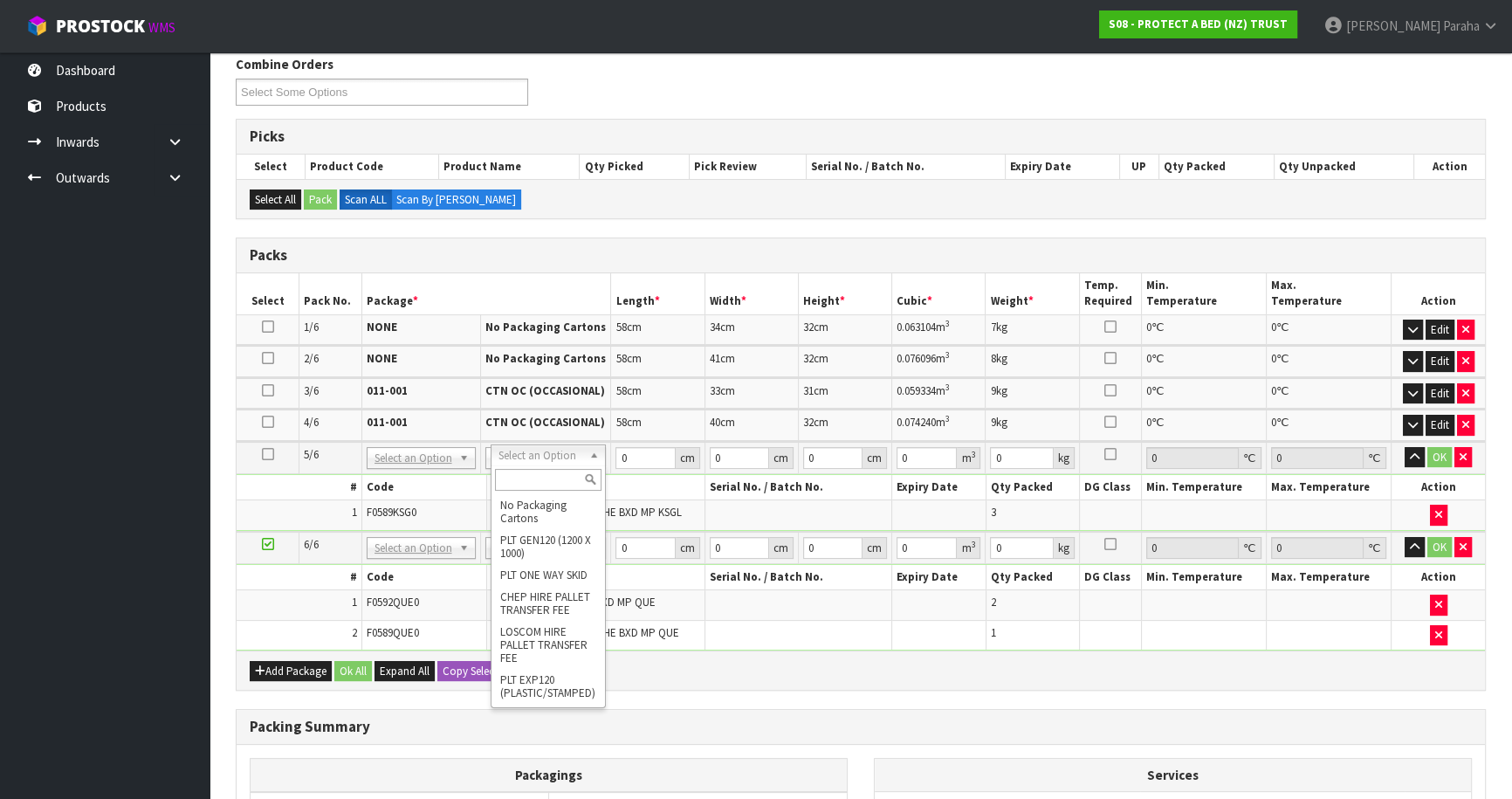
click at [558, 482] on input "text" at bounding box center [548, 480] width 107 height 22
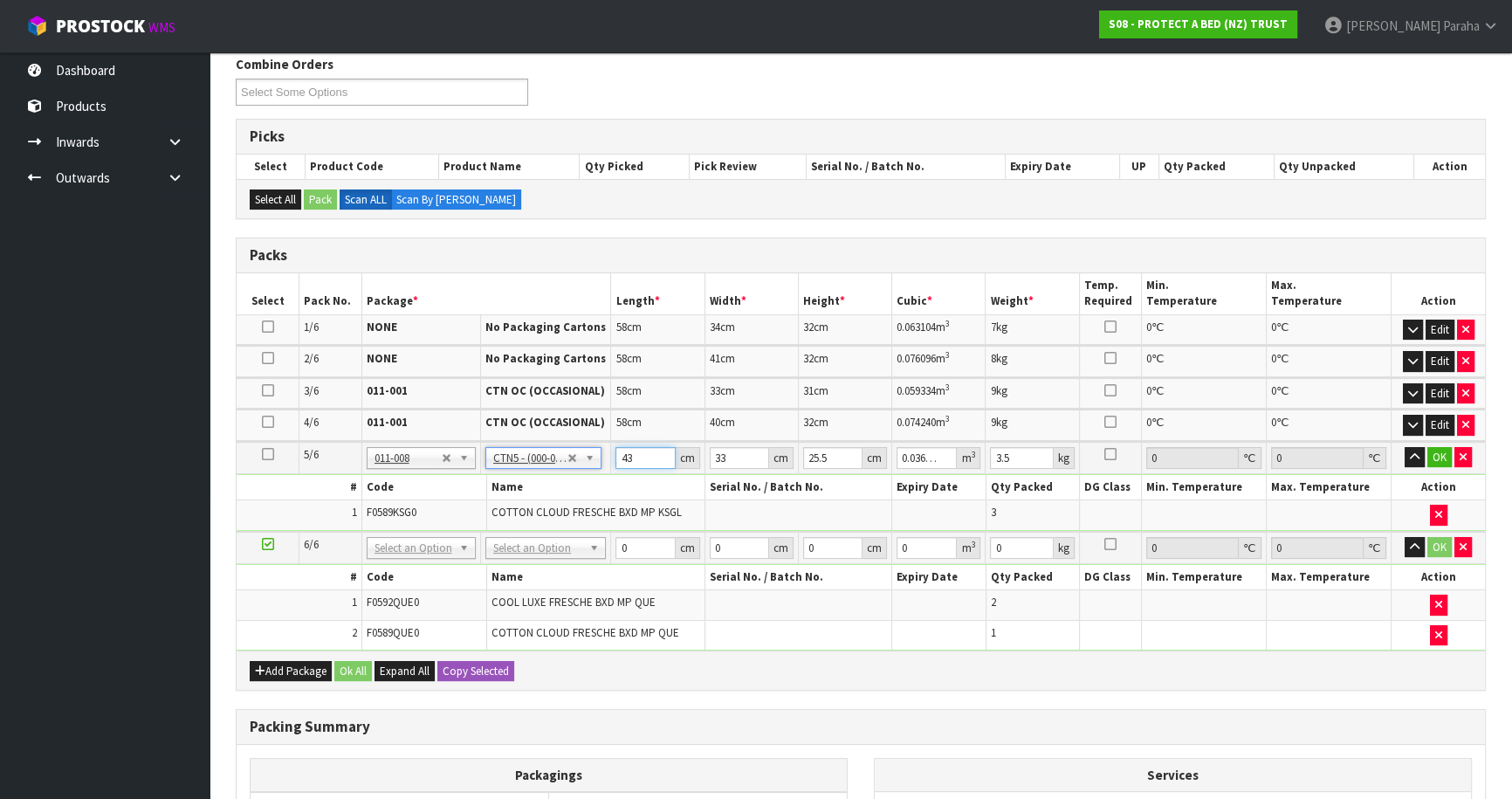
click at [615, 456] on input "43" at bounding box center [645, 458] width 60 height 22
click at [1405, 448] on button "button" at bounding box center [1415, 457] width 20 height 21
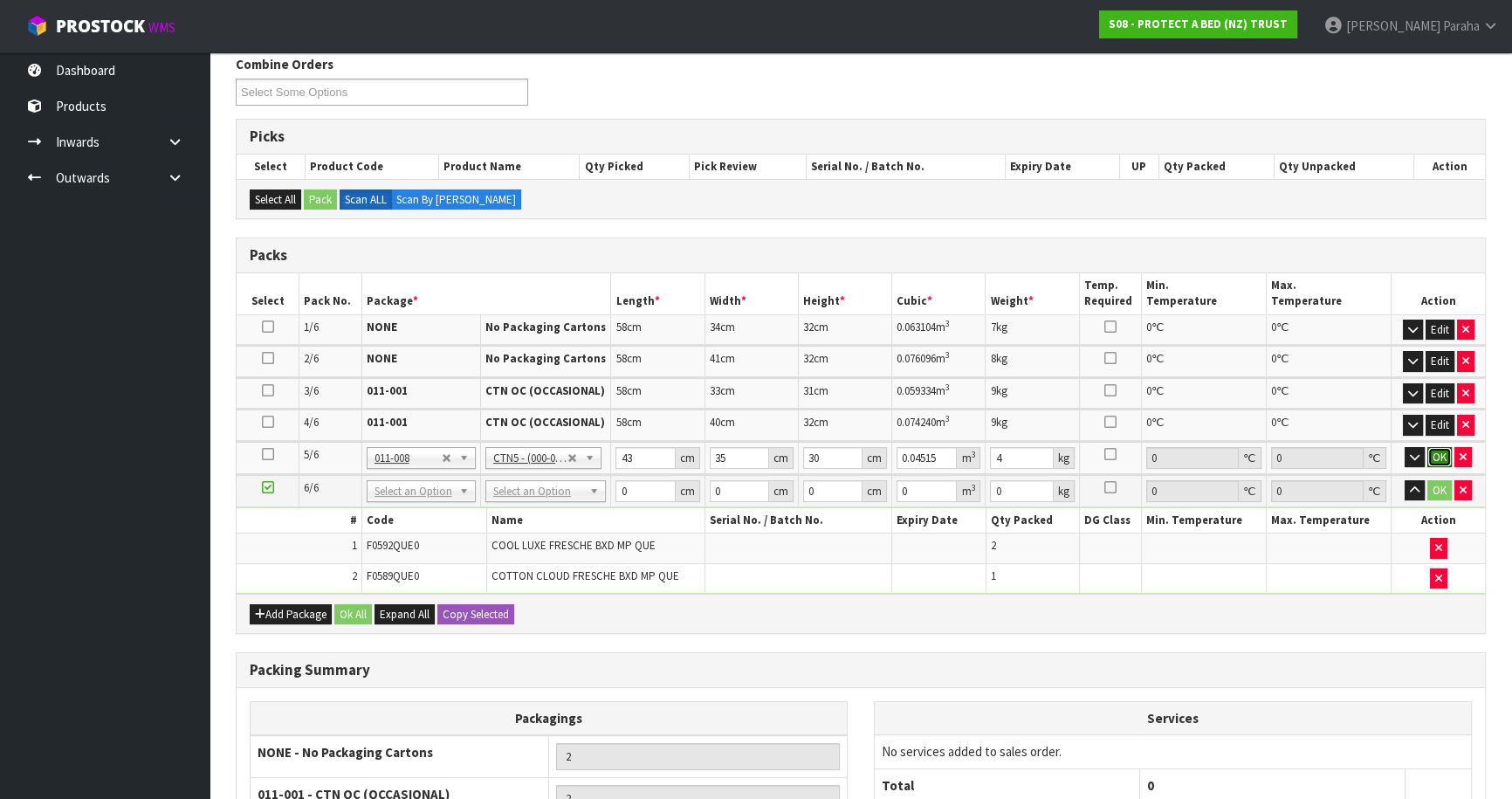
click button "OK" at bounding box center [1439, 457] width 25 height 21
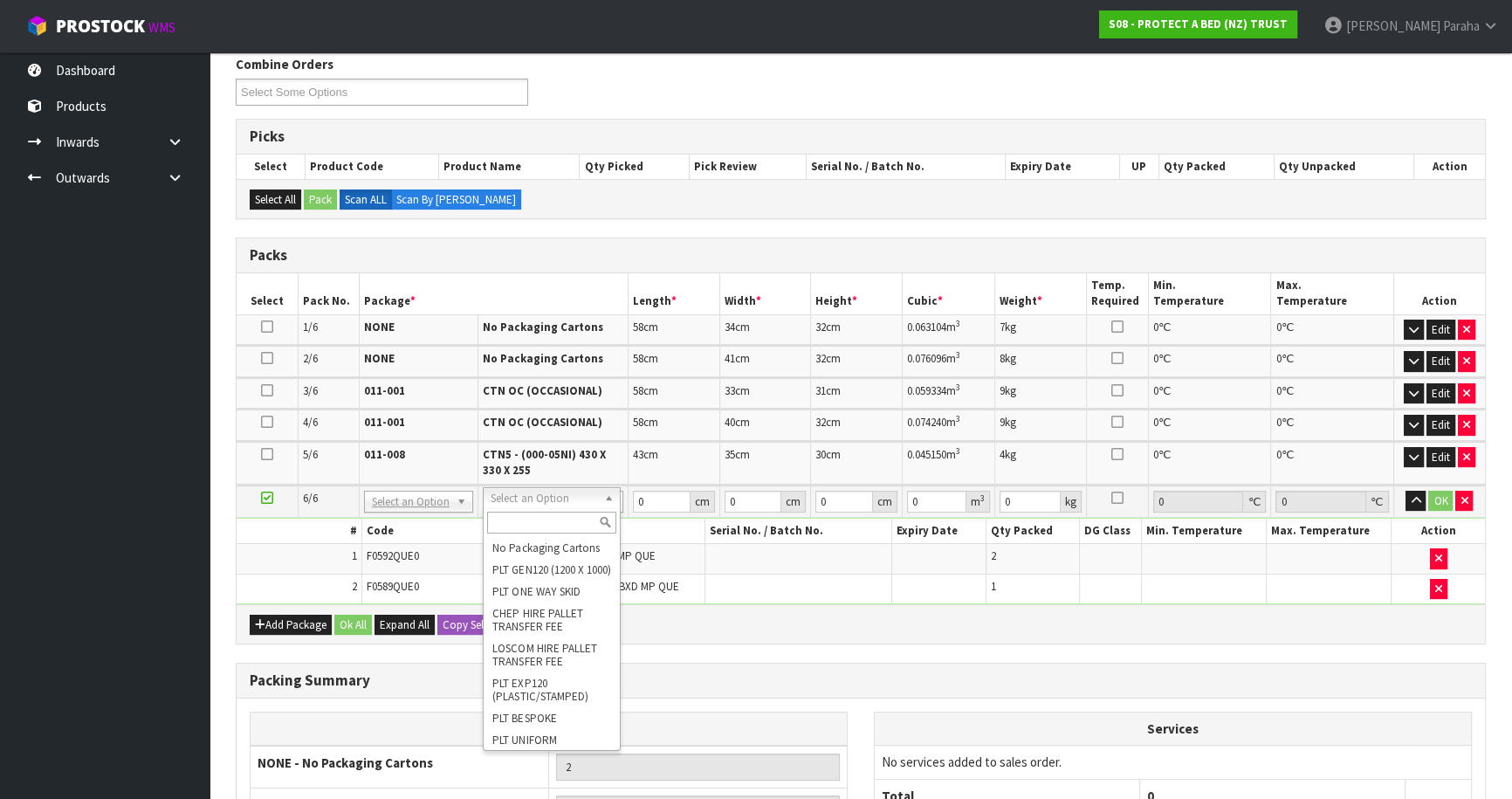
click at [518, 523] on input "text" at bounding box center [552, 522] width 130 height 22
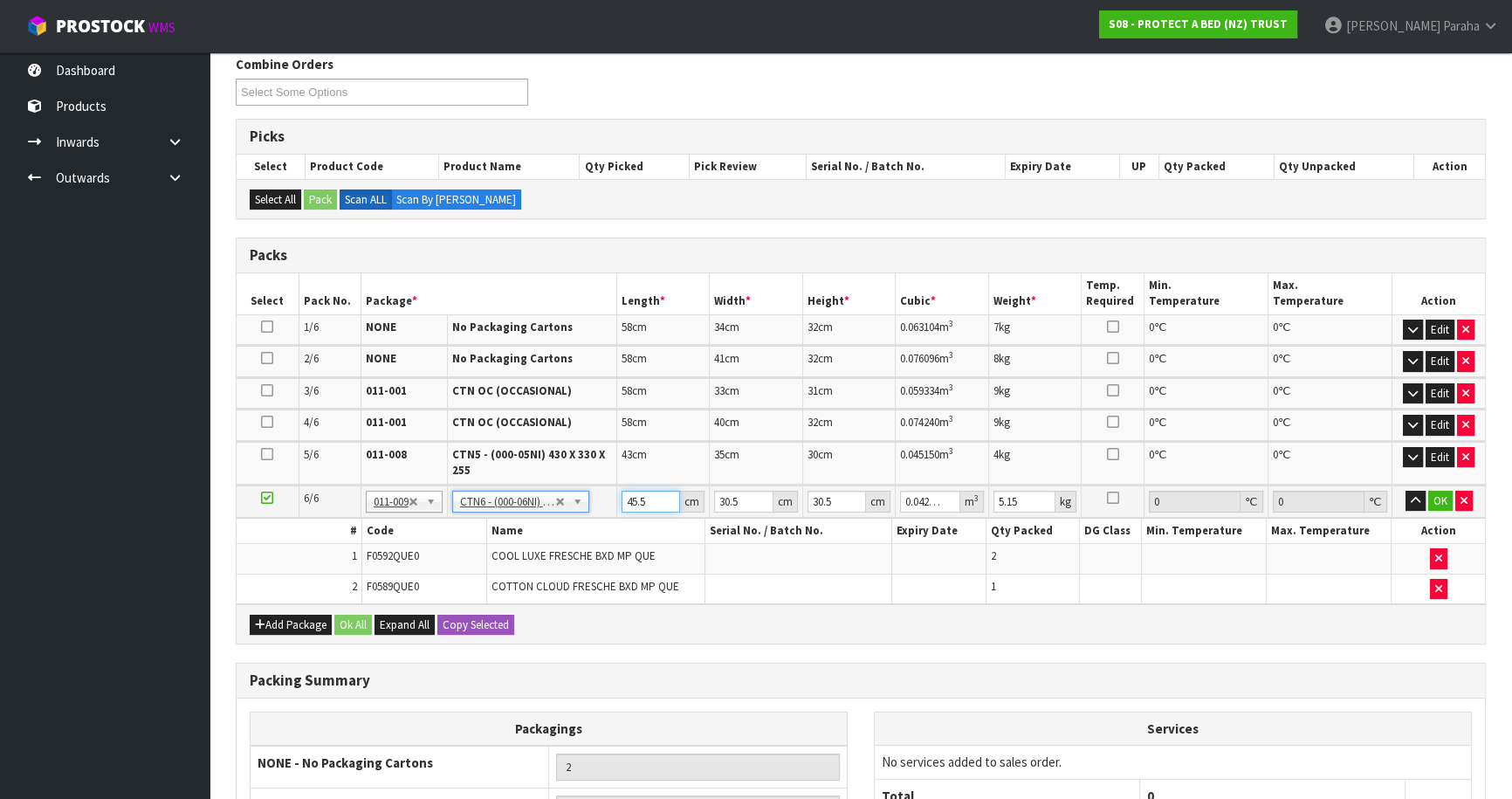
drag, startPoint x: 647, startPoint y: 498, endPoint x: 598, endPoint y: 503, distance: 49.3
click at [598, 503] on tr "6/6 NONE 007-001 007-002 007-004 007-009 007-013 007-014 007-015 007-017 007-01…" at bounding box center [860, 502] width 1249 height 32
click at [1406, 491] on button "button" at bounding box center [1416, 501] width 20 height 21
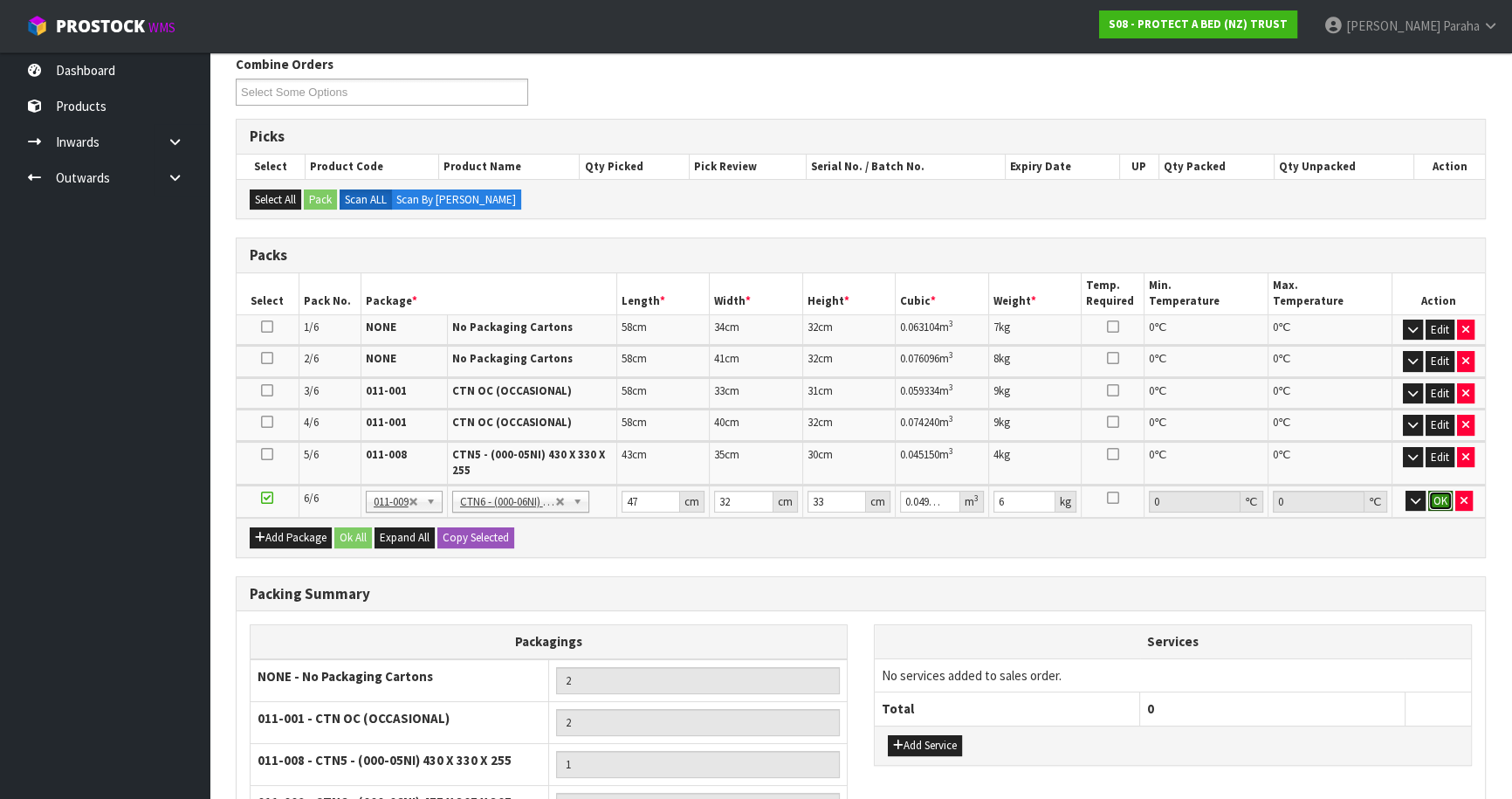
click button "OK" at bounding box center [1440, 501] width 25 height 21
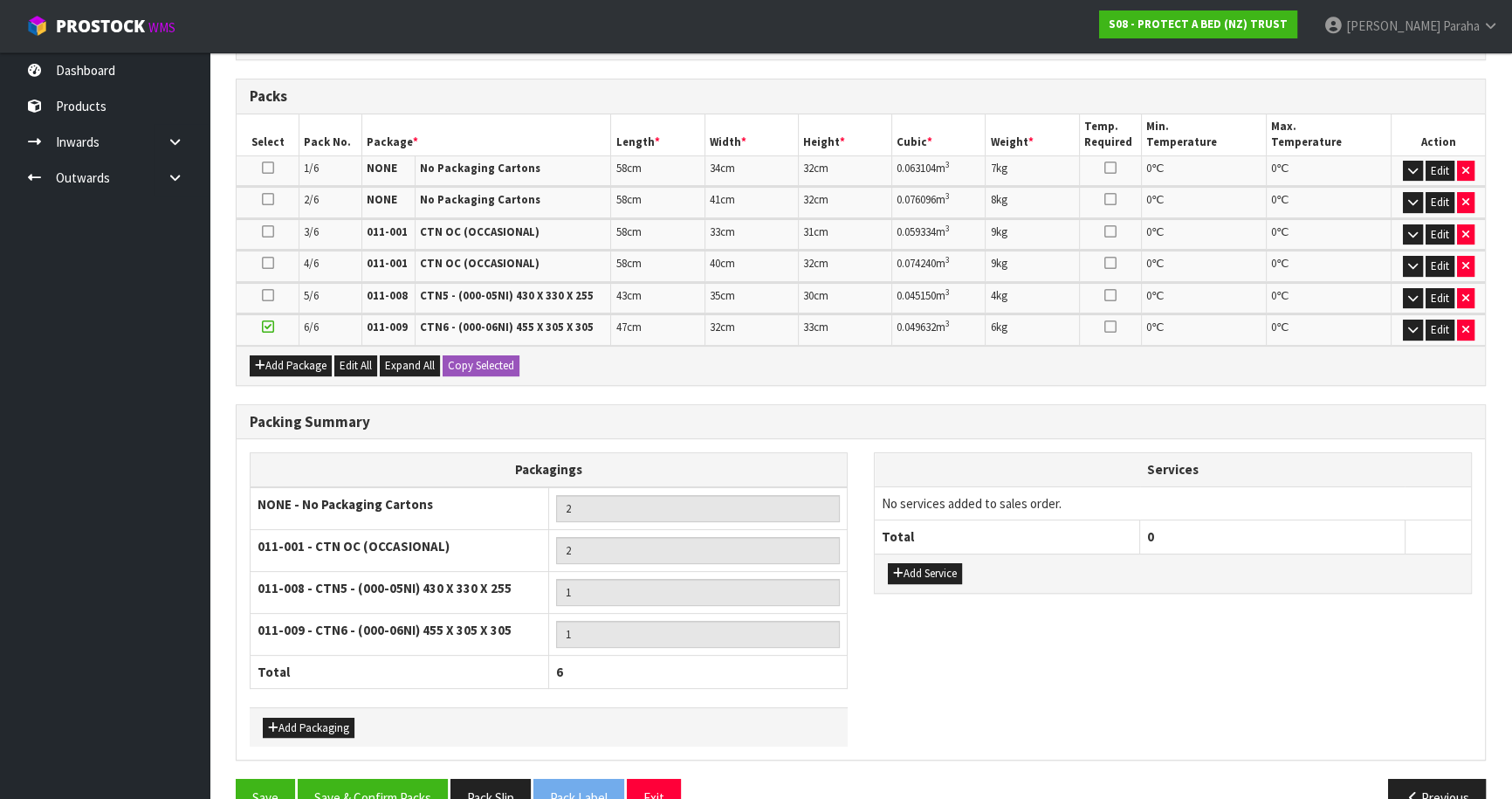
scroll to position [423, 0]
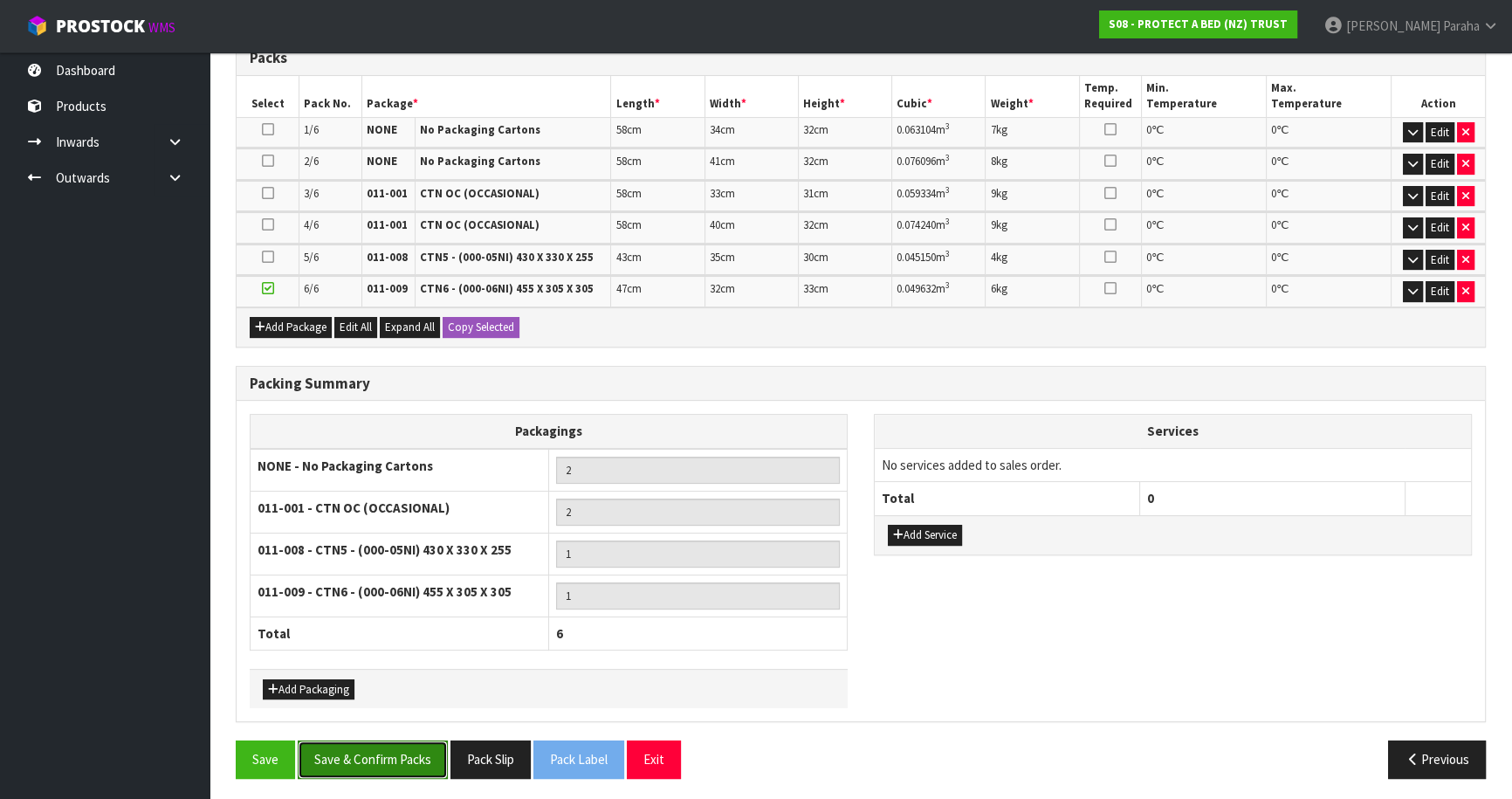
click at [410, 742] on button "Save & Confirm Packs" at bounding box center [372, 760] width 150 height 37
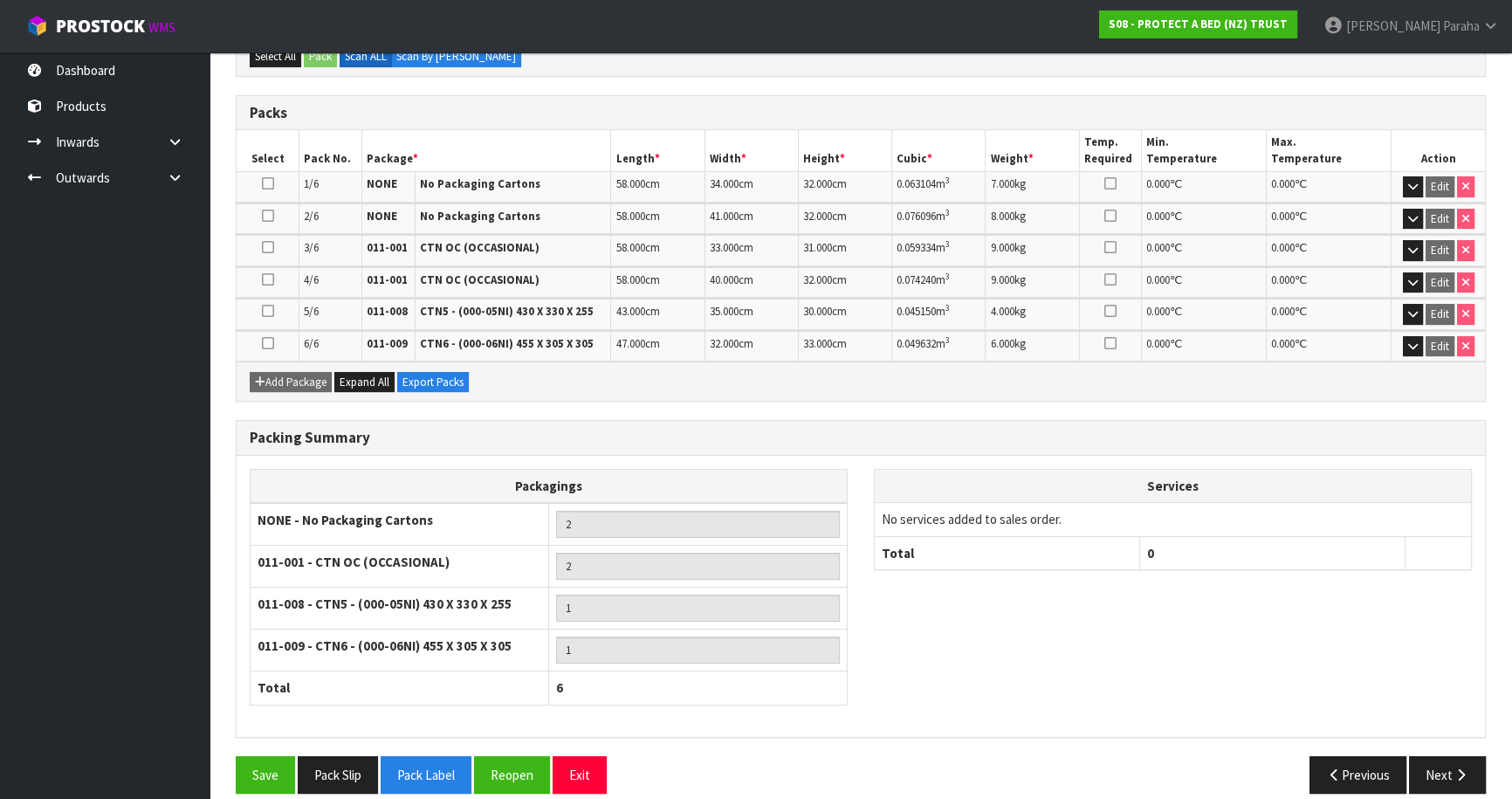
scroll to position [448, 0]
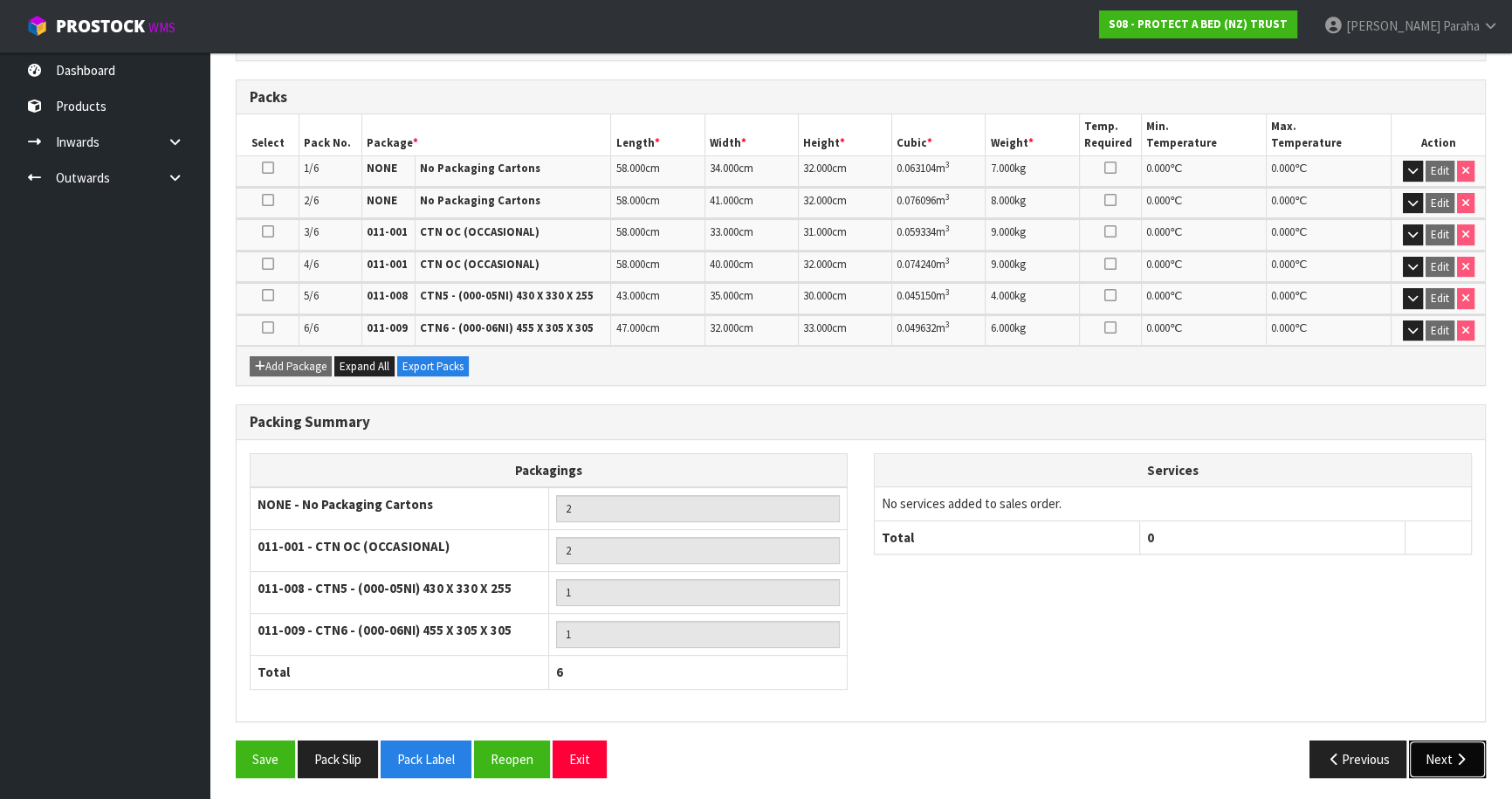
click at [1448, 758] on button "Next" at bounding box center [1447, 760] width 77 height 37
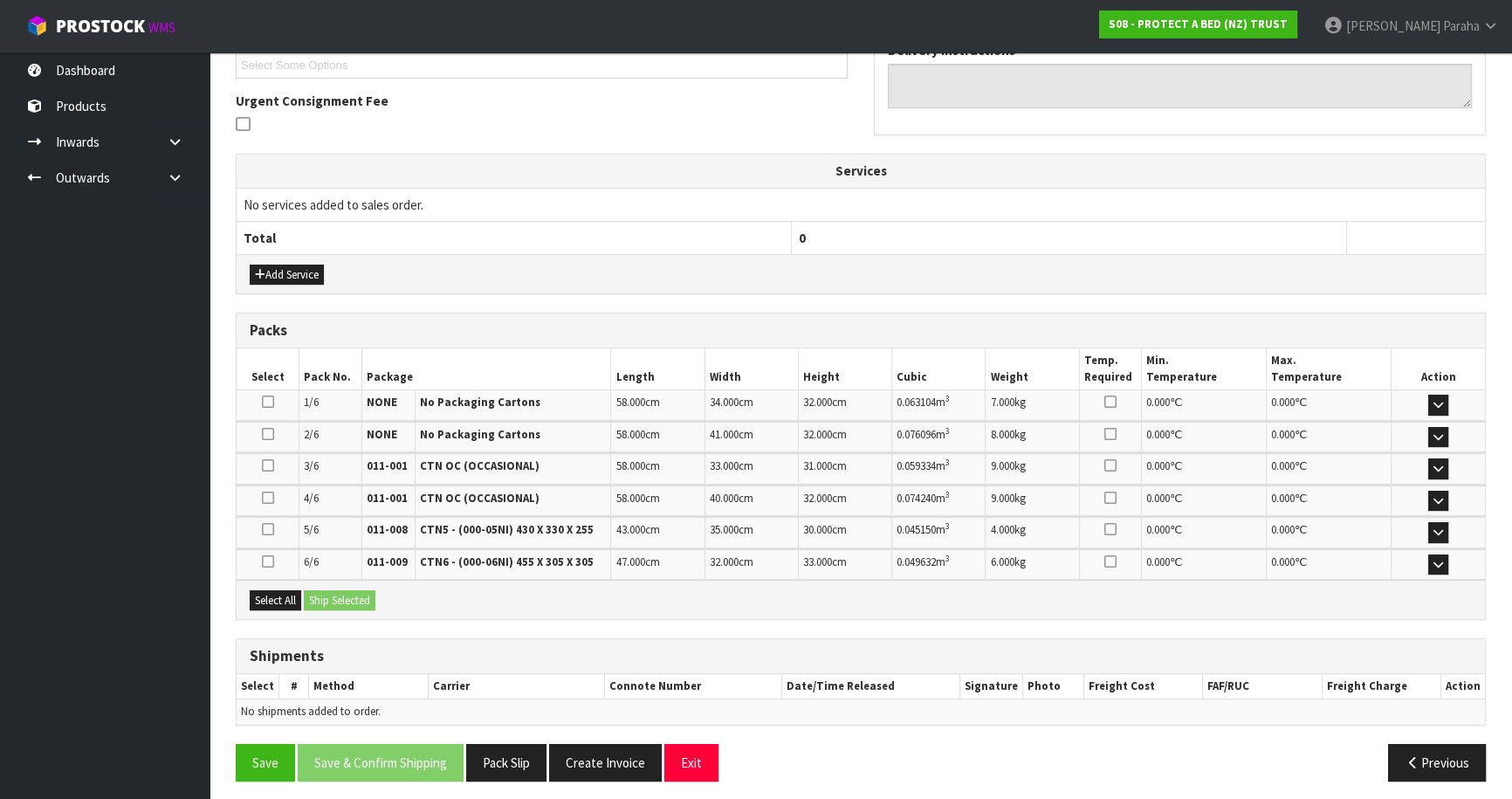
scroll to position [495, 0]
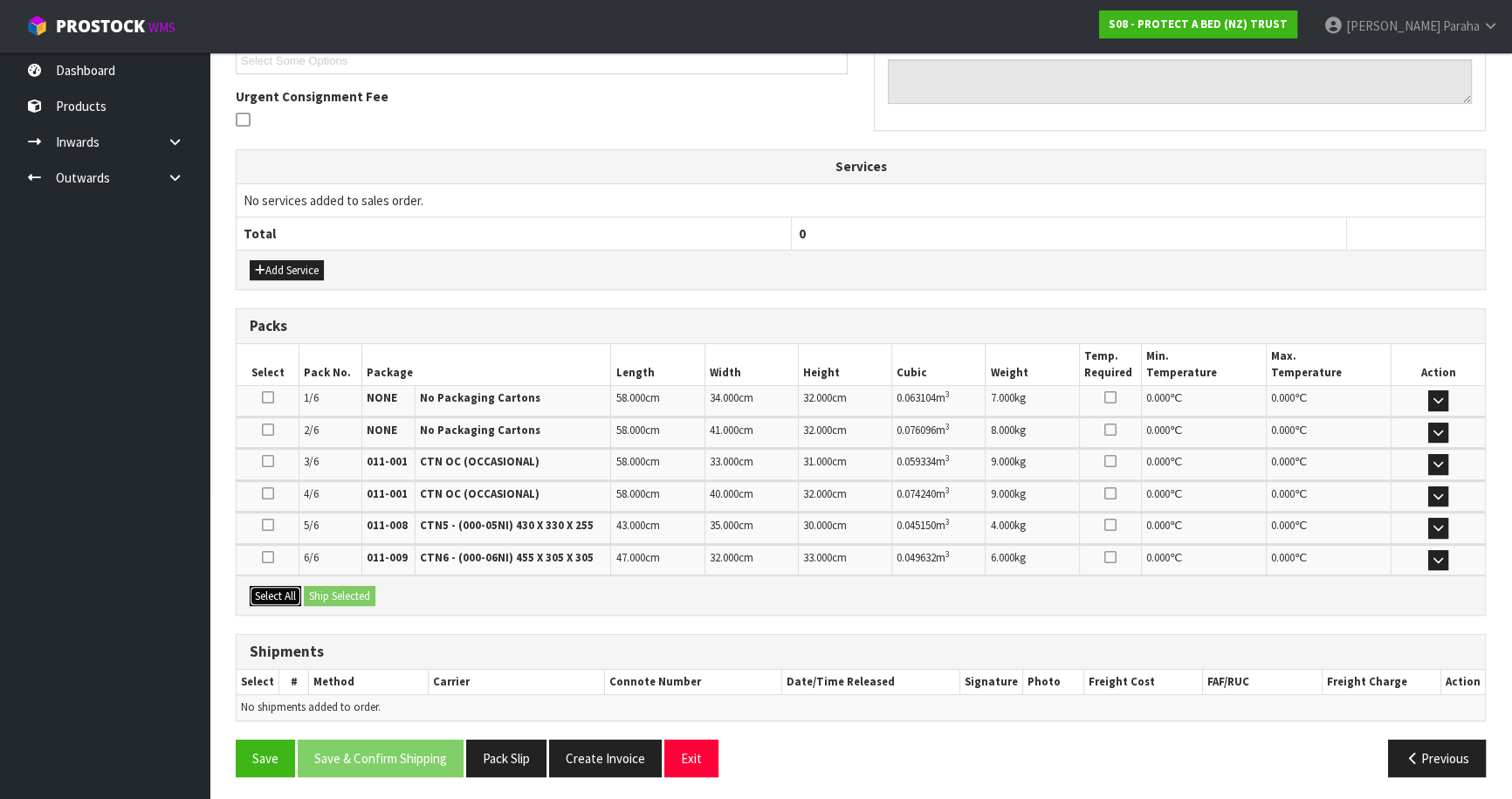
click at [285, 591] on button "Select All" at bounding box center [276, 596] width 52 height 21
click at [349, 586] on button "Ship Selected" at bounding box center [339, 596] width 72 height 21
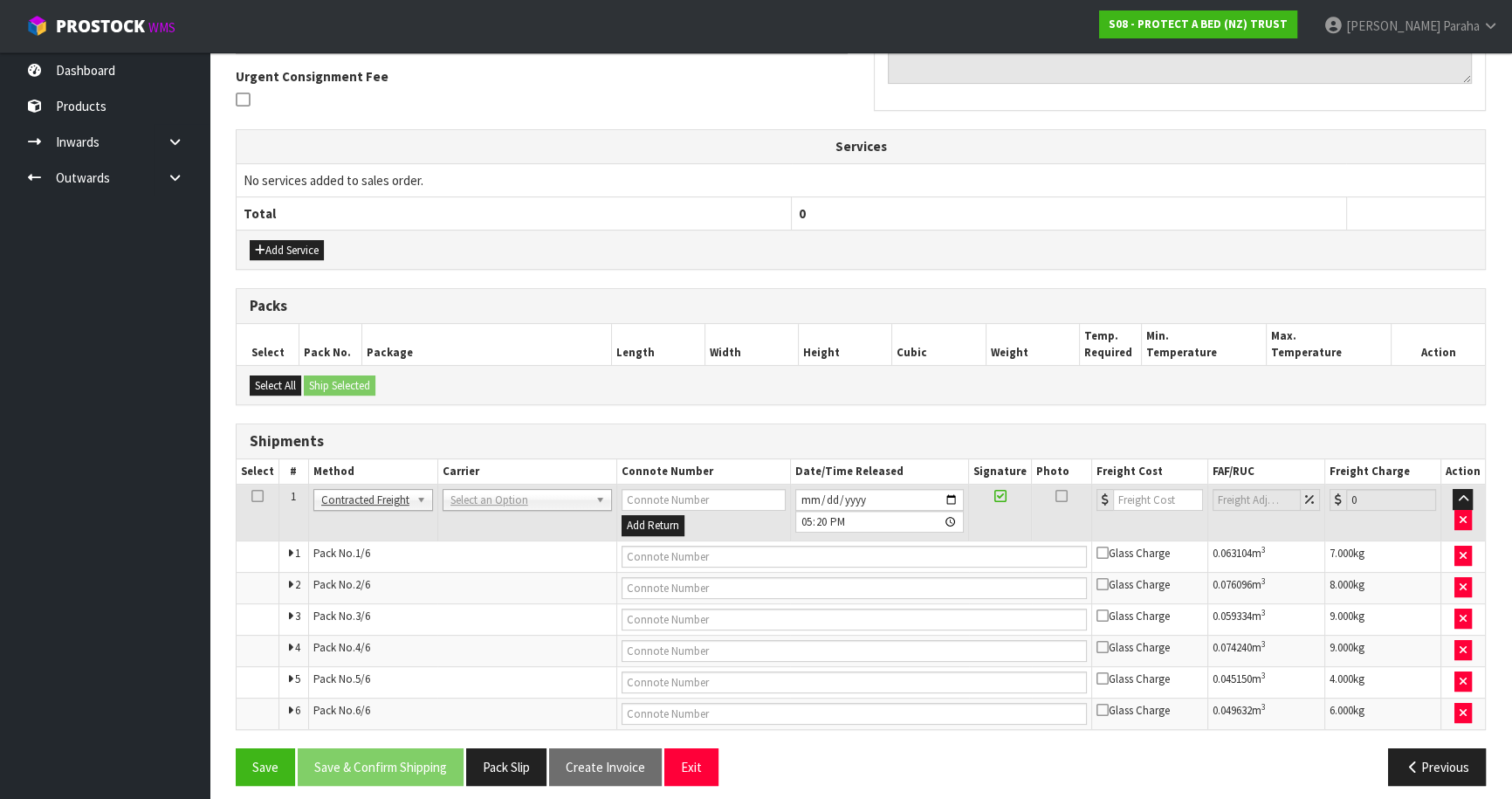
scroll to position [524, 0]
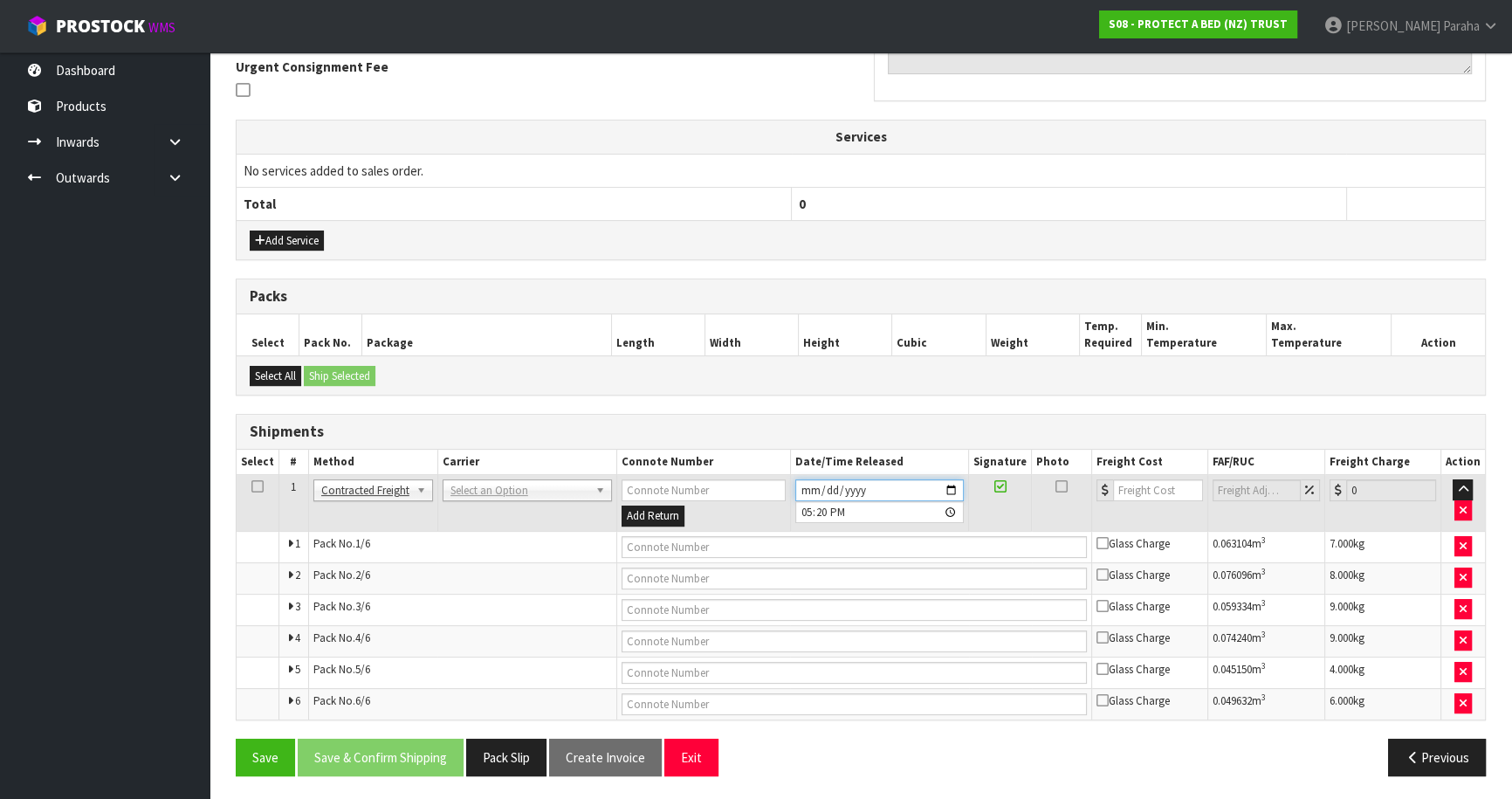
click at [948, 484] on input "[DATE]" at bounding box center [880, 491] width 169 height 22
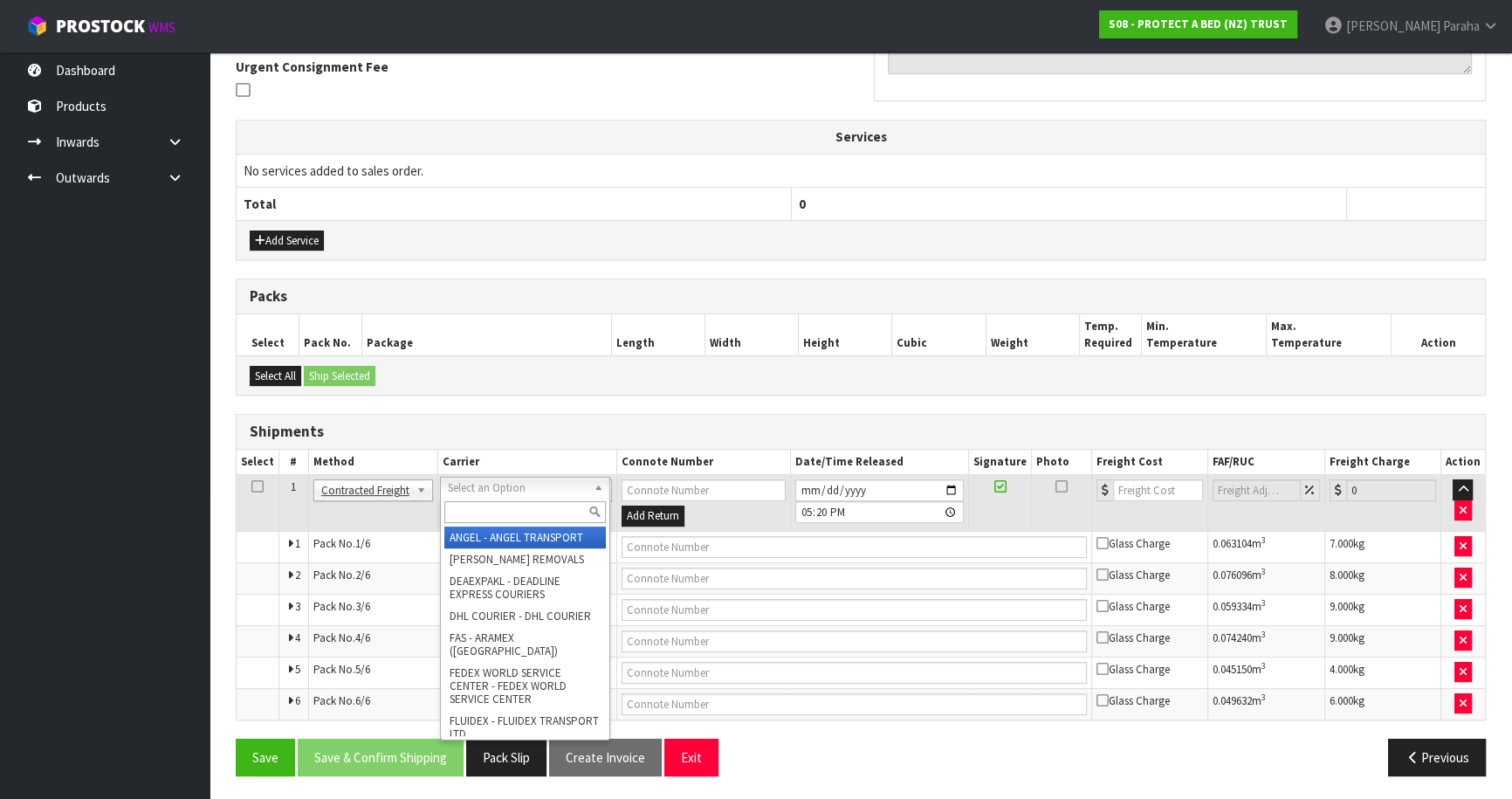
click at [505, 505] on input "text" at bounding box center [525, 512] width 162 height 22
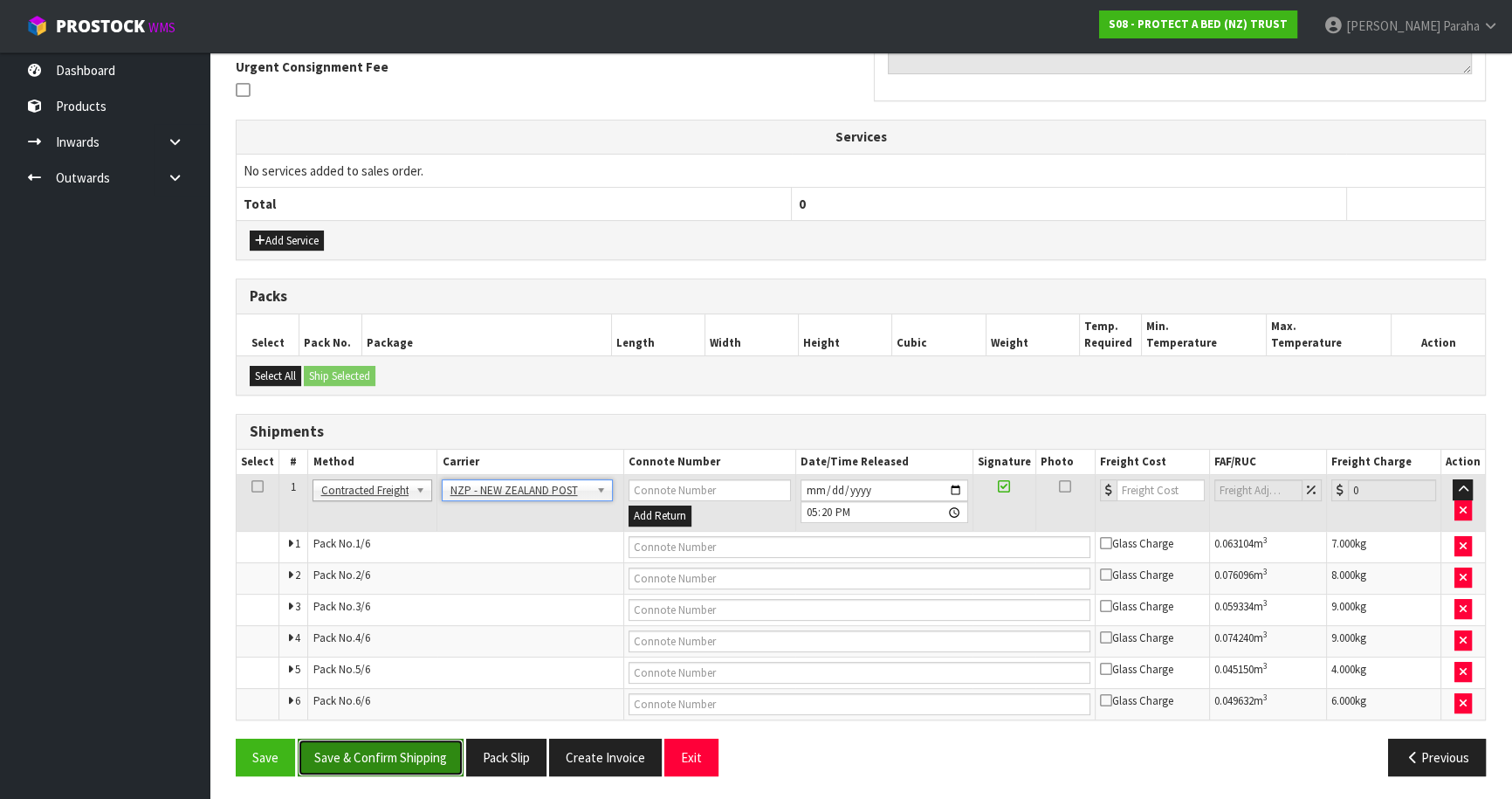
click at [394, 755] on button "Save & Confirm Shipping" at bounding box center [380, 758] width 166 height 37
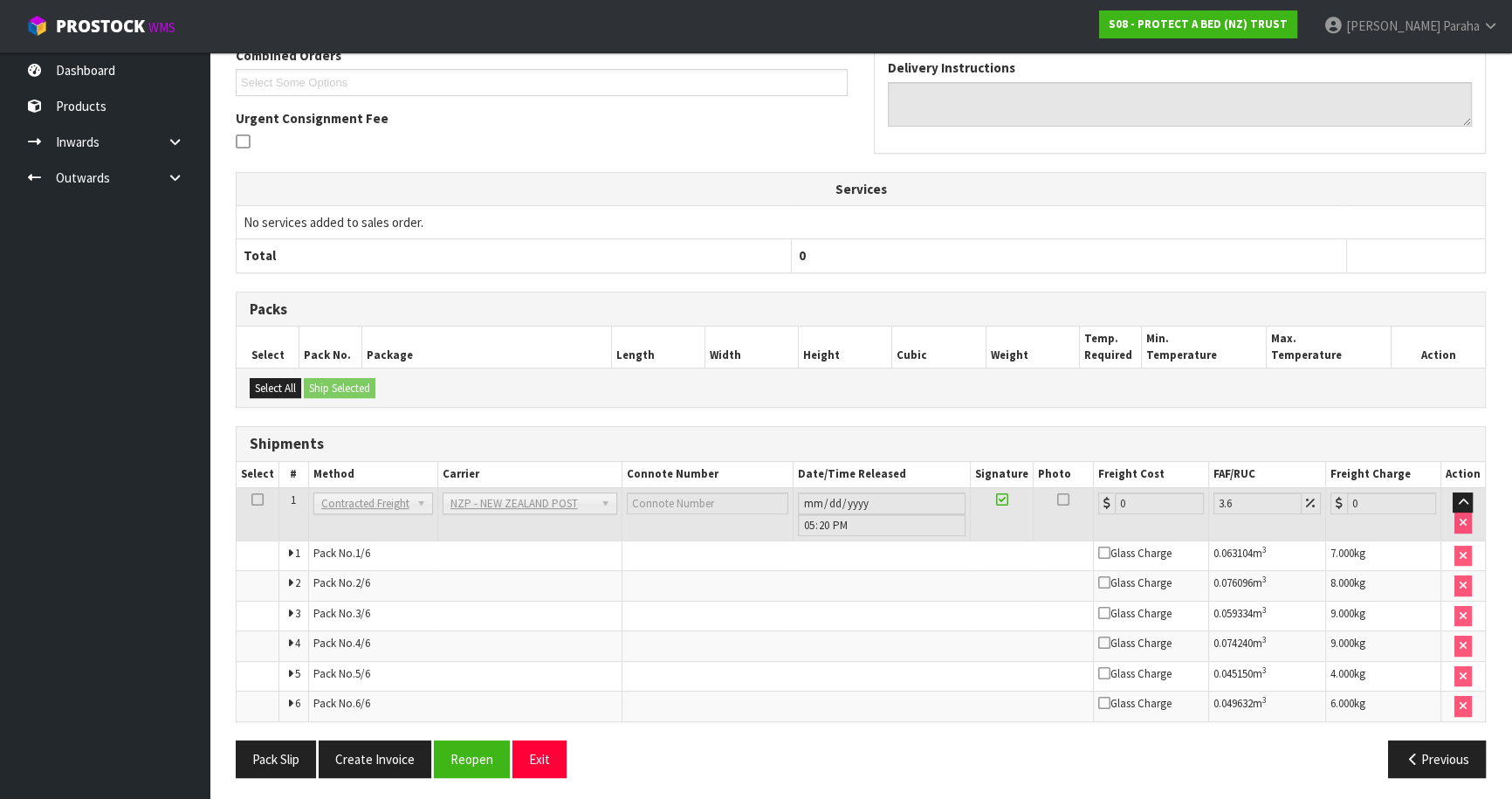
scroll to position [492, 0]
click at [1419, 758] on button "Previous" at bounding box center [1437, 759] width 98 height 37
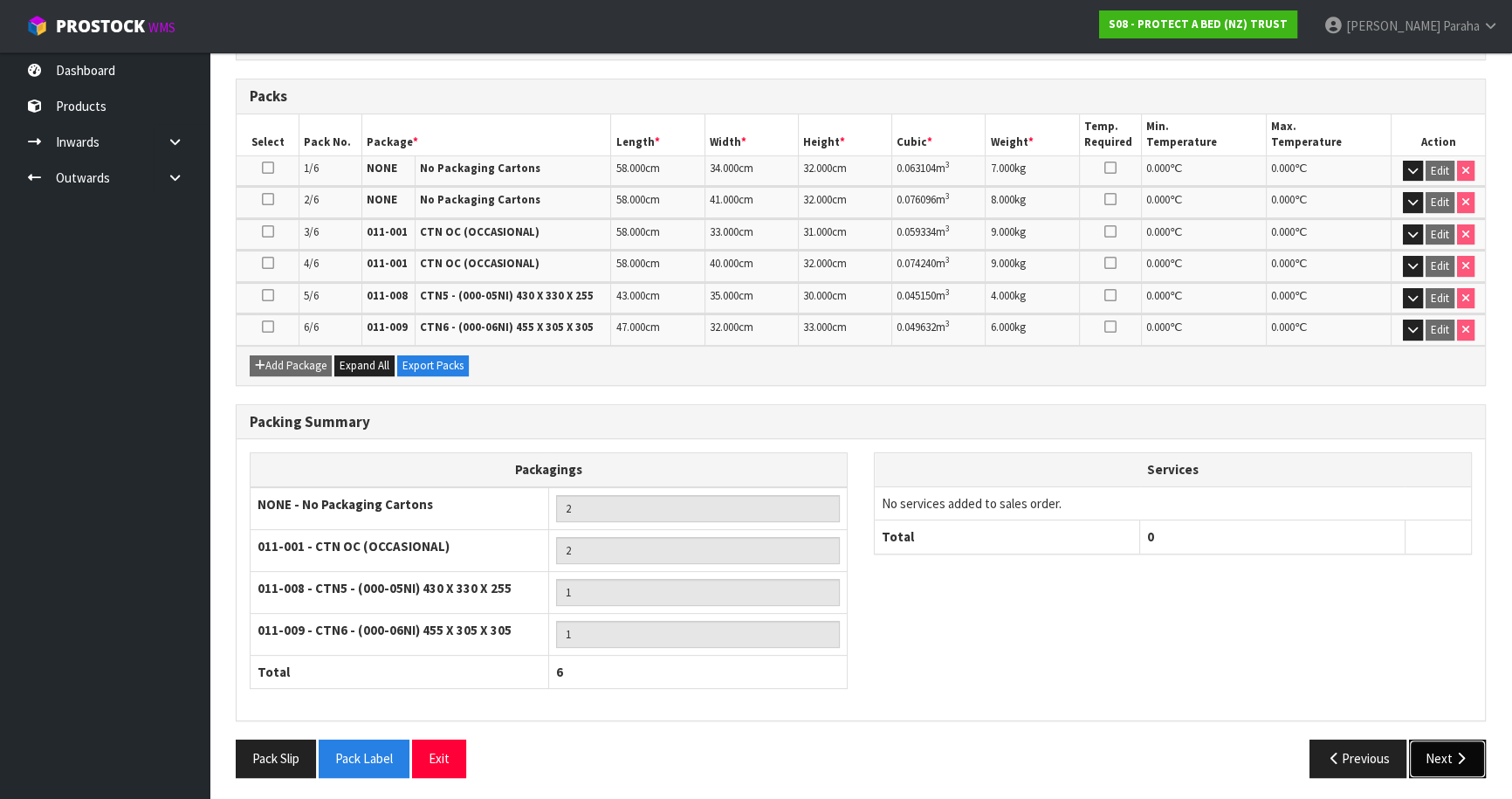
click at [1428, 750] on button "Next" at bounding box center [1447, 759] width 77 height 37
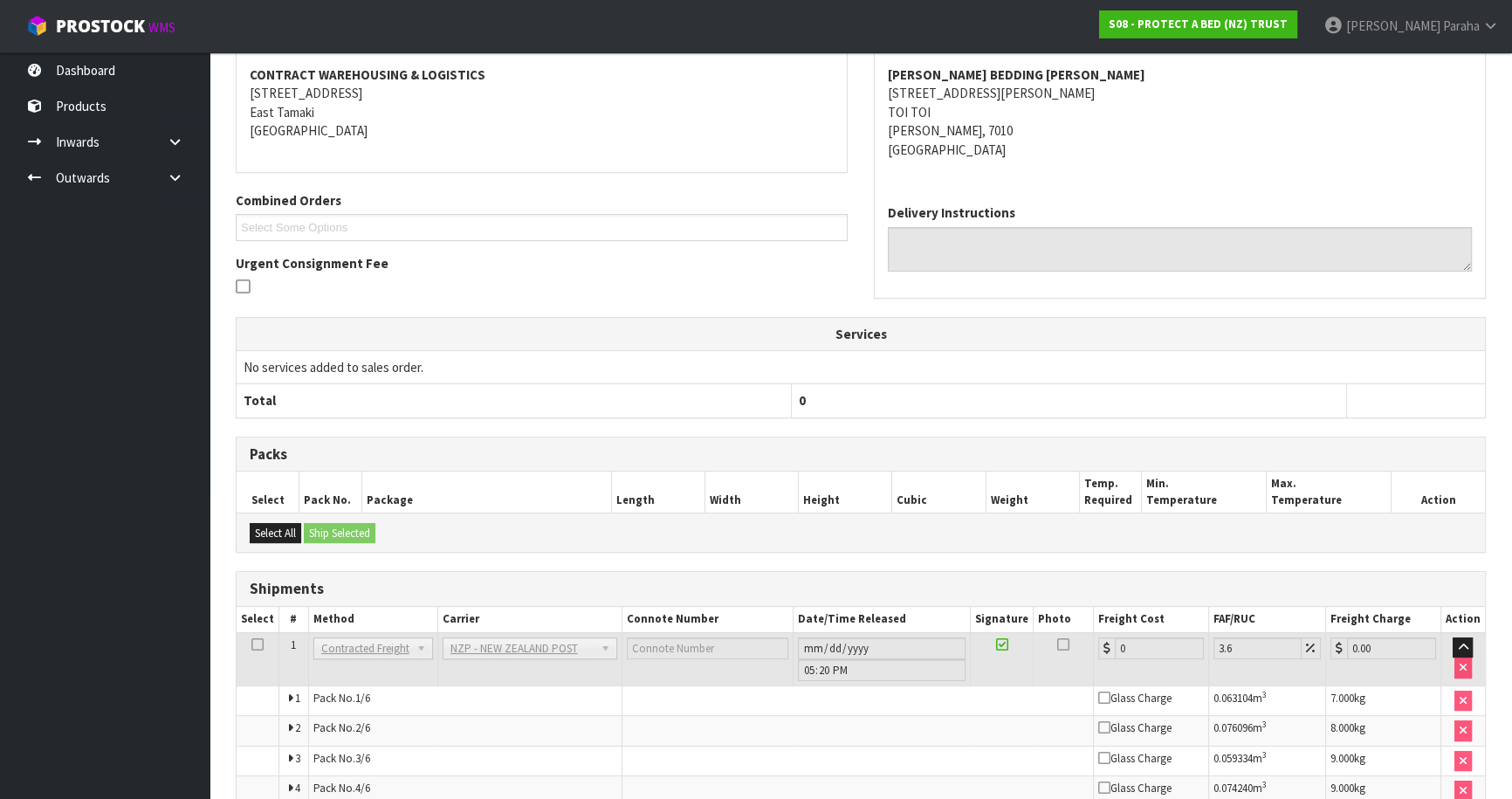
scroll to position [492, 0]
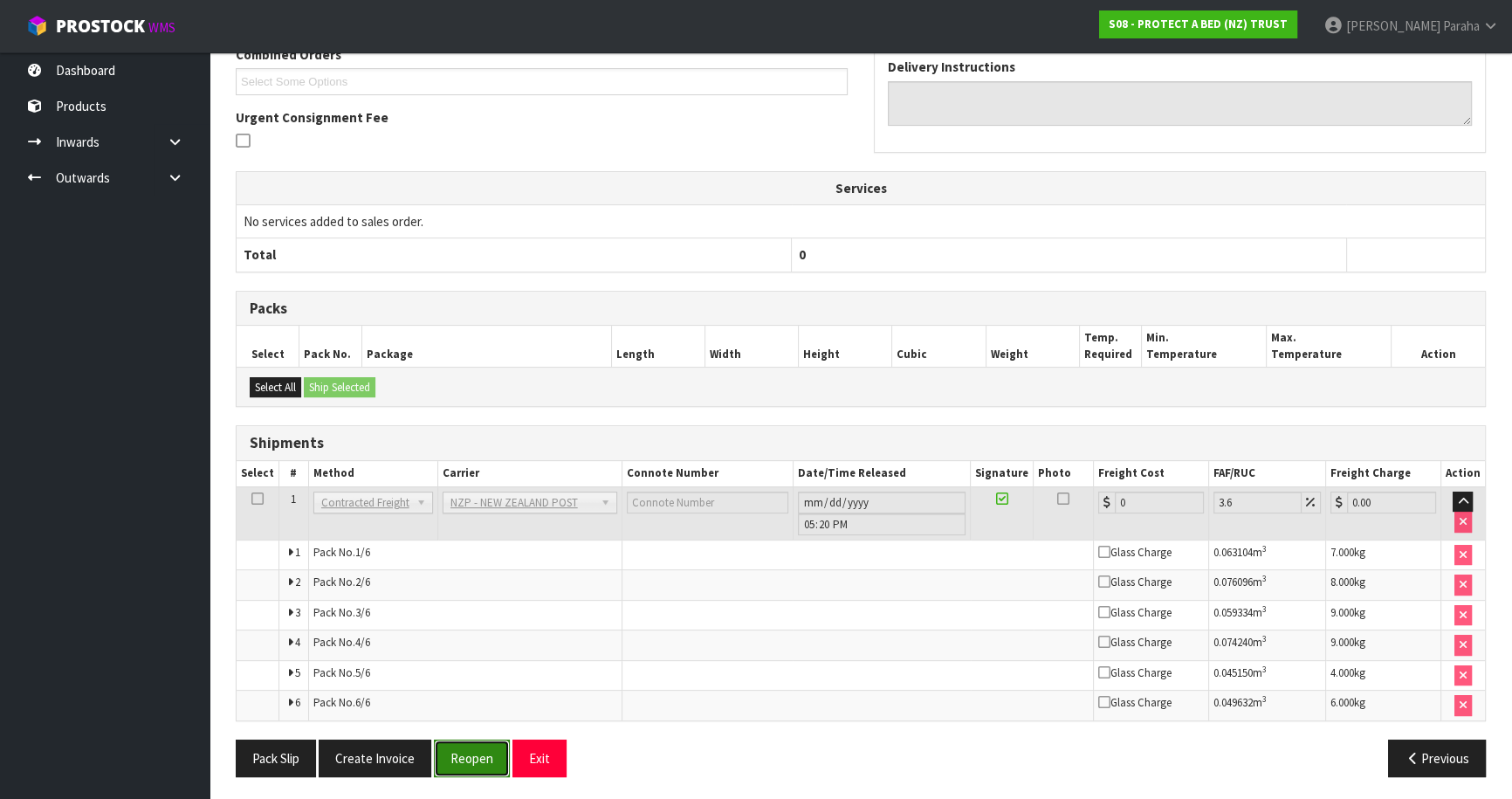
click at [456, 761] on button "Reopen" at bounding box center [471, 759] width 76 height 37
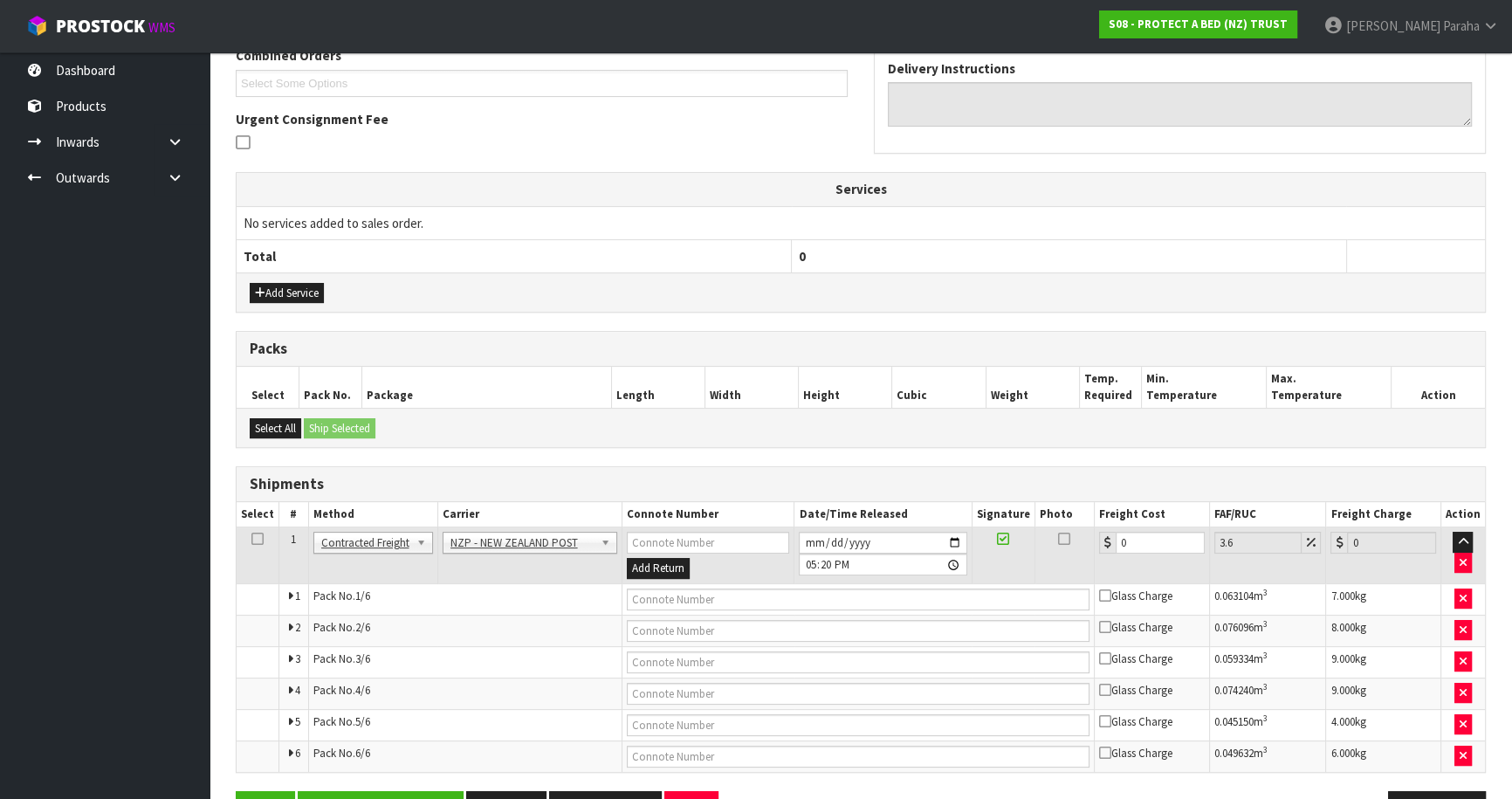
scroll to position [524, 0]
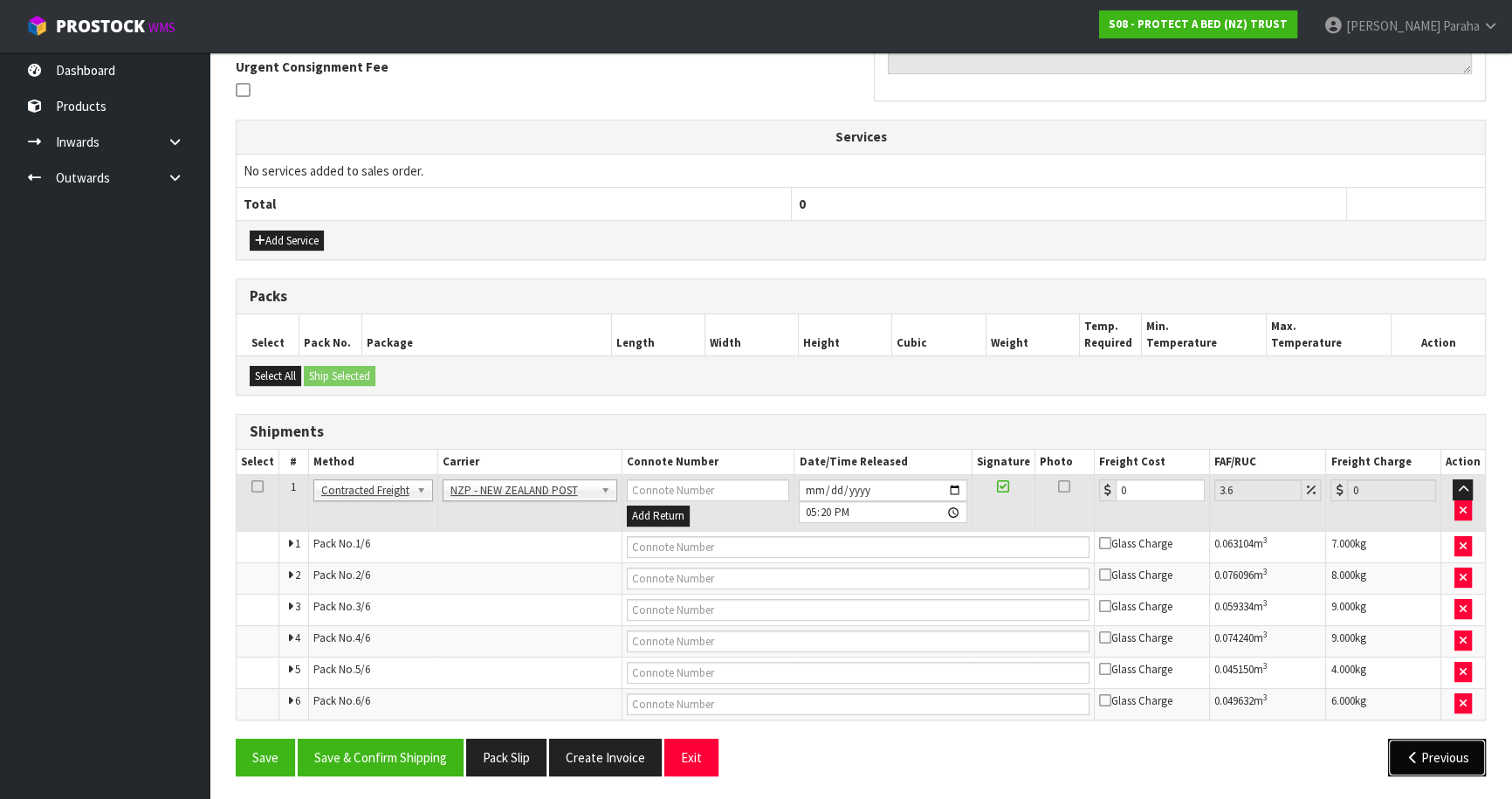
click at [1440, 755] on button "Previous" at bounding box center [1437, 758] width 98 height 37
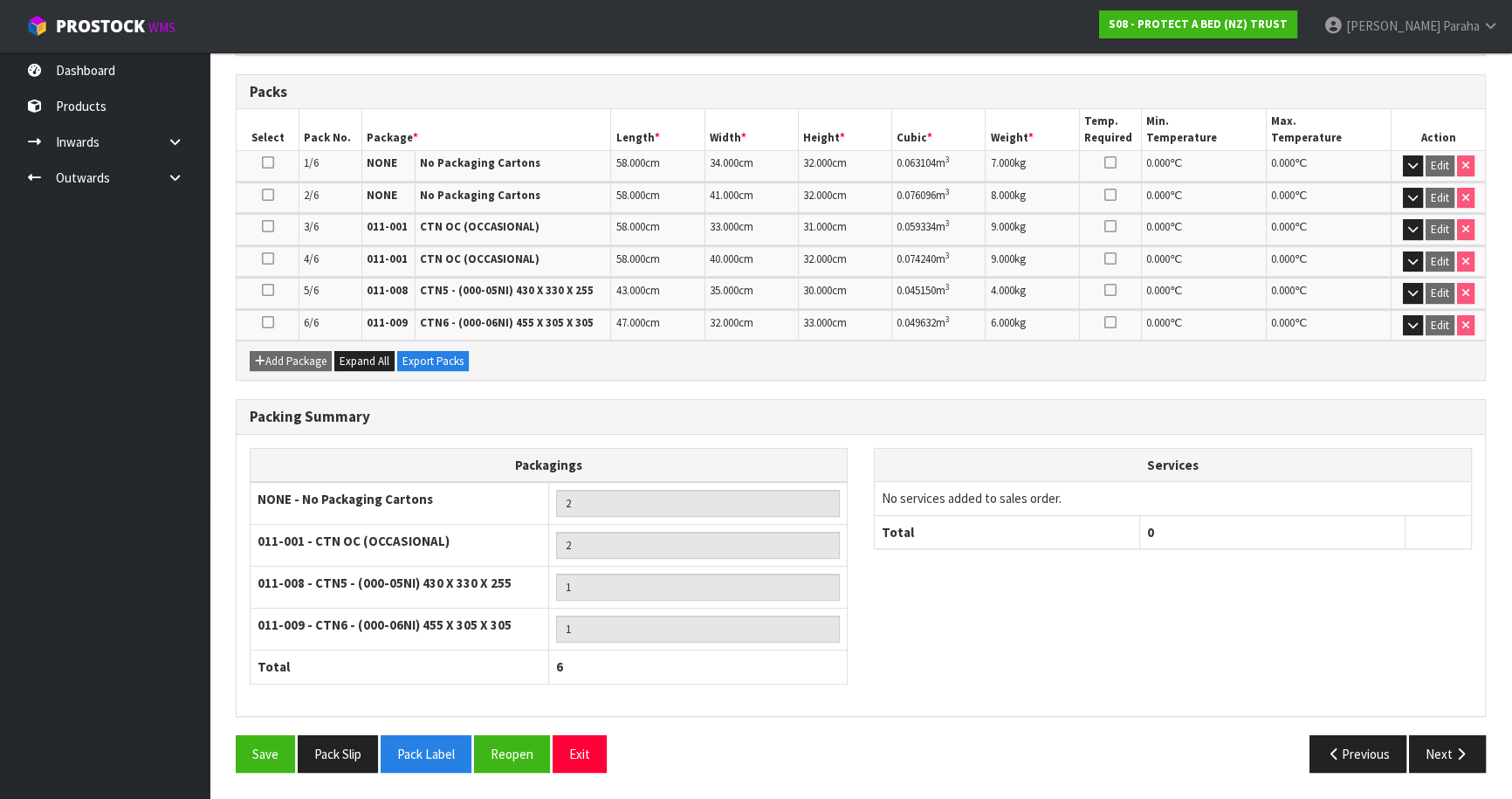
scroll to position [448, 0]
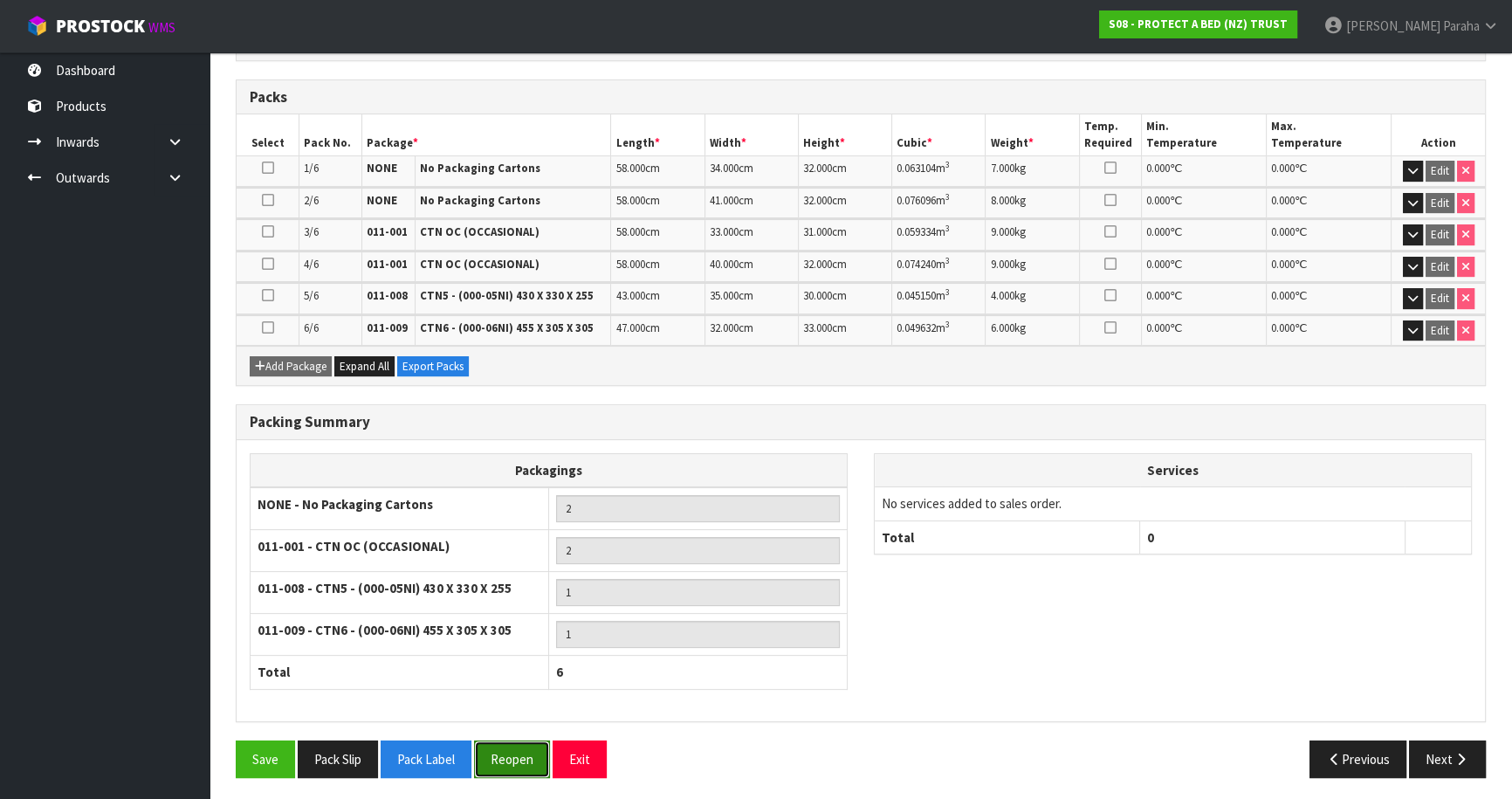
click at [521, 760] on button "Reopen" at bounding box center [511, 760] width 76 height 37
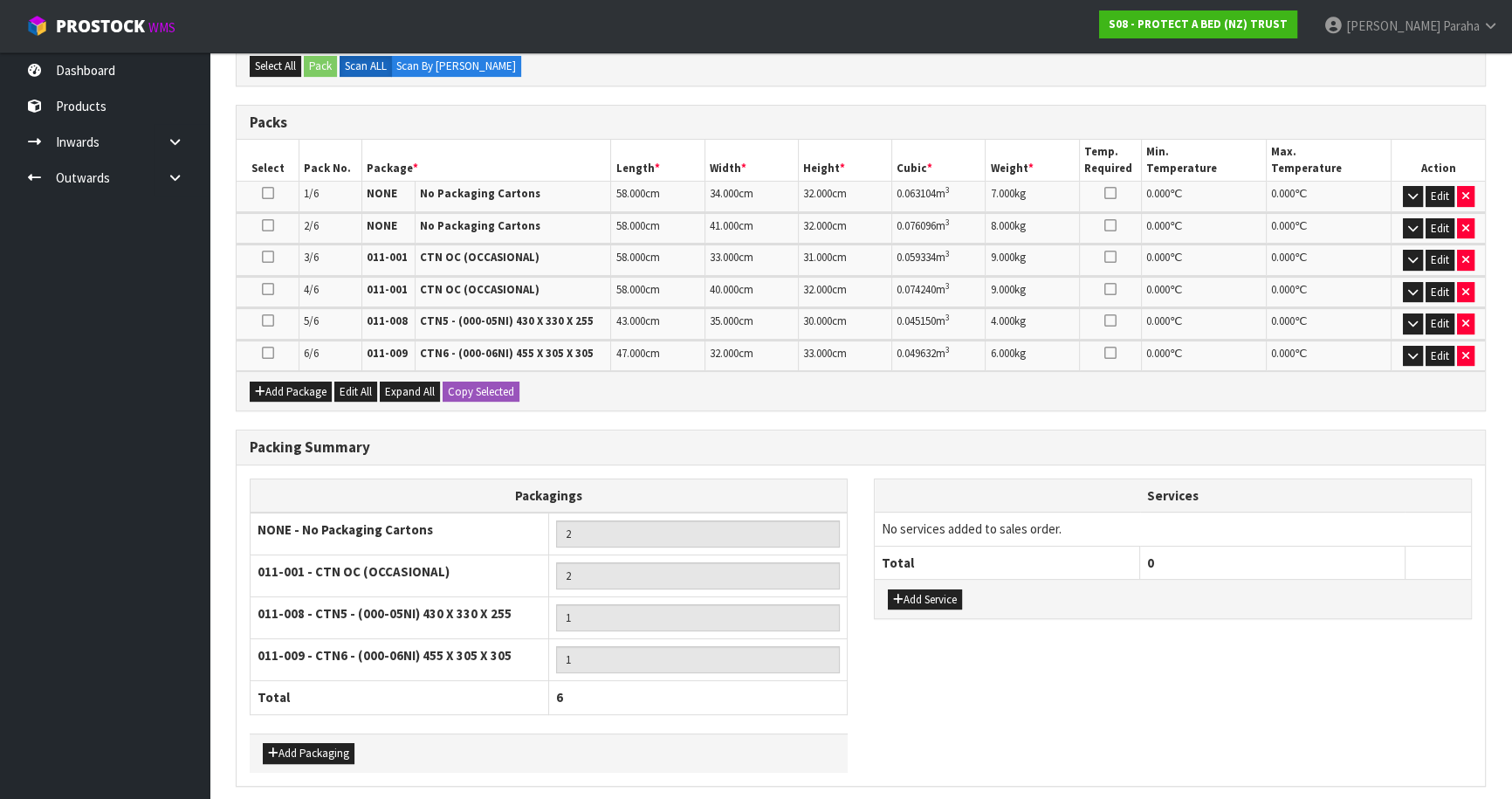
scroll to position [487, 0]
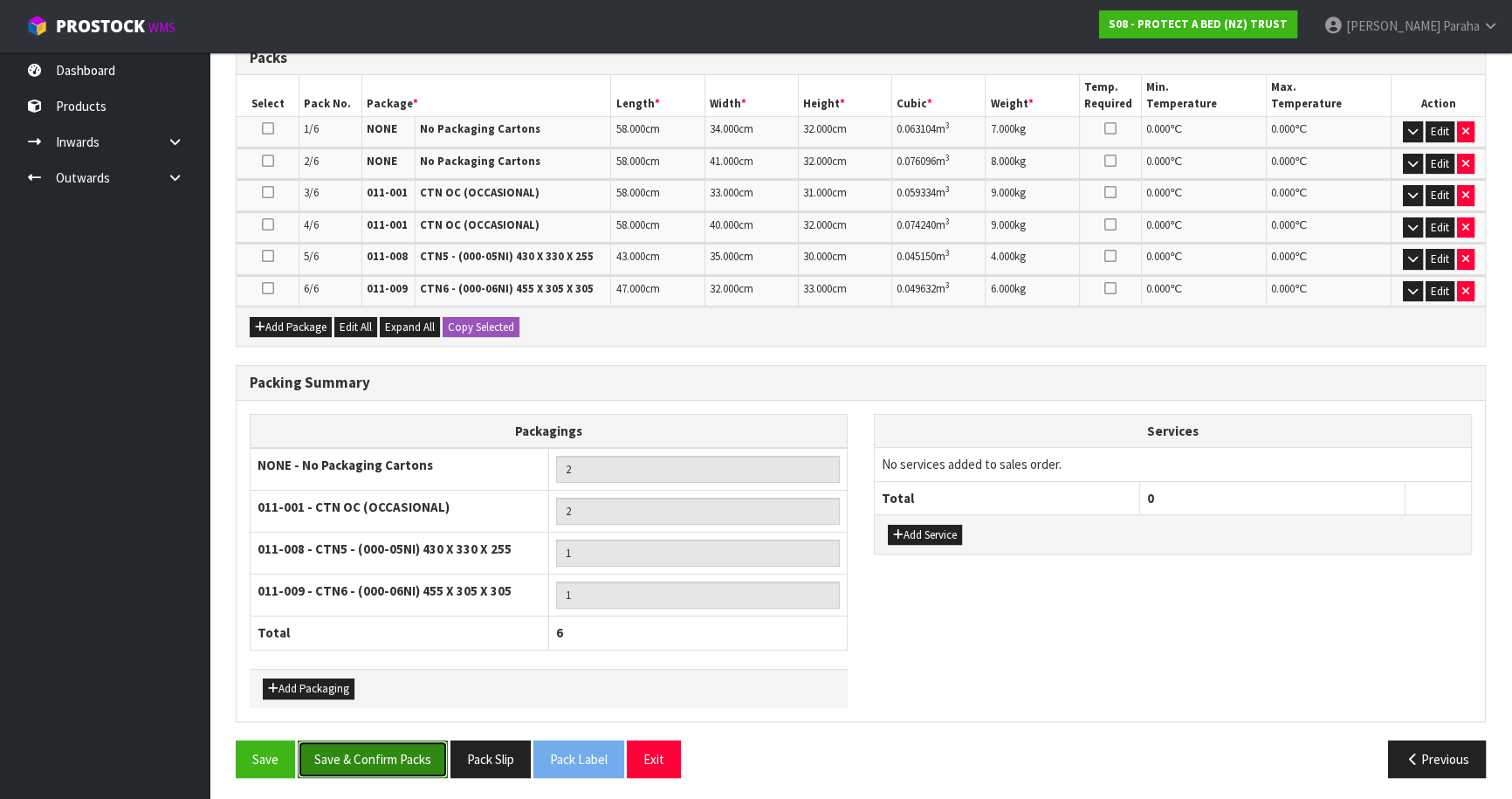
click at [400, 757] on button "Save & Confirm Packs" at bounding box center [372, 760] width 150 height 37
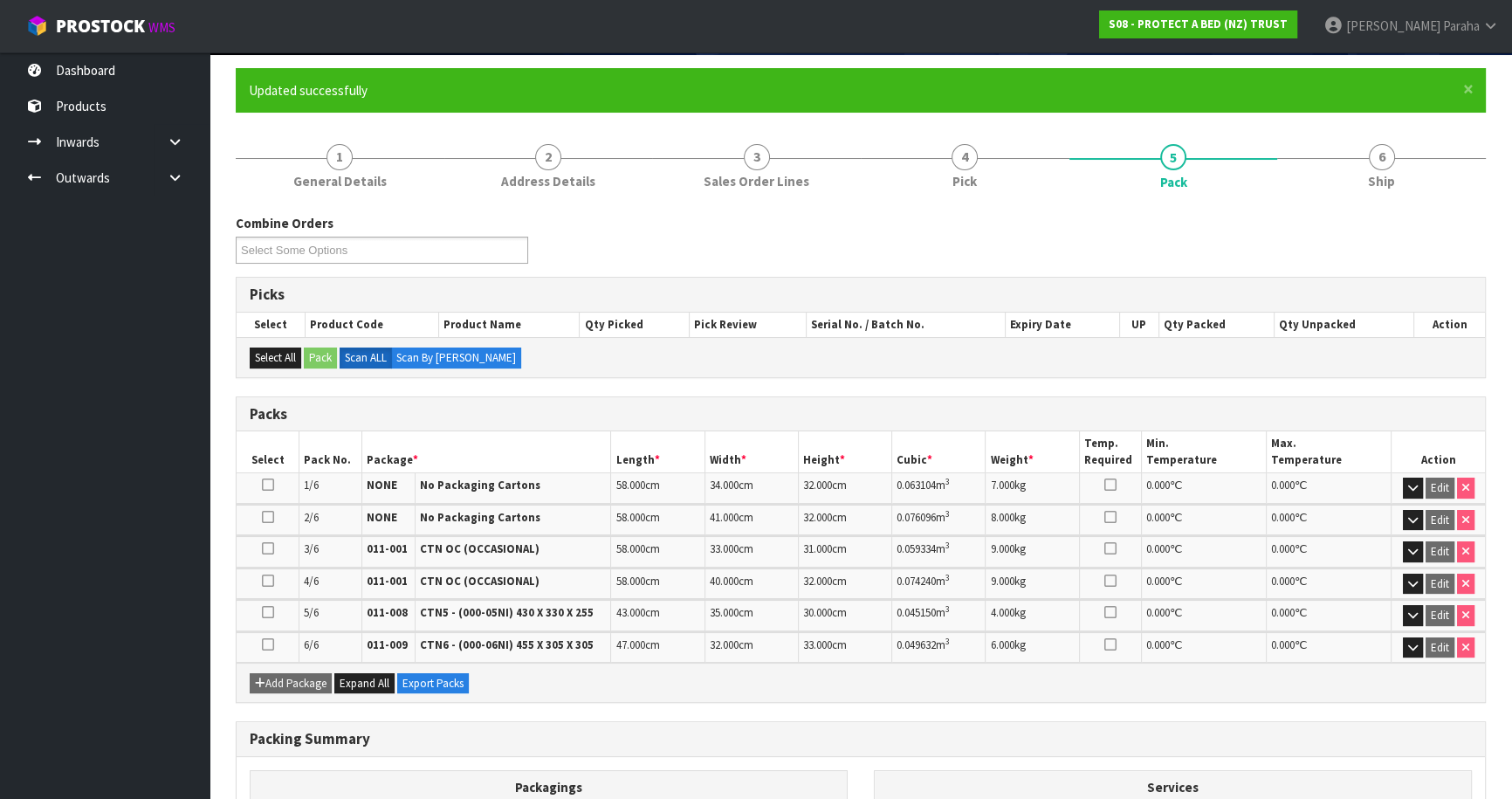
scroll to position [0, 0]
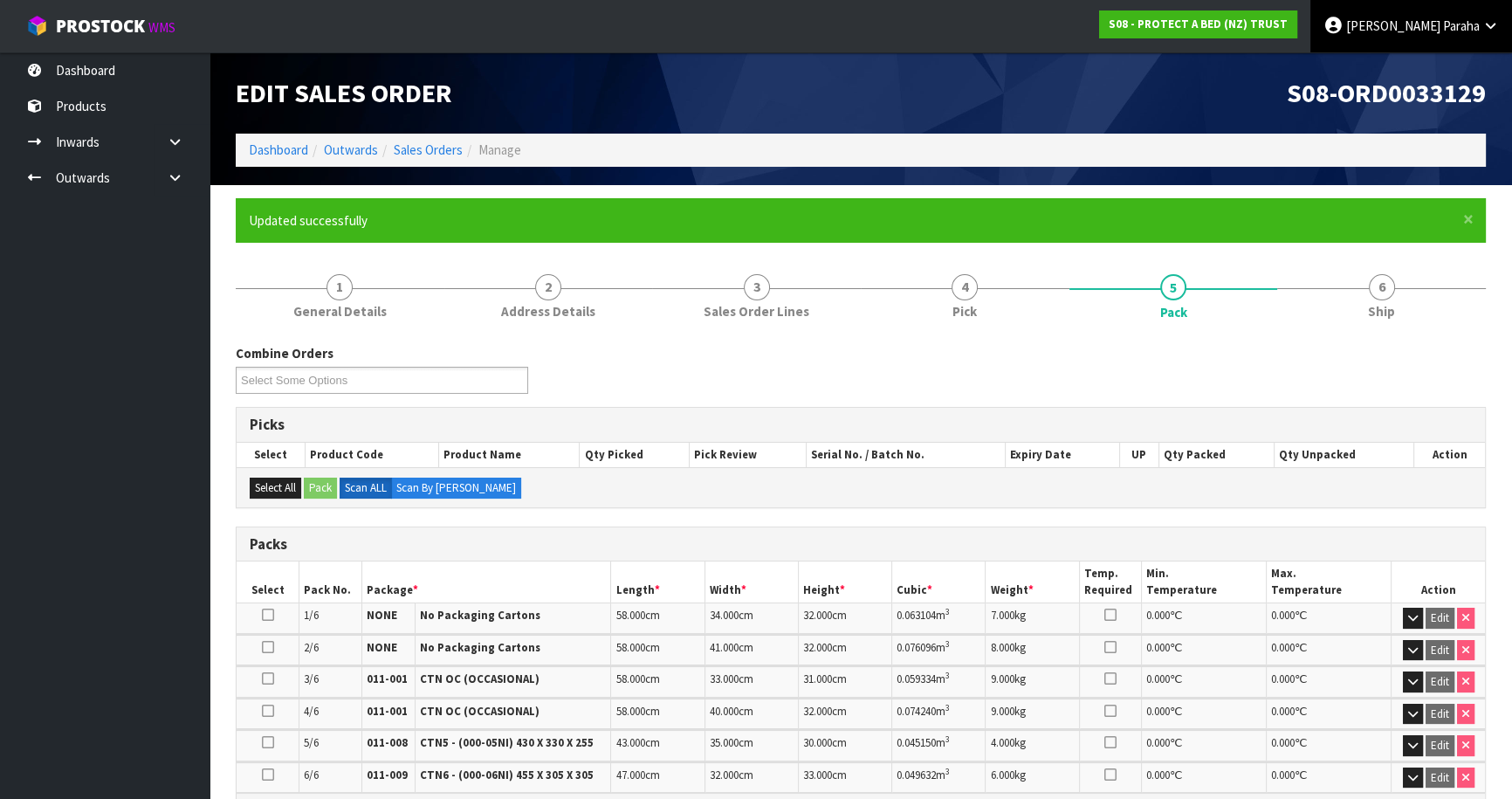
click at [1450, 29] on span "Paraha" at bounding box center [1461, 26] width 36 height 17
click at [1427, 70] on link "Logout" at bounding box center [1442, 70] width 138 height 24
